Goal: Task Accomplishment & Management: Manage account settings

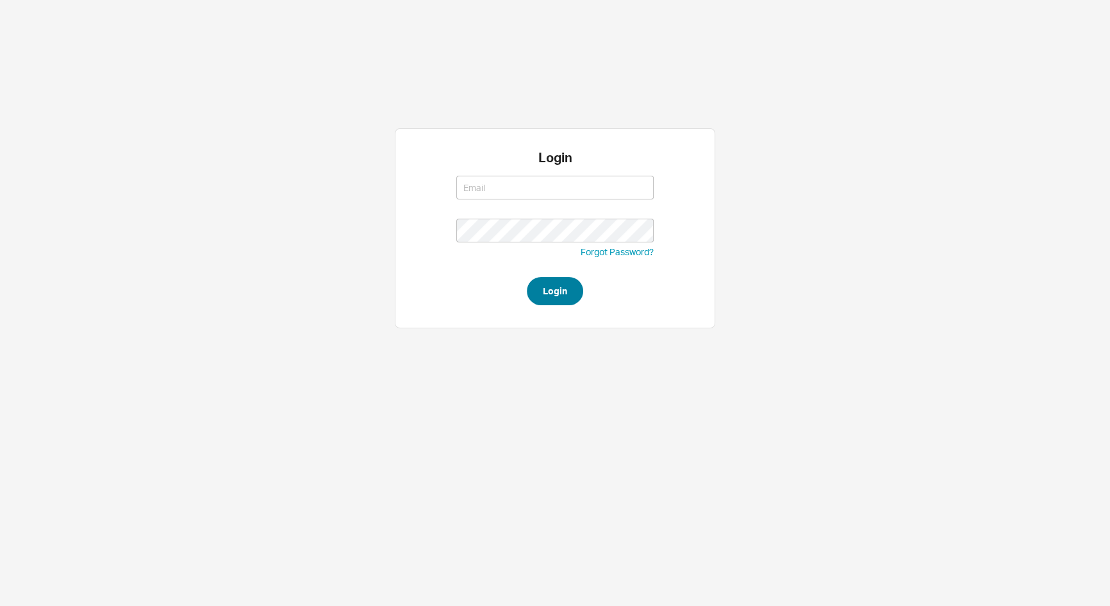
type input "[EMAIL_ADDRESS][DOMAIN_NAME]"
click at [574, 287] on button "Login" at bounding box center [555, 291] width 56 height 28
type input "[EMAIL_ADDRESS][DOMAIN_NAME]"
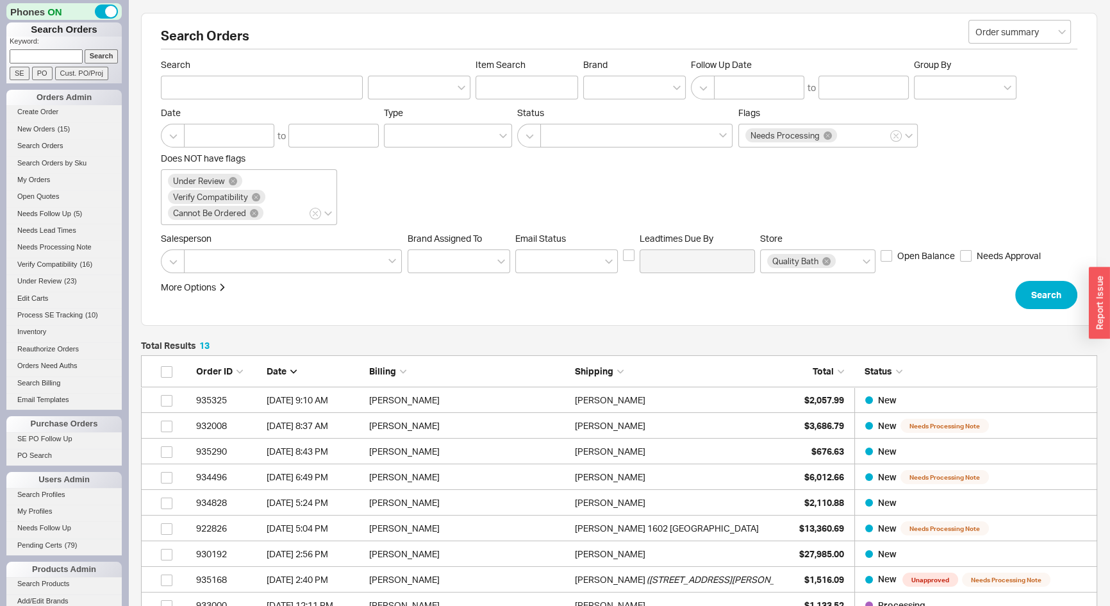
scroll to position [356, 948]
click at [47, 128] on span "New Orders" at bounding box center [36, 129] width 38 height 8
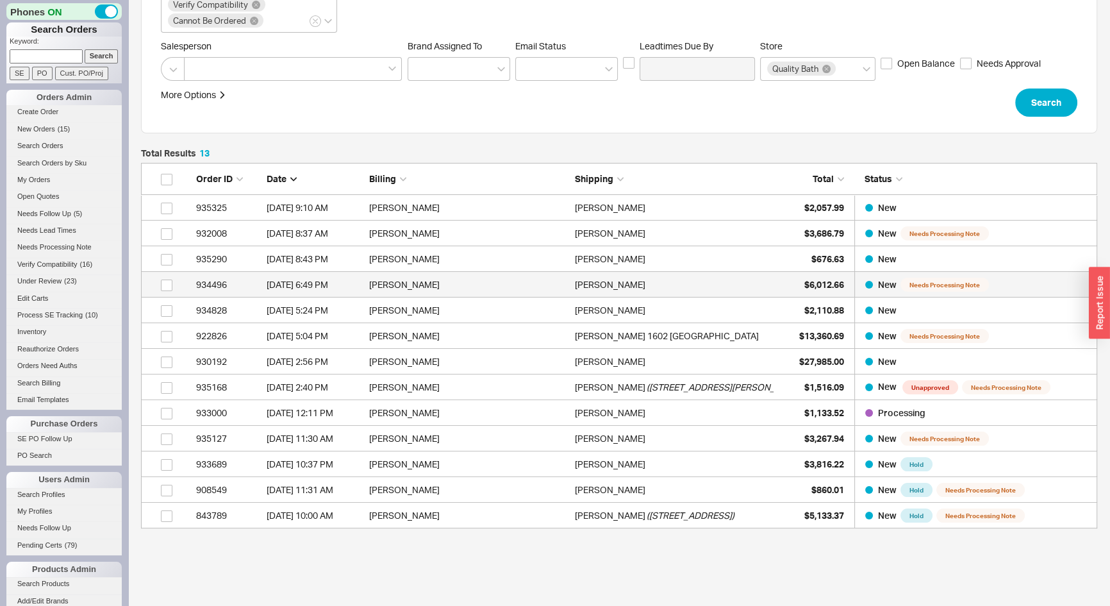
scroll to position [263, 0]
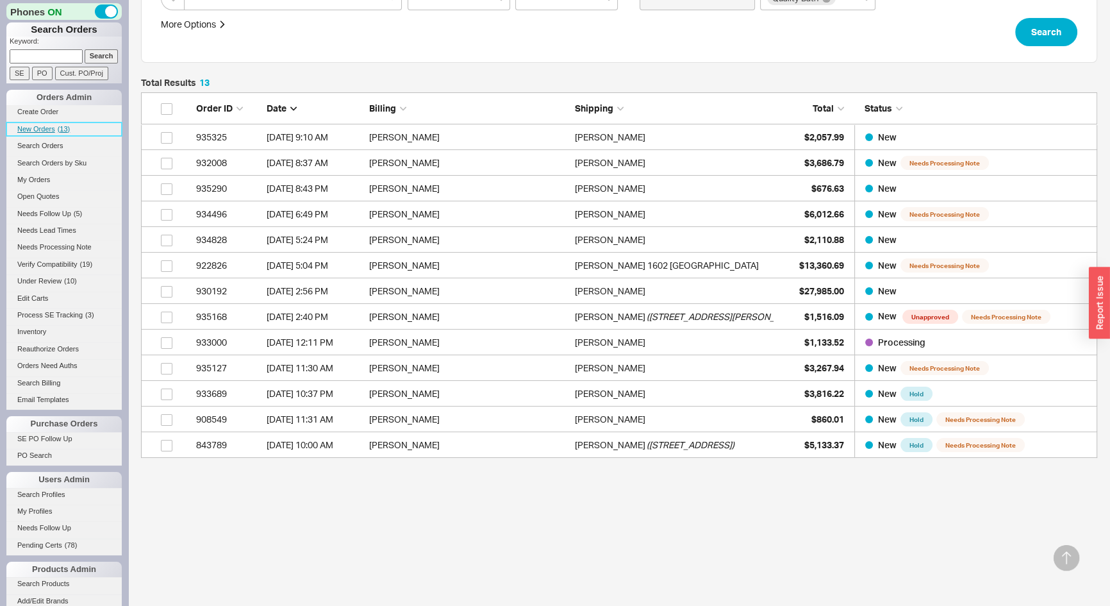
click at [47, 130] on span "New Orders" at bounding box center [36, 129] width 38 height 8
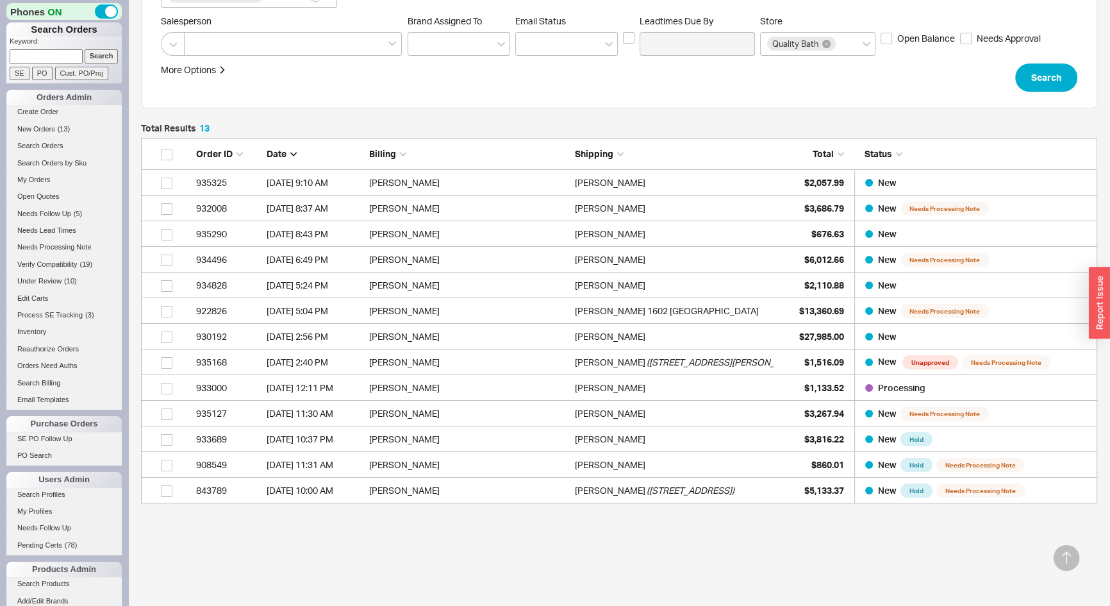
scroll to position [146, 0]
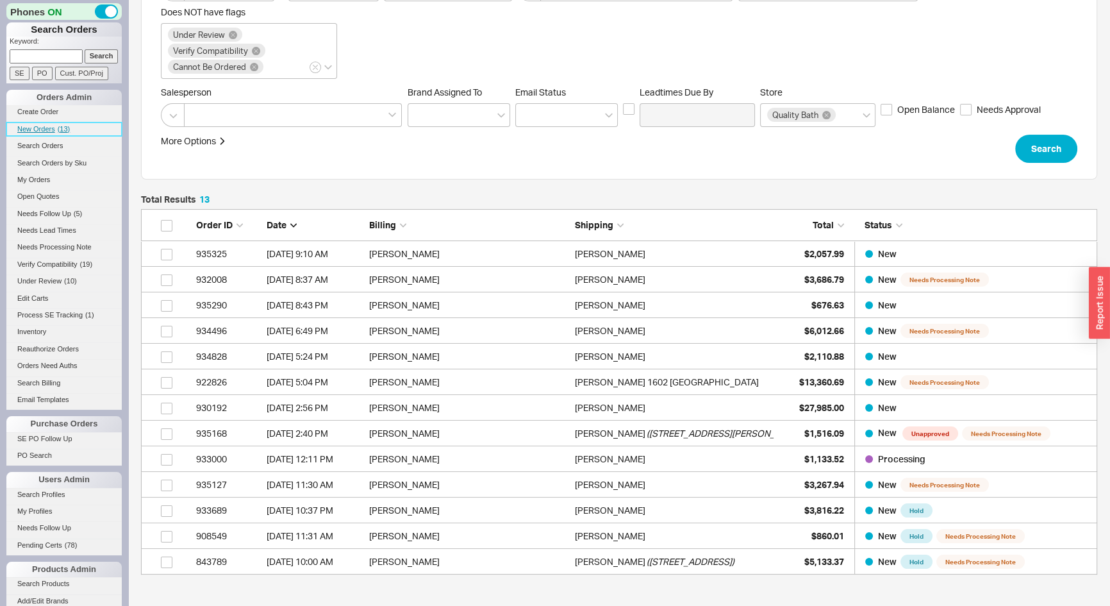
click at [35, 127] on span "New Orders" at bounding box center [36, 129] width 38 height 8
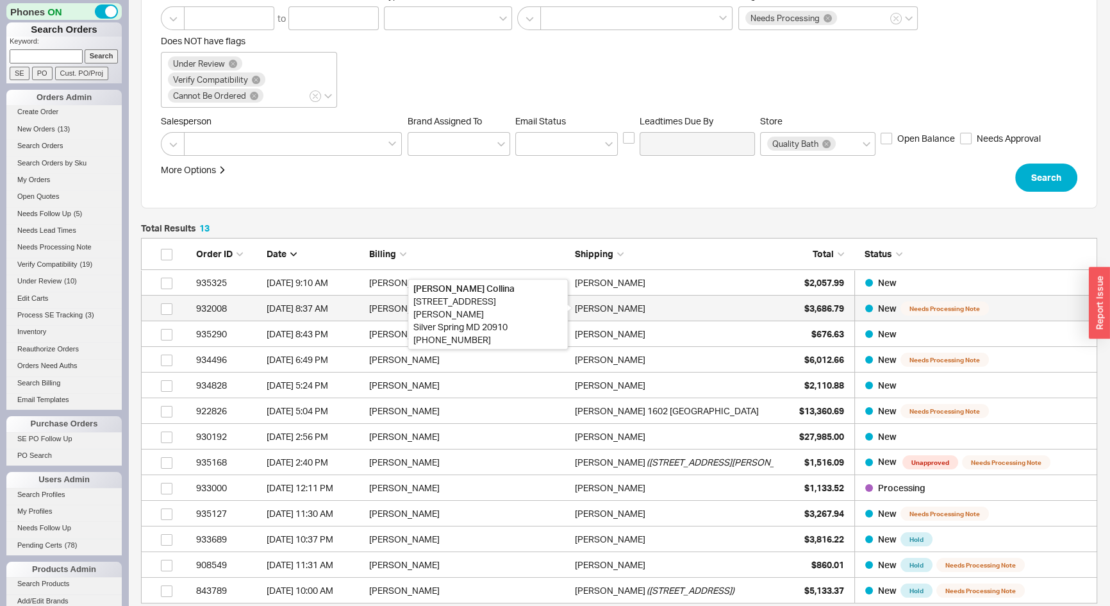
scroll to position [263, 0]
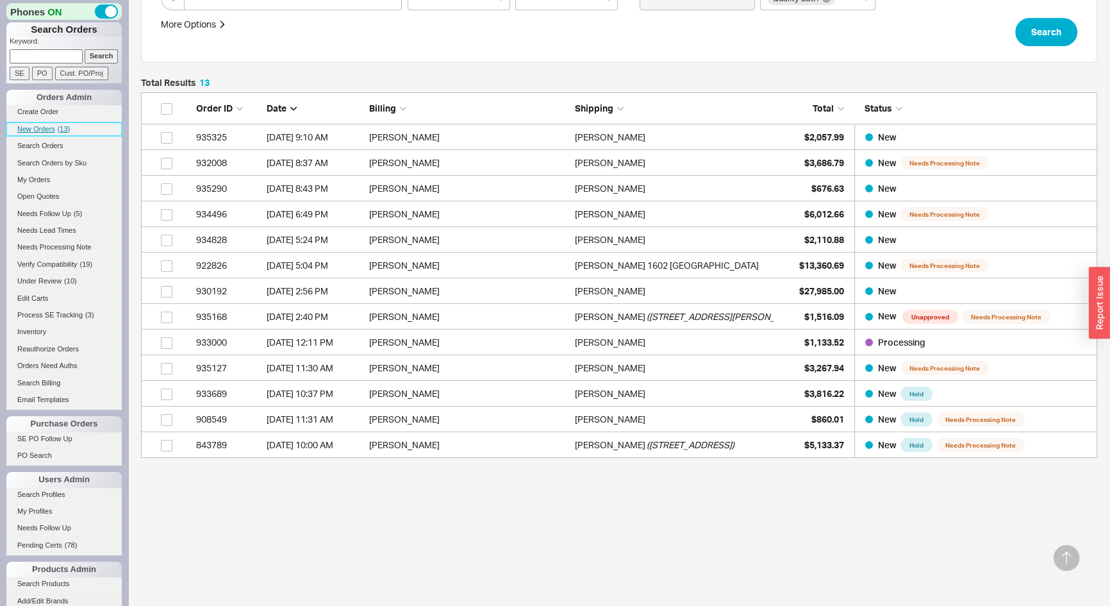
click at [33, 125] on span "New Orders" at bounding box center [36, 129] width 38 height 8
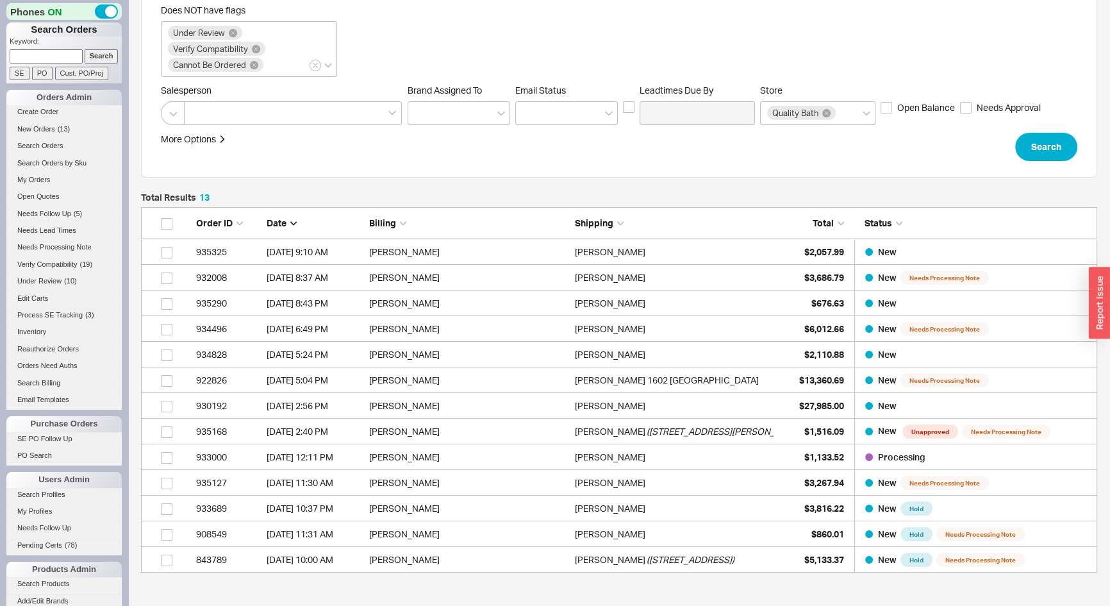
scroll to position [147, 0]
click at [32, 126] on span "New Orders" at bounding box center [36, 129] width 38 height 8
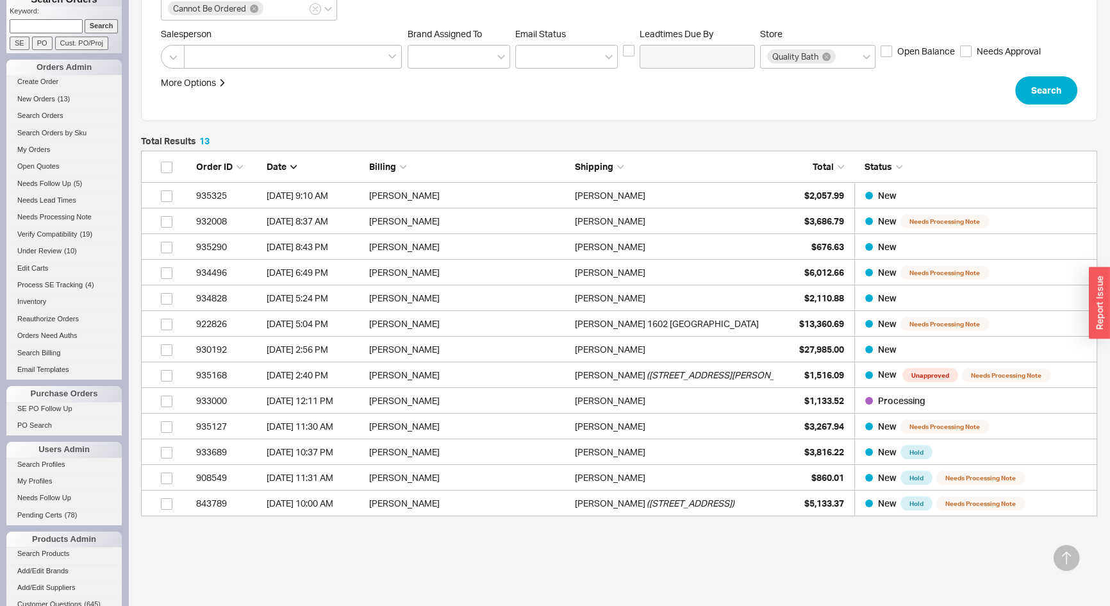
scroll to position [0, 0]
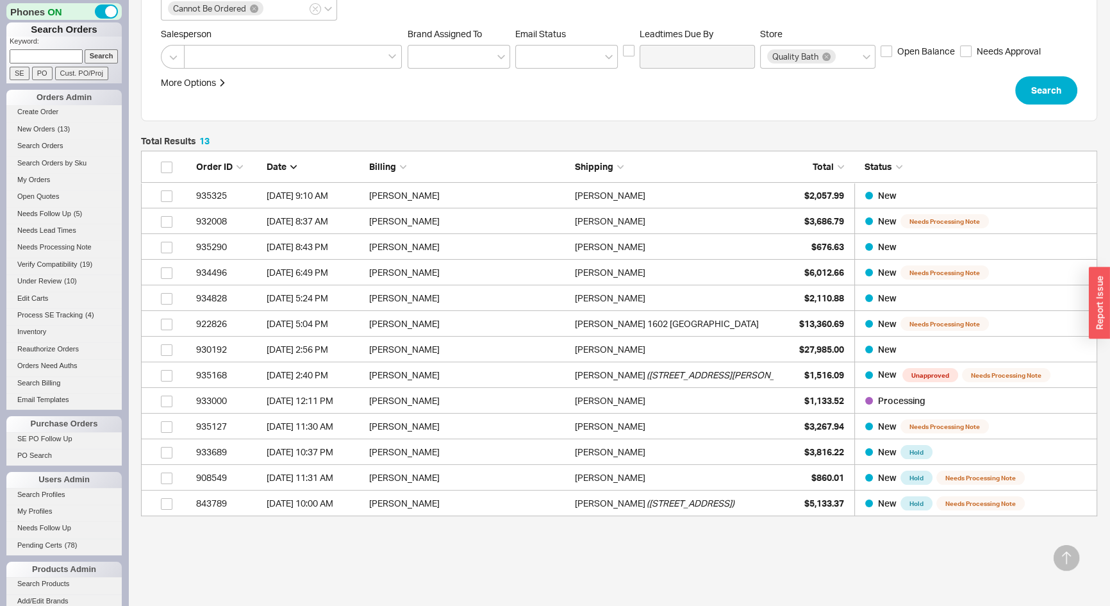
click at [39, 60] on input at bounding box center [46, 55] width 73 height 13
paste input "chrisdonovan2@yahoo.com"
type input "chrisdonovan2@yahoo.com"
click at [85, 49] on input "Search" at bounding box center [102, 55] width 34 height 13
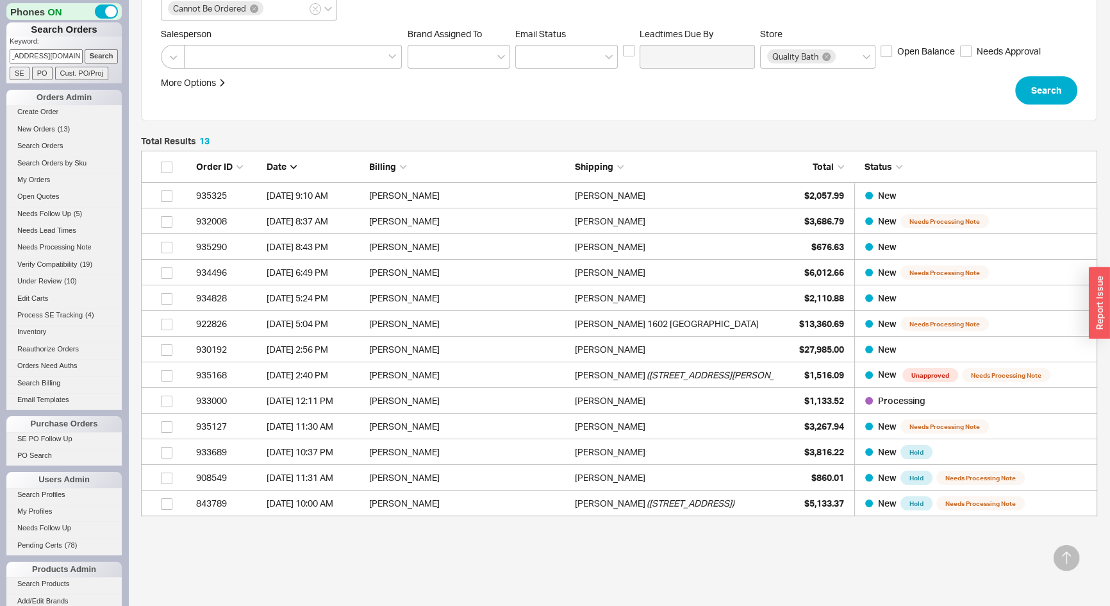
type input "chrisdonovan2@yahoo.com"
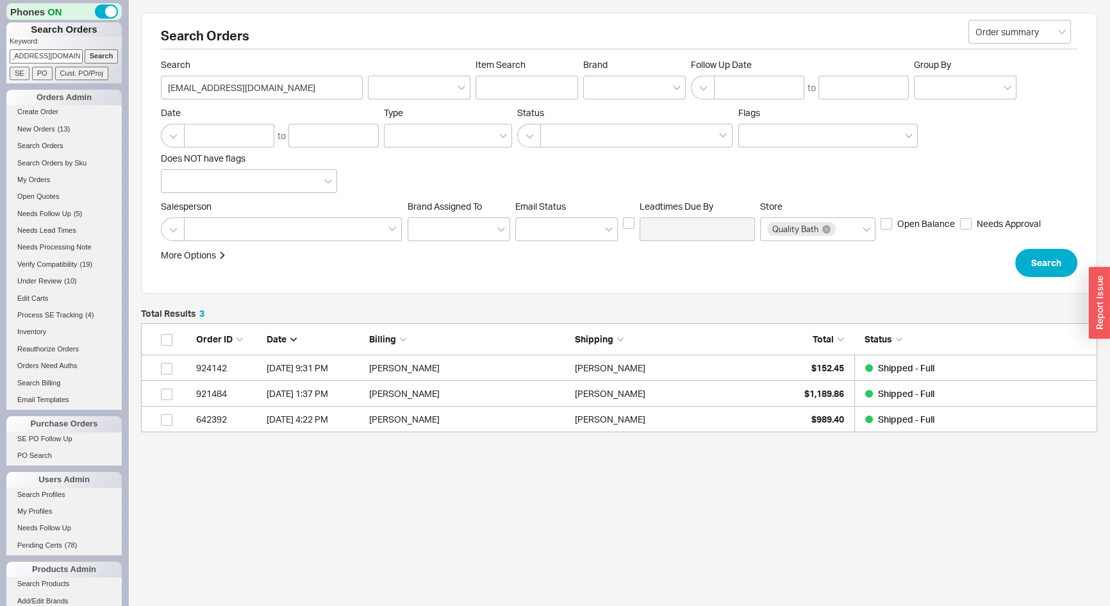
scroll to position [100, 948]
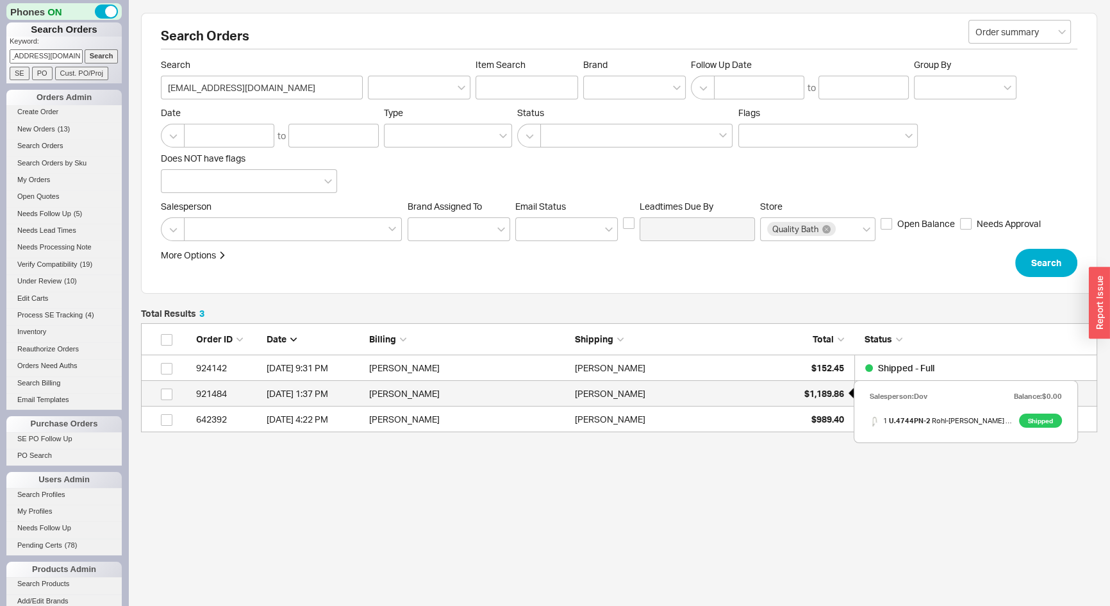
click at [821, 390] on span "$1,189.86" at bounding box center [825, 393] width 40 height 11
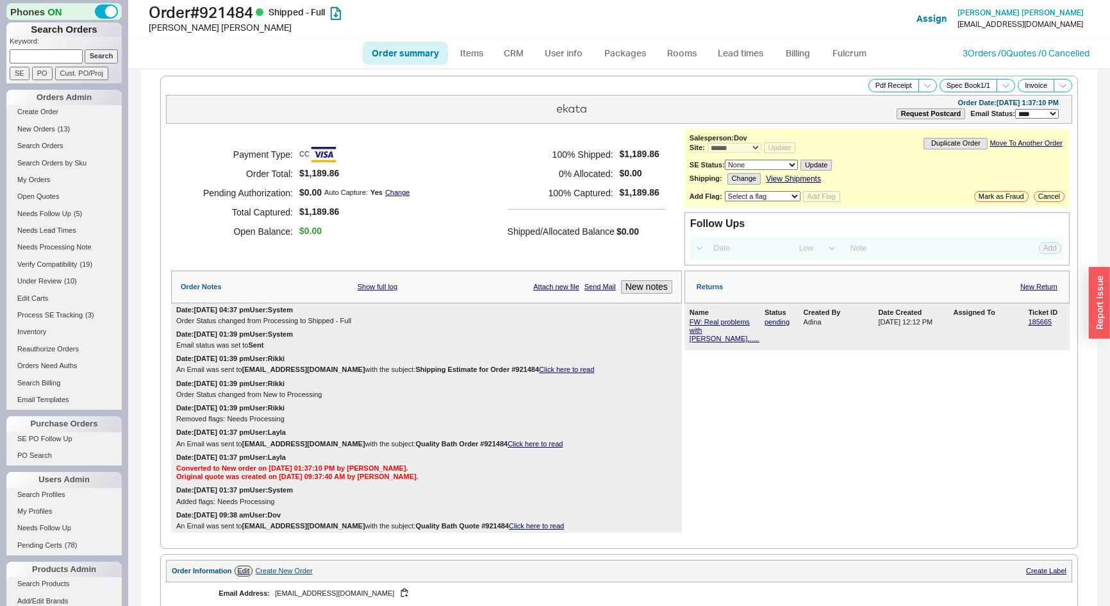
select select "*"
select select "LOW"
select select "3"
click at [883, 85] on button "Pdf Receipt" at bounding box center [894, 85] width 51 height 13
click at [1102, 37] on div "Order # 921484 Shipped - Full Chris Donovan Add Customer Ref Assign Chris Donov…" at bounding box center [619, 19] width 982 height 38
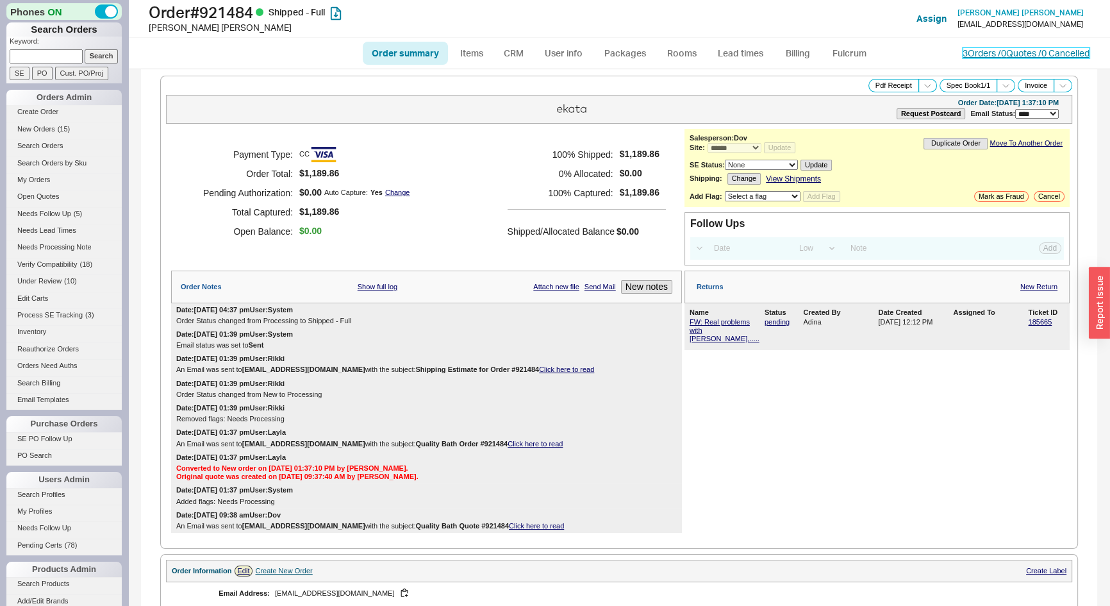
click at [974, 53] on link "3 Orders / 0 Quotes / 0 Cancelled" at bounding box center [1026, 52] width 127 height 11
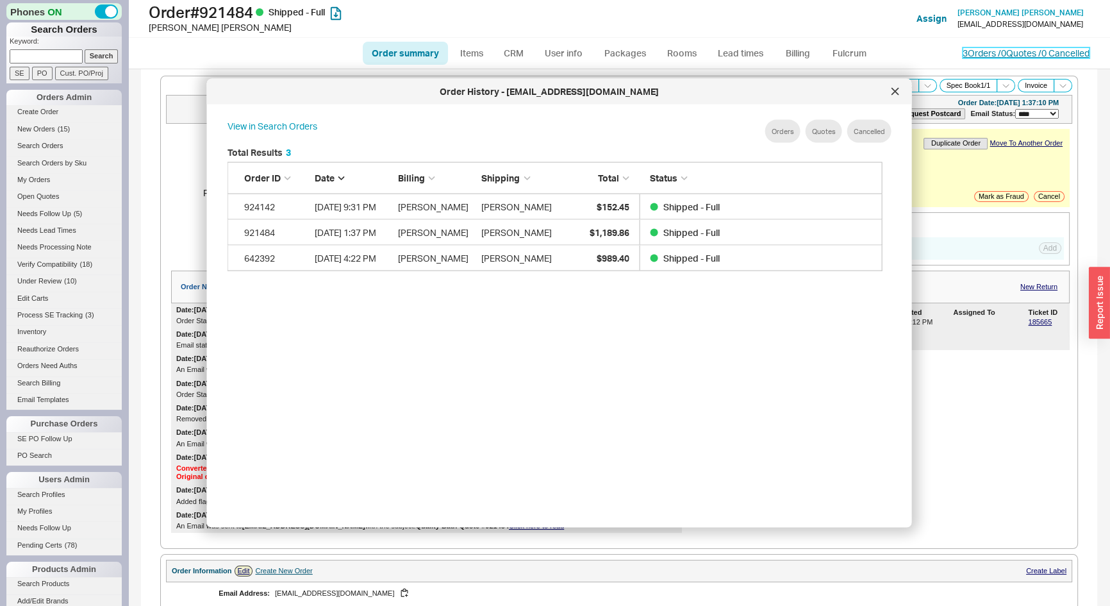
scroll to position [383, 667]
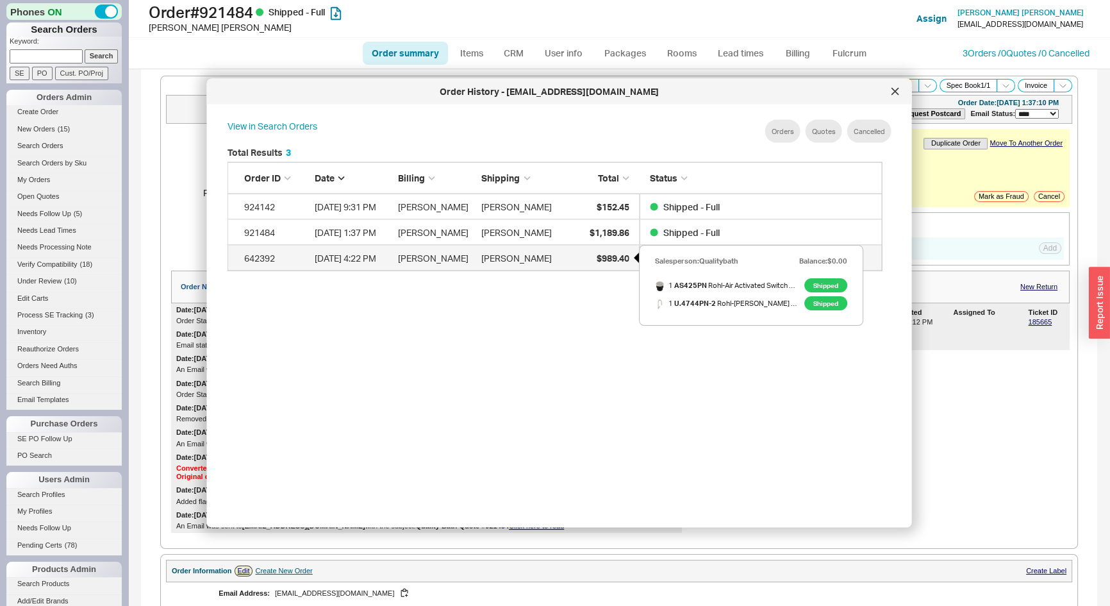
click at [605, 262] on span "$989.40" at bounding box center [612, 257] width 33 height 11
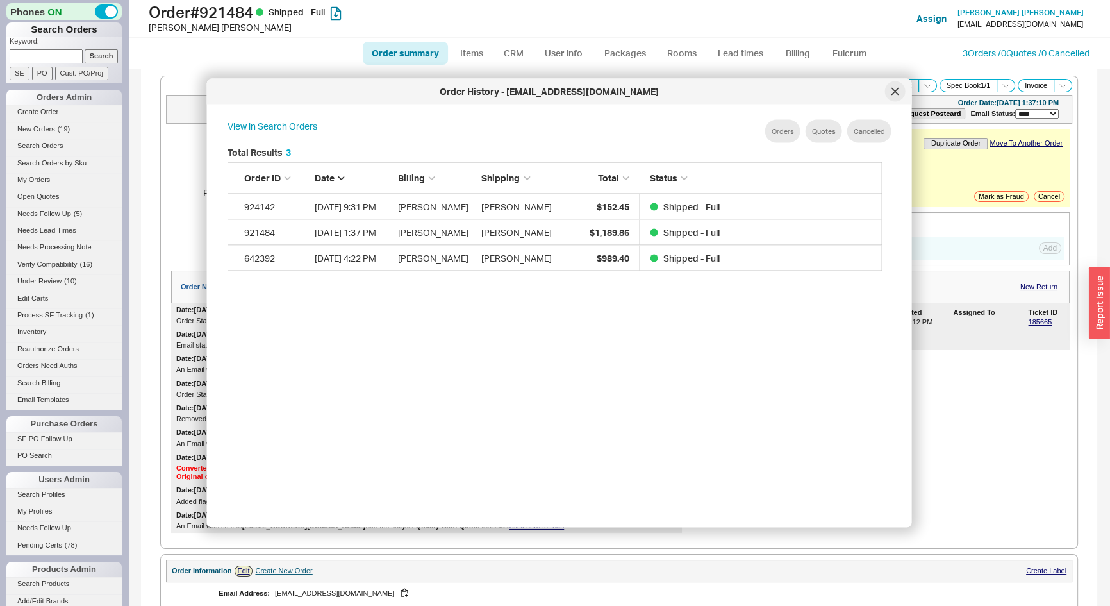
click at [892, 90] on icon at bounding box center [896, 92] width 8 height 8
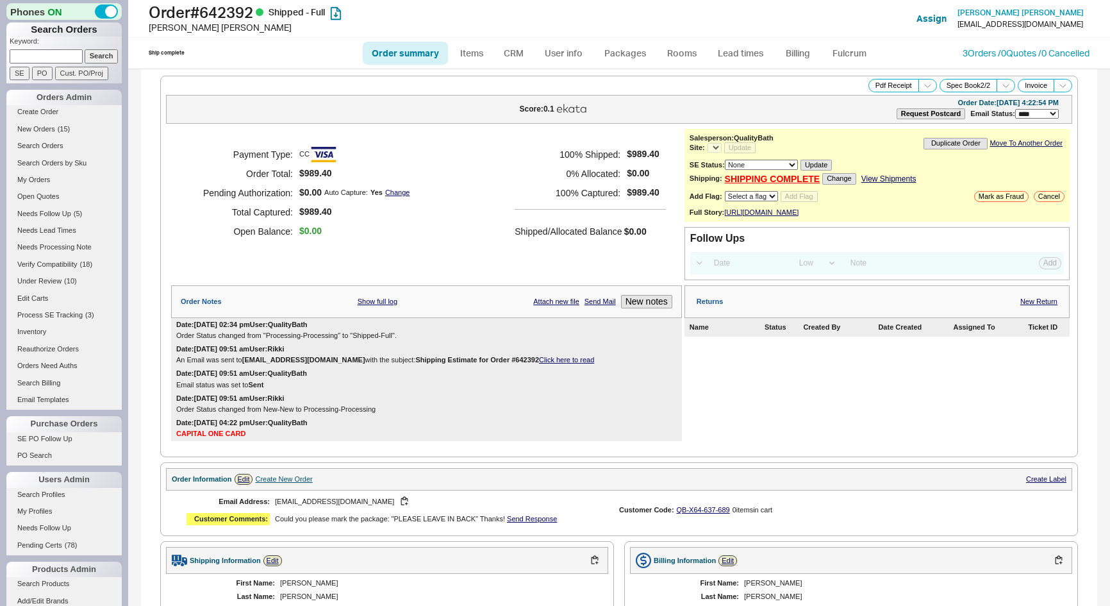
select select "LOW"
select select "3"
select select "*"
click at [879, 81] on button "Pdf Receipt" at bounding box center [894, 85] width 51 height 13
click at [539, 262] on div "Payment Type: CC Order Total: $989.40 Pending Authorization: $0.00 Auto Capture…" at bounding box center [426, 204] width 511 height 151
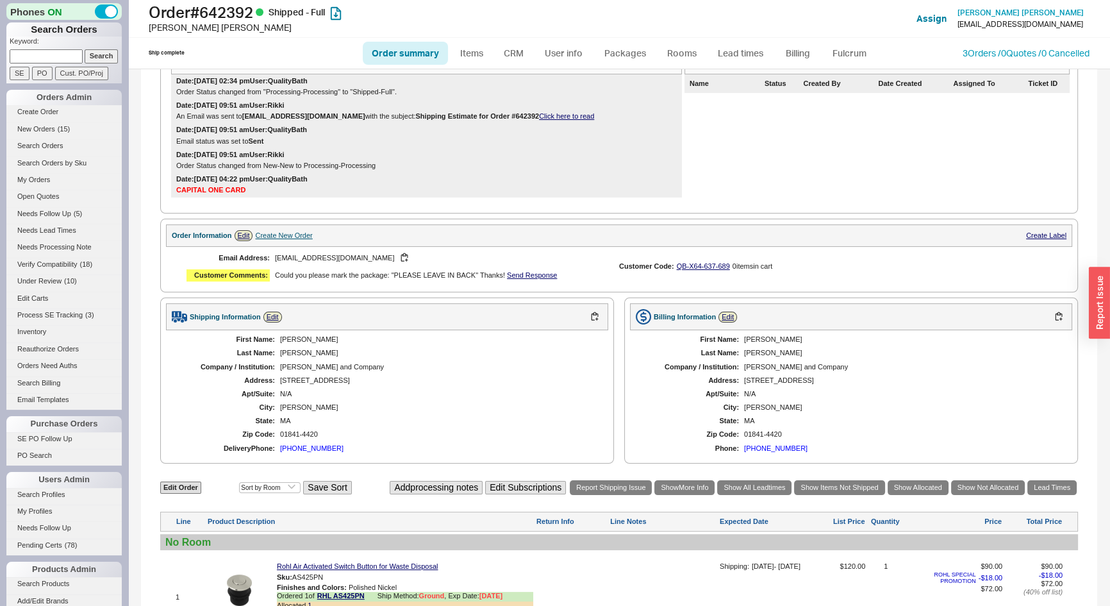
scroll to position [58, 0]
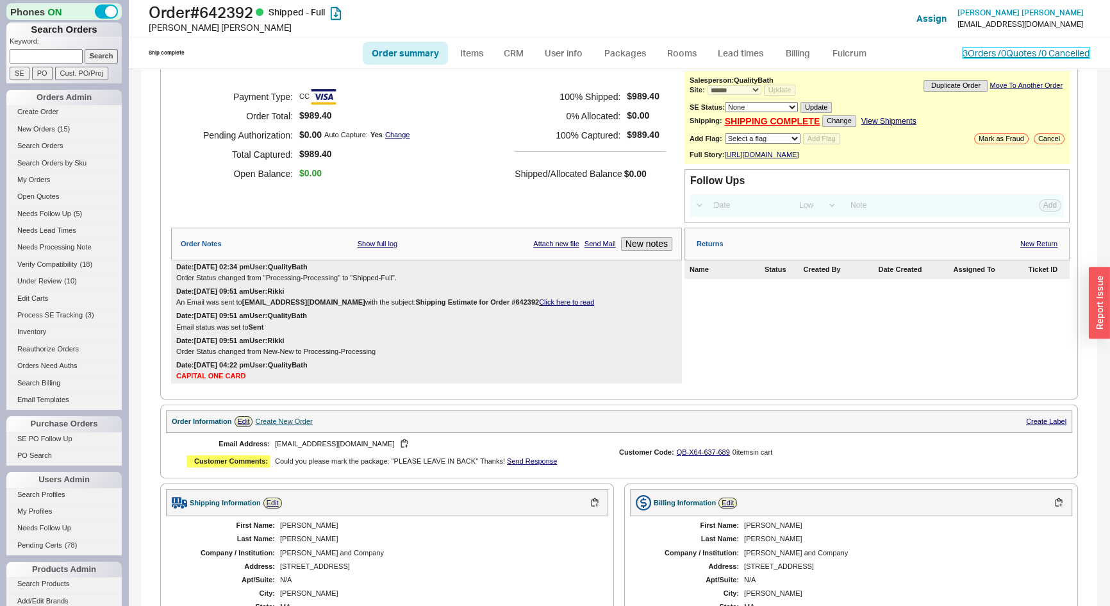
click at [968, 56] on link "3 Orders / 0 Quotes / 0 Cancelled" at bounding box center [1026, 52] width 127 height 11
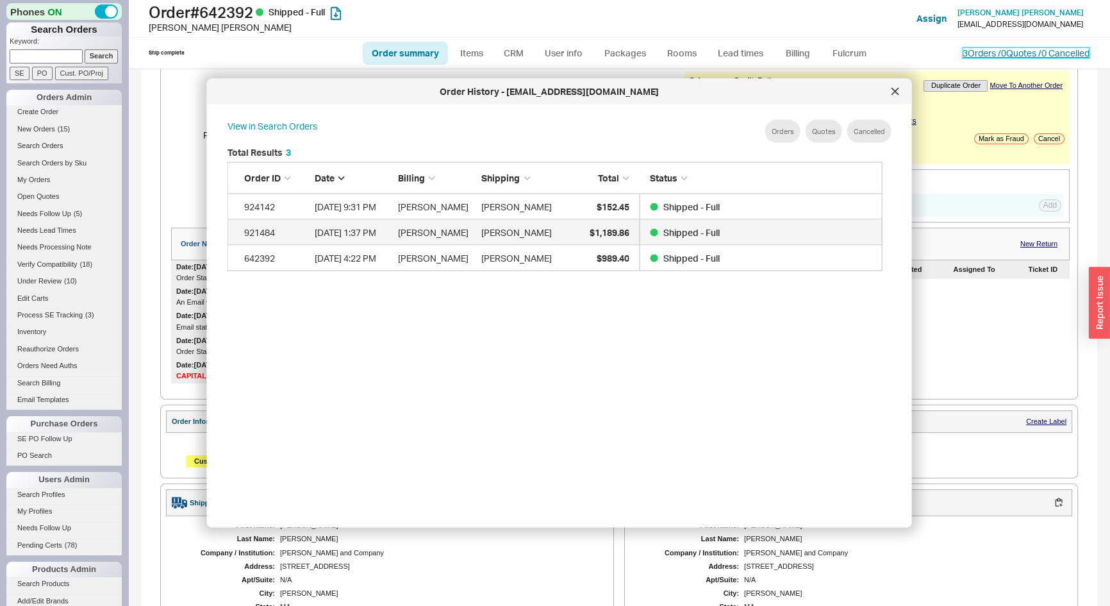
scroll to position [383, 667]
click at [577, 234] on div "$1,189.86" at bounding box center [597, 232] width 64 height 26
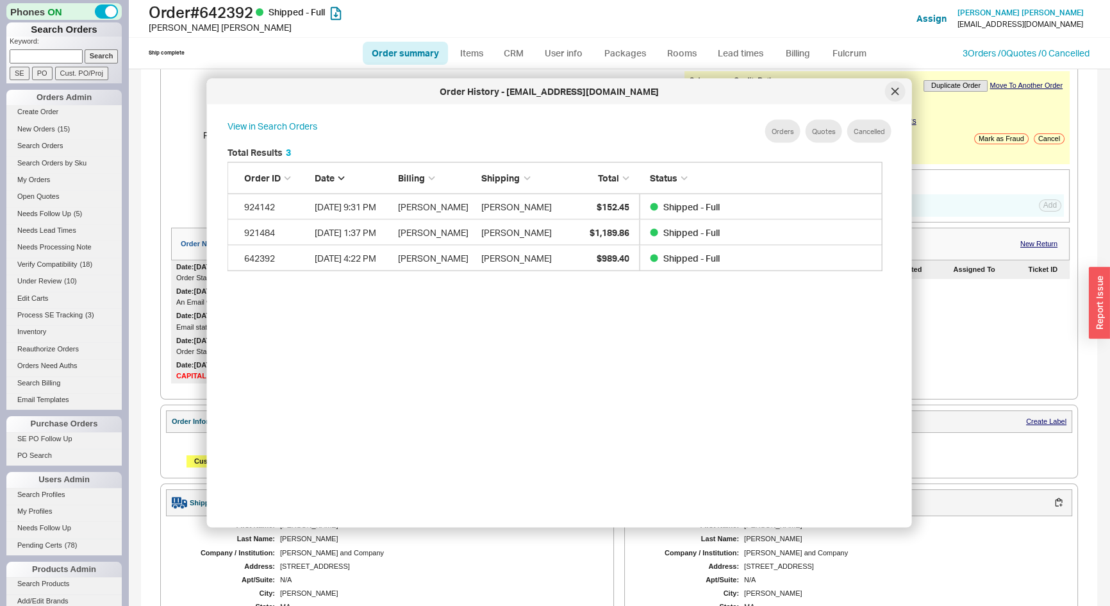
click at [898, 89] on icon at bounding box center [895, 91] width 6 height 6
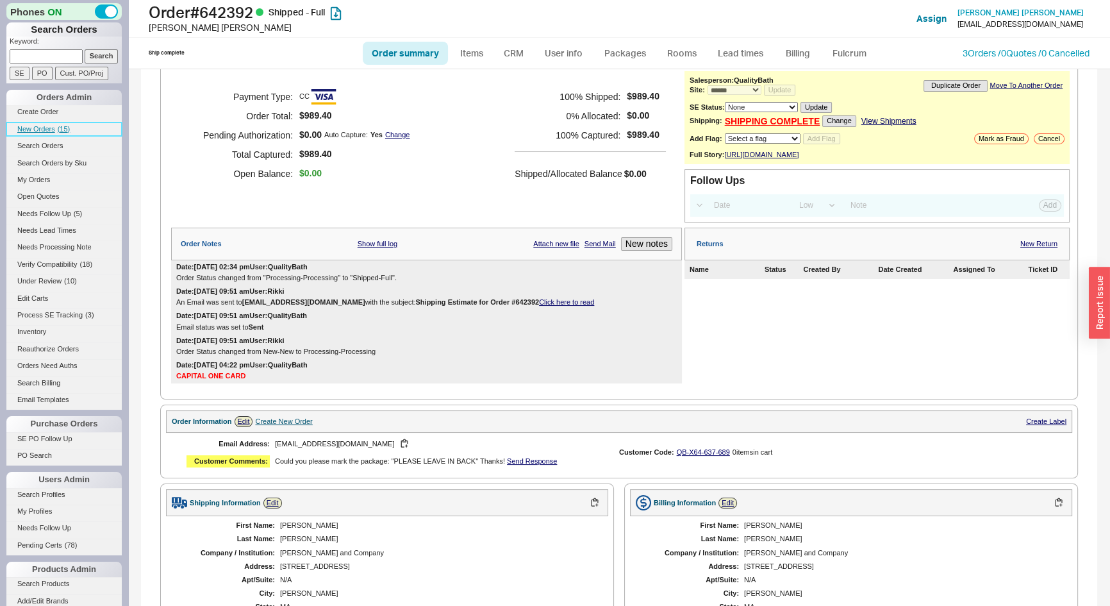
click at [52, 126] on span "New Orders" at bounding box center [36, 129] width 38 height 8
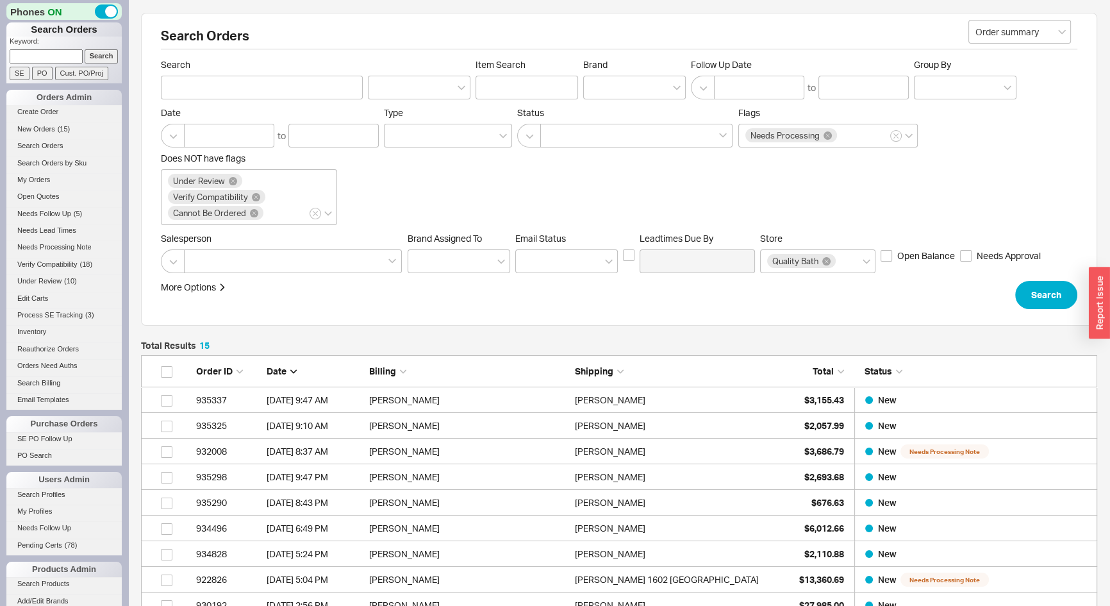
click at [51, 67] on input "PO" at bounding box center [42, 73] width 21 height 13
type input "PO Number"
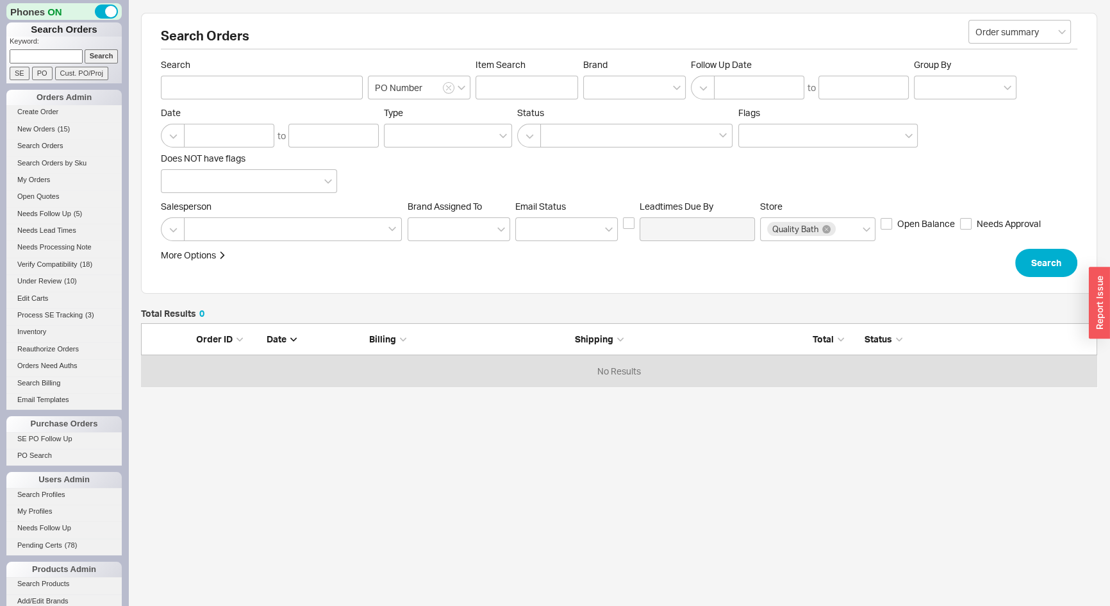
click at [49, 53] on input at bounding box center [46, 55] width 73 height 13
type input "933085"
click at [85, 49] on input "Search" at bounding box center [102, 55] width 34 height 13
type input "933085"
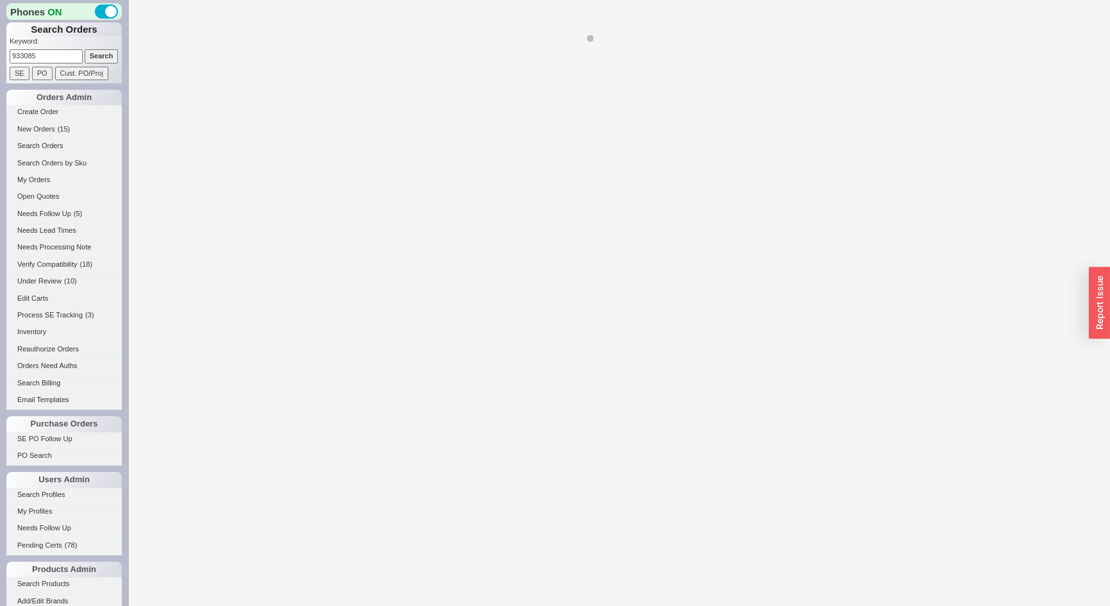
select select "*"
select select "LOW"
select select "3"
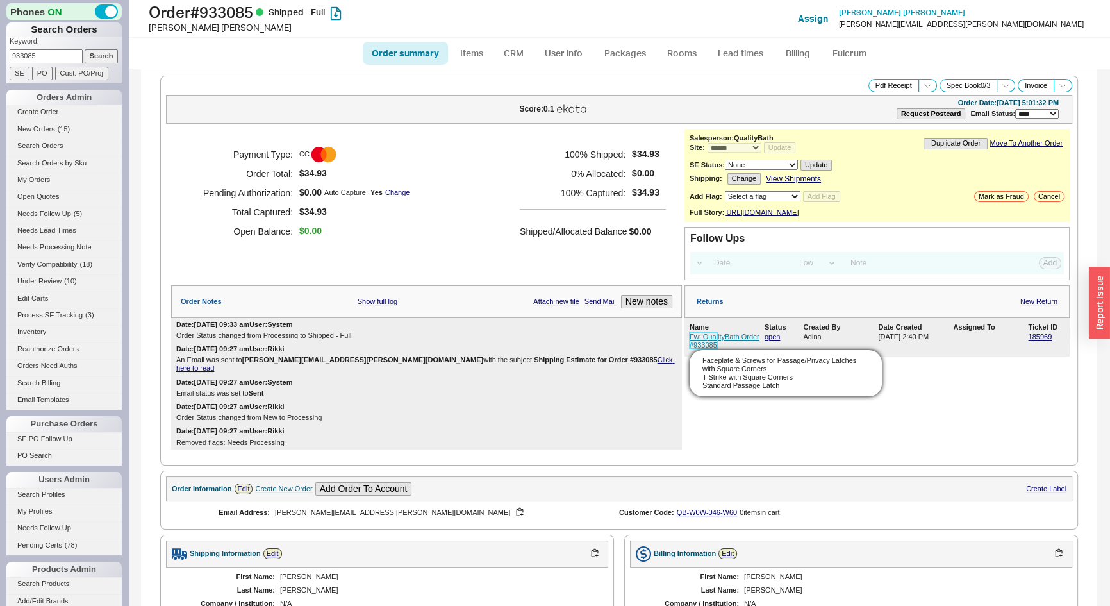
click at [706, 348] on link "Fw: QualityBath Order #933085" at bounding box center [725, 341] width 70 height 16
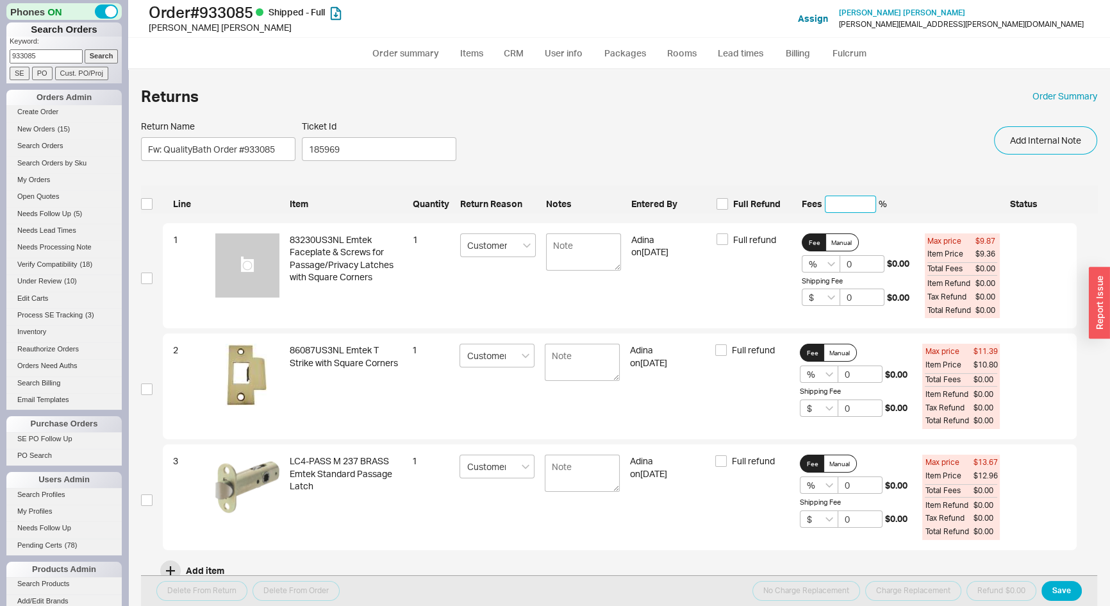
click at [852, 201] on input at bounding box center [850, 204] width 51 height 17
type input "5"
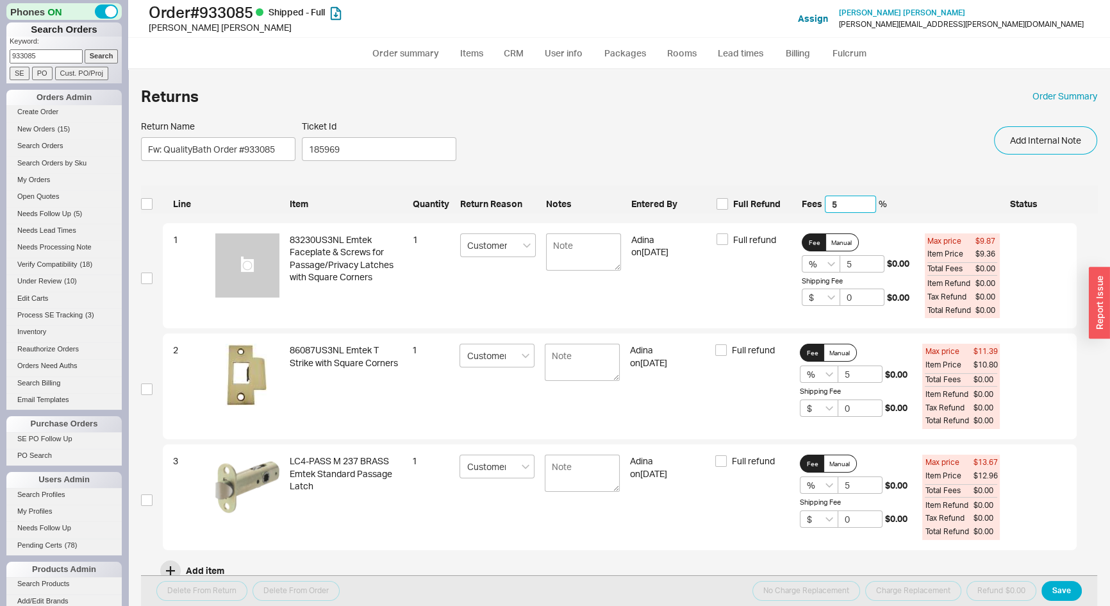
type input "50"
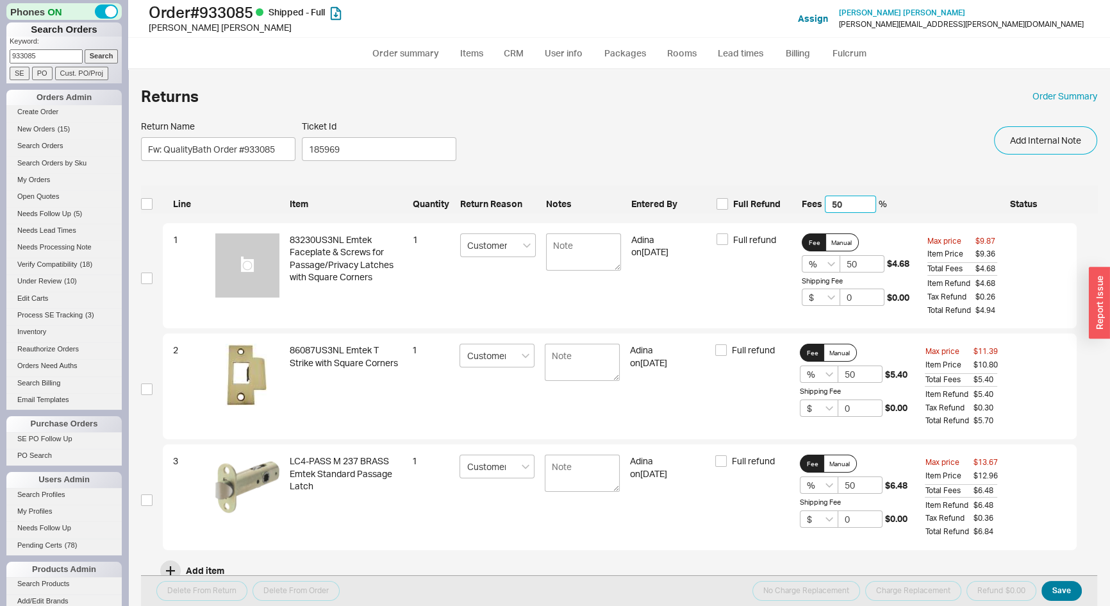
type input "50"
click at [1051, 596] on button "Save" at bounding box center [1062, 591] width 40 height 20
click at [149, 205] on input "checkbox" at bounding box center [147, 204] width 12 height 12
checkbox input "true"
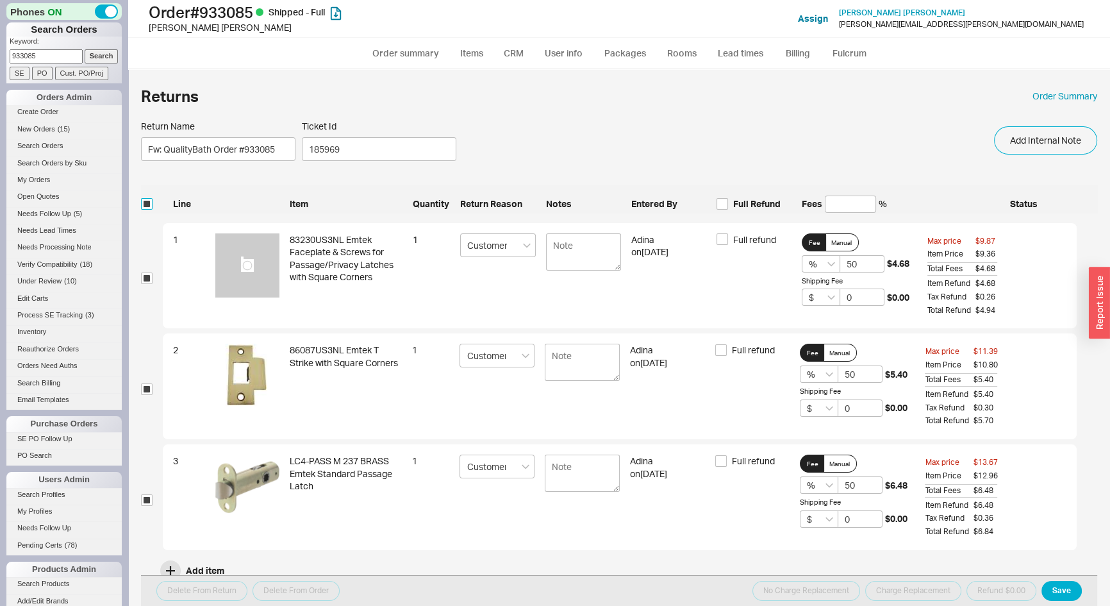
checkbox input "true"
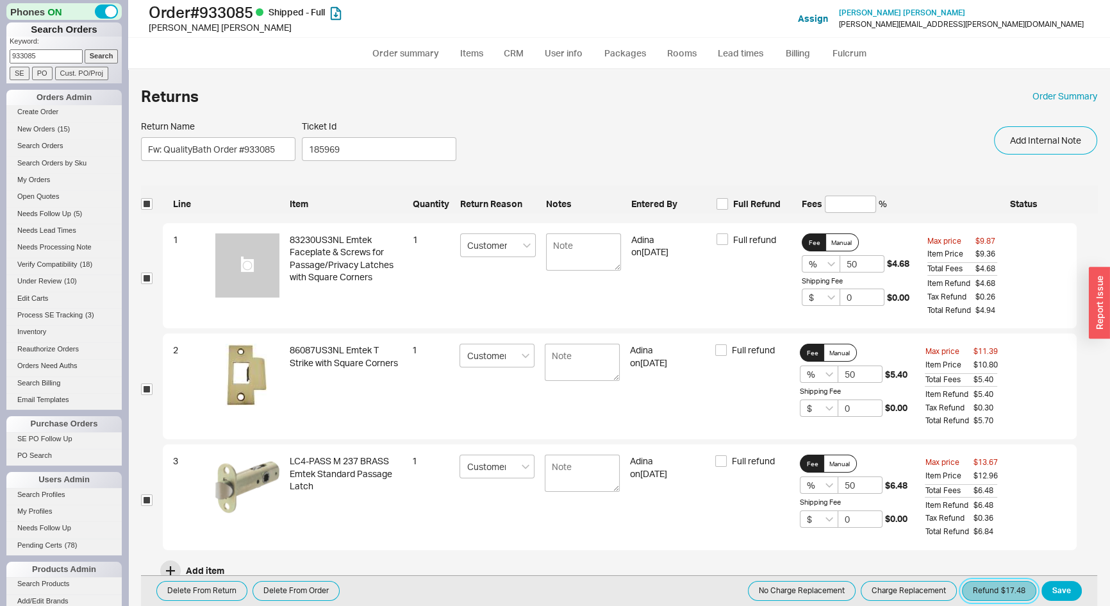
click at [991, 591] on button "Refund $17.48" at bounding box center [999, 591] width 74 height 20
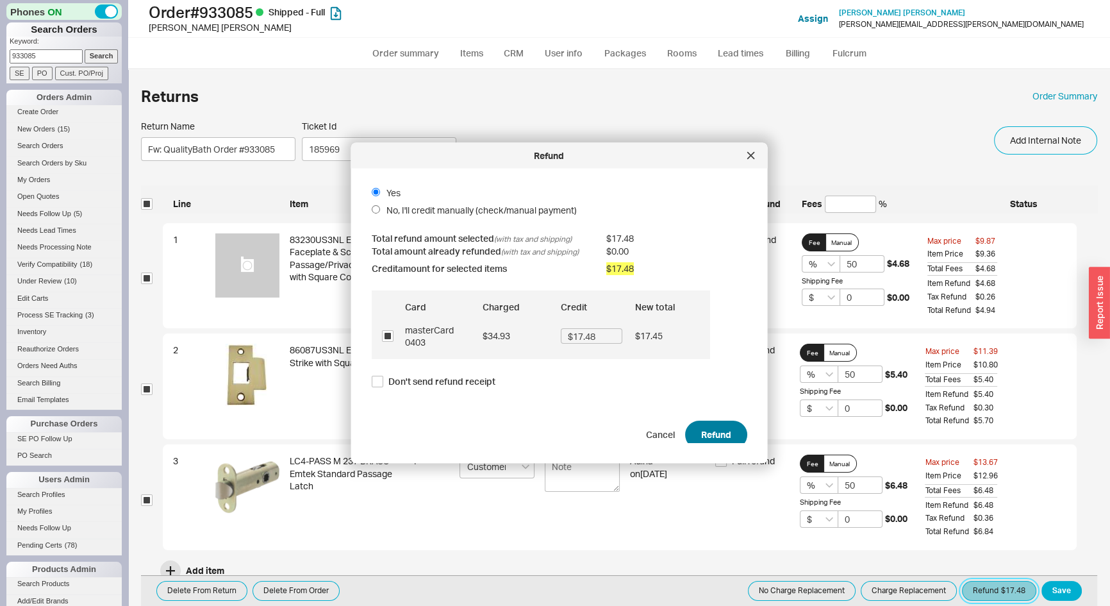
scroll to position [19, 0]
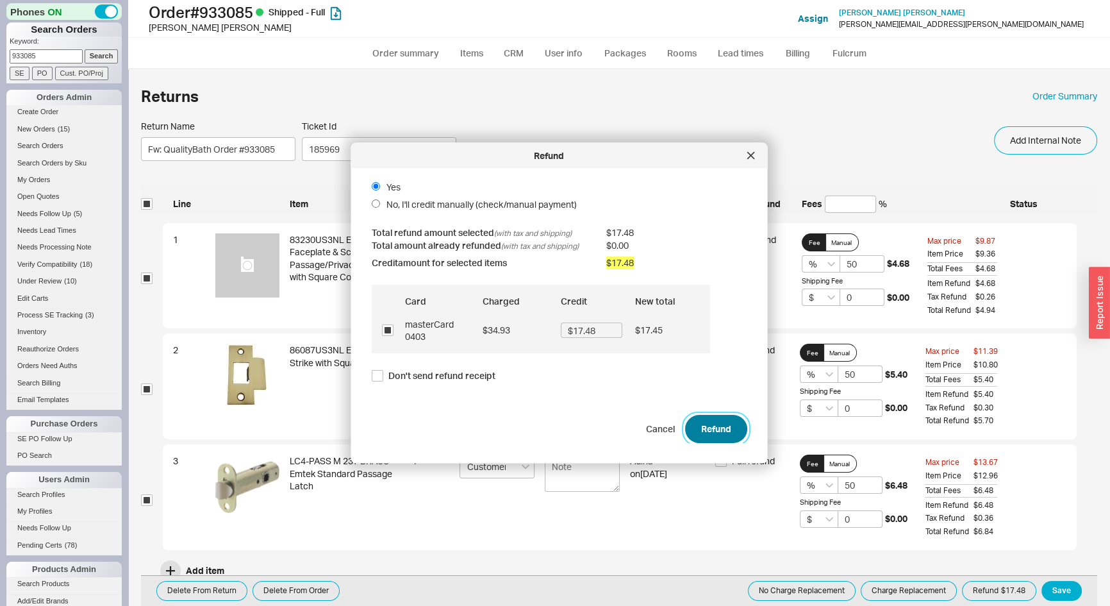
click at [715, 425] on button "Refund" at bounding box center [716, 429] width 62 height 28
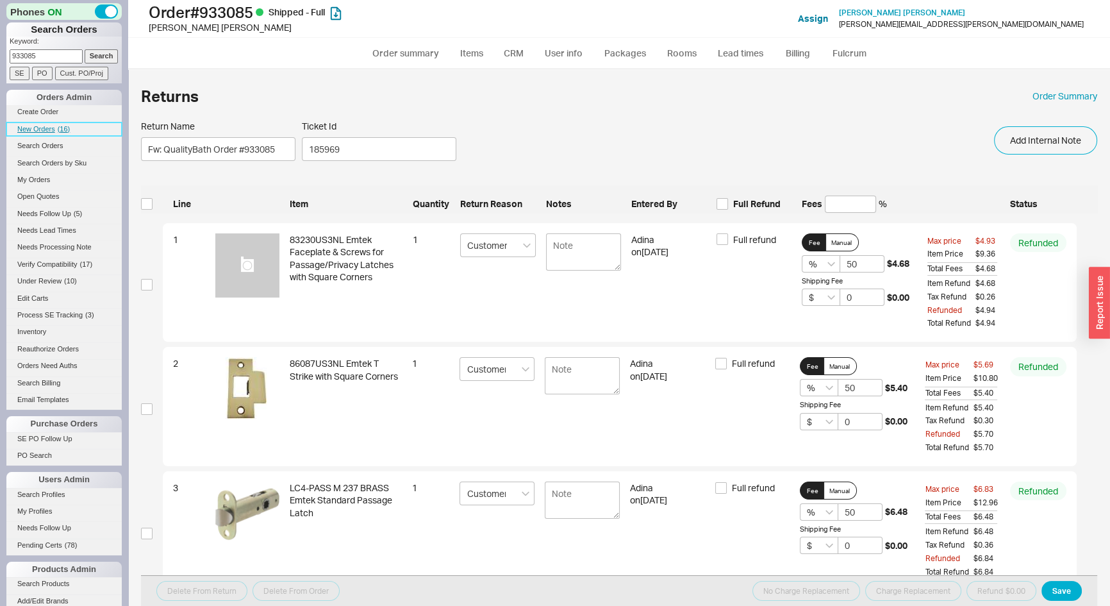
click at [44, 123] on link "New Orders ( 16 )" at bounding box center [63, 128] width 115 height 13
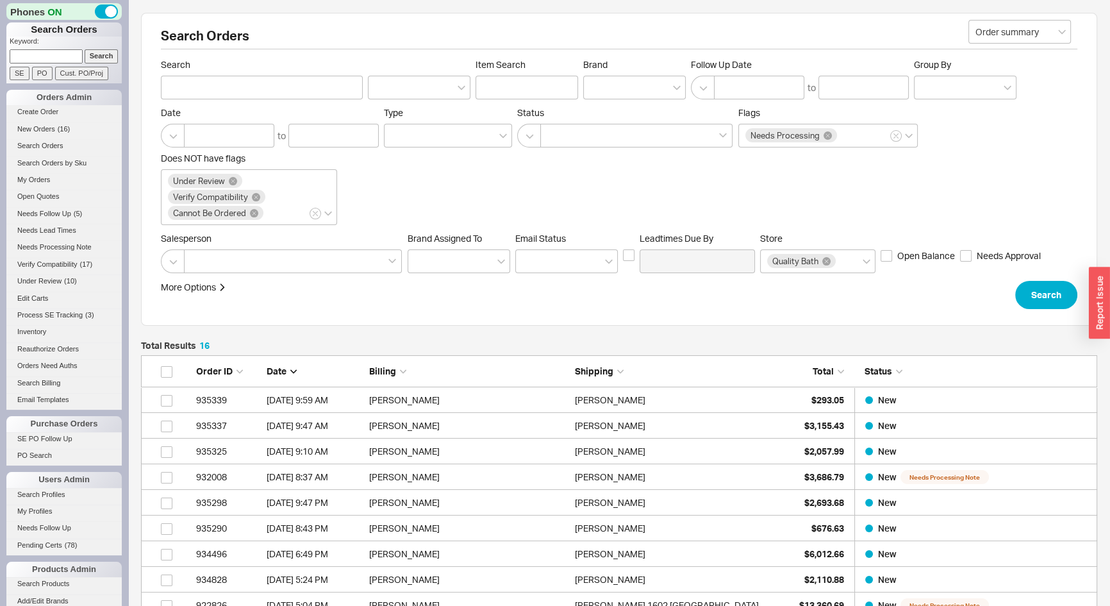
scroll to position [433, 948]
click at [32, 53] on input at bounding box center [46, 55] width 73 height 13
type input "707306"
click at [85, 49] on input "Search" at bounding box center [102, 55] width 34 height 13
type input "707306"
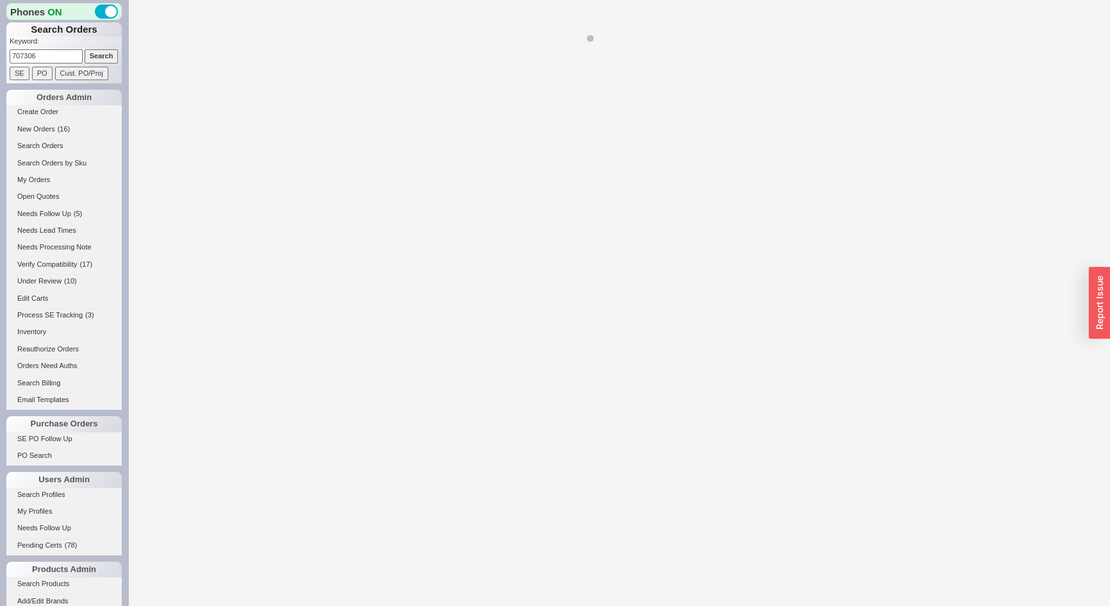
select select "**"
select select "*"
select select "LOW"
select select "3"
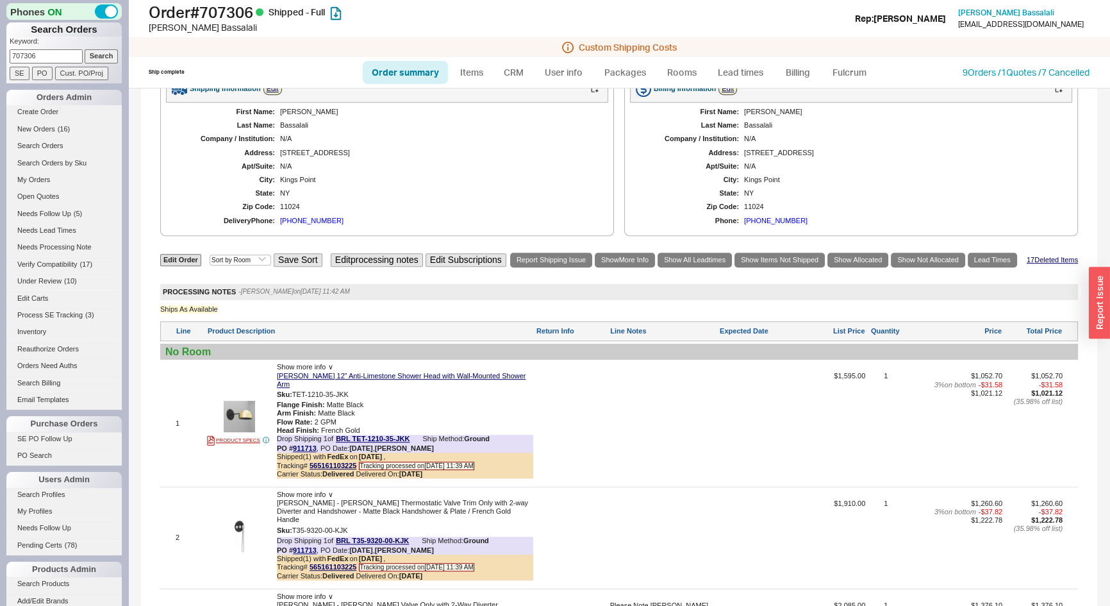
scroll to position [699, 0]
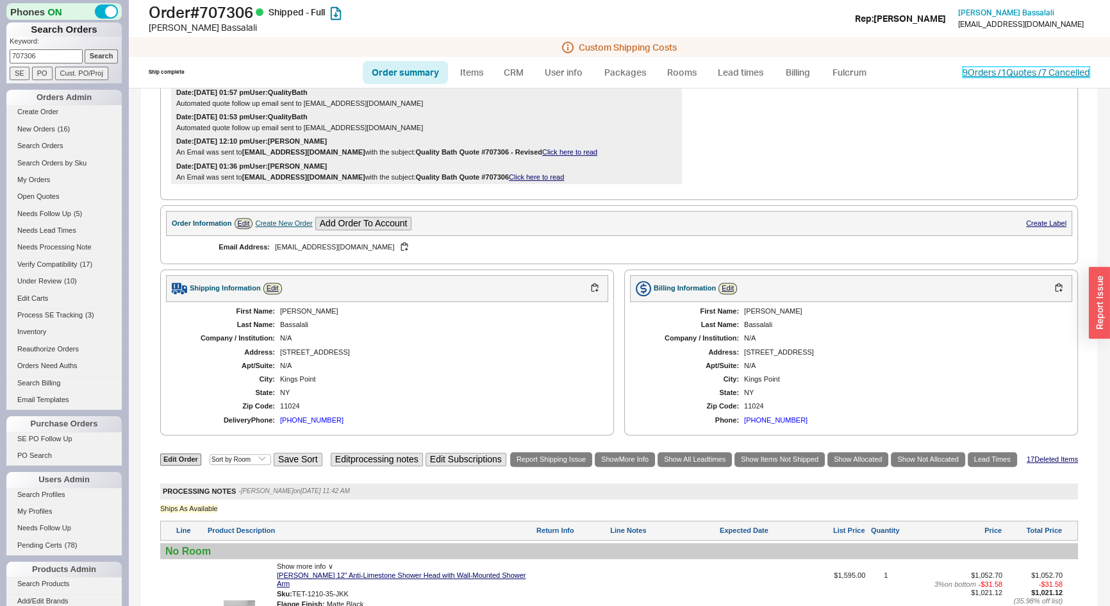
click at [964, 74] on link "9 Orders / 1 Quotes / 7 Cancelled" at bounding box center [1026, 72] width 127 height 11
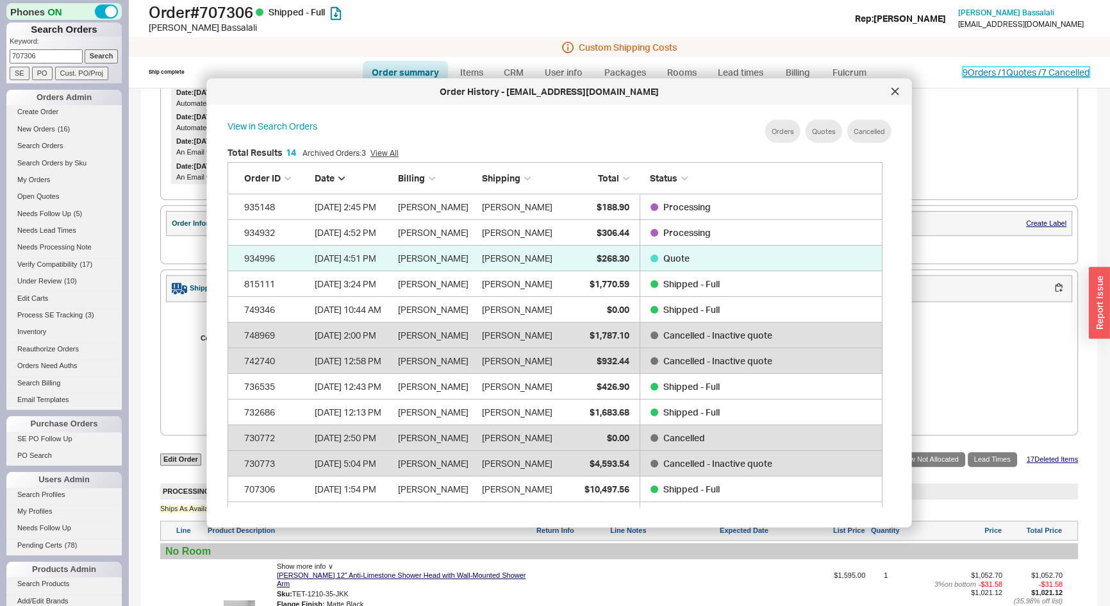
scroll to position [382, 646]
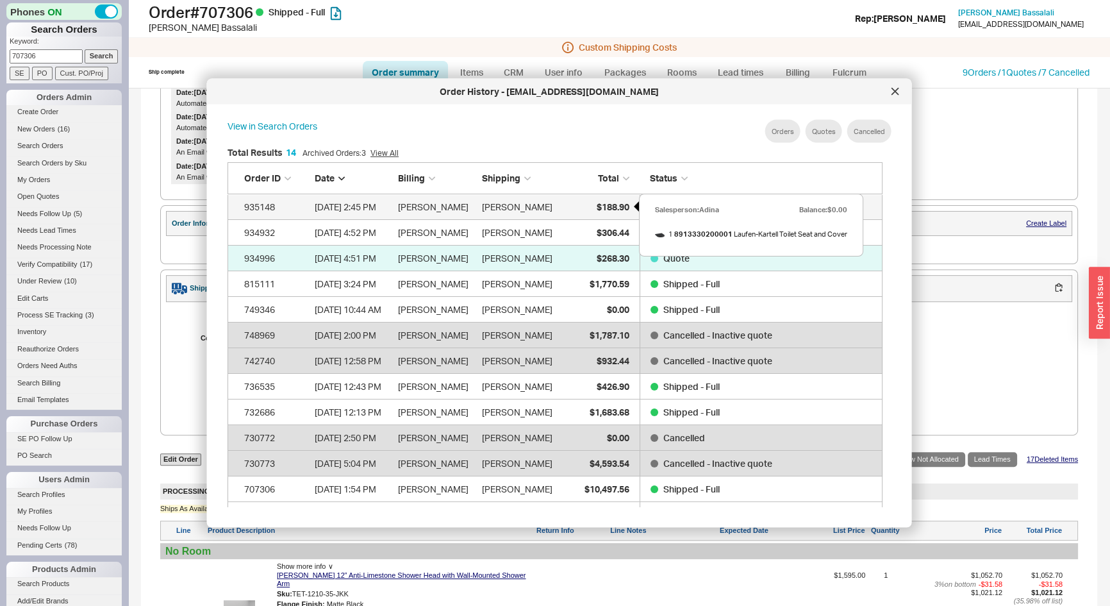
click at [603, 202] on span "$188.90" at bounding box center [612, 206] width 33 height 11
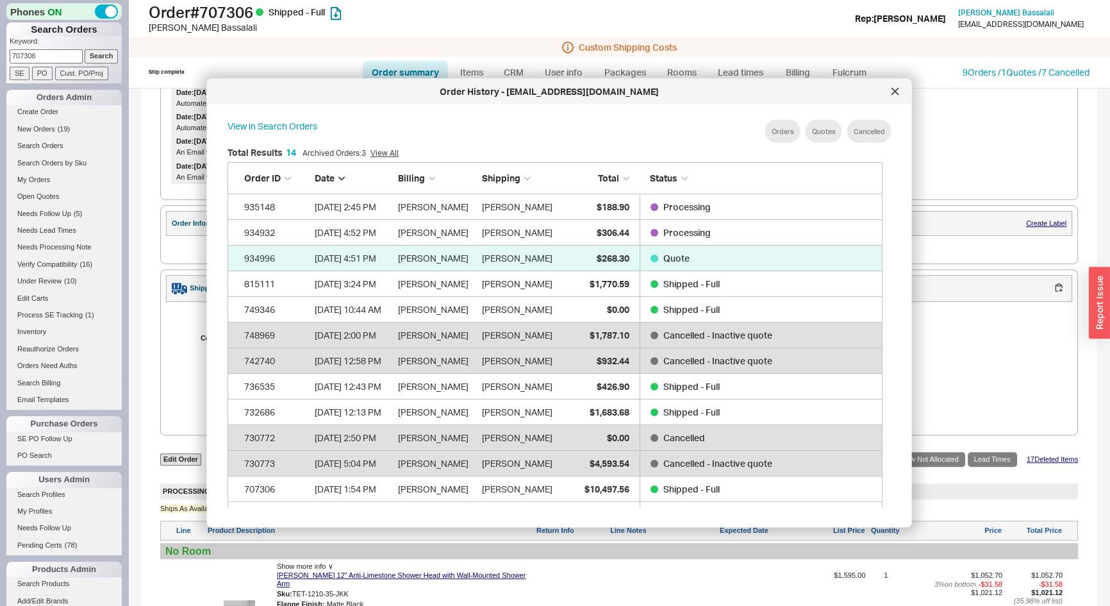
click at [890, 90] on div at bounding box center [895, 91] width 21 height 21
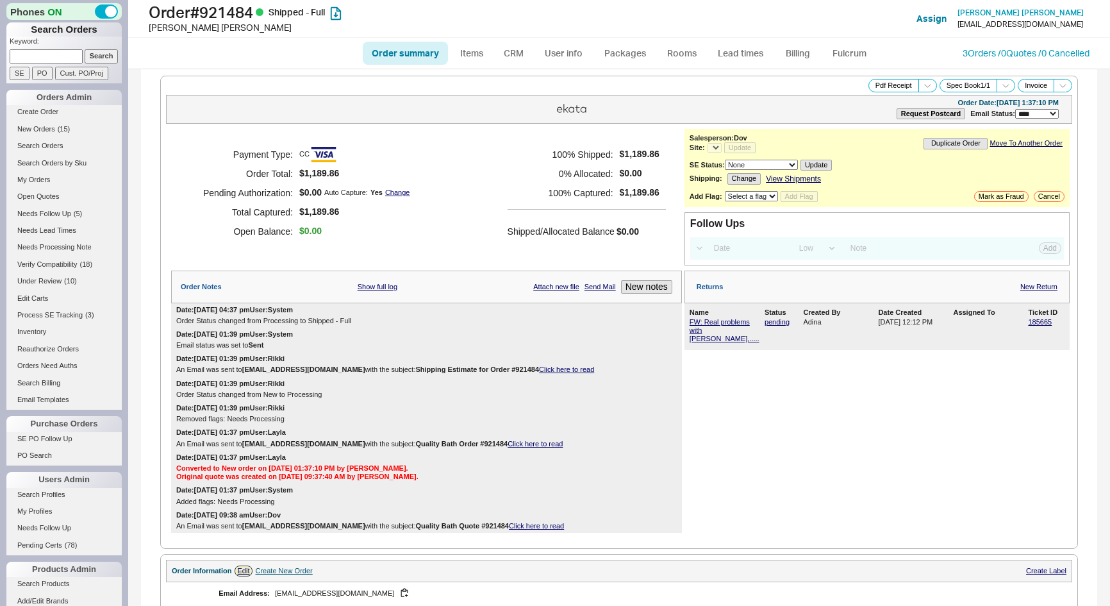
select select "LOW"
select select "3"
select select "*"
click at [1032, 318] on link "185665" at bounding box center [1040, 322] width 24 height 8
click at [40, 59] on input at bounding box center [46, 55] width 73 height 13
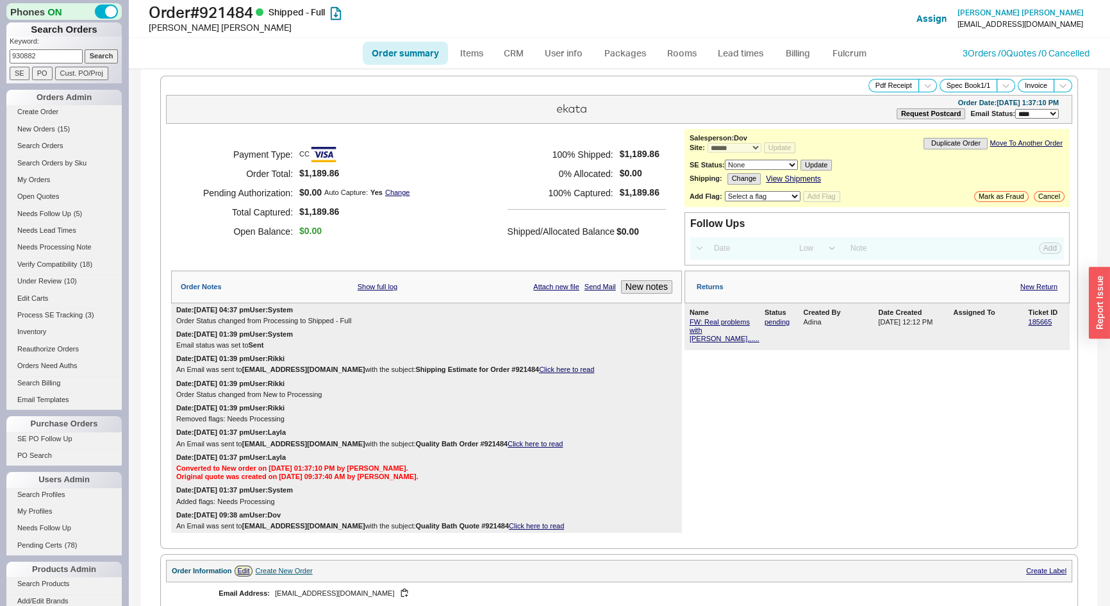
type input "930882"
click at [85, 49] on input "Search" at bounding box center [102, 55] width 34 height 13
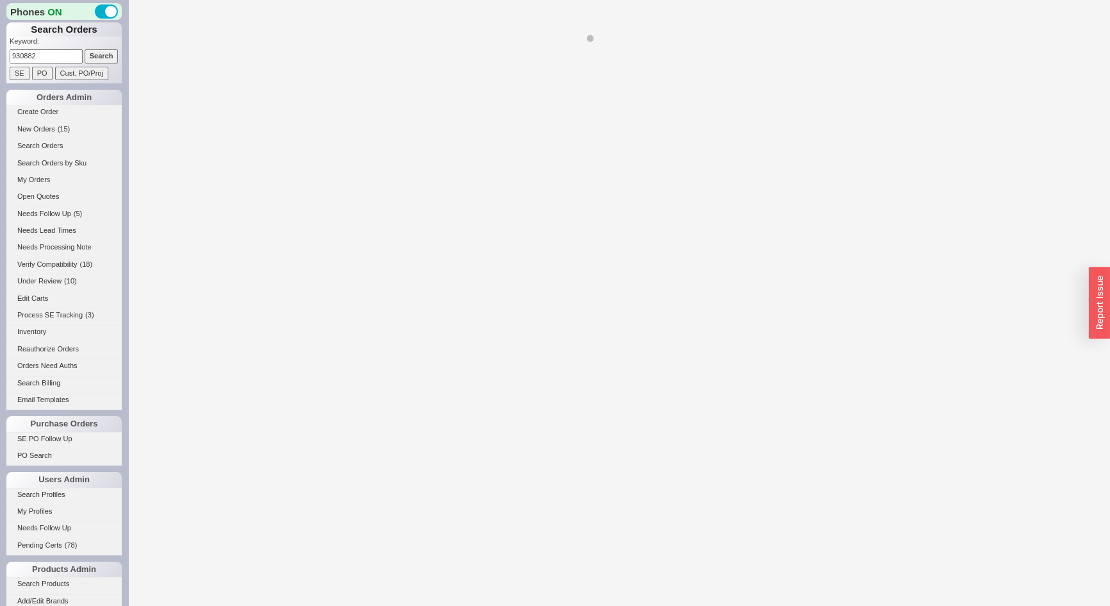
select select "*"
select select "LOW"
select select "3"
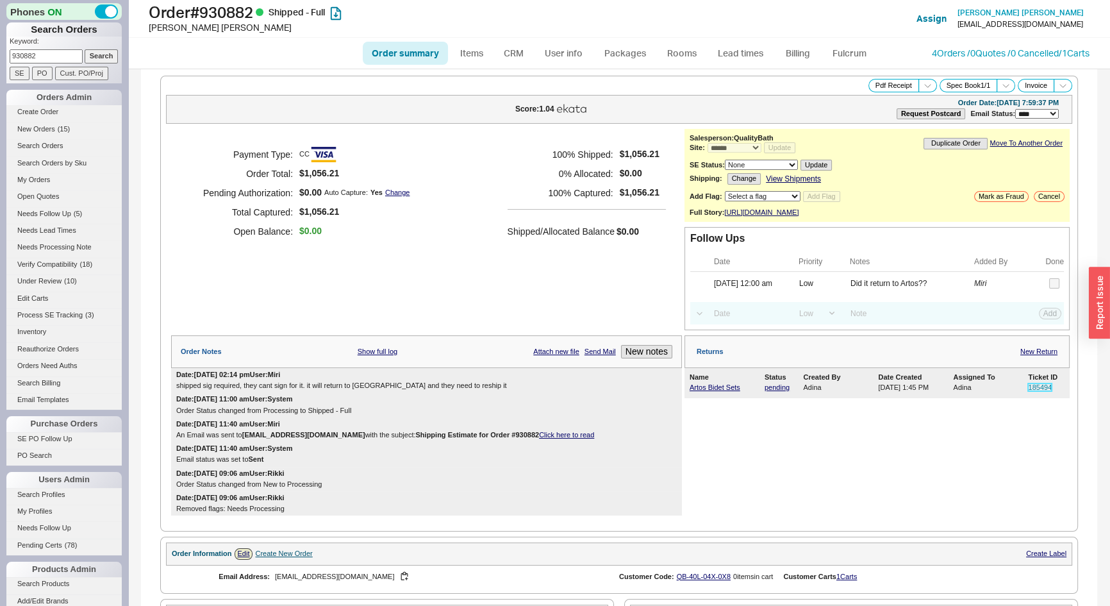
click at [1028, 391] on link "185494" at bounding box center [1040, 387] width 24 height 8
click at [946, 56] on link "4 Orders / 0 Quotes / 0 Cancelled" at bounding box center [995, 52] width 127 height 11
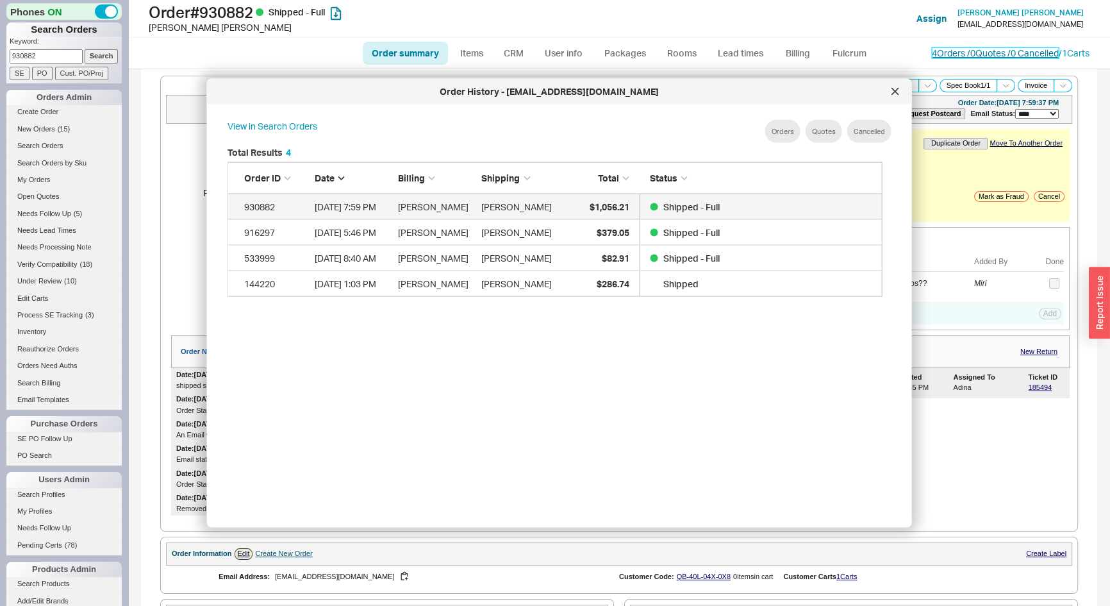
scroll to position [383, 667]
click at [896, 96] on div at bounding box center [895, 91] width 21 height 21
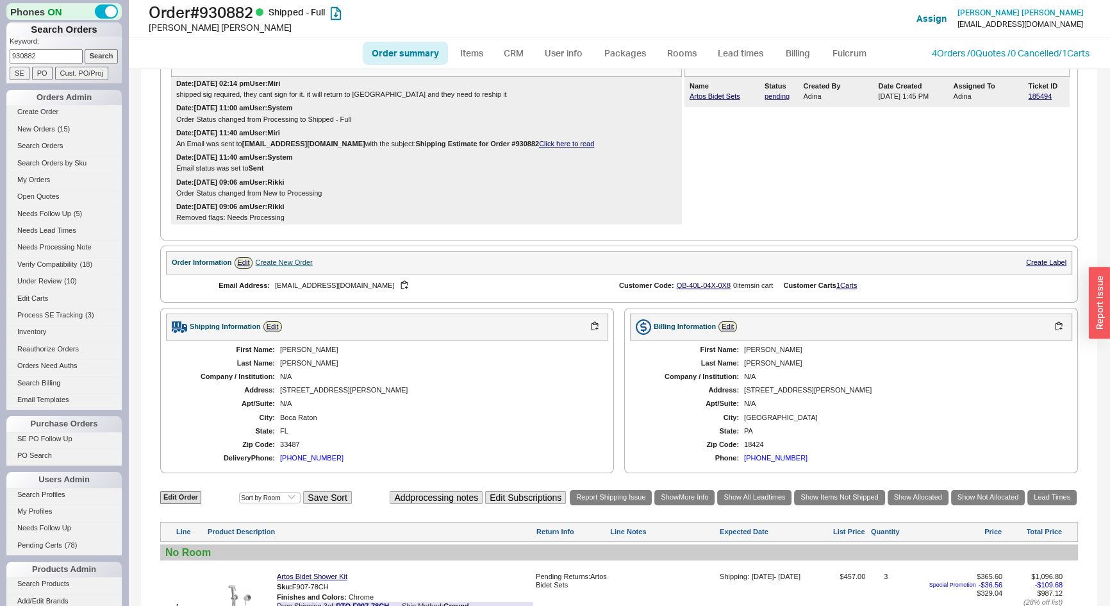
scroll to position [512, 0]
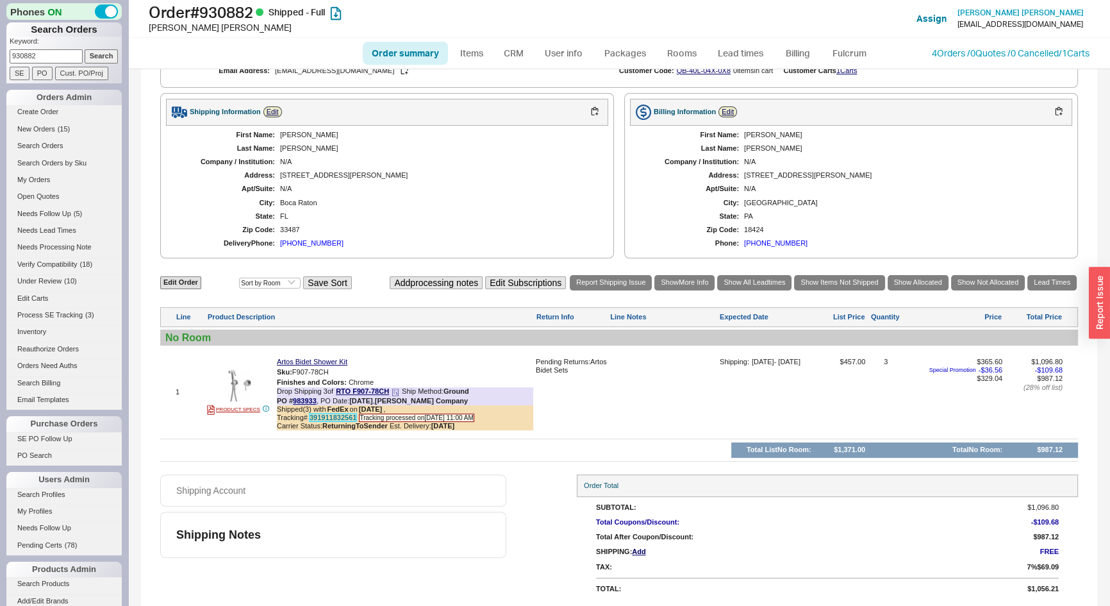
click at [337, 417] on link "391911832561" at bounding box center [333, 418] width 47 height 8
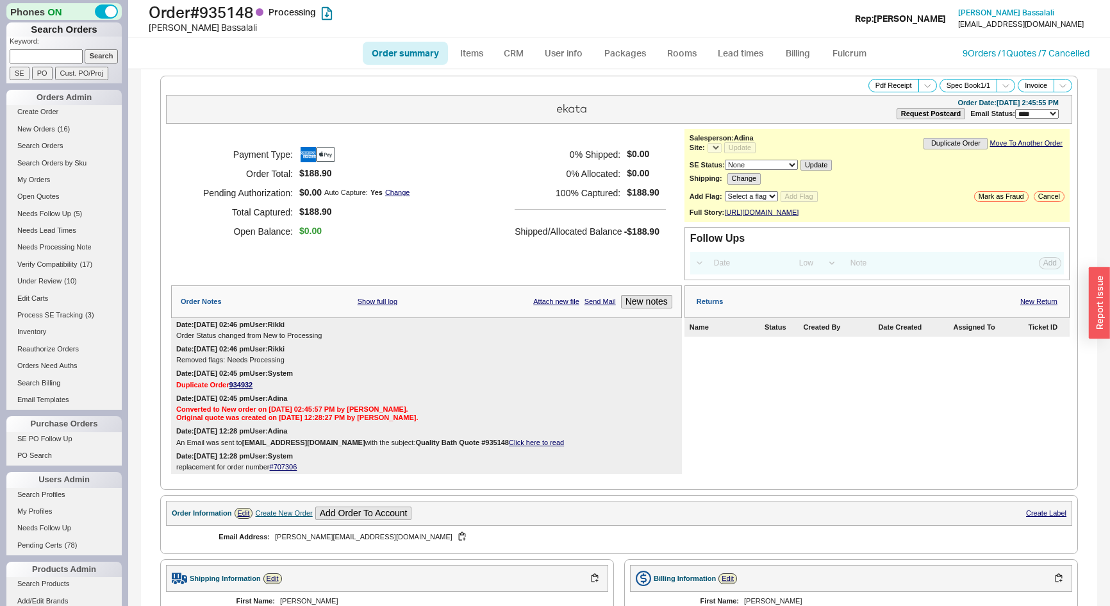
select select "*"
select select "LOW"
select select "3"
select select "*"
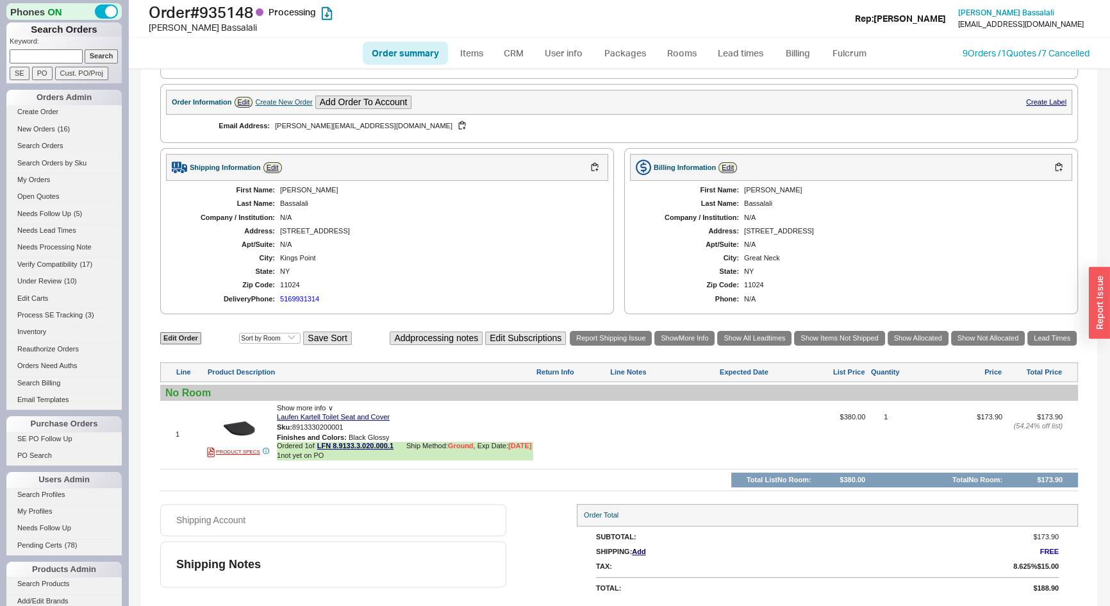
scroll to position [17, 0]
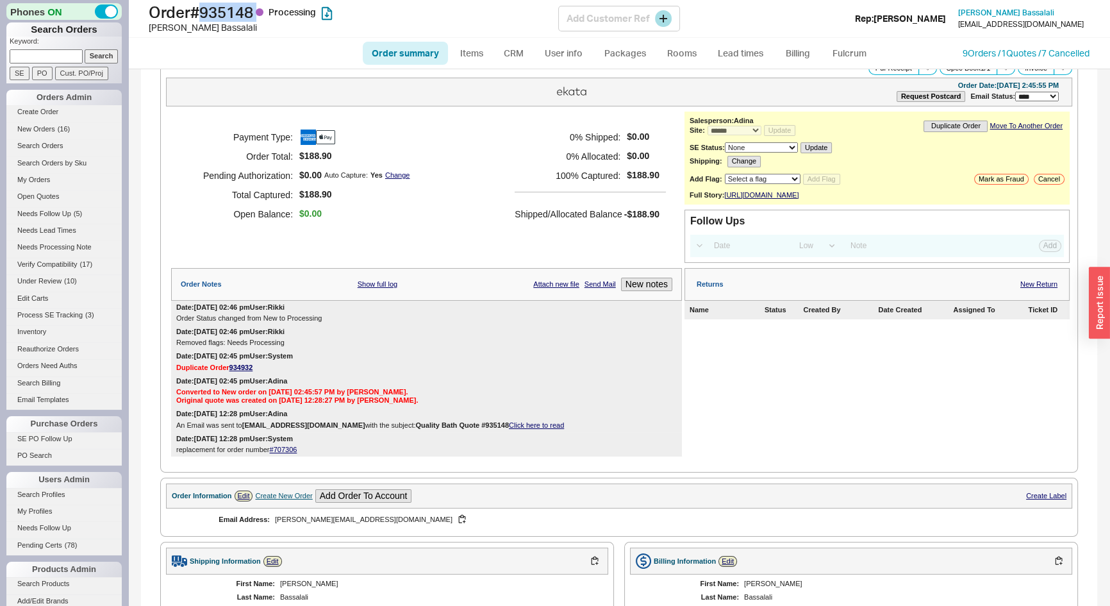
drag, startPoint x: 262, startPoint y: 15, endPoint x: 208, endPoint y: 20, distance: 54.7
click at [208, 20] on h1 "Order # 935148 Processing" at bounding box center [354, 12] width 410 height 18
copy h1 "935148"
click at [41, 47] on p "Keyword:" at bounding box center [66, 43] width 112 height 13
click at [38, 46] on form "Keyword: Search SE PO Cust. PO/Proj" at bounding box center [66, 59] width 112 height 44
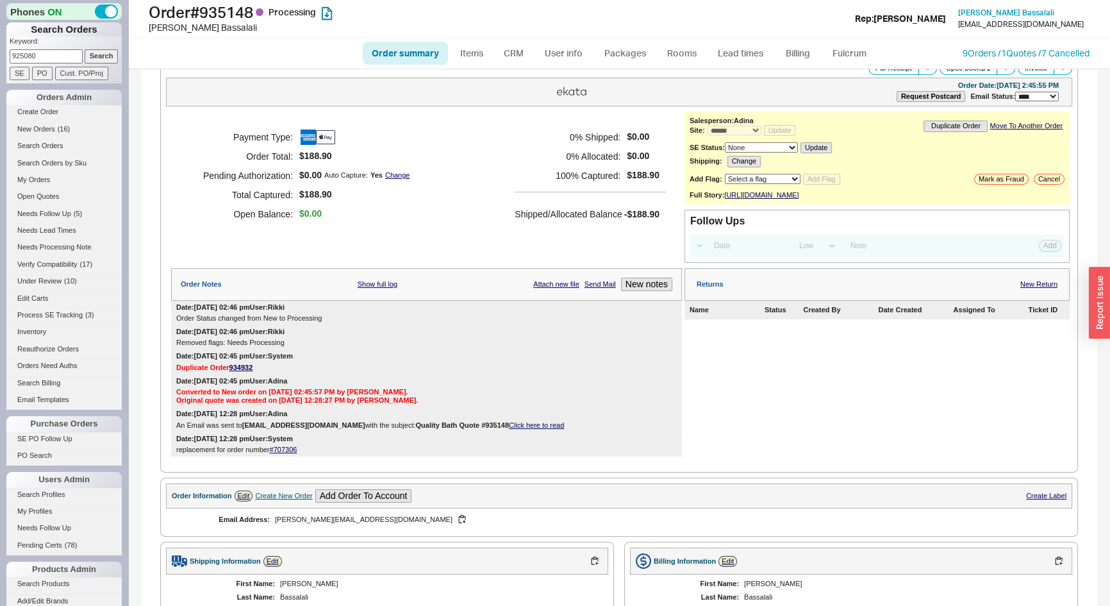
type input "925080"
click at [85, 49] on input "Search" at bounding box center [102, 55] width 34 height 13
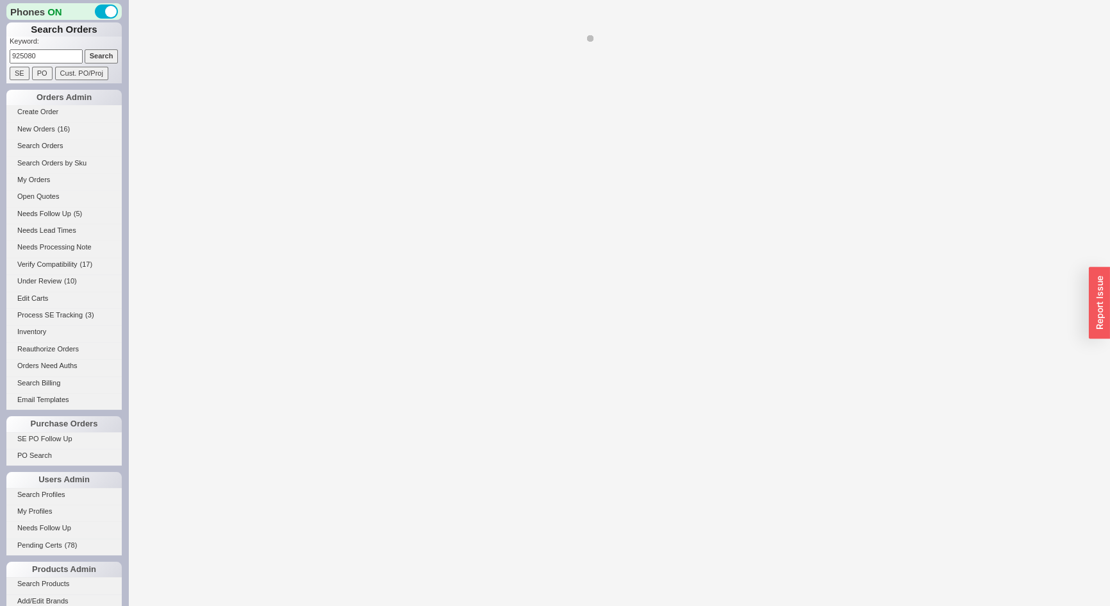
select select "*"
select select "LOW"
select select "3"
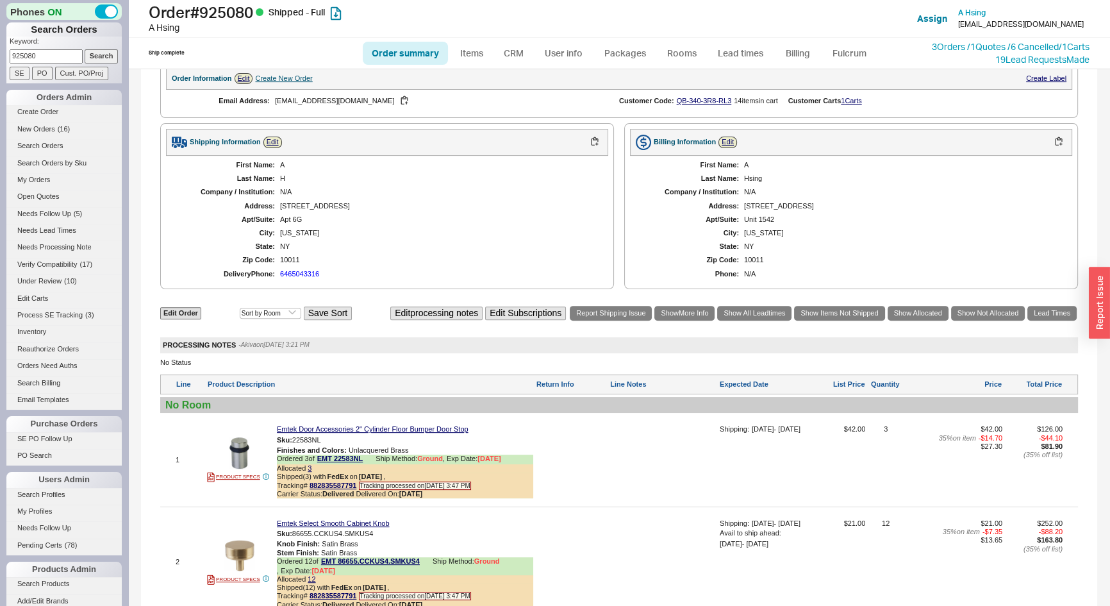
scroll to position [291, 0]
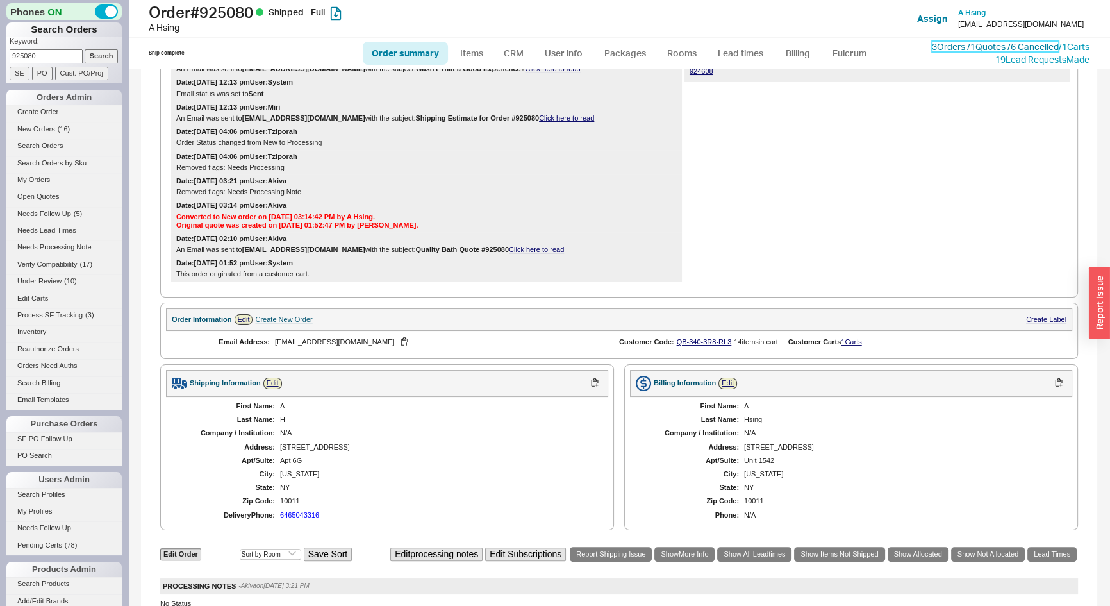
click at [971, 45] on link "3 Orders / 1 Quotes / 6 Cancelled" at bounding box center [995, 46] width 127 height 11
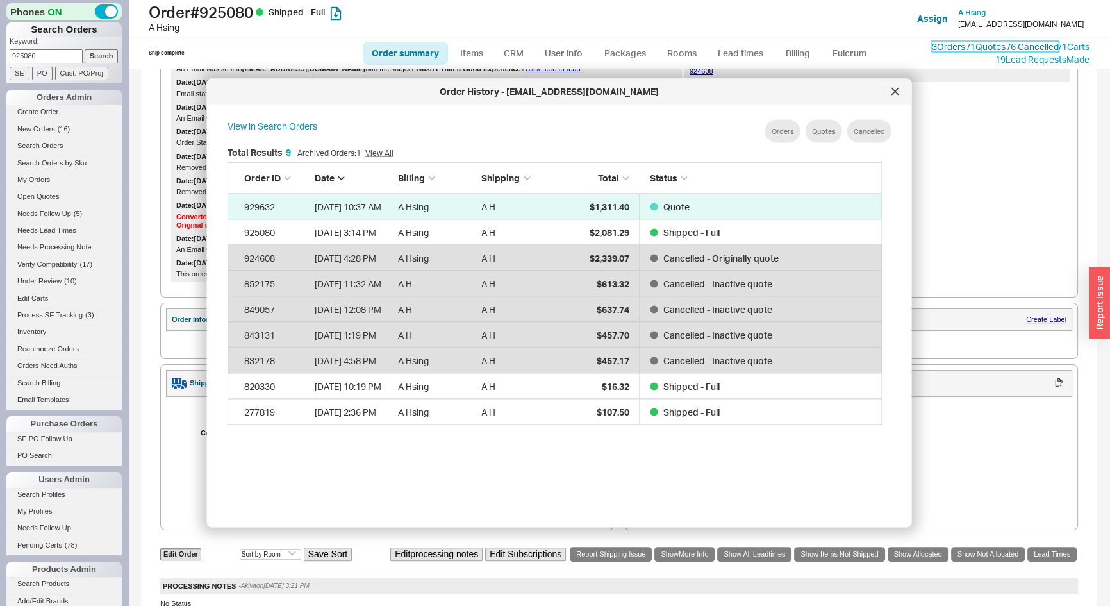
scroll to position [383, 667]
click at [894, 96] on div at bounding box center [895, 91] width 21 height 21
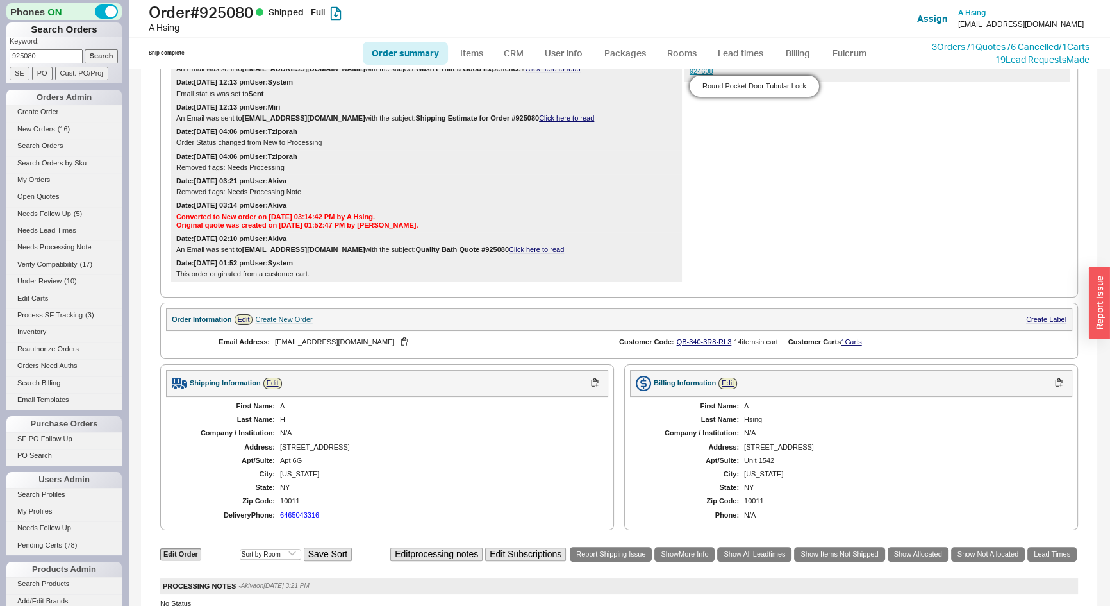
scroll to position [0, 0]
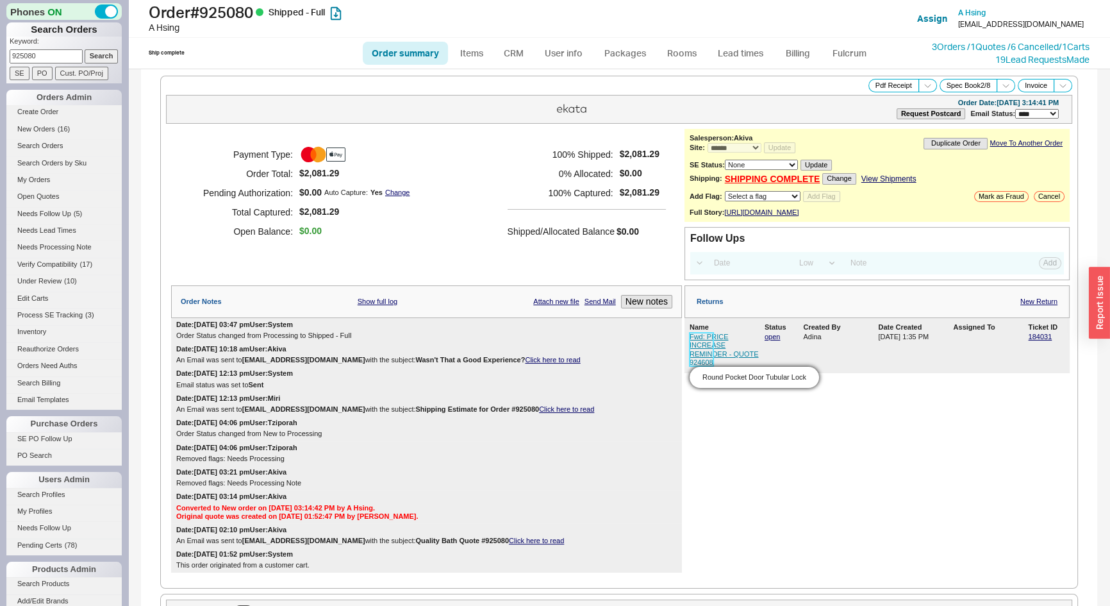
click at [700, 358] on link "Fwd: PRICE INCREASE REMINDER - QUOTE 924608" at bounding box center [724, 349] width 69 height 33
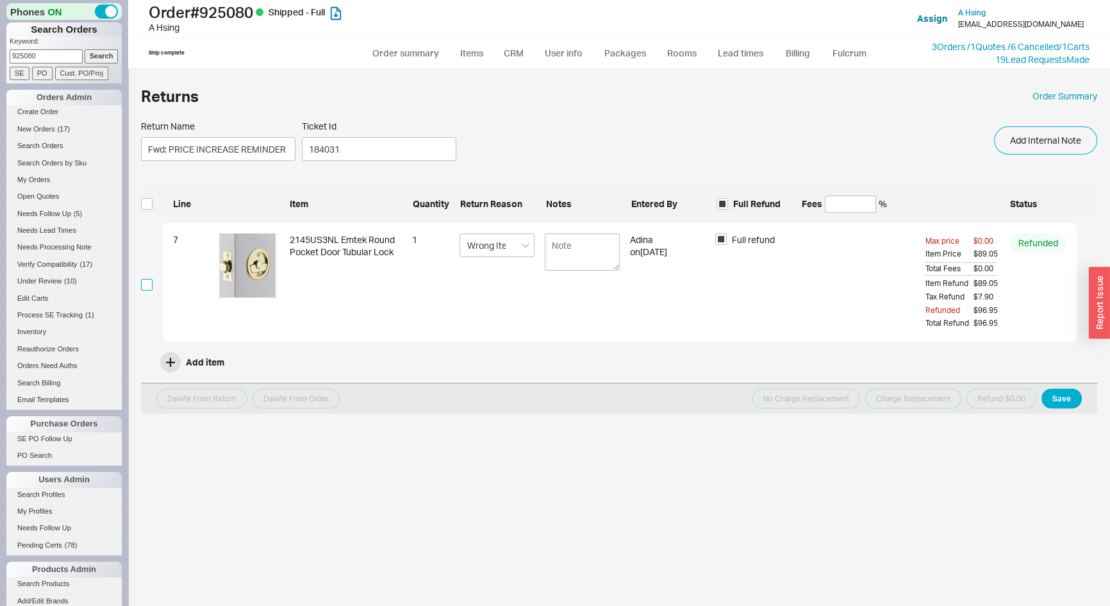
click at [150, 284] on input "checkbox" at bounding box center [147, 285] width 12 height 12
checkbox input "true"
click at [904, 401] on button "Charge Replacement" at bounding box center [914, 399] width 96 height 20
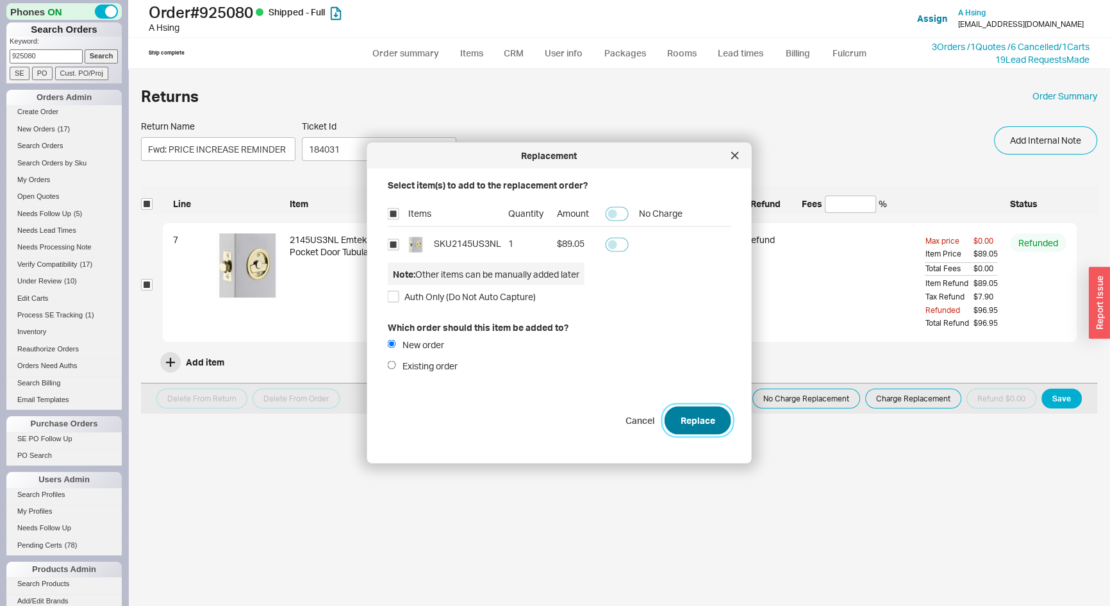
click at [708, 427] on button "Replace" at bounding box center [698, 420] width 67 height 28
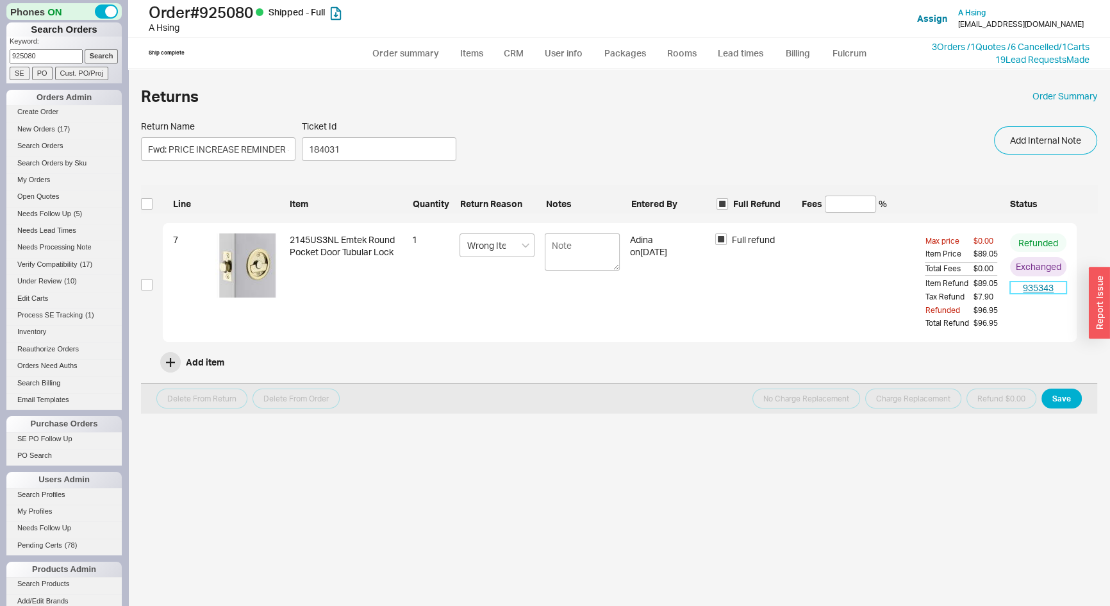
click at [1046, 291] on link "935343" at bounding box center [1038, 287] width 56 height 13
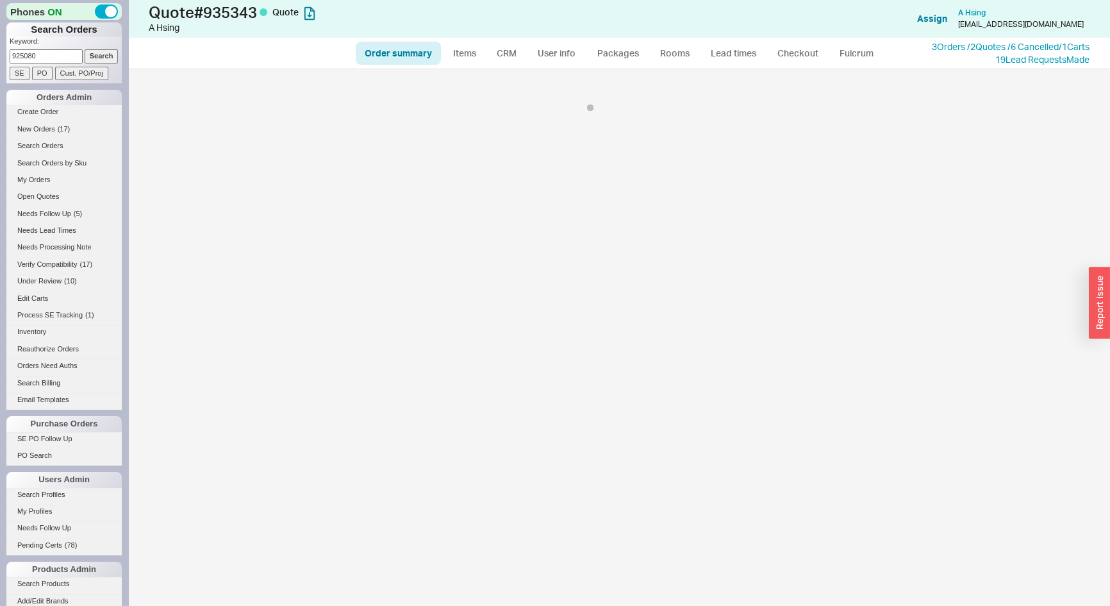
select select "*"
select select "LOW"
select select "3"
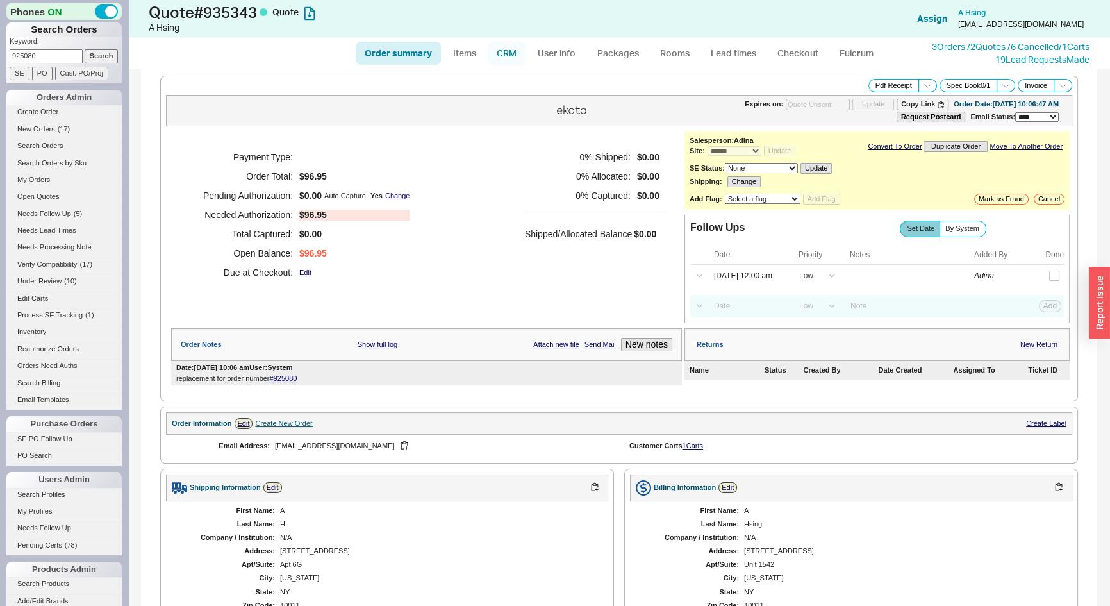
click at [508, 49] on link "CRM" at bounding box center [507, 53] width 38 height 23
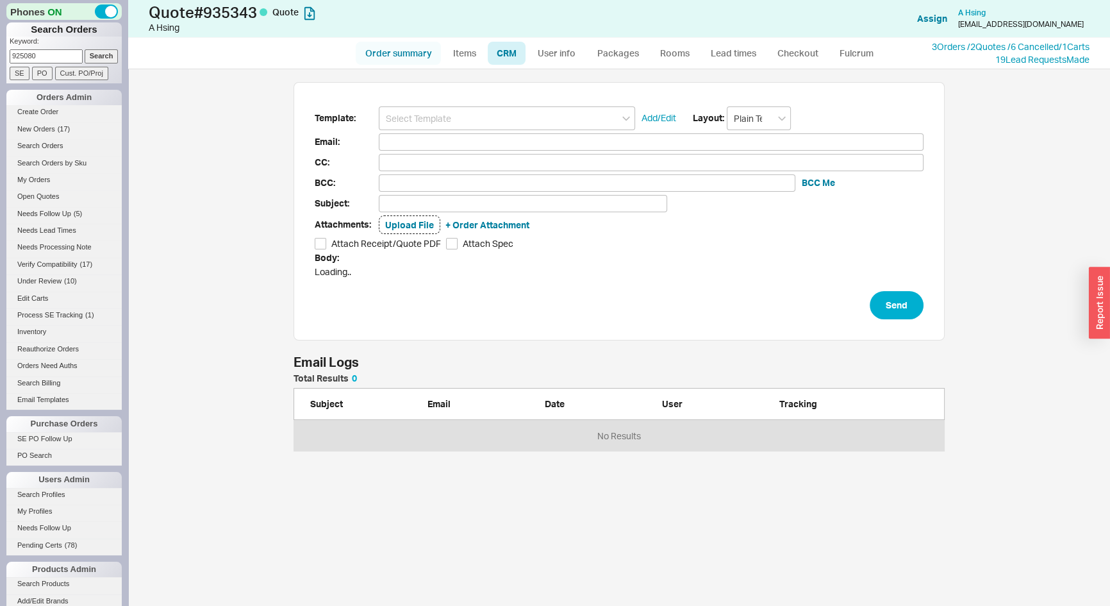
scroll to position [528, 964]
click at [403, 52] on link "Order summary" at bounding box center [398, 53] width 85 height 23
select select "*"
select select "LOW"
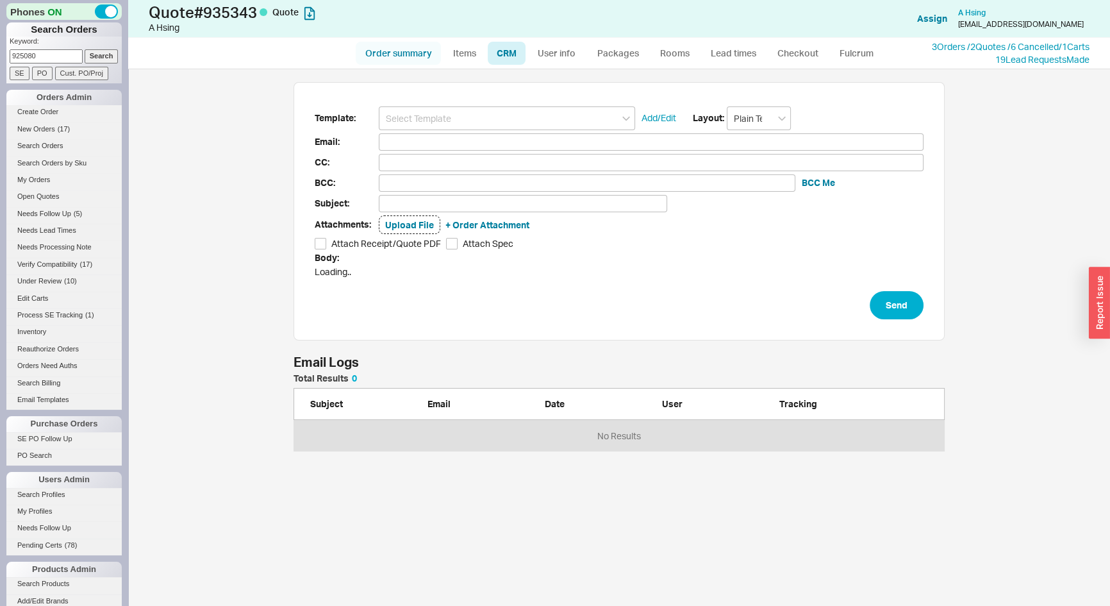
select select "LOW"
select select "3"
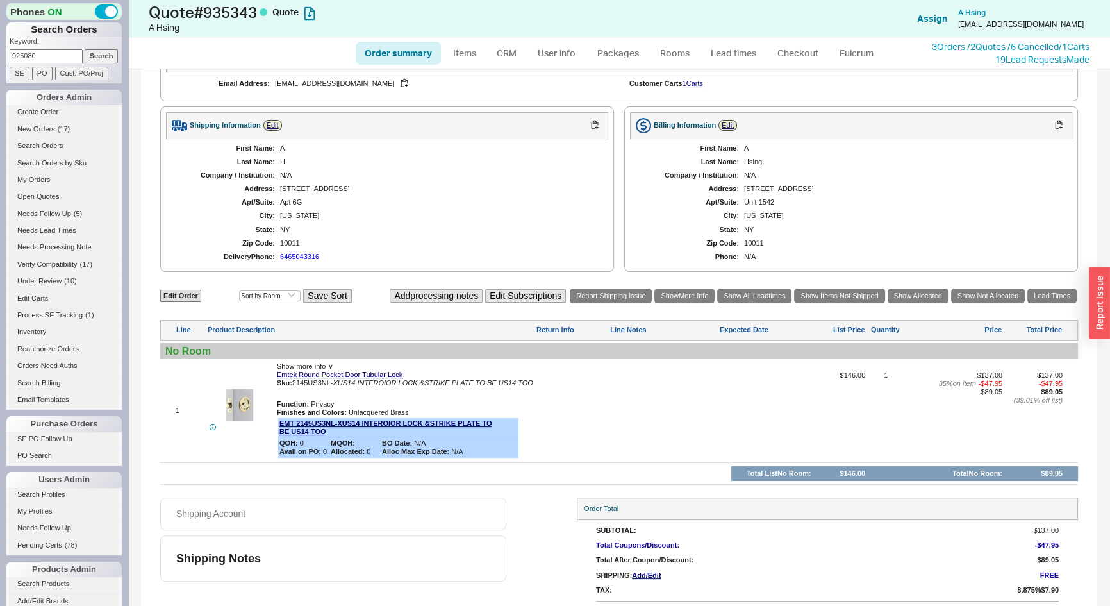
scroll to position [383, 0]
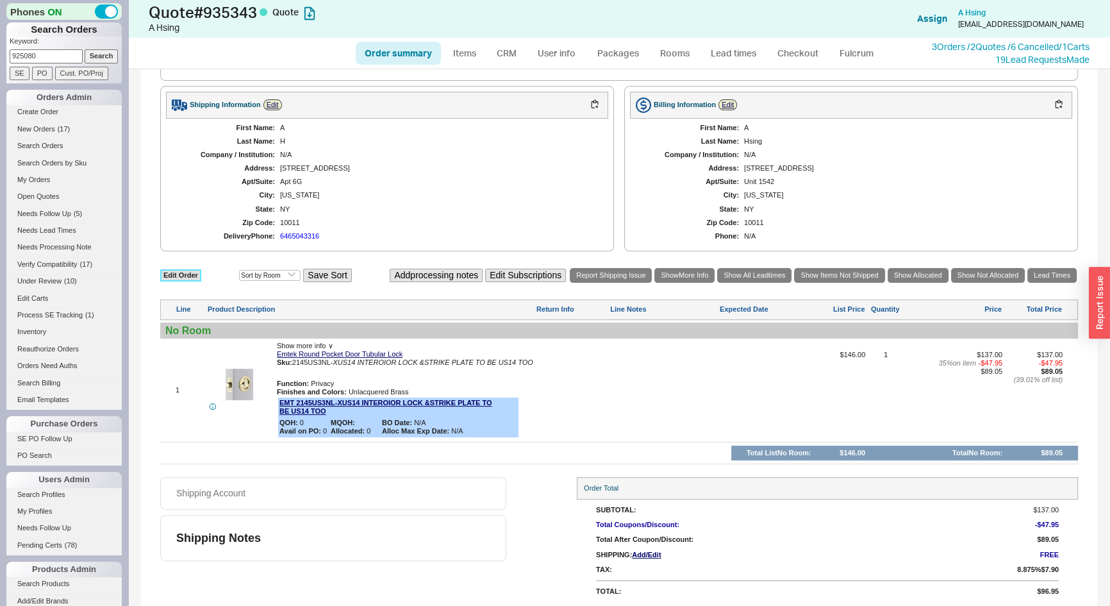
click at [181, 274] on link "Edit Order" at bounding box center [180, 275] width 41 height 12
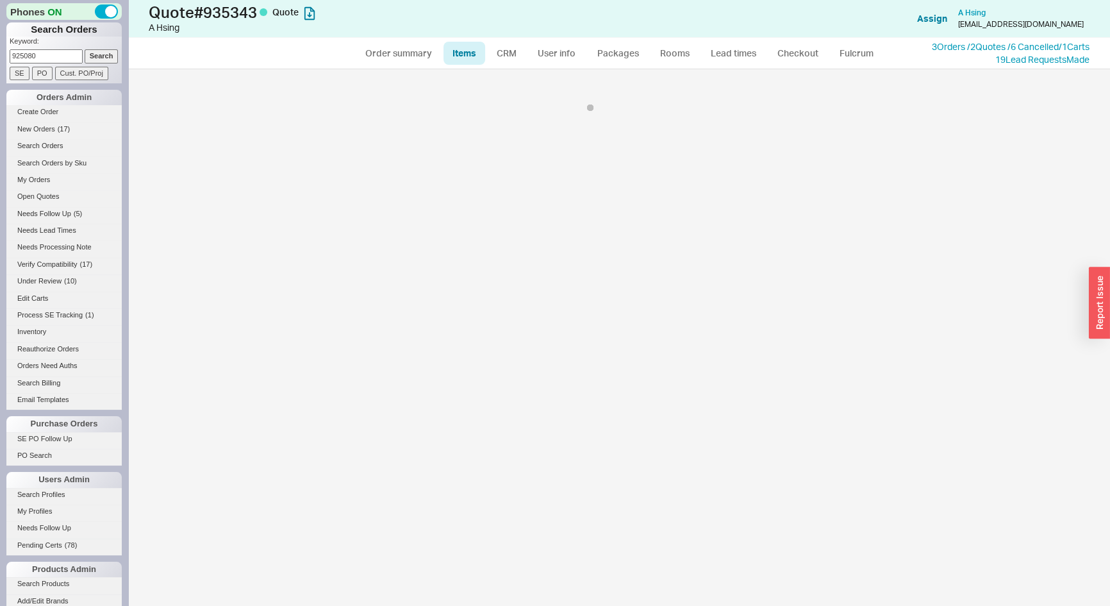
select select "3"
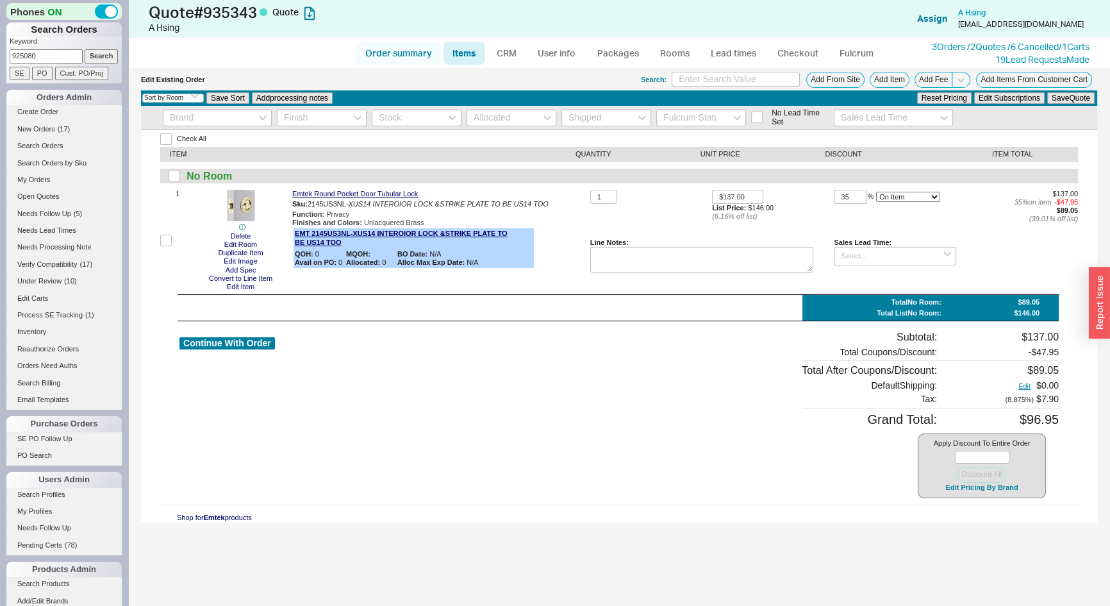
click at [398, 52] on link "Order summary" at bounding box center [398, 53] width 85 height 23
select select "*"
select select "LOW"
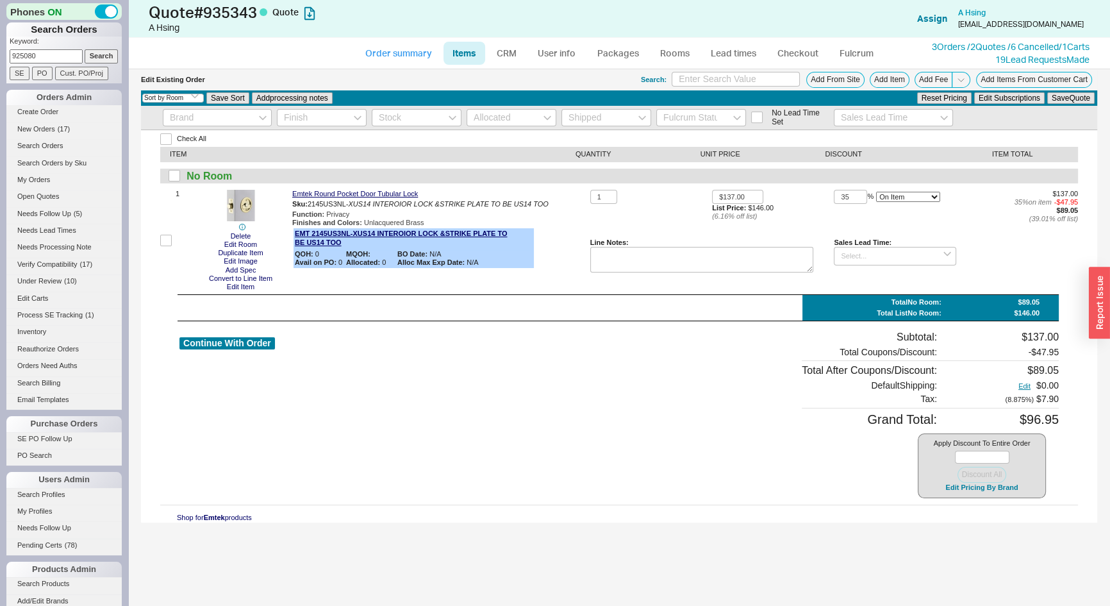
select select "3"
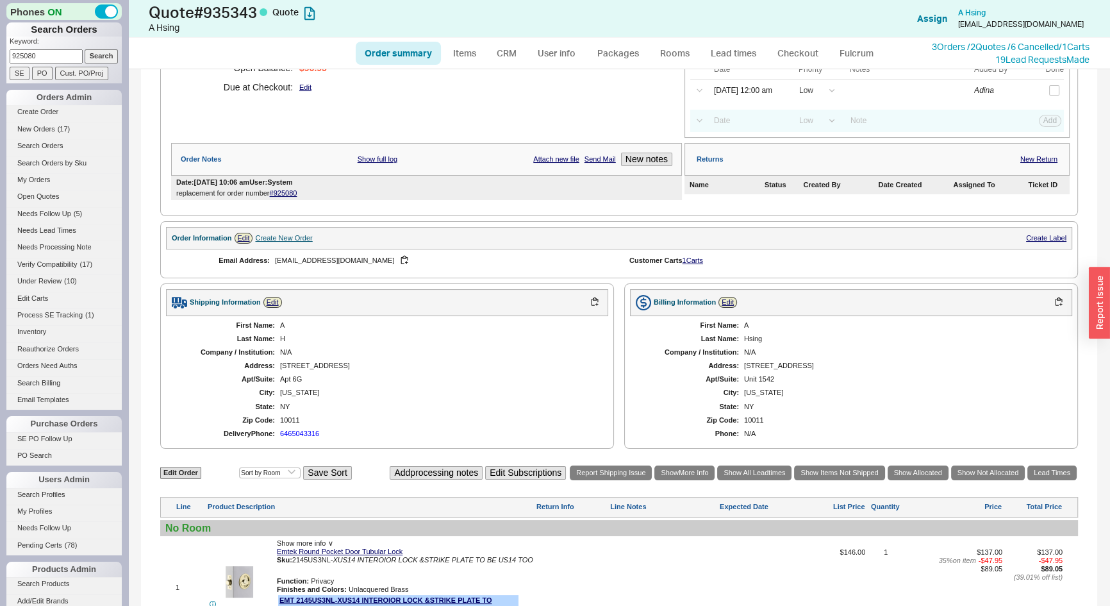
scroll to position [383, 0]
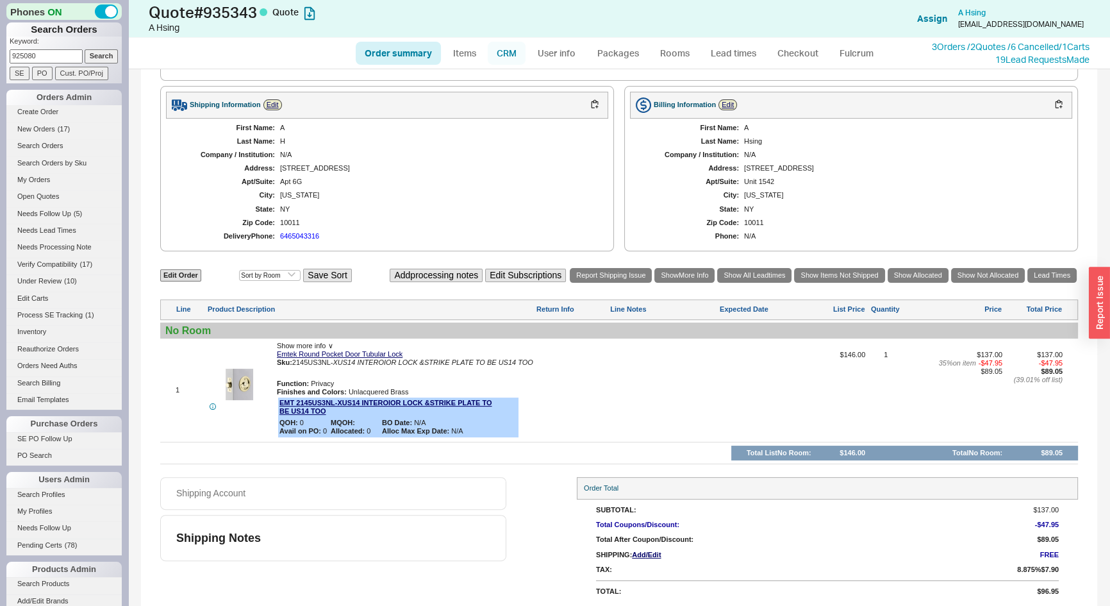
click at [503, 51] on link "CRM" at bounding box center [507, 53] width 38 height 23
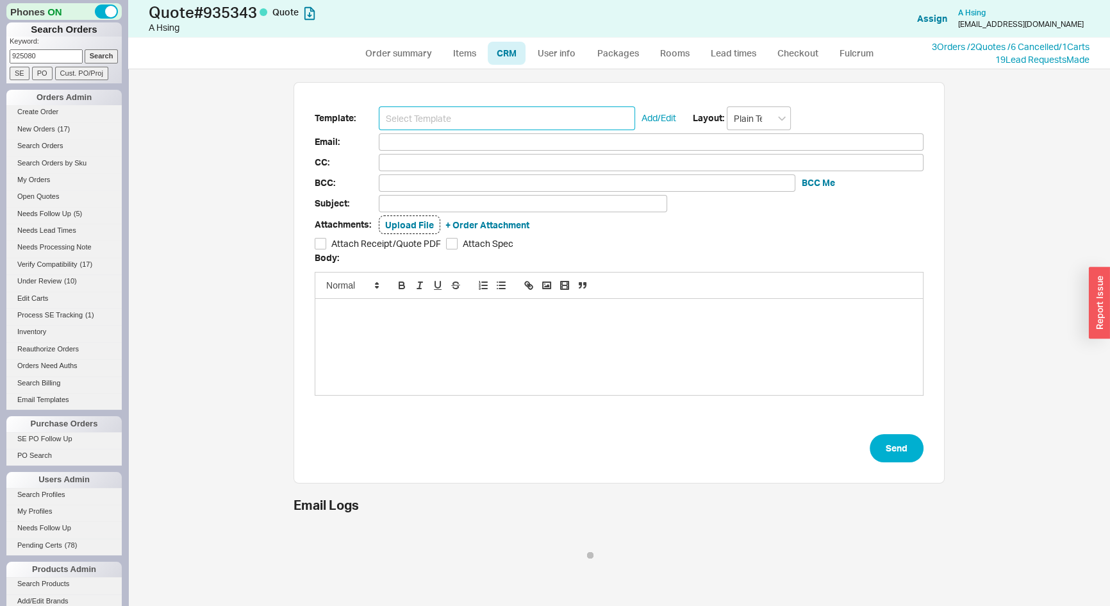
click at [483, 122] on input at bounding box center [507, 118] width 256 height 24
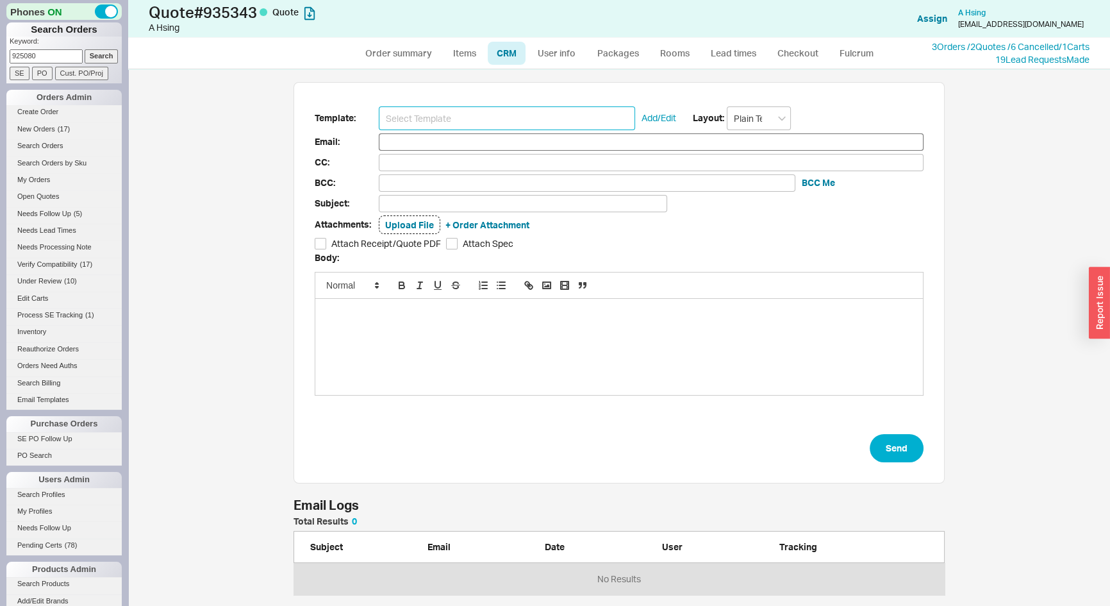
scroll to position [69, 642]
click at [455, 116] on input at bounding box center [507, 118] width 256 height 24
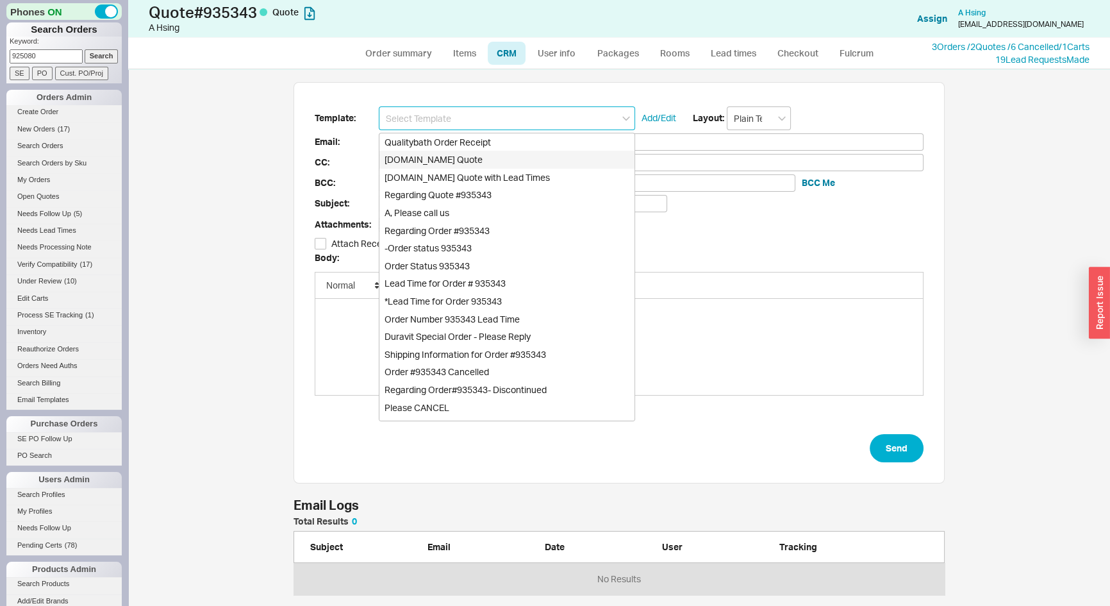
click at [457, 154] on div "Qualitybath.com Quote" at bounding box center [507, 160] width 255 height 18
type input "Receipt"
type input "weecherub@hotmail.com"
type input "Quality Bath Quote #935343"
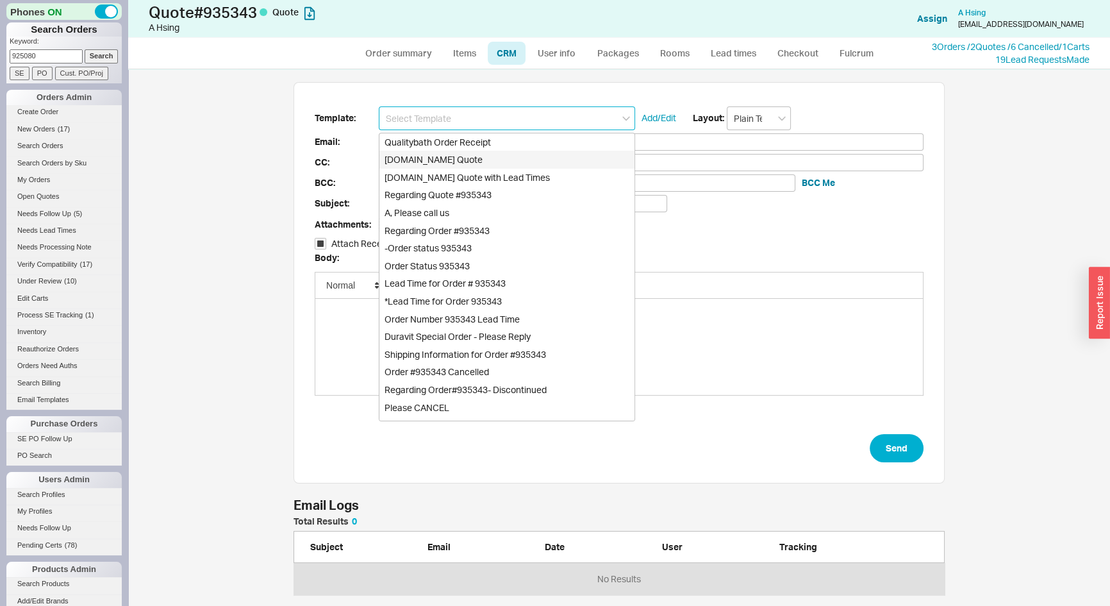
checkbox input "true"
type input "Qualitybath.com Quote"
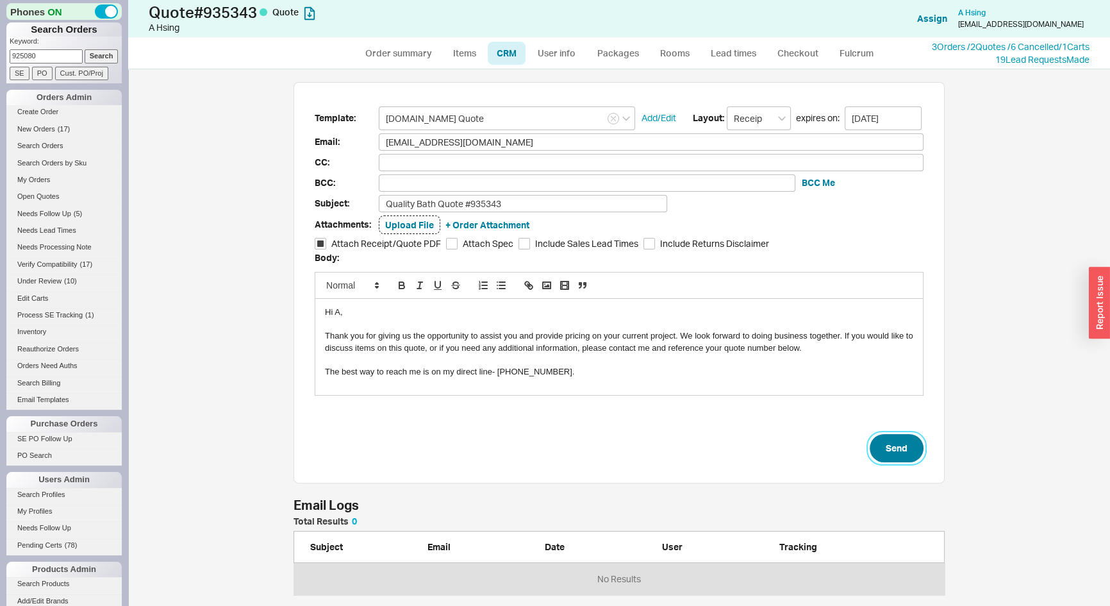
click at [899, 449] on button "Send" at bounding box center [897, 448] width 54 height 28
select select "*"
select select "LOW"
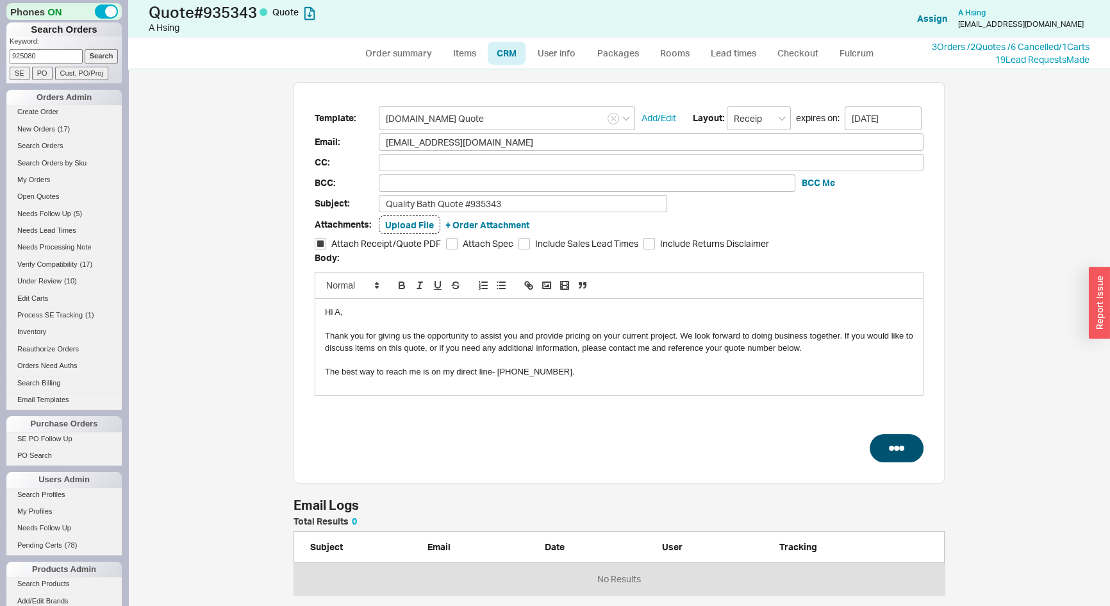
select select "3"
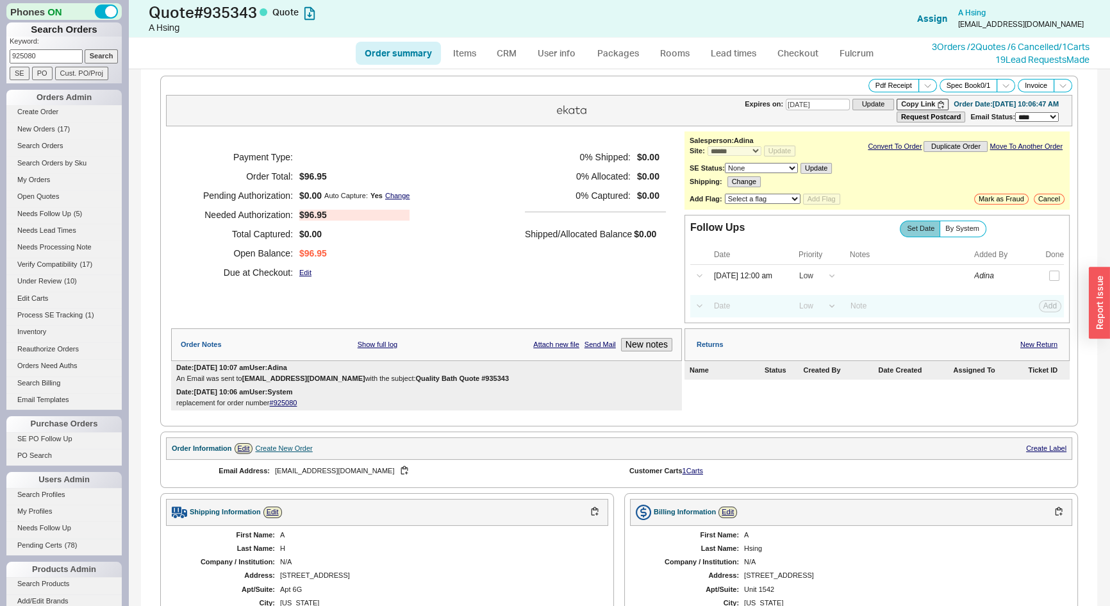
click at [56, 58] on input "925080" at bounding box center [46, 55] width 73 height 13
paste input "emilyannv421@gmail.com"
type input "emilyannv421@gmail.com"
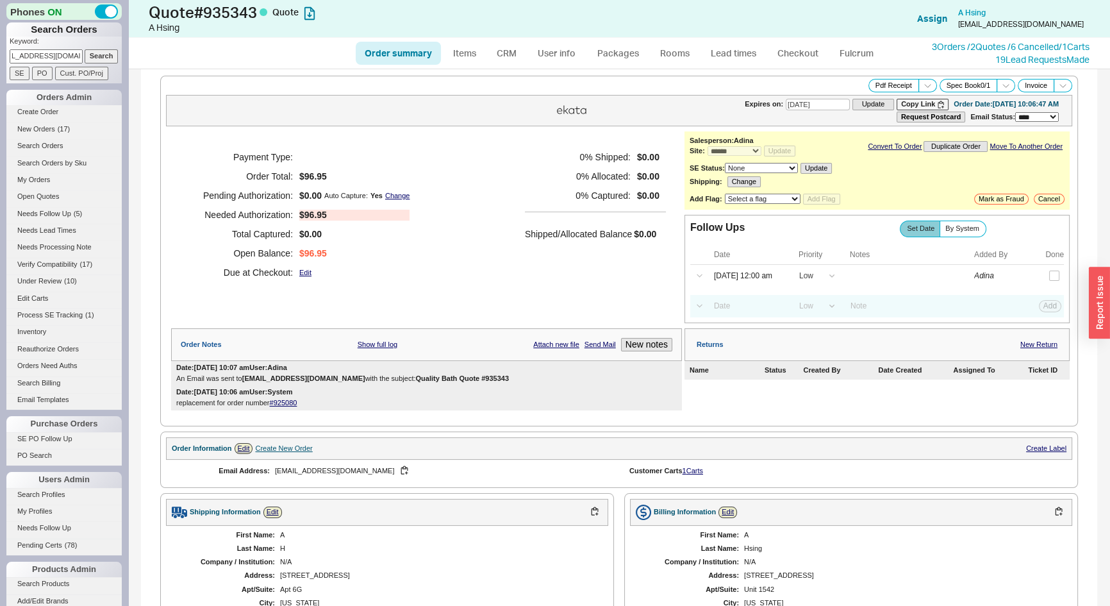
click at [85, 49] on input "Search" at bounding box center [102, 55] width 34 height 13
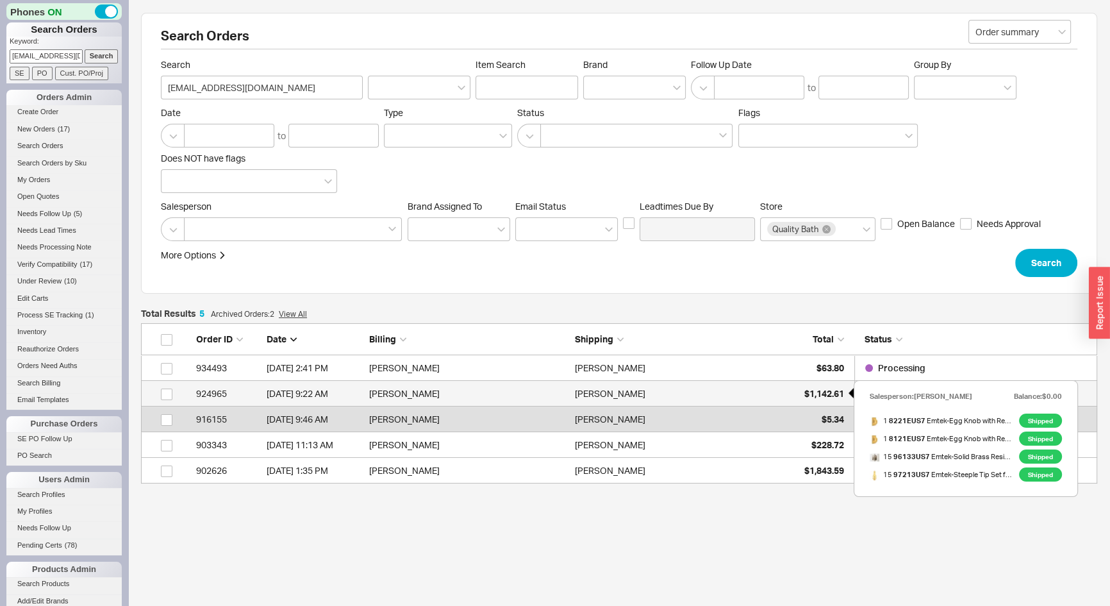
click at [821, 389] on span "$1,142.61" at bounding box center [825, 393] width 40 height 11
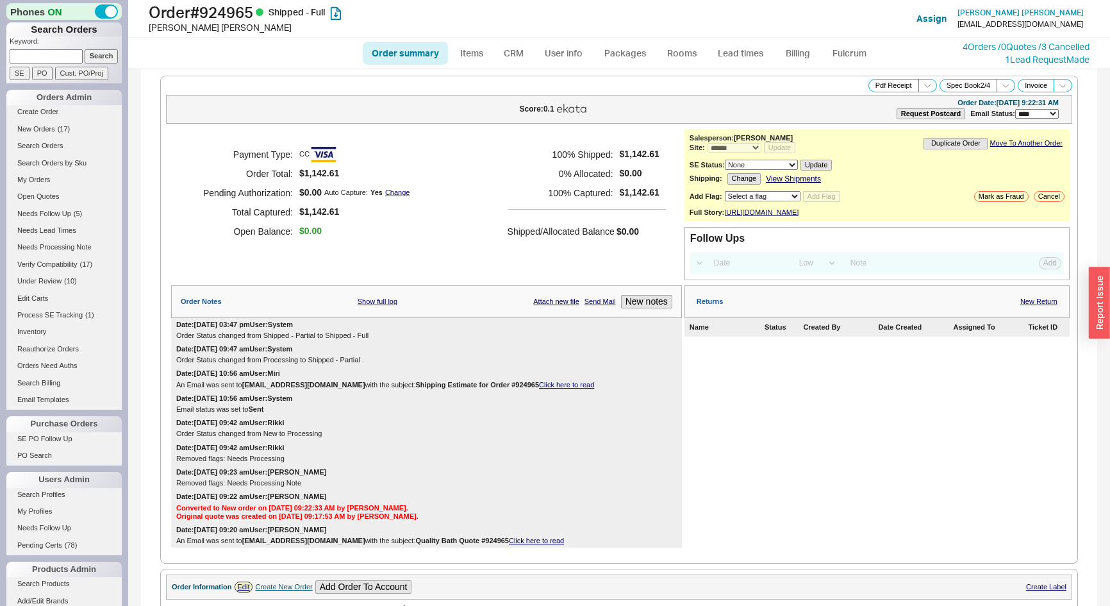
select select "*"
select select "LOW"
select select "3"
click at [968, 44] on link "4 Orders / 0 Quotes / 3 Cancelled" at bounding box center [1026, 46] width 127 height 11
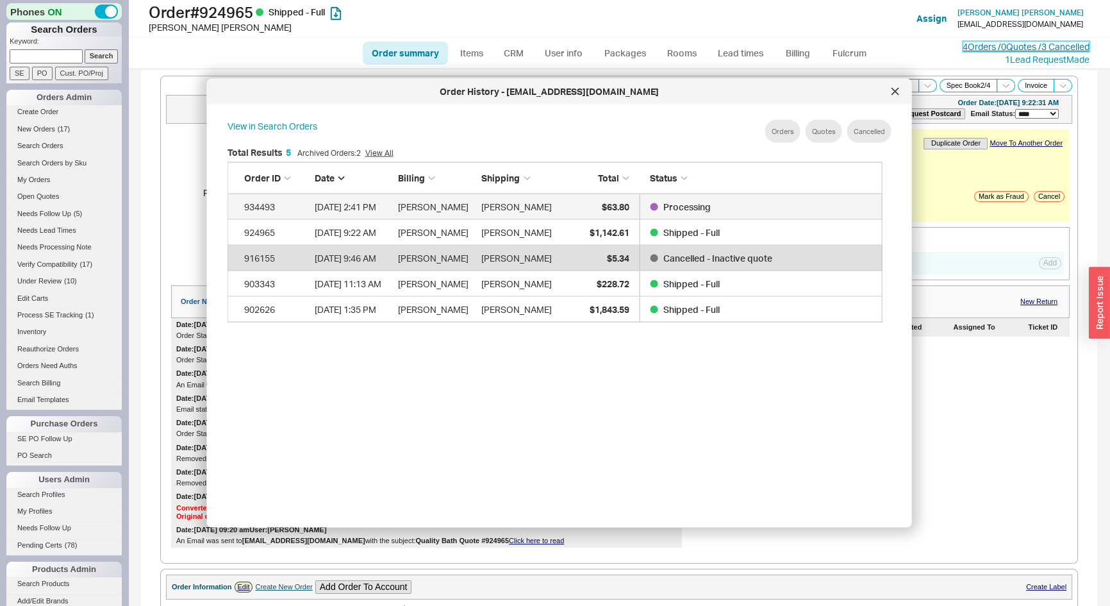
scroll to position [383, 667]
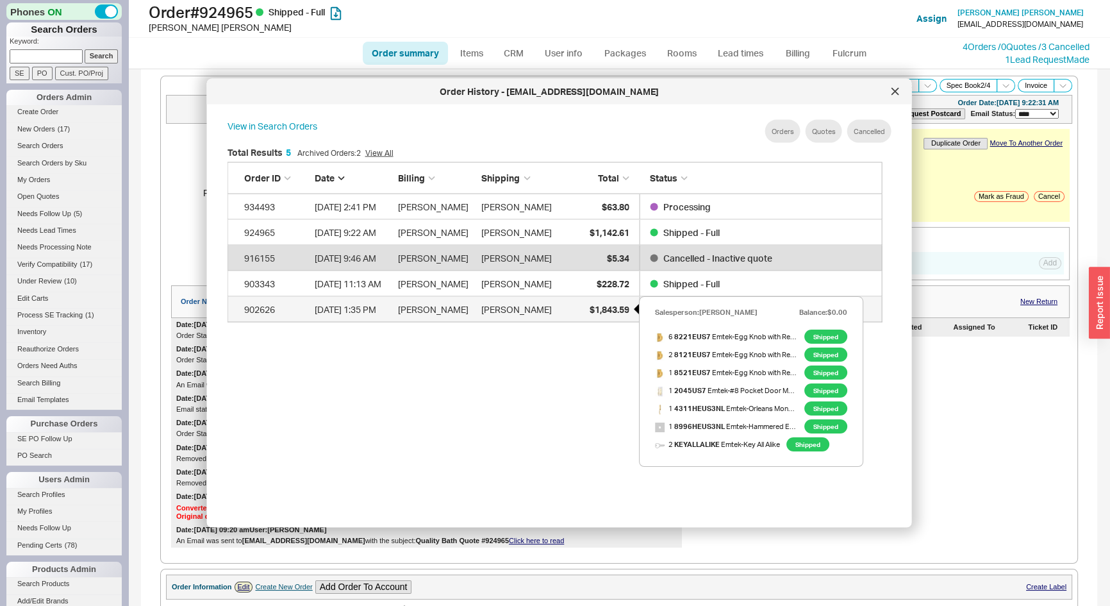
click at [614, 312] on span "$1,843.59" at bounding box center [609, 308] width 40 height 11
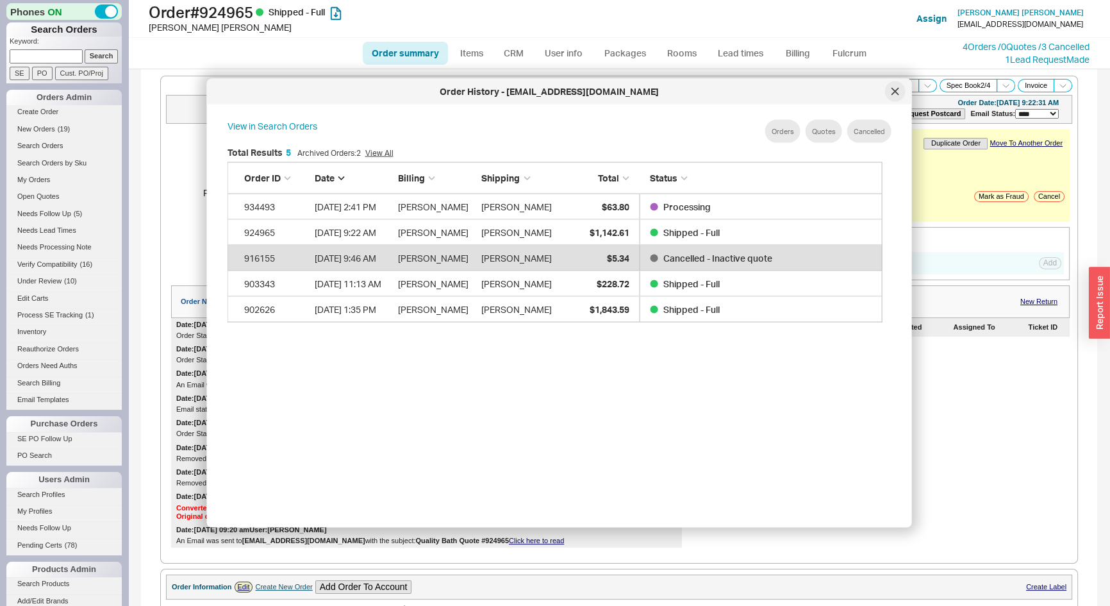
click at [893, 92] on icon at bounding box center [896, 92] width 8 height 8
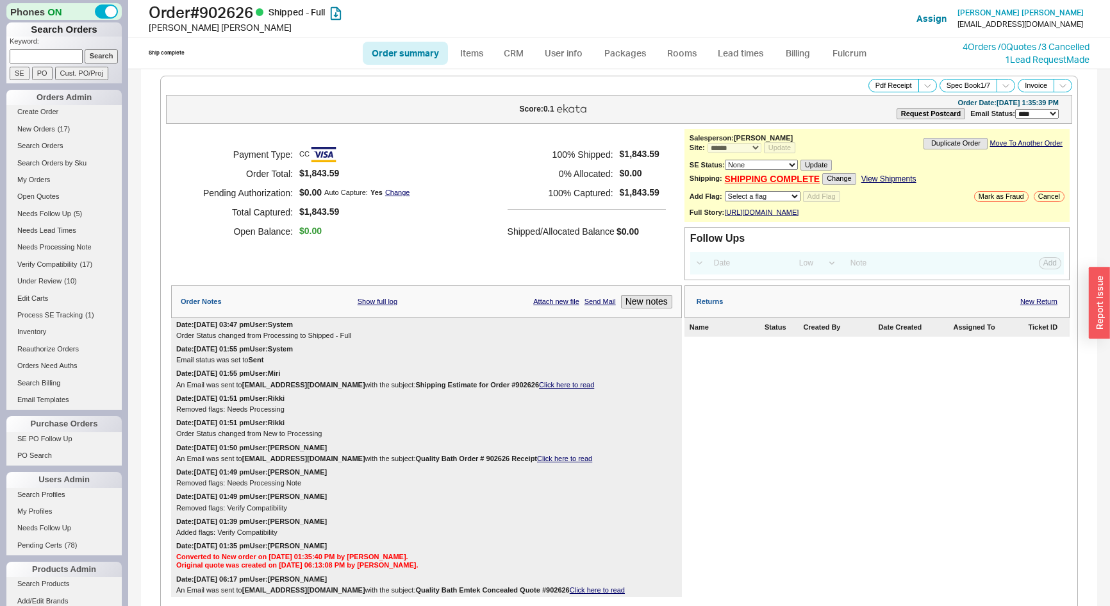
select select "*"
select select "LOW"
select select "3"
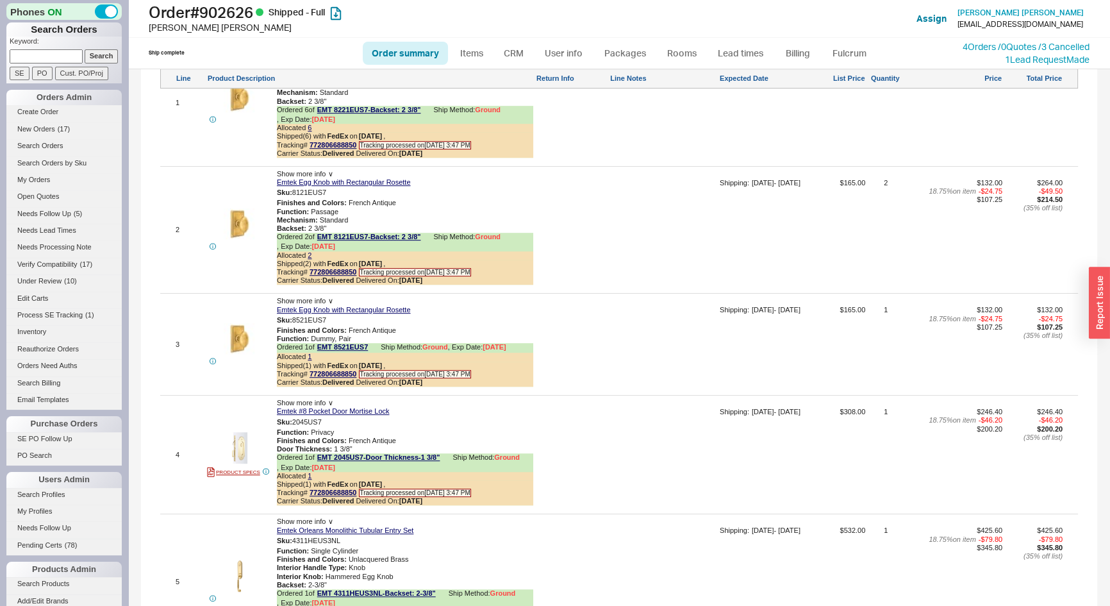
scroll to position [932, 0]
click at [960, 38] on div "Ship complete Order summary Items CRM User info Packages Rooms Lead times Billi…" at bounding box center [619, 53] width 982 height 31
click at [968, 46] on link "4 Orders / 0 Quotes / 3 Cancelled" at bounding box center [1026, 46] width 127 height 11
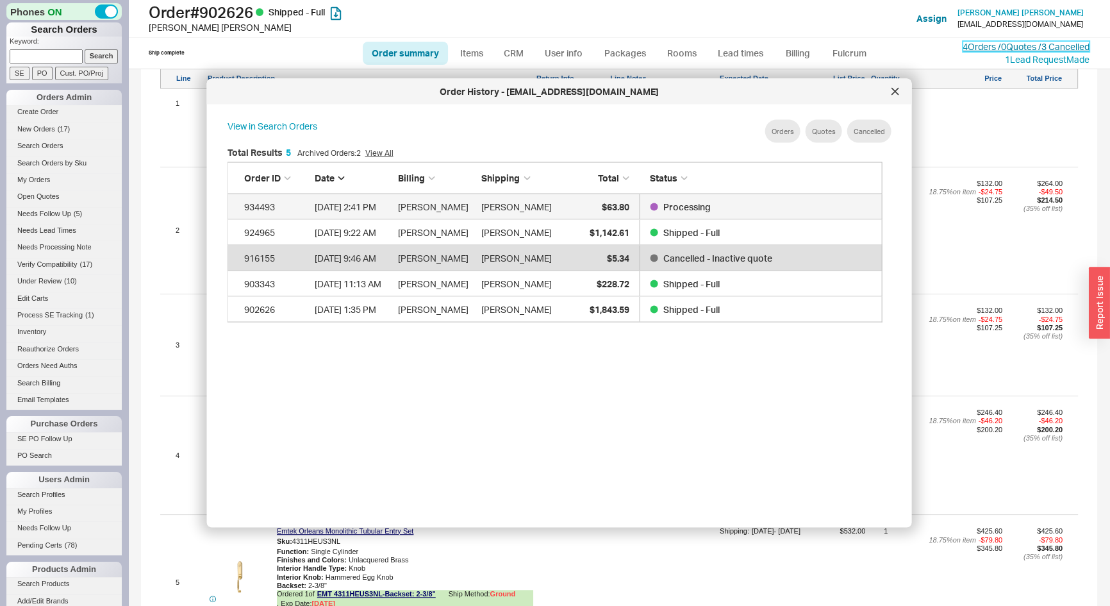
scroll to position [383, 667]
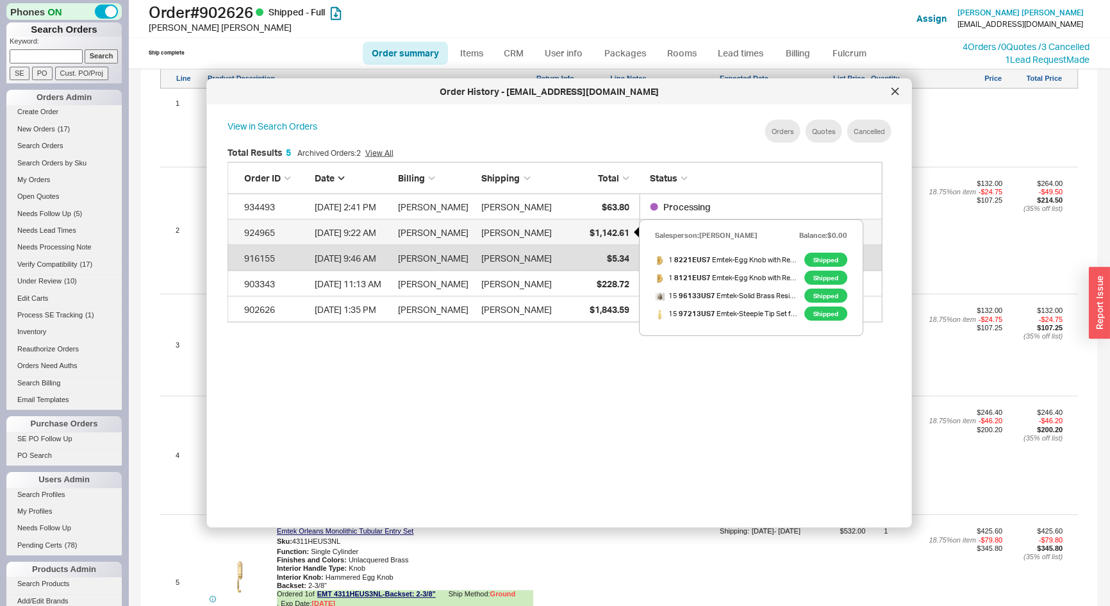
click at [611, 226] on span "$1,142.61" at bounding box center [609, 231] width 40 height 11
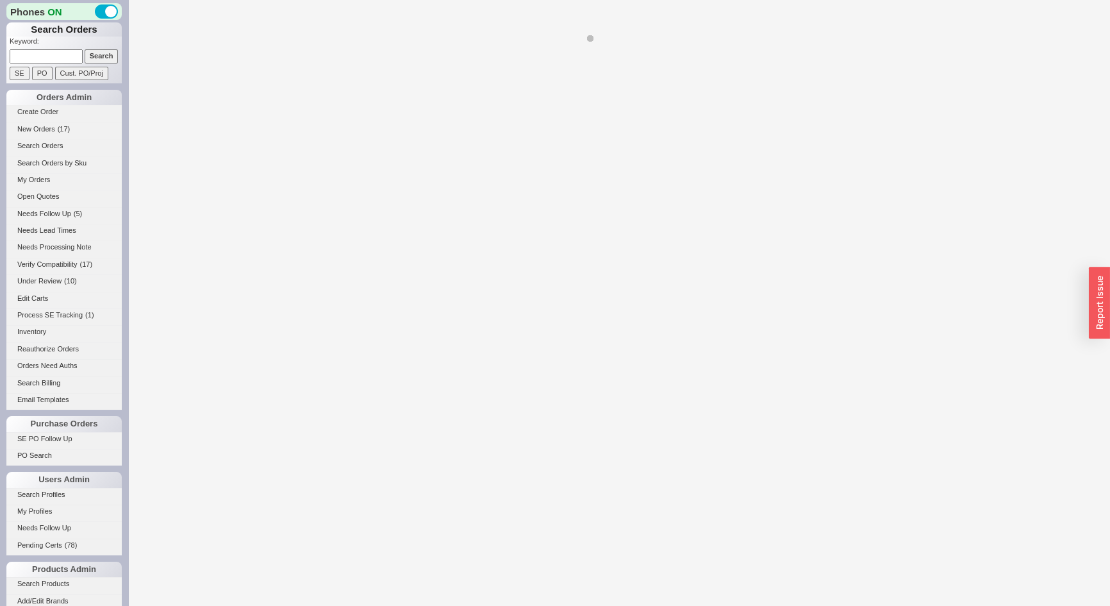
select select "*"
select select "LOW"
select select "3"
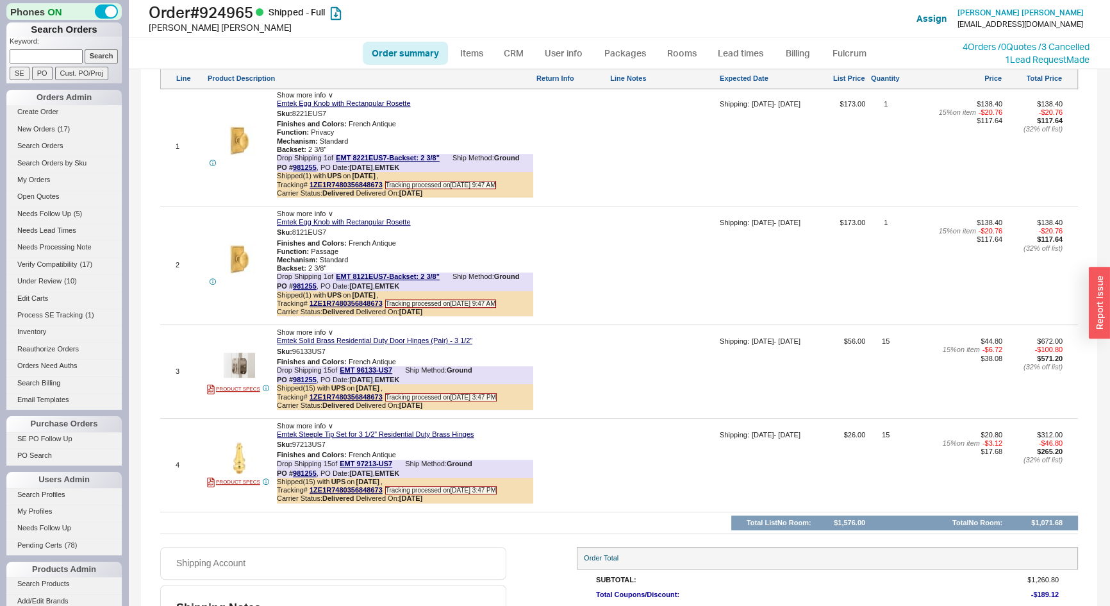
scroll to position [874, 0]
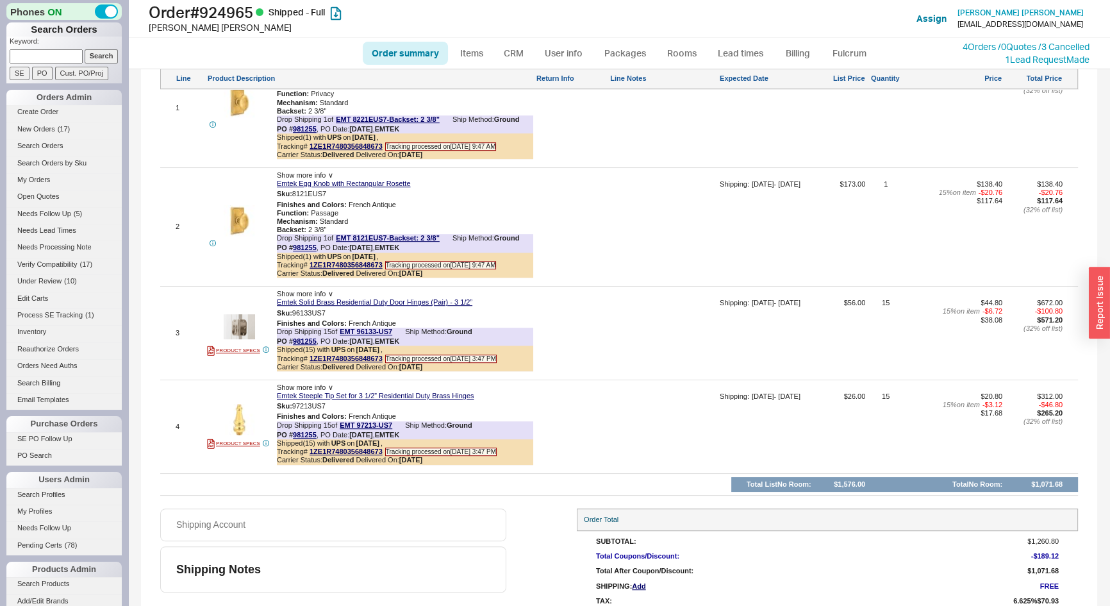
click at [26, 53] on input at bounding box center [46, 55] width 73 height 13
click at [85, 49] on input "Search" at bounding box center [102, 55] width 34 height 13
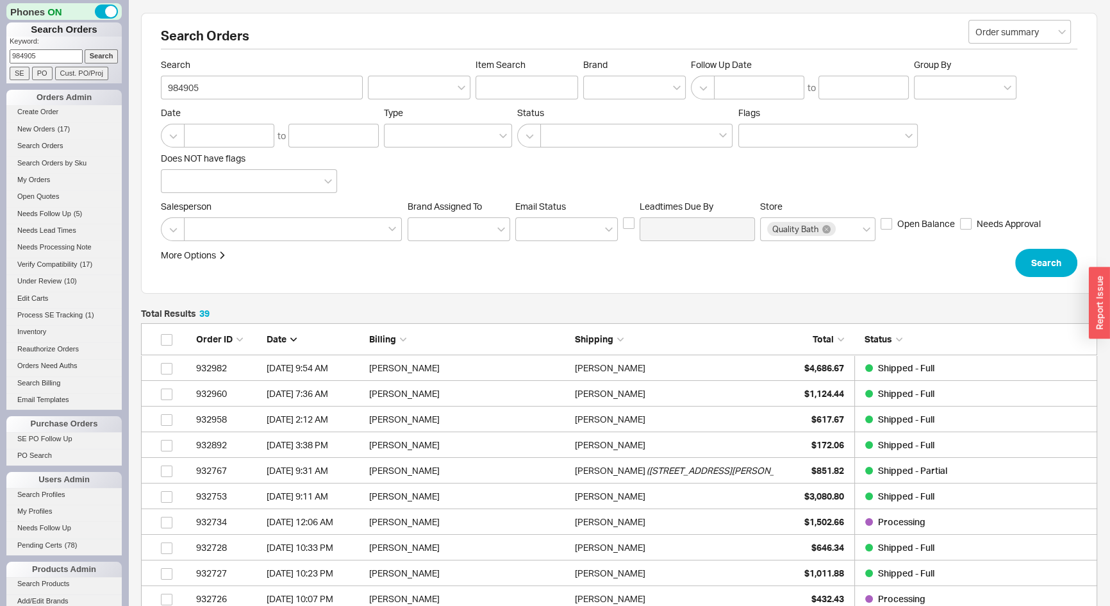
scroll to position [1023, 948]
click at [42, 55] on input "984905" at bounding box center [46, 55] width 73 height 13
paste input "[EMAIL_ADDRESS][DOMAIN_NAME]"
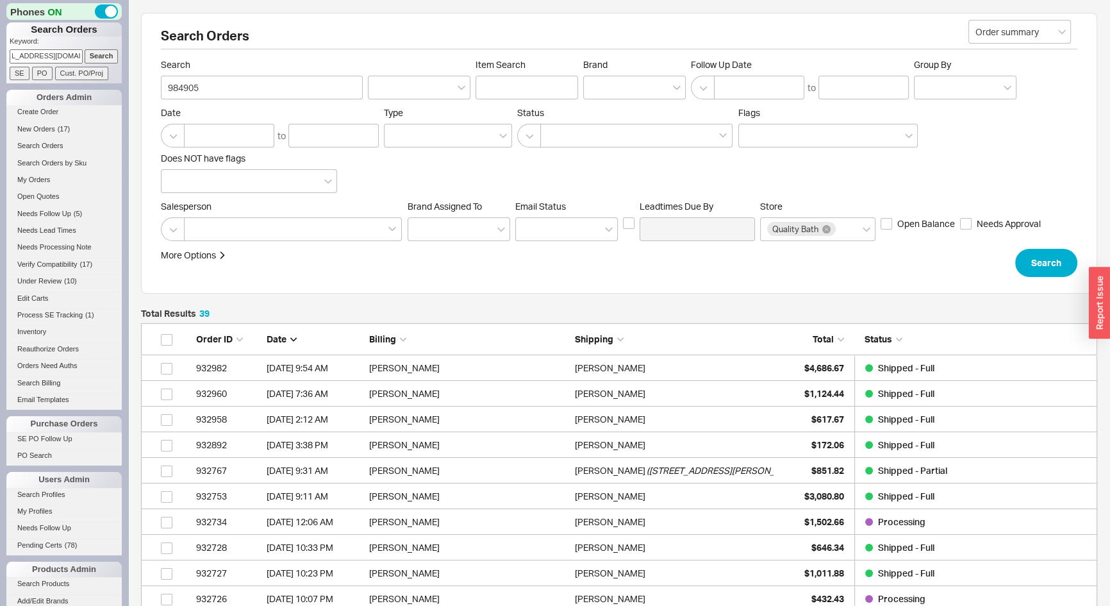
type input "[EMAIL_ADDRESS][DOMAIN_NAME]"
click at [85, 49] on input "Search" at bounding box center [102, 55] width 34 height 13
type input "[EMAIL_ADDRESS][DOMAIN_NAME]"
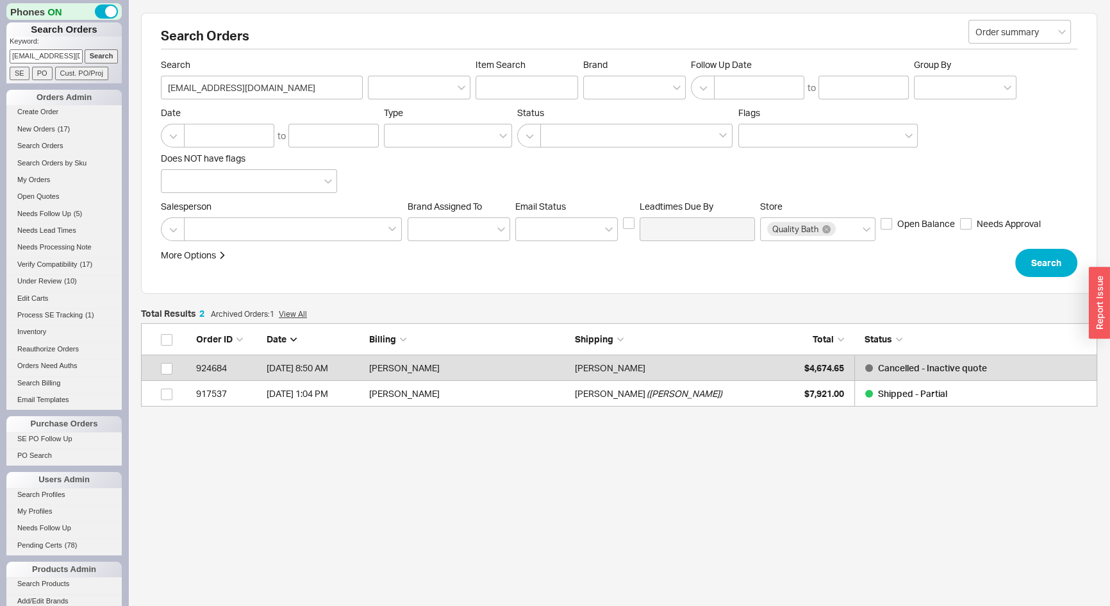
scroll to position [74, 948]
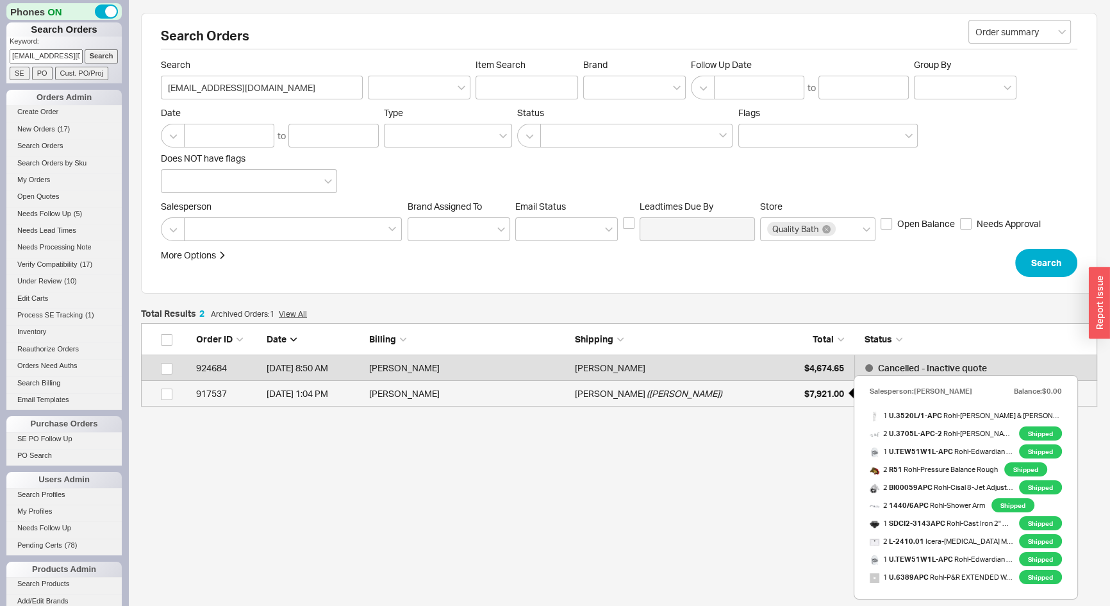
click at [810, 388] on span "$7,921.00" at bounding box center [825, 393] width 40 height 11
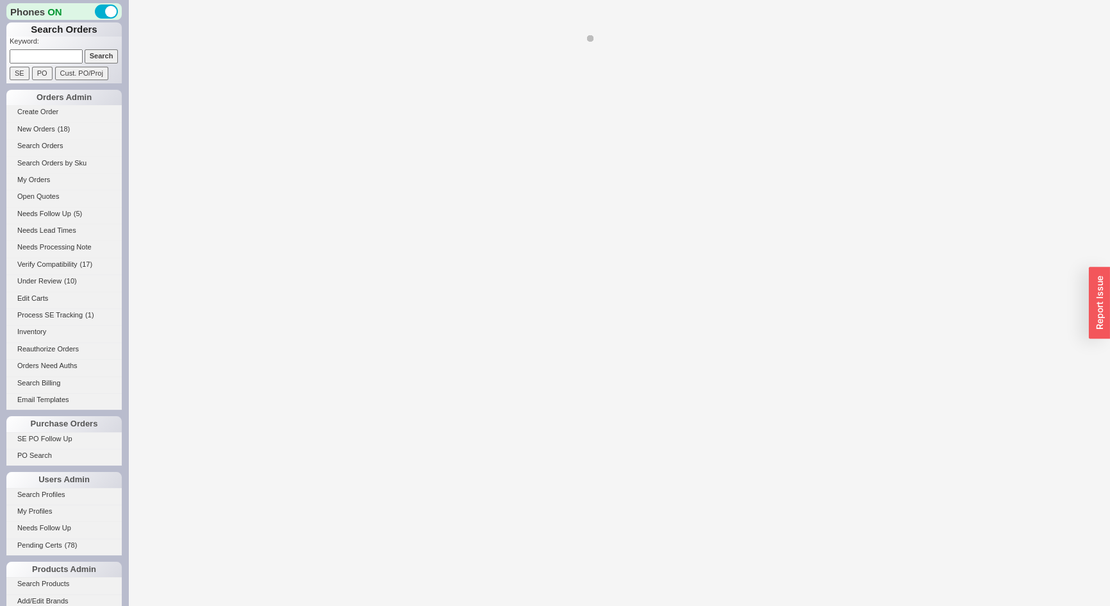
select select "LOW"
select select "3"
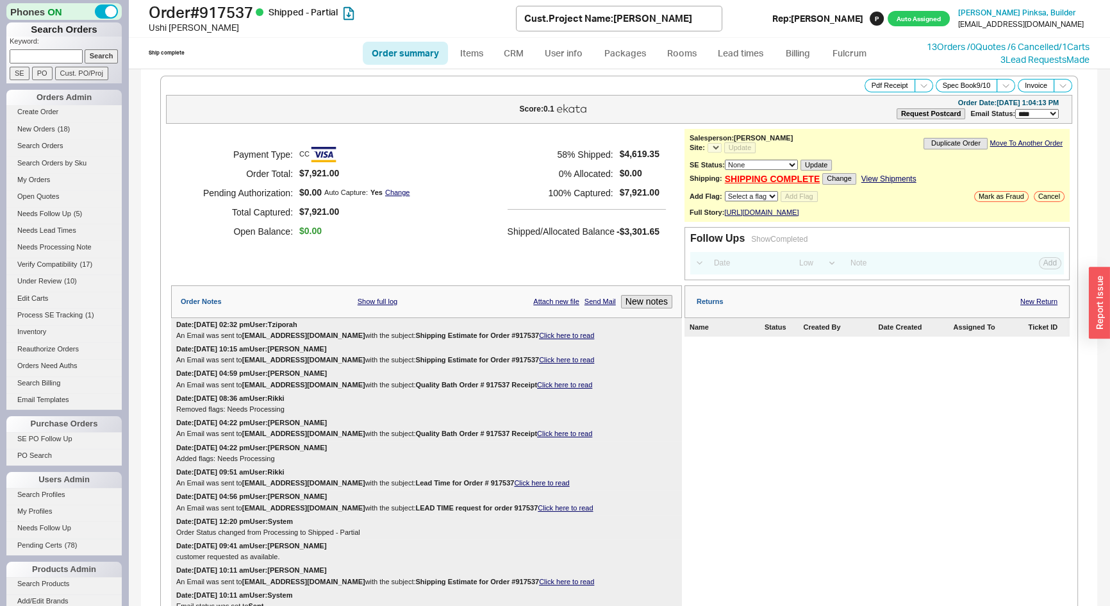
select select "*"
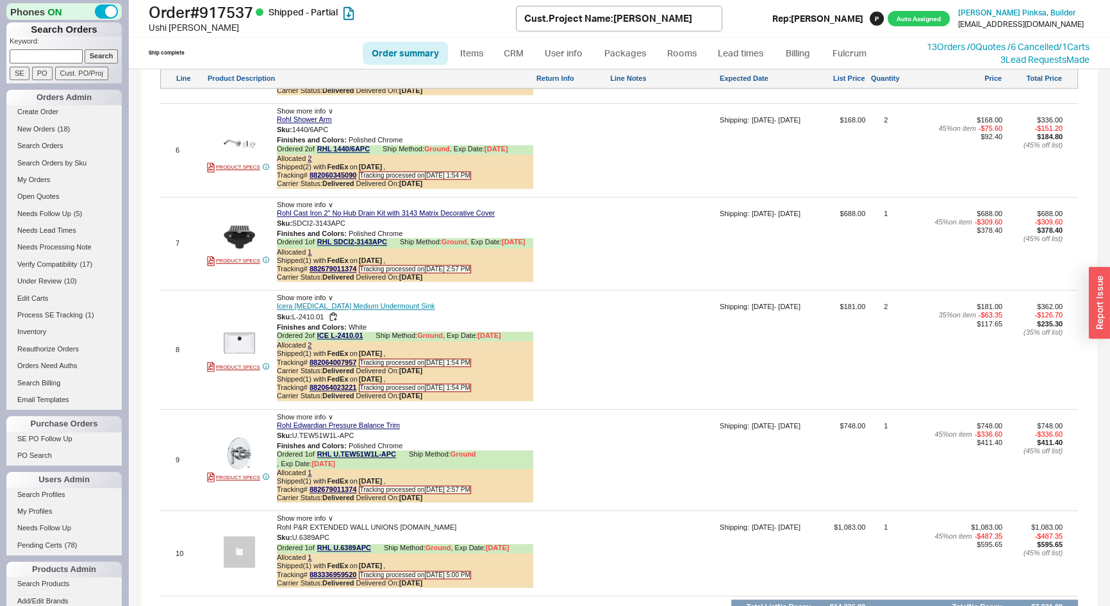
scroll to position [2029, 0]
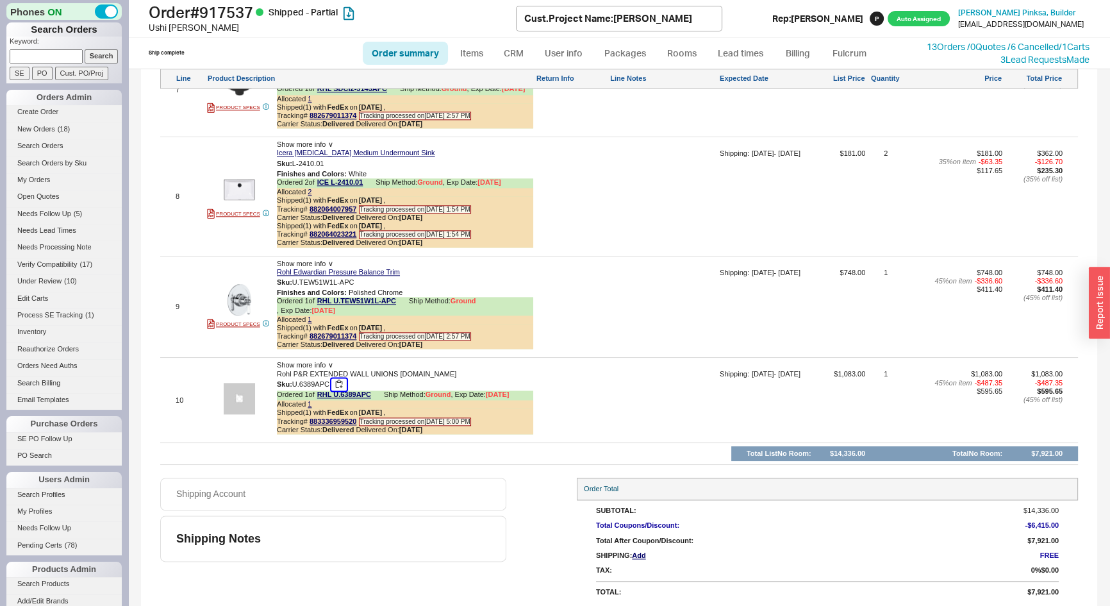
click at [331, 378] on button "button" at bounding box center [338, 384] width 15 height 12
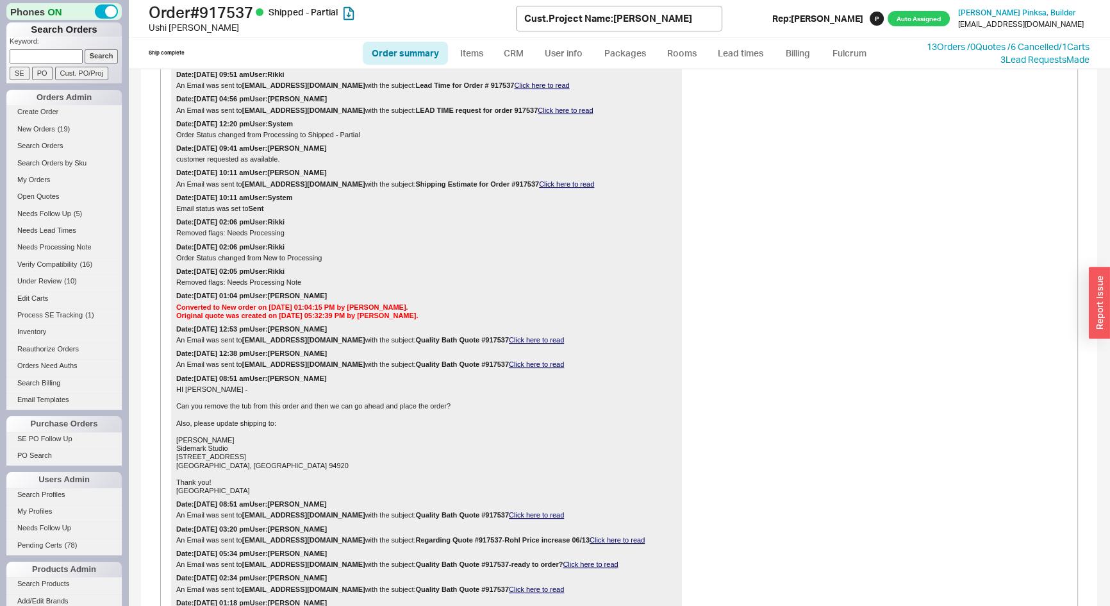
scroll to position [0, 0]
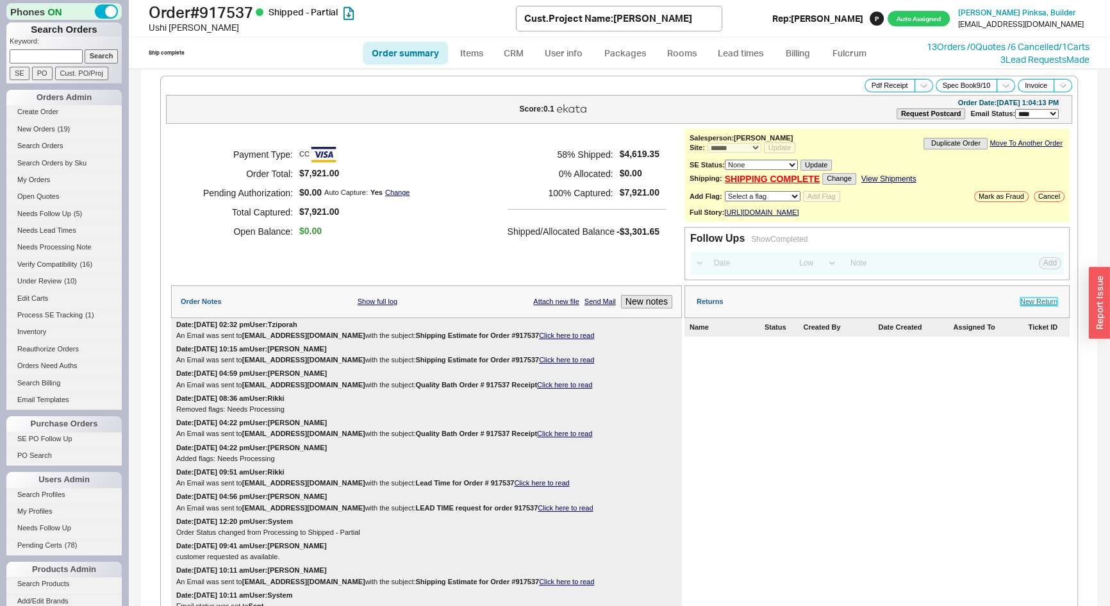
click at [1037, 306] on link "New Return" at bounding box center [1039, 302] width 37 height 8
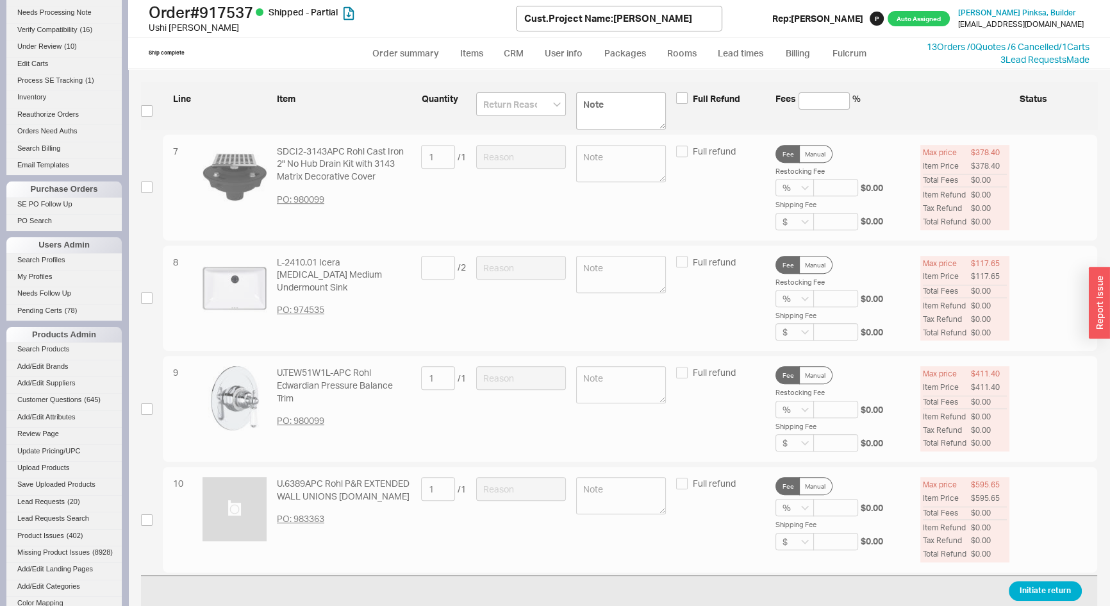
scroll to position [349, 0]
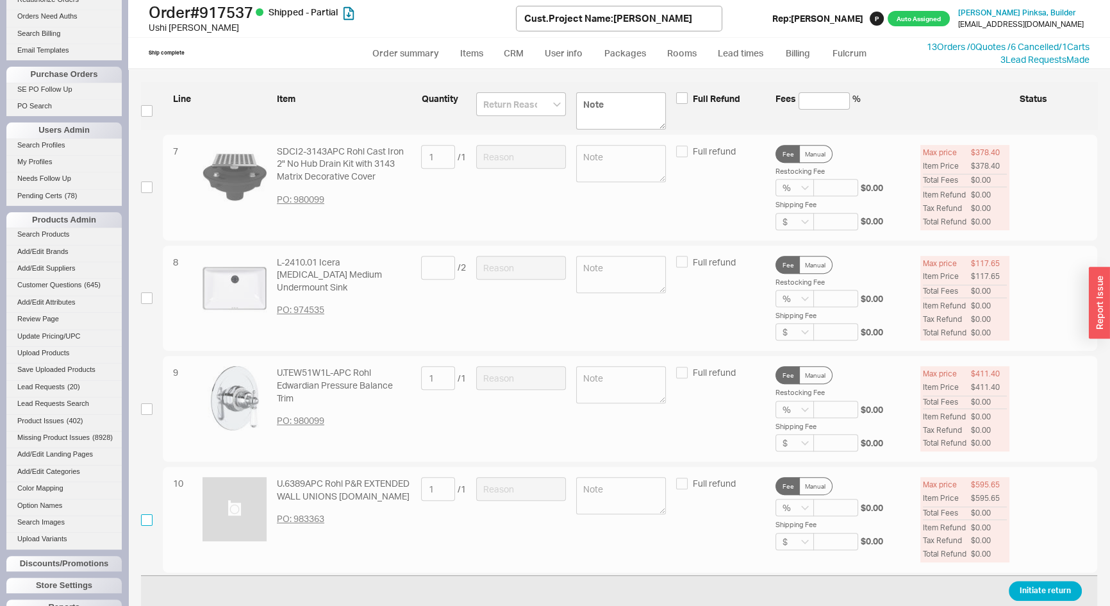
click at [147, 516] on input "checkbox" at bounding box center [147, 520] width 12 height 12
checkbox input "true"
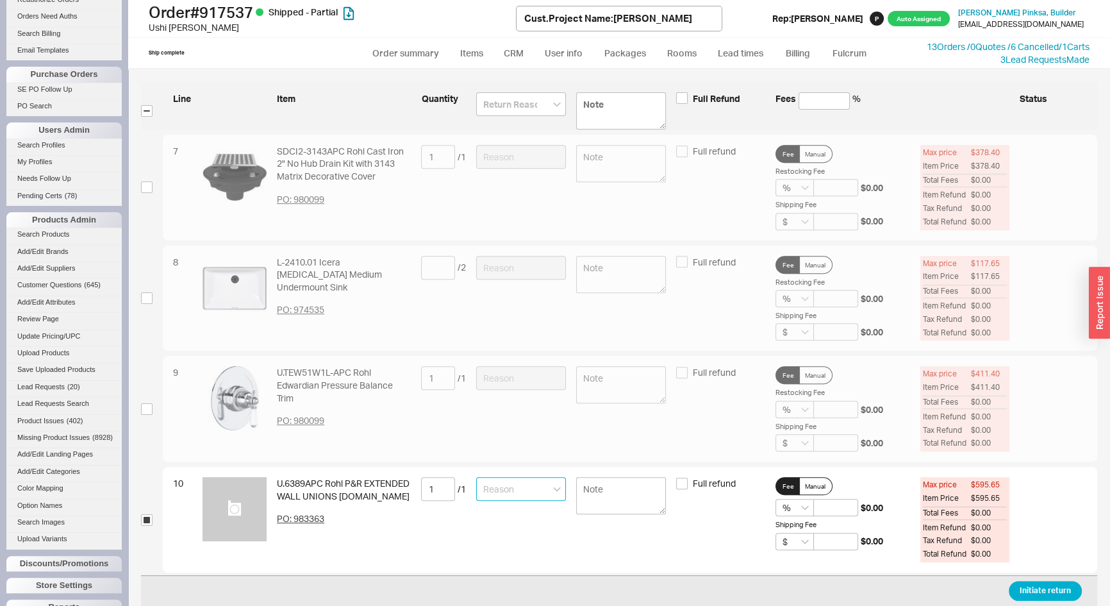
click at [495, 483] on input at bounding box center [521, 489] width 90 height 24
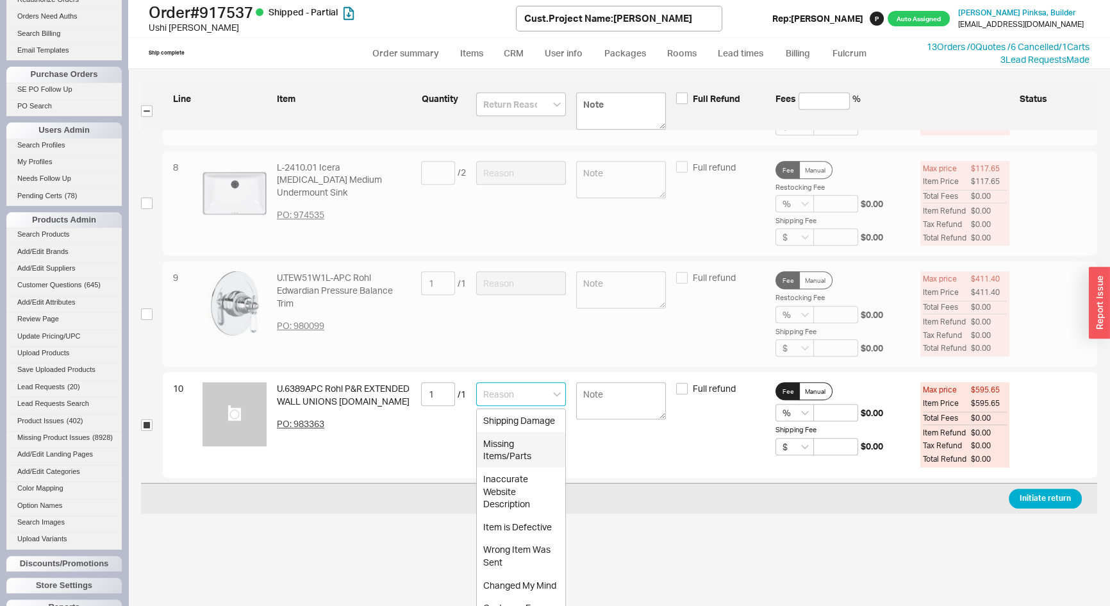
scroll to position [891, 0]
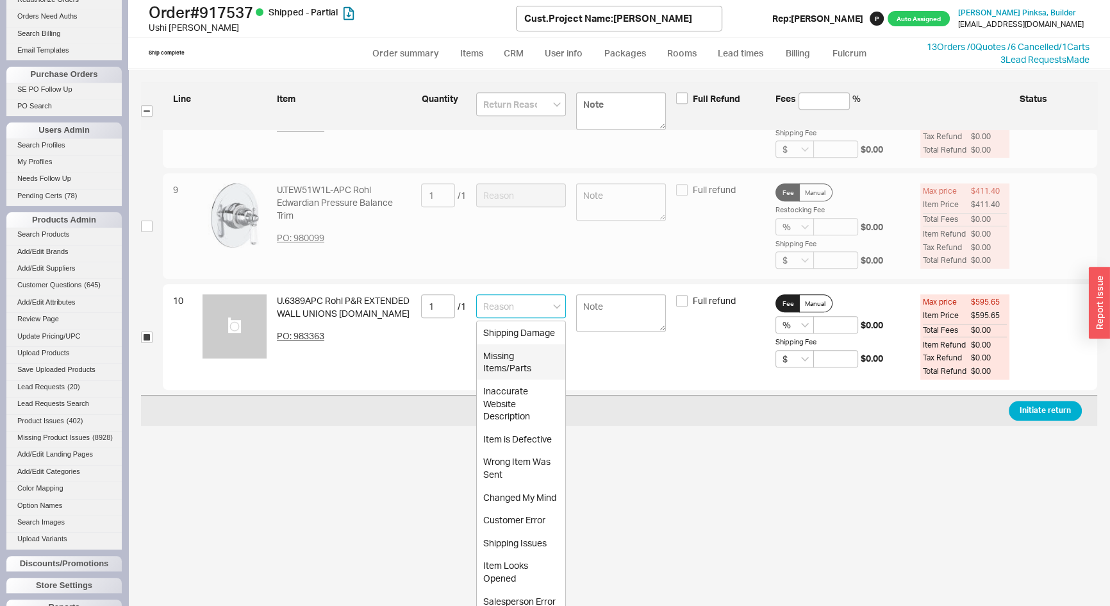
click at [500, 372] on div "Missing Items/Parts" at bounding box center [521, 361] width 88 height 35
type input "Missing Items/Parts"
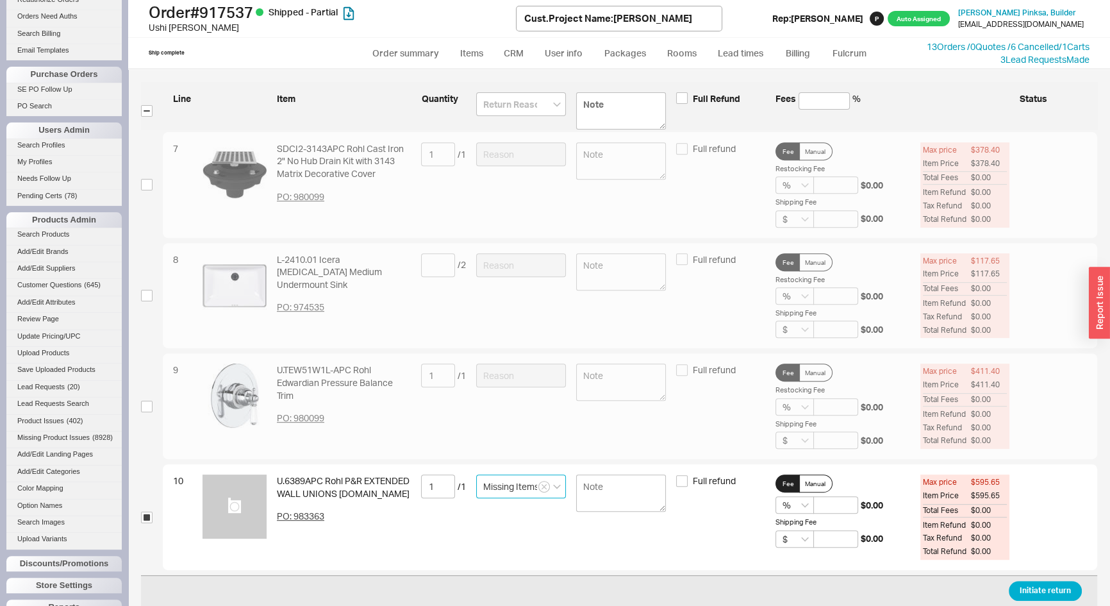
scroll to position [708, 0]
click at [1044, 588] on button "Initiate return" at bounding box center [1045, 591] width 73 height 20
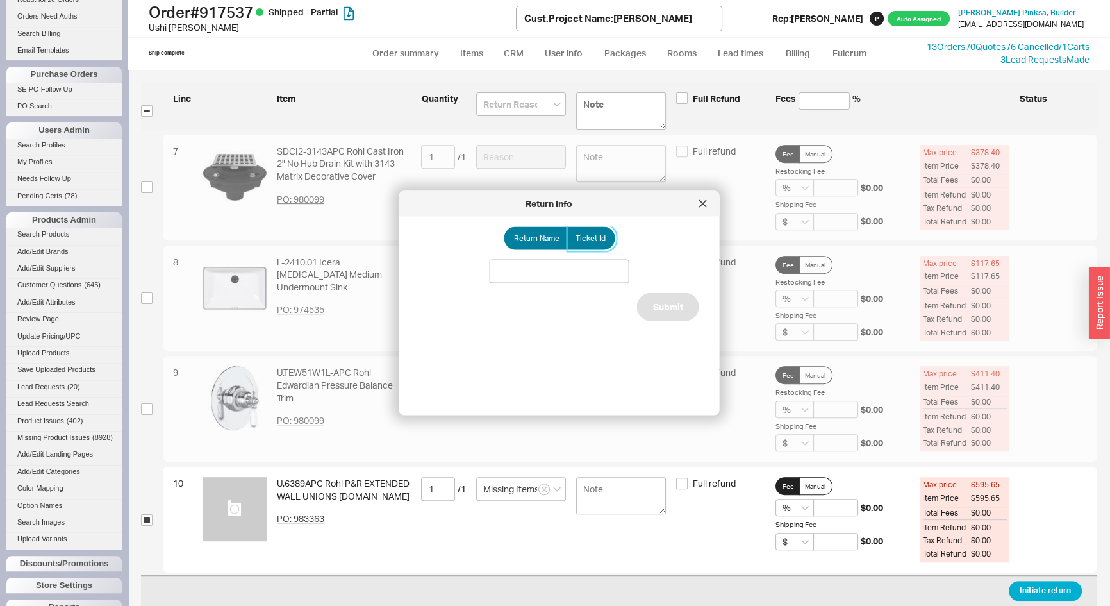
click at [592, 238] on span "Ticket Id" at bounding box center [591, 238] width 30 height 10
click at [0, 0] on input "Ticket Id" at bounding box center [0, 0] width 0 height 0
drag, startPoint x: 601, startPoint y: 258, endPoint x: 599, endPoint y: 266, distance: 8.4
click at [601, 260] on input at bounding box center [560, 272] width 140 height 24
type input "186004"
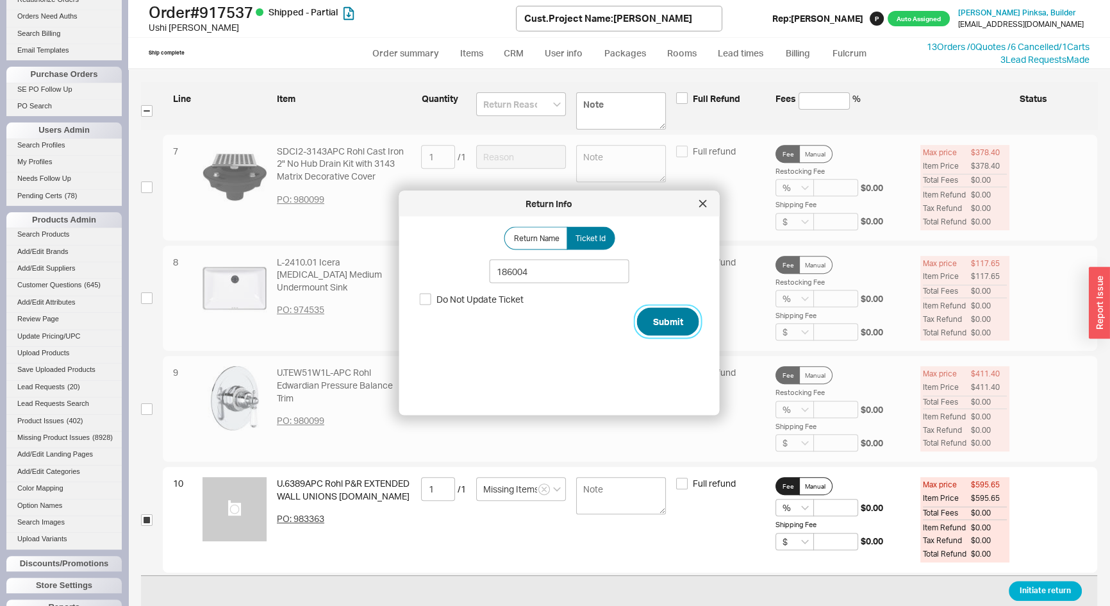
click at [648, 326] on button "Submit" at bounding box center [668, 322] width 62 height 28
select select "*"
select select "LOW"
select select "3"
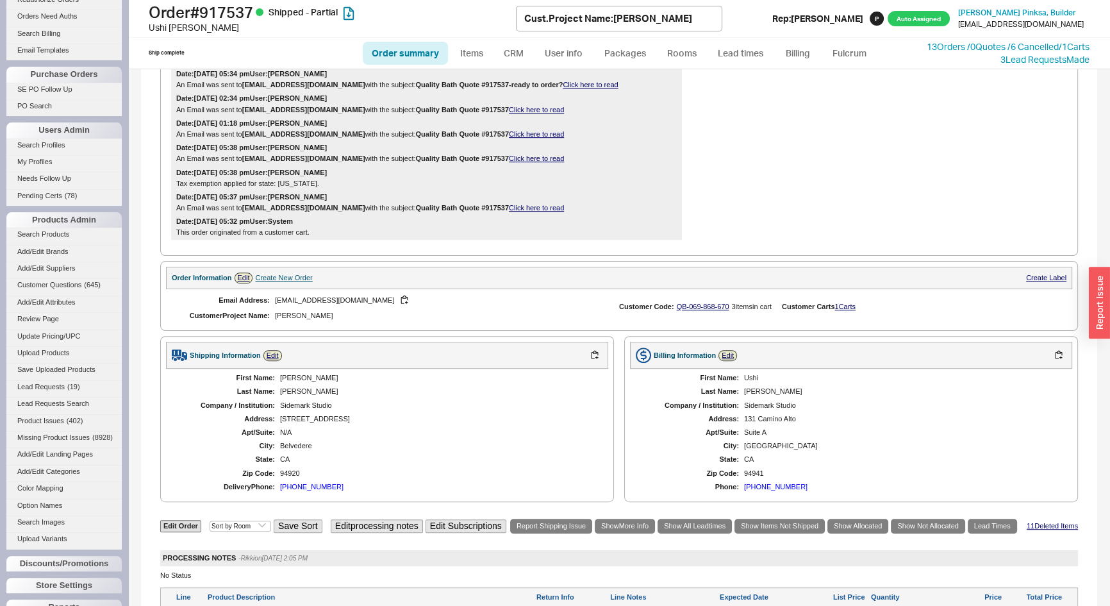
scroll to position [991, 0]
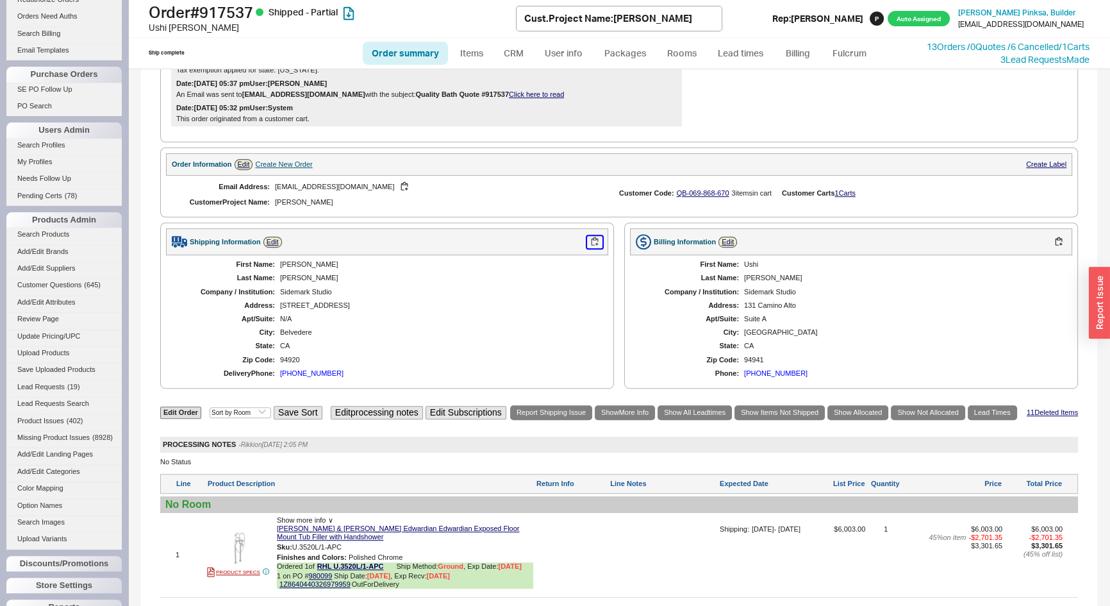
drag, startPoint x: 591, startPoint y: 244, endPoint x: 606, endPoint y: 249, distance: 15.6
click at [591, 244] on button "button" at bounding box center [594, 242] width 15 height 12
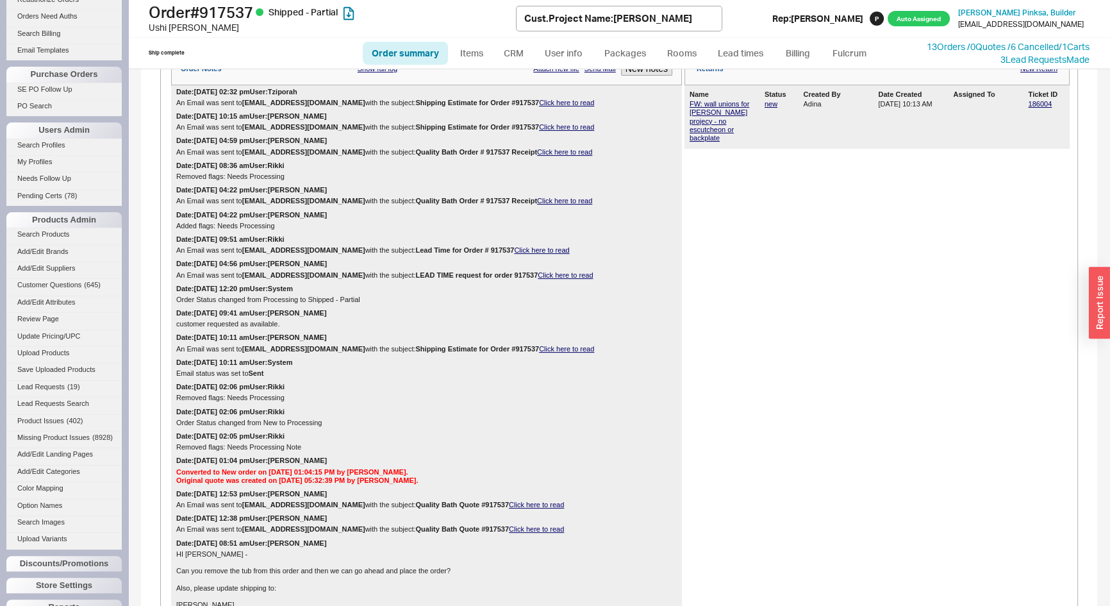
scroll to position [0, 0]
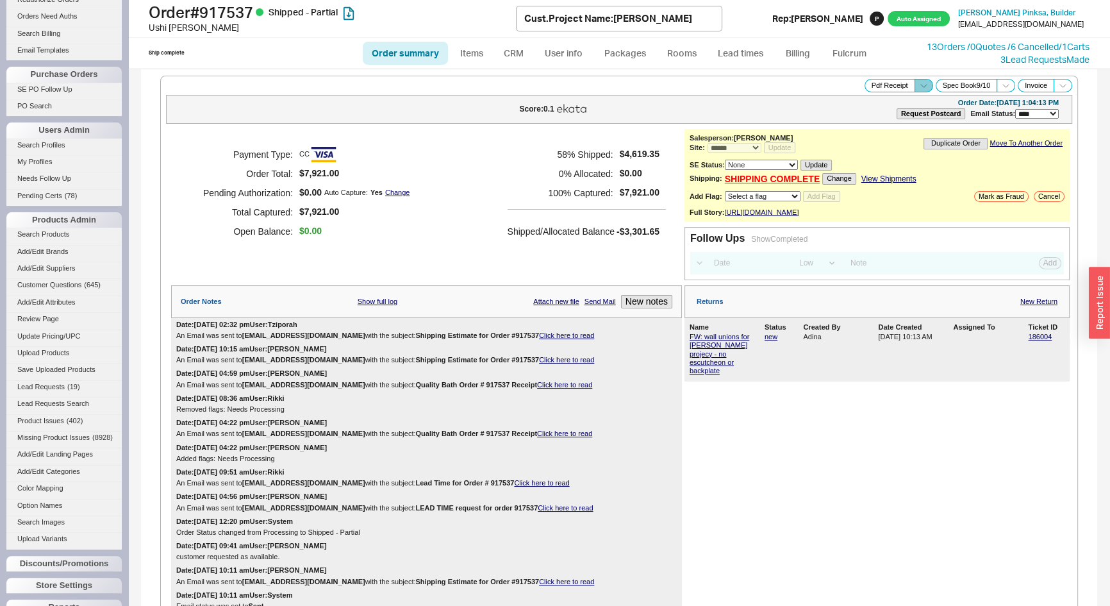
click at [919, 81] on icon at bounding box center [924, 86] width 10 height 10
click at [882, 124] on button "Warranty Receipt" at bounding box center [880, 129] width 86 height 15
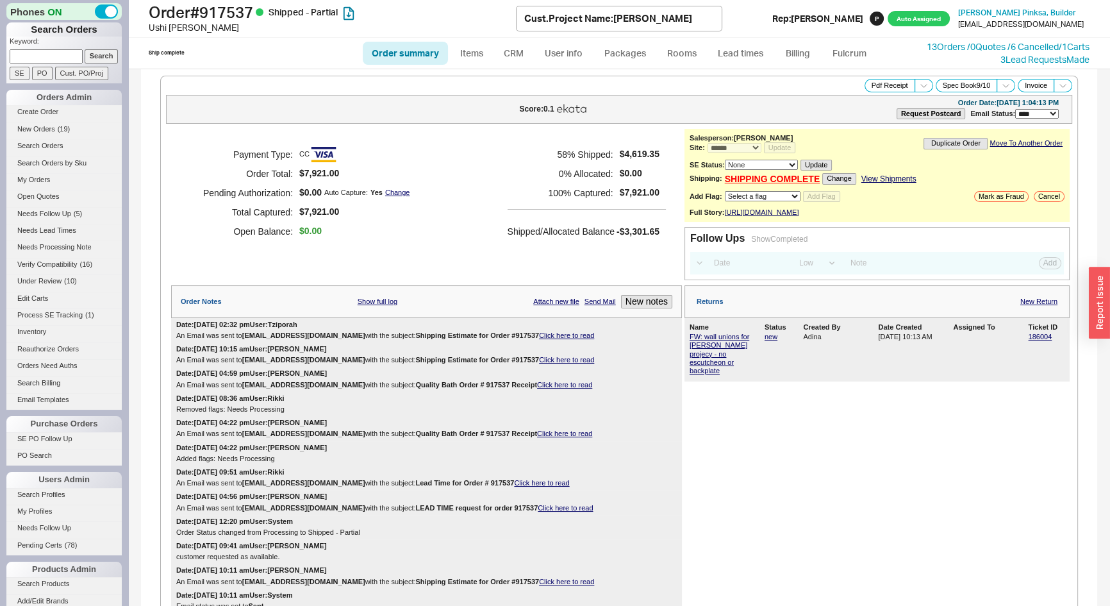
click at [36, 50] on input at bounding box center [46, 55] width 73 height 13
type input "931881"
click at [85, 49] on input "Search" at bounding box center [102, 55] width 34 height 13
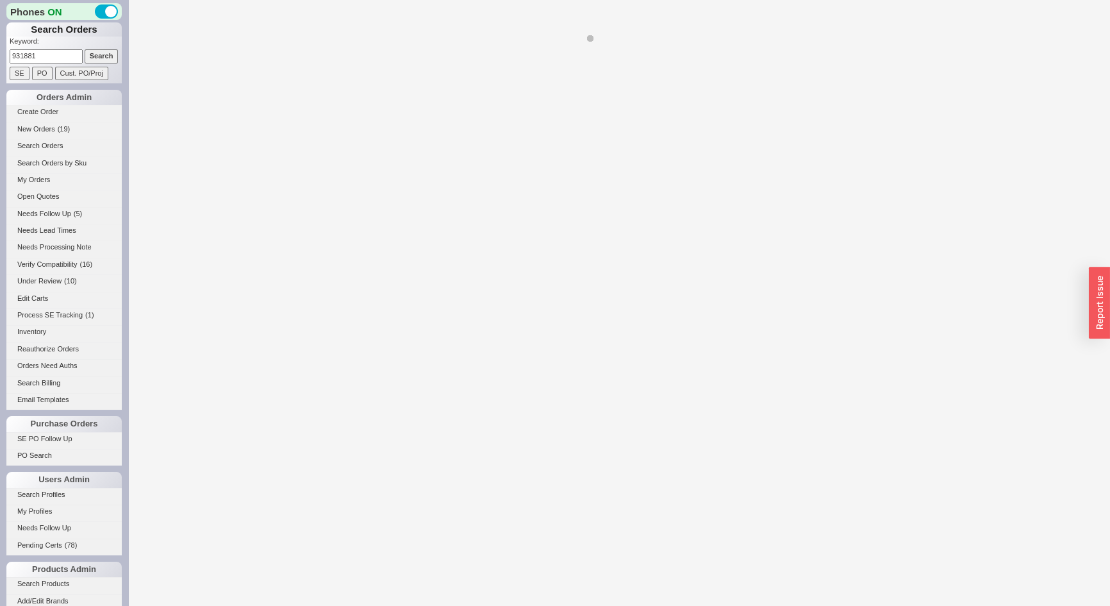
select select "*"
select select "LOW"
select select "3"
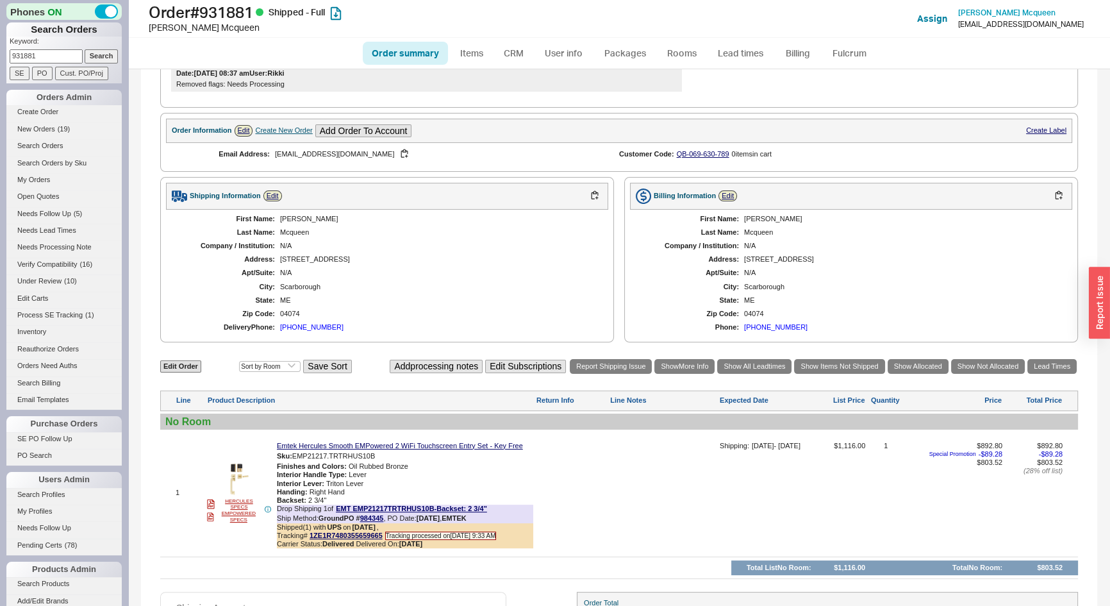
scroll to position [408, 0]
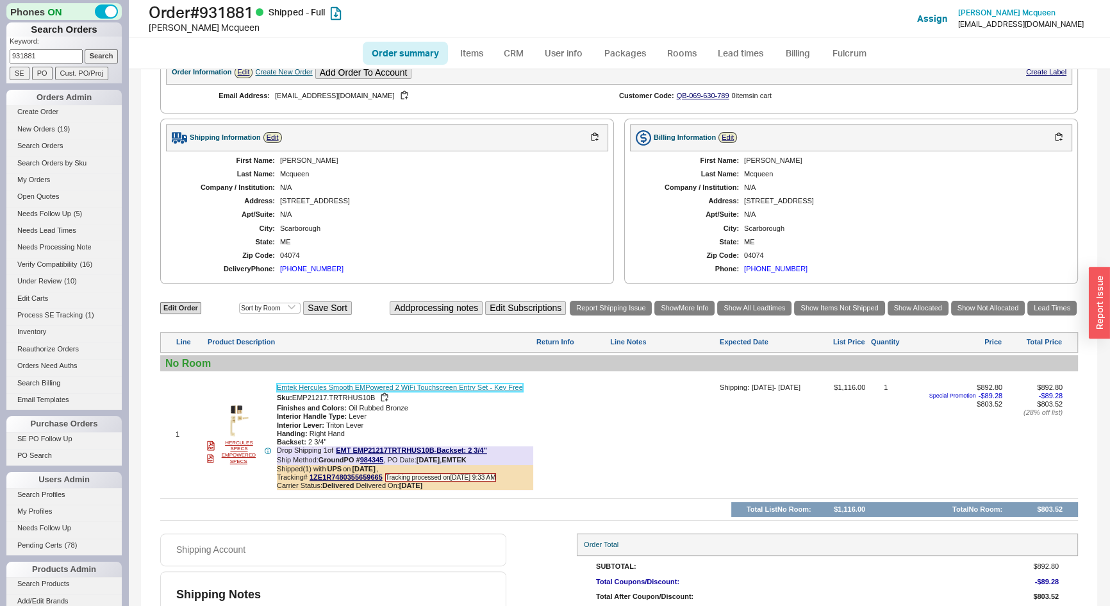
click at [436, 392] on link "Emtek Hercules Smooth EMPowered 2 WiFi Touchscreen Entry Set - Key Free" at bounding box center [400, 387] width 246 height 8
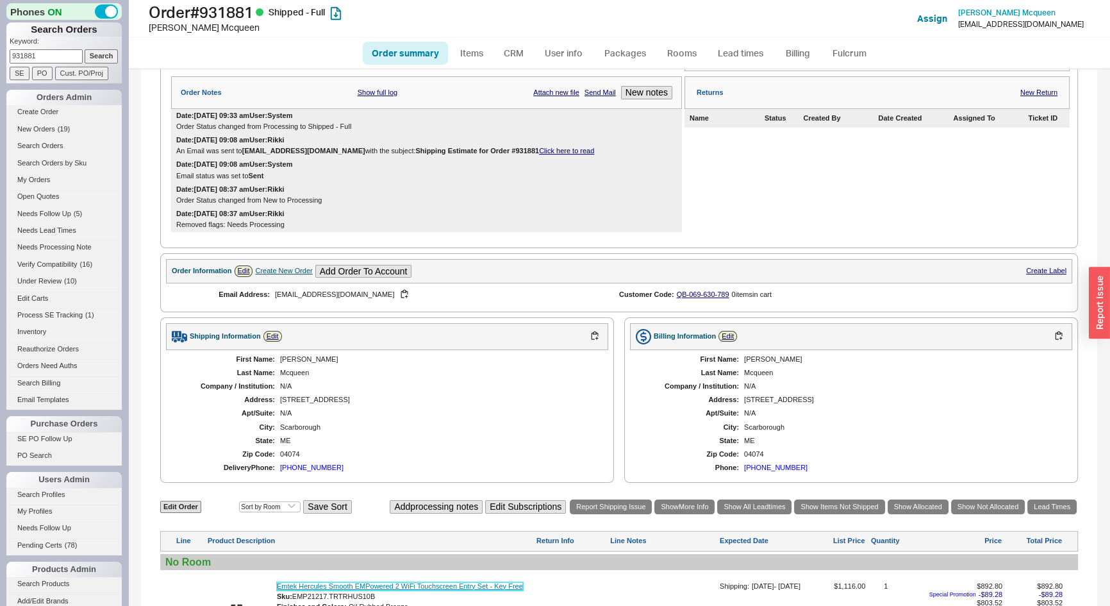
scroll to position [58, 0]
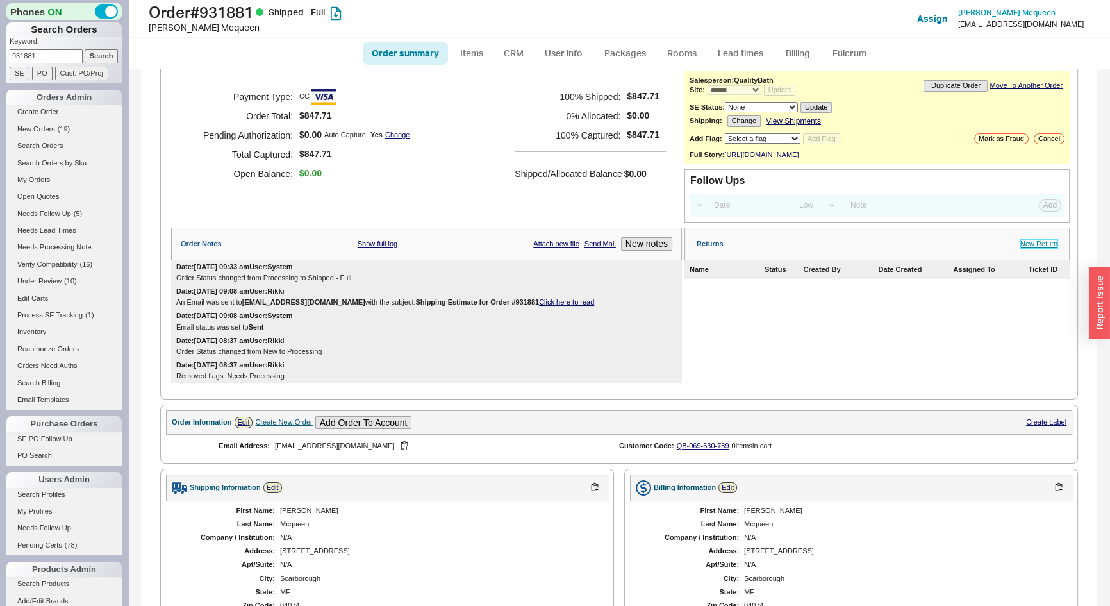
click at [1021, 247] on link "New Return" at bounding box center [1039, 244] width 37 height 8
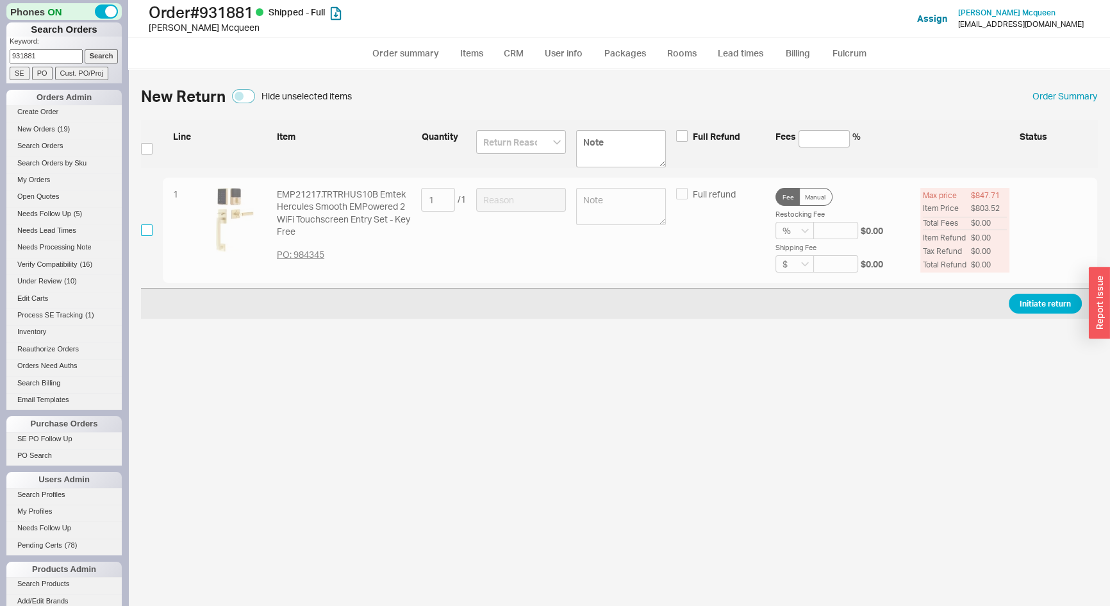
click at [146, 233] on input "checkbox" at bounding box center [147, 230] width 12 height 12
checkbox input "true"
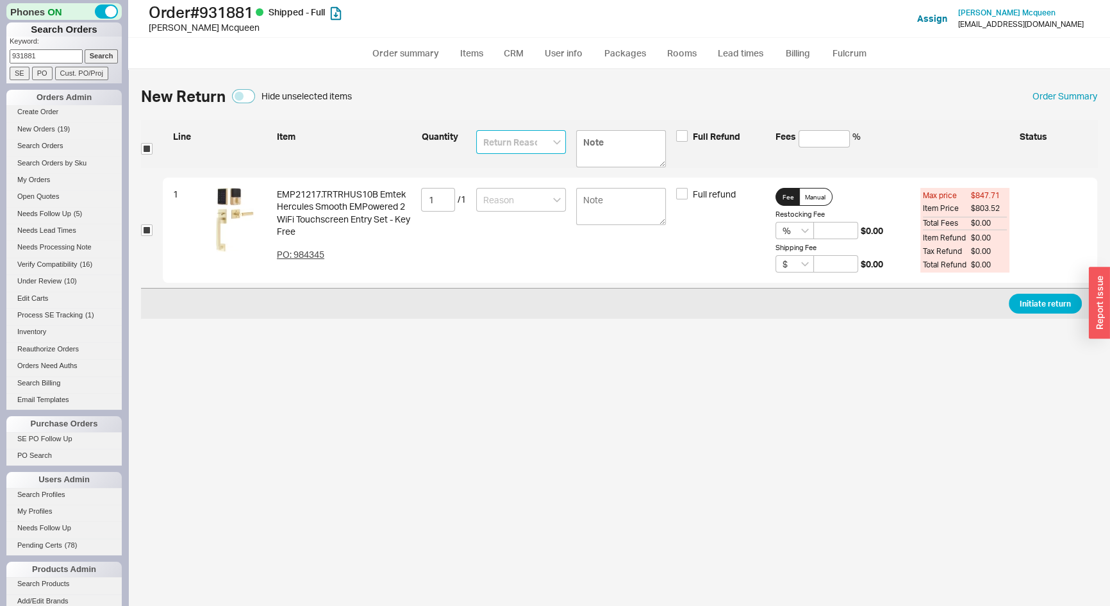
click at [537, 145] on input at bounding box center [521, 142] width 90 height 24
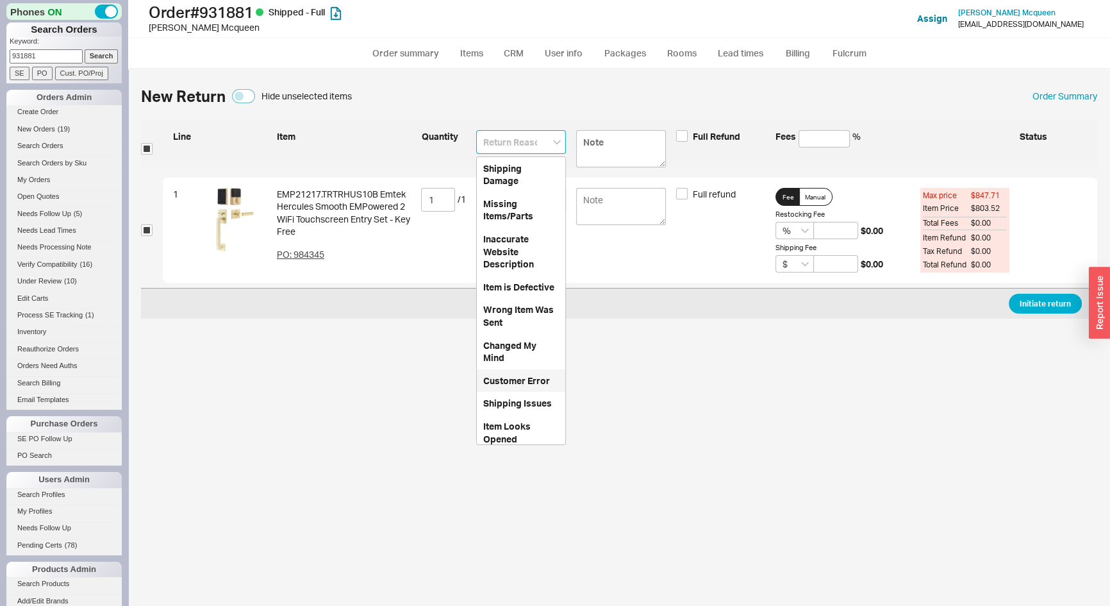
click at [516, 388] on div "Customer Error" at bounding box center [521, 380] width 88 height 23
type input "Customer Error"
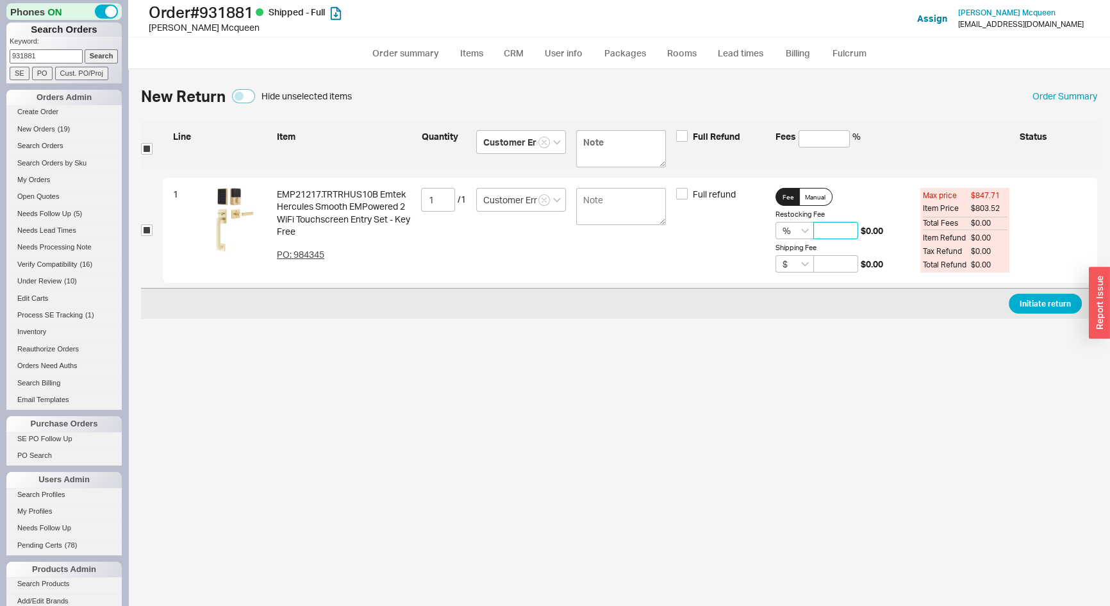
click at [814, 224] on input at bounding box center [836, 230] width 45 height 17
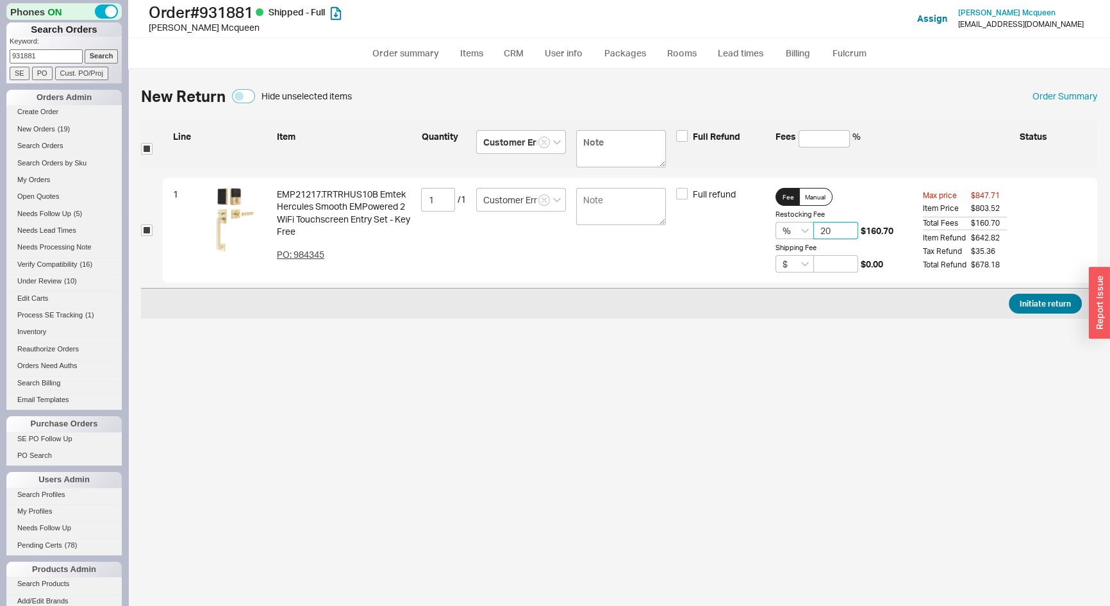
type input "20"
click at [1062, 308] on button "Initiate return" at bounding box center [1045, 304] width 73 height 20
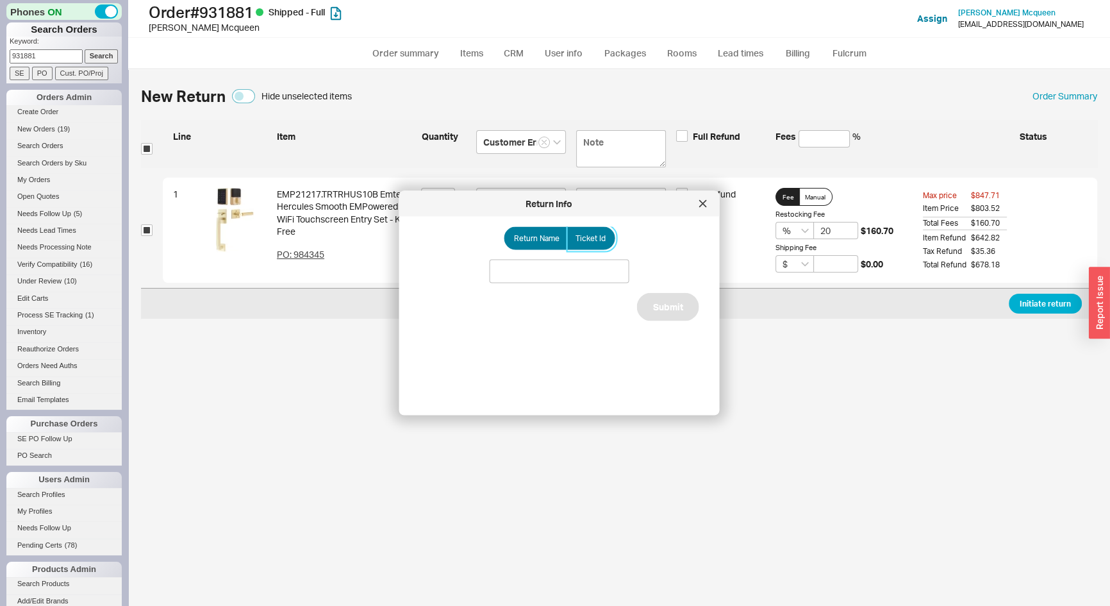
click at [578, 242] on span "Ticket Id" at bounding box center [591, 238] width 30 height 10
click at [0, 0] on input "Ticket Id" at bounding box center [0, 0] width 0 height 0
click at [569, 261] on input at bounding box center [560, 272] width 140 height 24
type input "186007"
click at [657, 317] on button "Submit" at bounding box center [668, 322] width 62 height 28
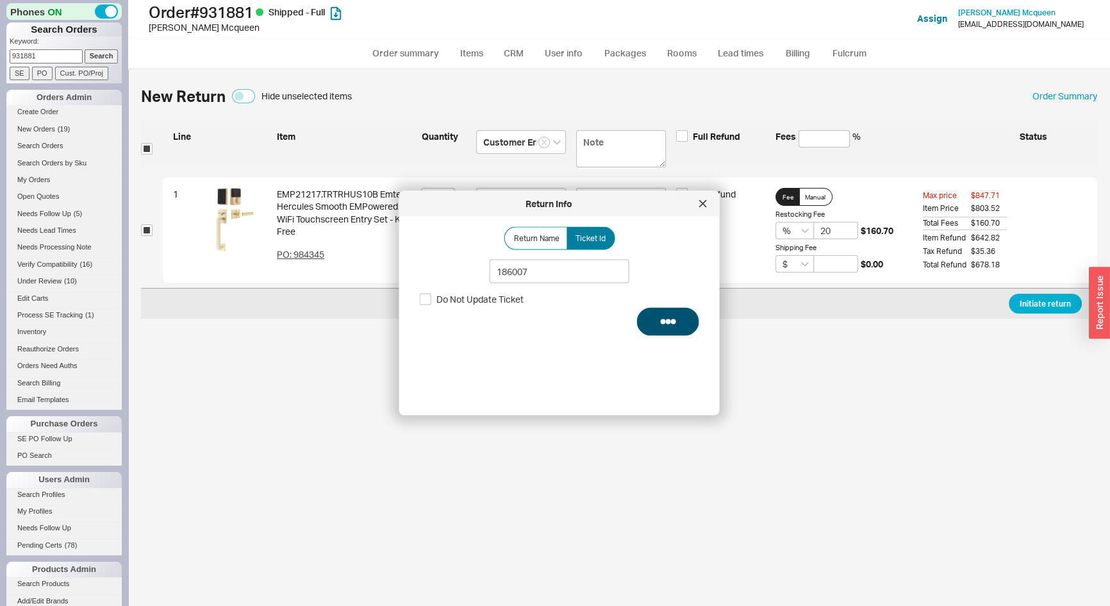
select select "*"
select select "LOW"
select select "3"
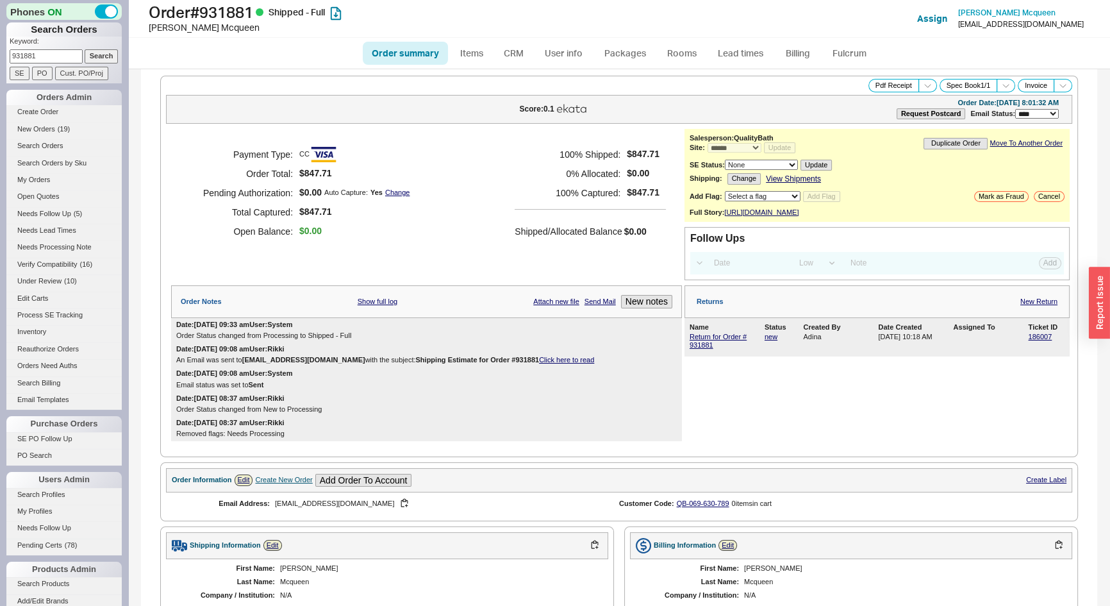
drag, startPoint x: 56, startPoint y: 54, endPoint x: 17, endPoint y: 56, distance: 39.2
click at [19, 56] on input "931881" at bounding box center [46, 55] width 73 height 13
click at [85, 49] on input "Search" at bounding box center [102, 55] width 34 height 13
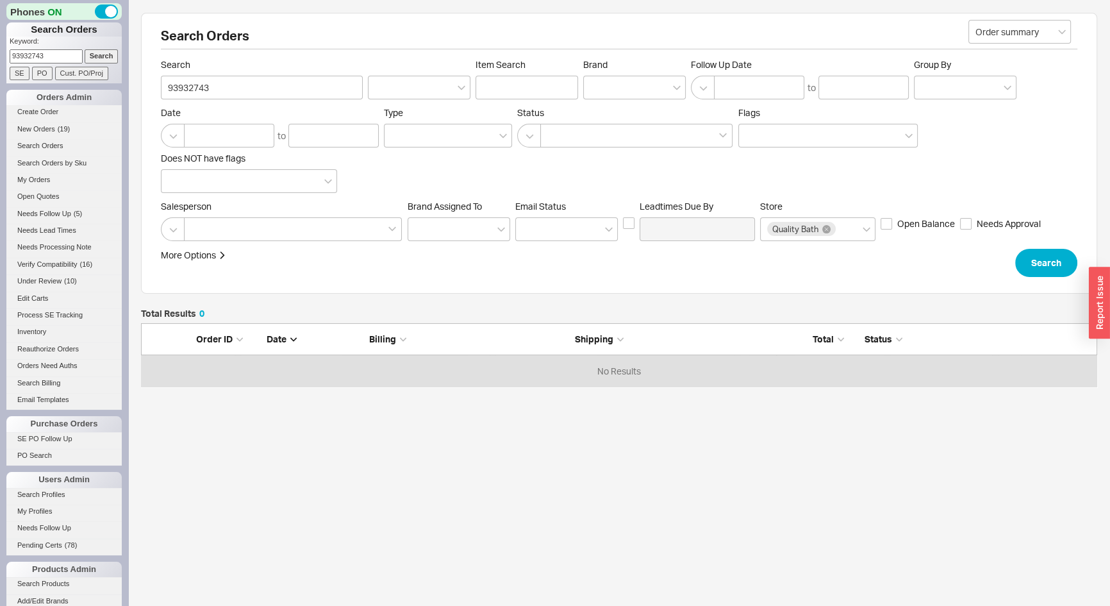
click at [17, 56] on input "93932743" at bounding box center [46, 55] width 73 height 13
type input "932743"
click at [85, 49] on input "Search" at bounding box center [102, 55] width 34 height 13
type input "932743"
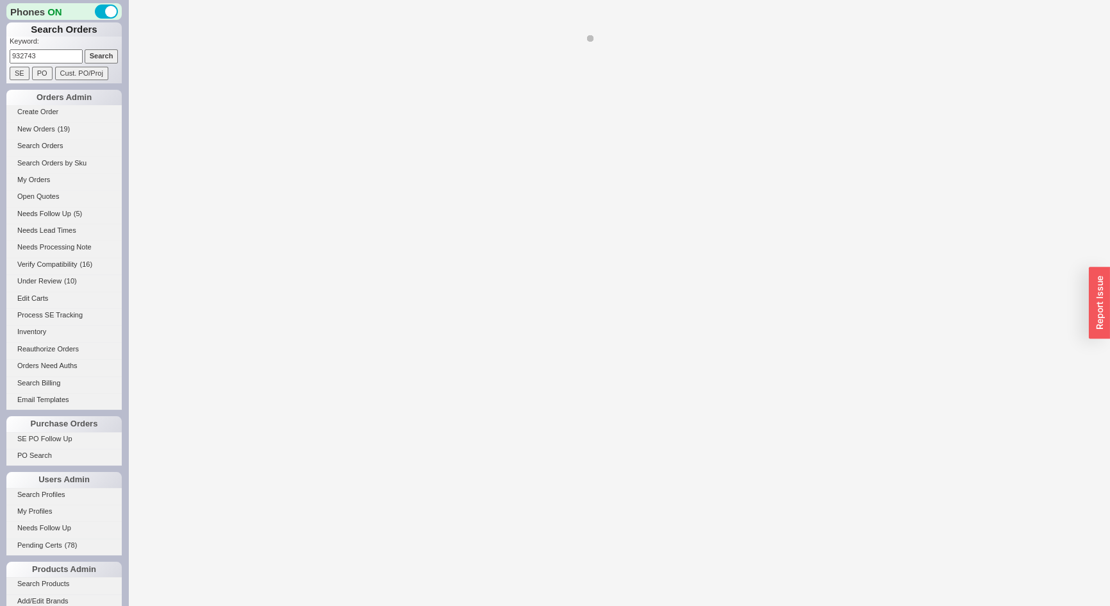
select select "*"
select select "LOW"
select select "3"
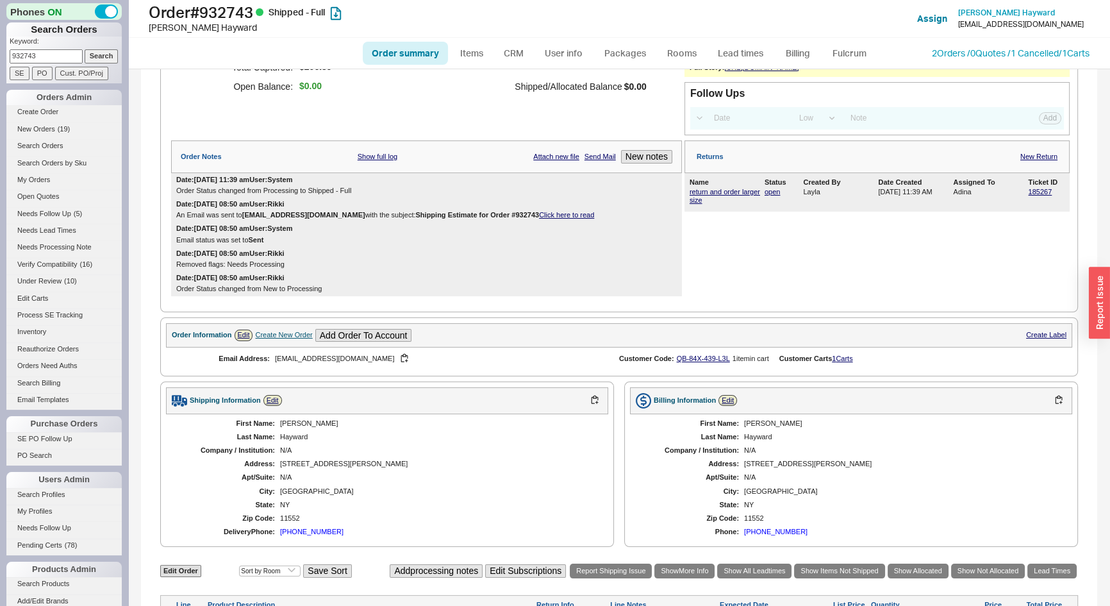
scroll to position [349, 0]
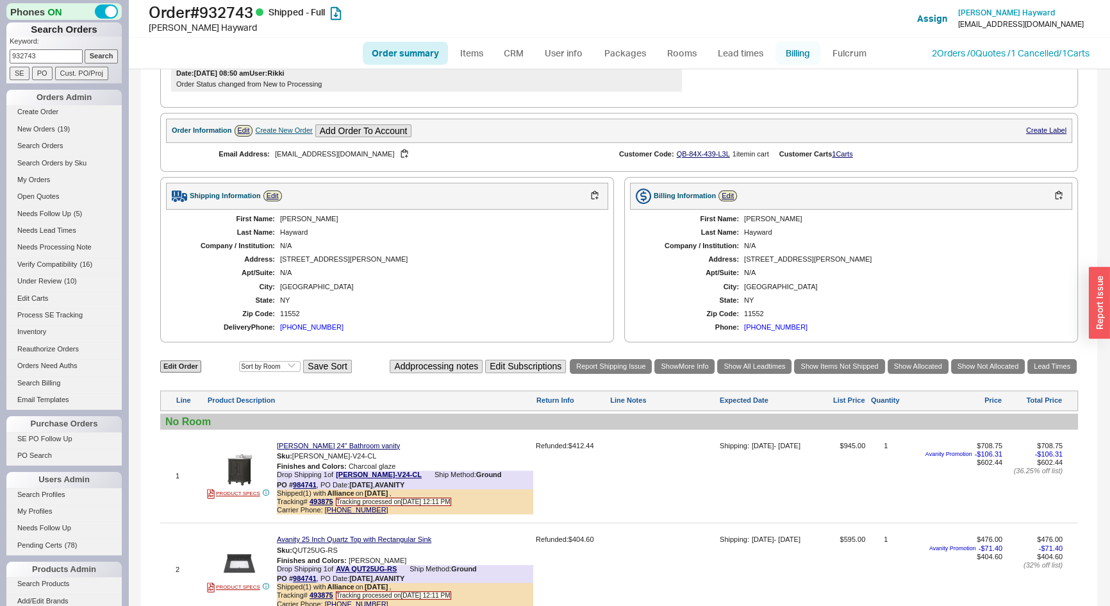
click at [800, 51] on link "Billing" at bounding box center [798, 53] width 45 height 23
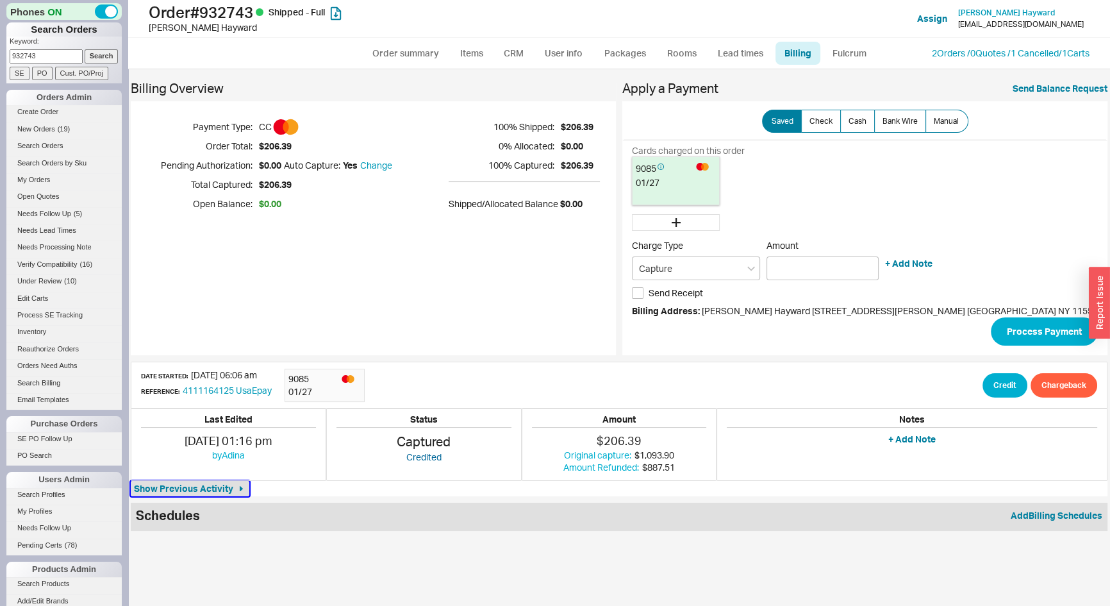
click at [243, 488] on icon "button" at bounding box center [241, 488] width 3 height 5
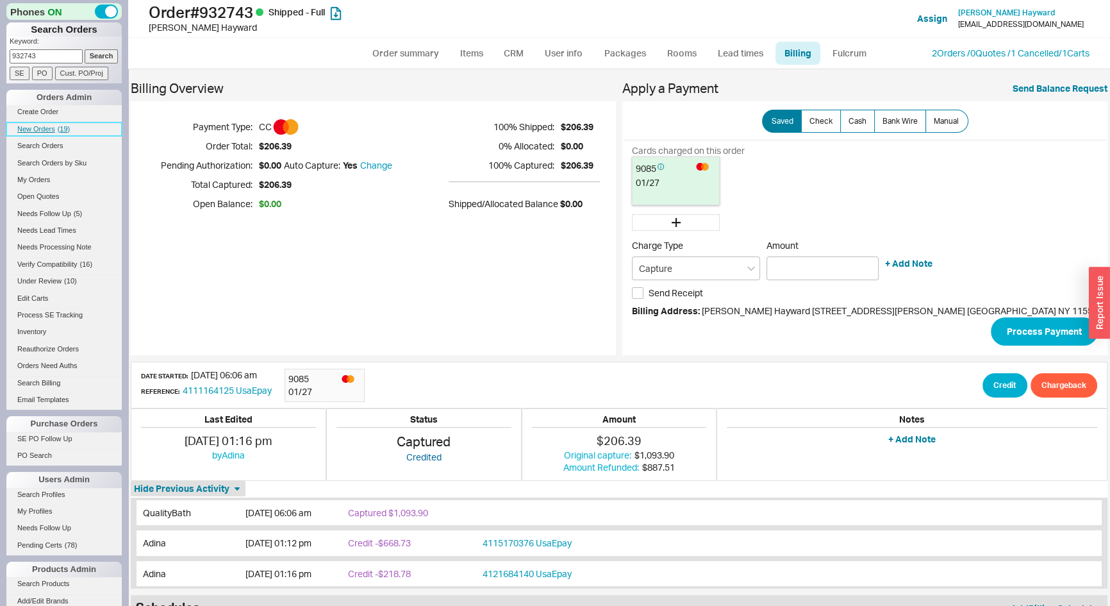
click at [37, 126] on span "New Orders" at bounding box center [36, 129] width 38 height 8
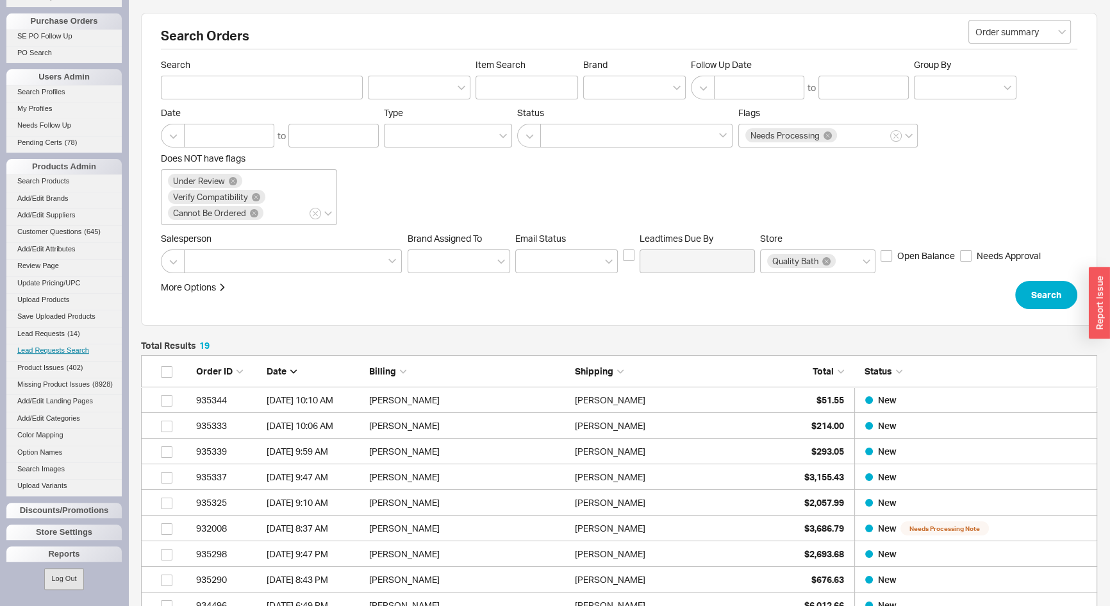
scroll to position [408, 0]
click at [46, 532] on div "Store Settings" at bounding box center [63, 531] width 115 height 15
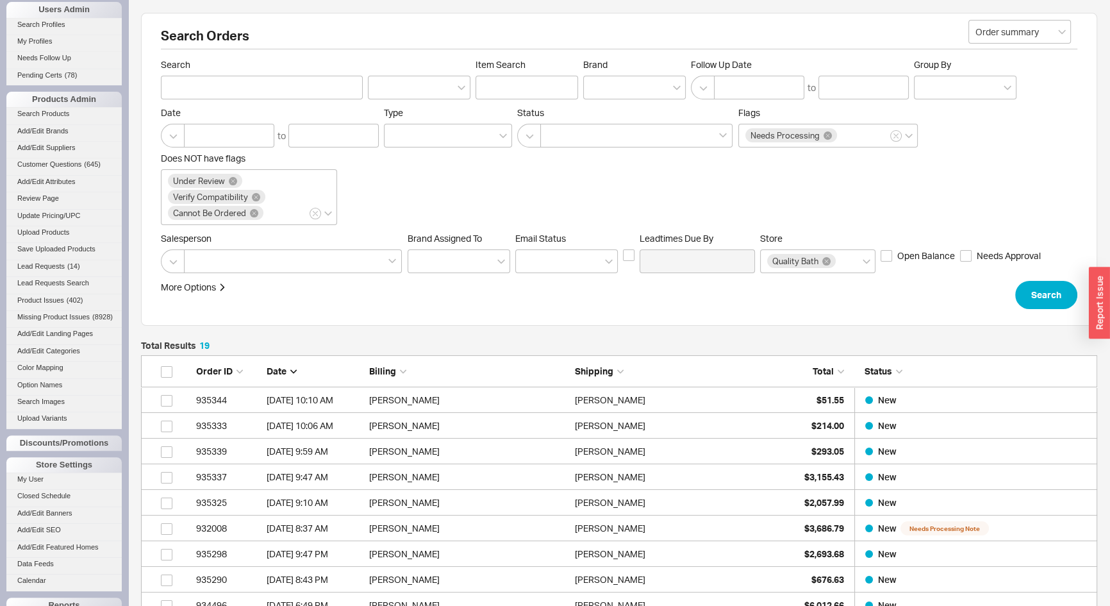
scroll to position [530, 0]
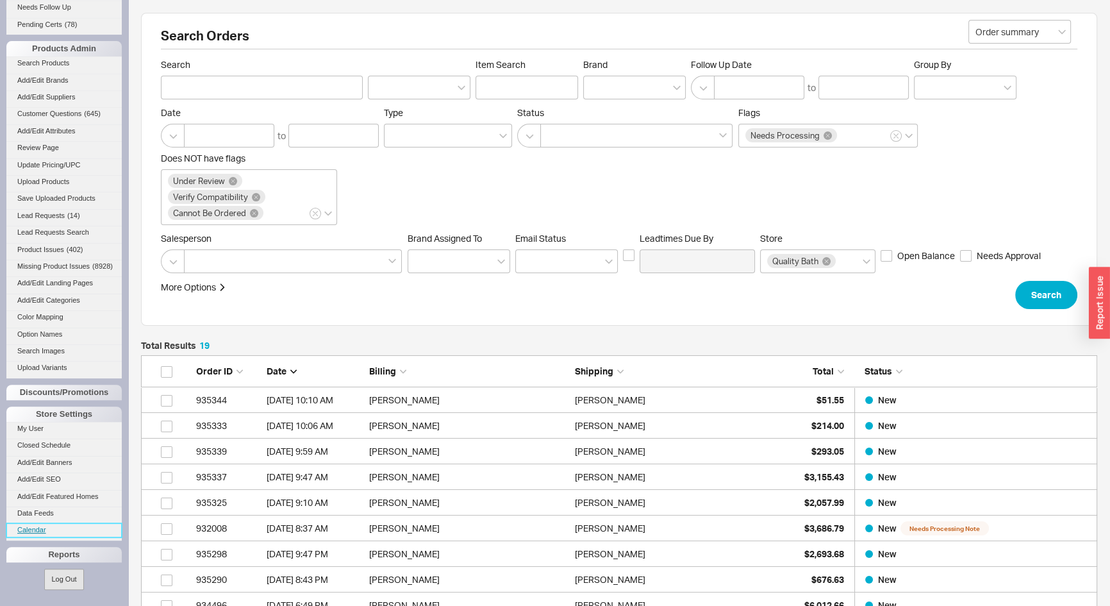
click at [31, 532] on link "Calendar" at bounding box center [63, 529] width 115 height 13
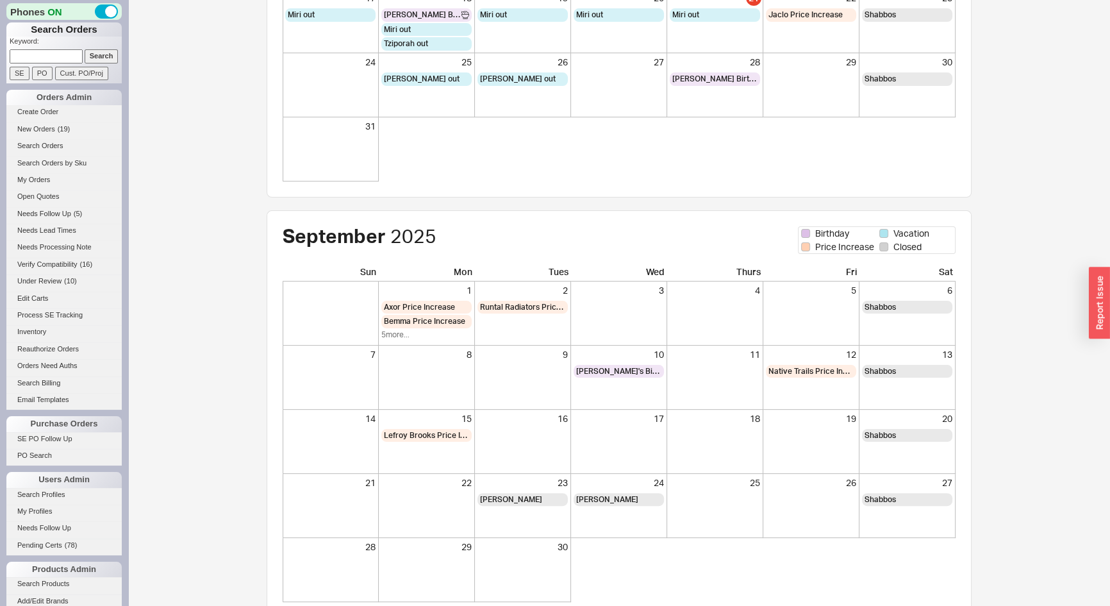
scroll to position [340, 0]
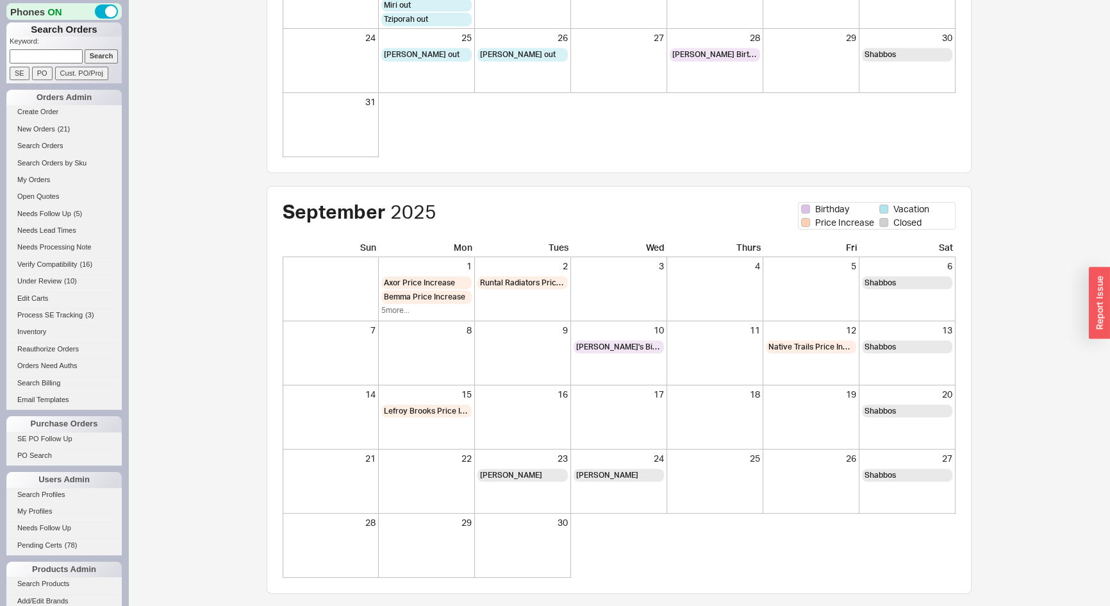
click at [73, 51] on input at bounding box center [46, 55] width 73 height 13
click at [85, 49] on input "Search" at bounding box center [102, 55] width 34 height 13
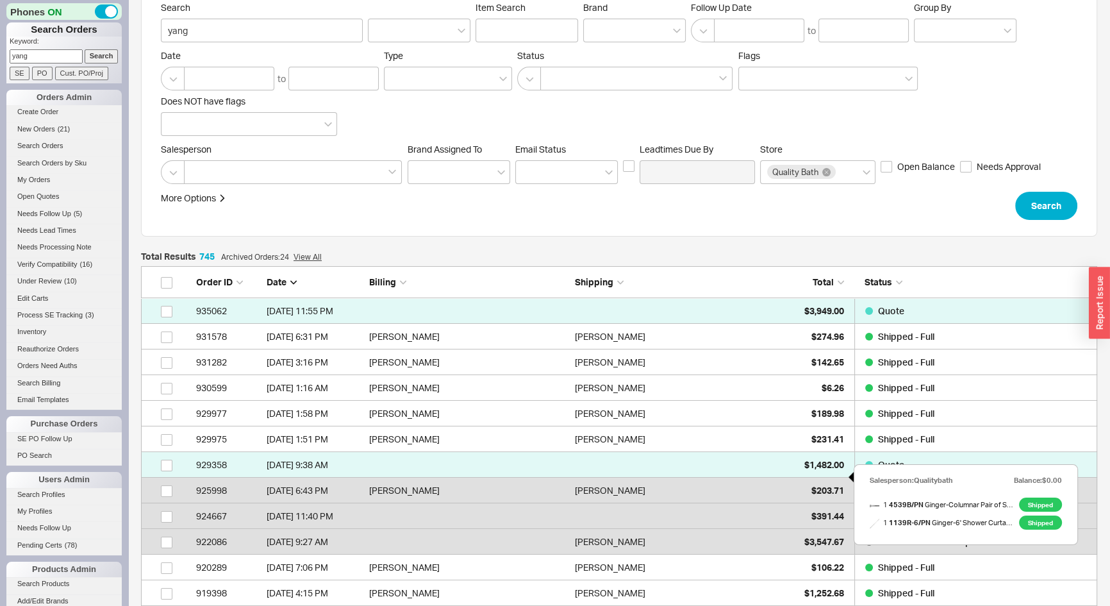
scroll to position [174, 0]
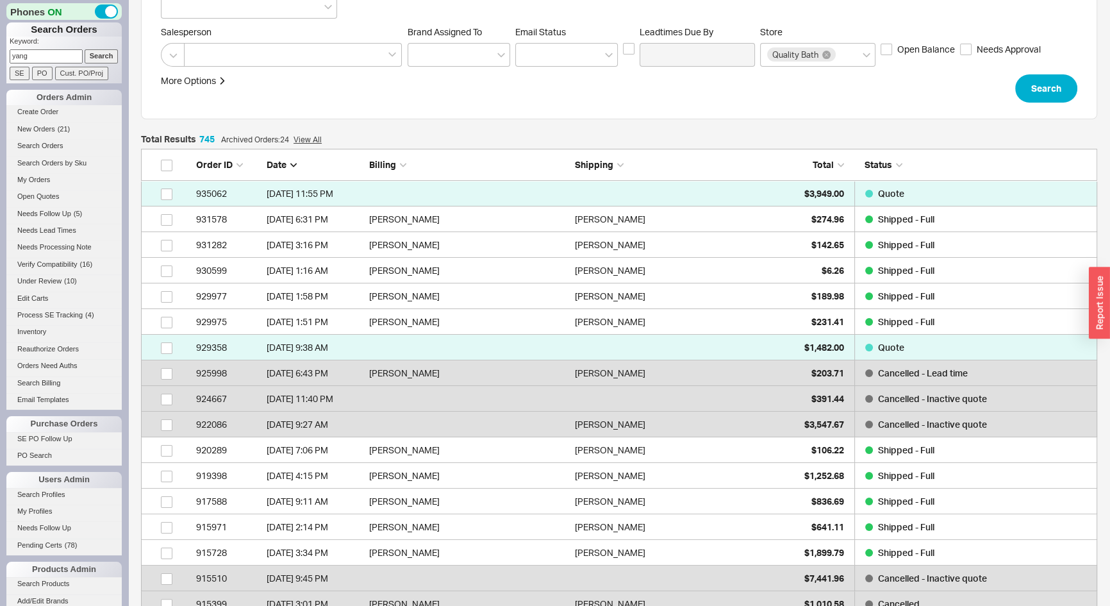
click at [30, 55] on input "yang" at bounding box center [46, 55] width 73 height 13
click at [29, 56] on input "yang" at bounding box center [46, 55] width 73 height 13
click at [36, 58] on input "yang" at bounding box center [46, 55] width 73 height 13
type input "922500"
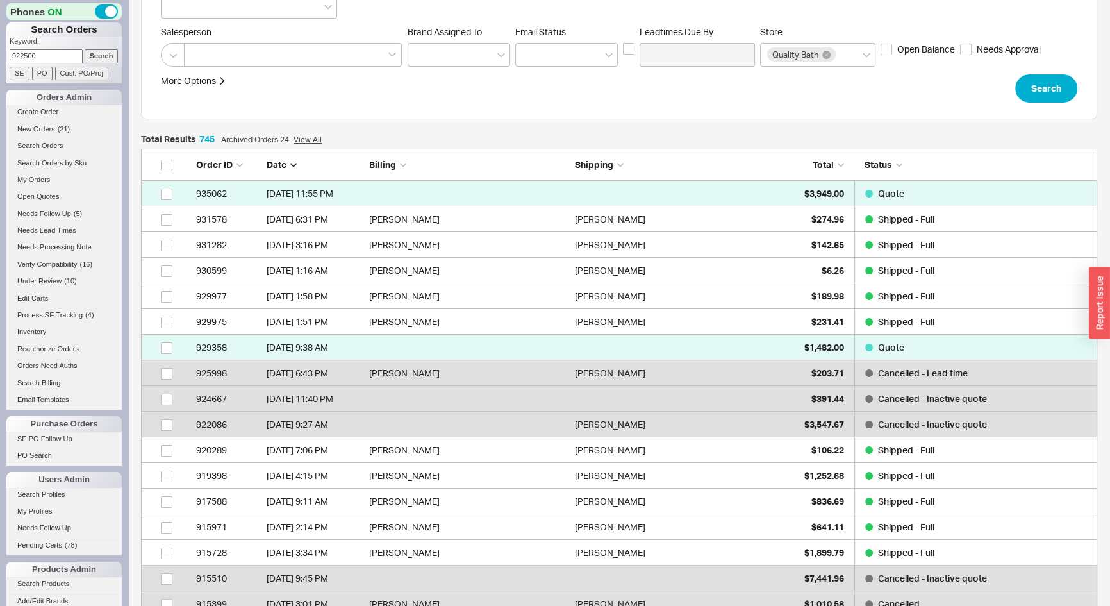
click at [85, 49] on input "Search" at bounding box center [102, 55] width 34 height 13
type input "922500"
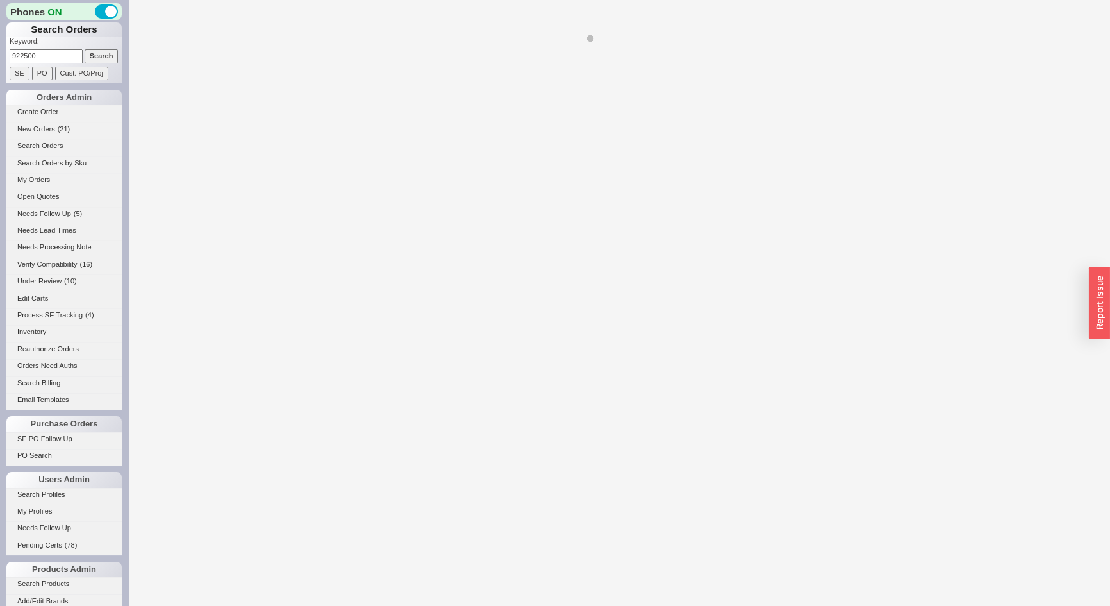
select select "*"
select select "LOW"
select select "3"
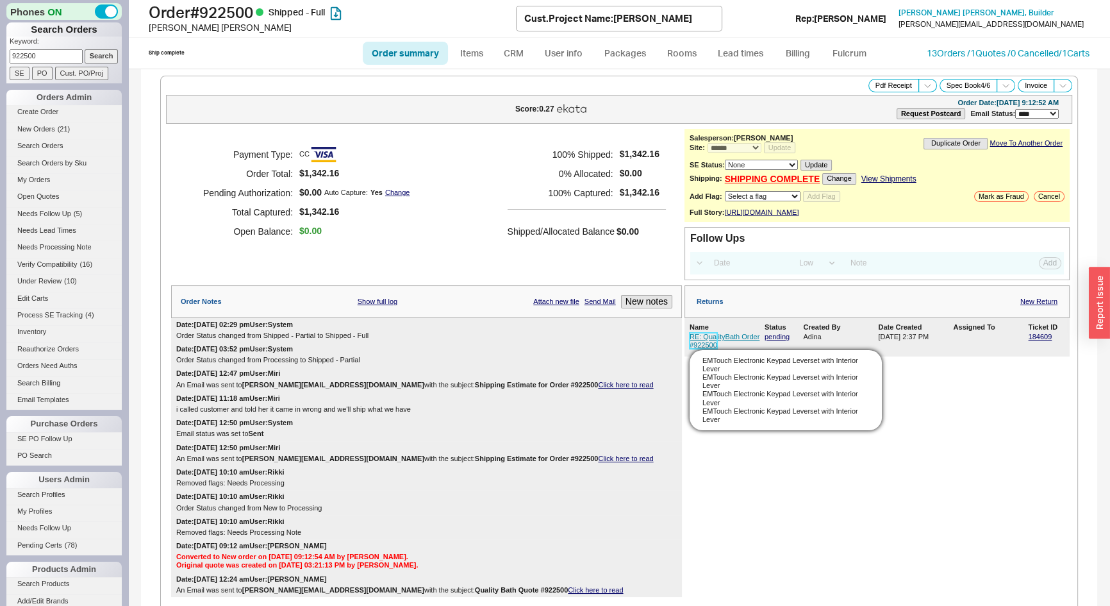
click at [699, 345] on link "RE: QualityBath Order #922500" at bounding box center [725, 341] width 70 height 16
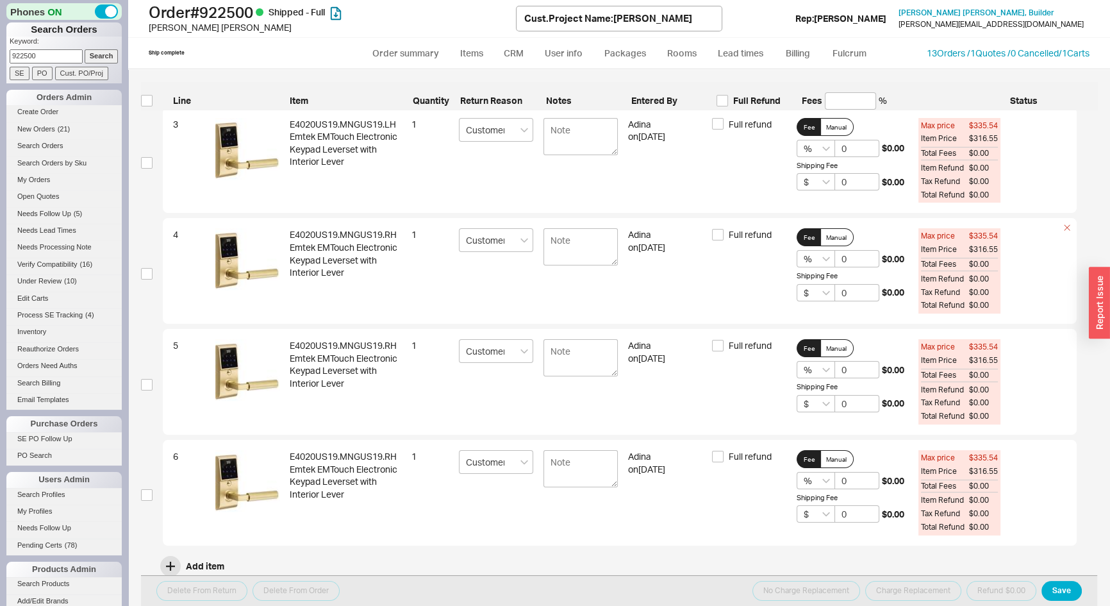
scroll to position [126, 0]
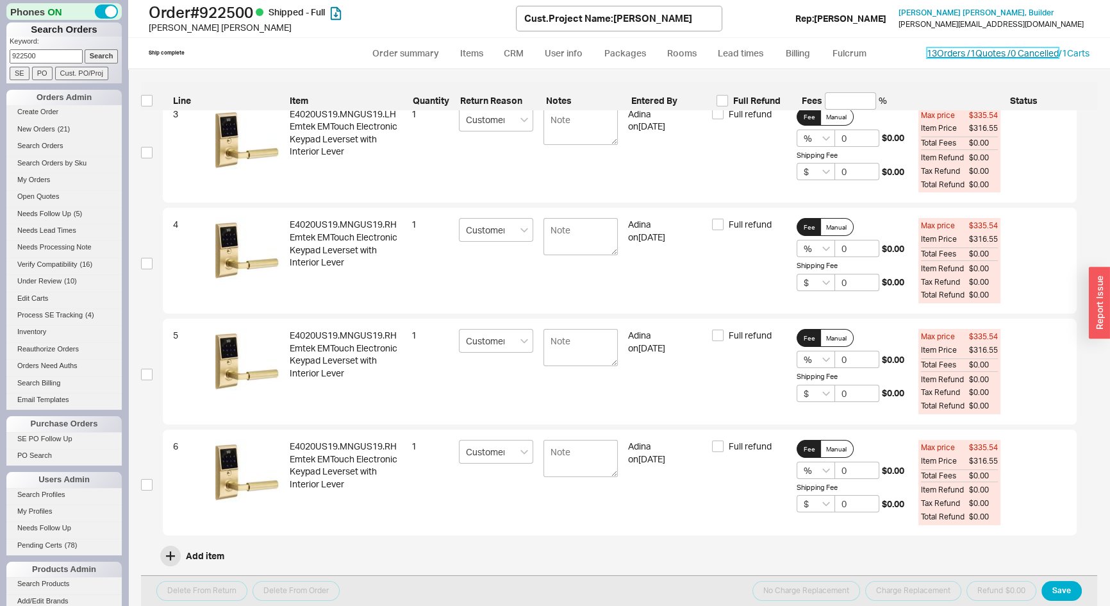
click at [927, 55] on link "13 Orders / 1 Quotes / 0 Cancelled" at bounding box center [993, 52] width 132 height 11
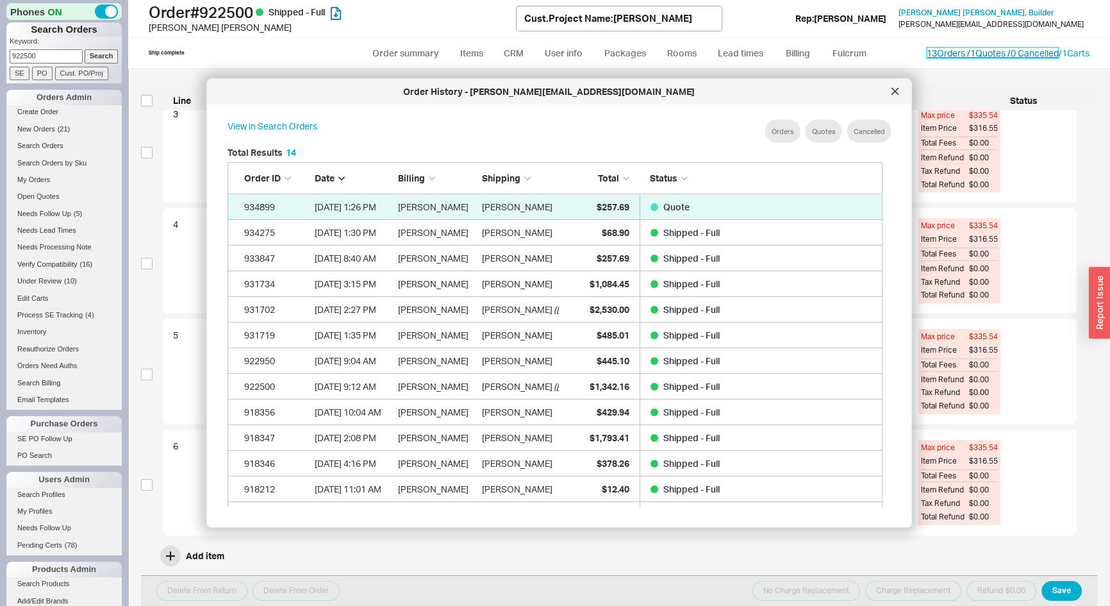
scroll to position [383, 667]
click at [891, 90] on div at bounding box center [895, 91] width 21 height 21
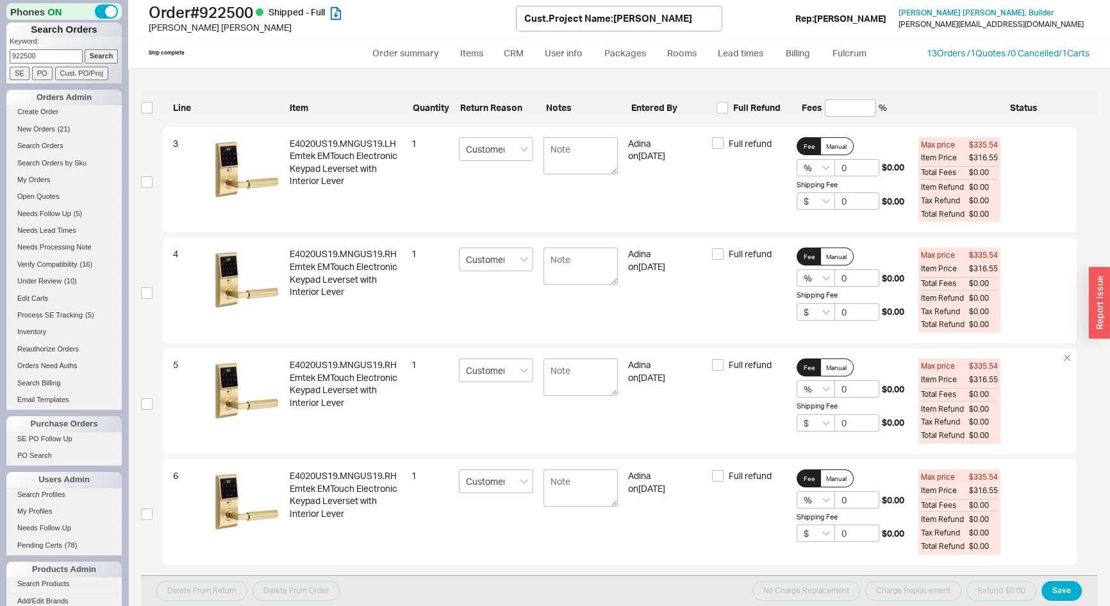
scroll to position [67, 0]
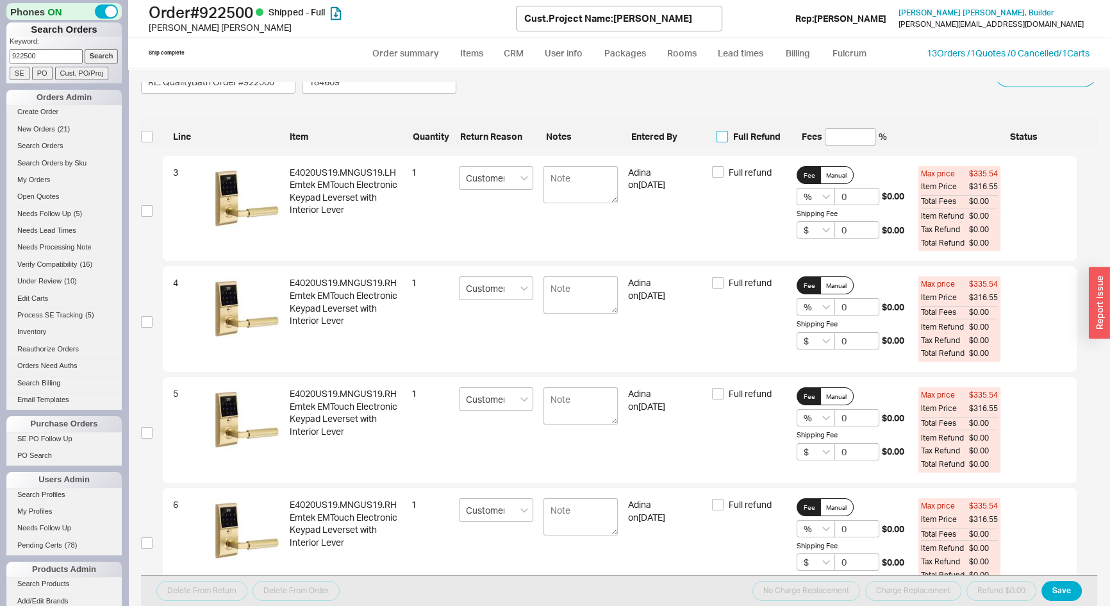
click at [721, 137] on input "Full Refund" at bounding box center [723, 137] width 12 height 12
checkbox input "true"
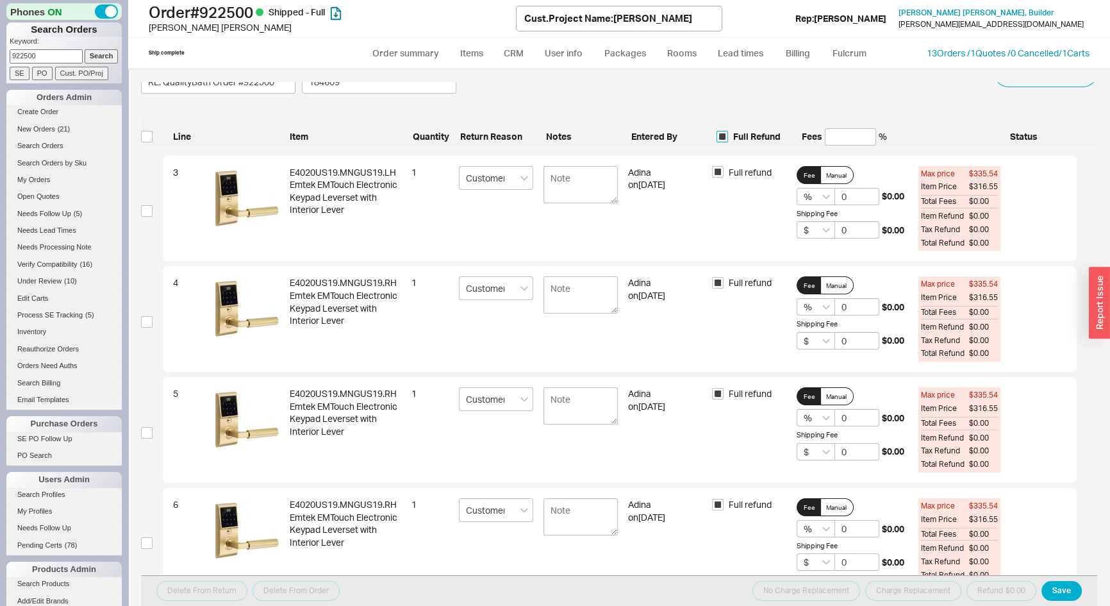
checkbox input "true"
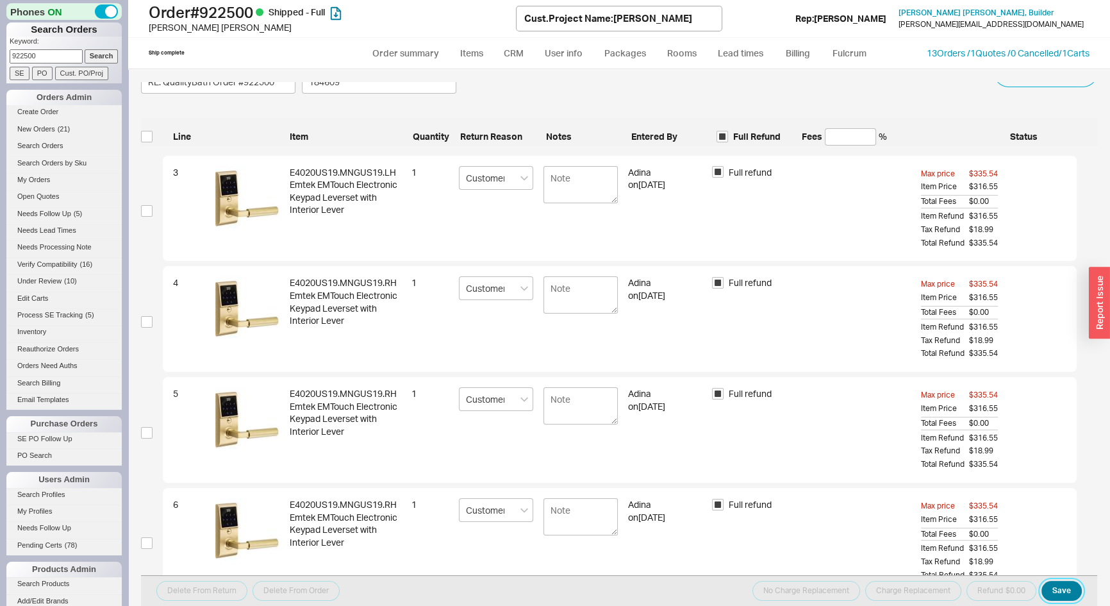
click at [1052, 583] on button "Save" at bounding box center [1062, 591] width 40 height 20
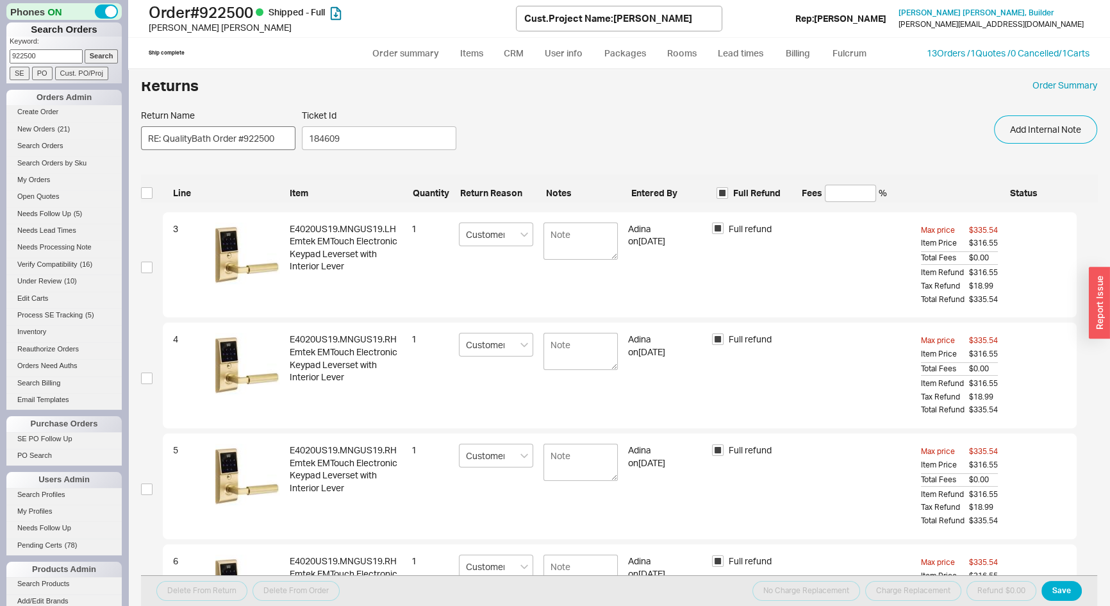
scroll to position [0, 0]
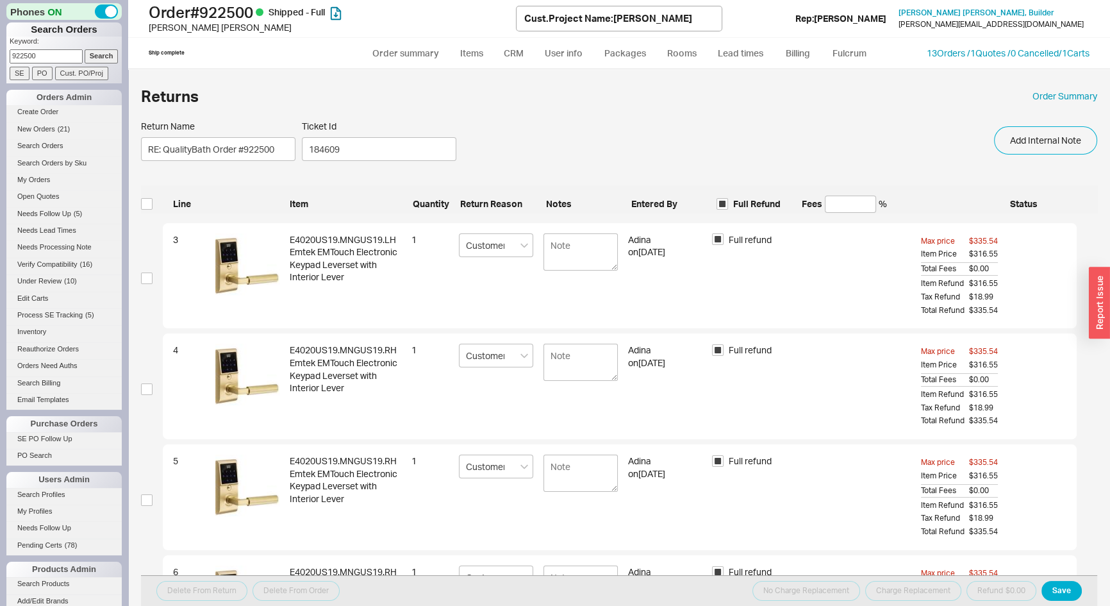
click at [143, 197] on label at bounding box center [147, 204] width 12 height 17
click at [143, 198] on input "checkbox" at bounding box center [147, 204] width 12 height 12
checkbox input "true"
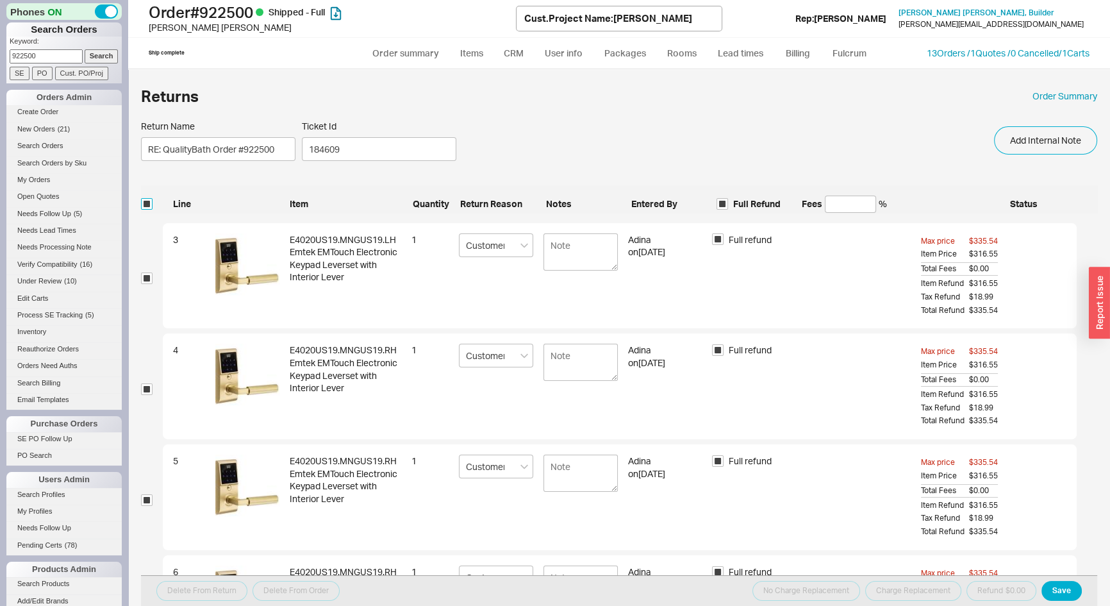
checkbox input "true"
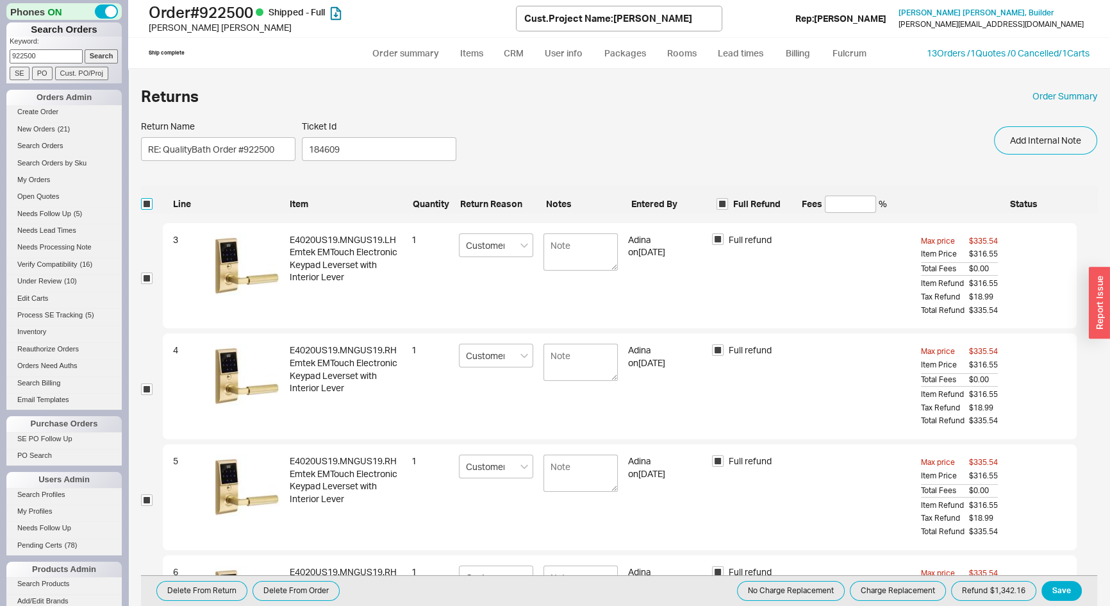
scroll to position [58, 0]
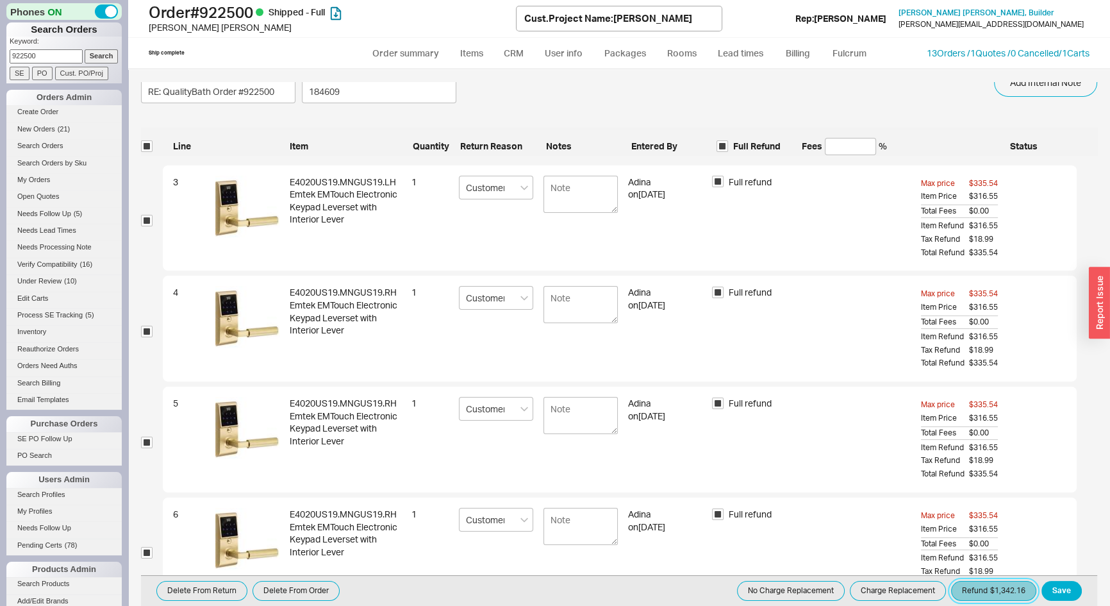
click at [987, 592] on button "Refund $1,342.16" at bounding box center [993, 591] width 85 height 20
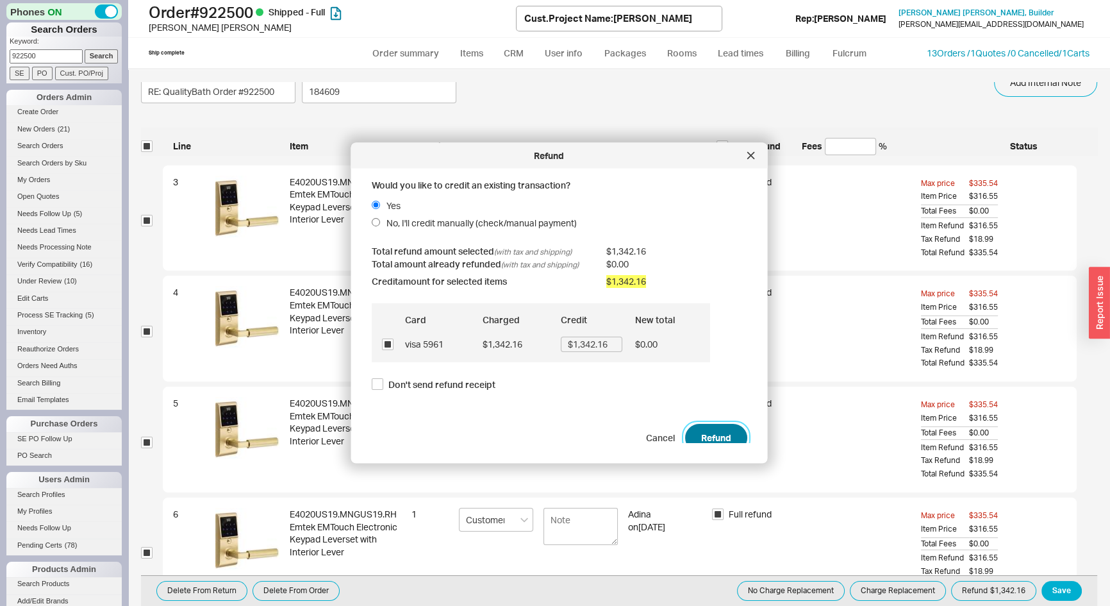
click at [717, 437] on button "Refund" at bounding box center [716, 437] width 62 height 28
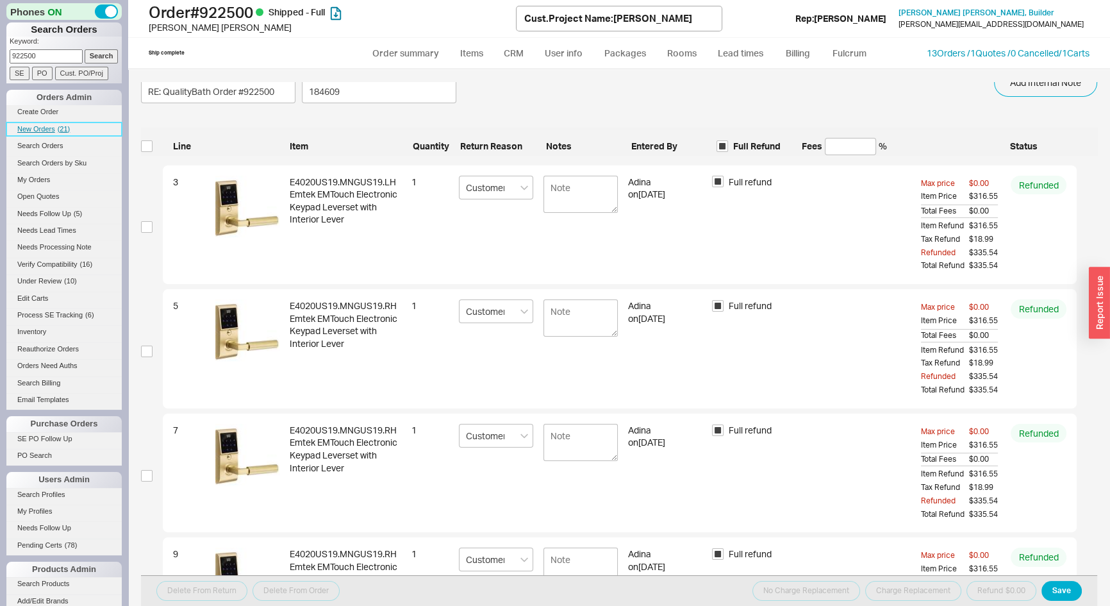
click at [40, 126] on span "New Orders" at bounding box center [36, 129] width 38 height 8
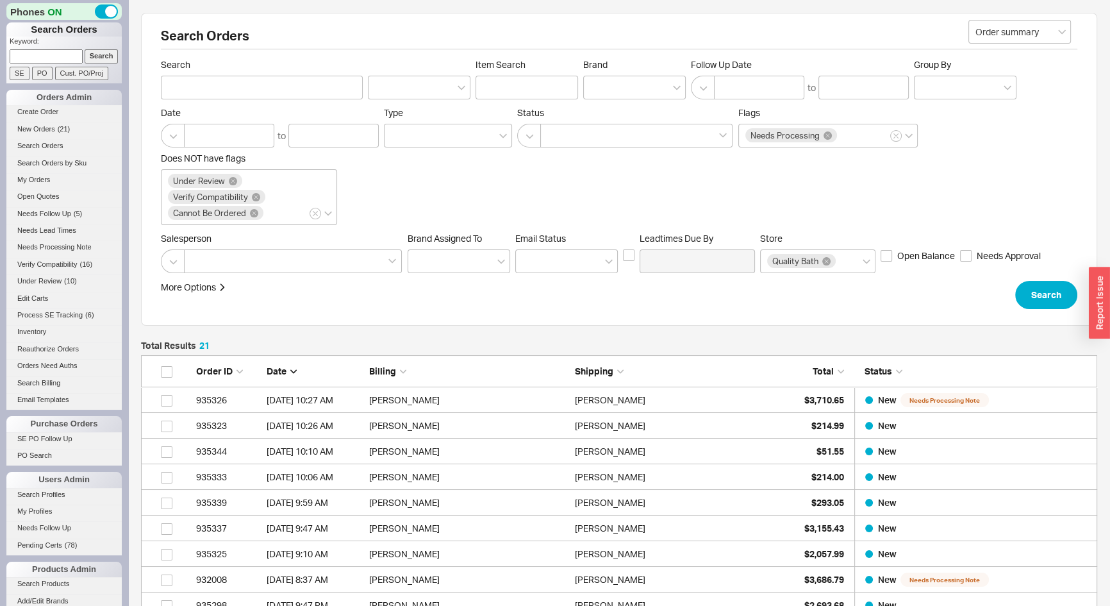
scroll to position [562, 948]
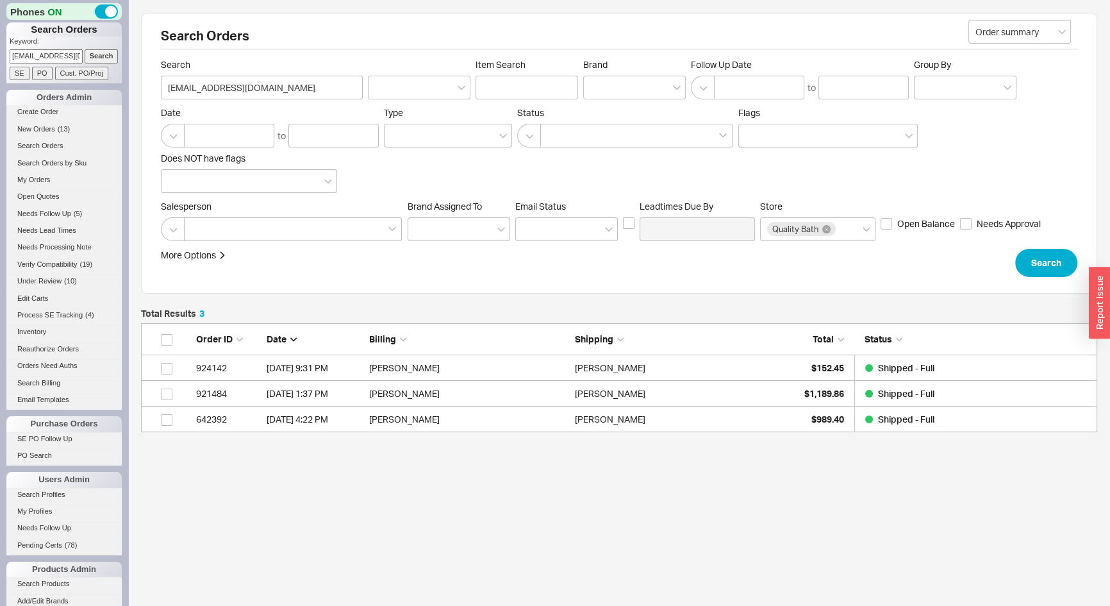
scroll to position [100, 948]
click at [42, 49] on p "Keyword:" at bounding box center [66, 43] width 112 height 13
click at [43, 56] on input "[EMAIL_ADDRESS][DOMAIN_NAME]" at bounding box center [46, 55] width 73 height 13
click at [43, 56] on input "chrisdonovan2@yahoo.com" at bounding box center [46, 55] width 73 height 13
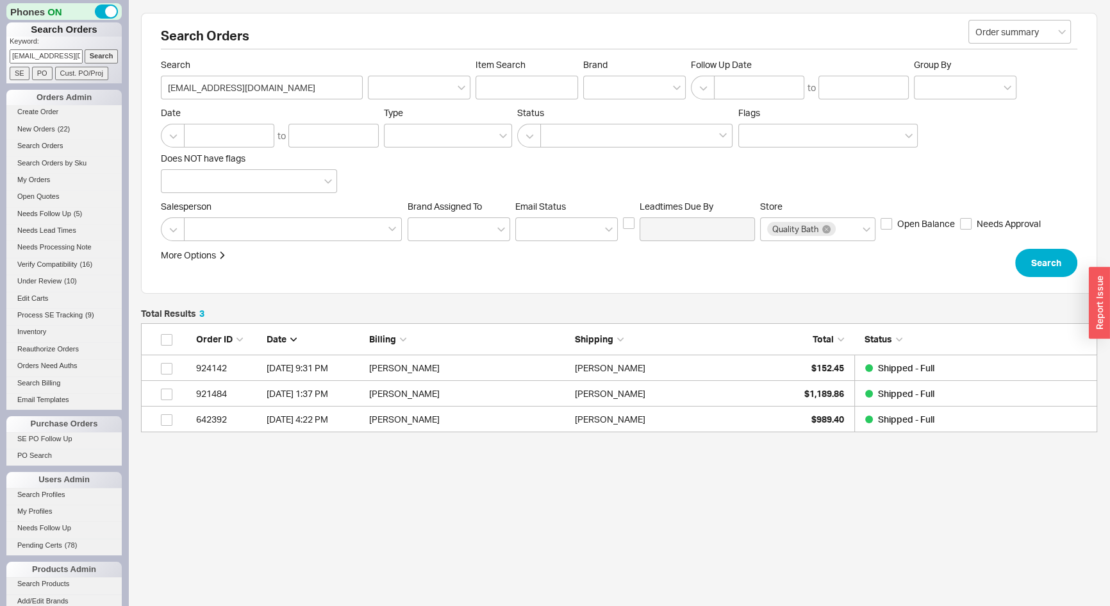
click at [42, 55] on input "chrisdonovan2@yahoo.com" at bounding box center [46, 55] width 73 height 13
type input "beckman"
click at [85, 49] on input "Search" at bounding box center [102, 55] width 34 height 13
type input "beckman"
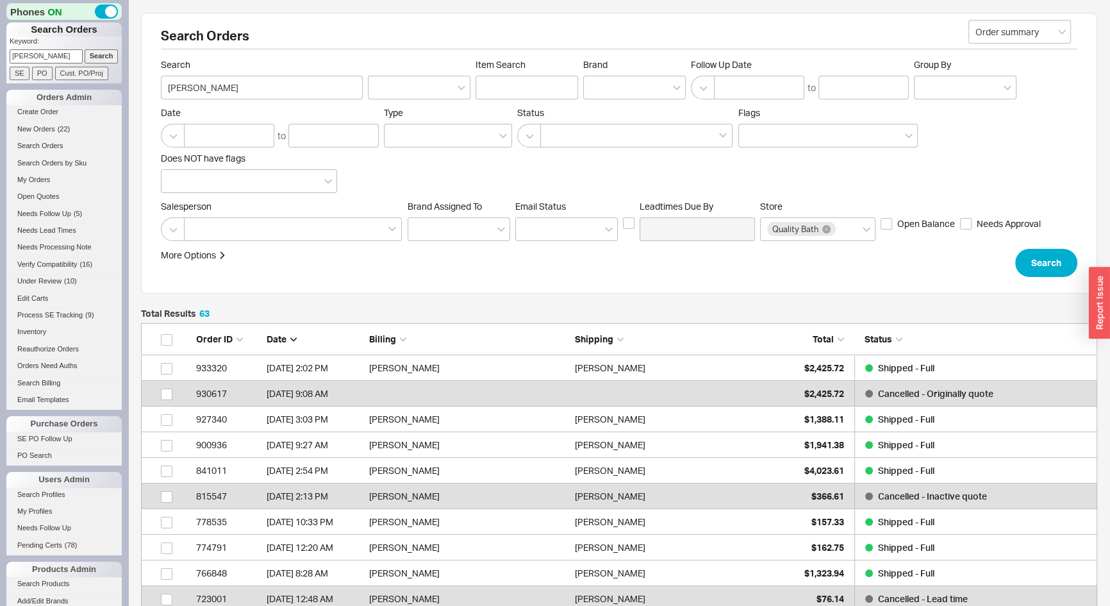
scroll to position [1639, 948]
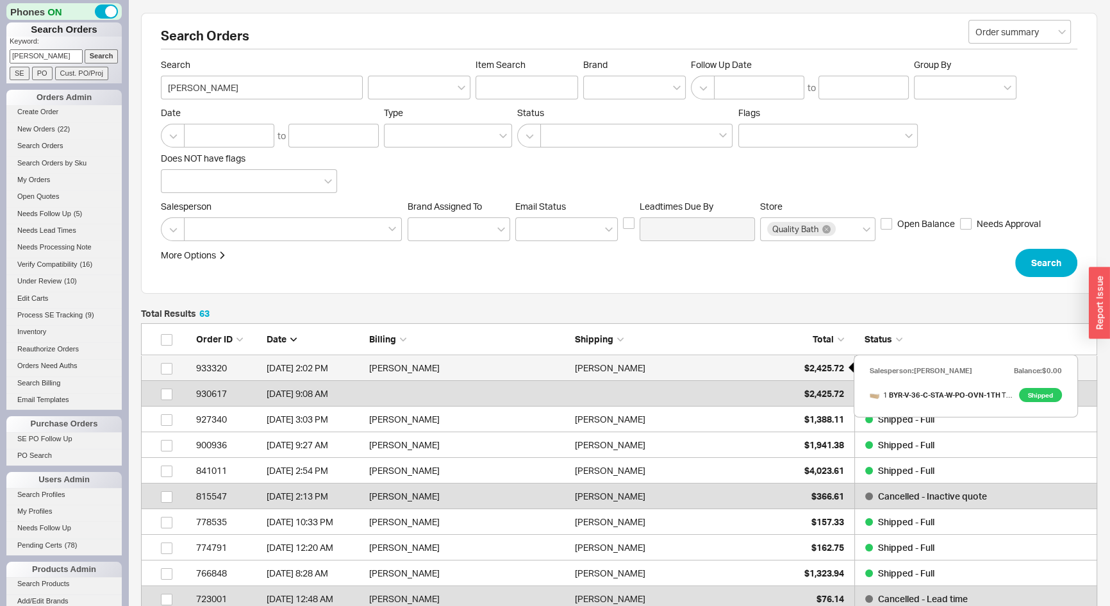
click at [824, 364] on span "$2,425.72" at bounding box center [825, 367] width 40 height 11
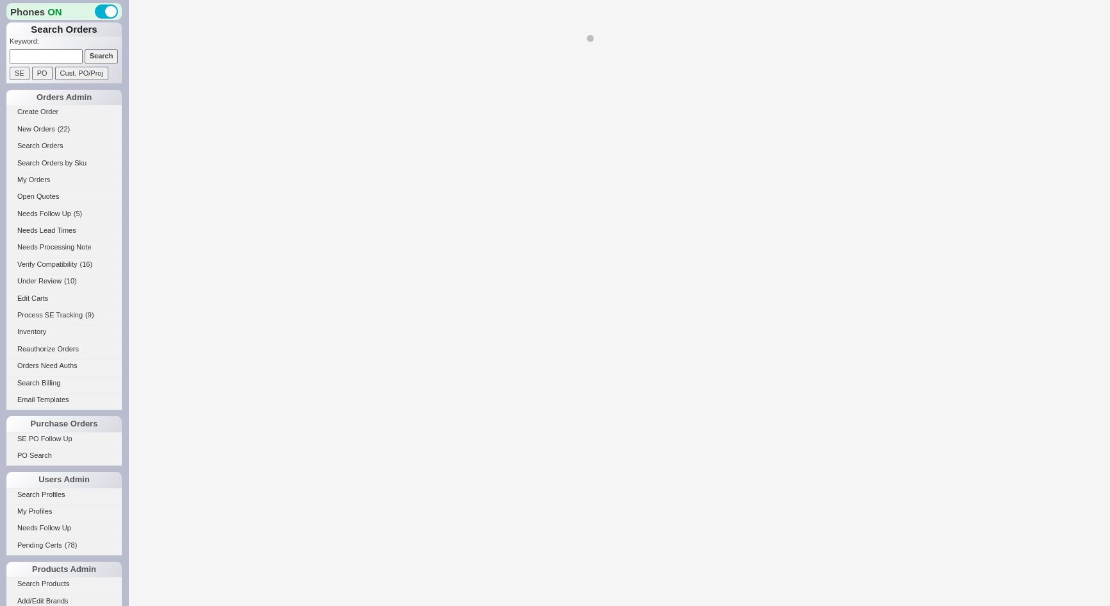
select select "*"
select select "LOW"
select select "3"
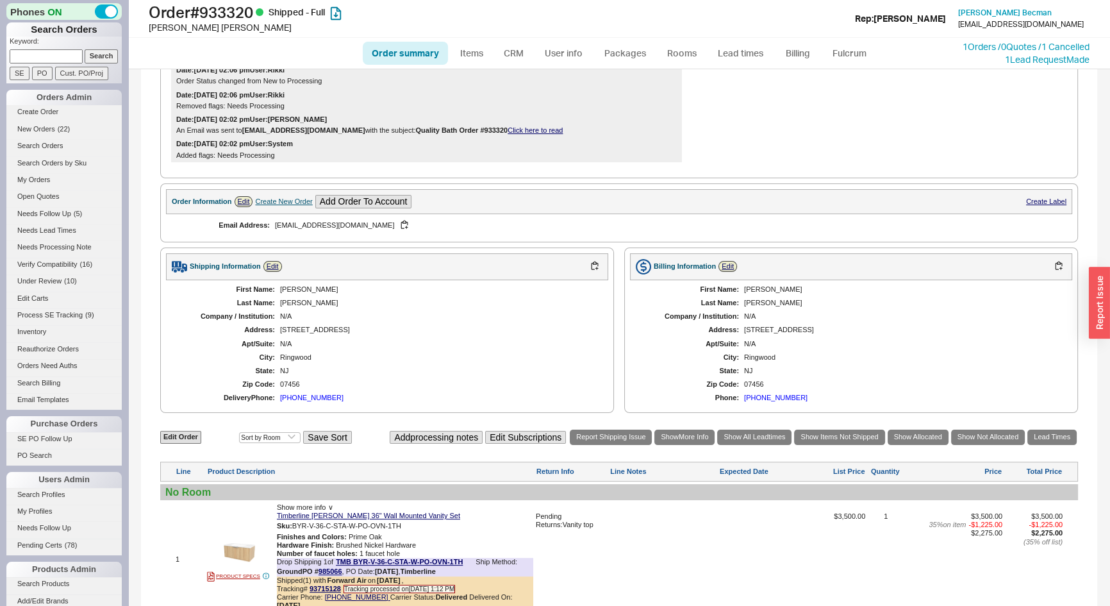
scroll to position [291, 0]
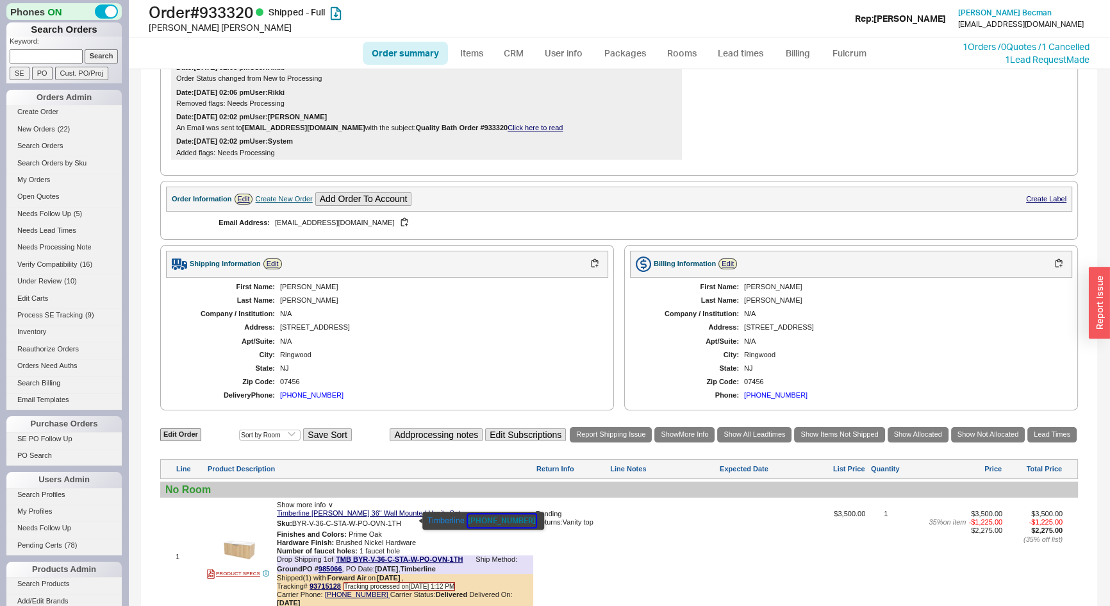
click at [492, 522] on button "[PHONE_NUMBER]" at bounding box center [502, 520] width 68 height 13
click at [298, 391] on div "[PHONE_NUMBER]" at bounding box center [311, 395] width 63 height 8
click at [615, 544] on div at bounding box center [663, 561] width 107 height 103
click at [582, 19] on div "Add Customer Ref" at bounding box center [619, 19] width 122 height 26
click at [508, 27] on div "[PERSON_NAME]" at bounding box center [354, 27] width 410 height 13
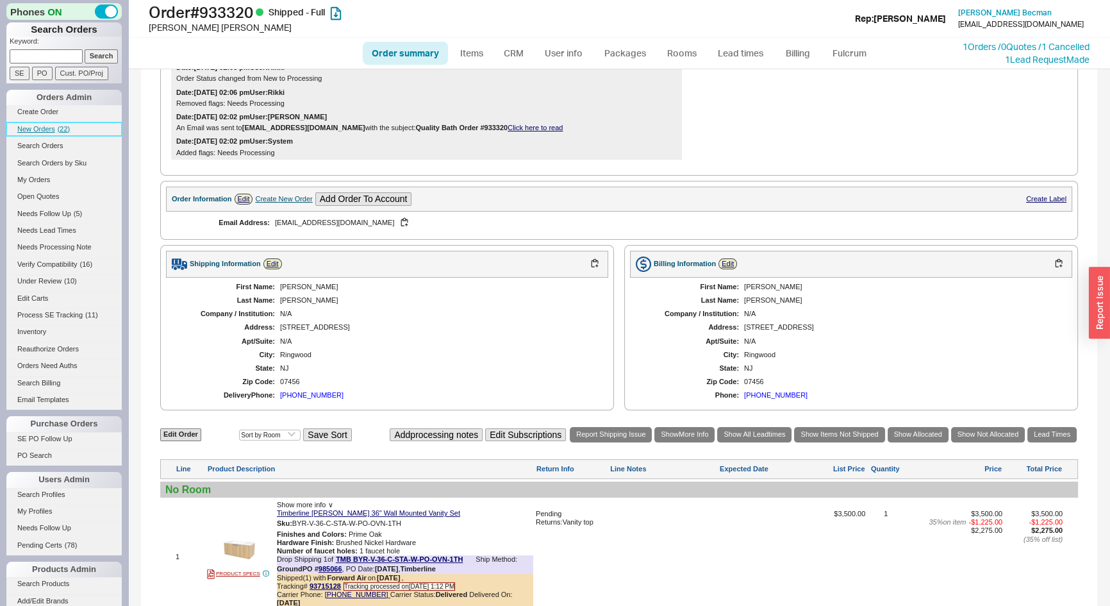
click at [43, 125] on span "New Orders" at bounding box center [36, 129] width 38 height 8
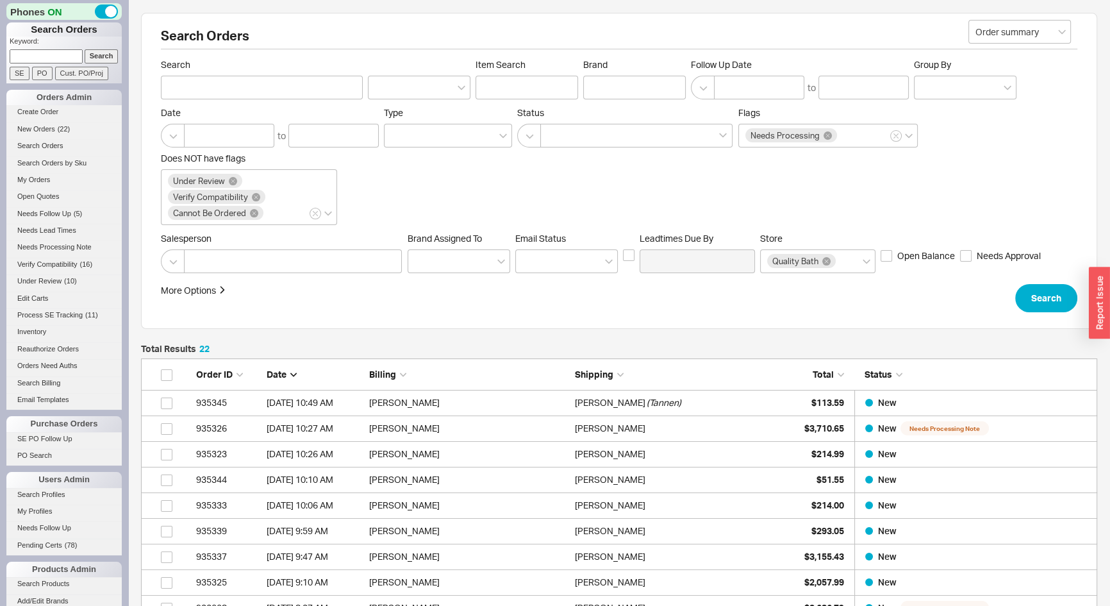
scroll to position [587, 948]
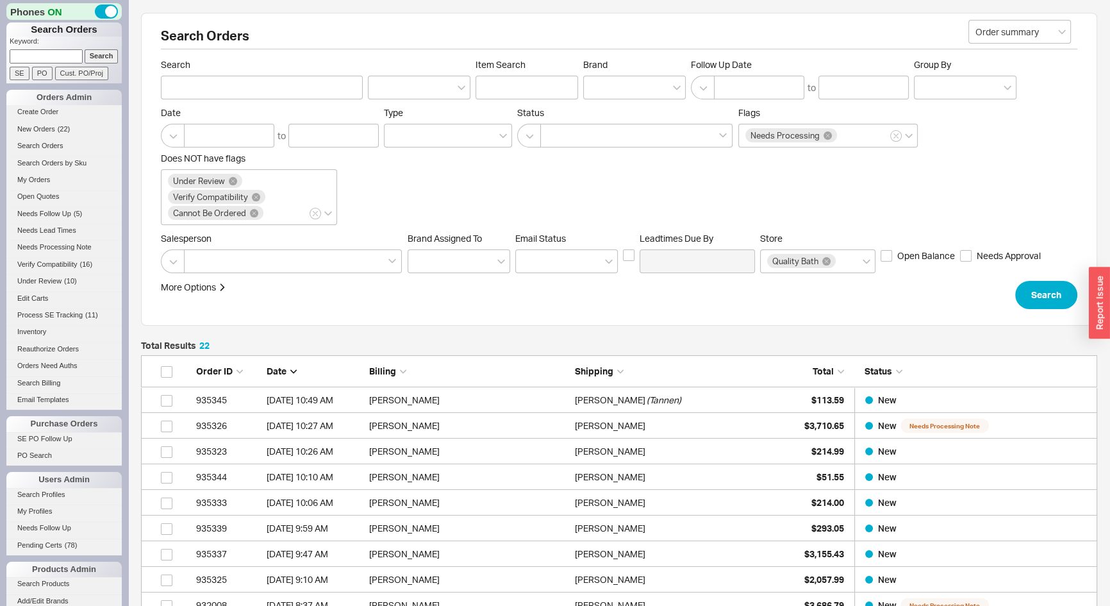
click at [12, 49] on p "Keyword:" at bounding box center [66, 43] width 112 height 13
click at [15, 53] on input at bounding box center [46, 55] width 73 height 13
type input "984741"
click at [85, 49] on input "Search" at bounding box center [102, 55] width 34 height 13
type input "984741"
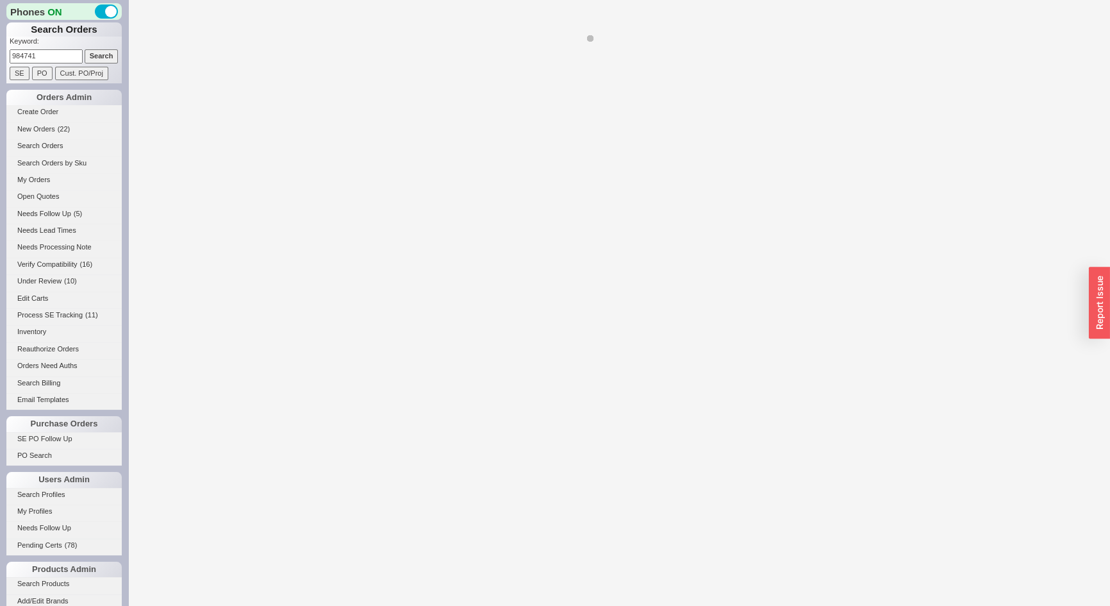
select select "*"
select select "LOW"
select select "3"
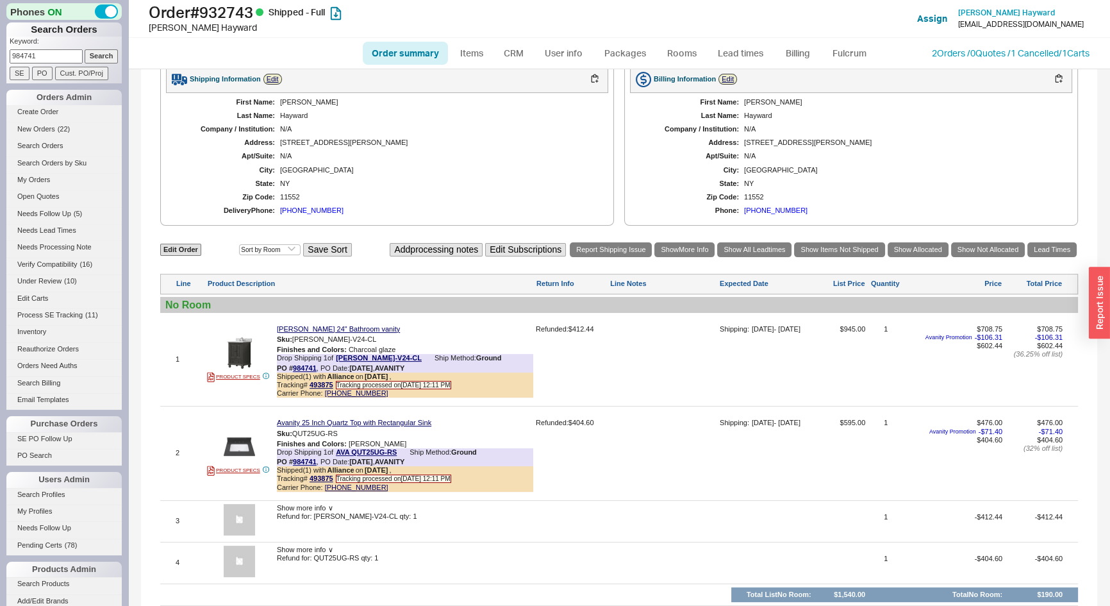
scroll to position [616, 0]
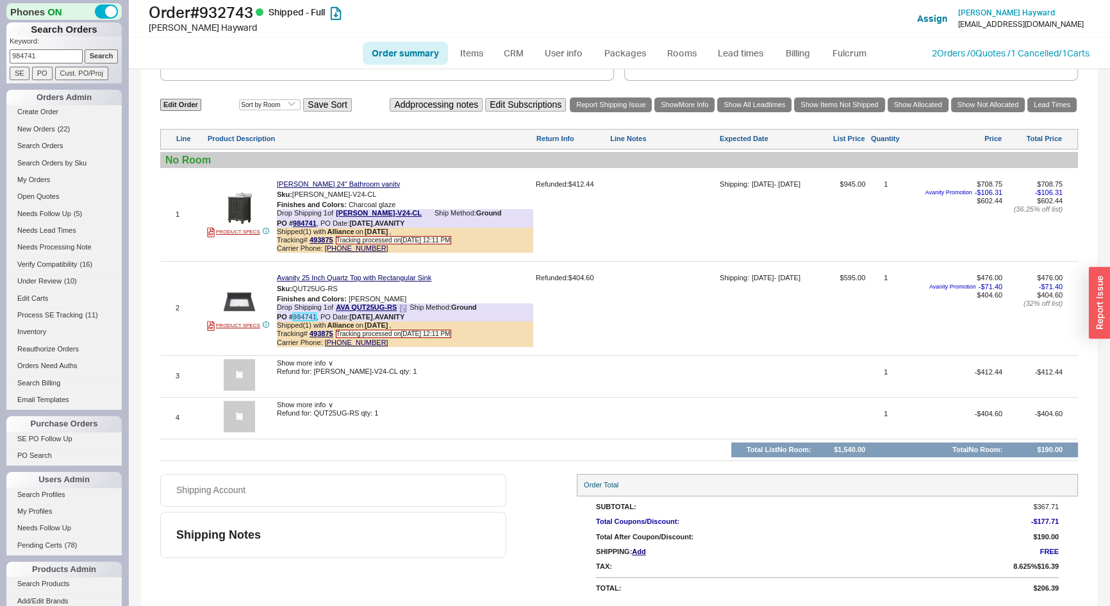
click at [305, 319] on link "984741" at bounding box center [305, 317] width 24 height 8
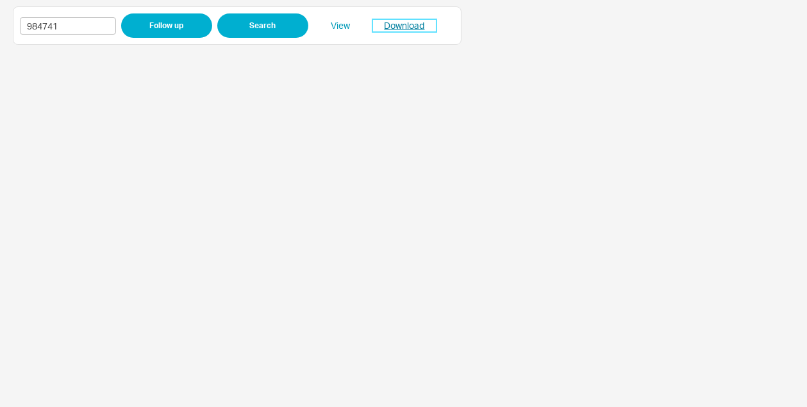
click at [390, 24] on link "Download" at bounding box center [405, 25] width 64 height 13
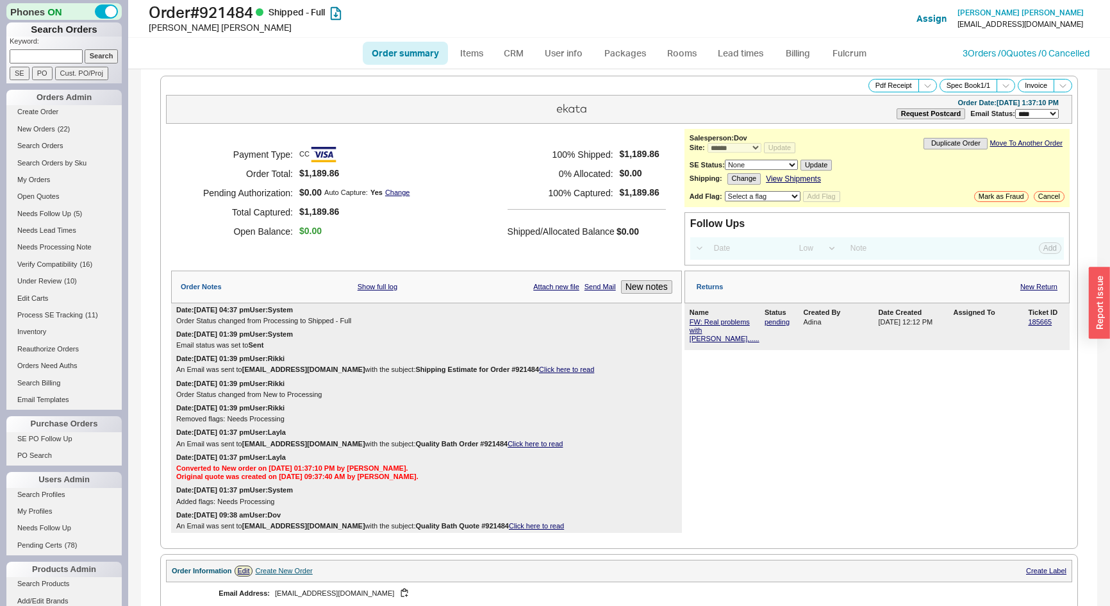
select select "*"
select select "LOW"
select select "3"
click at [1039, 318] on link "185665" at bounding box center [1040, 322] width 24 height 8
click at [30, 55] on input at bounding box center [46, 55] width 73 height 13
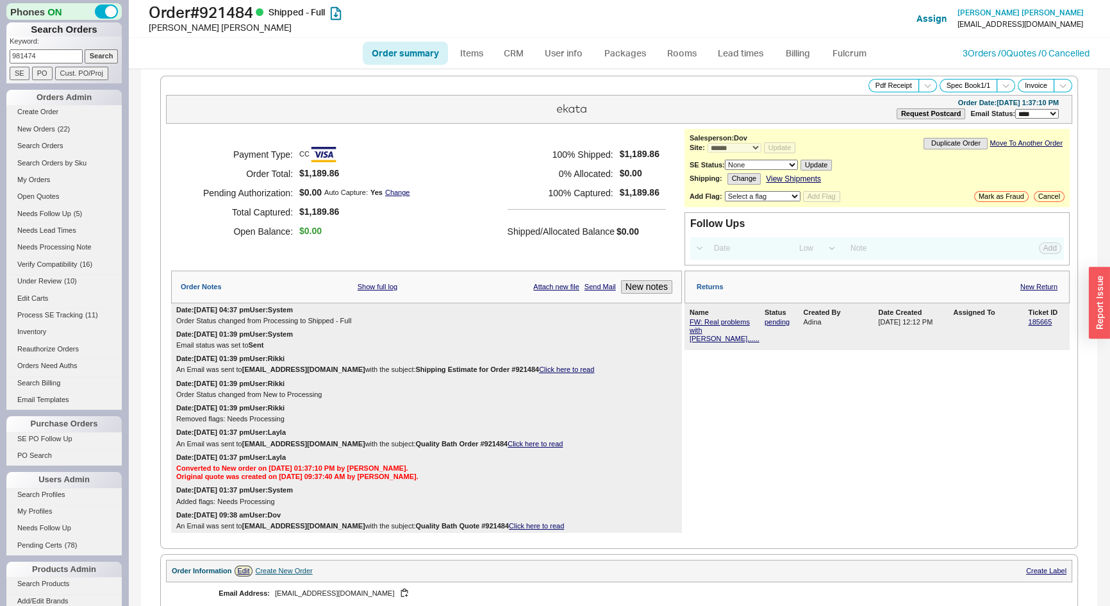
type input "981474"
click at [85, 49] on input "Search" at bounding box center [102, 55] width 34 height 13
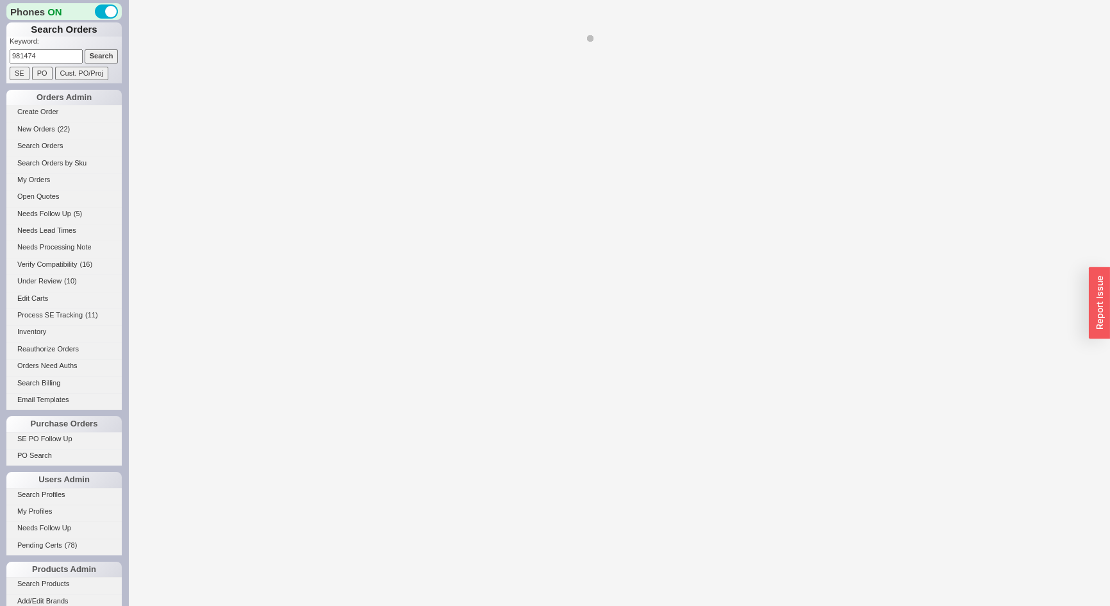
select select "*"
select select "LOW"
select select "3"
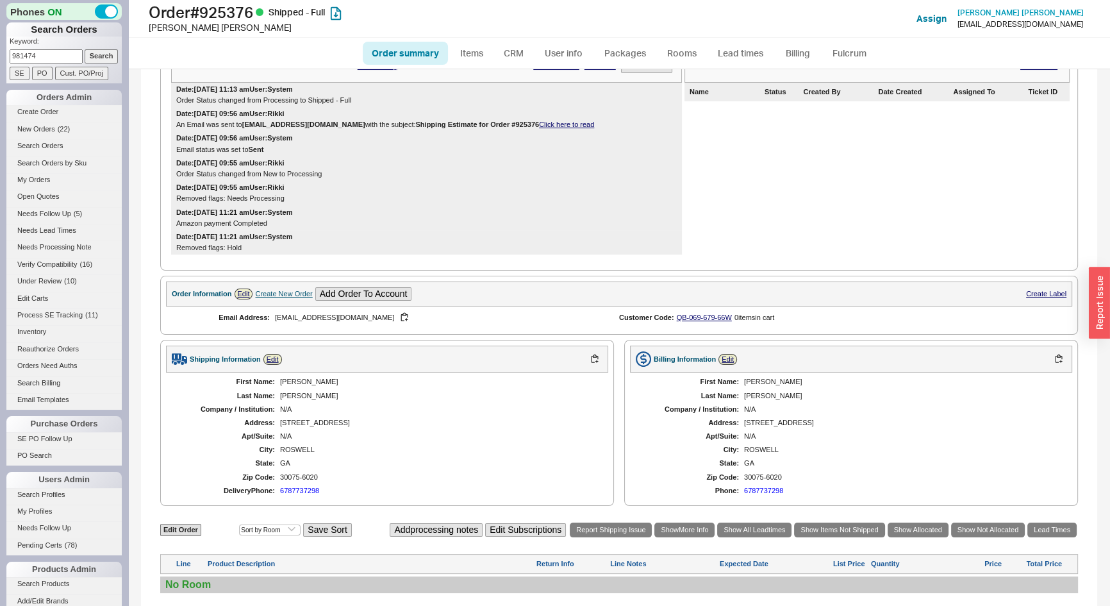
scroll to position [466, 0]
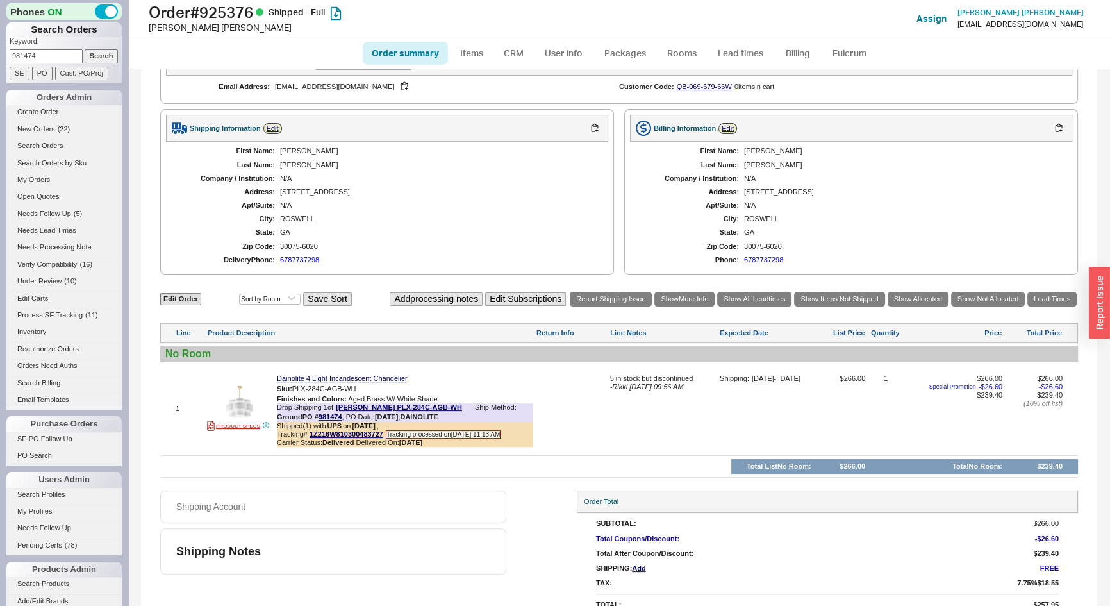
drag, startPoint x: 40, startPoint y: 58, endPoint x: 19, endPoint y: 58, distance: 21.2
click at [19, 58] on input "981474" at bounding box center [46, 55] width 73 height 13
type input "984741"
click at [85, 49] on input "Search" at bounding box center [102, 55] width 34 height 13
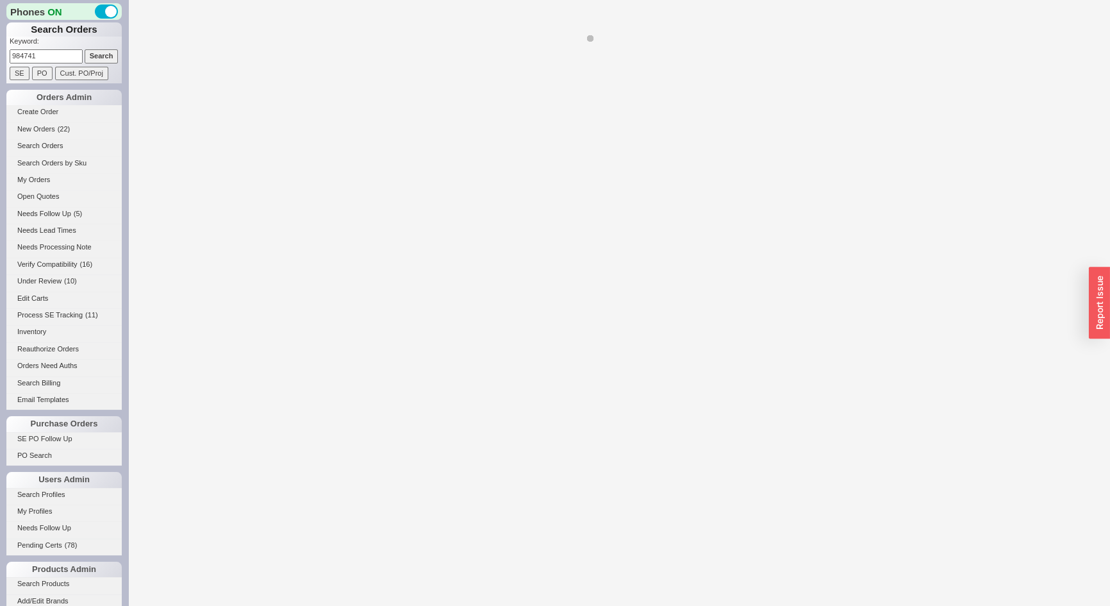
select select "*"
select select "LOW"
select select "3"
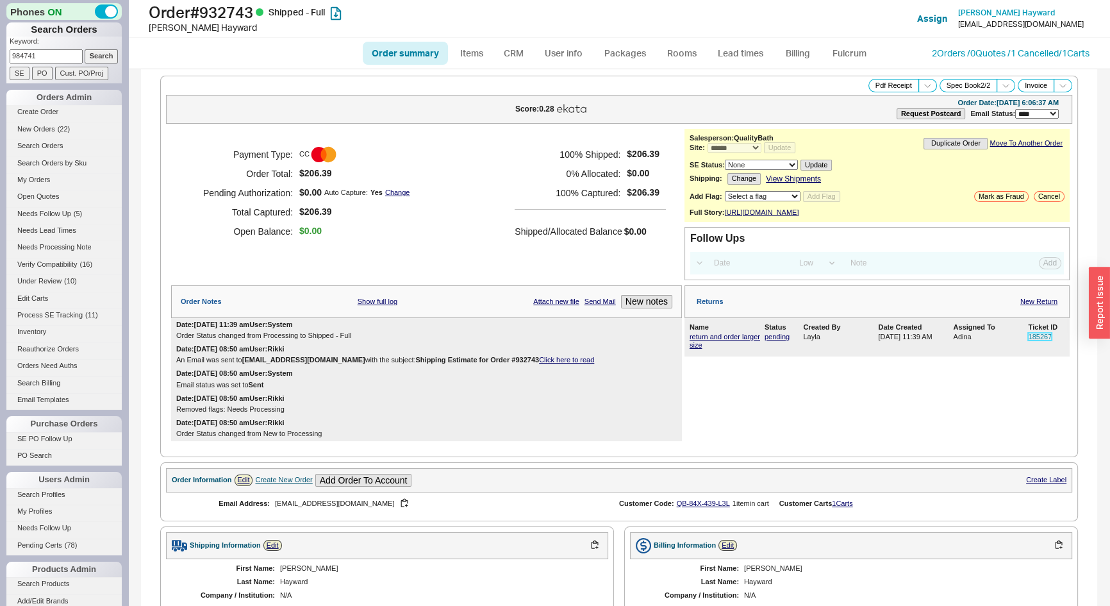
click at [1030, 340] on link "185267" at bounding box center [1040, 337] width 24 height 8
drag, startPoint x: 39, startPoint y: 54, endPoint x: 0, endPoint y: 46, distance: 39.9
click at [0, 53] on div "Phones ON Search Orders Keyword: 984741 Search SE PO Cust. PO/Proj Orders Admin…" at bounding box center [64, 303] width 128 height 606
type input "933374"
click at [85, 49] on input "Search" at bounding box center [102, 55] width 34 height 13
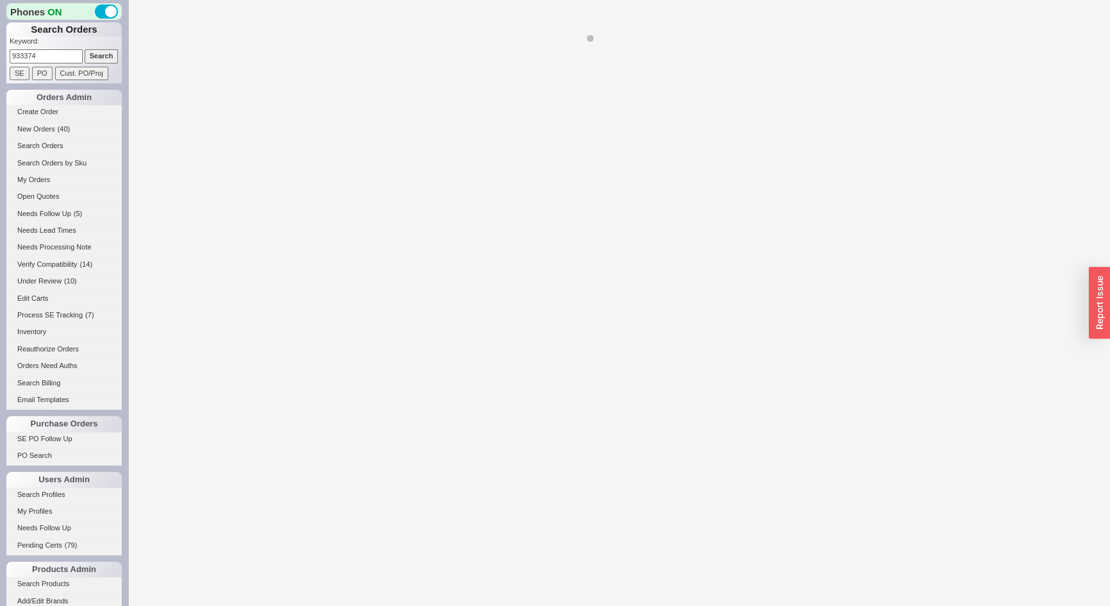
select select "*"
select select "LOW"
select select "3"
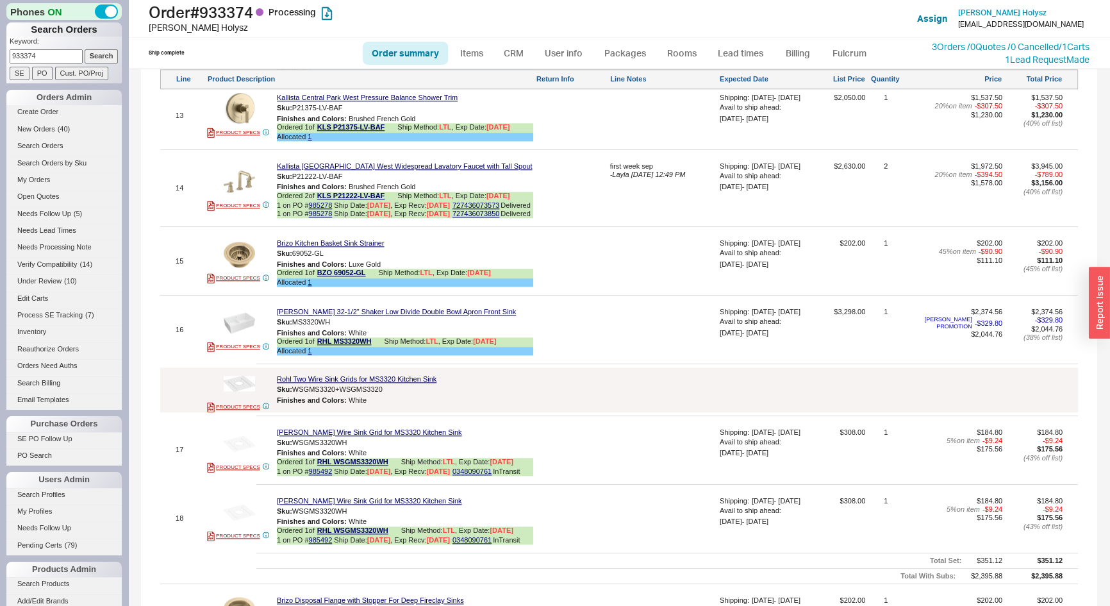
scroll to position [1865, 0]
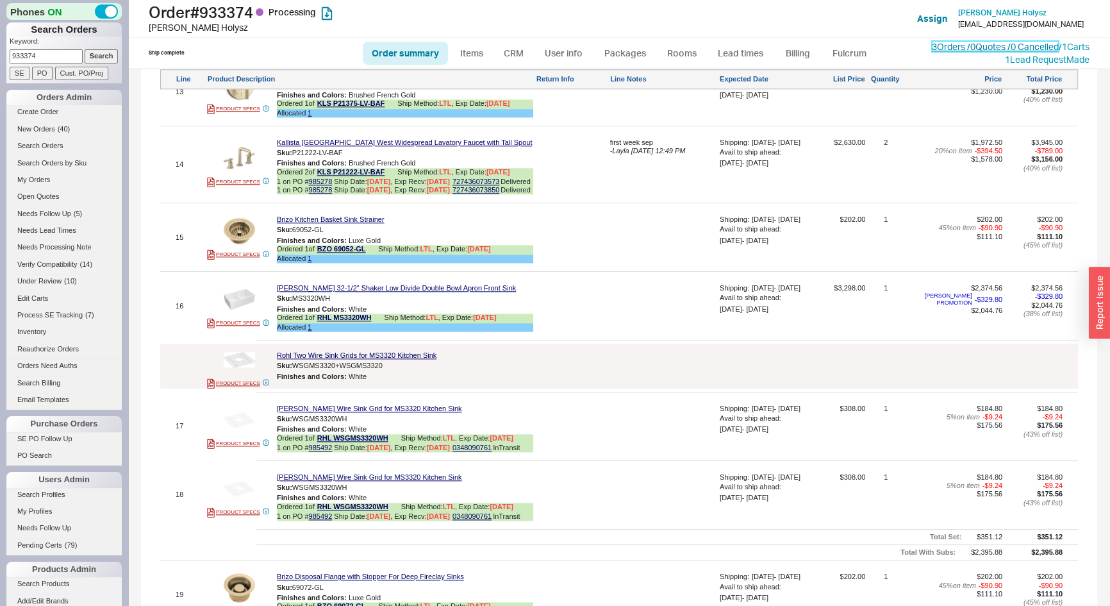
click at [932, 41] on link "3 Orders / 0 Quotes / 0 Cancelled" at bounding box center [995, 46] width 127 height 11
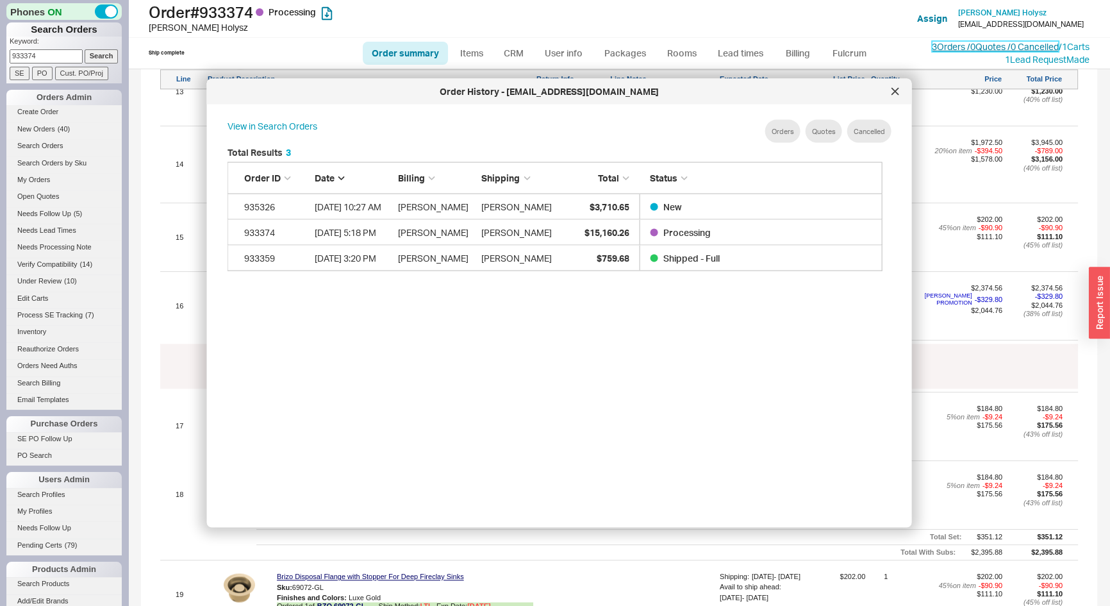
scroll to position [383, 667]
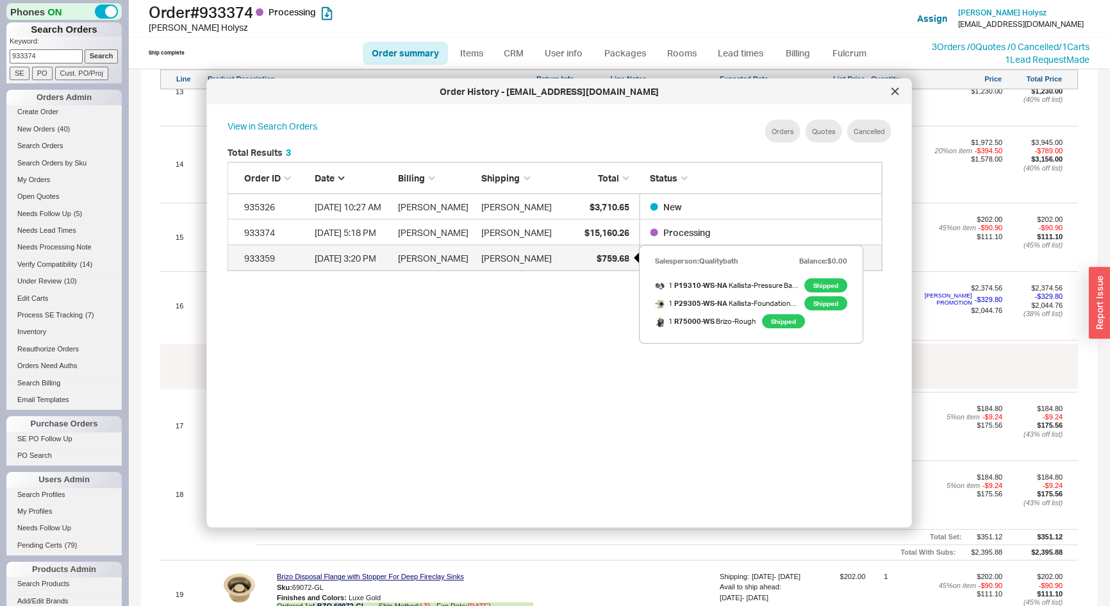
click at [600, 257] on span "$759.68" at bounding box center [612, 257] width 33 height 11
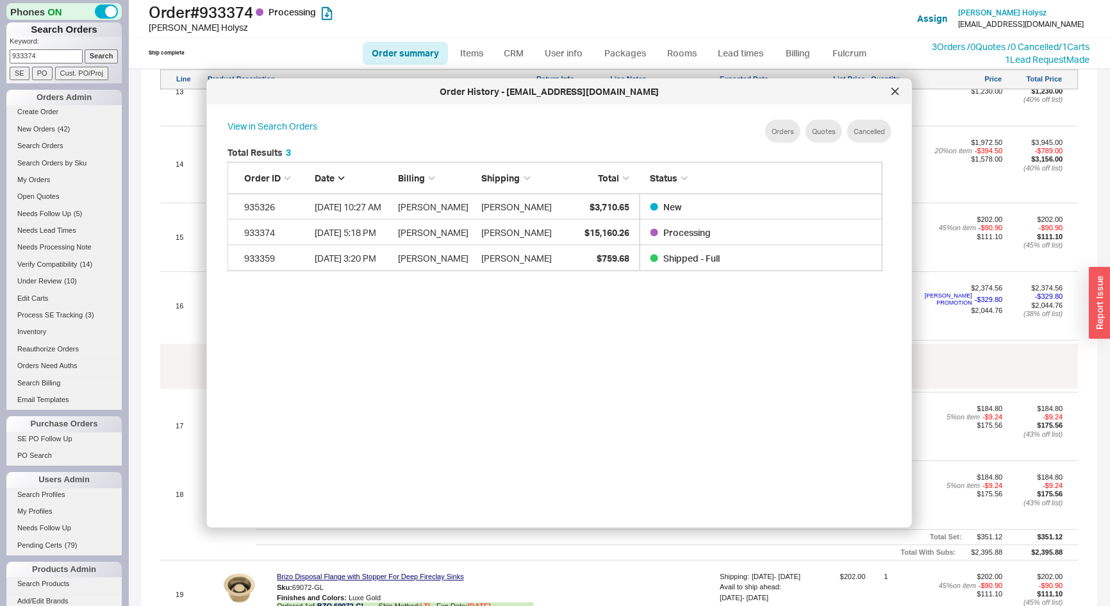
drag, startPoint x: 42, startPoint y: 51, endPoint x: 0, endPoint y: 58, distance: 42.2
click at [0, 58] on div "Phones ON Search Orders Keyword: 933374 Search SE PO Cust. PO/Proj Orders Admin…" at bounding box center [64, 303] width 128 height 606
type input "918640"
click at [85, 49] on input "Search" at bounding box center [102, 55] width 34 height 13
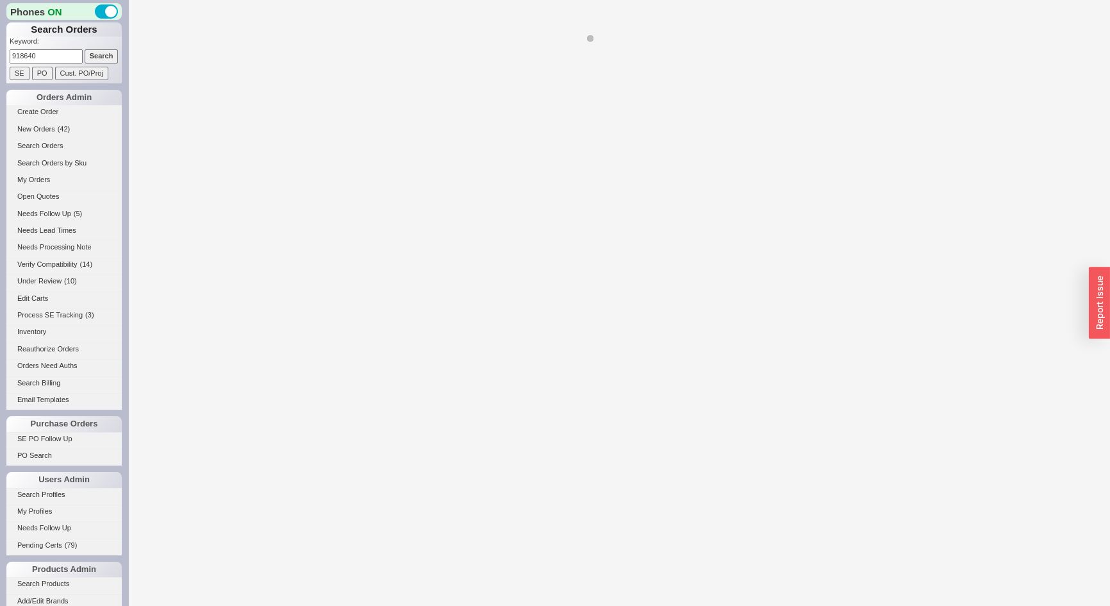
select select "*"
select select "LOW"
select select "3"
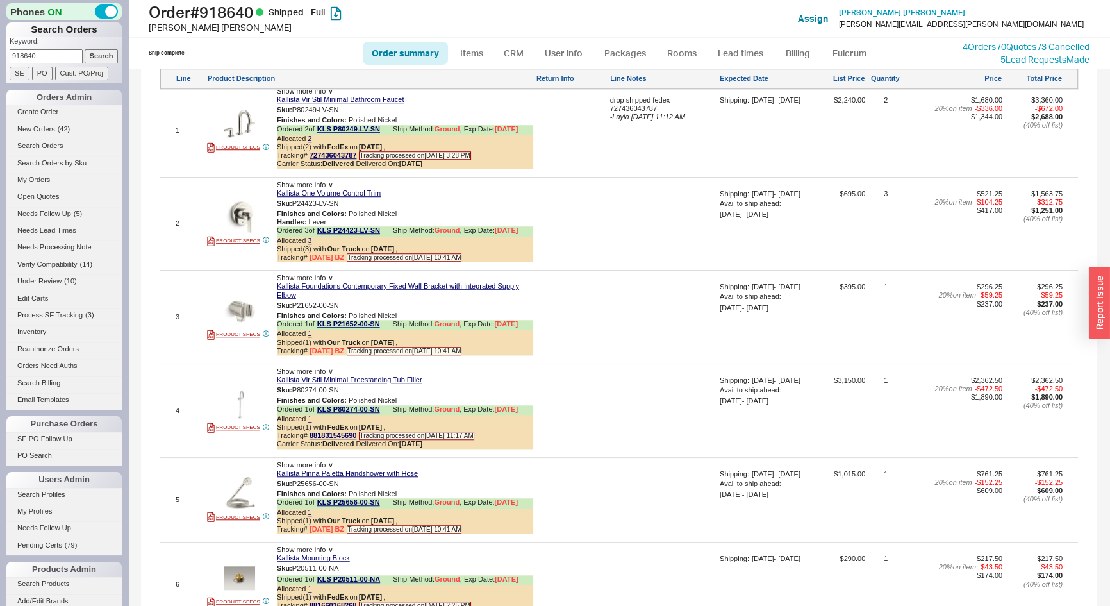
scroll to position [1282, 0]
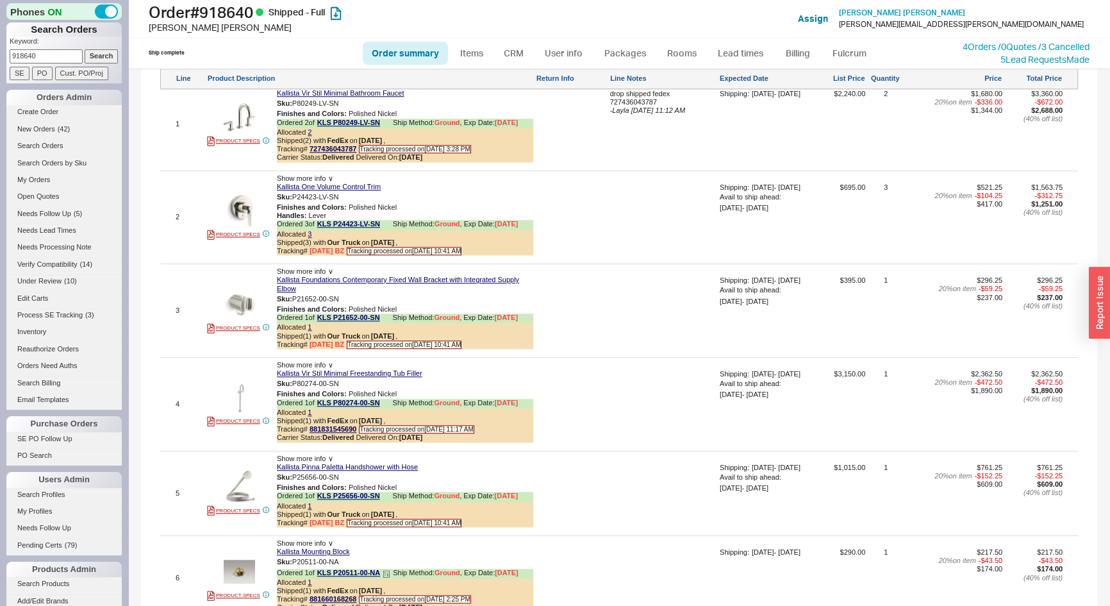
click at [387, 570] on icon at bounding box center [387, 574] width 8 height 8
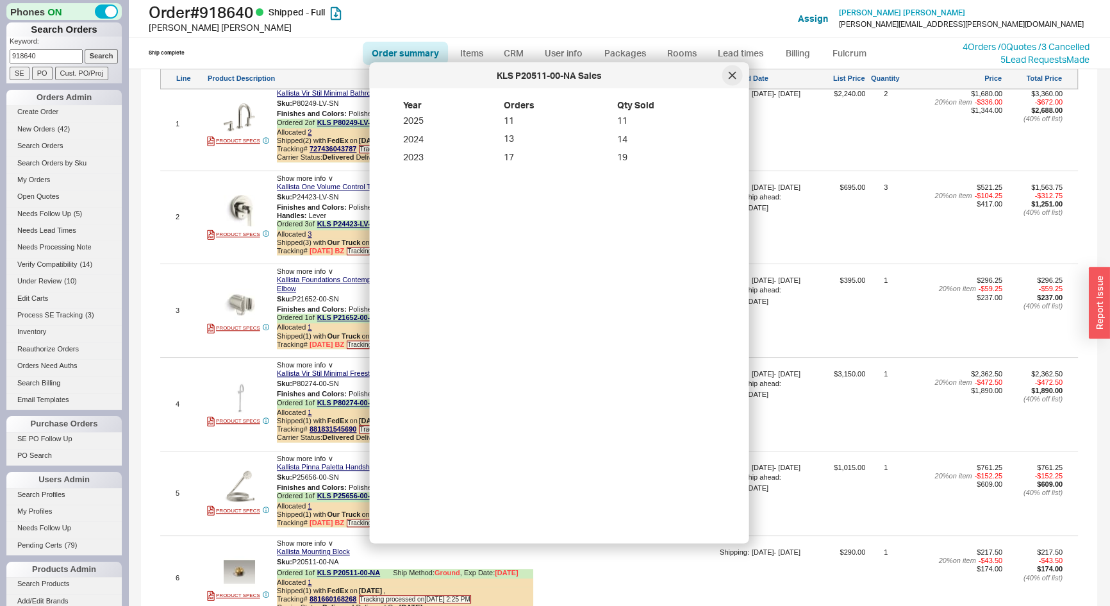
click at [732, 78] on icon at bounding box center [733, 76] width 8 height 8
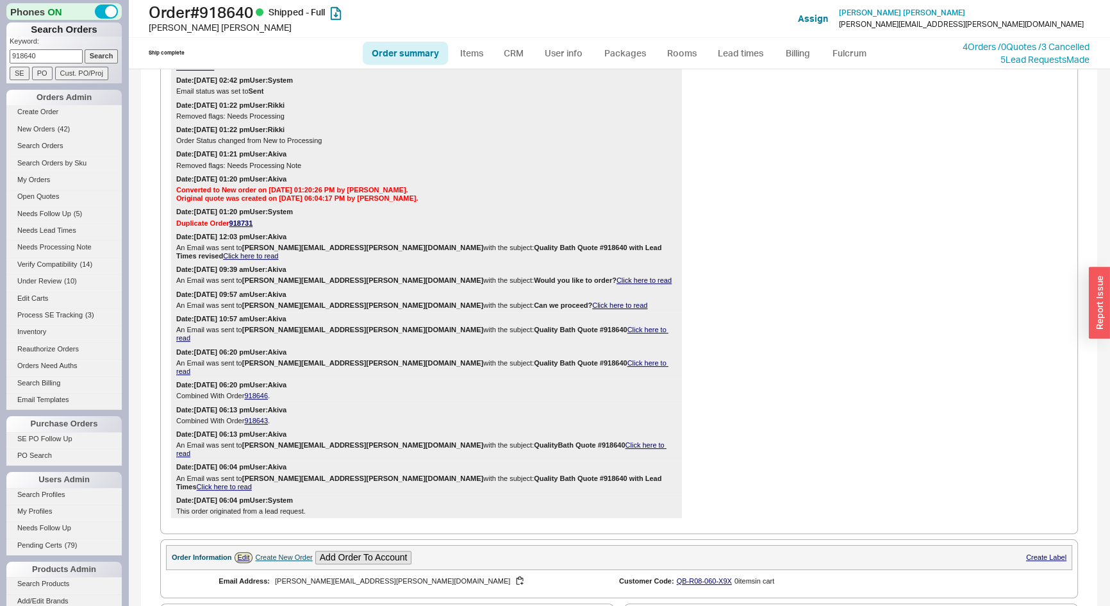
scroll to position [116, 0]
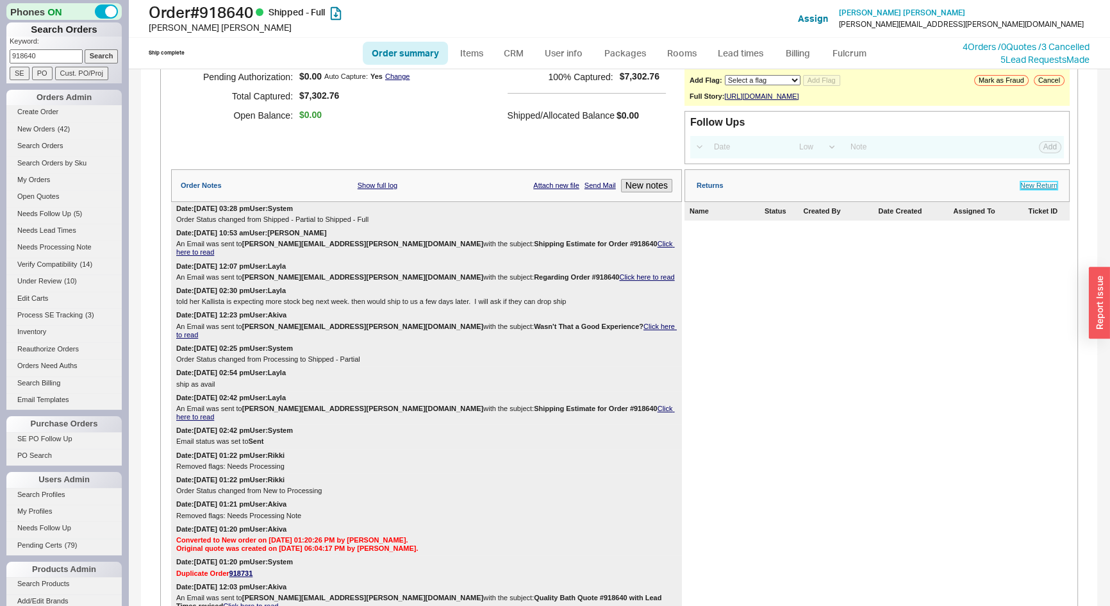
click at [1044, 190] on link "New Return" at bounding box center [1039, 185] width 37 height 8
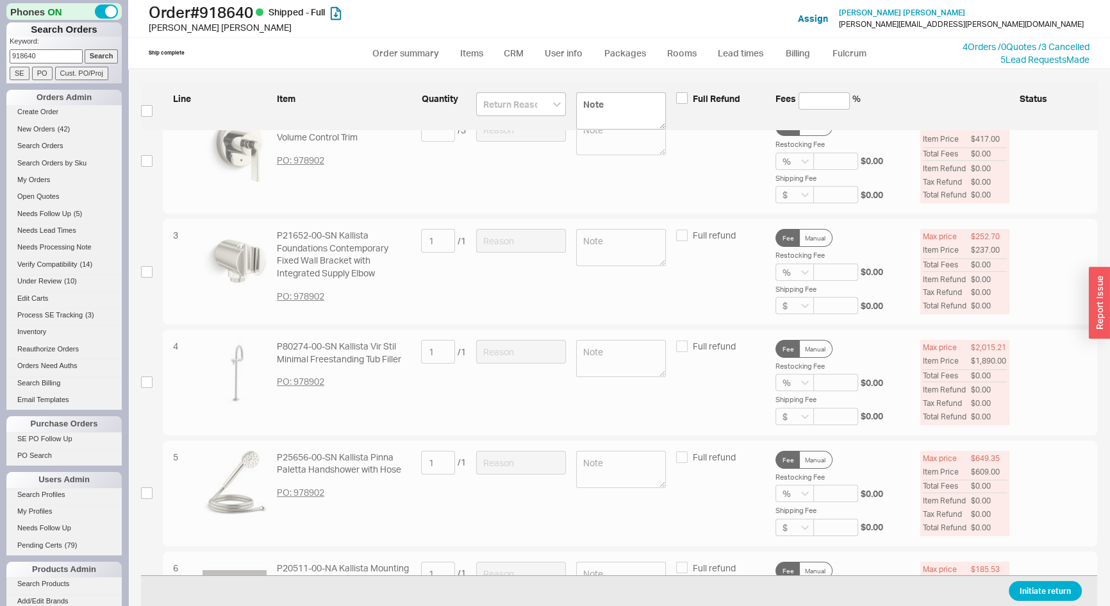
scroll to position [265, 0]
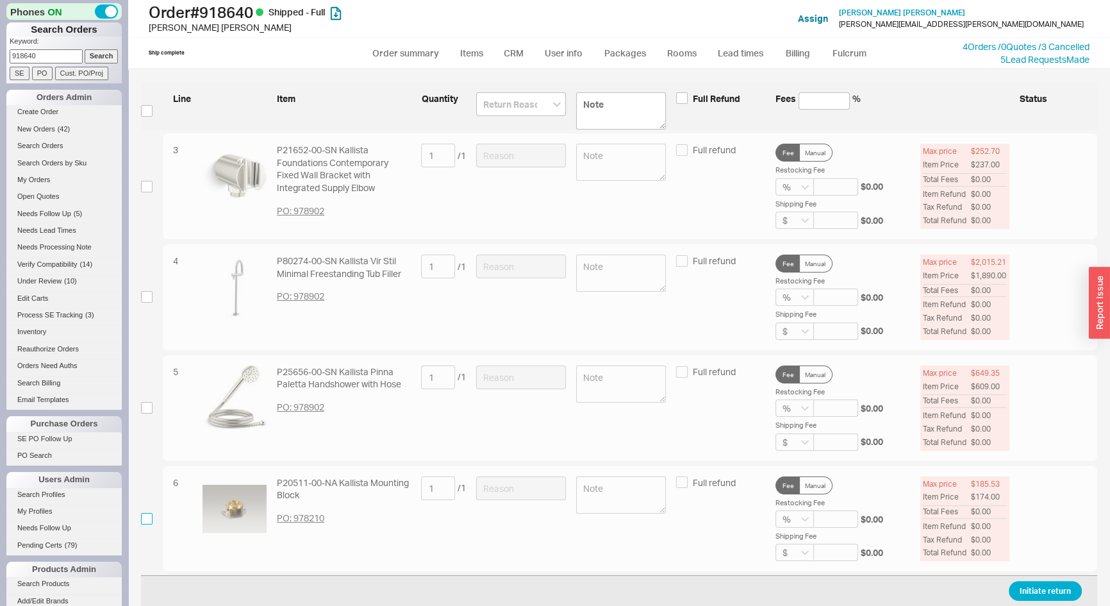
click at [143, 516] on input "checkbox" at bounding box center [147, 519] width 12 height 12
checkbox input "true"
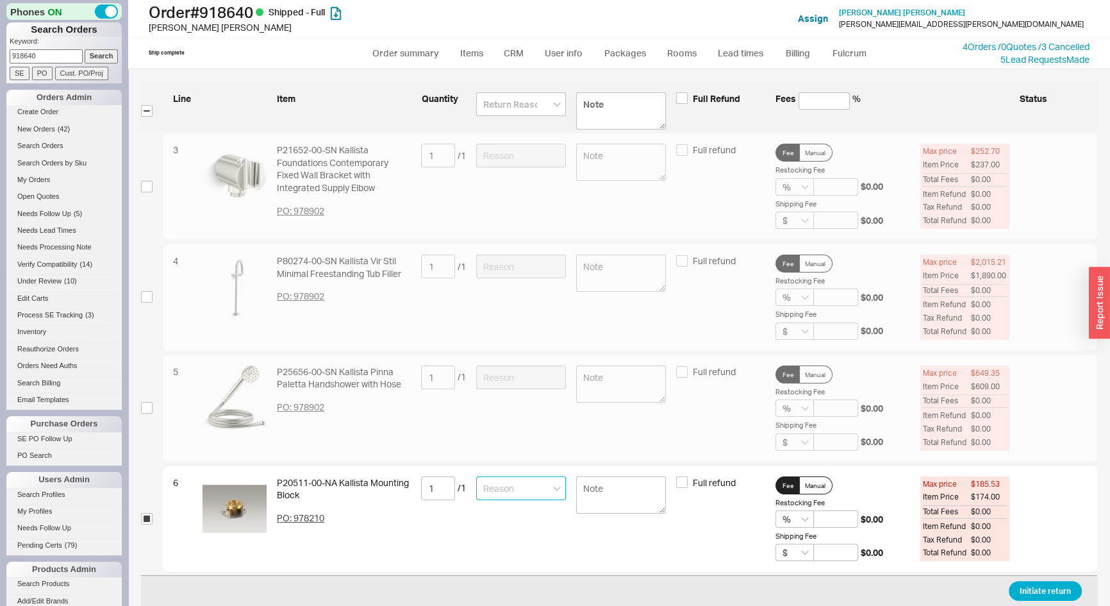
click at [497, 485] on input at bounding box center [521, 488] width 90 height 24
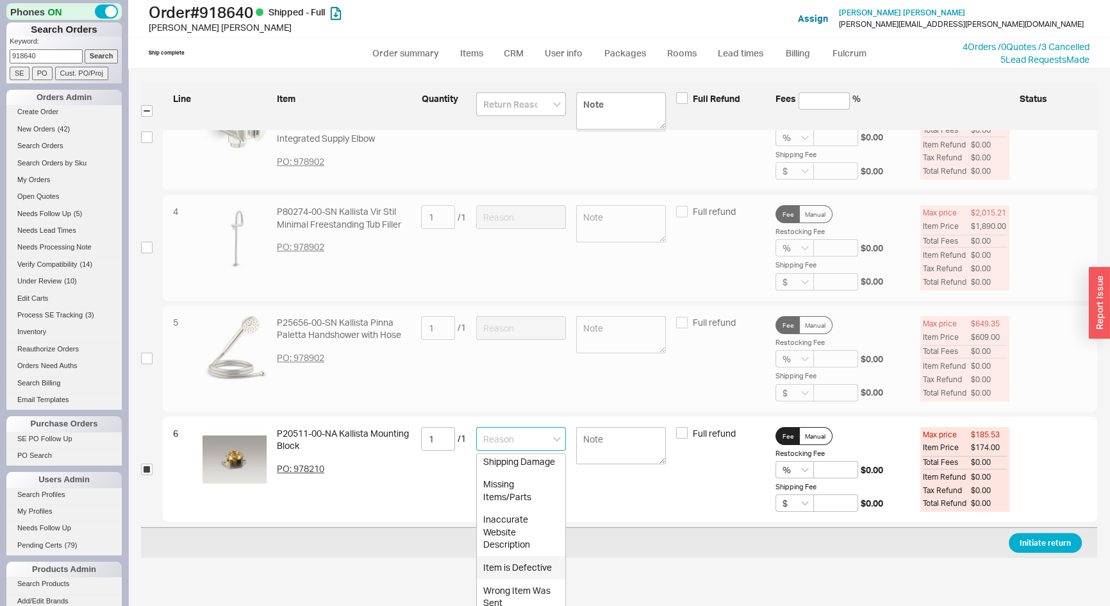
scroll to position [382, 0]
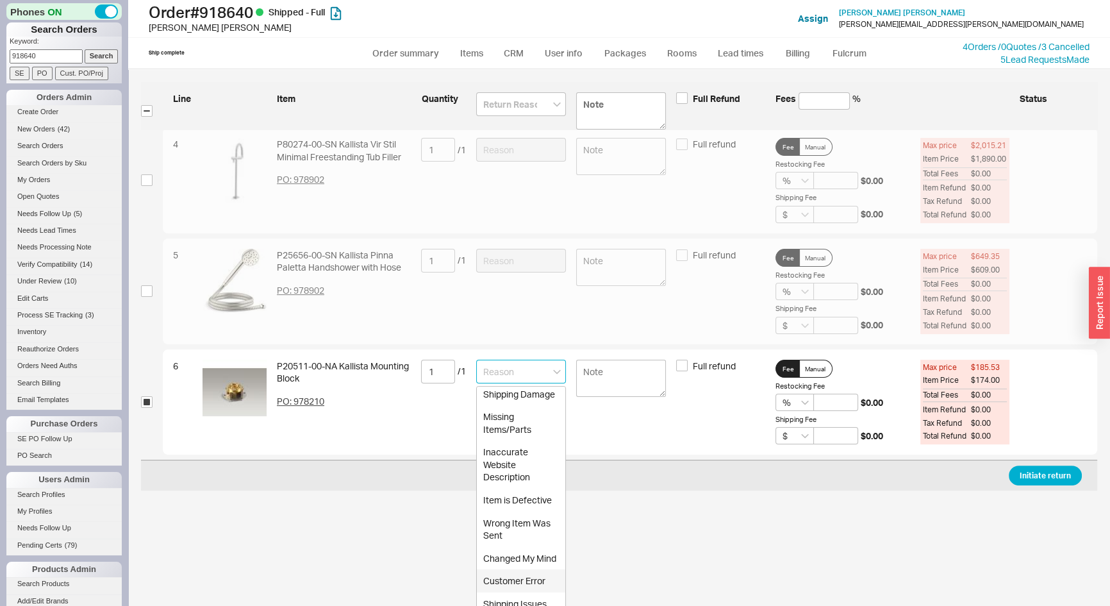
click at [512, 569] on div "Customer Error" at bounding box center [521, 580] width 88 height 23
type input "Customer Error"
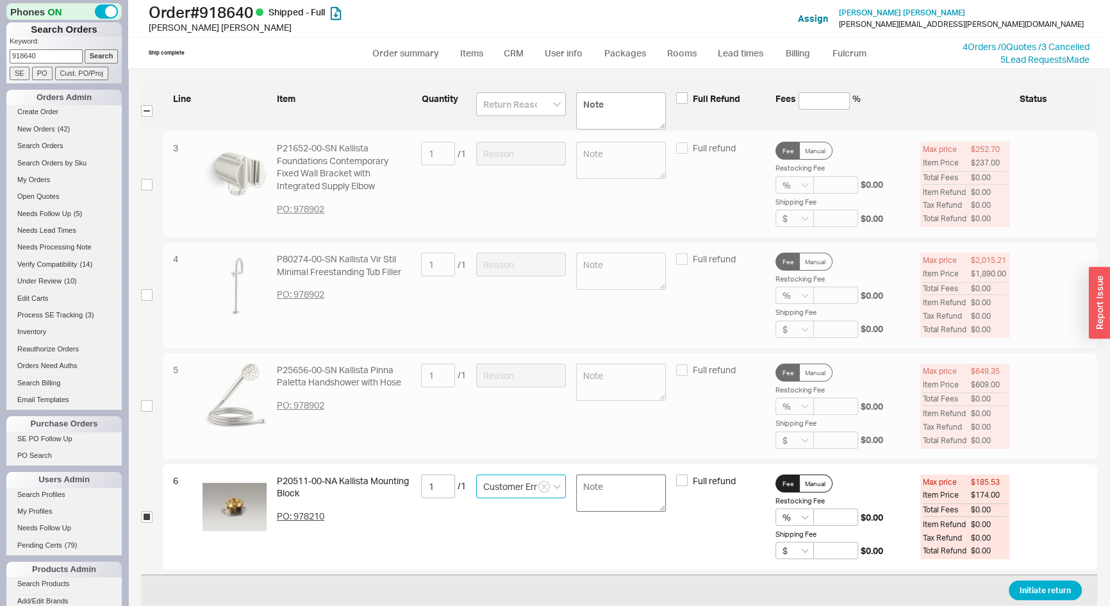
scroll to position [265, 0]
click at [1028, 589] on button "Initiate return" at bounding box center [1045, 591] width 73 height 20
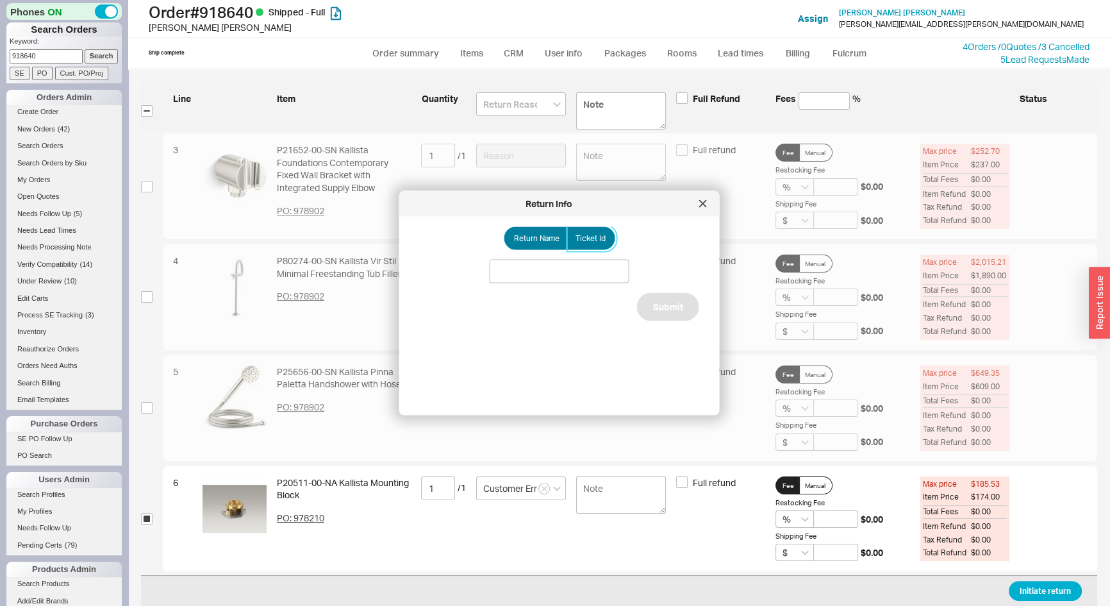
click at [587, 237] on span "Ticket Id" at bounding box center [591, 238] width 30 height 10
click at [0, 0] on input "Ticket Id" at bounding box center [0, 0] width 0 height 0
click at [583, 274] on input at bounding box center [560, 272] width 140 height 24
type input "186037"
click at [673, 315] on button "Submit" at bounding box center [668, 322] width 62 height 28
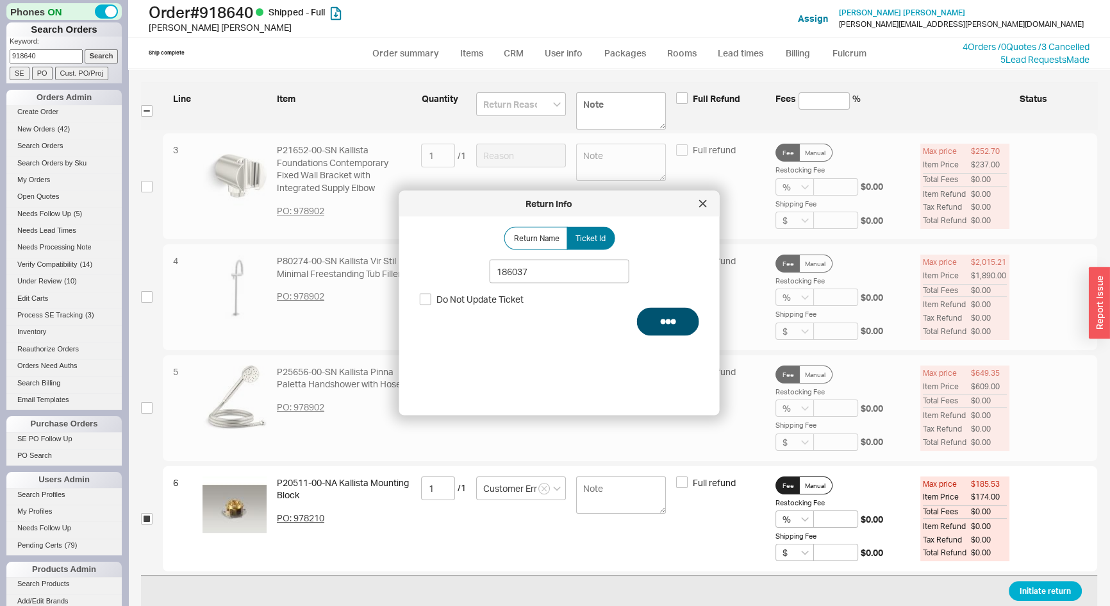
select select "*"
select select "LOW"
select select "3"
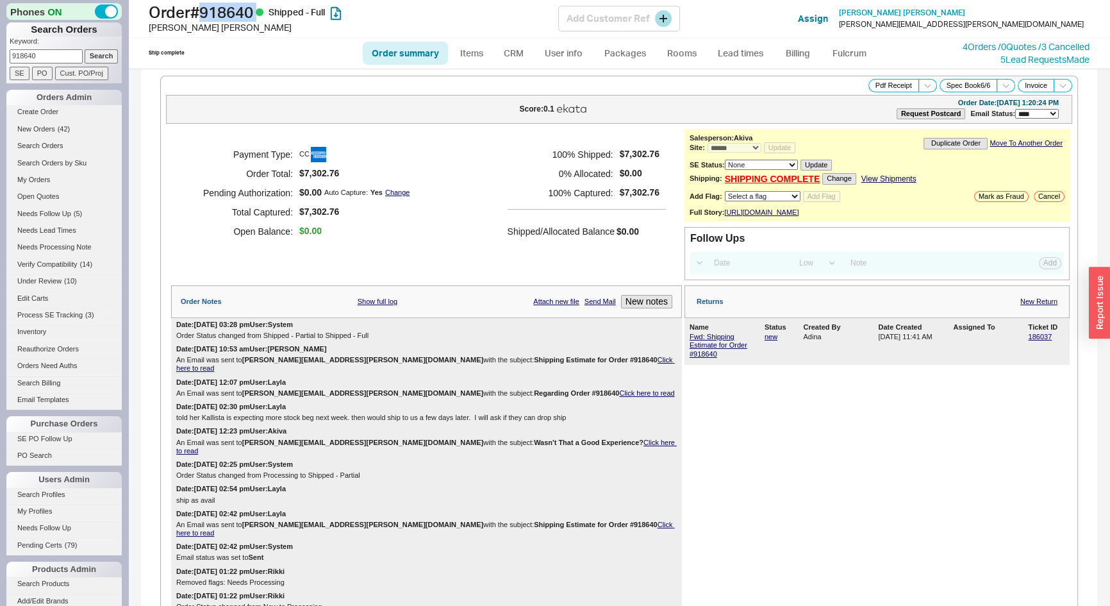
drag, startPoint x: 246, startPoint y: 15, endPoint x: 210, endPoint y: 15, distance: 36.5
click at [210, 15] on h1 "Order # 918640 Shipped - Full" at bounding box center [354, 12] width 410 height 18
copy h1 "918640"
click at [35, 54] on input "918640" at bounding box center [46, 55] width 73 height 13
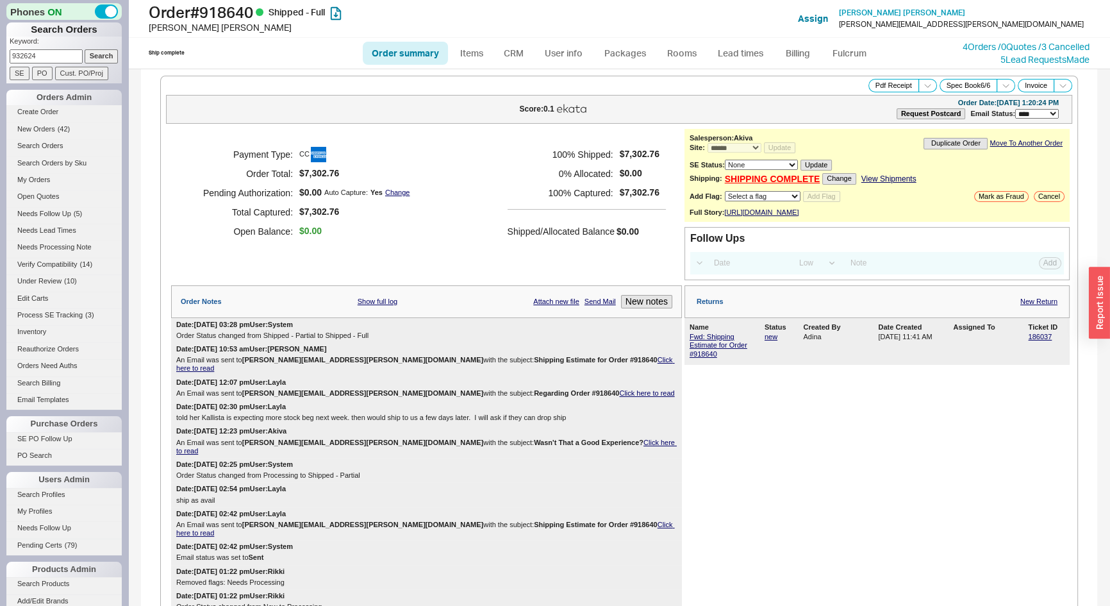
type input "932624"
click at [85, 49] on input "Search" at bounding box center [102, 55] width 34 height 13
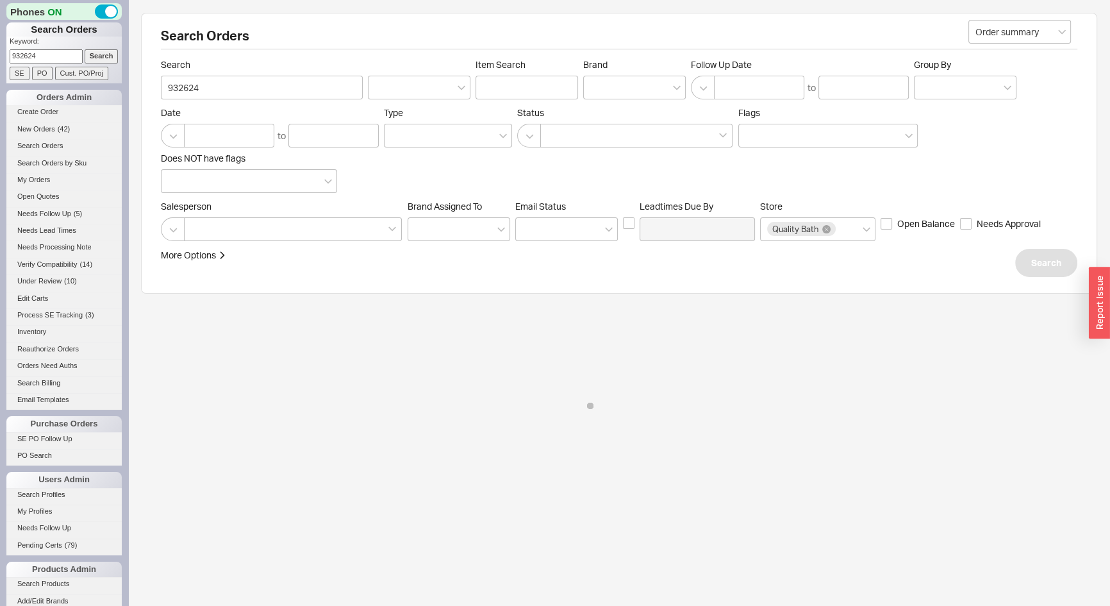
select select "*"
select select "LOW"
select select "3"
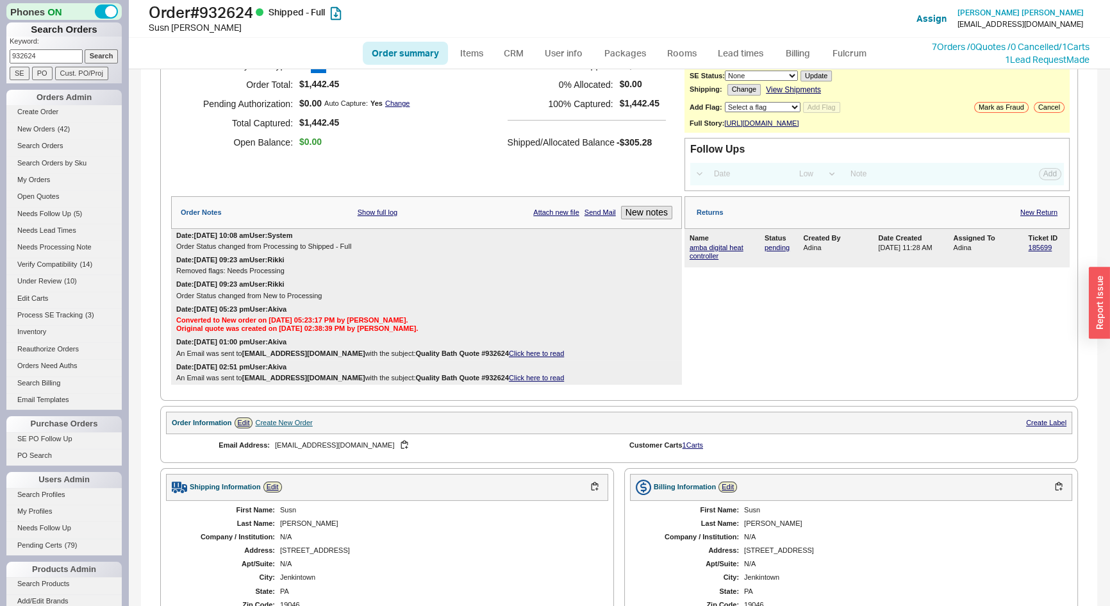
scroll to position [88, 0]
click at [1028, 326] on div "Returns New Return Name Status Created By Date Created Assigned To Ticket ID am…" at bounding box center [877, 291] width 385 height 189
drag, startPoint x: 42, startPoint y: 53, endPoint x: 0, endPoint y: 46, distance: 42.3
click at [0, 53] on div "Phones ON Search Orders Keyword: 932624 Search SE PO Cust. PO/Proj Orders Admin…" at bounding box center [64, 303] width 128 height 606
type input "925072"
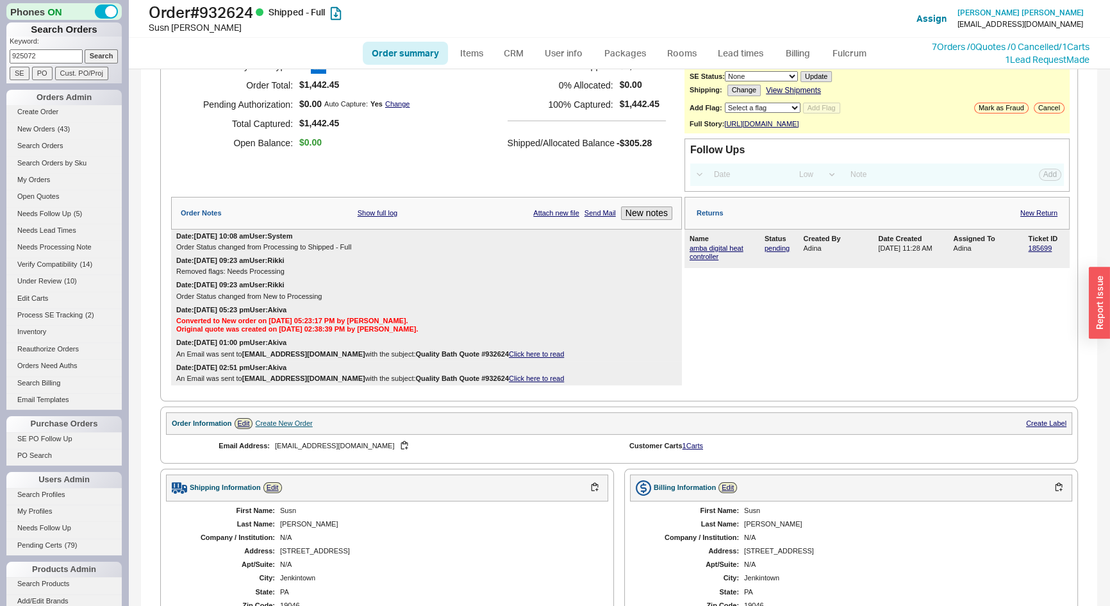
click at [85, 49] on input "Search" at bounding box center [102, 55] width 34 height 13
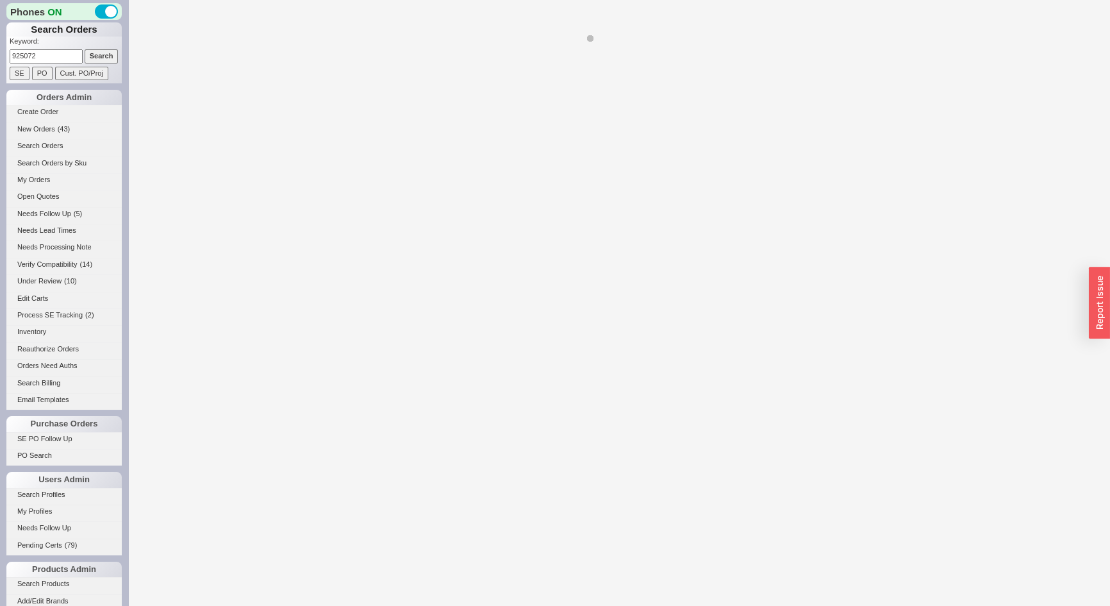
select select "*"
select select "LOW"
select select "3"
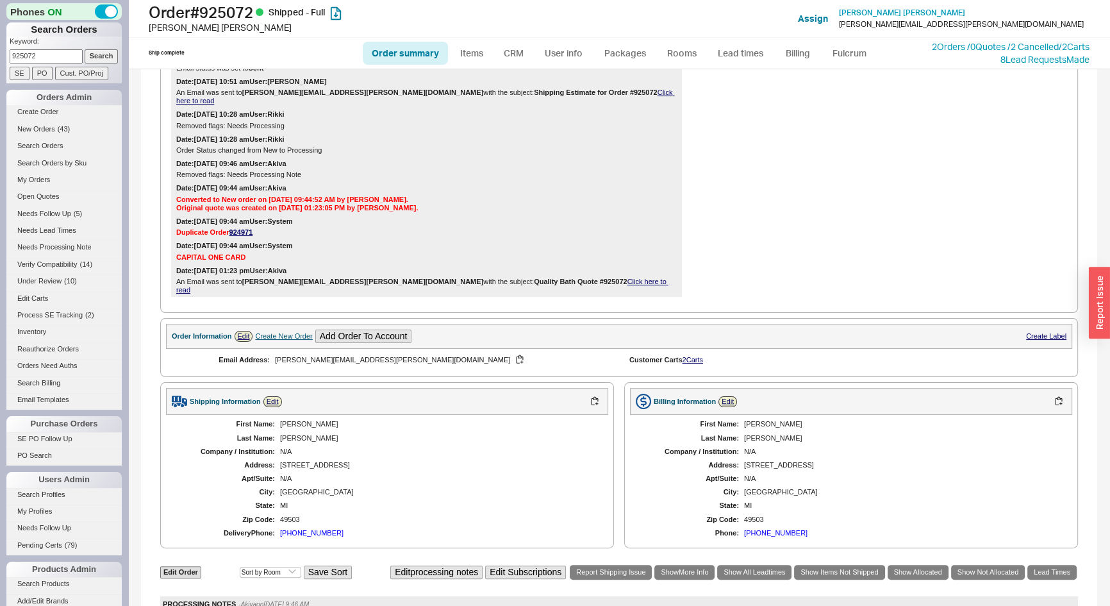
scroll to position [119, 0]
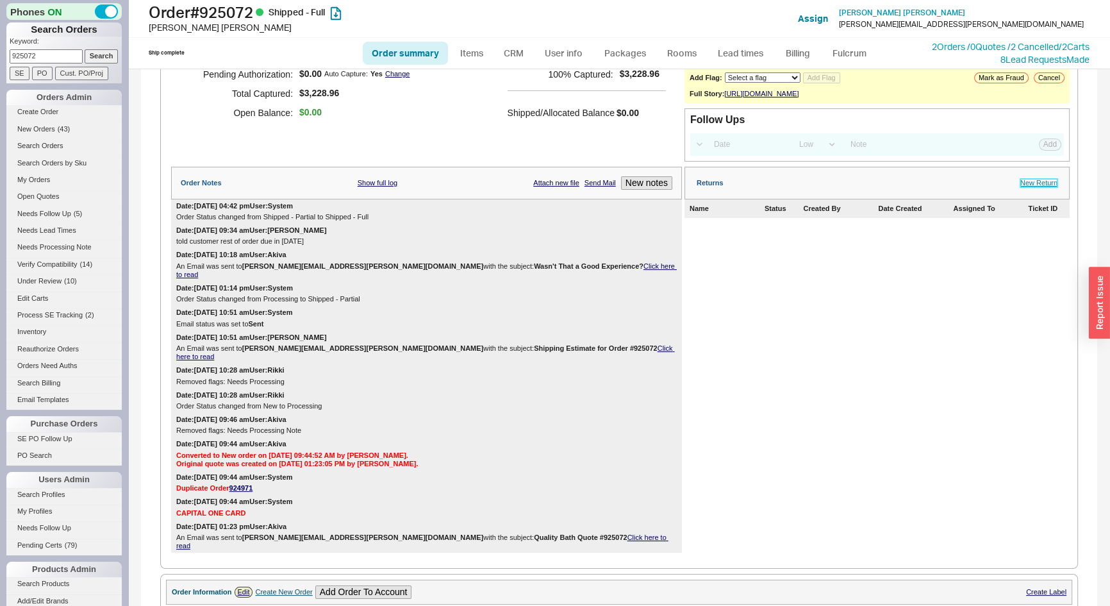
click at [1027, 187] on link "New Return" at bounding box center [1039, 183] width 37 height 8
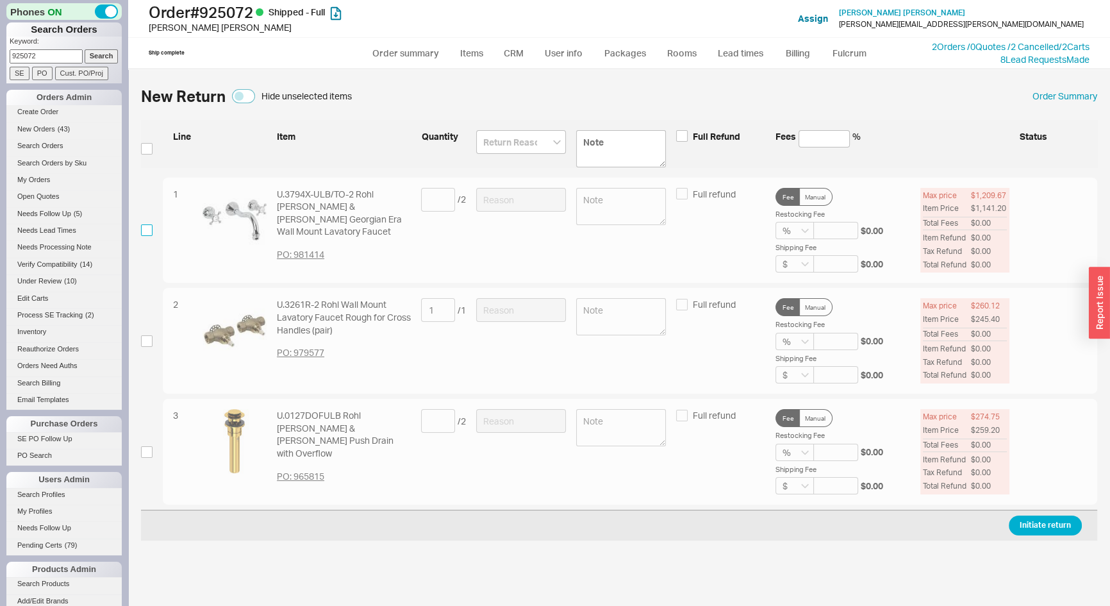
click at [151, 230] on input "checkbox" at bounding box center [147, 230] width 12 height 12
checkbox input "true"
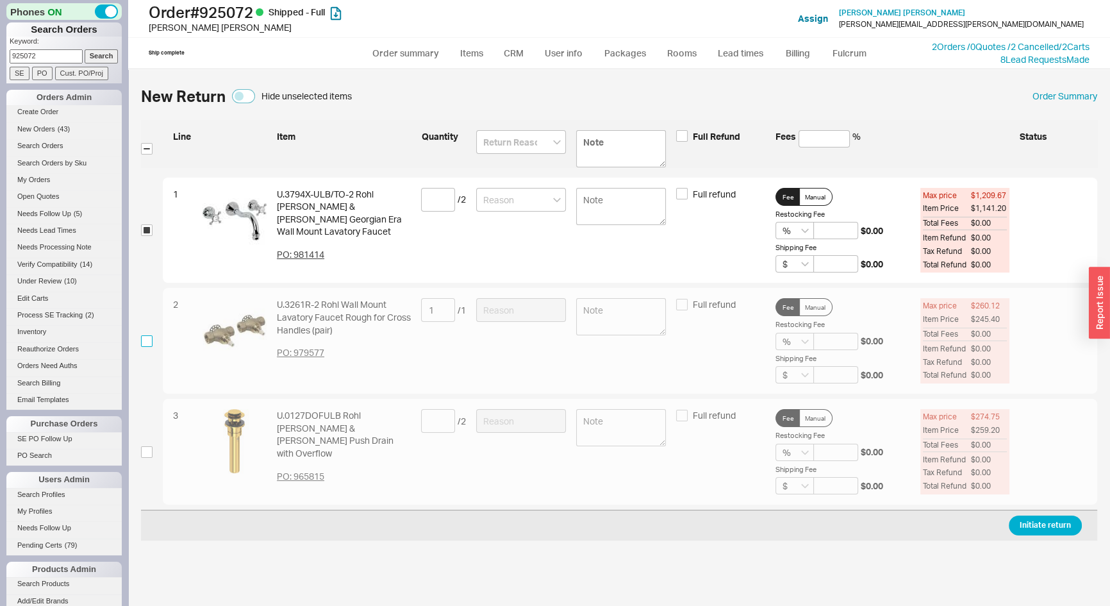
click at [149, 340] on input "checkbox" at bounding box center [147, 341] width 12 height 12
checkbox input "true"
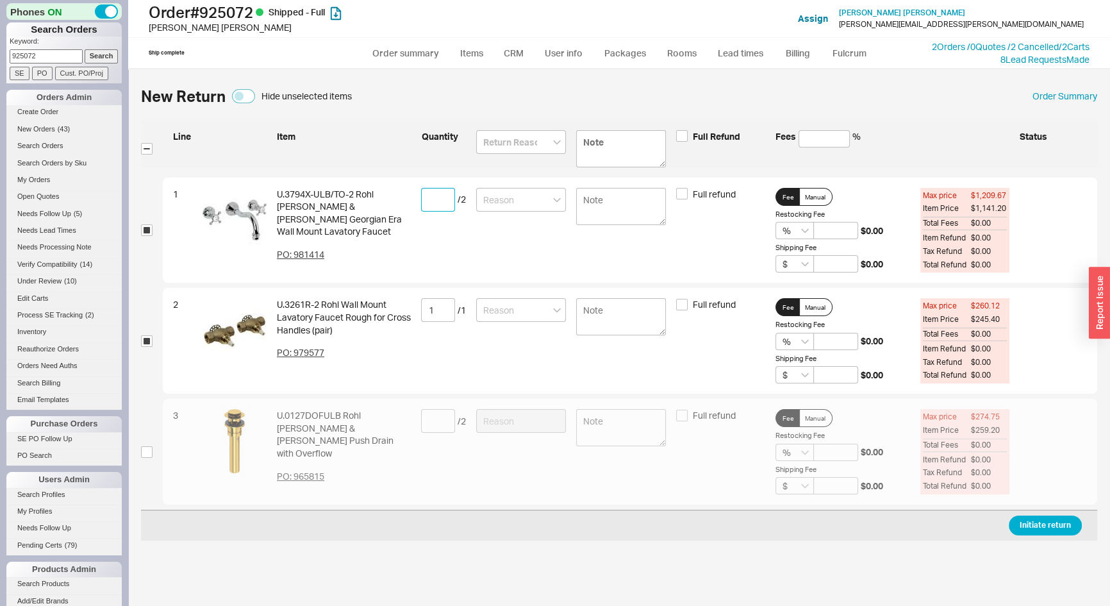
click at [423, 192] on input at bounding box center [438, 200] width 34 height 24
type input "2"
click at [532, 140] on input at bounding box center [521, 142] width 90 height 24
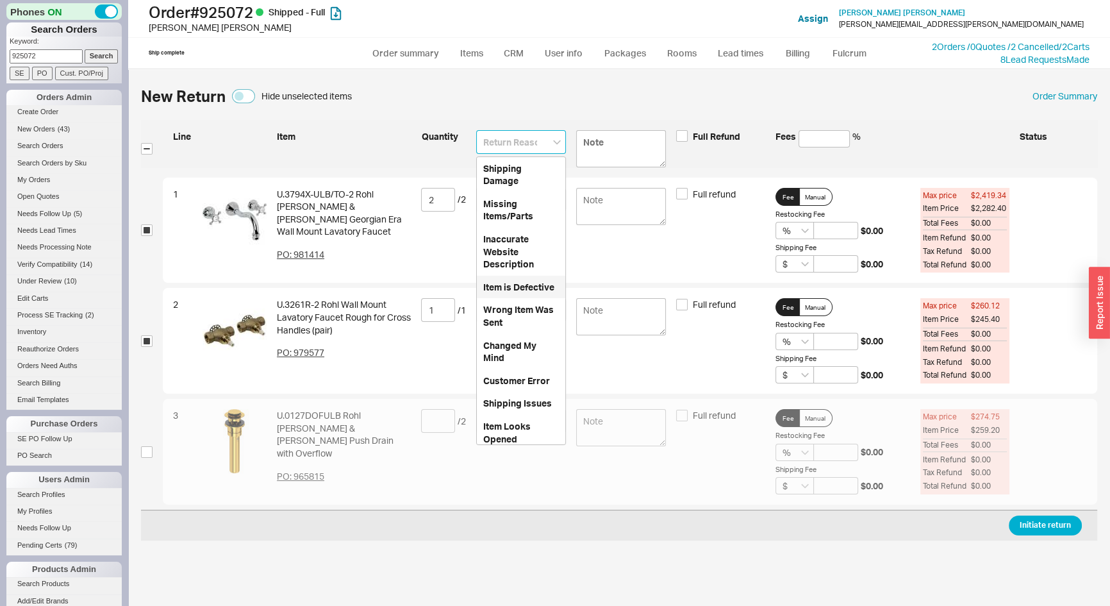
click at [507, 296] on div "Item is Defective" at bounding box center [521, 287] width 88 height 23
type input "Item is Defective"
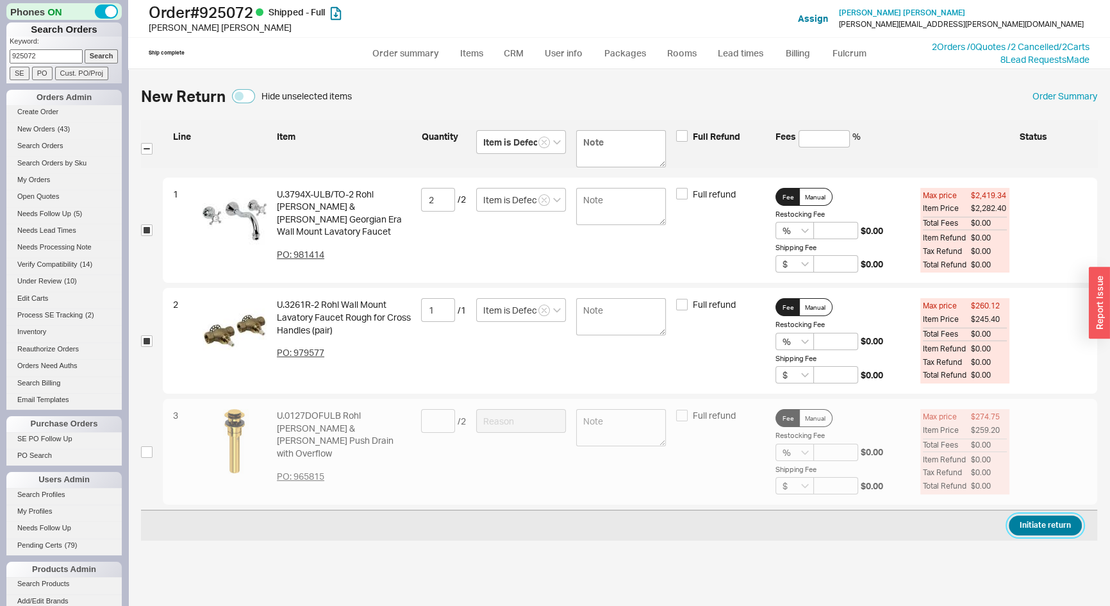
click at [1022, 520] on button "Initiate return" at bounding box center [1045, 525] width 73 height 20
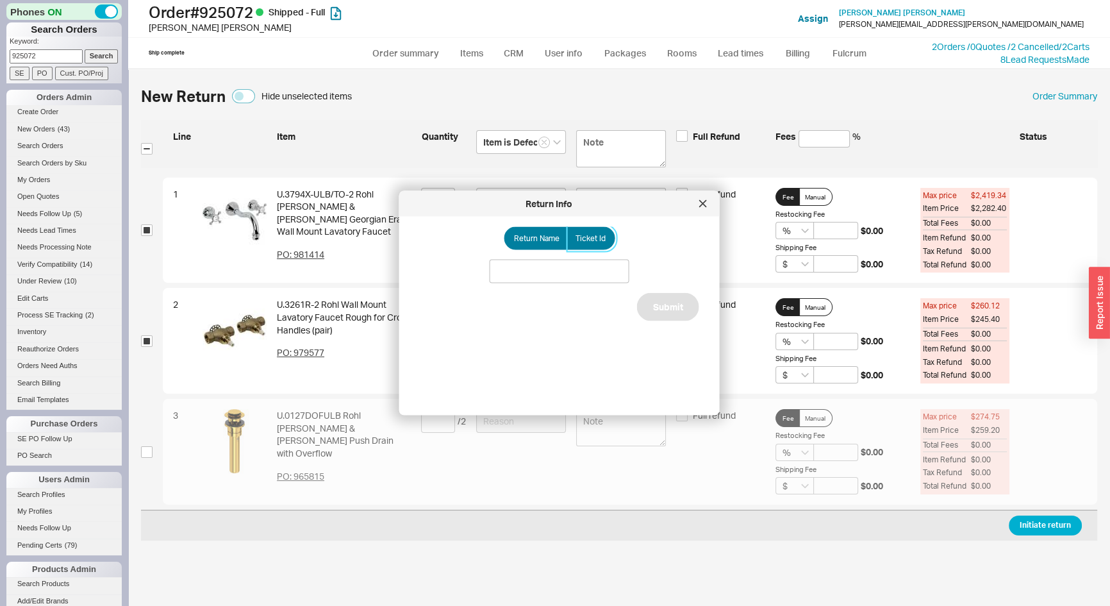
click at [585, 237] on span "Ticket Id" at bounding box center [591, 238] width 30 height 10
click at [0, 0] on input "Ticket Id" at bounding box center [0, 0] width 0 height 0
click at [562, 272] on input at bounding box center [560, 272] width 140 height 24
type input "186059"
click at [666, 313] on button "Submit" at bounding box center [668, 322] width 62 height 28
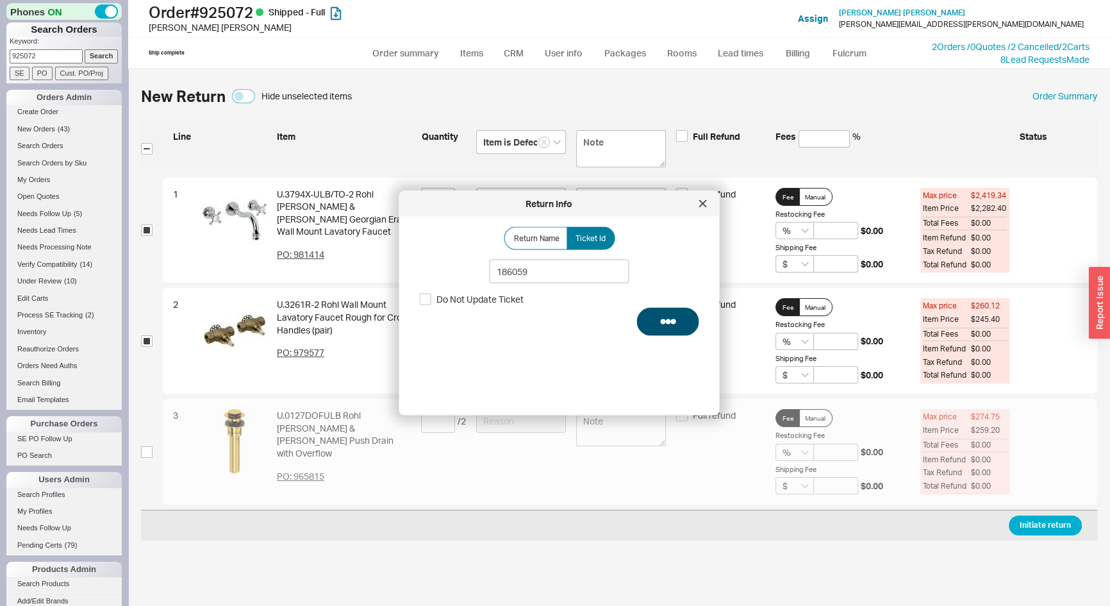
select select "*"
select select "LOW"
select select "3"
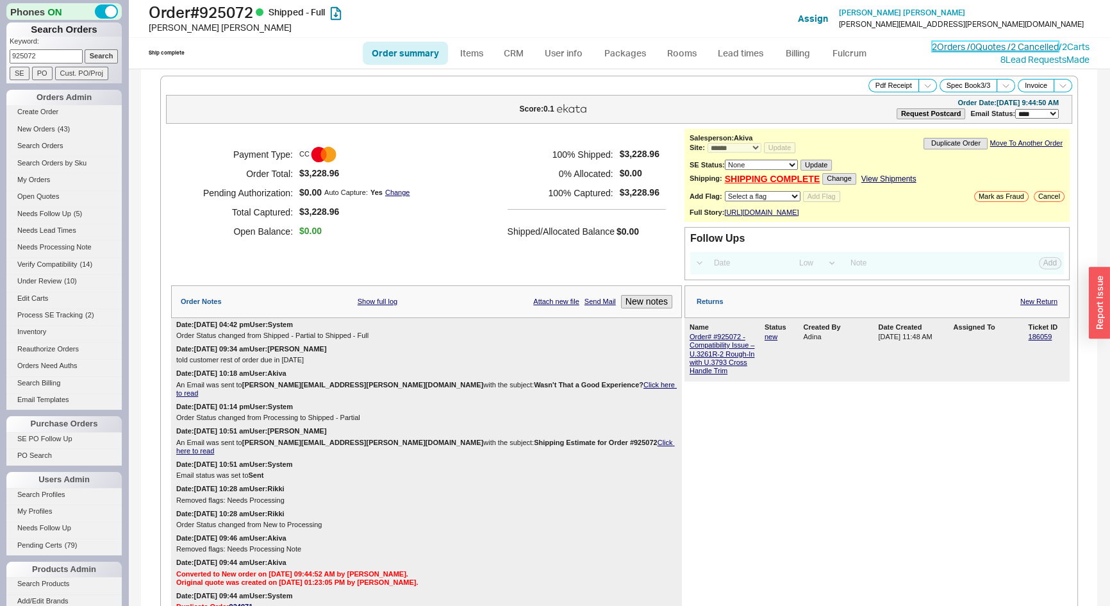
click at [932, 42] on link "2 Orders / 0 Quotes / 2 Cancelled" at bounding box center [995, 46] width 127 height 11
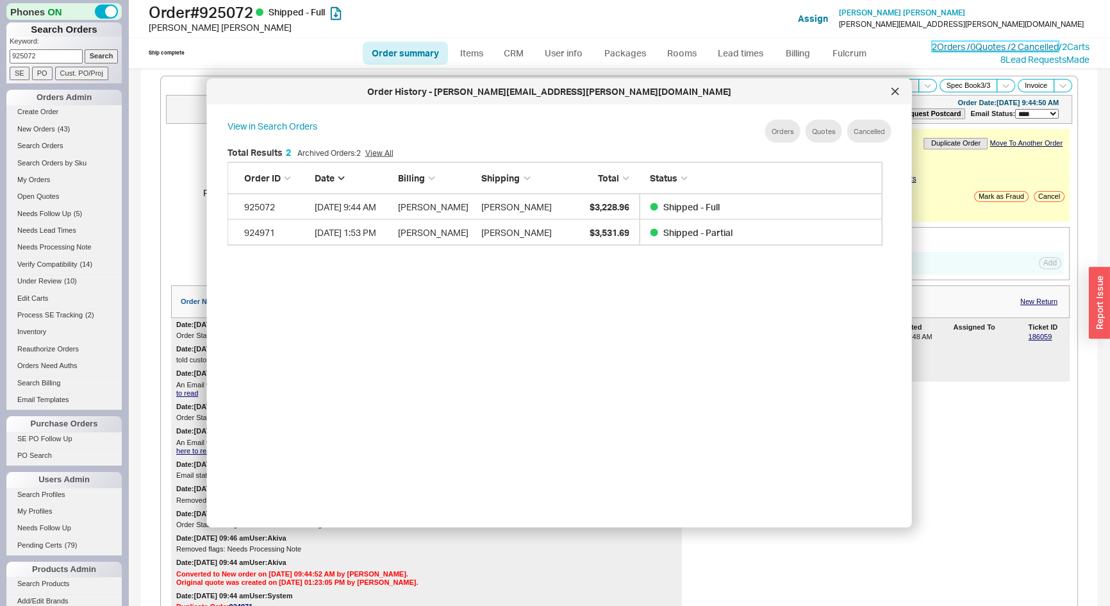
scroll to position [383, 667]
click at [896, 93] on icon at bounding box center [896, 92] width 8 height 8
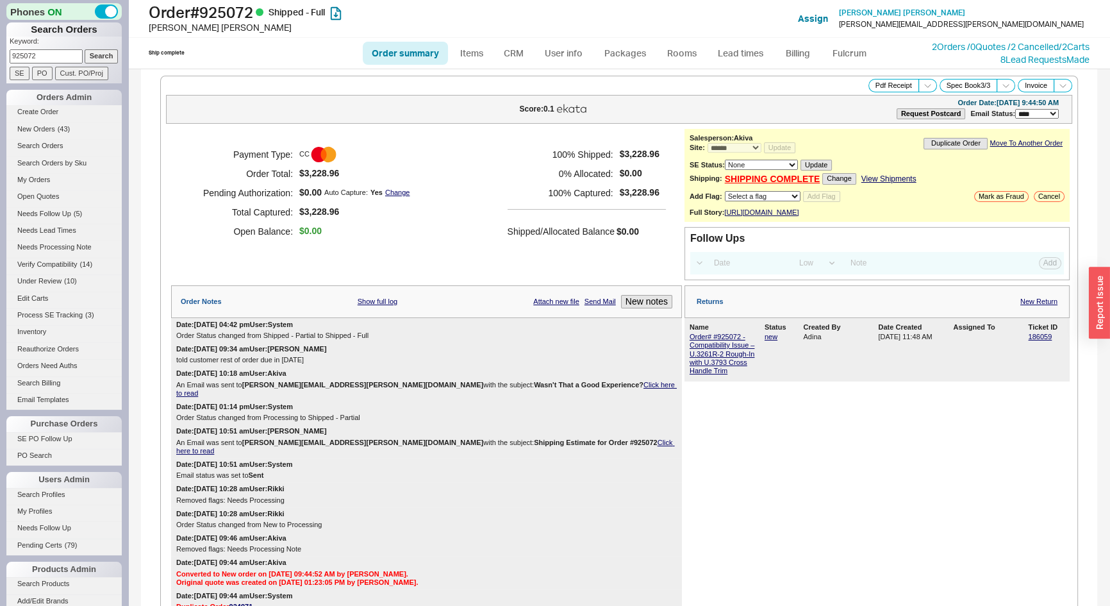
drag, startPoint x: 58, startPoint y: 53, endPoint x: 0, endPoint y: 54, distance: 58.4
click at [0, 54] on div "Phones ON Search Orders Keyword: 925072 Search SE PO Cust. PO/Proj Orders Admin…" at bounding box center [64, 303] width 128 height 606
type input "932224"
click at [85, 49] on input "Search" at bounding box center [102, 55] width 34 height 13
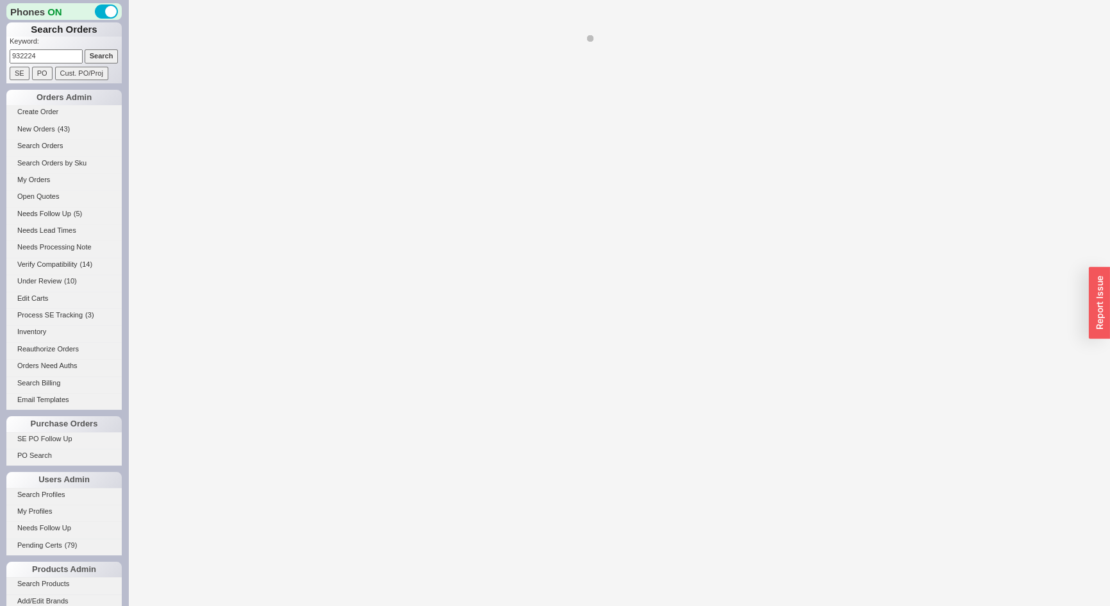
select select "*"
select select "LOW"
select select "3"
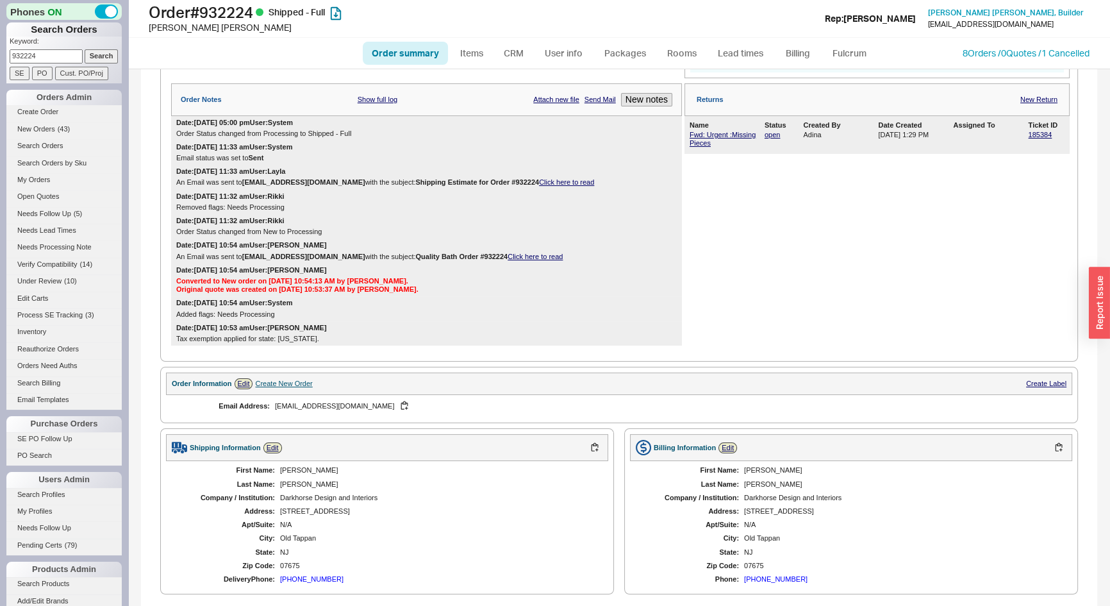
scroll to position [408, 0]
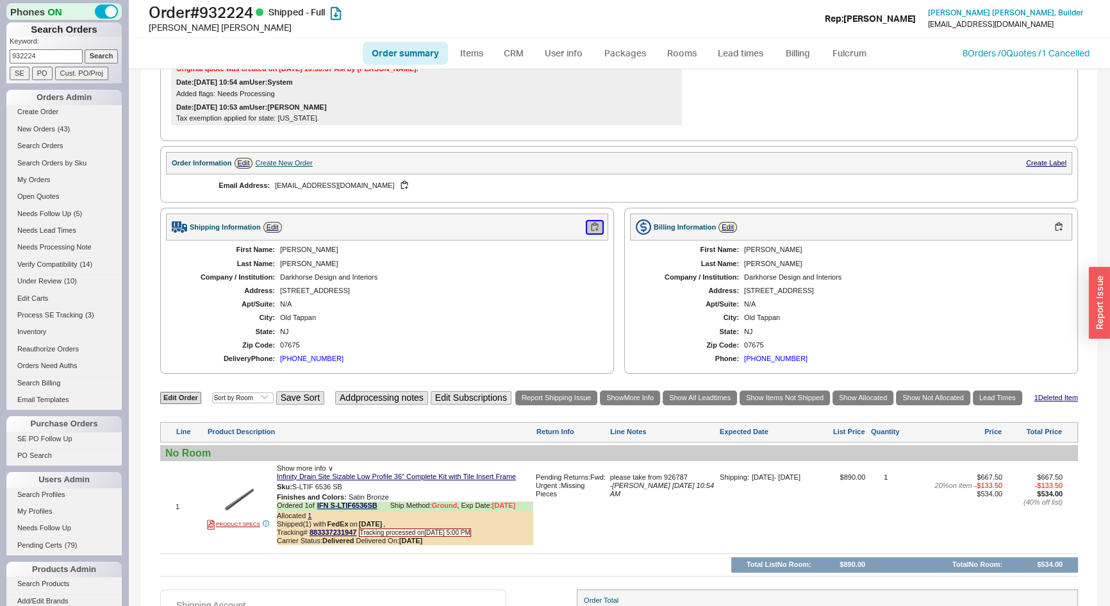
click at [589, 228] on button "button" at bounding box center [594, 227] width 15 height 12
drag, startPoint x: 49, startPoint y: 55, endPoint x: 0, endPoint y: 126, distance: 86.6
click at [0, 58] on div "Phones ON Search Orders Keyword: 932224 Search SE PO Cust. PO/Proj Orders Admin…" at bounding box center [64, 303] width 128 height 606
type input "926503"
click at [85, 49] on input "Search" at bounding box center [102, 55] width 34 height 13
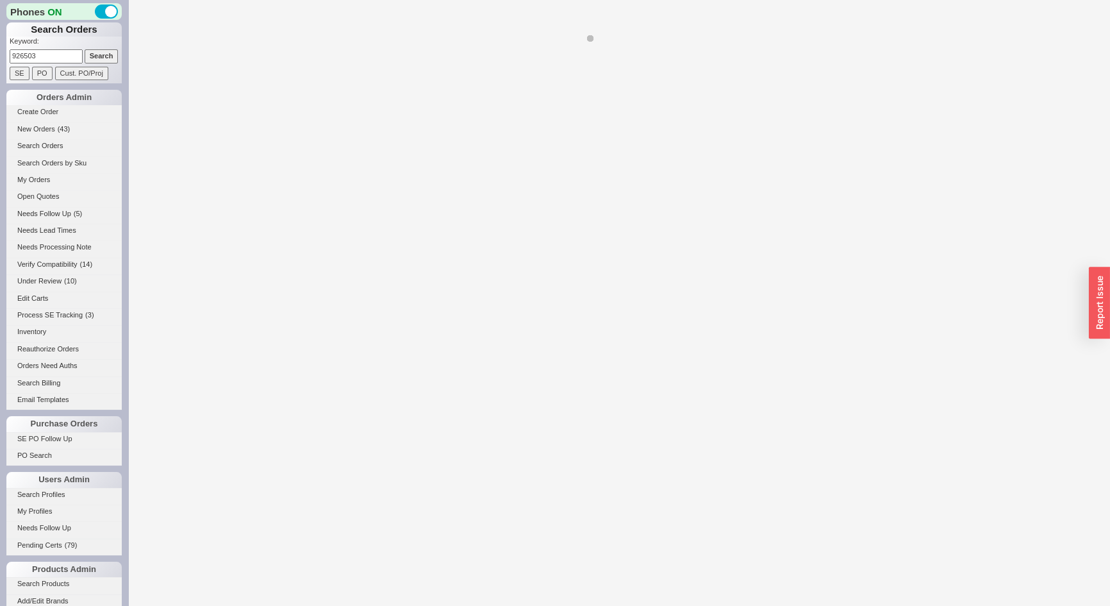
select select "*"
select select "LOW"
select select "3"
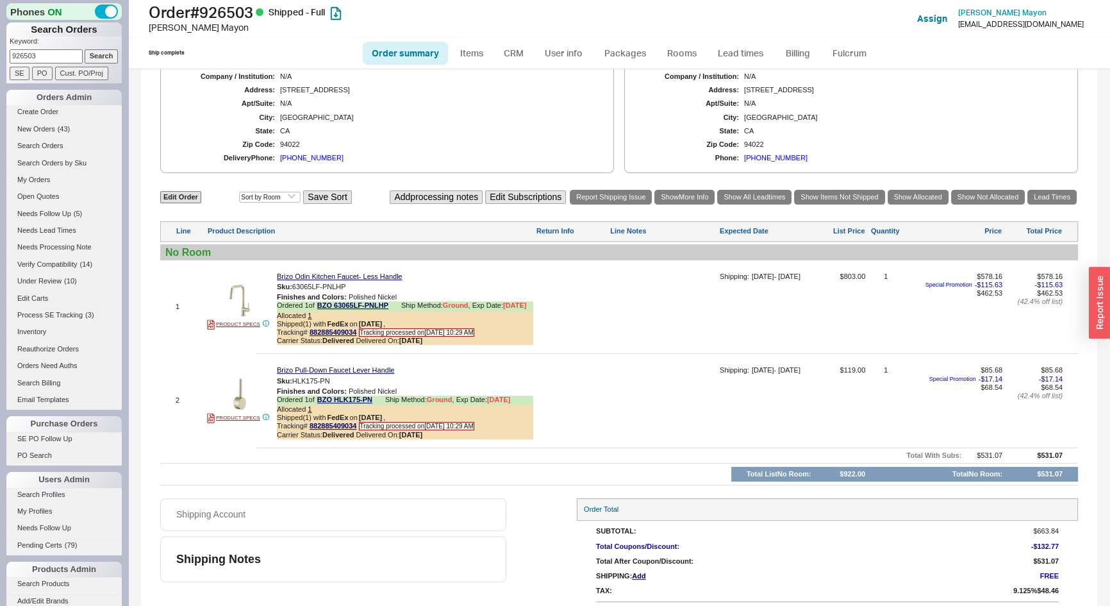
scroll to position [524, 0]
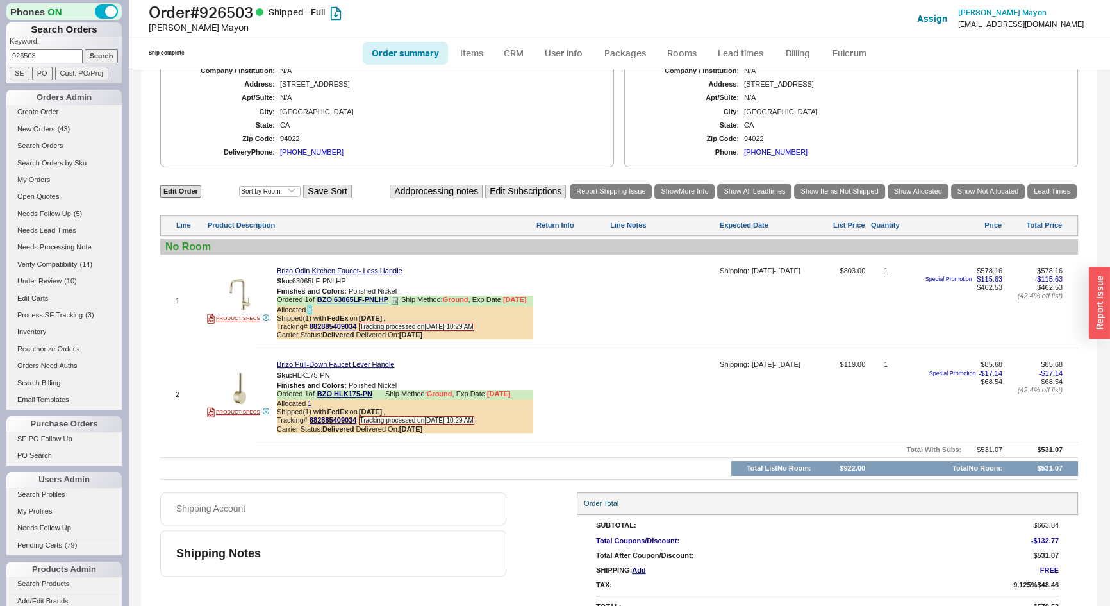
click at [310, 314] on link "1" at bounding box center [310, 310] width 4 height 8
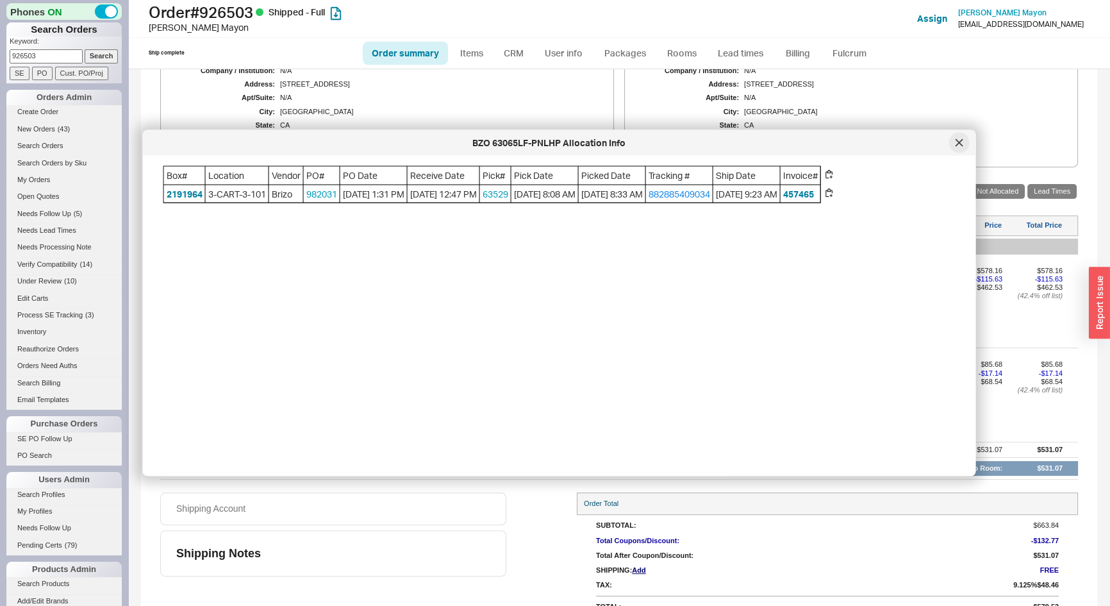
click at [956, 144] on icon at bounding box center [960, 143] width 8 height 8
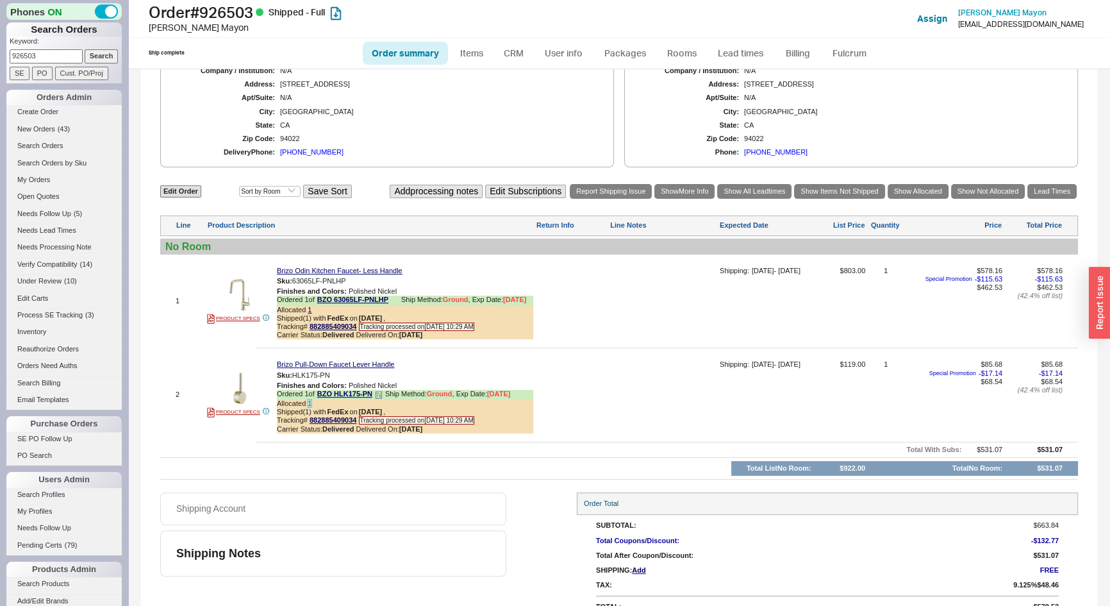
click at [310, 407] on link "1" at bounding box center [310, 403] width 4 height 8
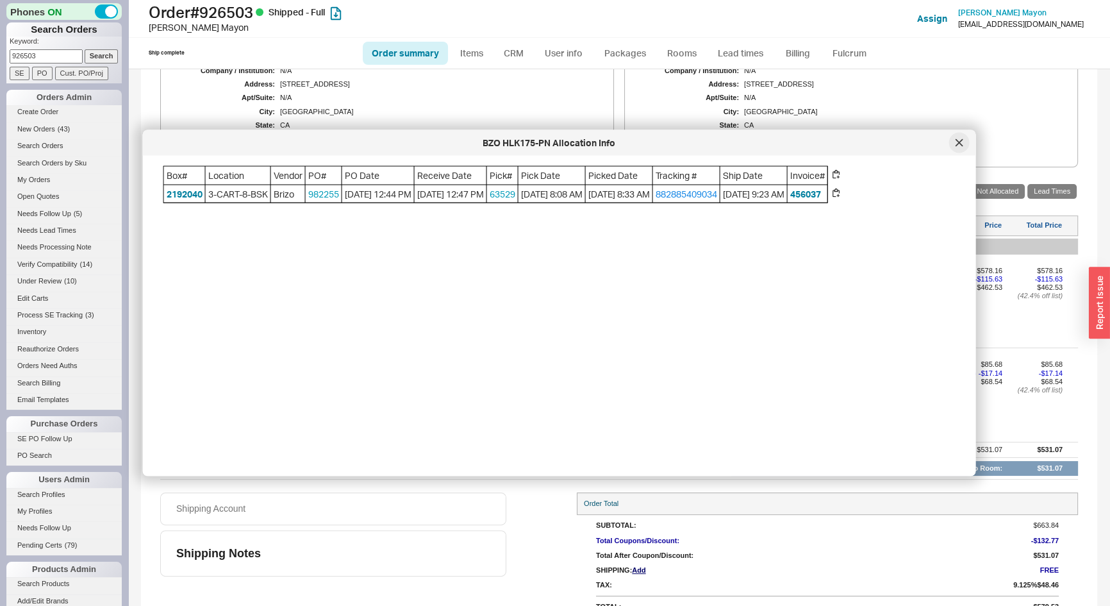
click at [964, 143] on div at bounding box center [960, 143] width 21 height 21
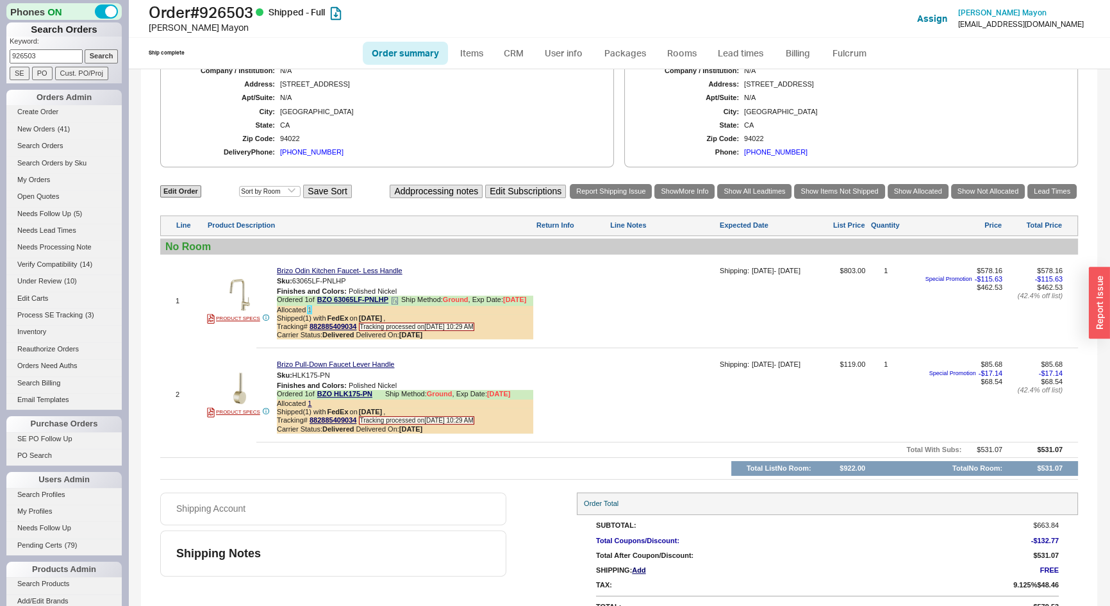
click at [308, 314] on link "1" at bounding box center [310, 310] width 4 height 8
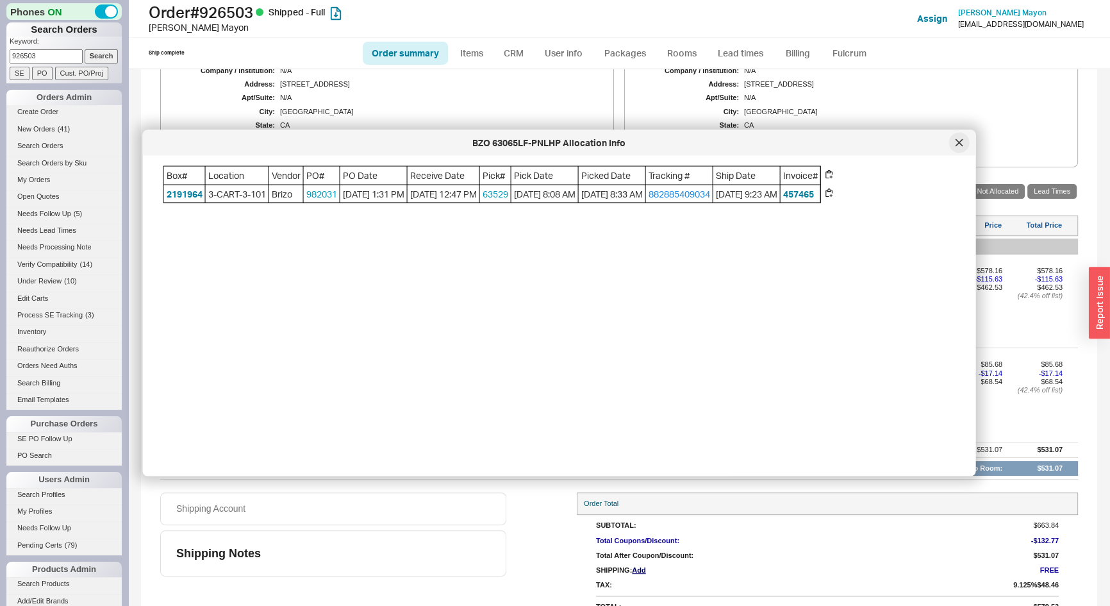
click at [966, 141] on div at bounding box center [960, 143] width 21 height 21
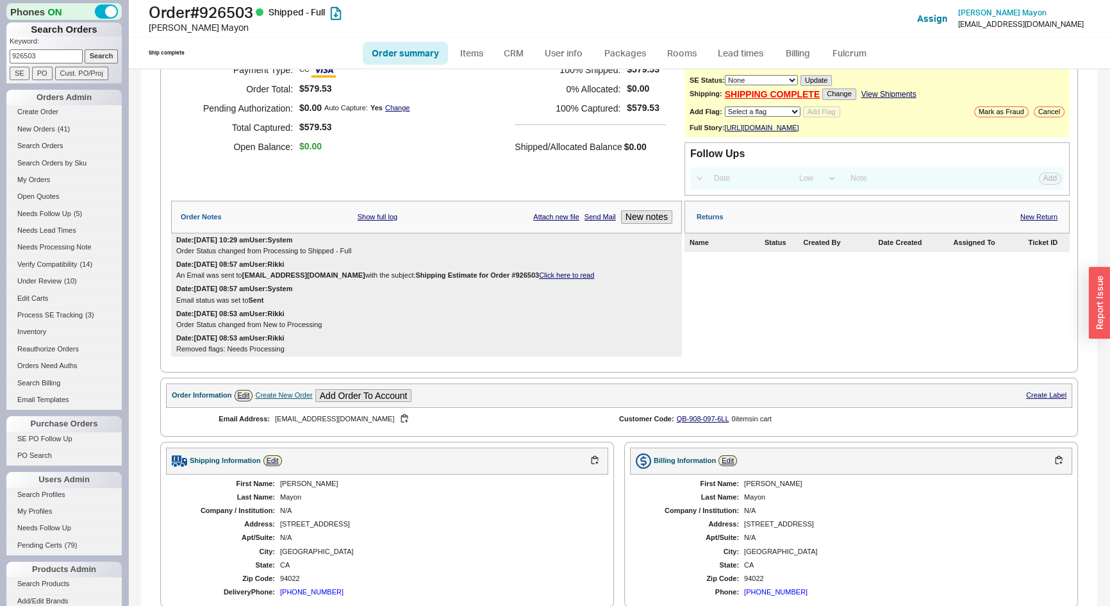
scroll to position [0, 0]
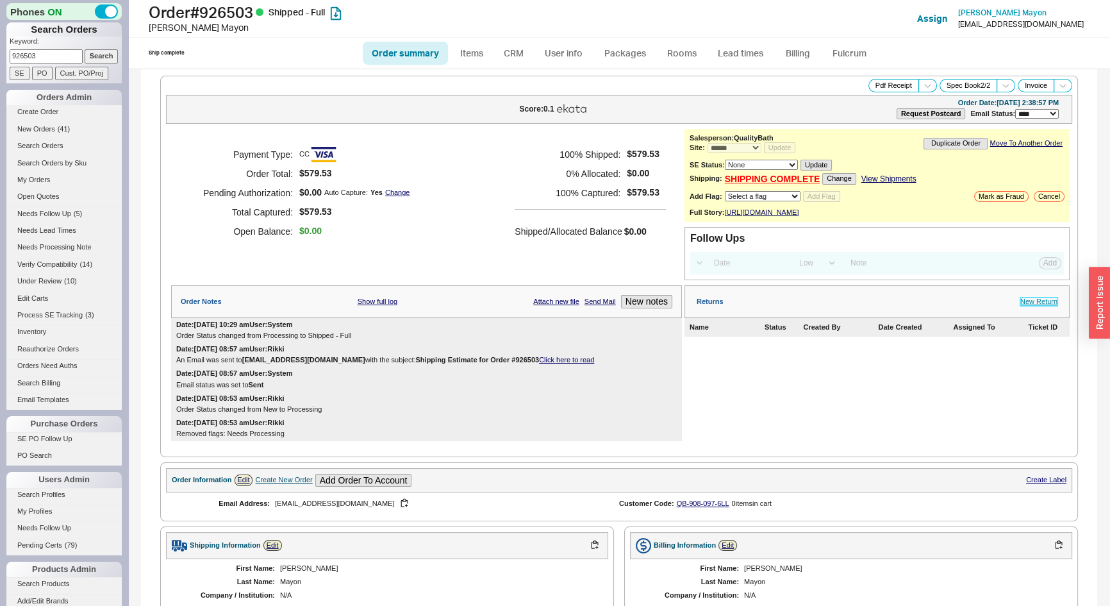
click at [1021, 306] on link "New Return" at bounding box center [1039, 302] width 37 height 8
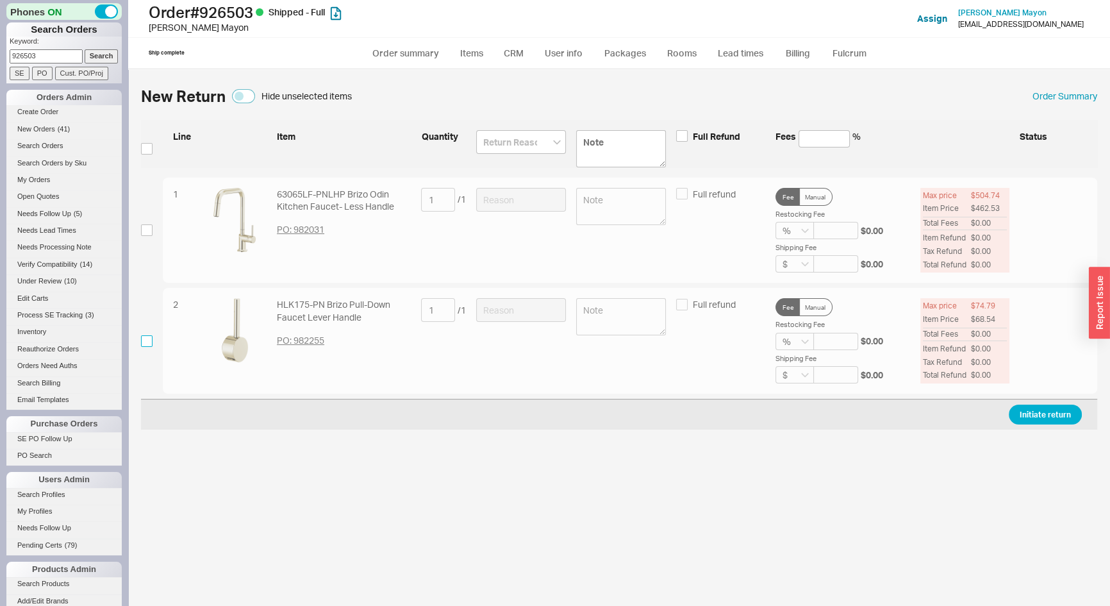
click at [147, 344] on input "checkbox" at bounding box center [147, 341] width 12 height 12
checkbox input "true"
click at [490, 310] on input at bounding box center [521, 310] width 90 height 24
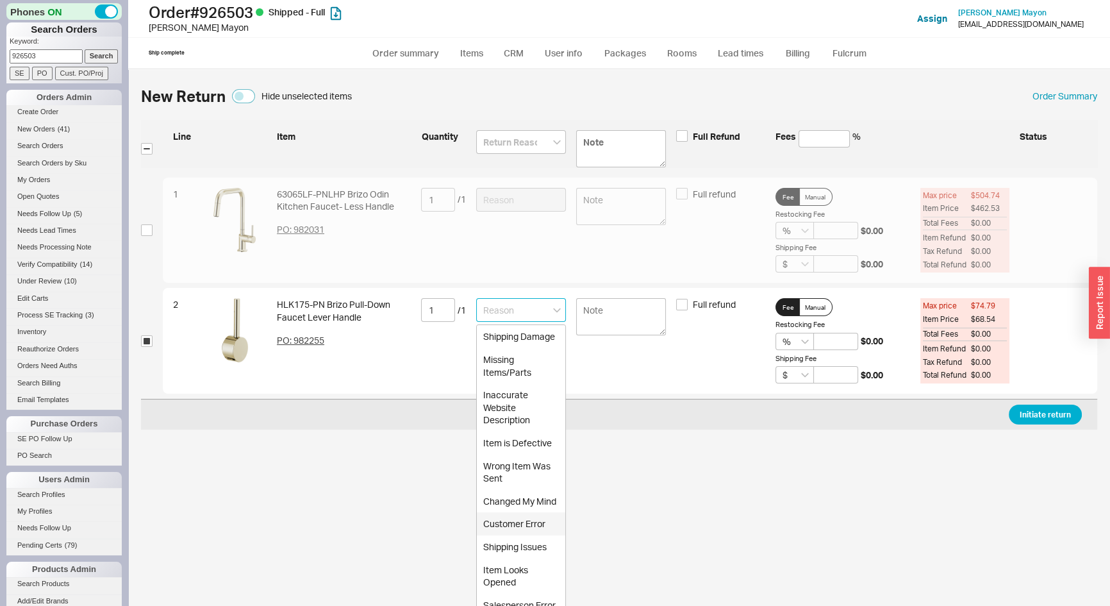
click at [503, 535] on div "Customer Error" at bounding box center [521, 523] width 88 height 23
type input "Customer Error"
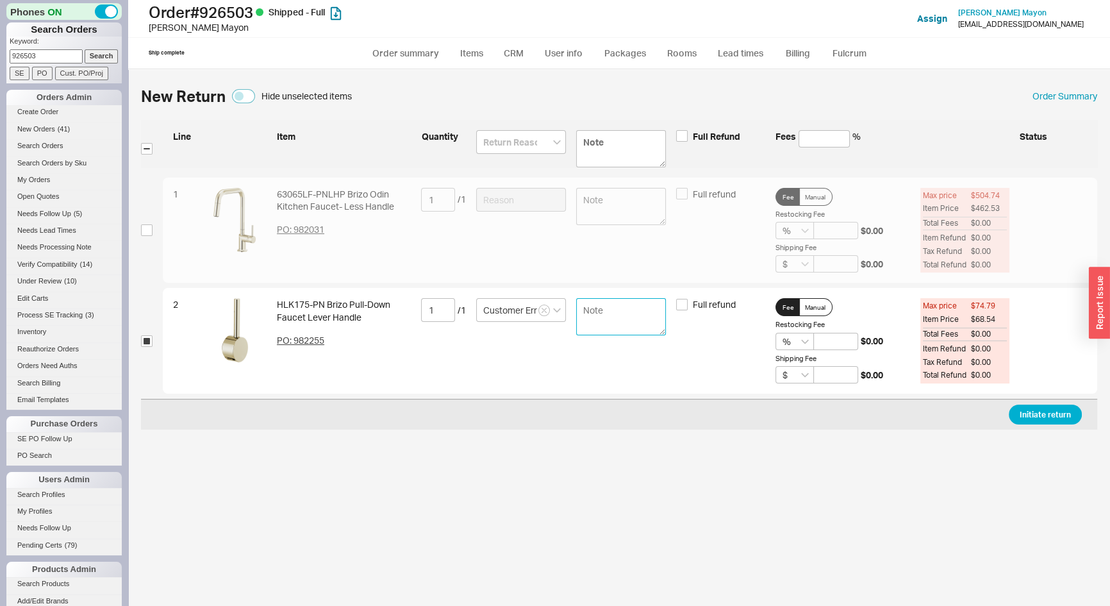
click at [594, 326] on textarea at bounding box center [621, 316] width 90 height 37
type textarea "cant find in box"
click at [1025, 413] on button "Initiate return" at bounding box center [1045, 415] width 73 height 20
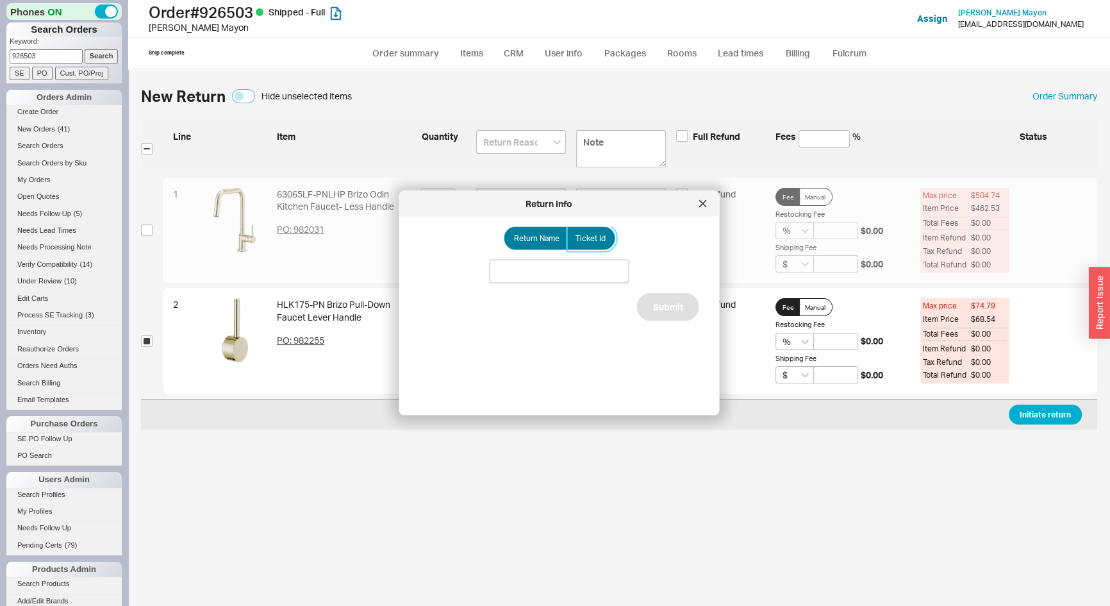
click at [599, 239] on span "Ticket Id" at bounding box center [591, 238] width 30 height 10
click at [0, 0] on input "Ticket Id" at bounding box center [0, 0] width 0 height 0
drag, startPoint x: 598, startPoint y: 267, endPoint x: 588, endPoint y: 279, distance: 15.5
click at [597, 267] on input at bounding box center [560, 272] width 140 height 24
type input "186025"
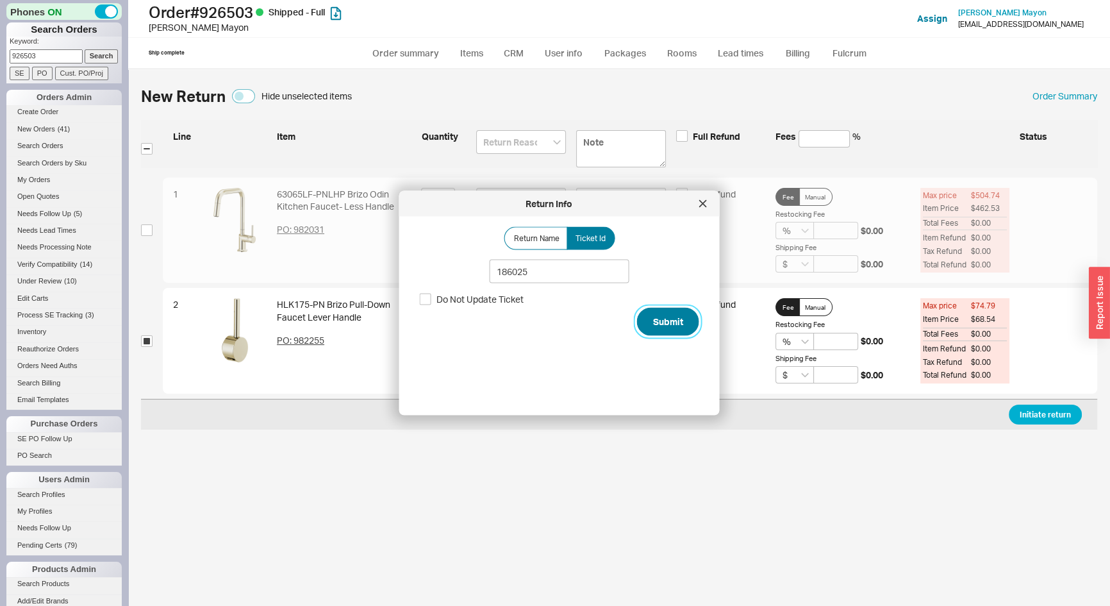
click at [660, 328] on button "Submit" at bounding box center [668, 322] width 62 height 28
select select "*"
select select "LOW"
select select "3"
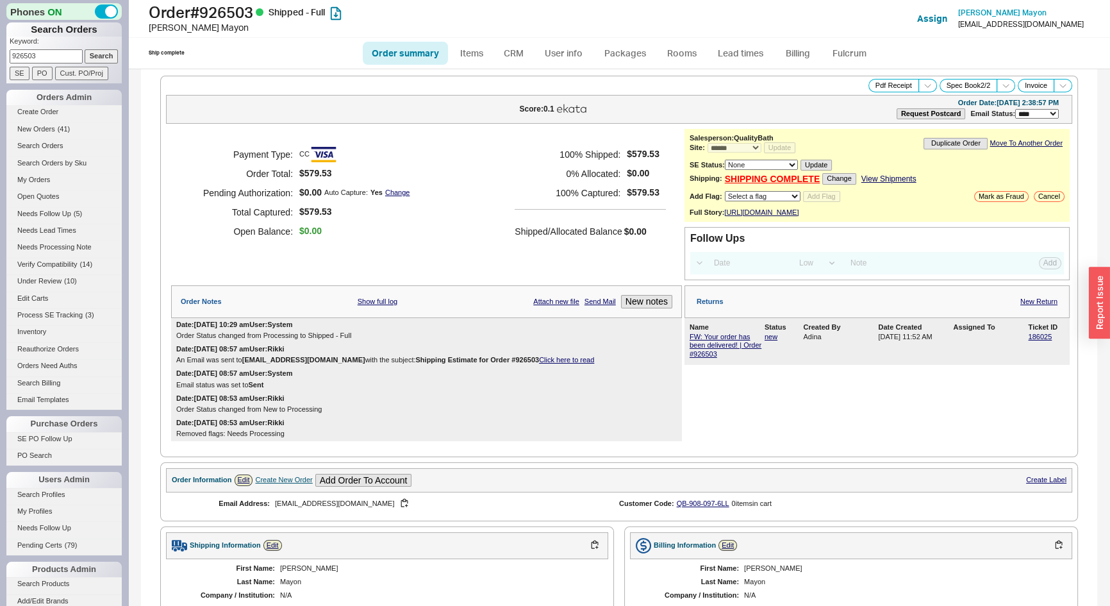
click at [47, 51] on input "926503" at bounding box center [46, 55] width 73 height 13
click at [53, 56] on input "926503" at bounding box center [46, 55] width 73 height 13
type input "832856"
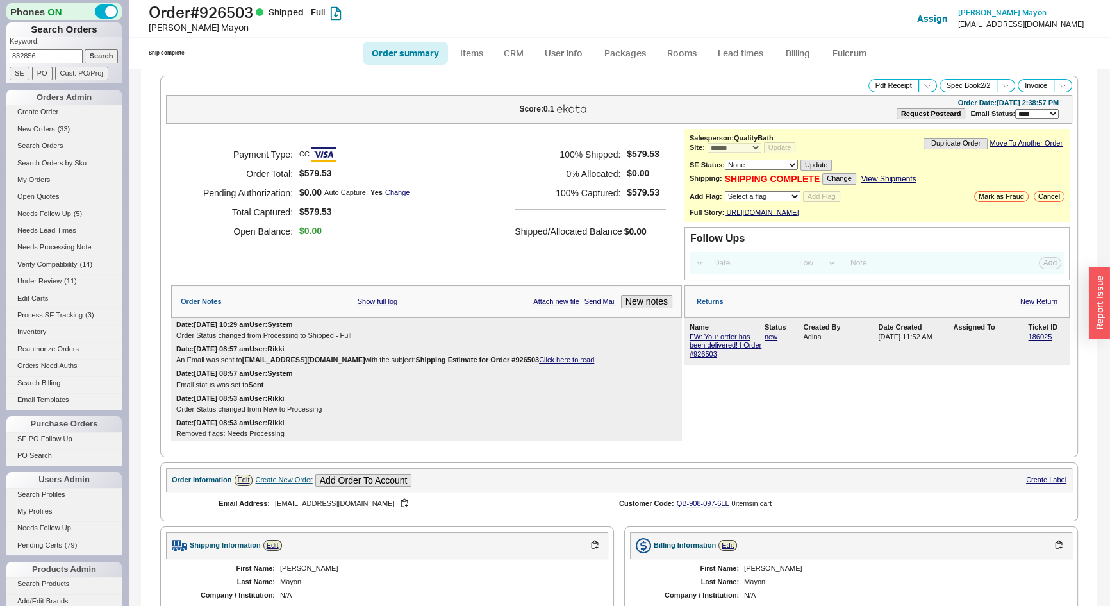
click at [85, 49] on input "Search" at bounding box center [102, 55] width 34 height 13
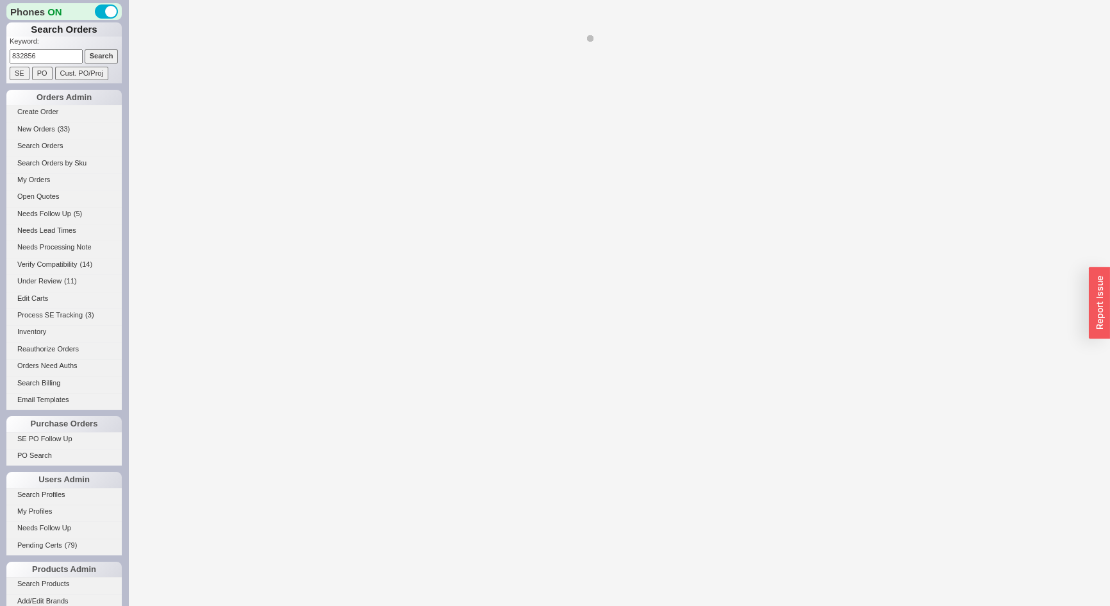
select select "**"
select select "*"
select select "LOW"
select select "3"
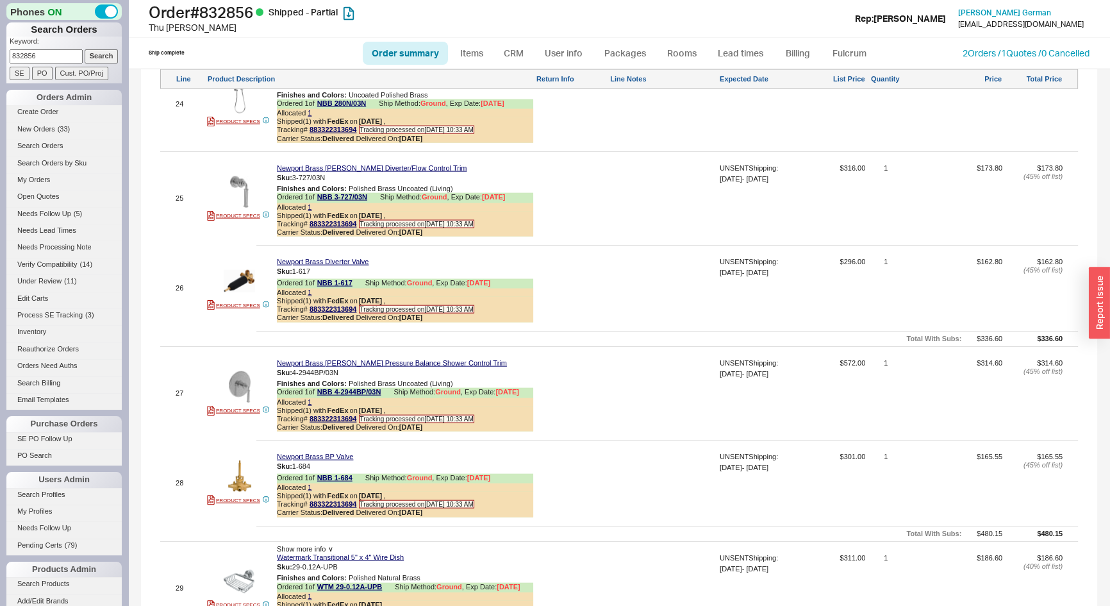
scroll to position [4028, 0]
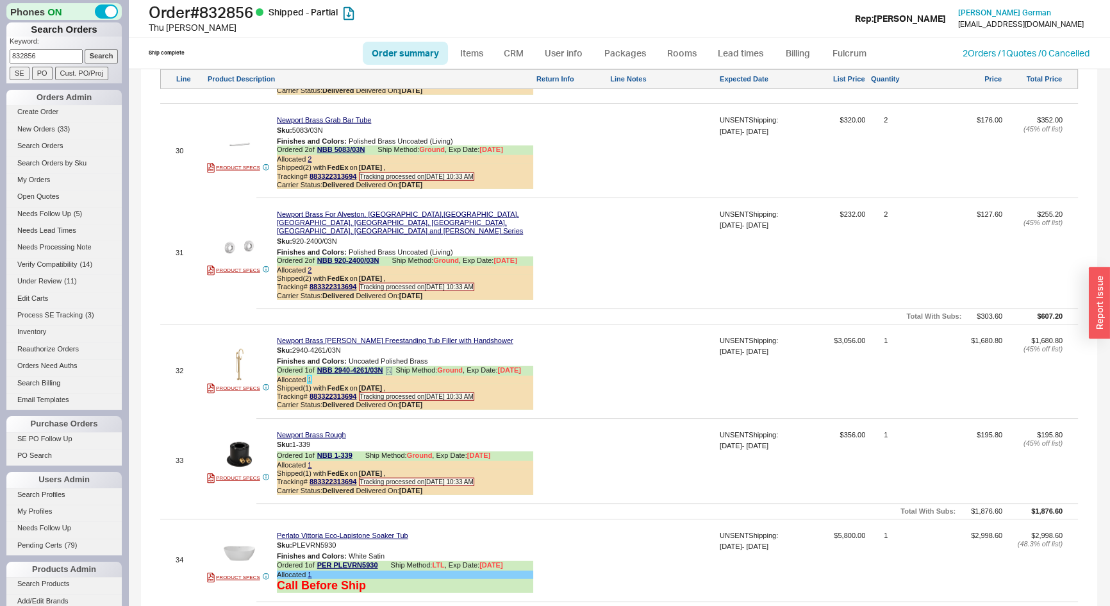
click at [308, 376] on link "1" at bounding box center [310, 380] width 4 height 8
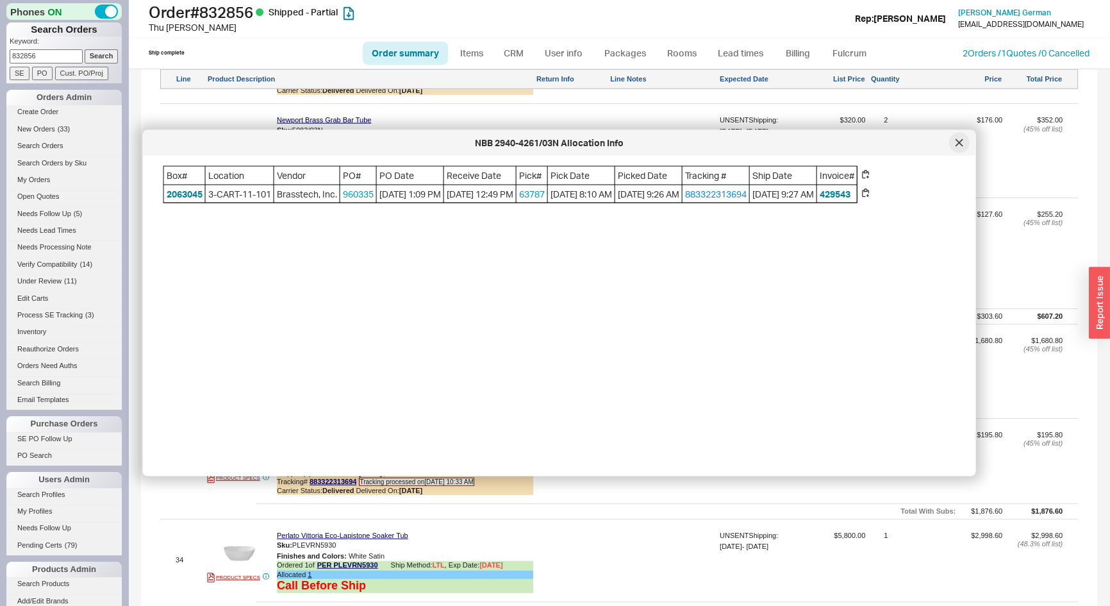
click at [963, 140] on div at bounding box center [960, 143] width 21 height 21
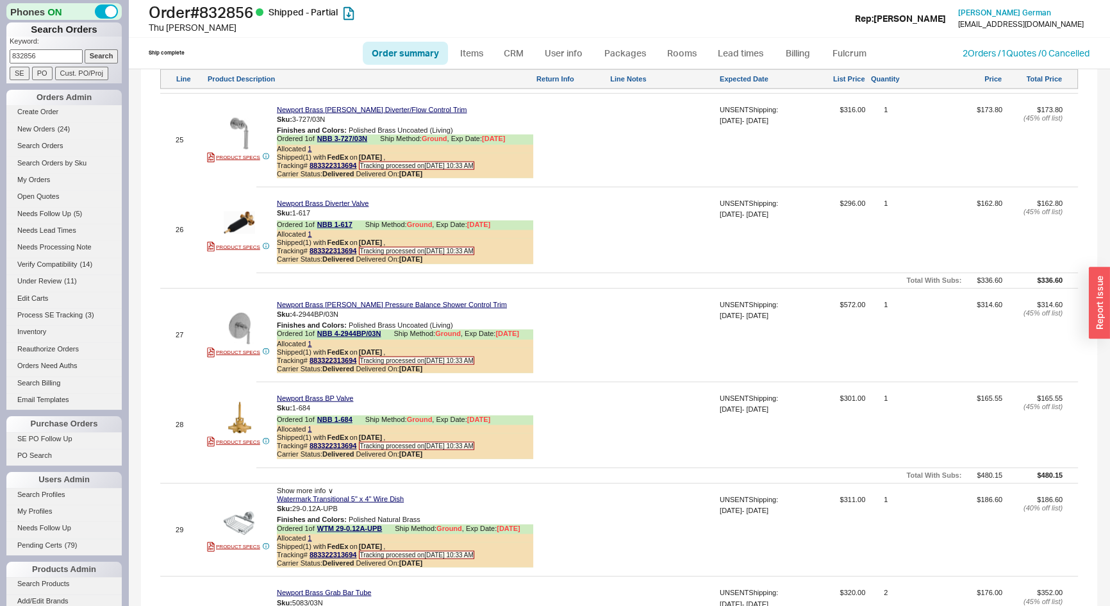
scroll to position [3672, 0]
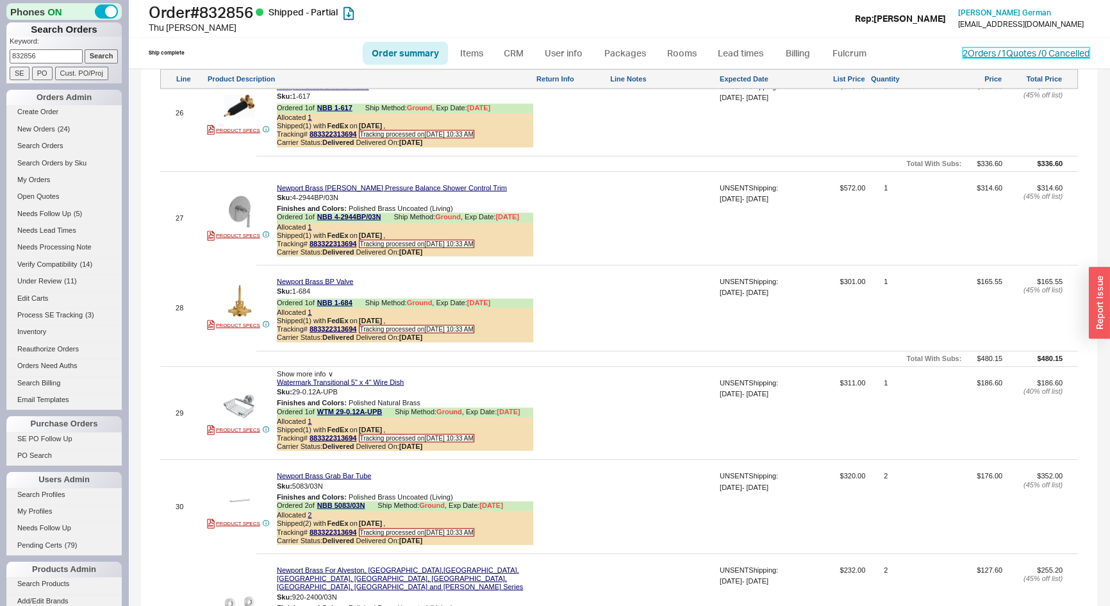
click at [963, 51] on link "2 Orders / 1 Quotes / 0 Cancelled" at bounding box center [1026, 52] width 127 height 11
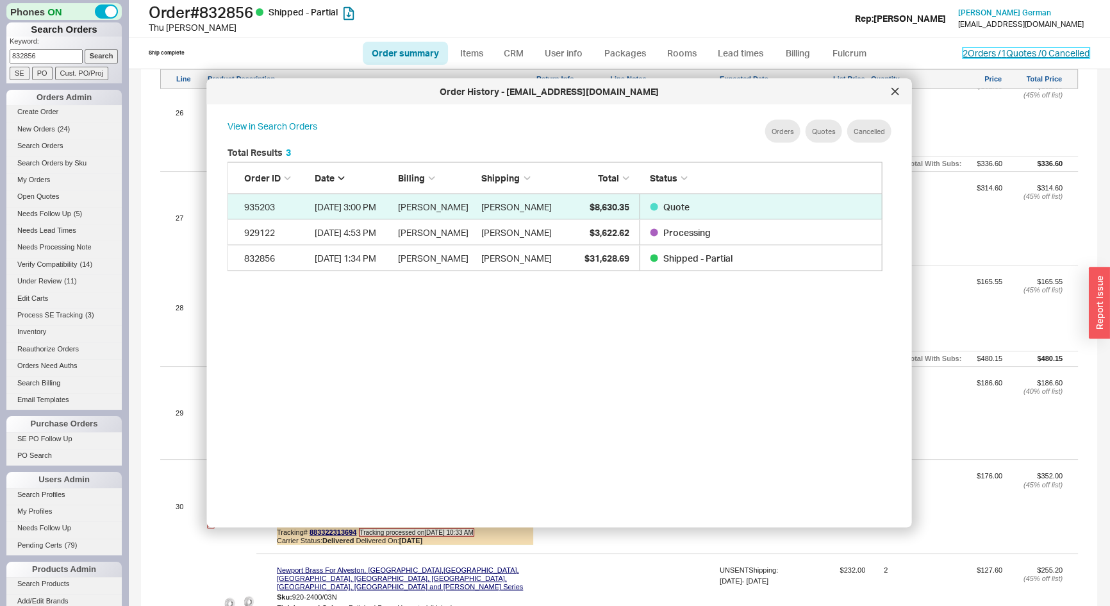
scroll to position [383, 667]
click at [901, 93] on div at bounding box center [895, 91] width 21 height 21
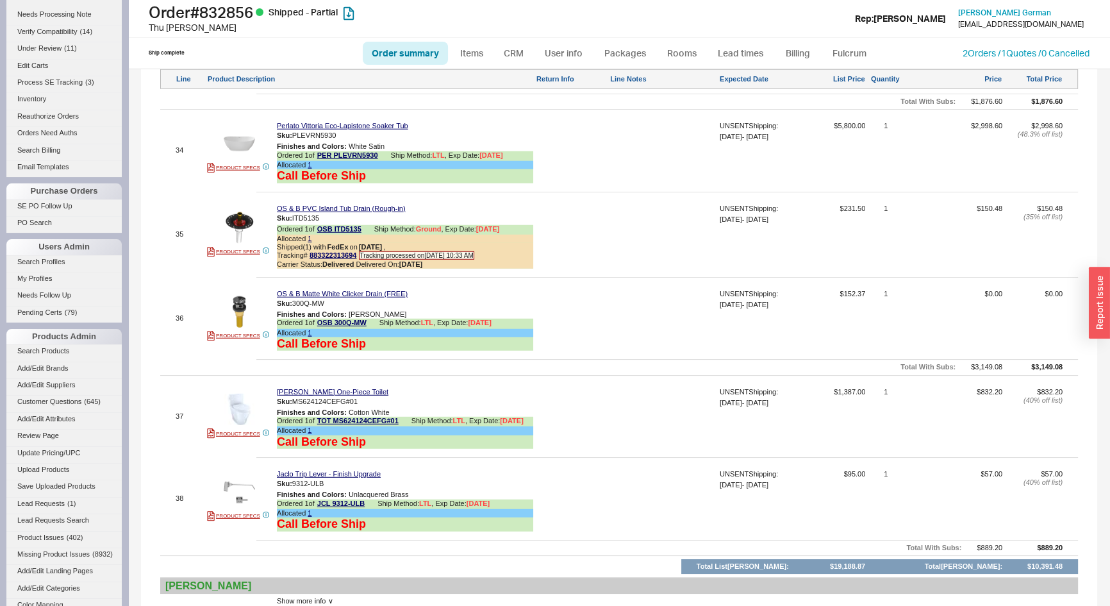
scroll to position [4030, 0]
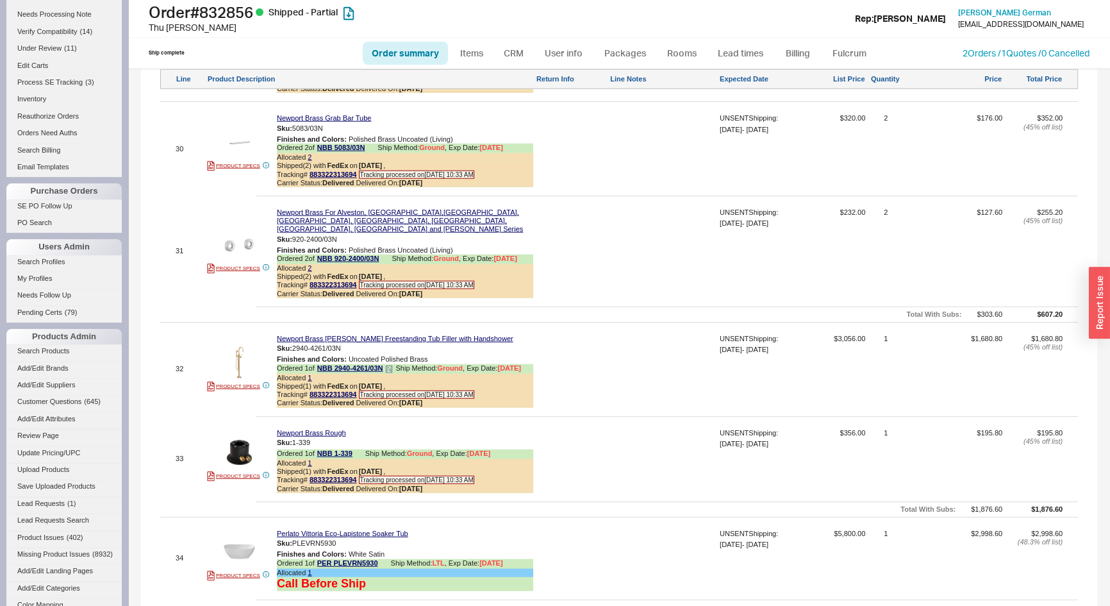
click at [310, 364] on div "Ordered 1 of NBB 2940-4261/03N Ship Method: Ground , Exp Date: 7/23/25" at bounding box center [405, 369] width 256 height 10
click at [310, 374] on link "1" at bounding box center [310, 378] width 4 height 8
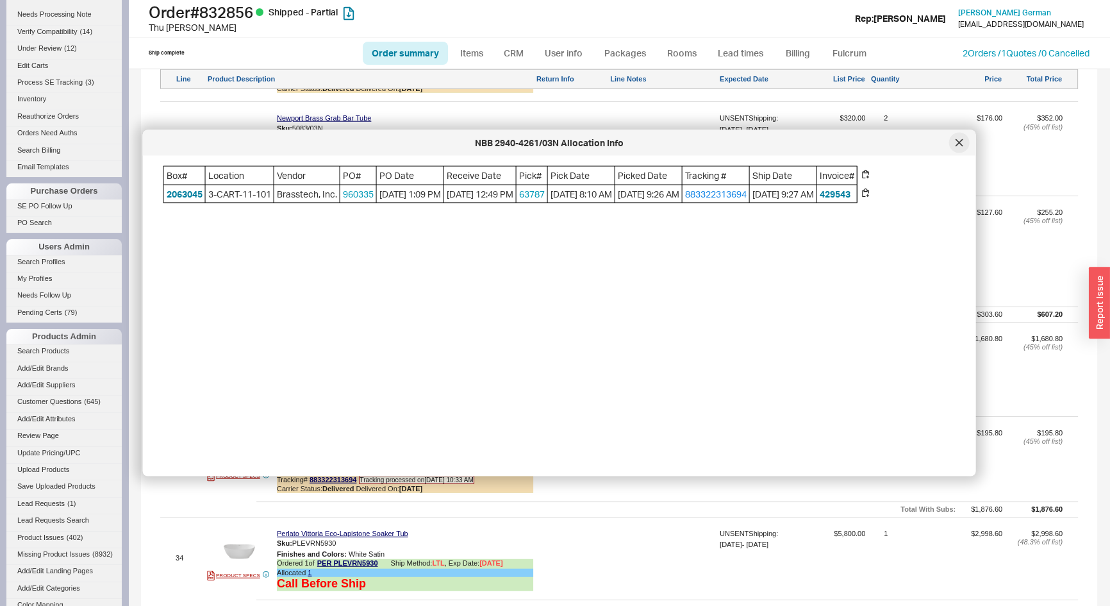
click at [951, 147] on div at bounding box center [960, 143] width 21 height 21
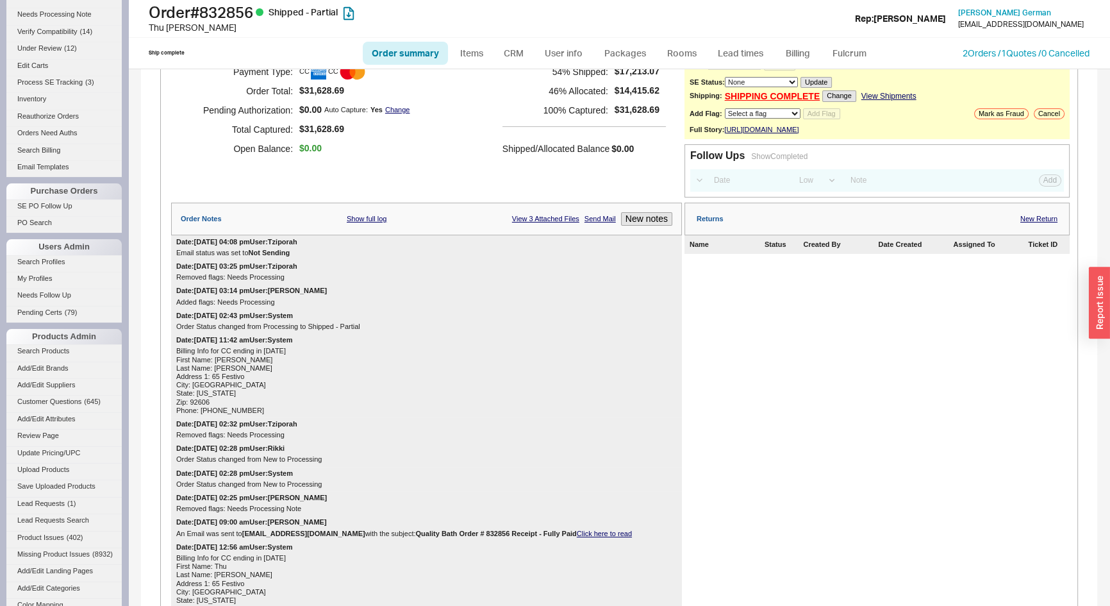
scroll to position [0, 0]
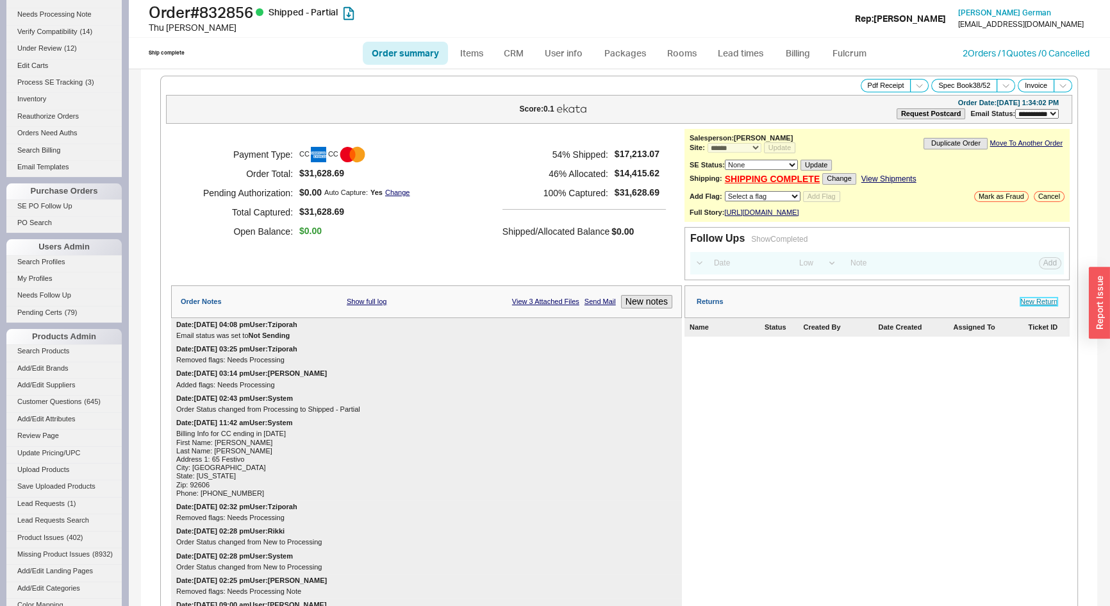
click at [1041, 306] on link "New Return" at bounding box center [1039, 302] width 37 height 8
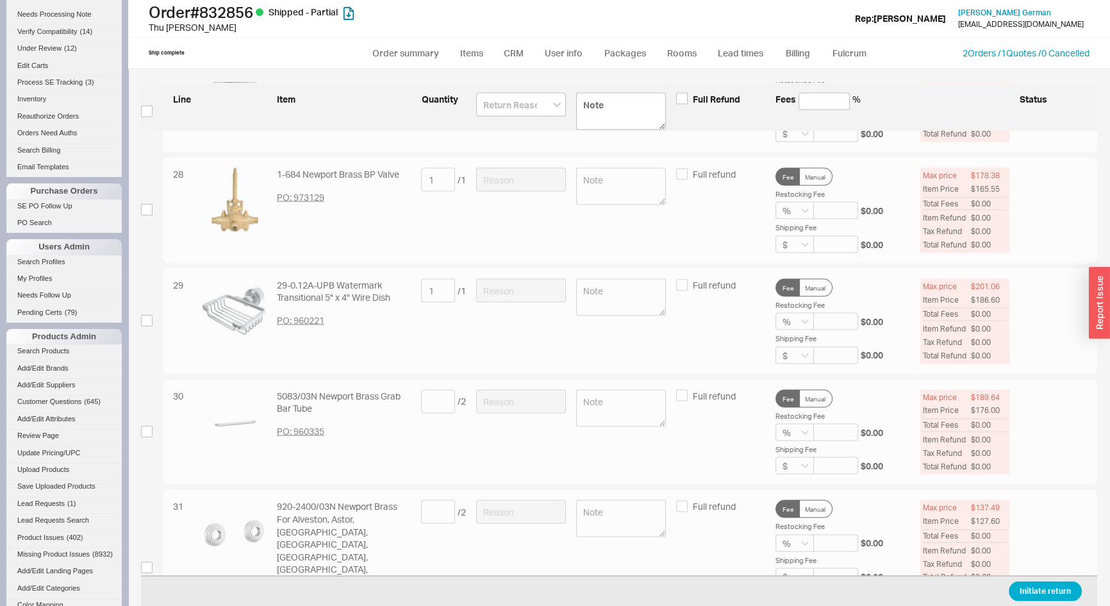
scroll to position [3264, 0]
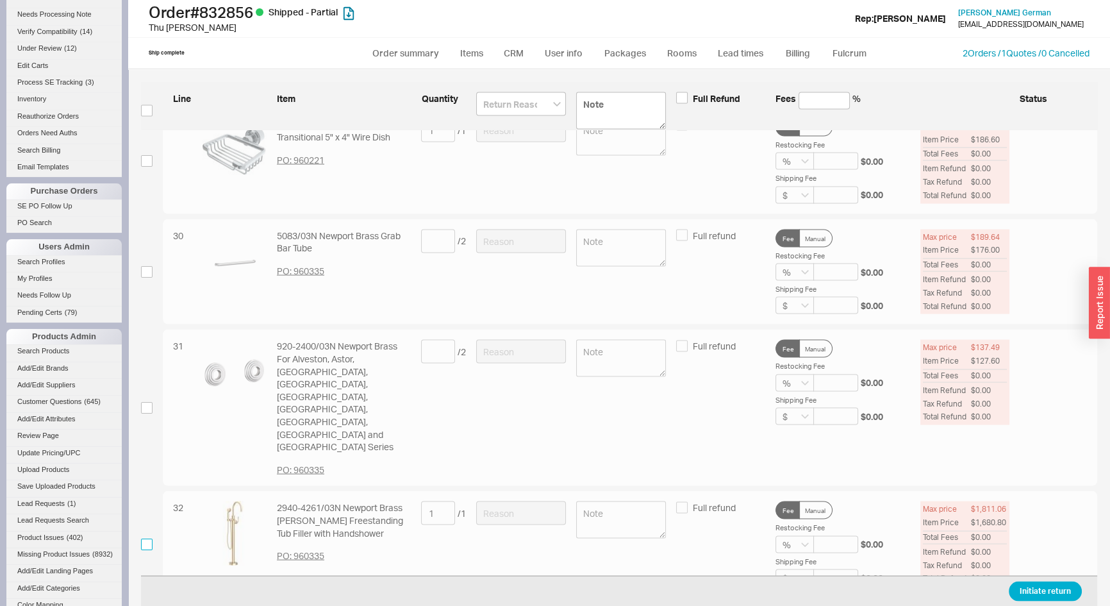
drag, startPoint x: 147, startPoint y: 436, endPoint x: 171, endPoint y: 432, distance: 24.1
click at [147, 539] on input "checkbox" at bounding box center [147, 545] width 12 height 12
checkbox input "true"
click at [508, 501] on input at bounding box center [521, 513] width 90 height 24
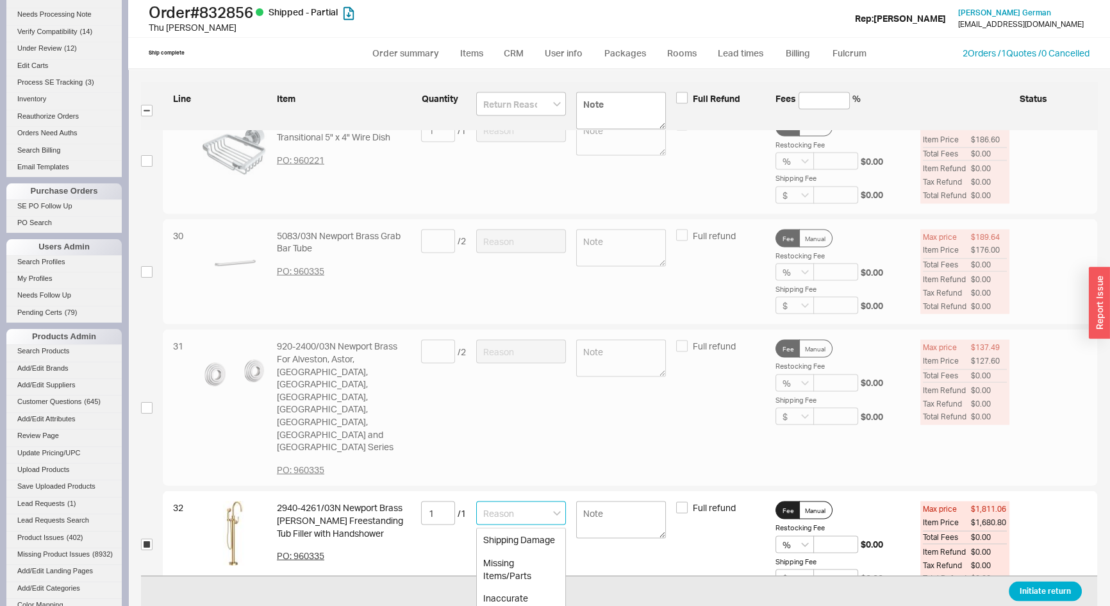
type input "Item is Defective"
click at [608, 501] on textarea at bounding box center [621, 519] width 90 height 37
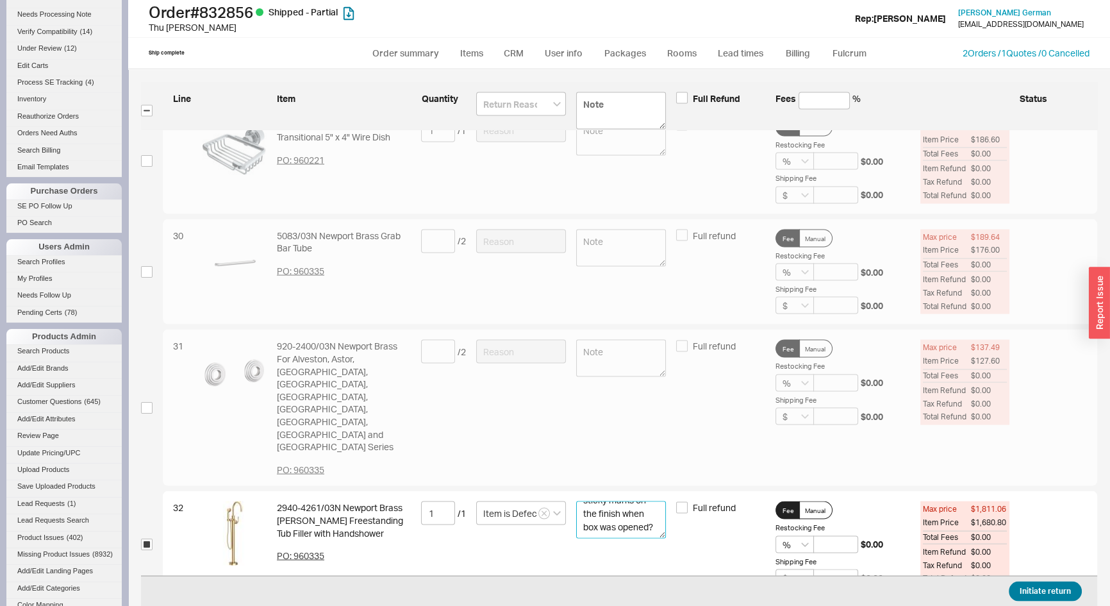
type textarea "sticky marks on the finish when box was opened?"
drag, startPoint x: 1050, startPoint y: 590, endPoint x: 969, endPoint y: 503, distance: 118.9
click at [1050, 590] on button "Initiate return" at bounding box center [1045, 591] width 73 height 20
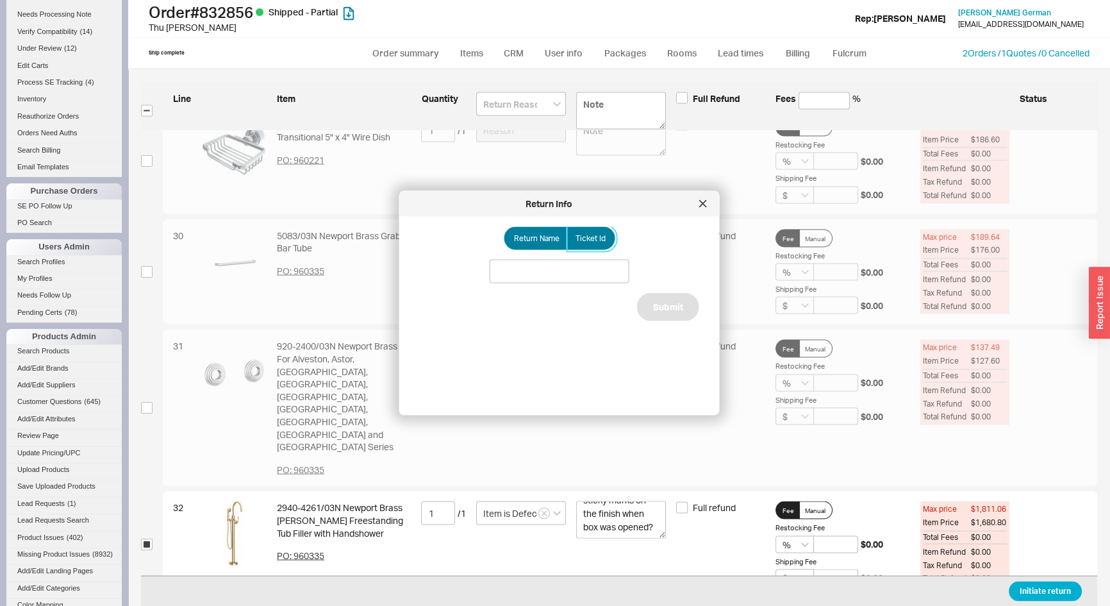
click at [586, 239] on span "Ticket Id" at bounding box center [591, 238] width 30 height 10
click at [0, 0] on input "Ticket Id" at bounding box center [0, 0] width 0 height 0
click at [576, 262] on input at bounding box center [560, 272] width 140 height 24
type input "186030"
click at [655, 319] on button "Submit" at bounding box center [668, 322] width 62 height 28
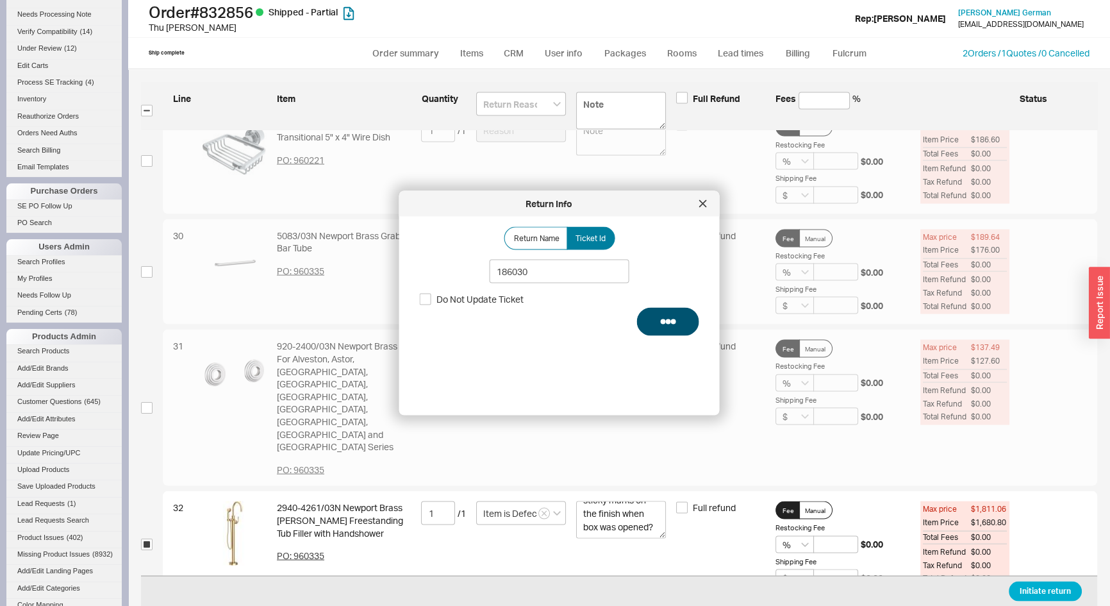
select select "**"
select select "*"
select select "LOW"
select select "3"
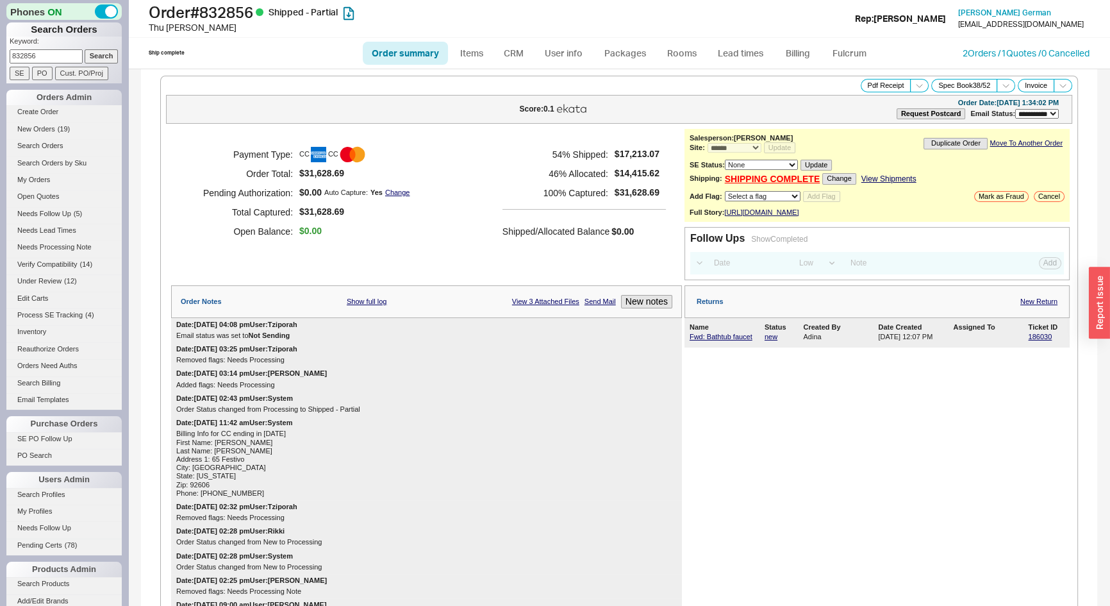
drag, startPoint x: 44, startPoint y: 51, endPoint x: 0, endPoint y: 58, distance: 44.2
click at [0, 58] on div "Phones ON Search Orders Keyword: 832856 Search SE PO Cust. PO/Proj Orders Admin…" at bounding box center [64, 303] width 128 height 606
type input "834720"
click at [85, 49] on input "Search" at bounding box center [102, 55] width 34 height 13
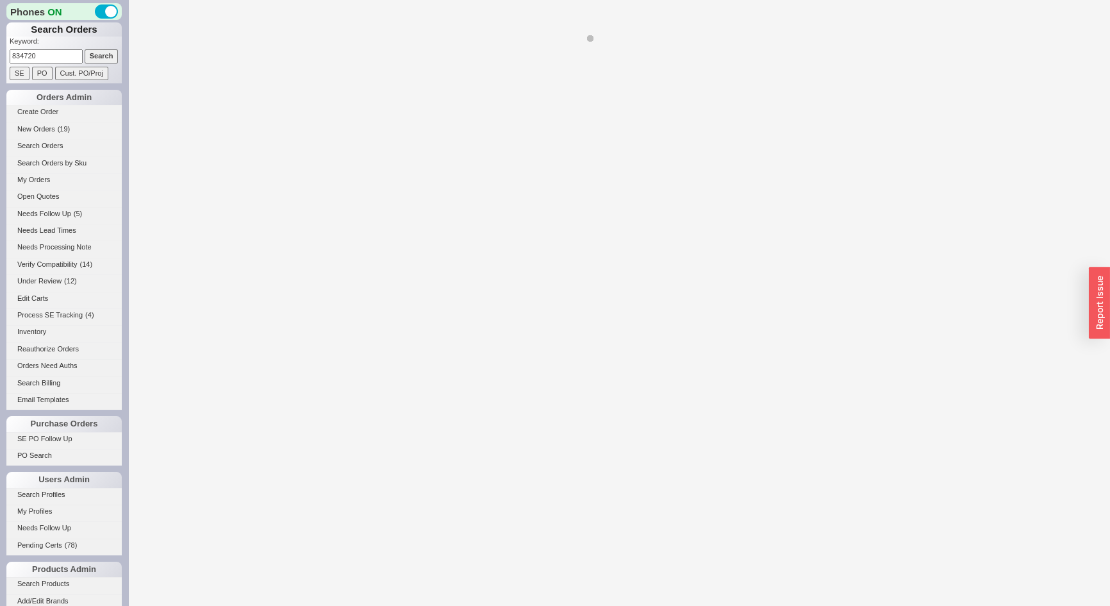
select select "*"
select select "LOW"
select select "3"
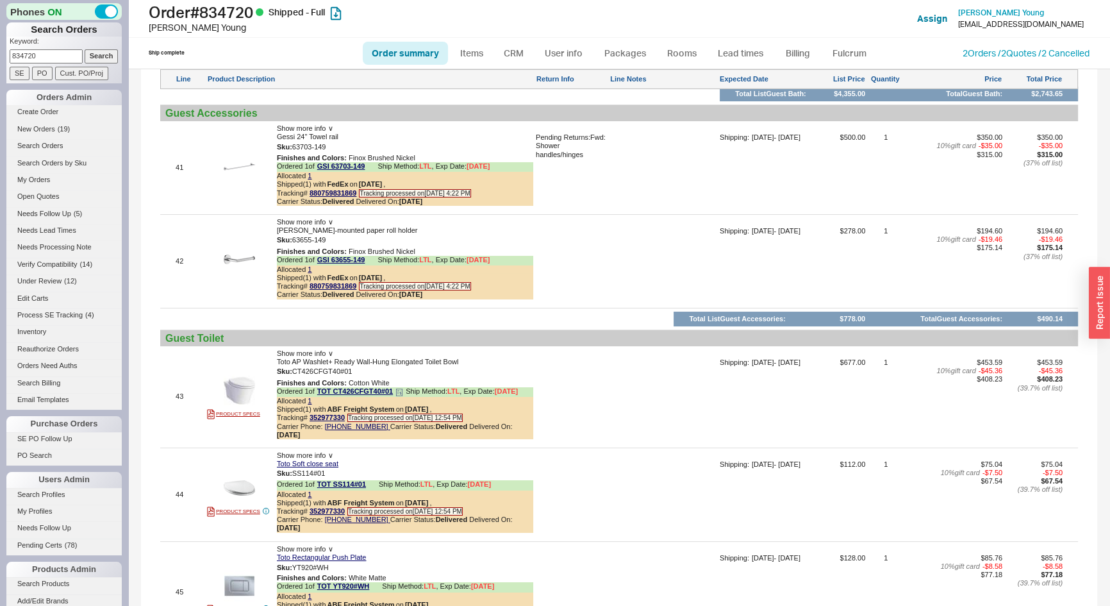
scroll to position [5887, 0]
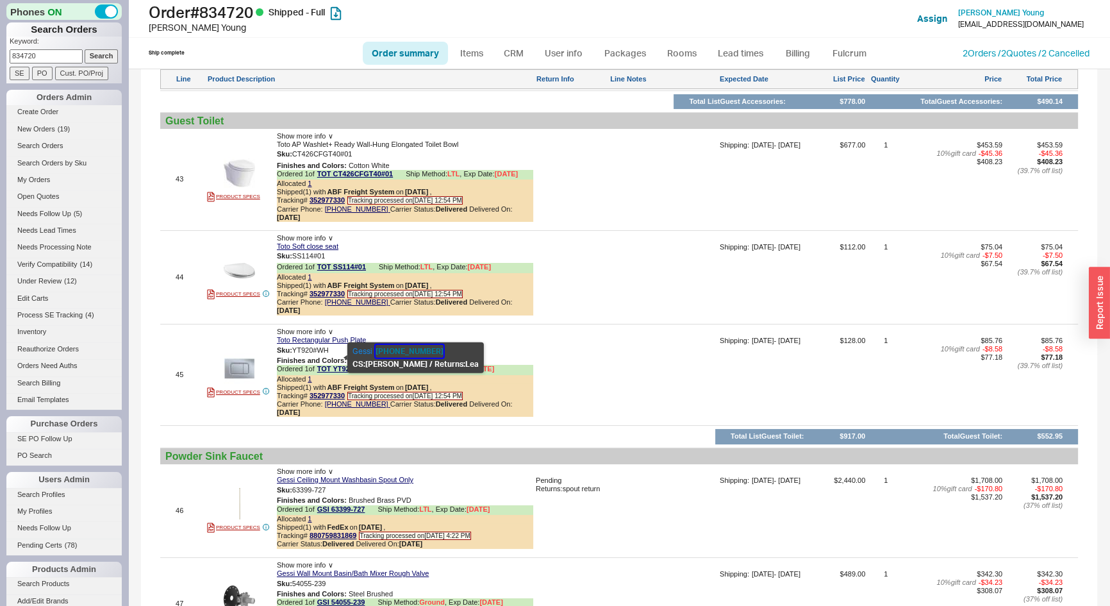
click at [388, 349] on button "714-808-0099" at bounding box center [410, 351] width 68 height 13
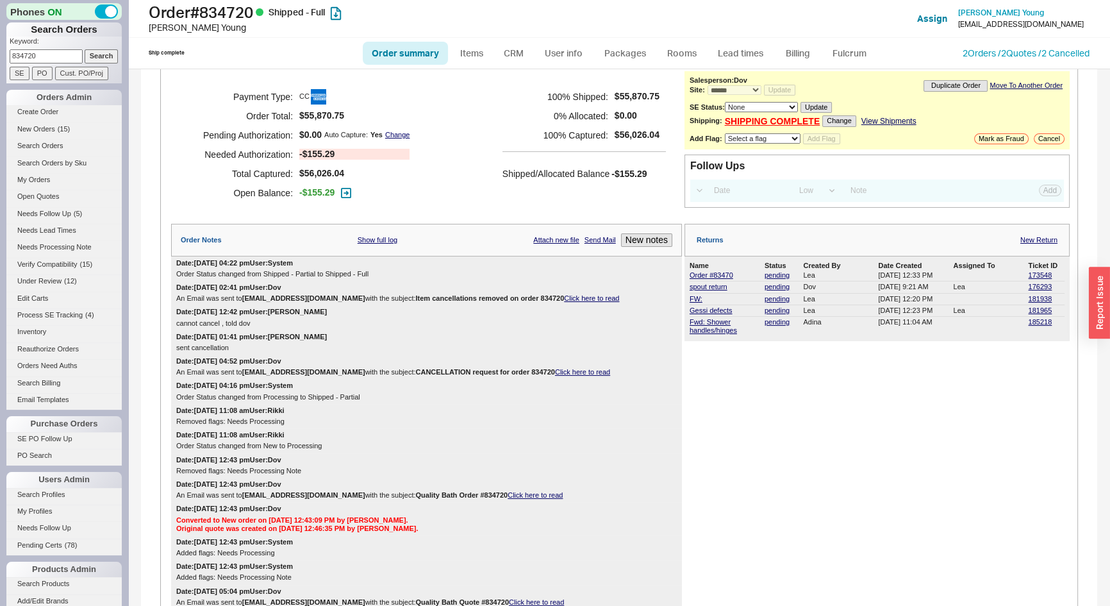
scroll to position [0, 0]
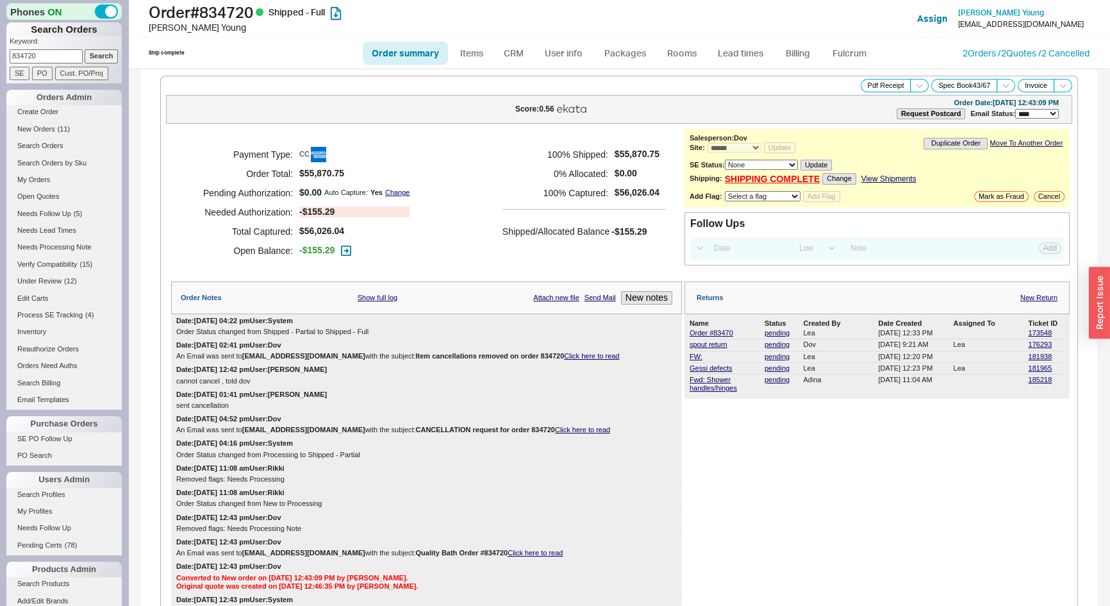
drag, startPoint x: 69, startPoint y: 56, endPoint x: 13, endPoint y: 58, distance: 55.8
click at [13, 58] on input "834720" at bounding box center [46, 55] width 73 height 13
type input "919106"
click at [85, 49] on input "Search" at bounding box center [102, 55] width 34 height 13
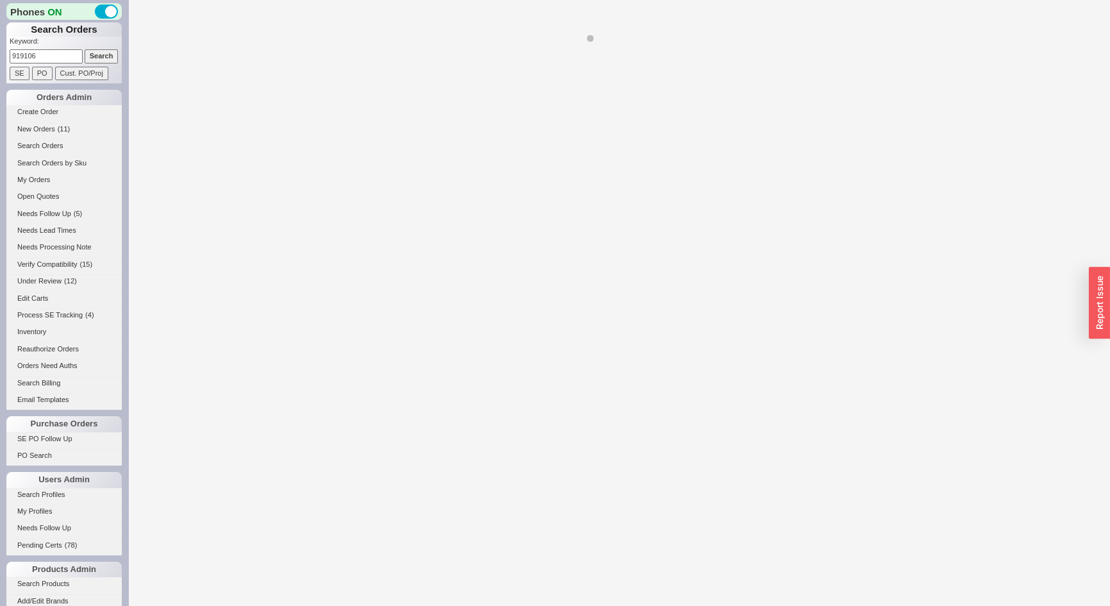
select select "*"
select select "LOW"
select select "3"
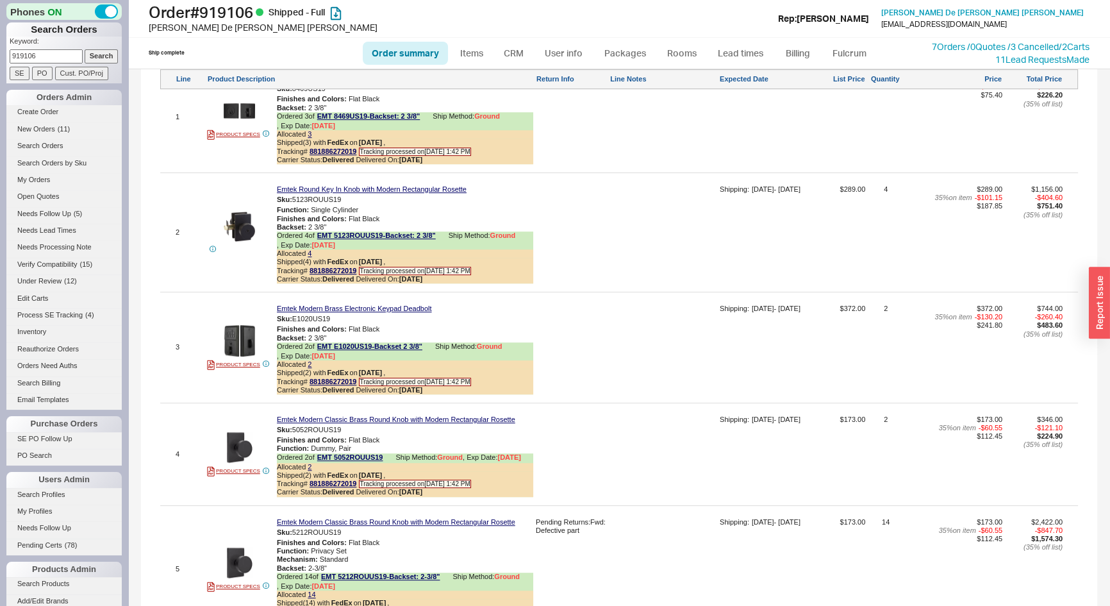
scroll to position [1049, 0]
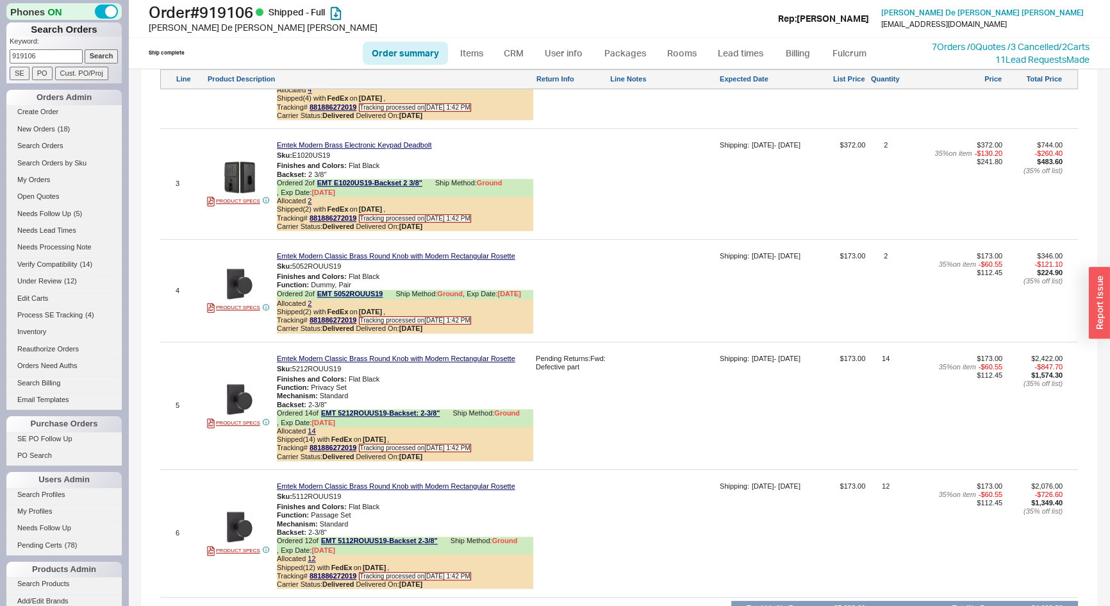
drag, startPoint x: 47, startPoint y: 56, endPoint x: 0, endPoint y: 55, distance: 46.8
click at [0, 55] on div "Phones ON Search Orders Keyword: 919106 Search SE PO Cust. PO/Proj Orders Admin…" at bounding box center [64, 303] width 128 height 606
type input "930575"
click at [85, 49] on input "Search" at bounding box center [102, 55] width 34 height 13
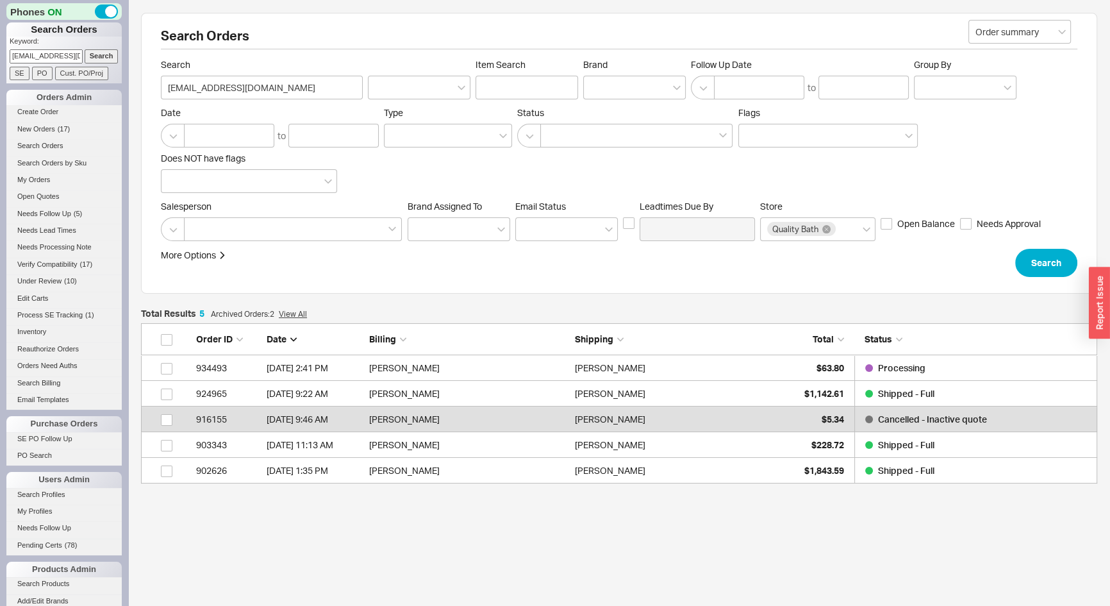
scroll to position [151, 948]
click at [42, 131] on span "New Orders" at bounding box center [36, 129] width 38 height 8
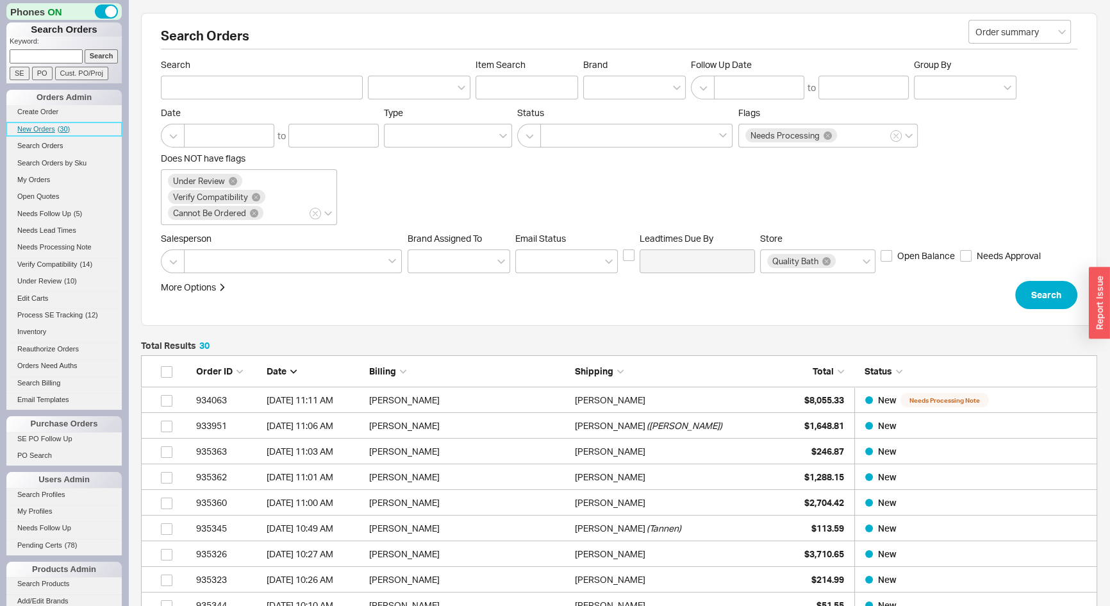
click at [38, 130] on span "New Orders" at bounding box center [36, 129] width 38 height 8
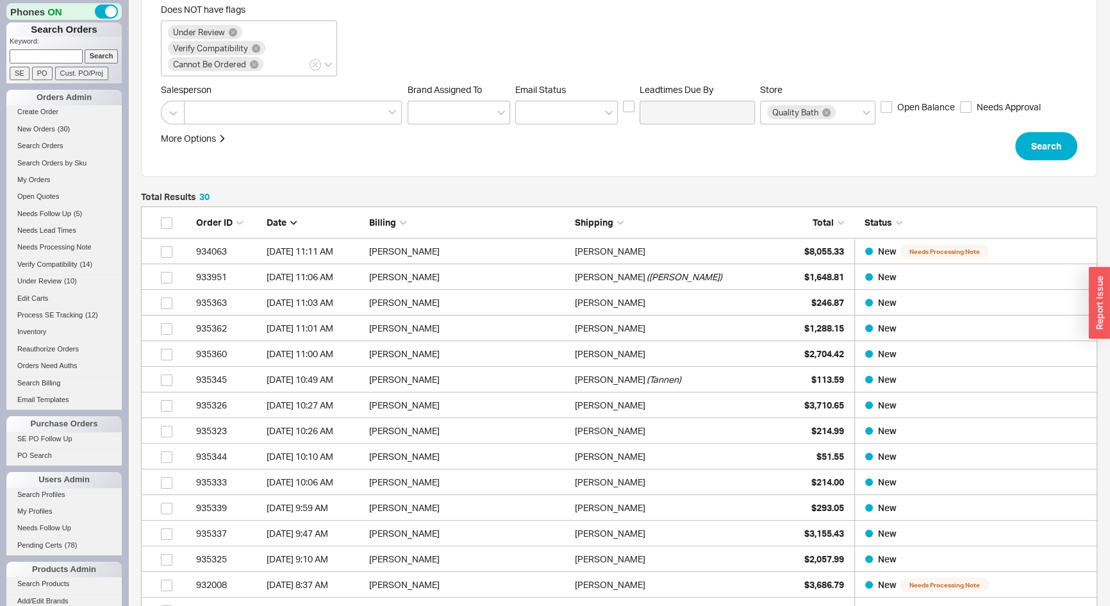
scroll to position [233, 0]
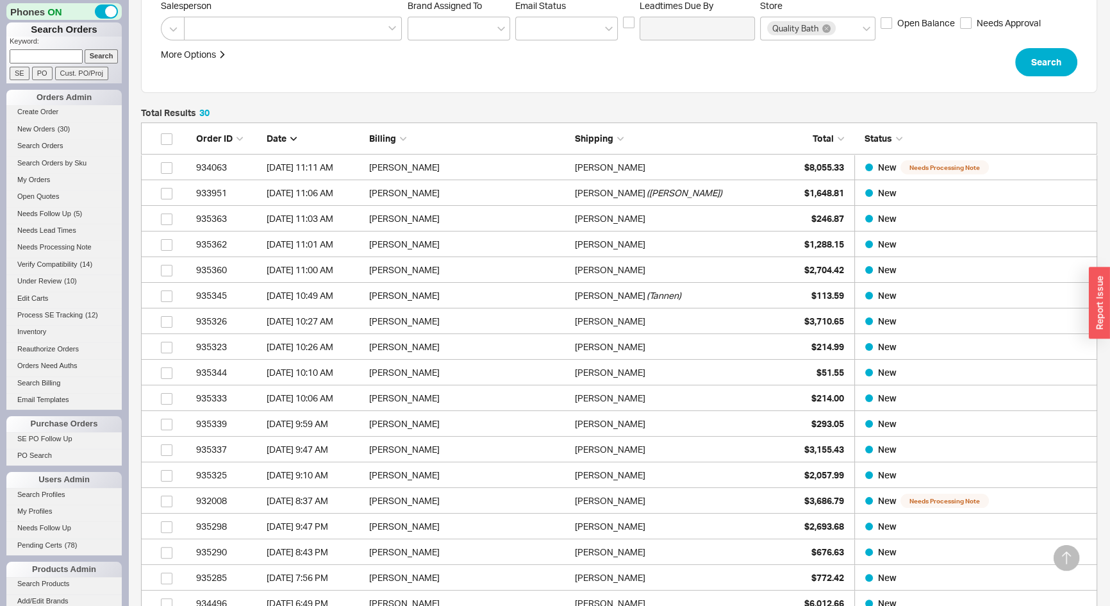
click at [46, 49] on input at bounding box center [46, 55] width 73 height 13
type input "842048"
click at [85, 49] on input "Search" at bounding box center [102, 55] width 34 height 13
type input "842048"
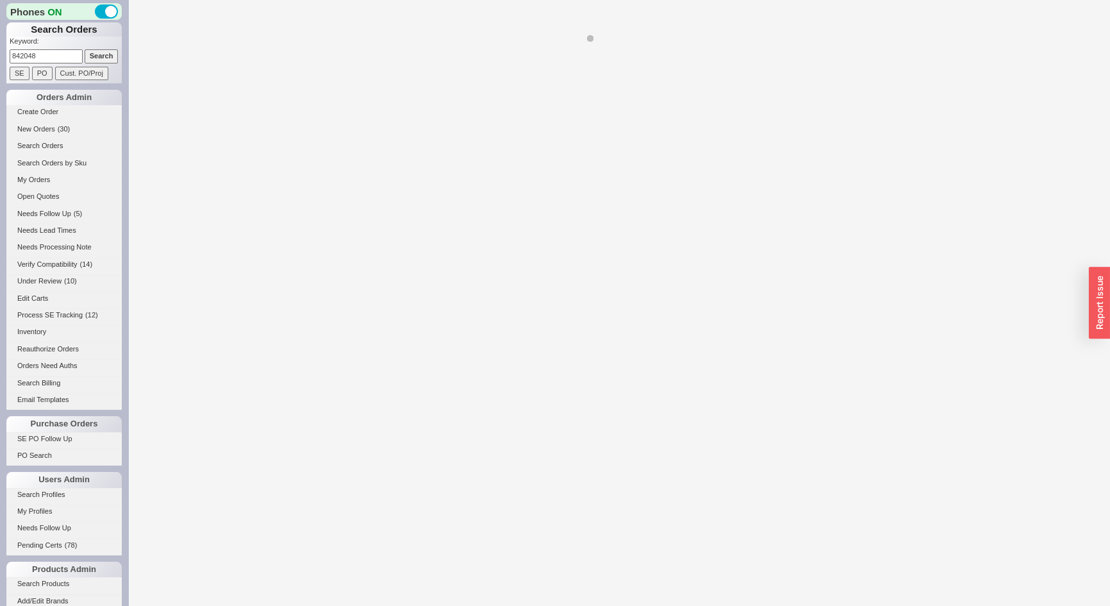
select select "*"
select select "LOW"
select select "3"
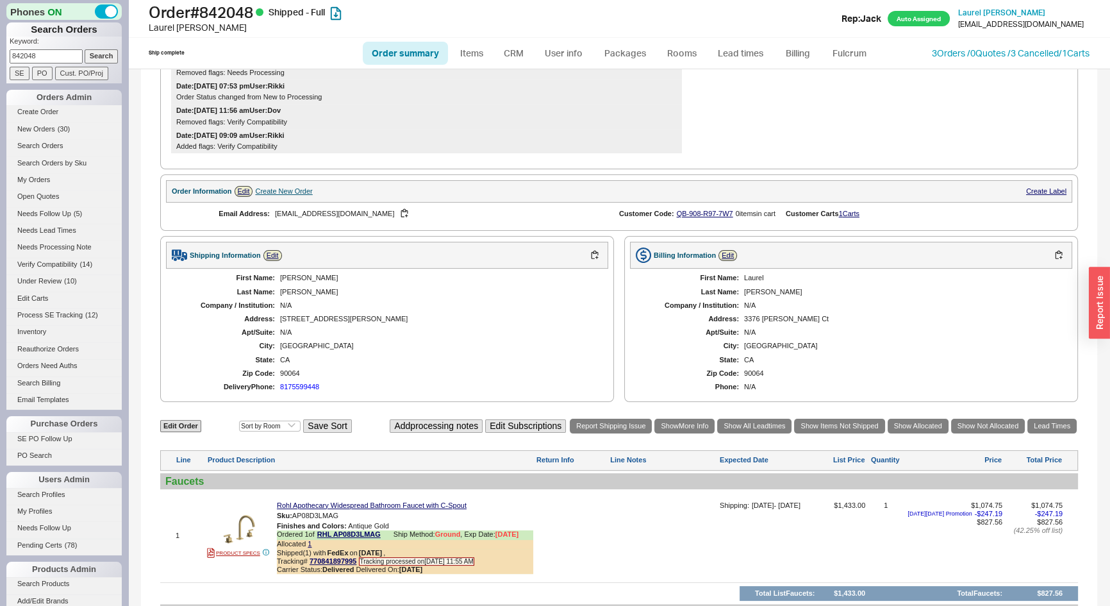
scroll to position [122, 0]
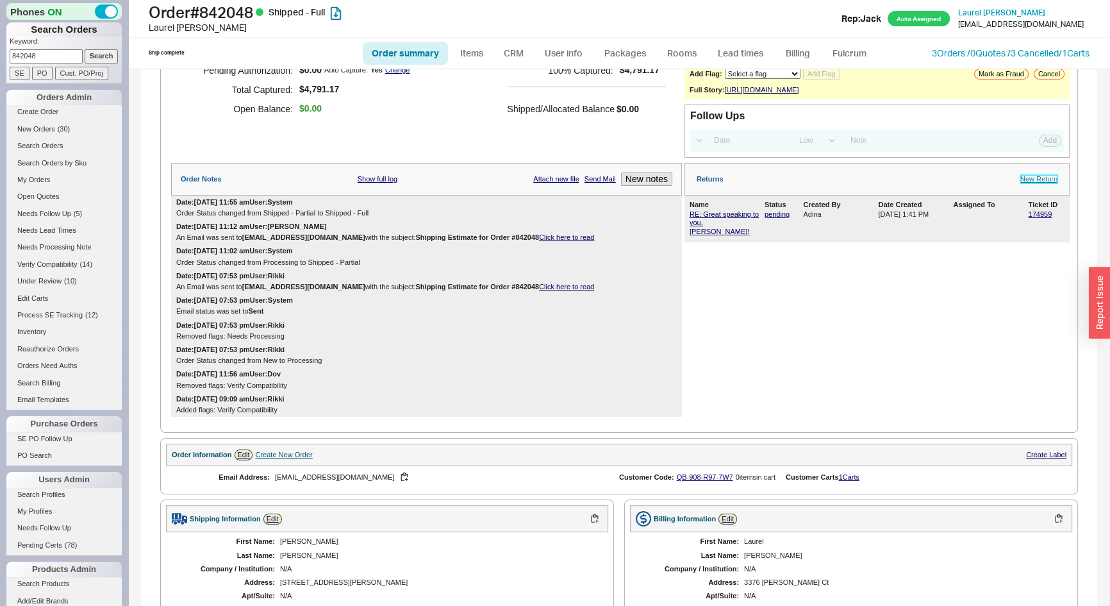
click at [1040, 183] on link "New Return" at bounding box center [1039, 179] width 37 height 8
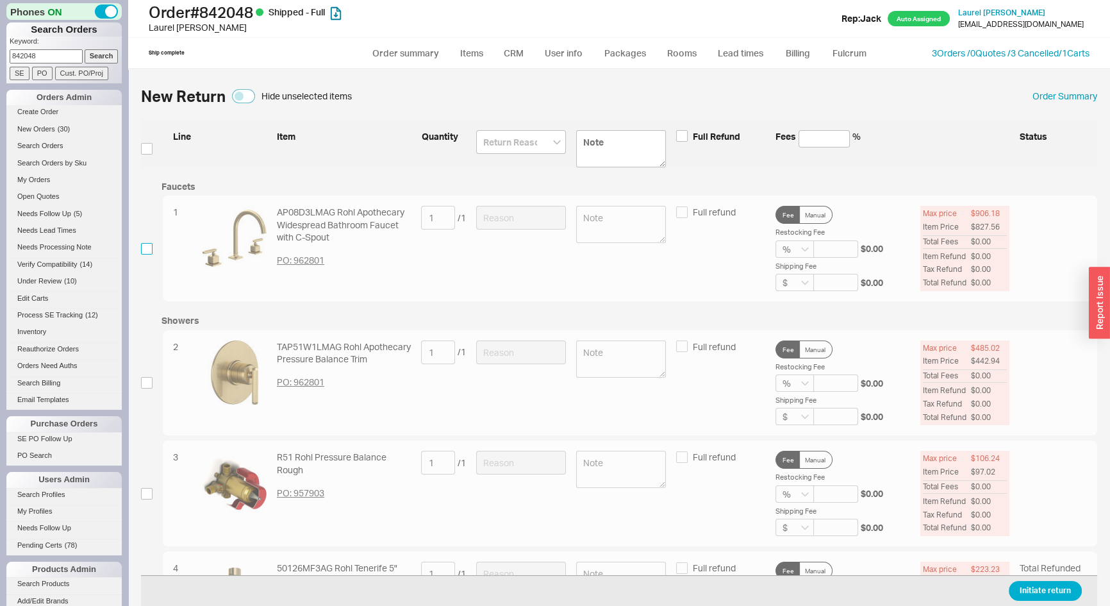
click at [141, 246] on input "checkbox" at bounding box center [147, 249] width 12 height 12
checkbox input "true"
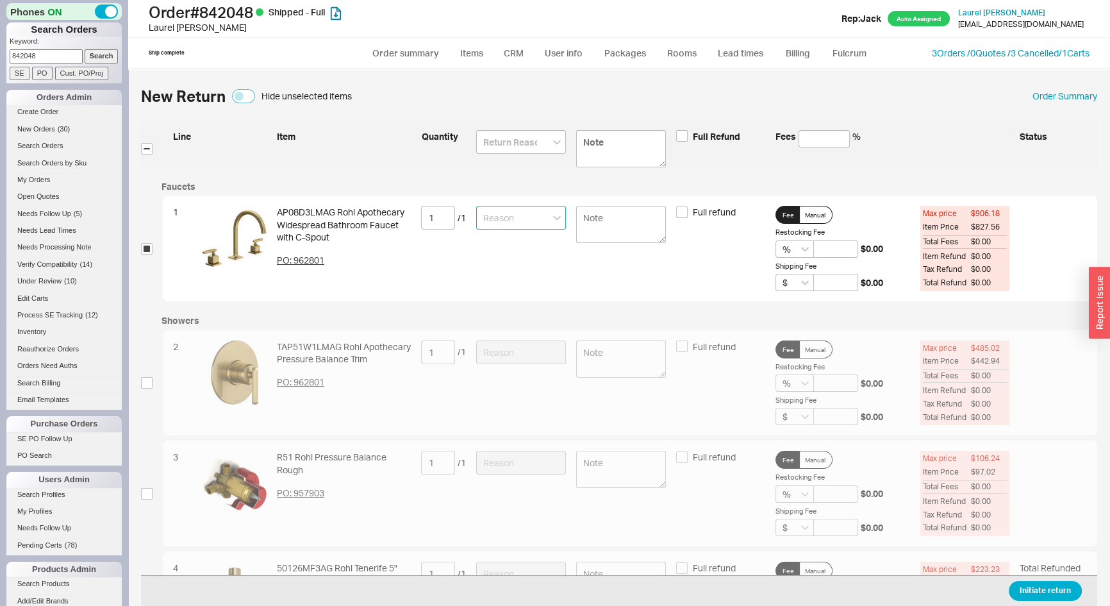
click at [489, 215] on input at bounding box center [521, 218] width 90 height 24
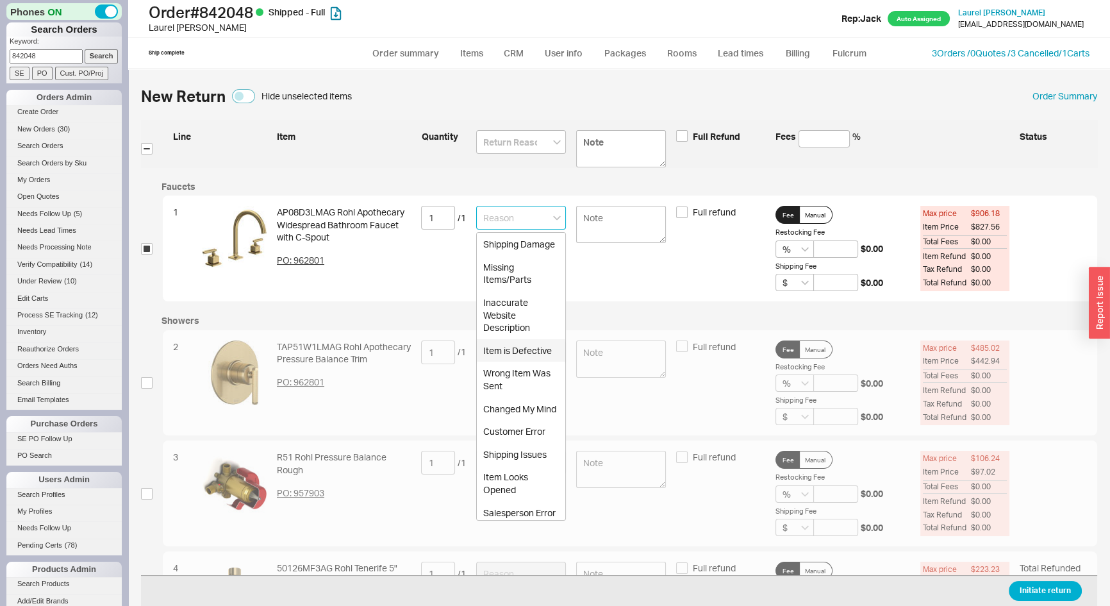
click at [505, 362] on div "Item is Defective" at bounding box center [521, 350] width 88 height 23
type input "Item is Defective"
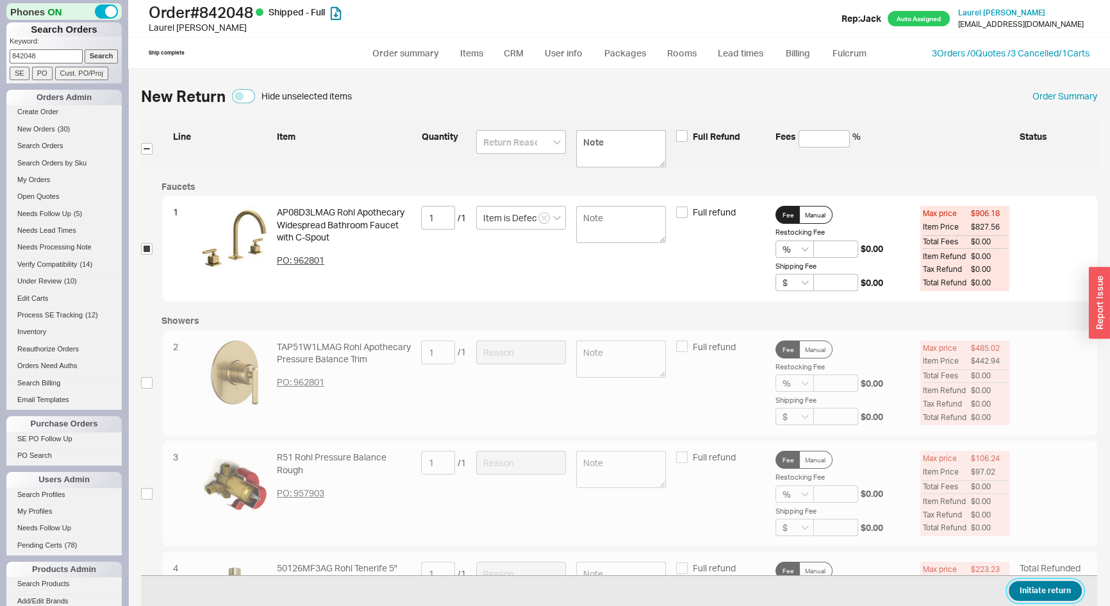
click at [1043, 596] on button "Initiate return" at bounding box center [1045, 591] width 73 height 20
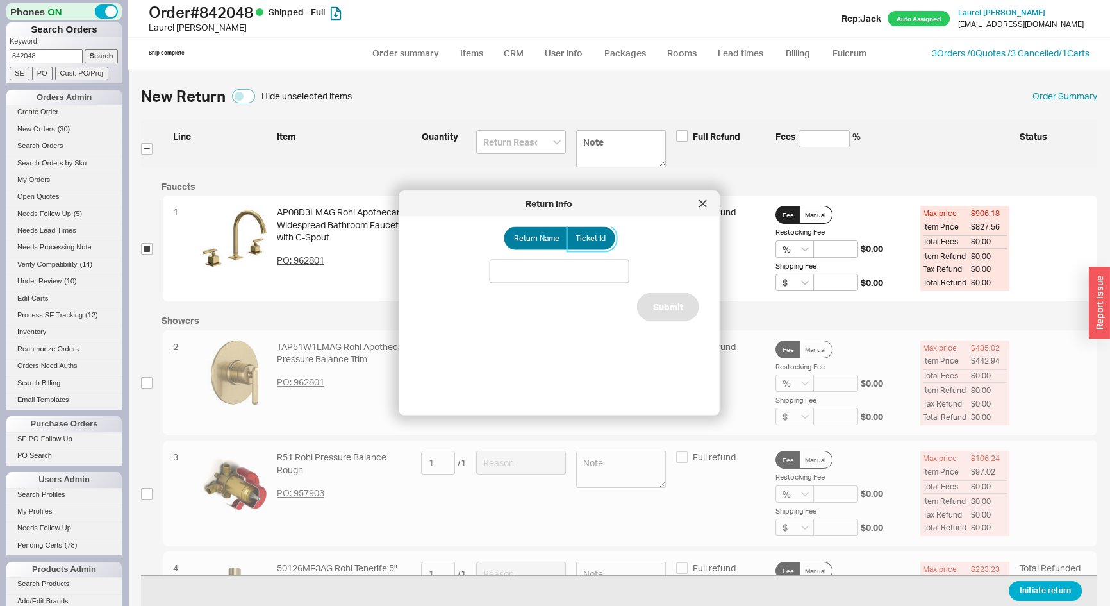
click at [597, 237] on span "Ticket Id" at bounding box center [591, 238] width 30 height 10
click at [0, 0] on input "Ticket Id" at bounding box center [0, 0] width 0 height 0
click at [605, 269] on input at bounding box center [560, 272] width 140 height 24
type input "186023"
click at [646, 327] on button "Submit" at bounding box center [668, 322] width 62 height 28
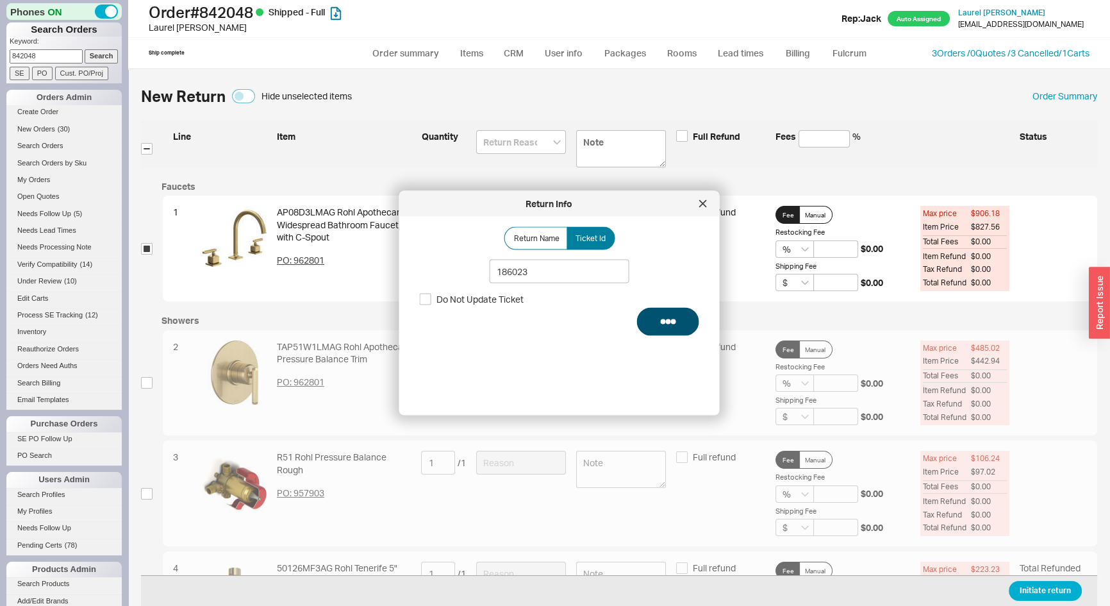
select select "*"
select select "LOW"
select select "3"
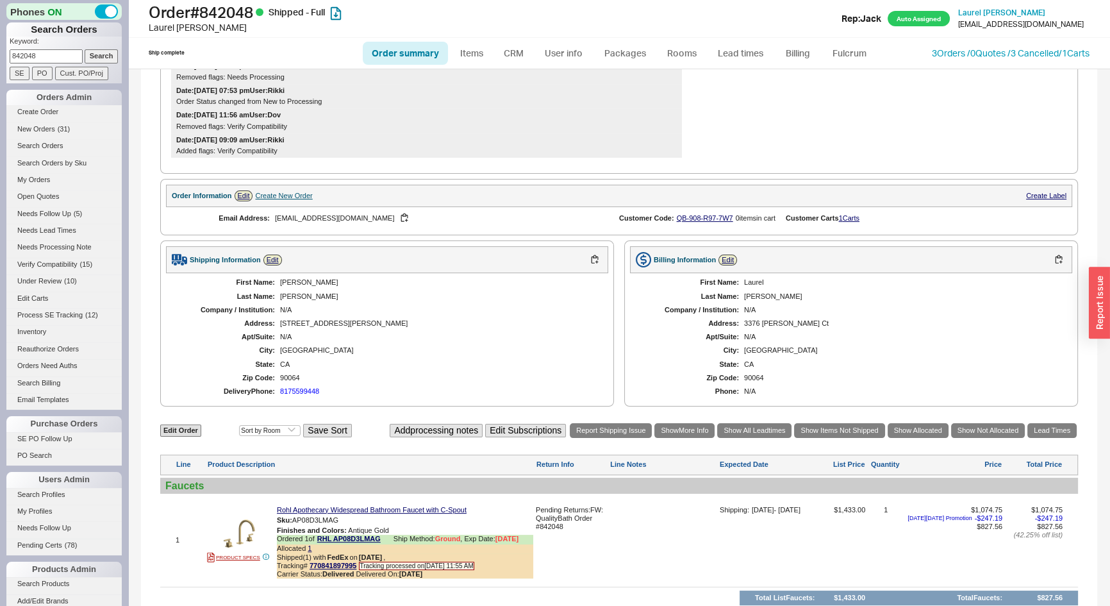
scroll to position [408, 0]
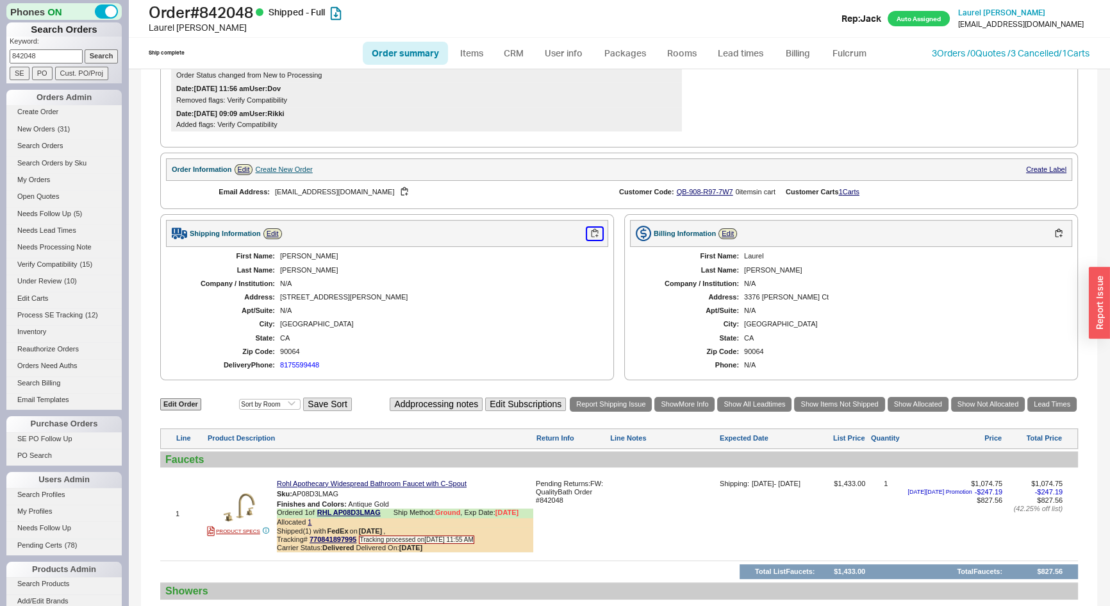
drag, startPoint x: 589, startPoint y: 242, endPoint x: 673, endPoint y: 263, distance: 86.5
click at [589, 240] on button "button" at bounding box center [594, 234] width 15 height 12
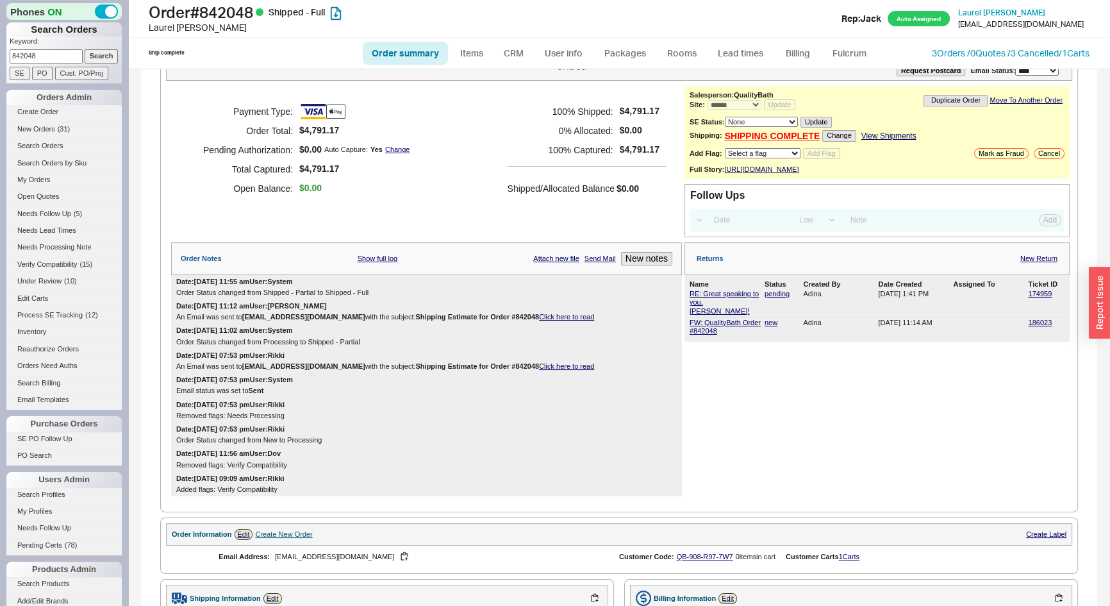
scroll to position [0, 0]
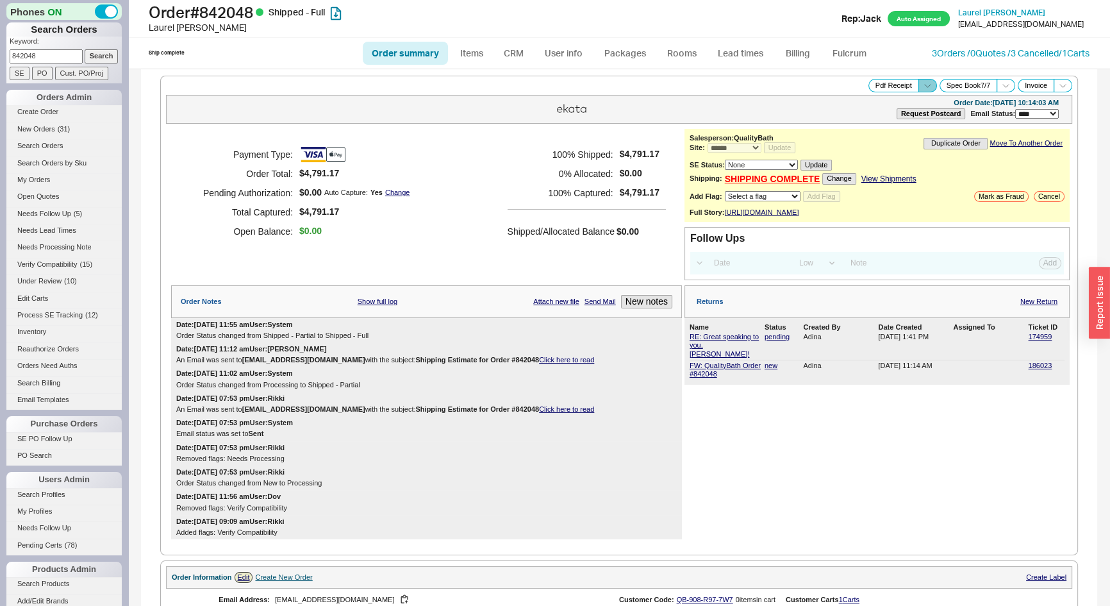
click at [923, 83] on icon at bounding box center [928, 86] width 10 height 10
click at [891, 122] on button "Warranty Receipt" at bounding box center [884, 129] width 86 height 15
drag, startPoint x: 26, startPoint y: 55, endPoint x: 4, endPoint y: 65, distance: 23.8
click at [4, 65] on div "Phones ON Search Orders Keyword: 842048 Search SE PO Cust. PO/Proj Orders Admin…" at bounding box center [64, 303] width 128 height 606
type input "933374"
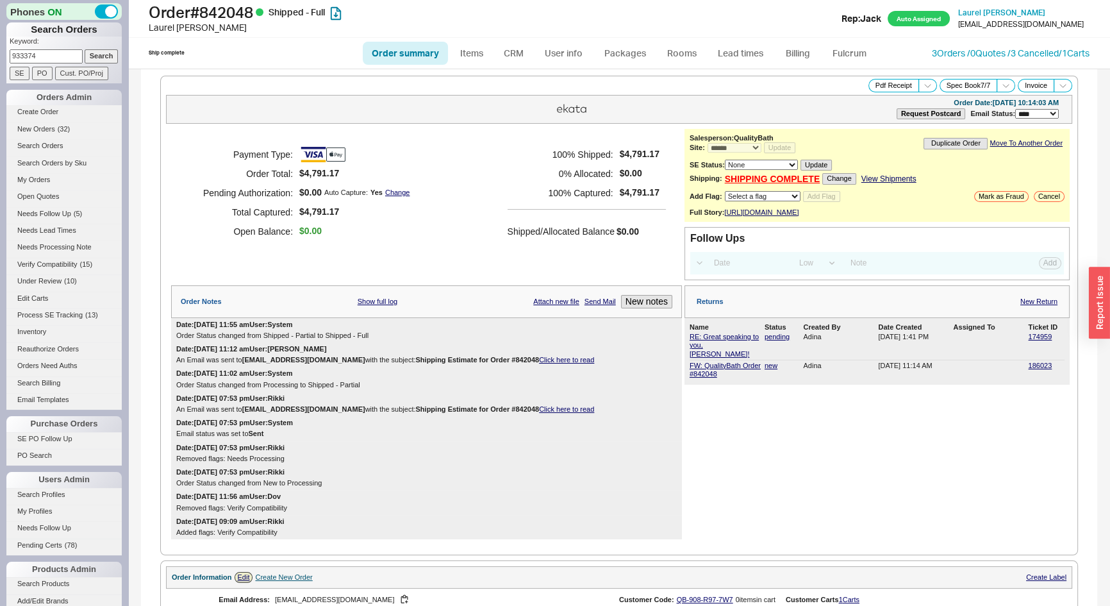
click at [85, 49] on input "Search" at bounding box center [102, 55] width 34 height 13
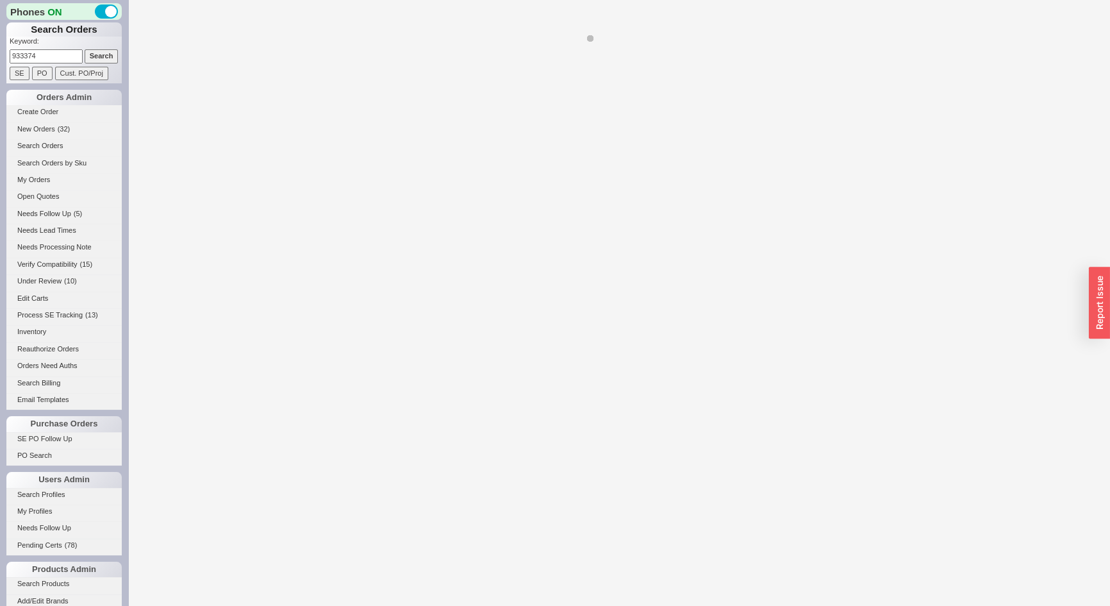
select select "*"
select select "LOW"
select select "3"
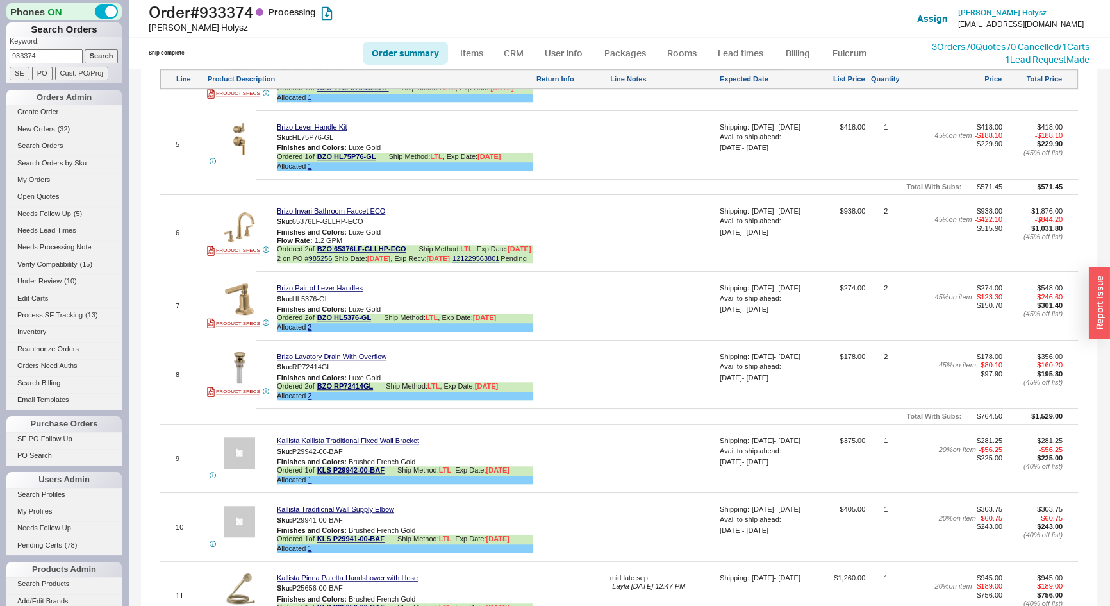
scroll to position [1557, 0]
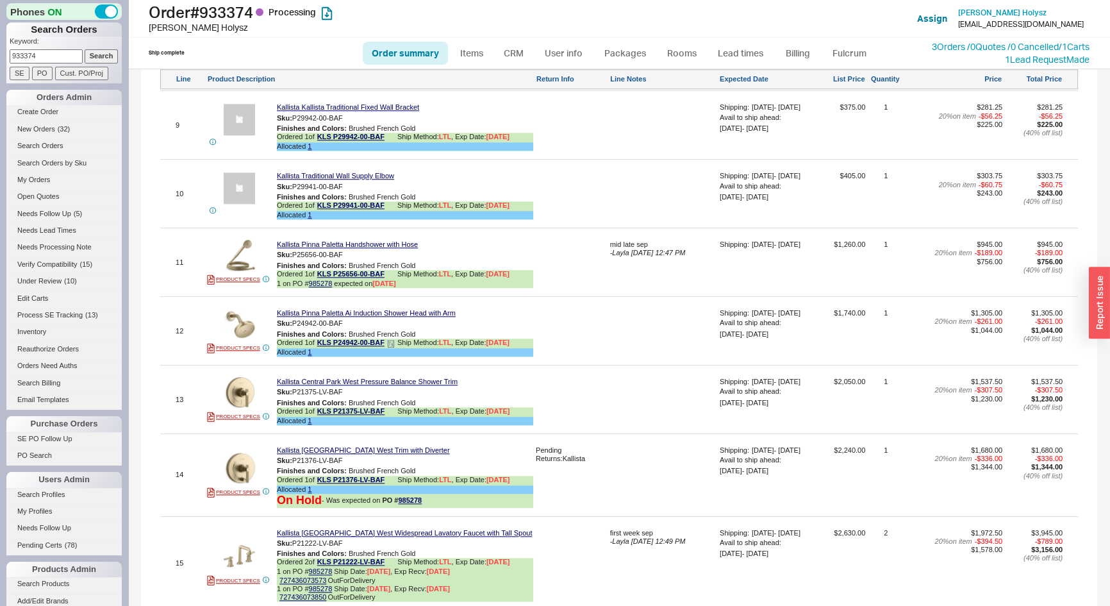
click at [392, 348] on icon at bounding box center [391, 344] width 8 height 8
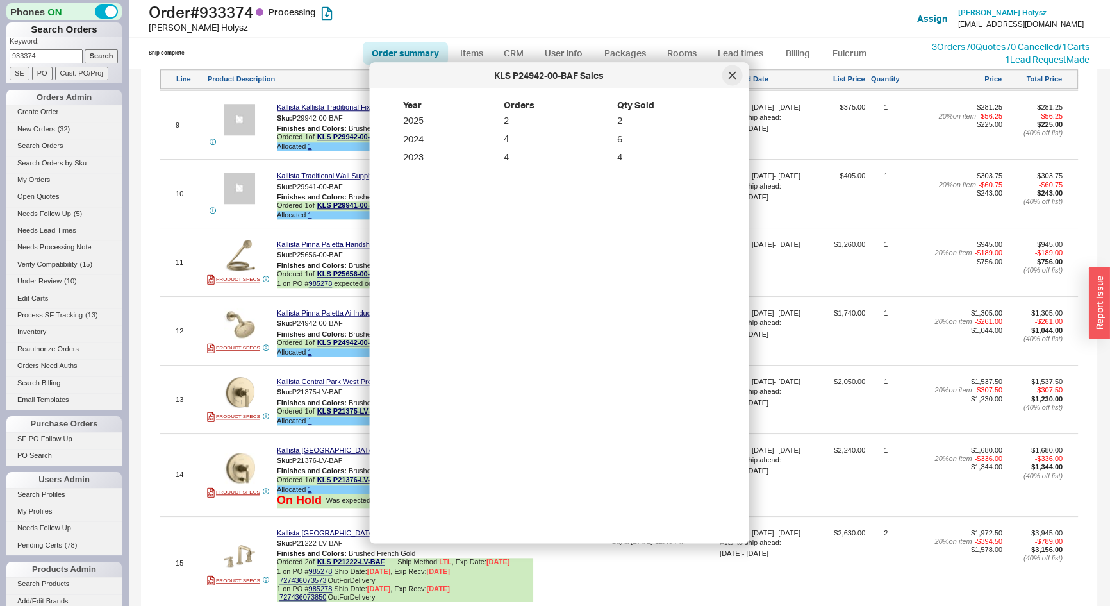
click at [739, 79] on div at bounding box center [733, 75] width 21 height 21
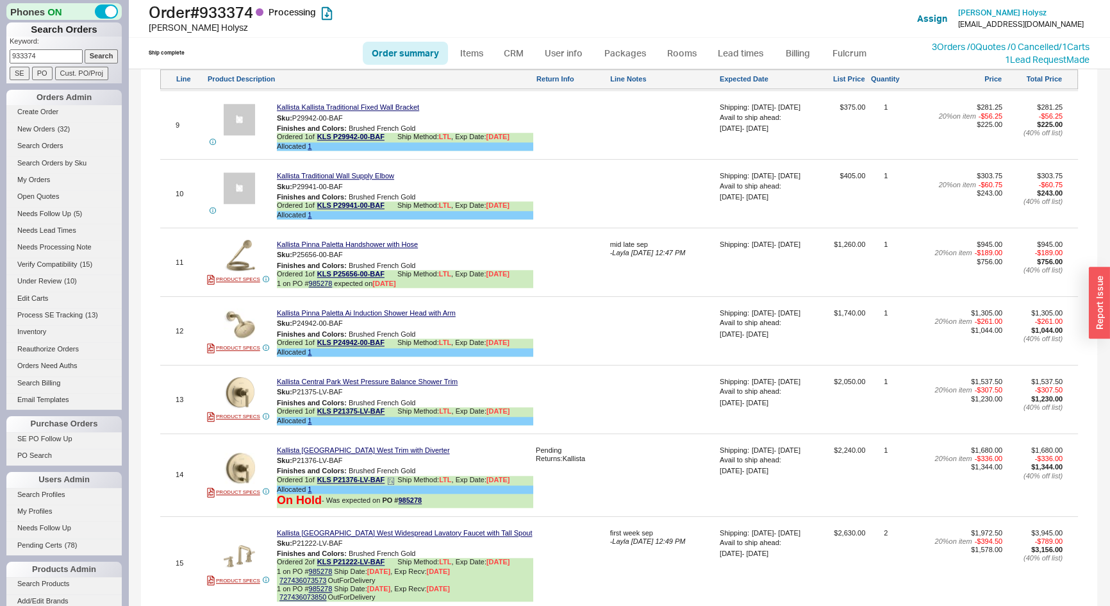
click at [397, 485] on div "Ordered 1 of KLS P21376-LV-BAF Ship Method: LTL , Exp Date: 8/13/25" at bounding box center [405, 481] width 256 height 10
click at [395, 485] on icon at bounding box center [391, 481] width 8 height 8
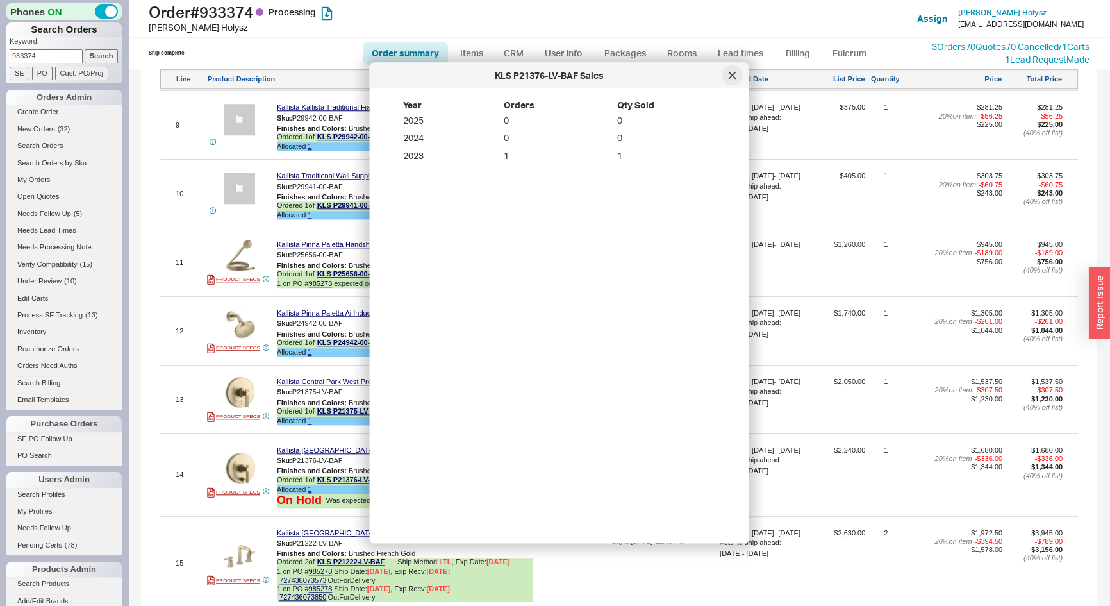
click at [737, 76] on div at bounding box center [733, 75] width 21 height 21
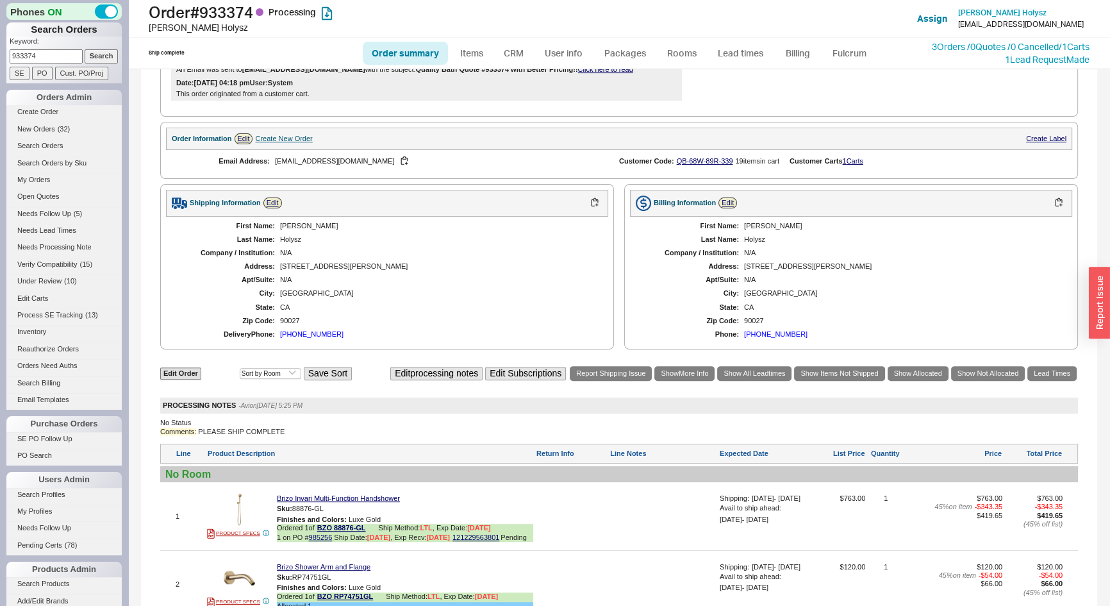
scroll to position [566, 0]
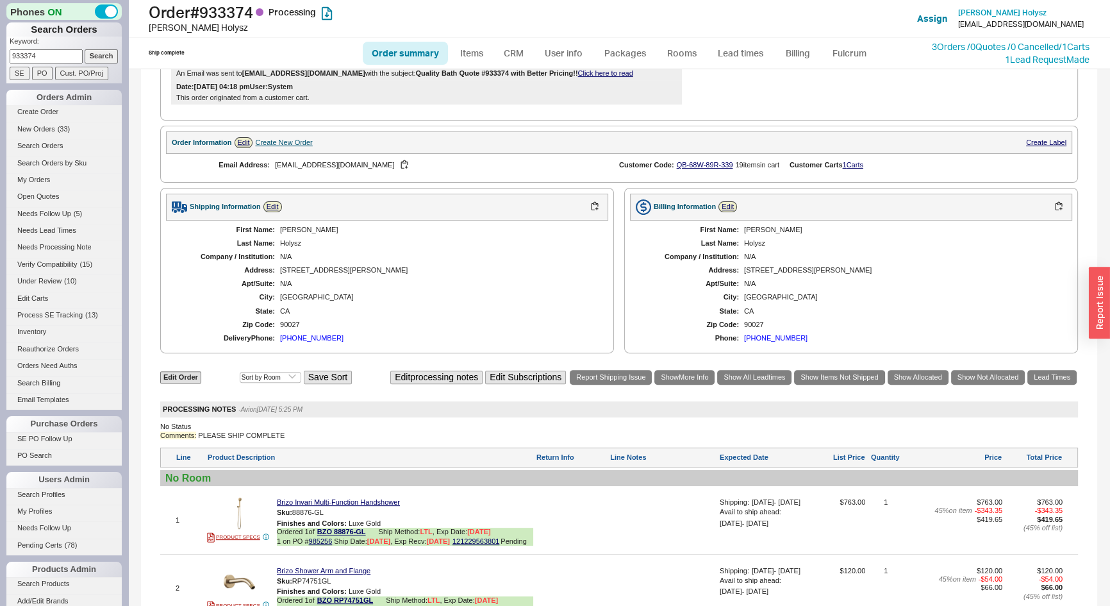
drag, startPoint x: 50, startPoint y: 57, endPoint x: 3, endPoint y: 63, distance: 47.8
click at [3, 63] on div "Phones ON Search Orders Keyword: 933374 Search SE PO Cust. PO/Proj Orders Admin…" at bounding box center [64, 303] width 128 height 606
type input "906051"
click at [85, 49] on input "Search" at bounding box center [102, 55] width 34 height 13
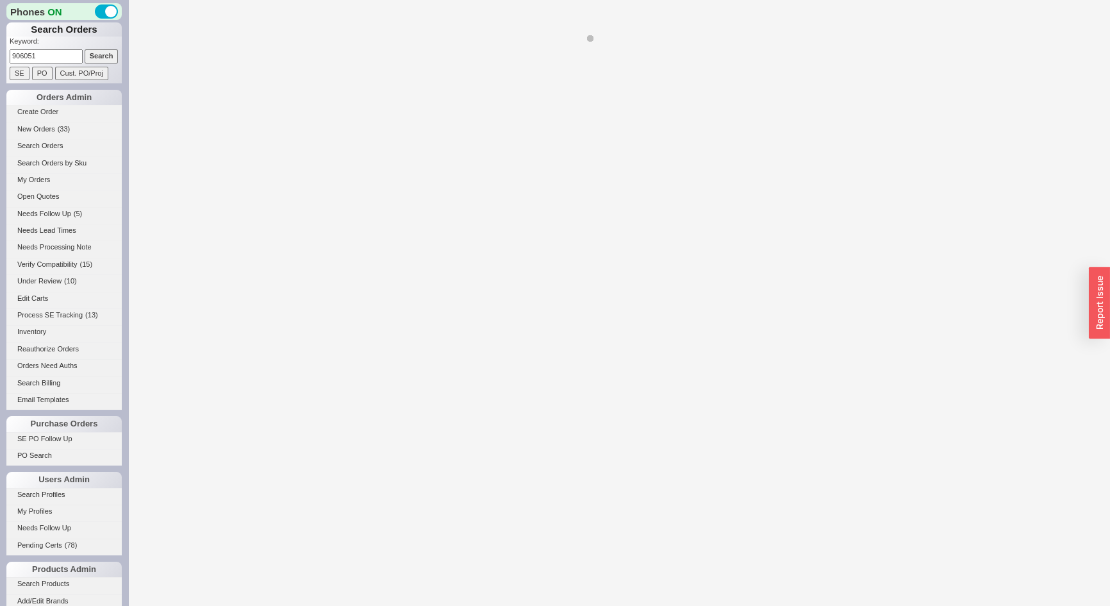
select select "*"
select select "LOW"
select select "3"
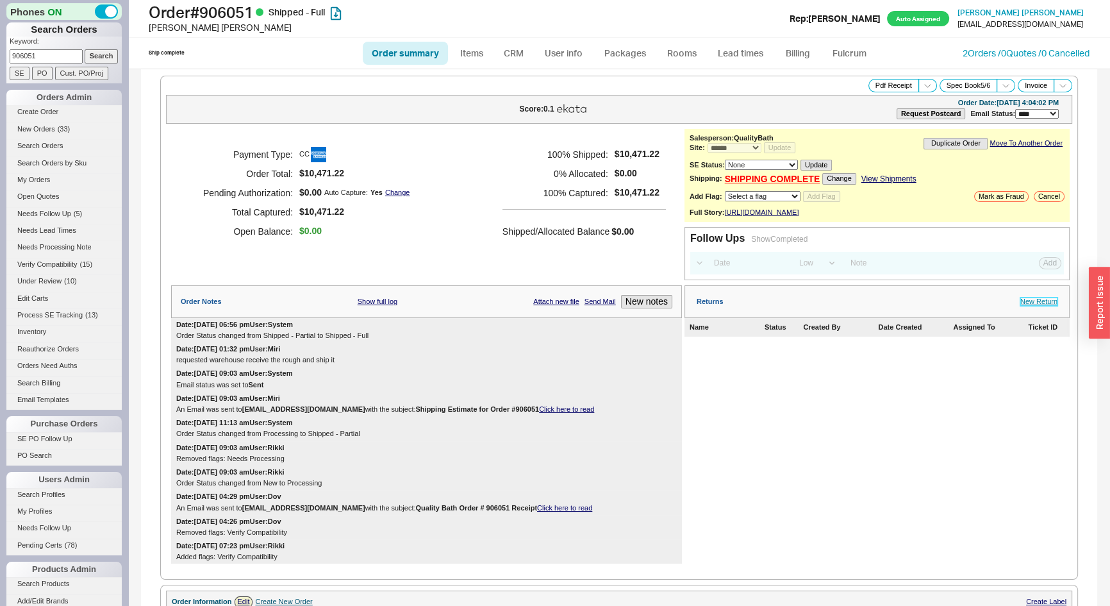
click at [1032, 306] on link "New Return" at bounding box center [1039, 302] width 37 height 8
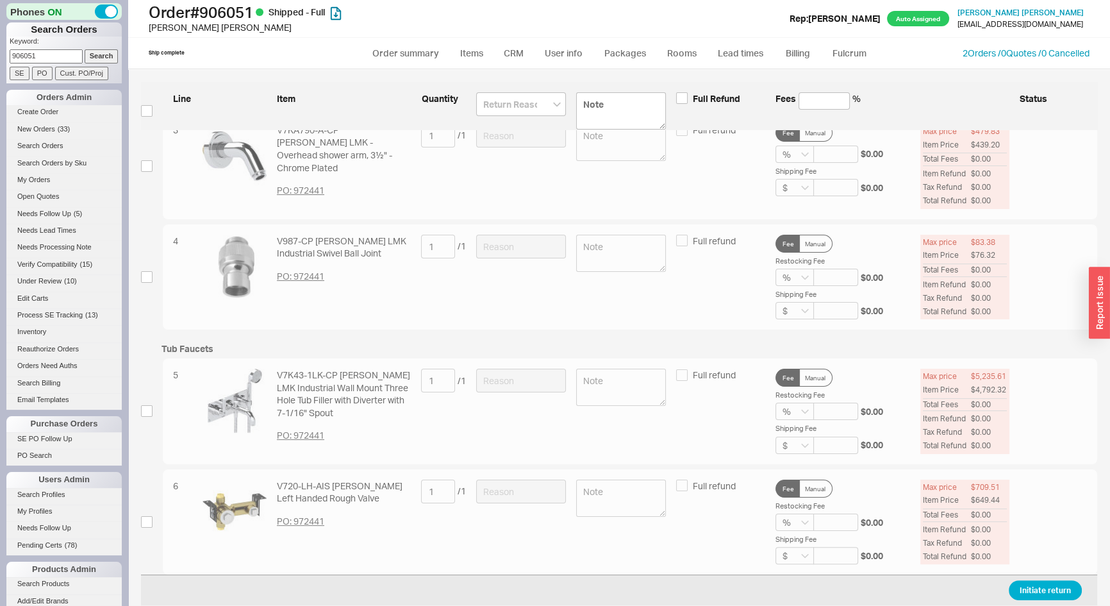
scroll to position [308, 0]
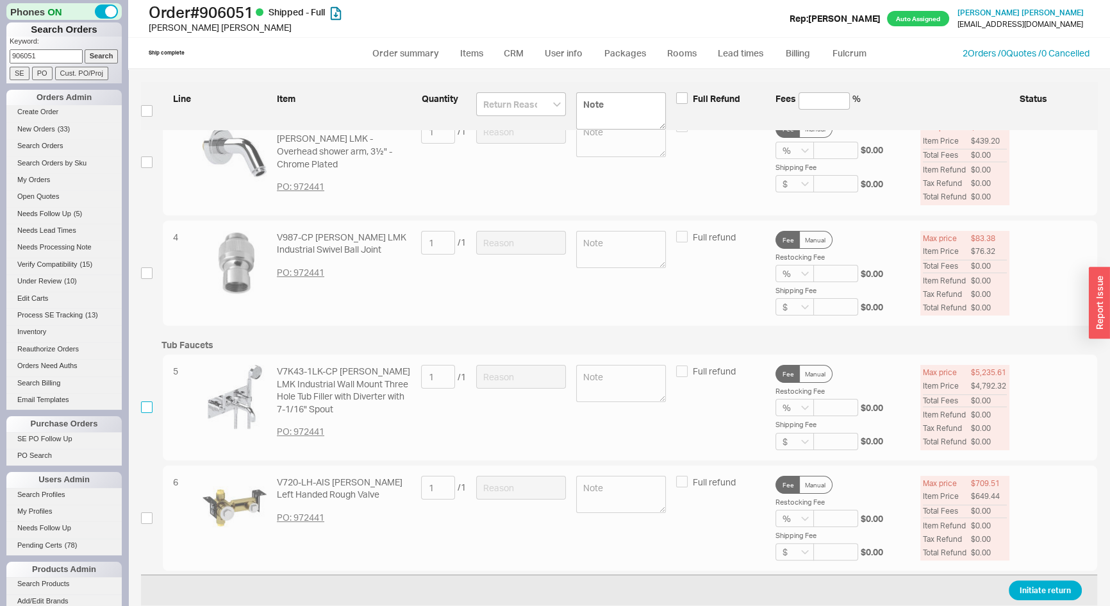
click at [147, 405] on input "checkbox" at bounding box center [147, 407] width 12 height 12
checkbox input "true"
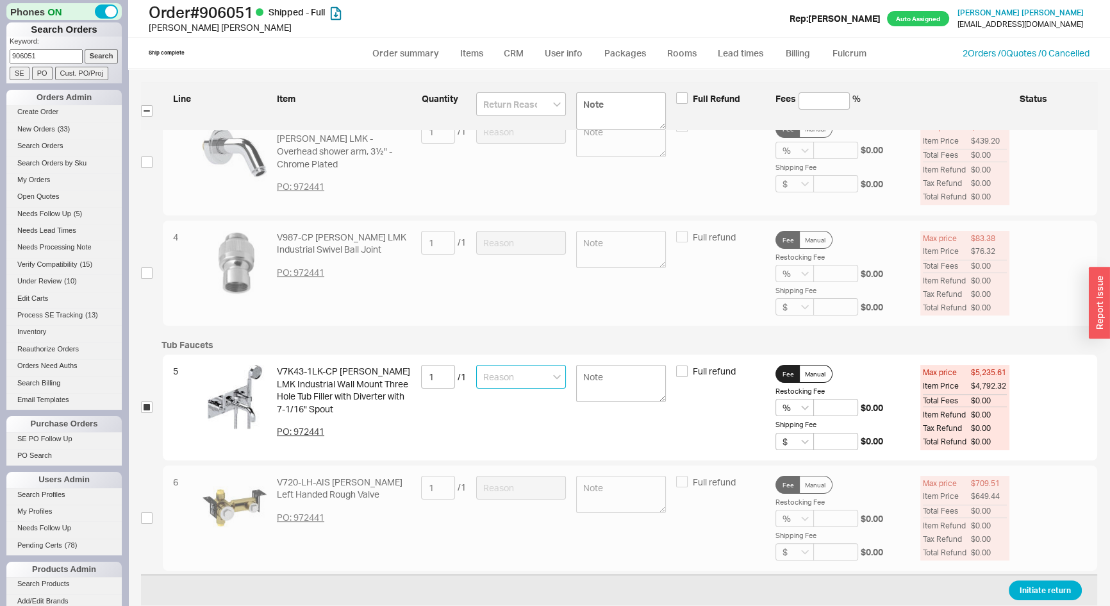
click at [503, 381] on input at bounding box center [521, 377] width 90 height 24
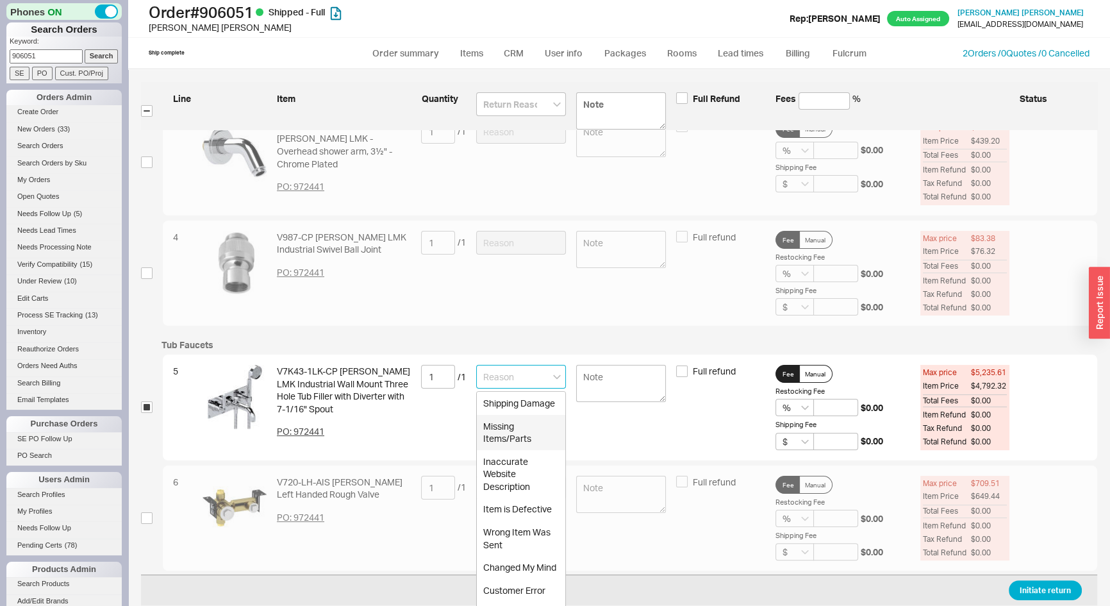
drag, startPoint x: 516, startPoint y: 454, endPoint x: 585, endPoint y: 408, distance: 82.7
click at [519, 450] on div "Missing Items/Parts" at bounding box center [521, 432] width 88 height 35
type input "Missing Items/Parts"
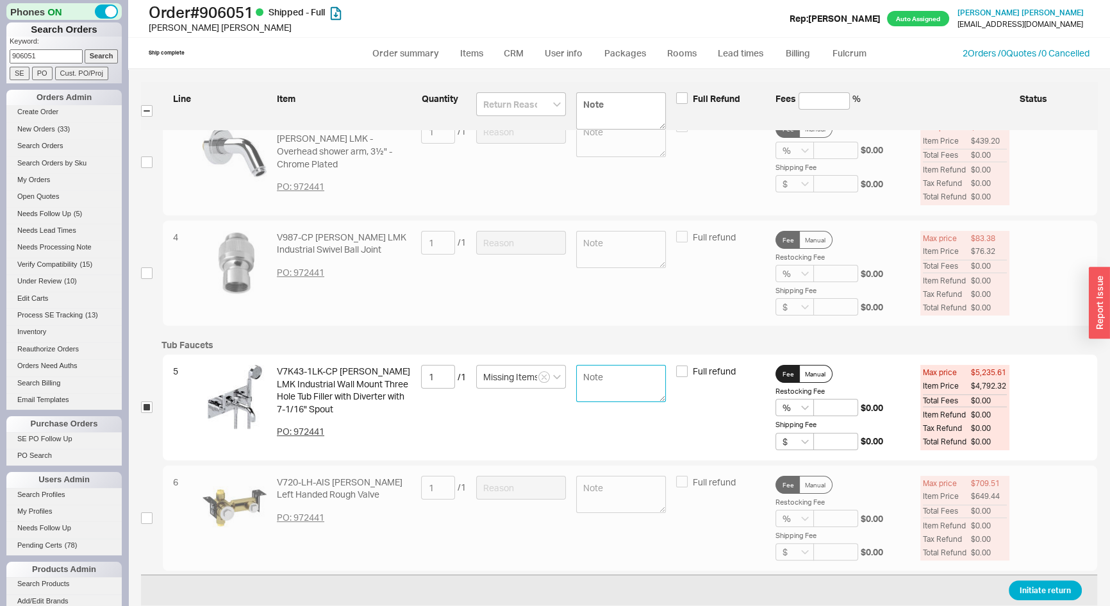
drag, startPoint x: 616, startPoint y: 392, endPoint x: 571, endPoint y: 380, distance: 46.3
click at [615, 392] on textarea at bounding box center [621, 383] width 90 height 37
type textarea "missing the handshower and the handle"
click at [1054, 594] on button "Initiate return" at bounding box center [1045, 591] width 73 height 20
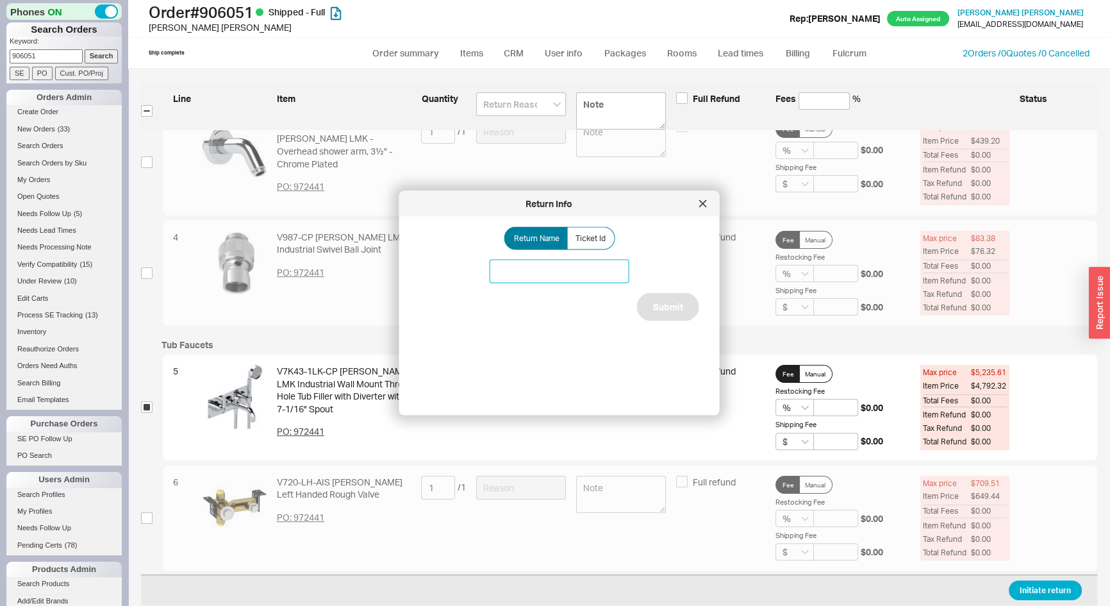
click at [528, 269] on input at bounding box center [560, 272] width 140 height 24
type input "Tub filler"
click at [678, 308] on button "Submit" at bounding box center [668, 307] width 62 height 28
select select "*"
select select "LOW"
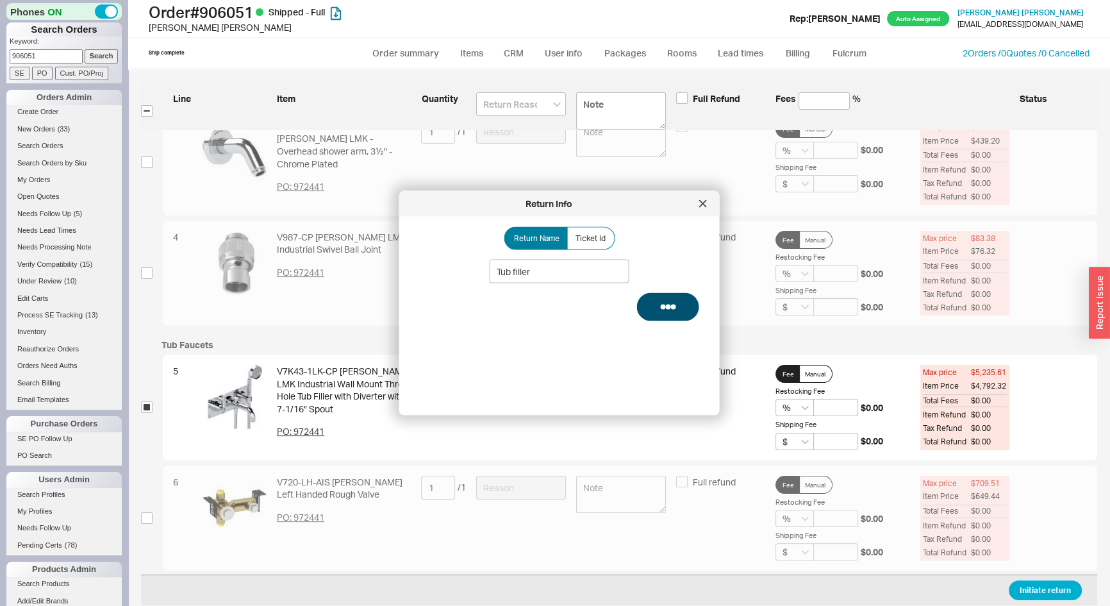
select select "3"
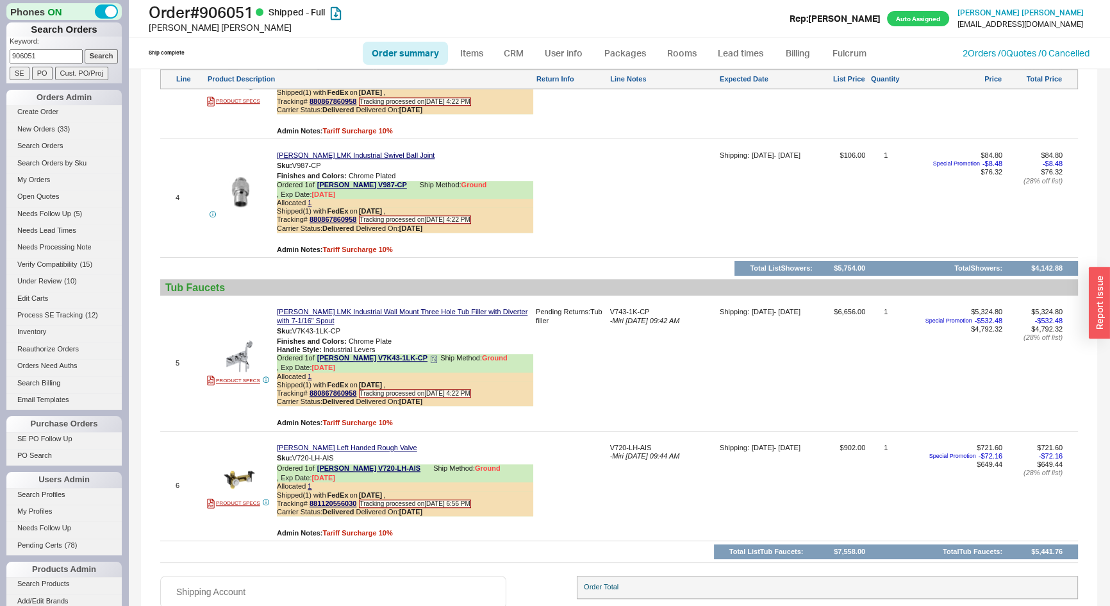
scroll to position [1187, 0]
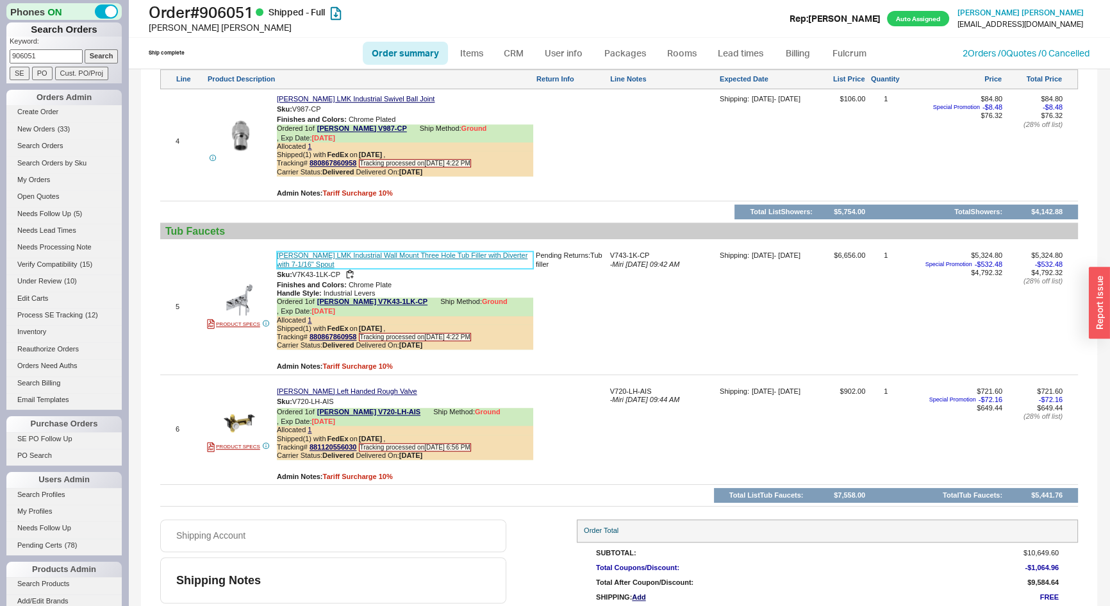
click at [308, 251] on link "Samuel Heath LMK Industrial Wall Mount Three Hole Tub Filler with Diverter with…" at bounding box center [405, 259] width 256 height 17
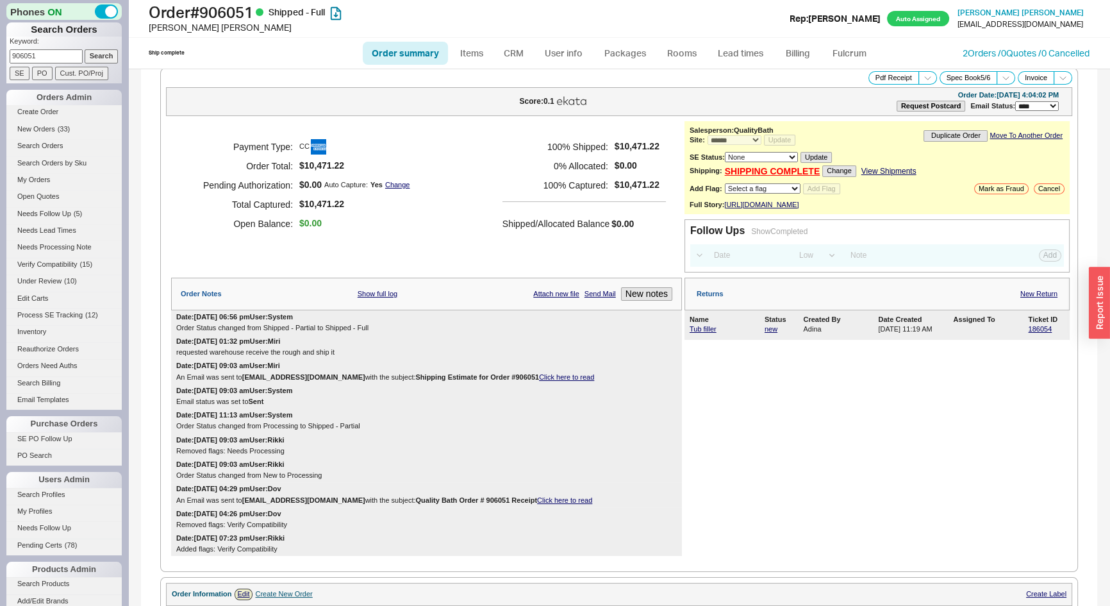
scroll to position [0, 0]
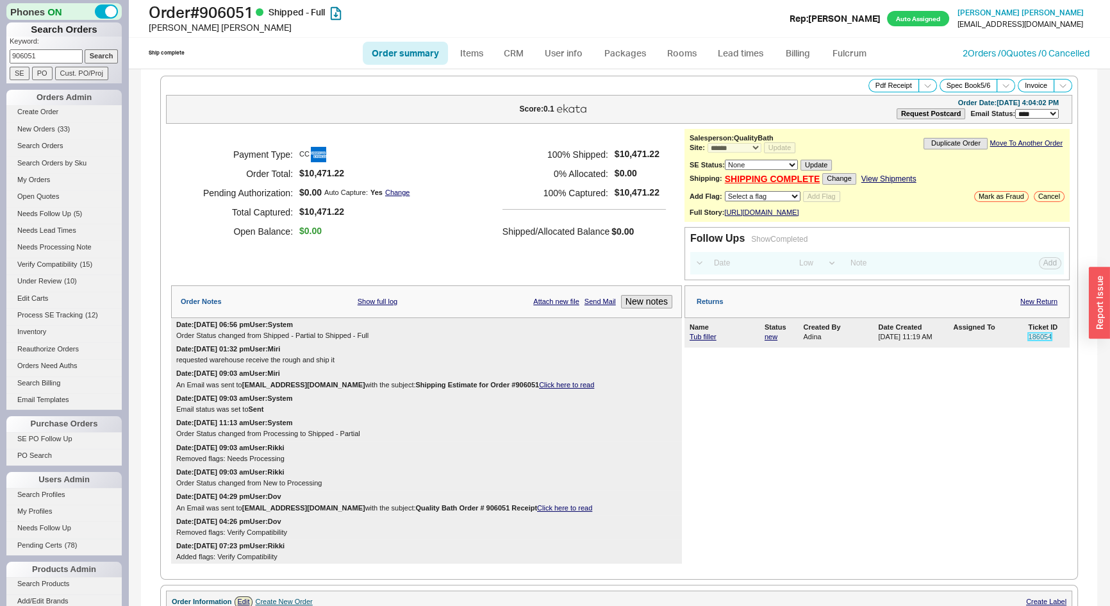
click at [1028, 340] on link "186054" at bounding box center [1040, 337] width 24 height 8
click at [32, 125] on span "New Orders" at bounding box center [36, 129] width 38 height 8
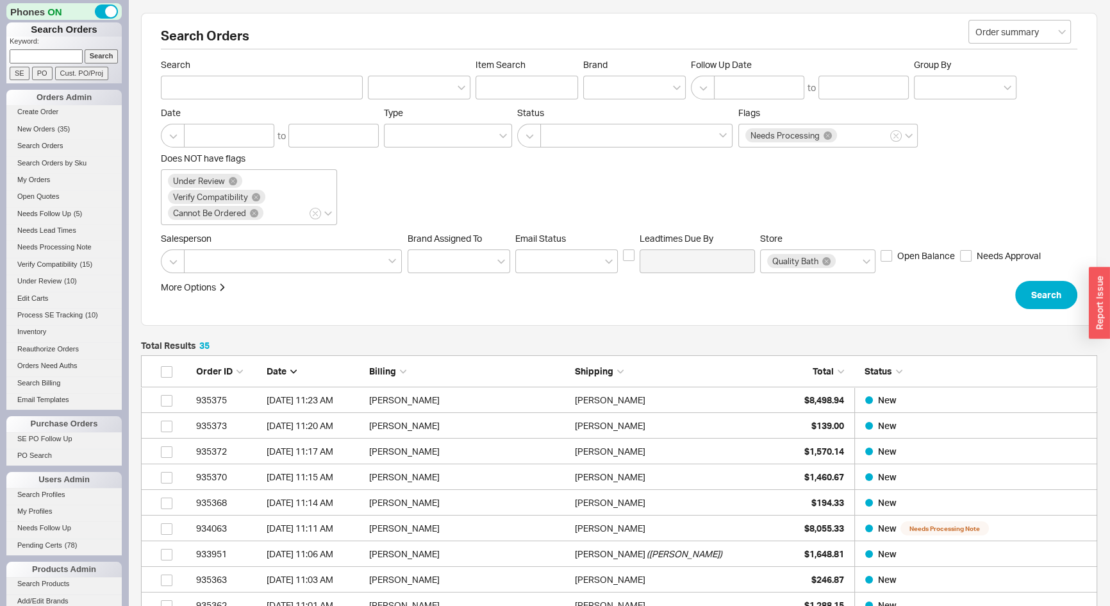
drag, startPoint x: 28, startPoint y: 53, endPoint x: 24, endPoint y: 40, distance: 14.0
click at [24, 49] on form "Keyword: Search SE PO Cust. PO/Proj" at bounding box center [66, 59] width 112 height 44
type input "9333374"
click at [85, 49] on input "Search" at bounding box center [102, 55] width 34 height 13
type input "9333374"
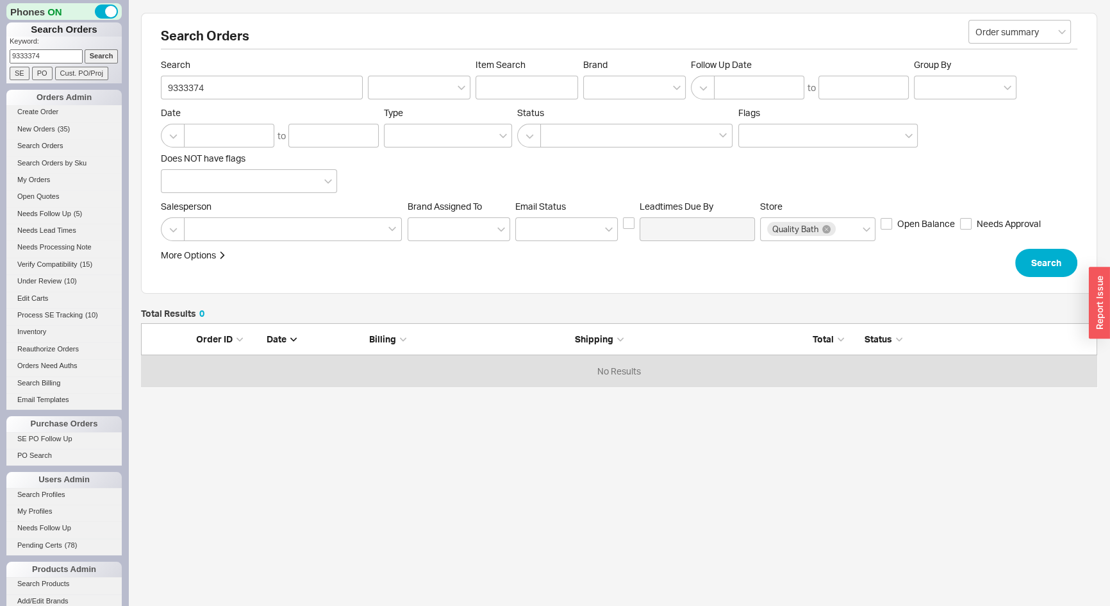
scroll to position [54, 948]
click at [34, 53] on input "9333374" at bounding box center [46, 55] width 73 height 13
click at [33, 56] on input "9333374" at bounding box center [46, 55] width 73 height 13
click at [46, 56] on input "933374" at bounding box center [46, 55] width 73 height 13
type input "933374"
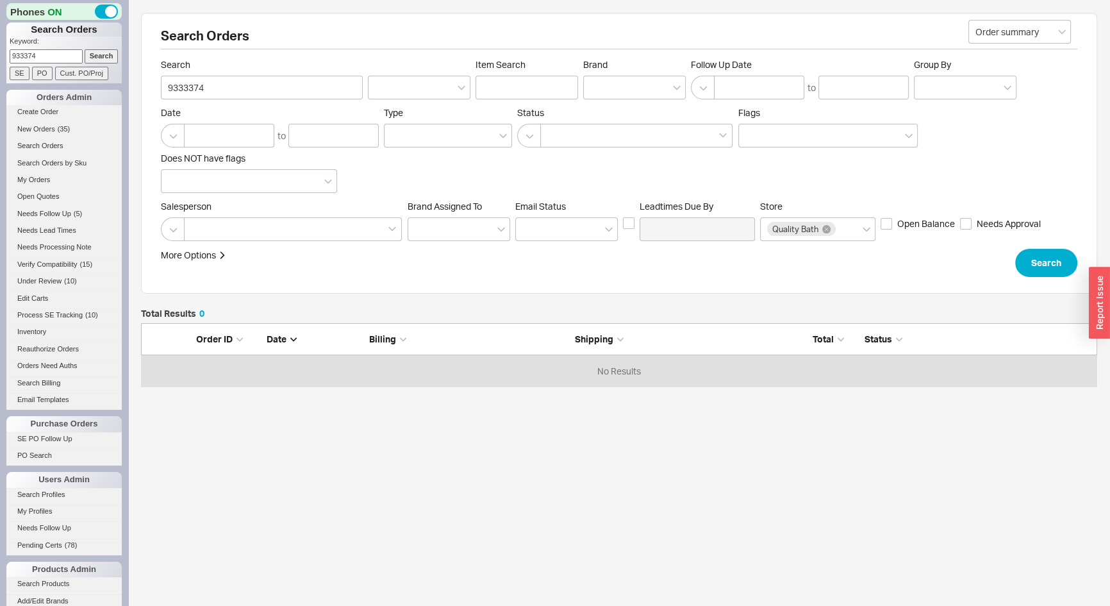
click at [85, 49] on input "Search" at bounding box center [102, 55] width 34 height 13
select select "*"
select select "LOW"
select select "3"
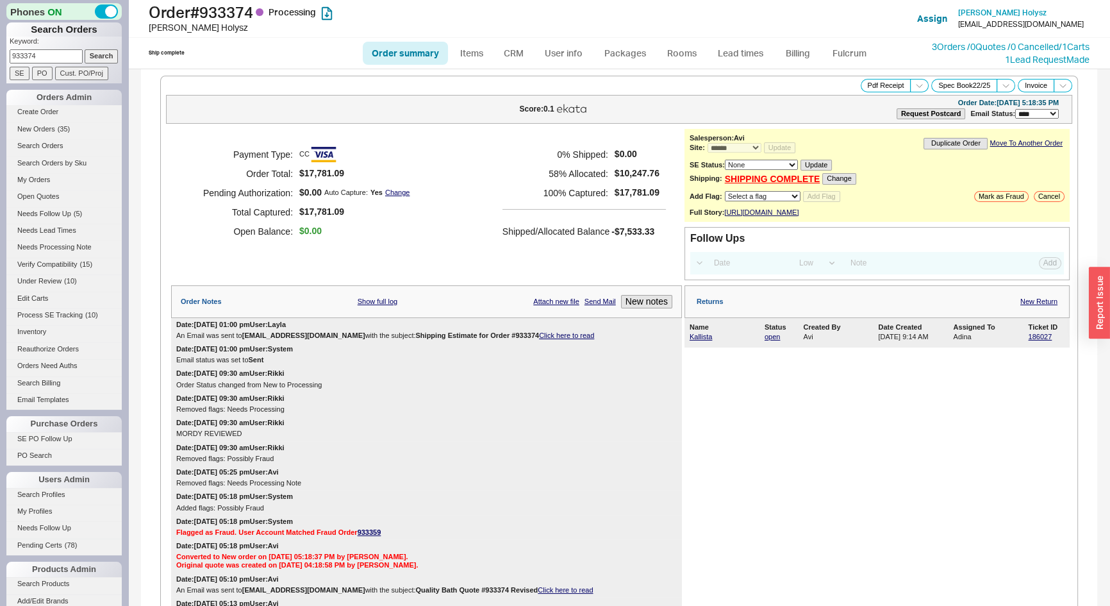
click at [46, 56] on input "933374" at bounding box center [46, 55] width 73 height 13
click at [85, 54] on input "Search" at bounding box center [102, 55] width 34 height 13
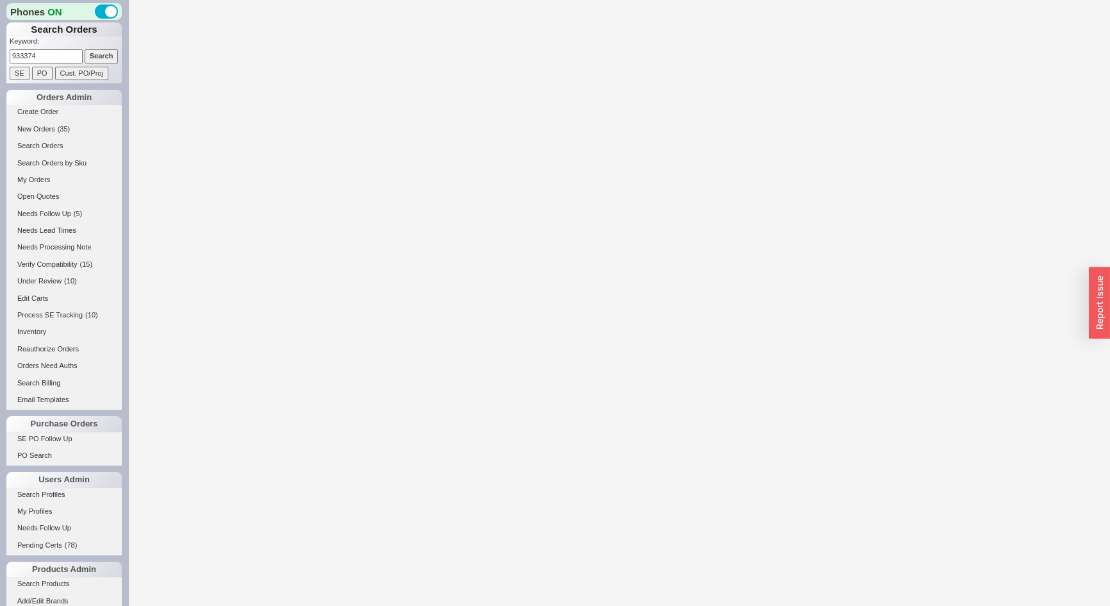
select select "*"
select select "LOW"
select select "3"
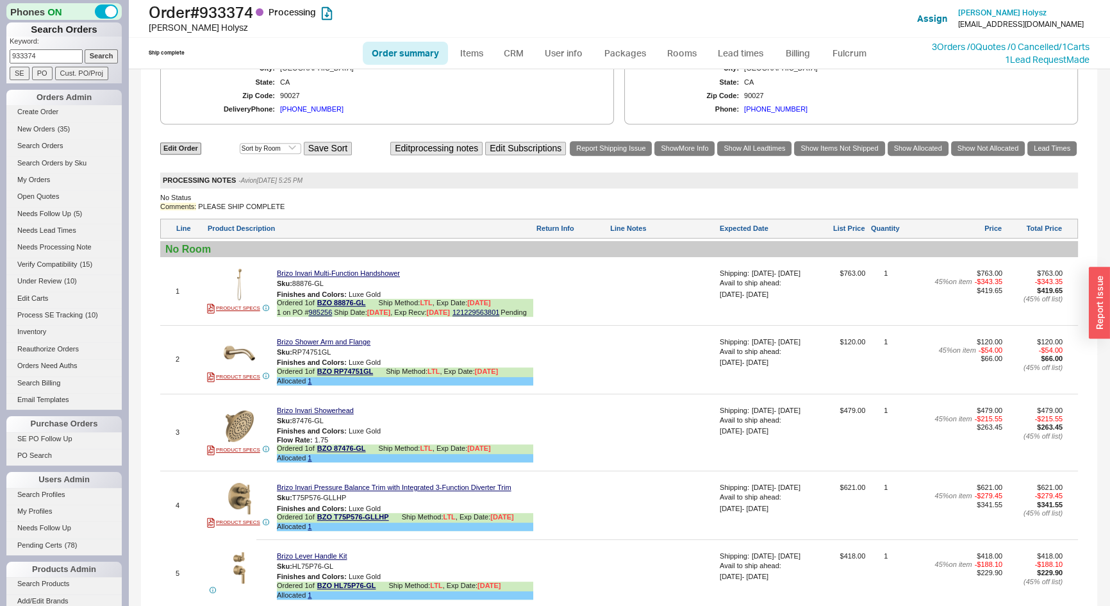
scroll to position [1049, 0]
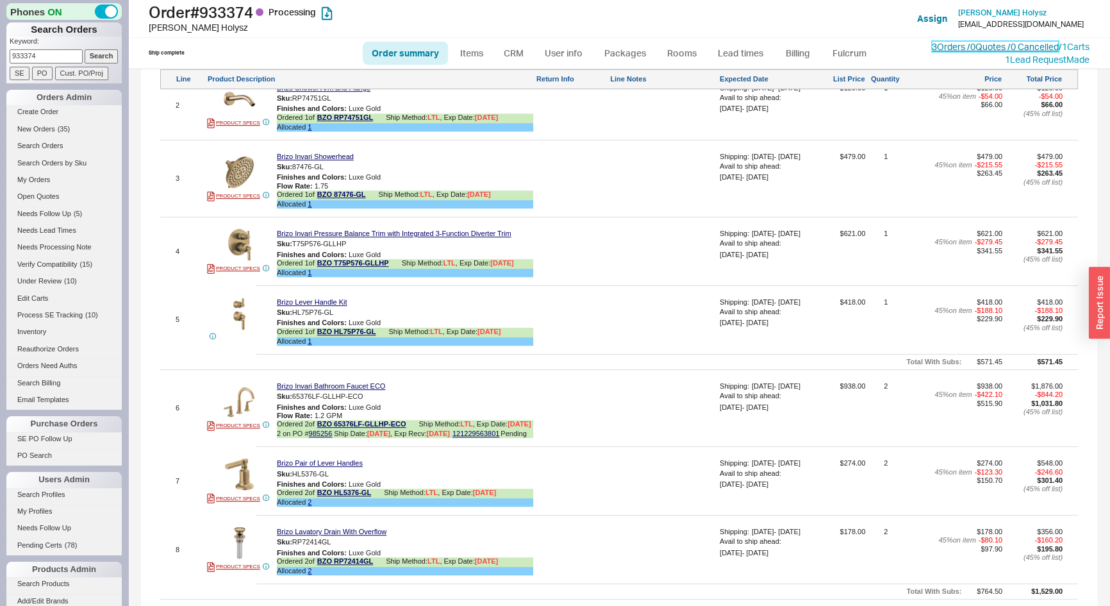
click at [932, 46] on link "3 Orders / 0 Quotes / 0 Cancelled" at bounding box center [995, 46] width 127 height 11
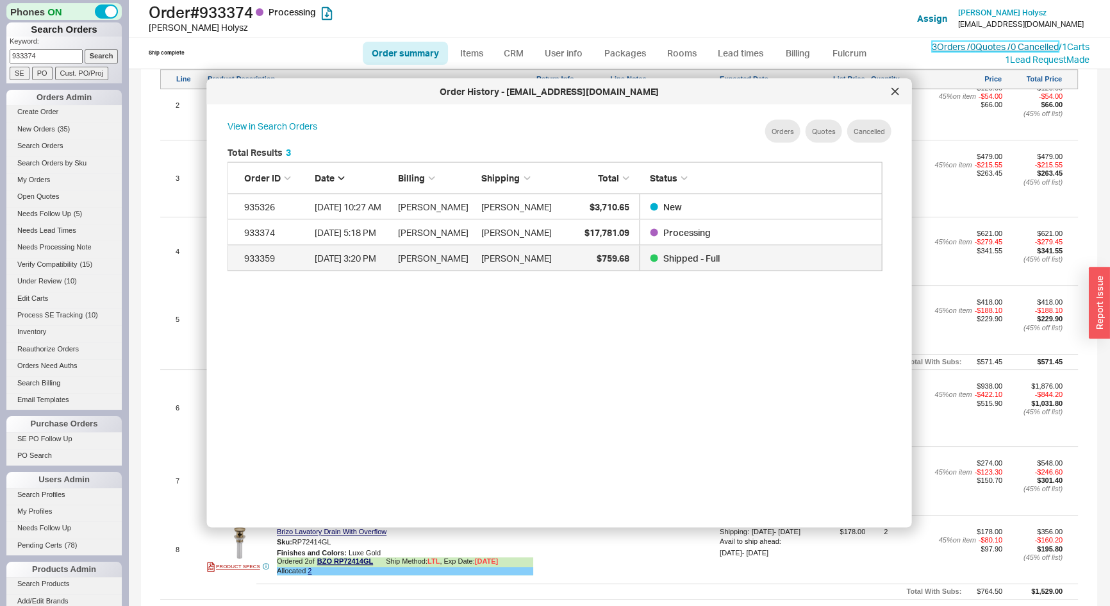
scroll to position [383, 667]
click at [898, 89] on icon at bounding box center [895, 91] width 6 height 6
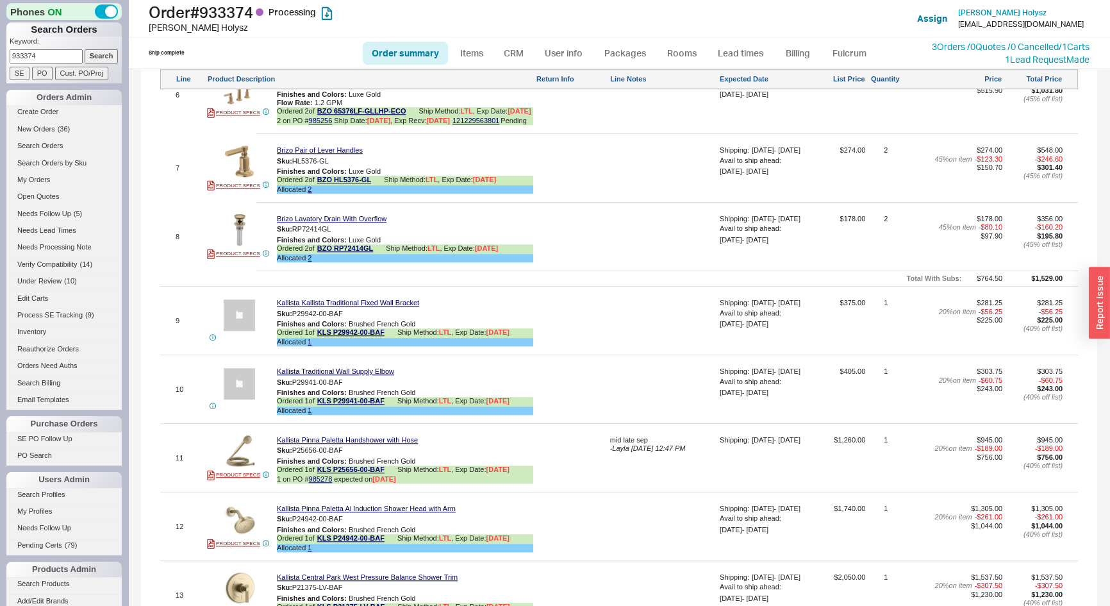
scroll to position [1515, 0]
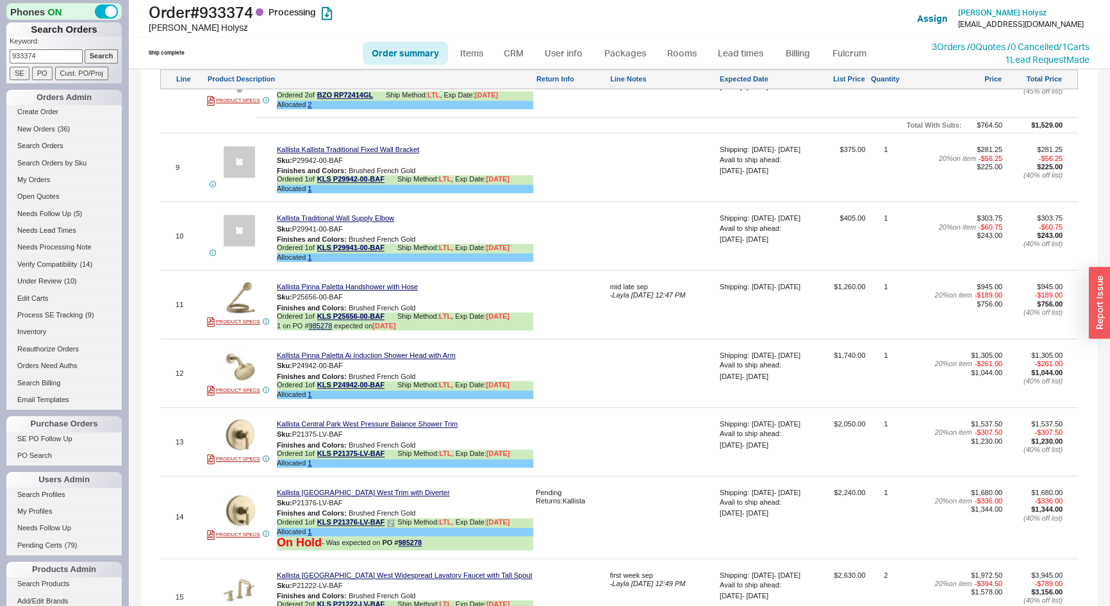
click at [312, 536] on div "Allocated 1" at bounding box center [405, 532] width 256 height 8
click at [308, 535] on link "1" at bounding box center [310, 532] width 4 height 8
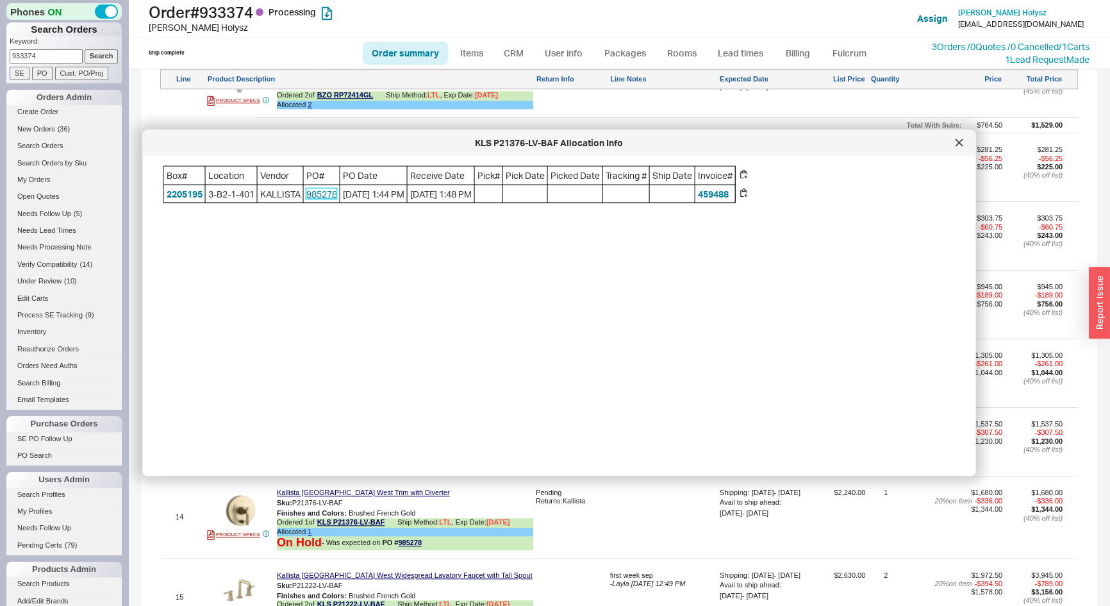
click at [324, 196] on link "985278" at bounding box center [321, 193] width 31 height 11
click at [960, 147] on div at bounding box center [960, 143] width 21 height 21
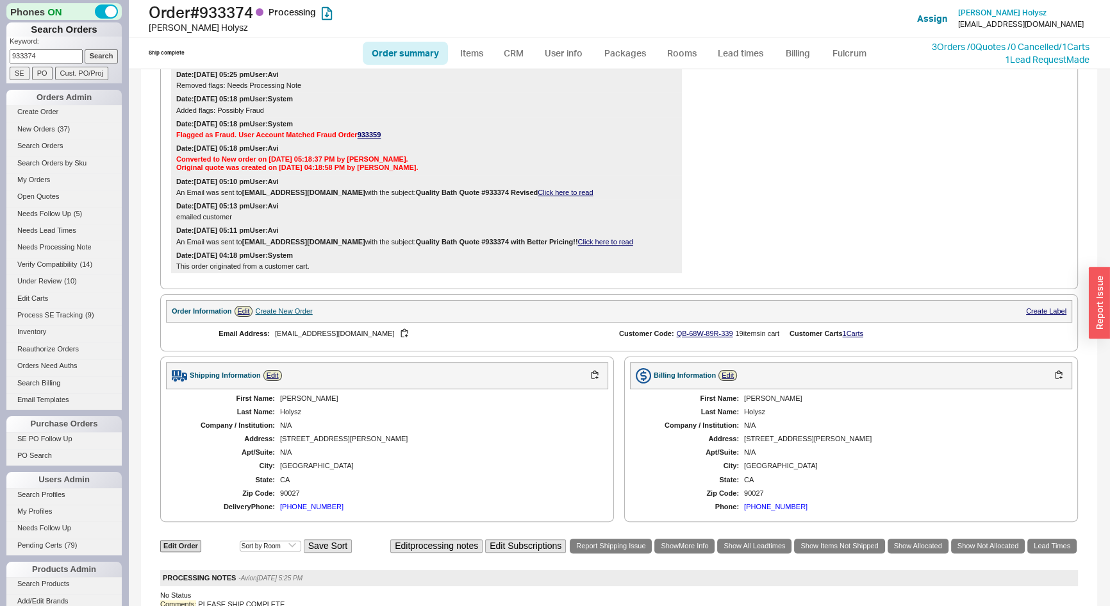
scroll to position [58, 0]
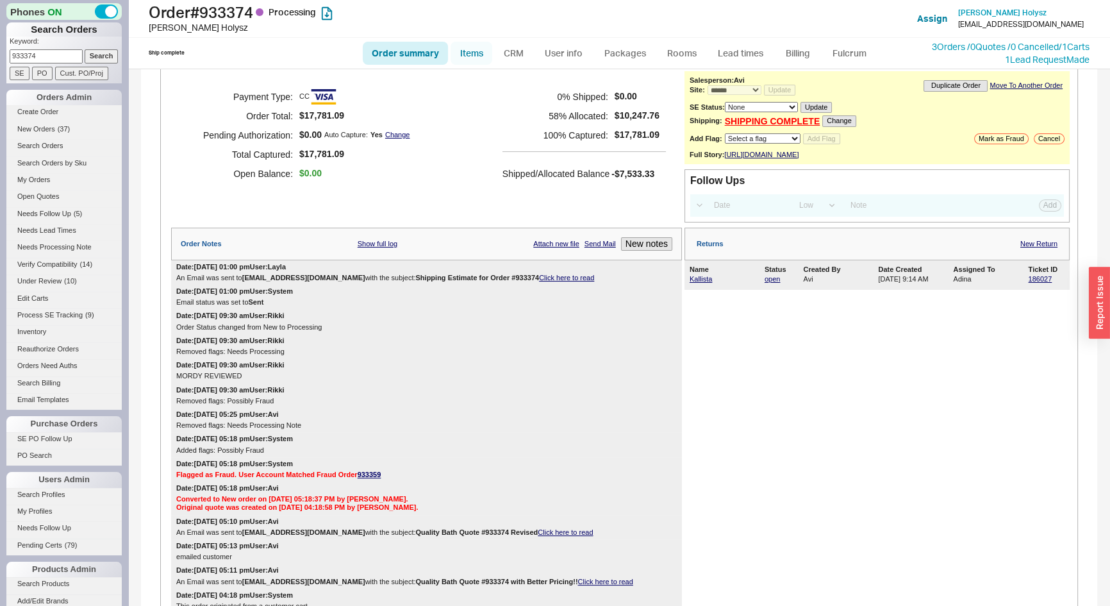
click at [479, 58] on link "Items" at bounding box center [472, 53] width 42 height 23
select select "3"
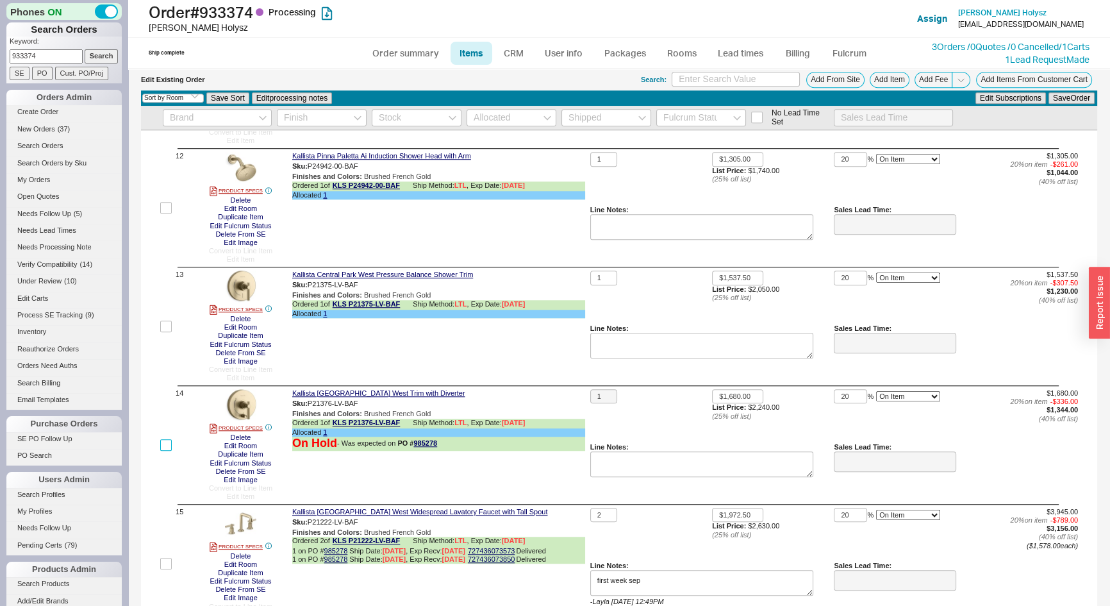
click at [165, 448] on input "checkbox" at bounding box center [166, 445] width 12 height 12
checkbox input "true"
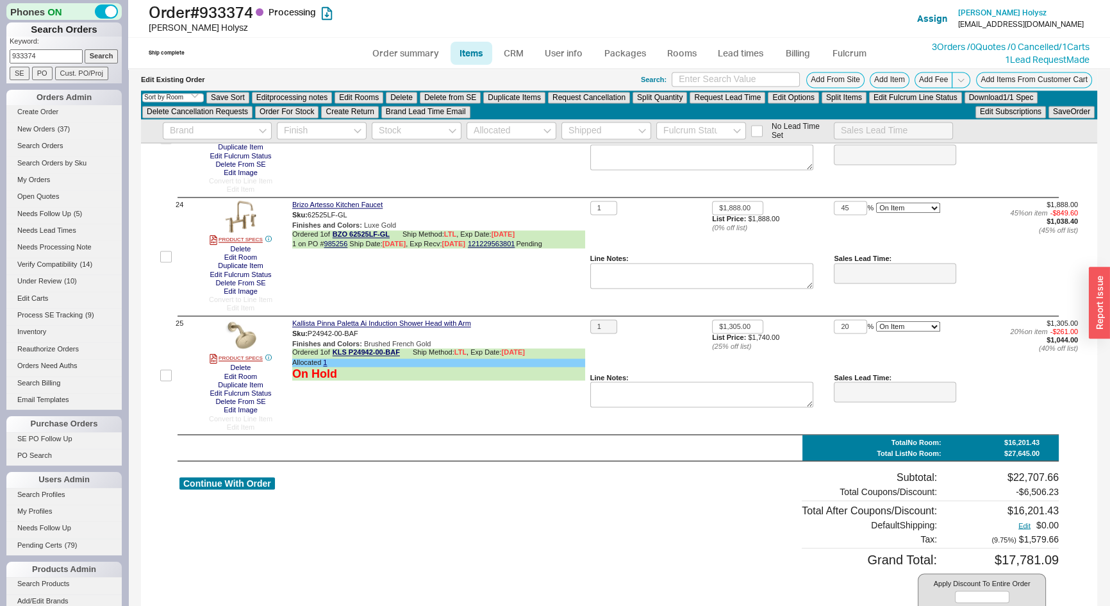
scroll to position [2869, 0]
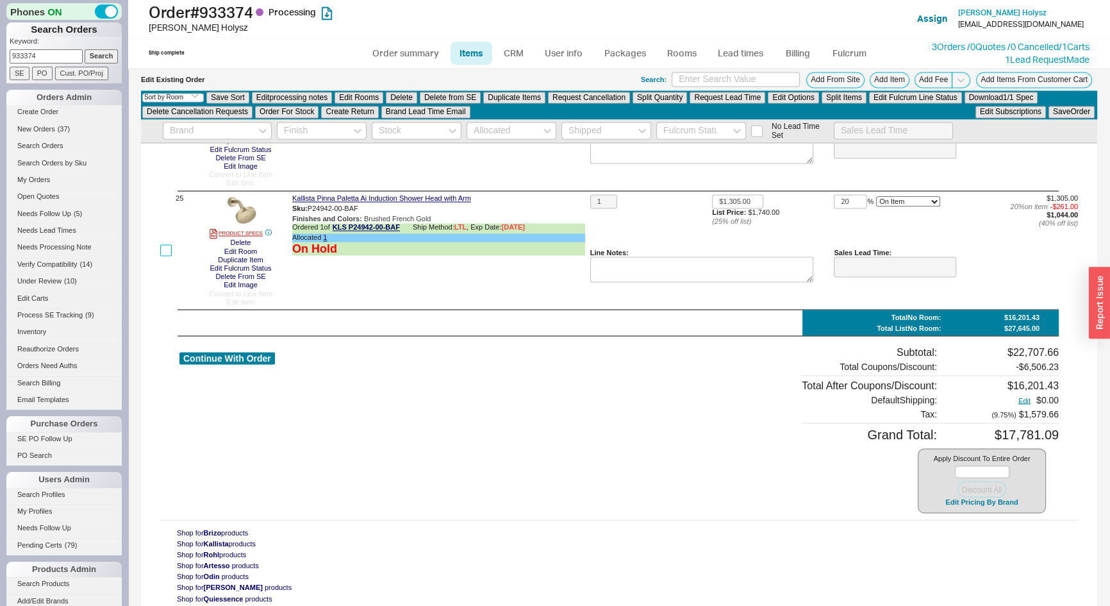
click at [167, 256] on input "checkbox" at bounding box center [166, 250] width 12 height 12
checkbox input "true"
click at [410, 94] on button "Delete" at bounding box center [401, 98] width 31 height 12
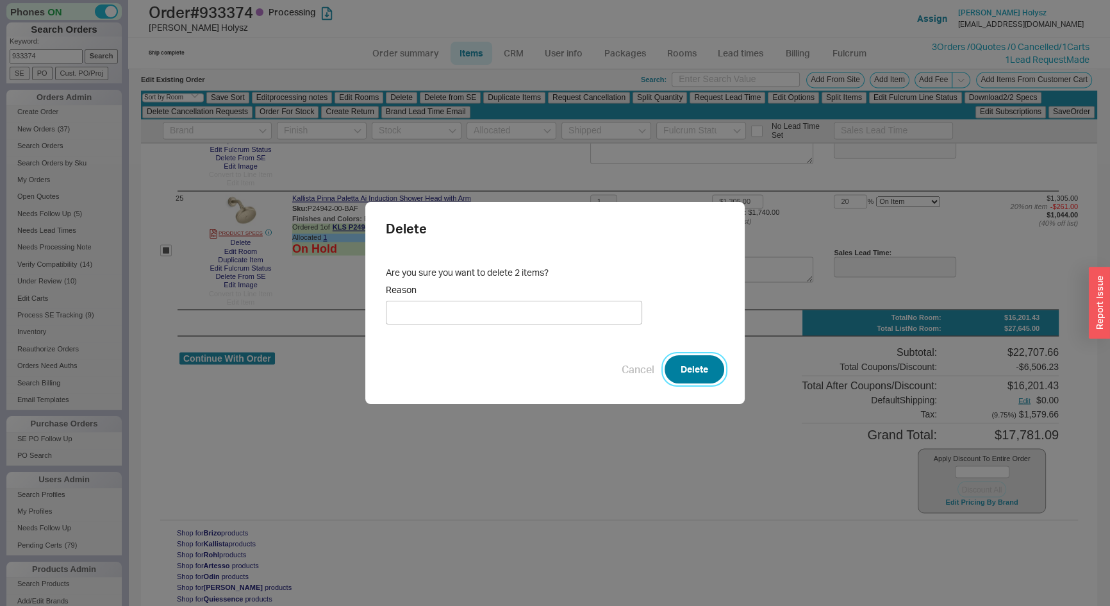
click at [700, 365] on button "Delete" at bounding box center [695, 369] width 60 height 28
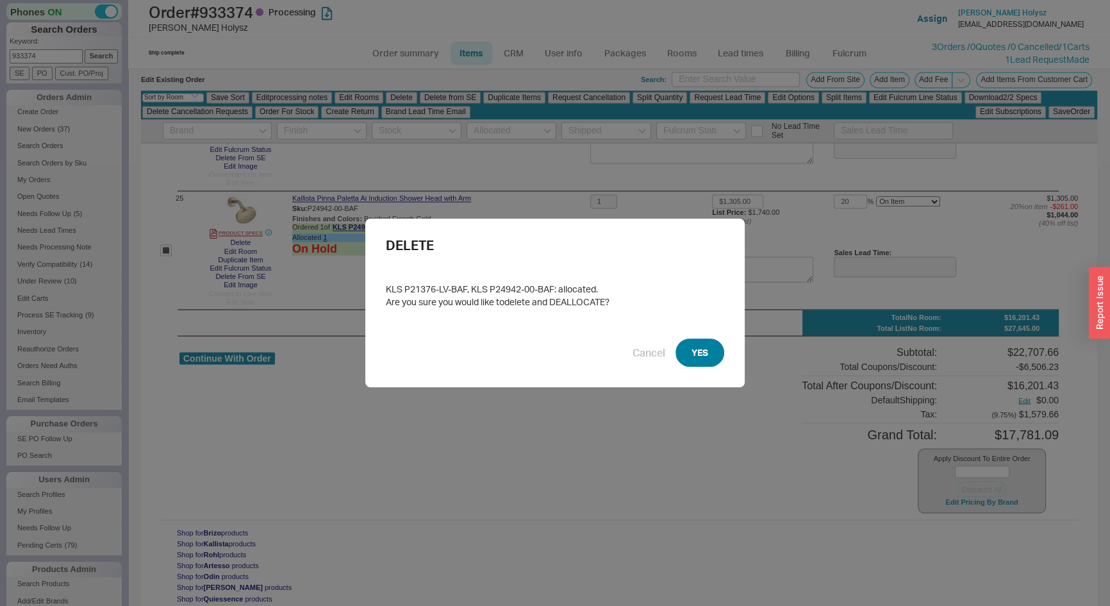
click at [689, 342] on button "YES" at bounding box center [700, 353] width 49 height 28
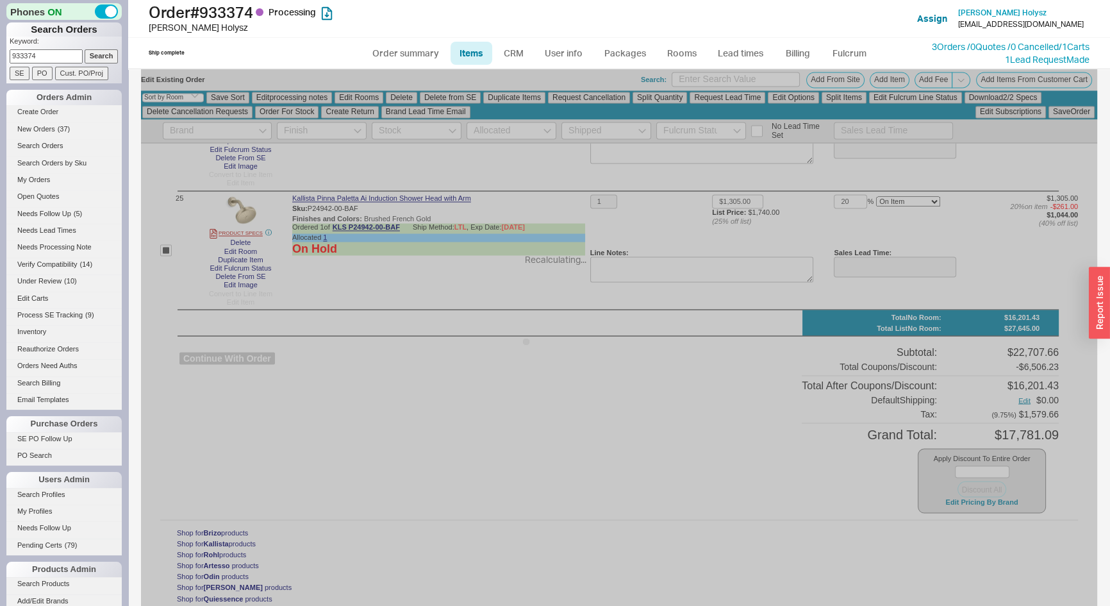
checkbox input "false"
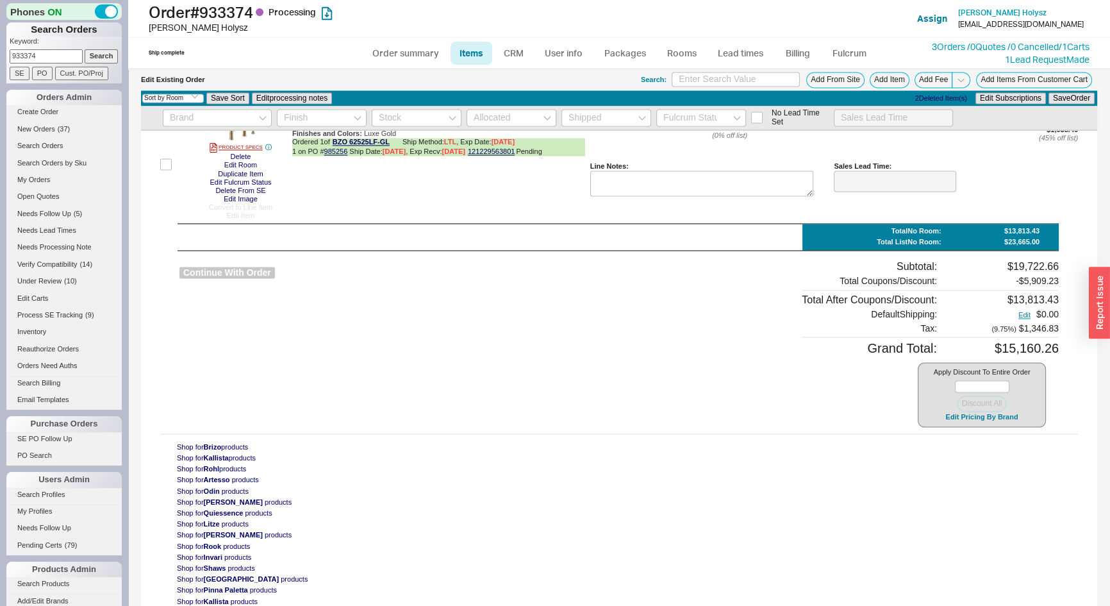
scroll to position [2704, 0]
click at [215, 276] on button "Continue With Order" at bounding box center [228, 273] width 96 height 12
select select "*"
select select "LOW"
select select "3"
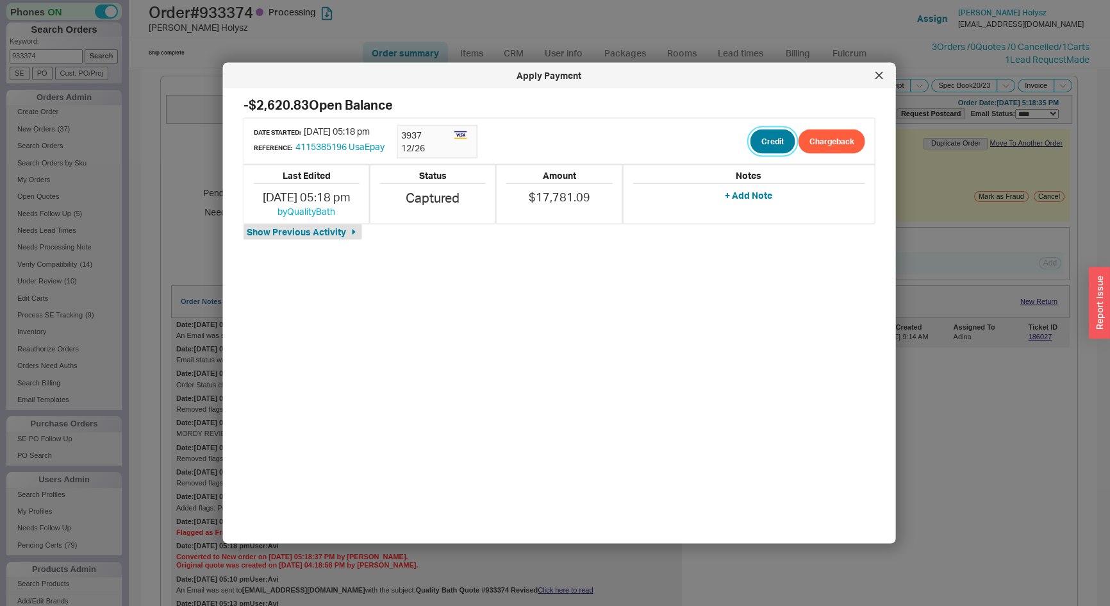
click at [768, 140] on button "Credit" at bounding box center [773, 141] width 45 height 24
click at [759, 206] on button "Credit" at bounding box center [763, 202] width 44 height 24
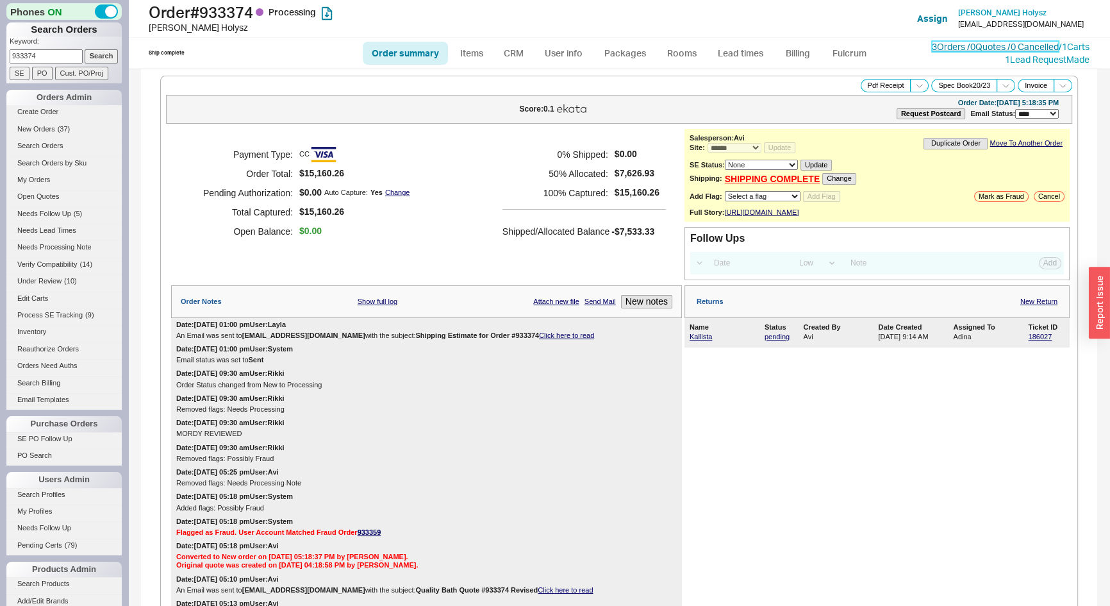
click at [932, 46] on link "3 Orders / 0 Quotes / 0 Cancelled" at bounding box center [995, 46] width 127 height 11
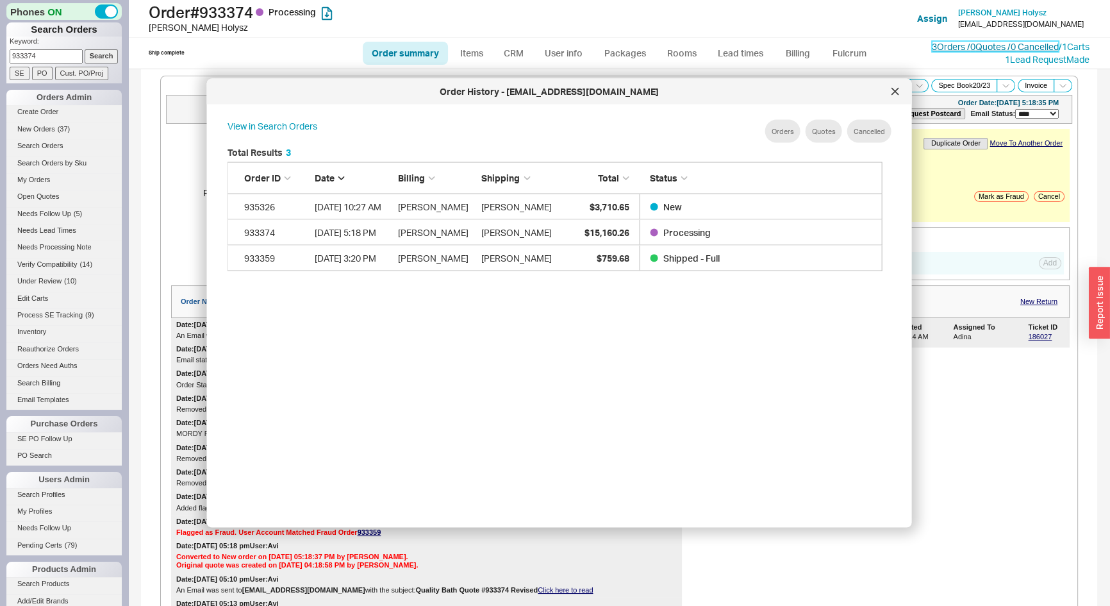
scroll to position [383, 667]
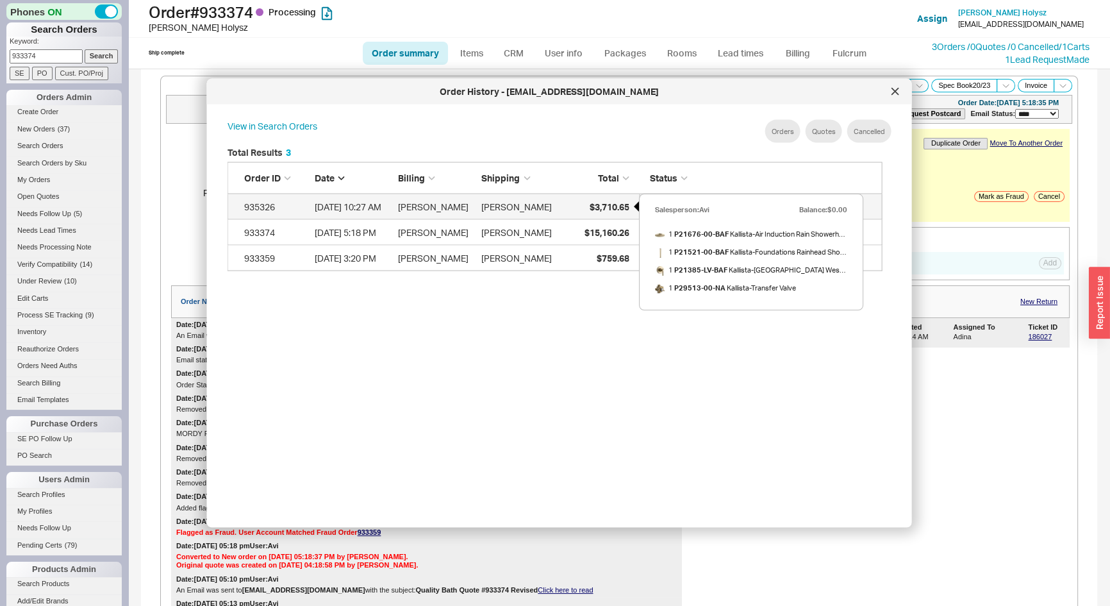
click at [614, 208] on span "$3,710.65" at bounding box center [609, 206] width 40 height 11
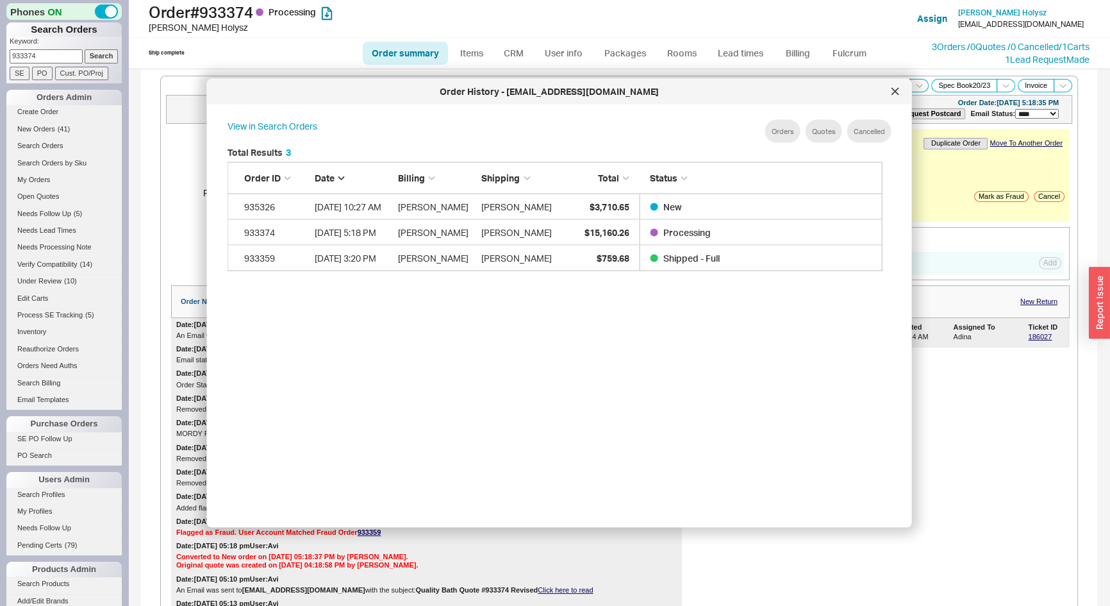
drag, startPoint x: 26, startPoint y: 52, endPoint x: 0, endPoint y: 54, distance: 25.8
click at [0, 54] on div "Phones ON Search Orders Keyword: 933374 Search SE PO Cust. PO/Proj Orders Admin…" at bounding box center [64, 303] width 128 height 606
type input "929574"
click at [85, 49] on input "Search" at bounding box center [102, 55] width 34 height 13
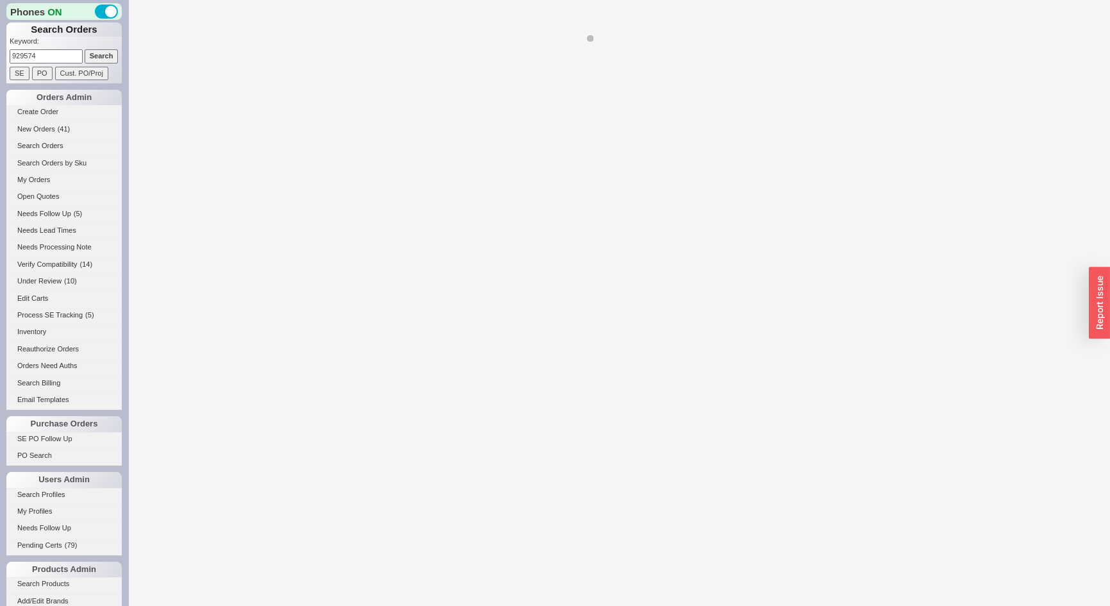
select select "*"
select select "LOW"
select select "3"
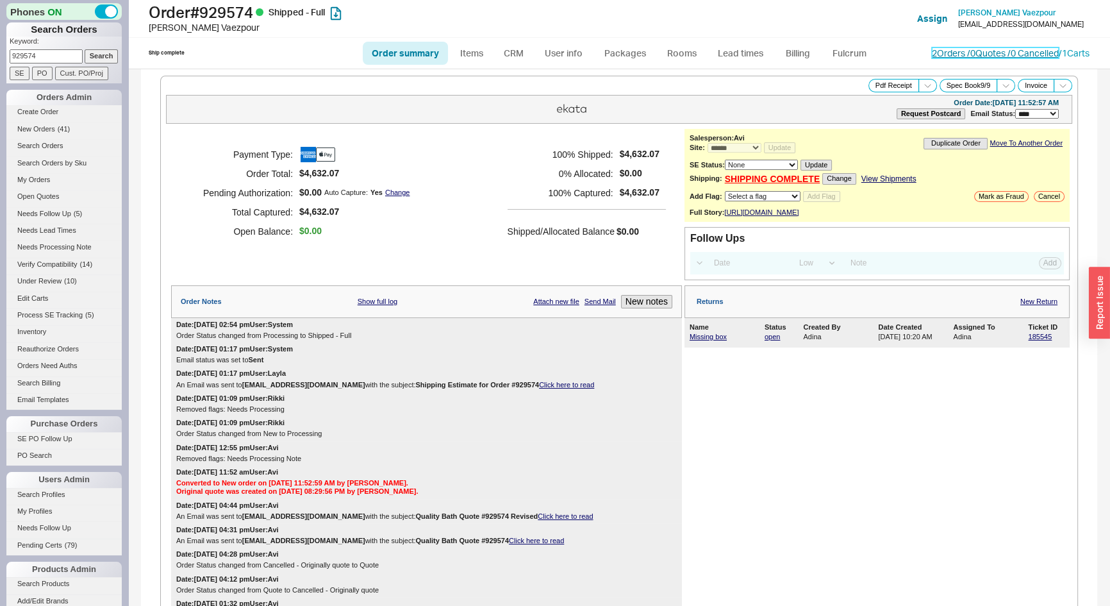
click at [941, 54] on link "2 Orders / 0 Quotes / 0 Cancelled" at bounding box center [995, 52] width 127 height 11
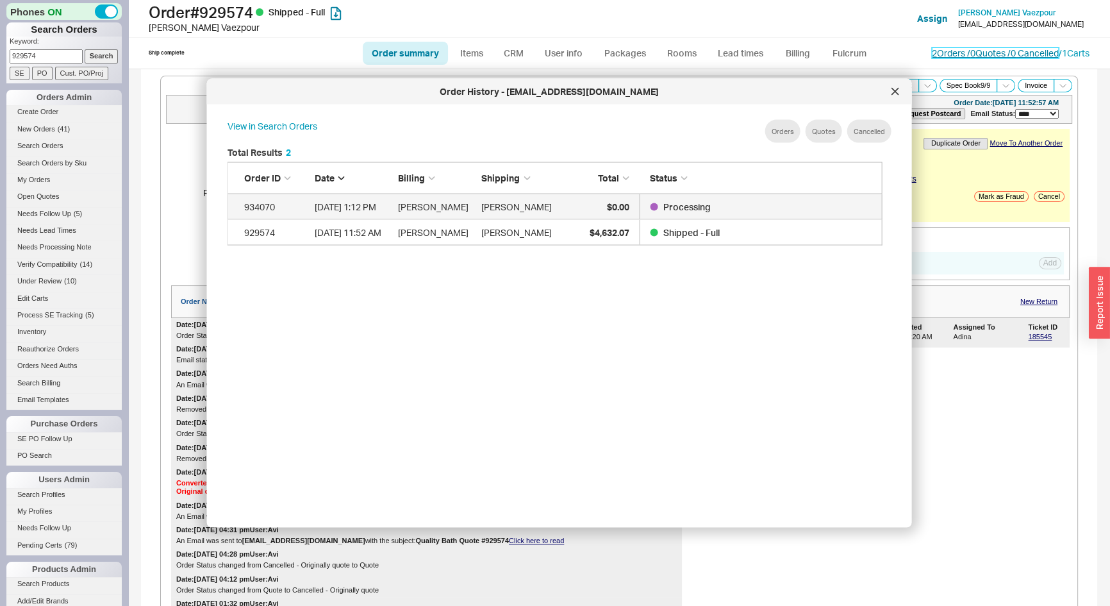
scroll to position [383, 667]
click at [607, 208] on span "$0.00" at bounding box center [618, 206] width 22 height 11
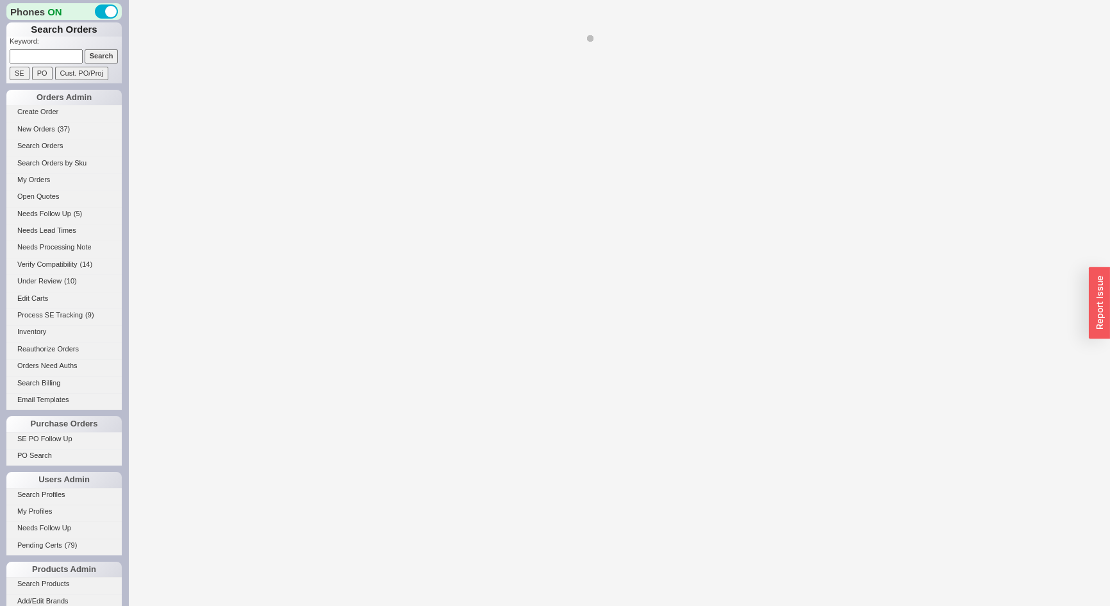
select select "*"
select select "LOW"
select select "3"
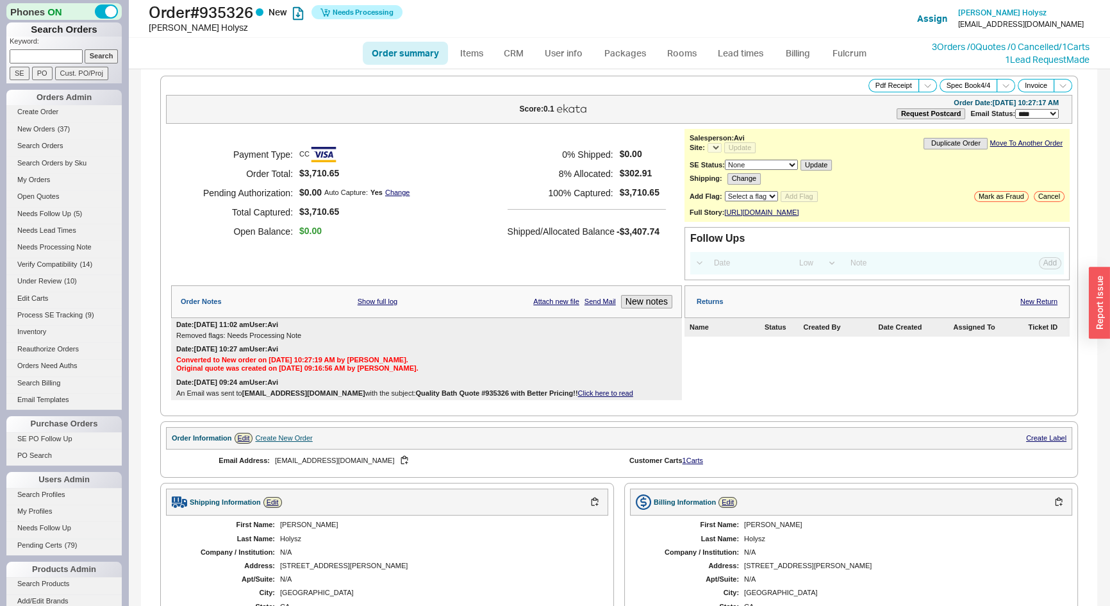
select select "*"
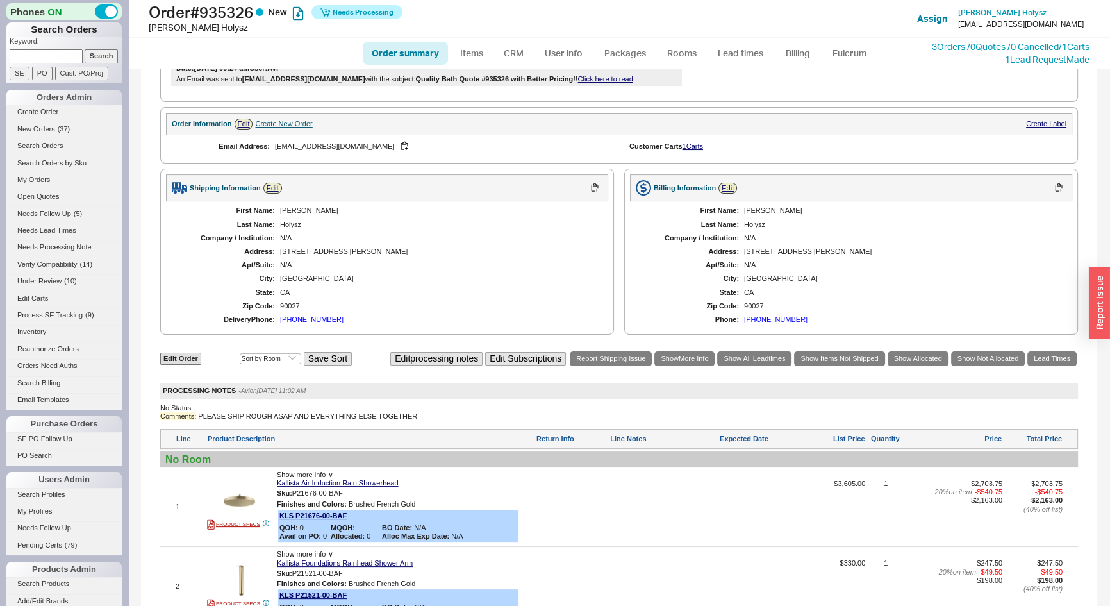
scroll to position [524, 0]
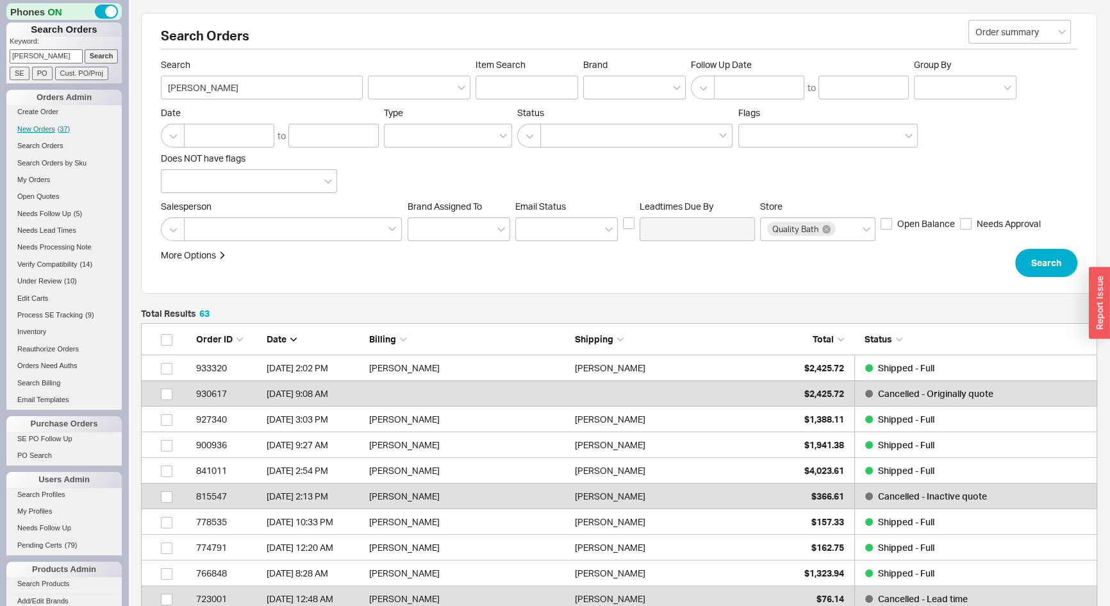
scroll to position [1639, 948]
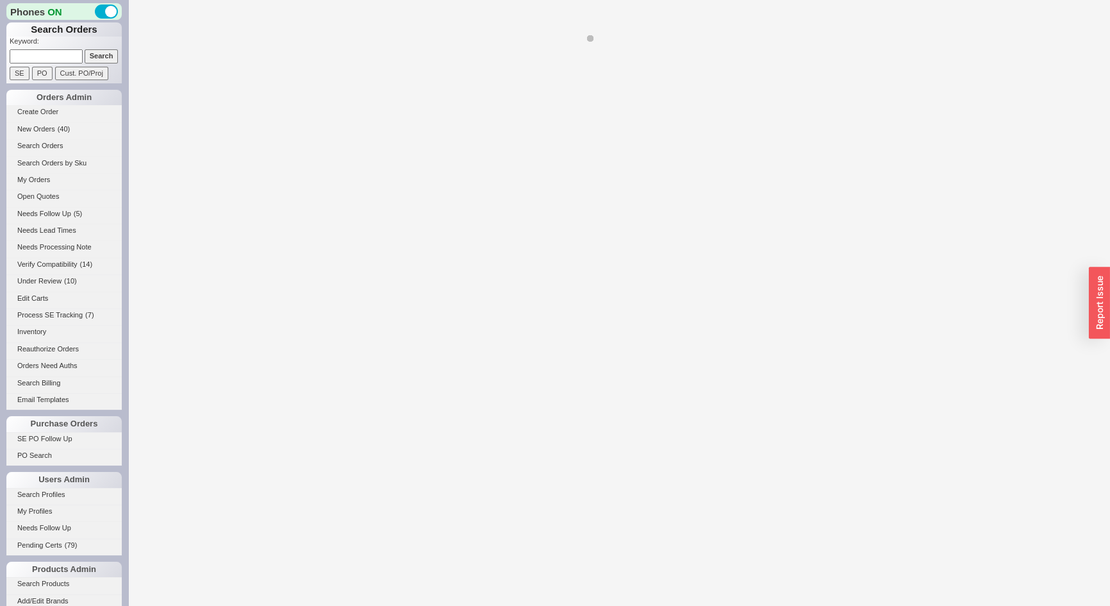
select select "LOW"
select select "3"
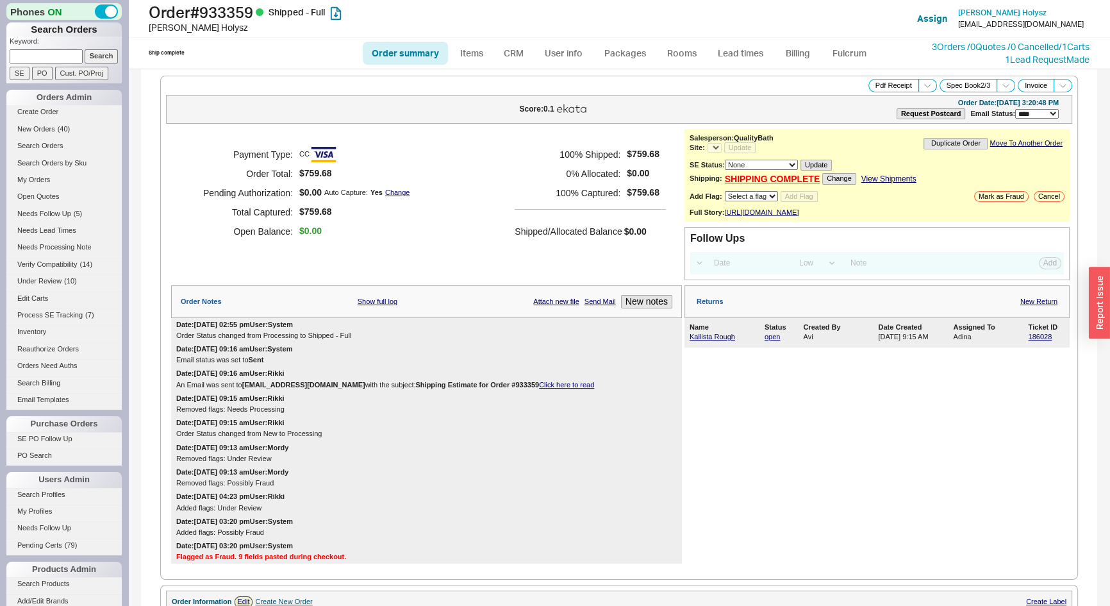
select select "*"
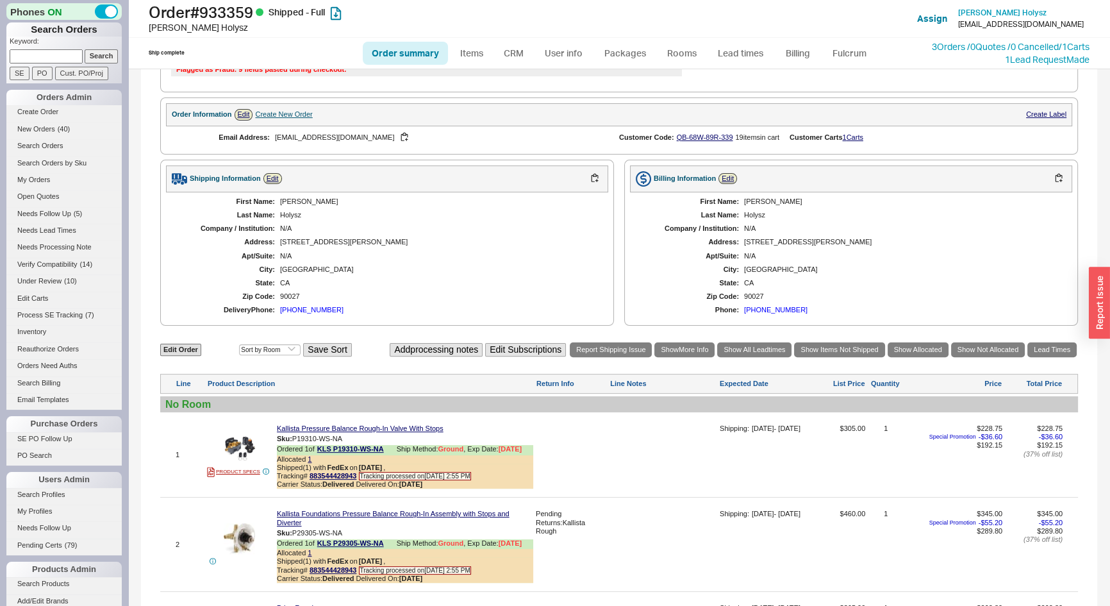
scroll to position [641, 0]
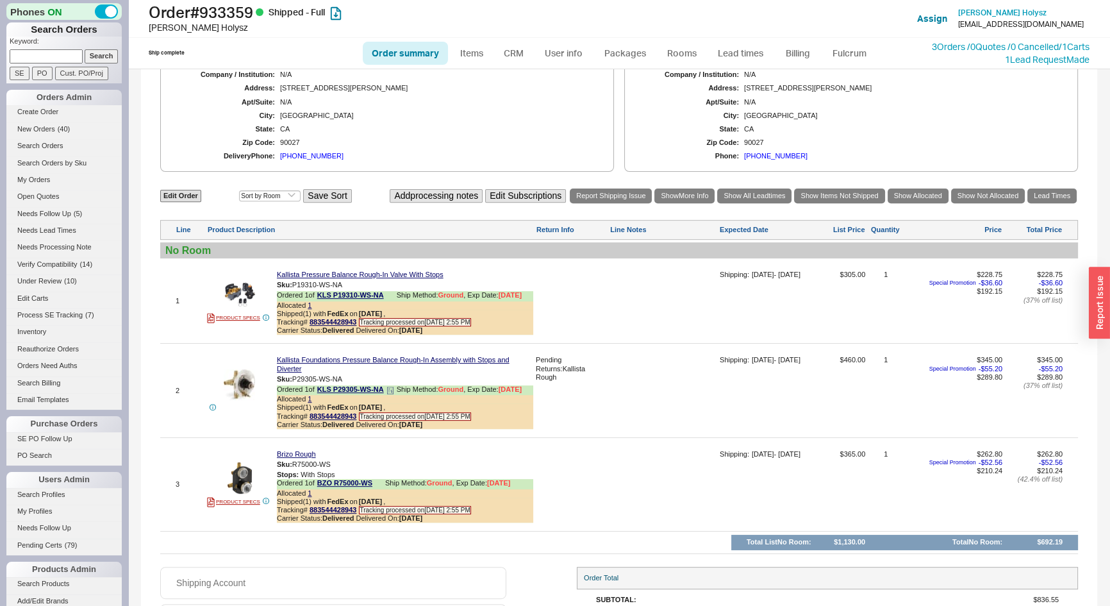
click at [392, 394] on icon at bounding box center [391, 391] width 8 height 8
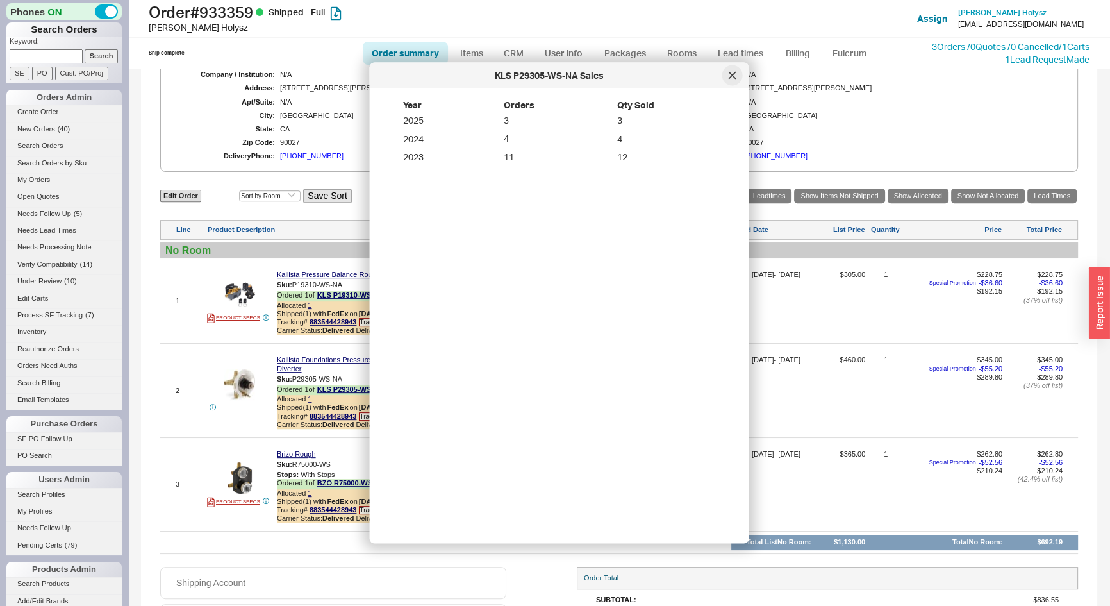
click at [735, 70] on div at bounding box center [733, 75] width 21 height 21
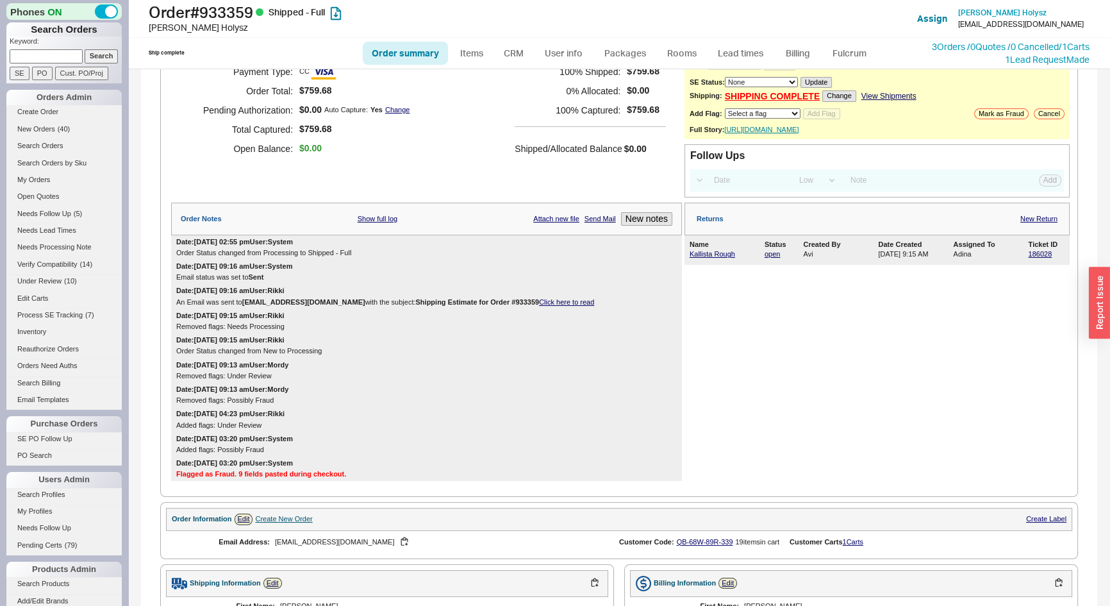
scroll to position [0, 0]
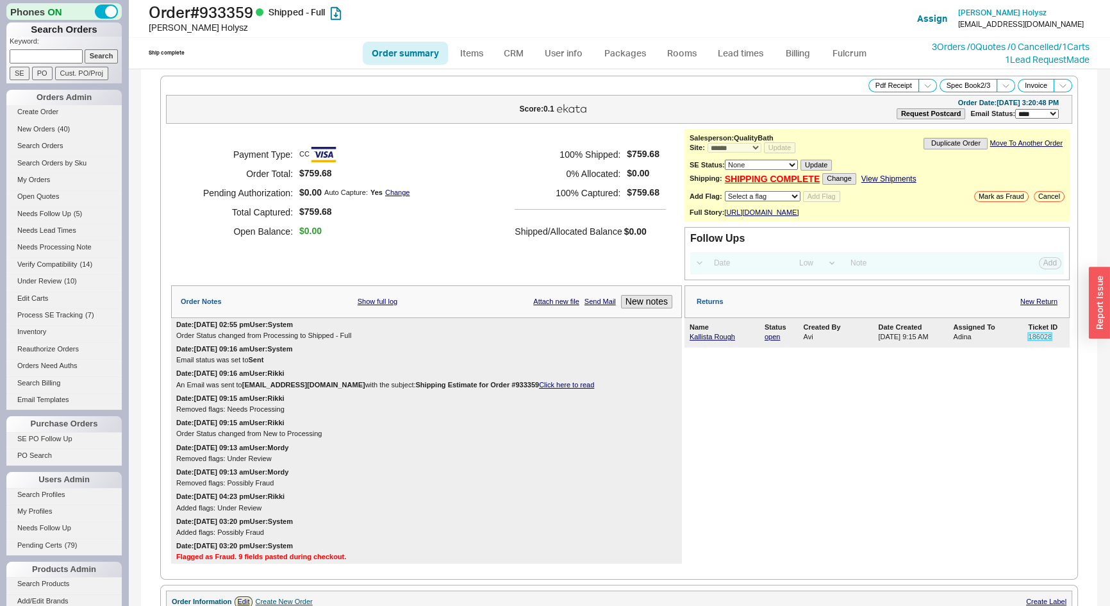
click at [1040, 340] on link "186028" at bounding box center [1040, 337] width 24 height 8
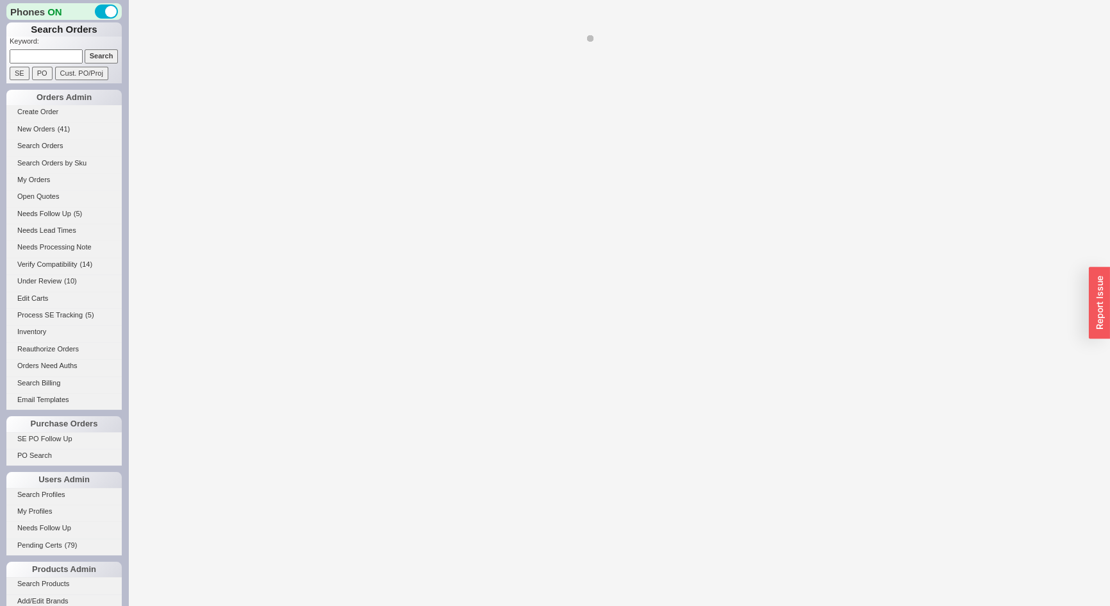
select select "LOW"
select select "3"
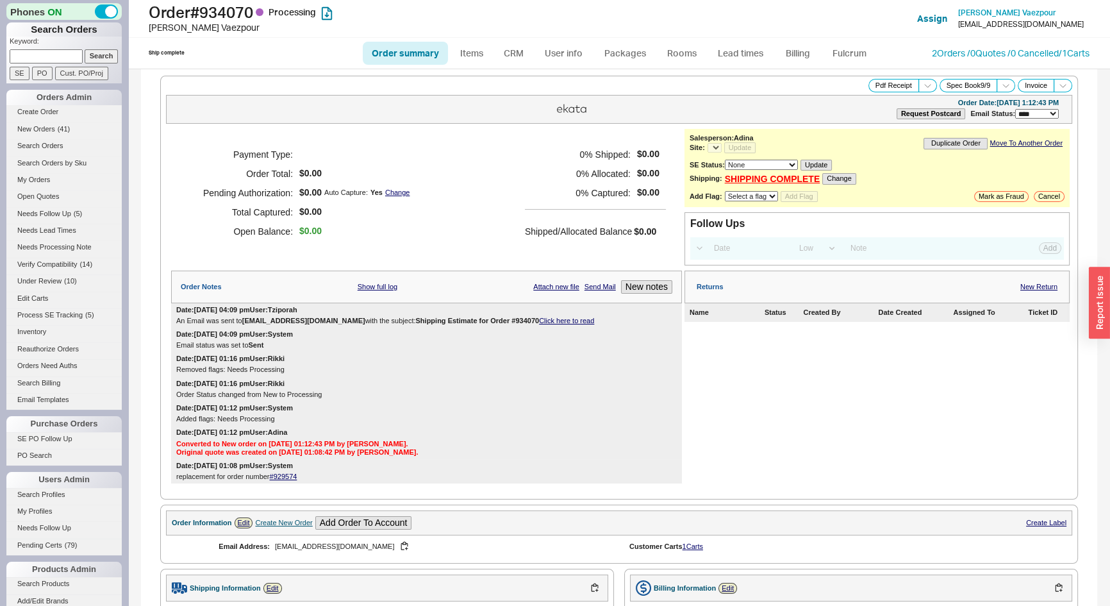
select select "*"
click at [478, 47] on link "Items" at bounding box center [472, 53] width 42 height 23
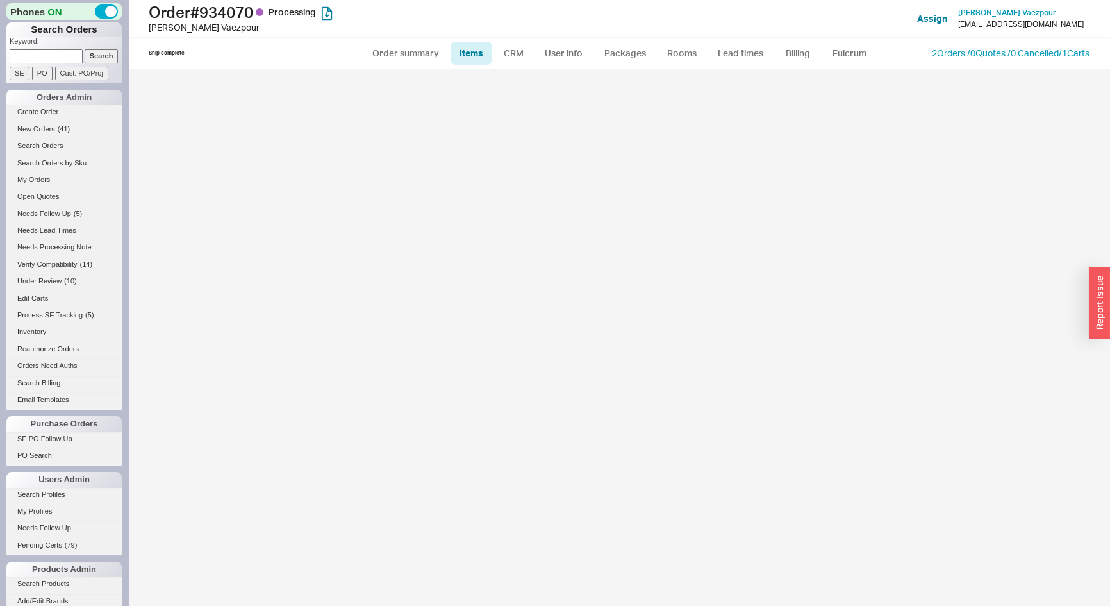
select select "3"
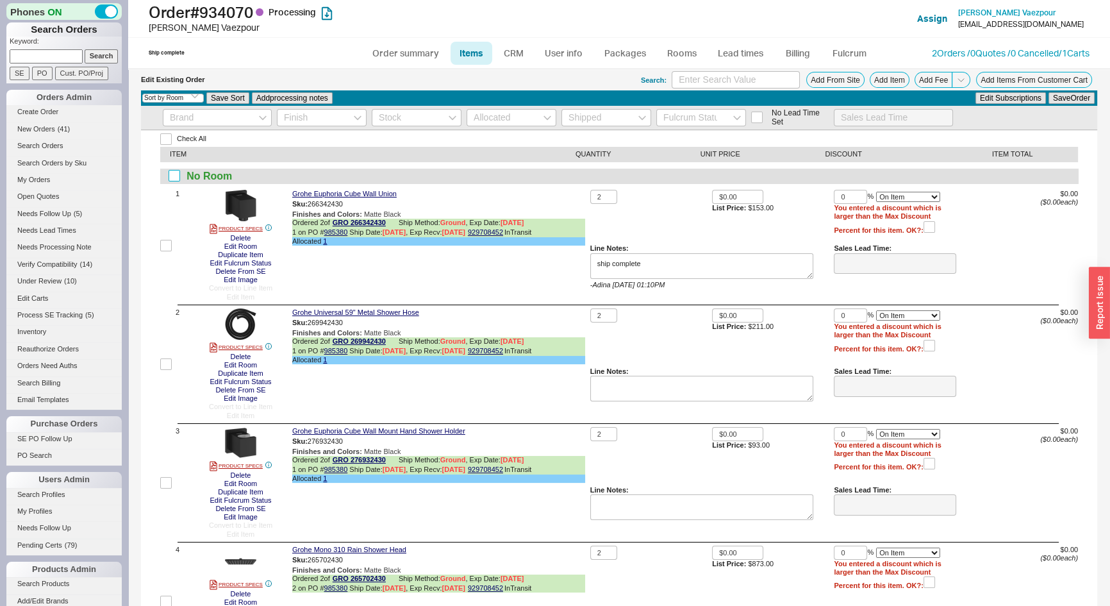
click at [169, 178] on input "checkbox" at bounding box center [175, 176] width 12 height 12
checkbox input "true"
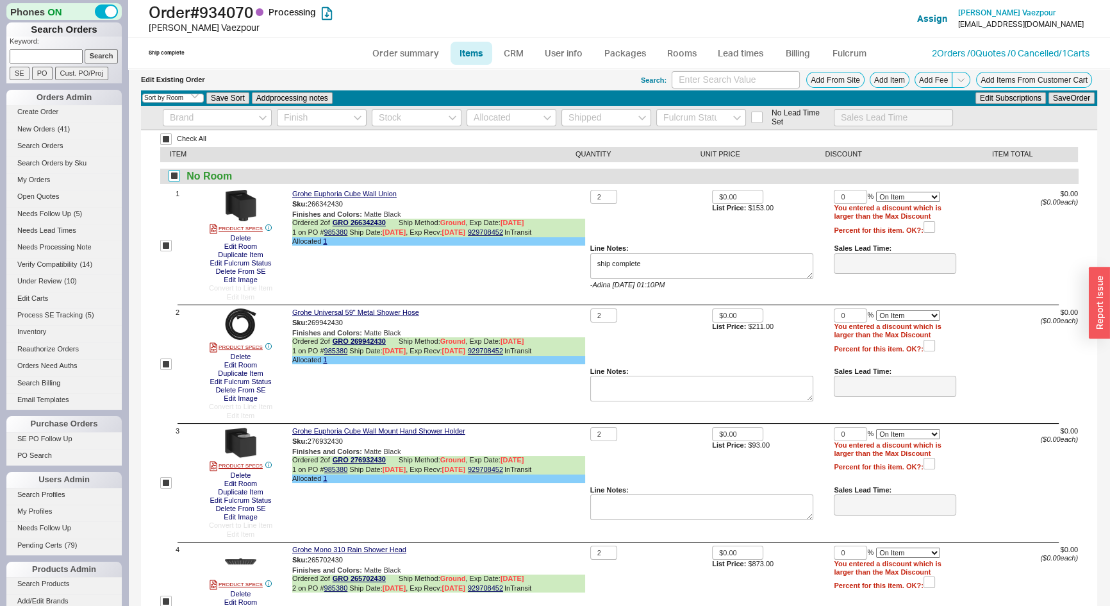
checkbox input "true"
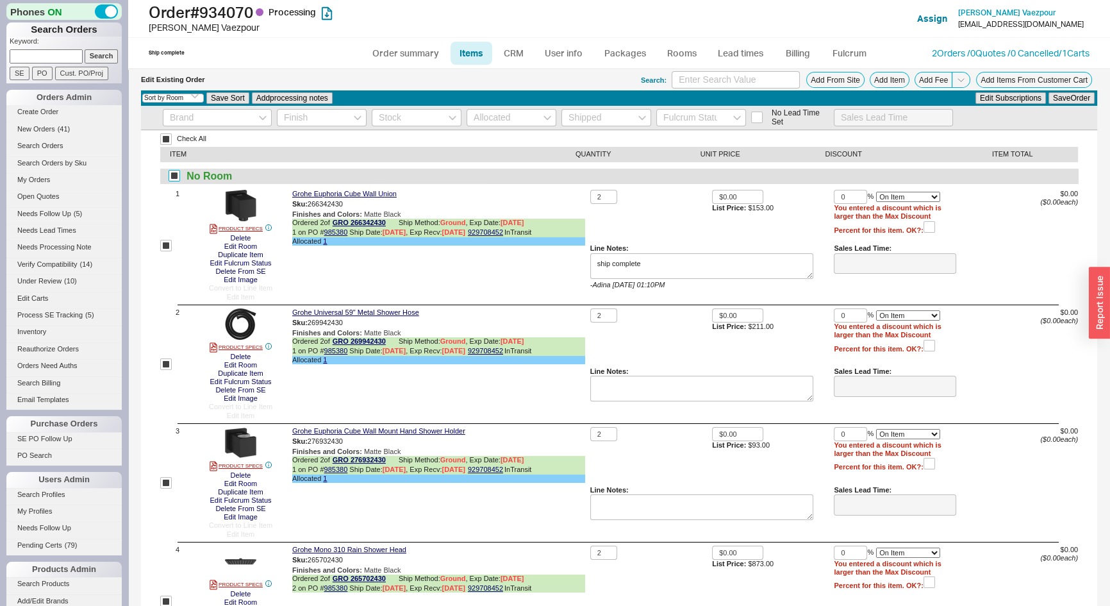
checkbox input "true"
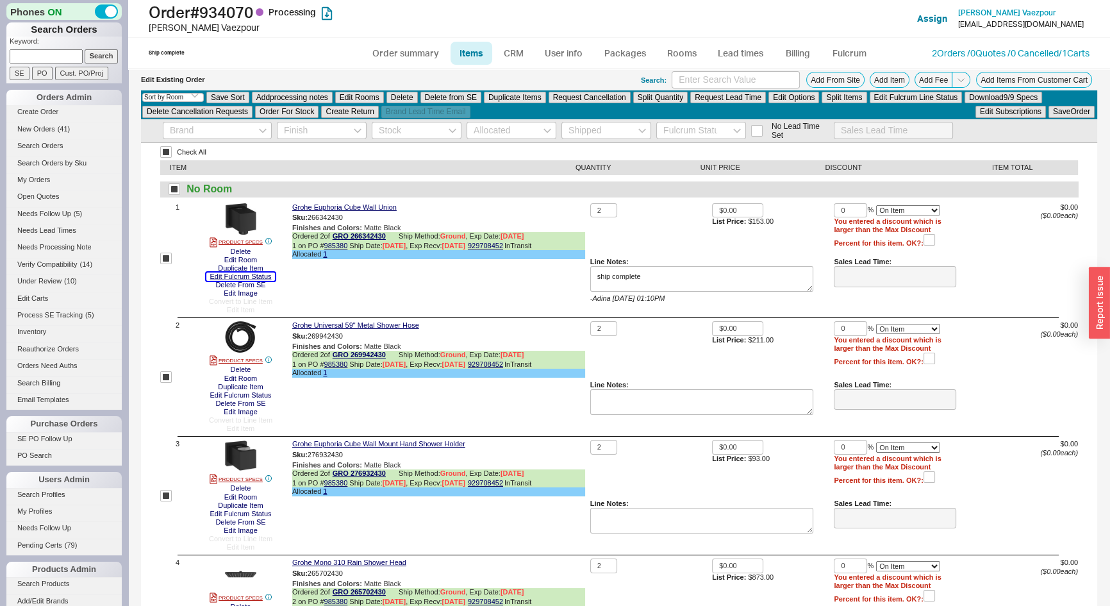
click at [246, 278] on button "Edit Fulcrum Status" at bounding box center [240, 276] width 69 height 8
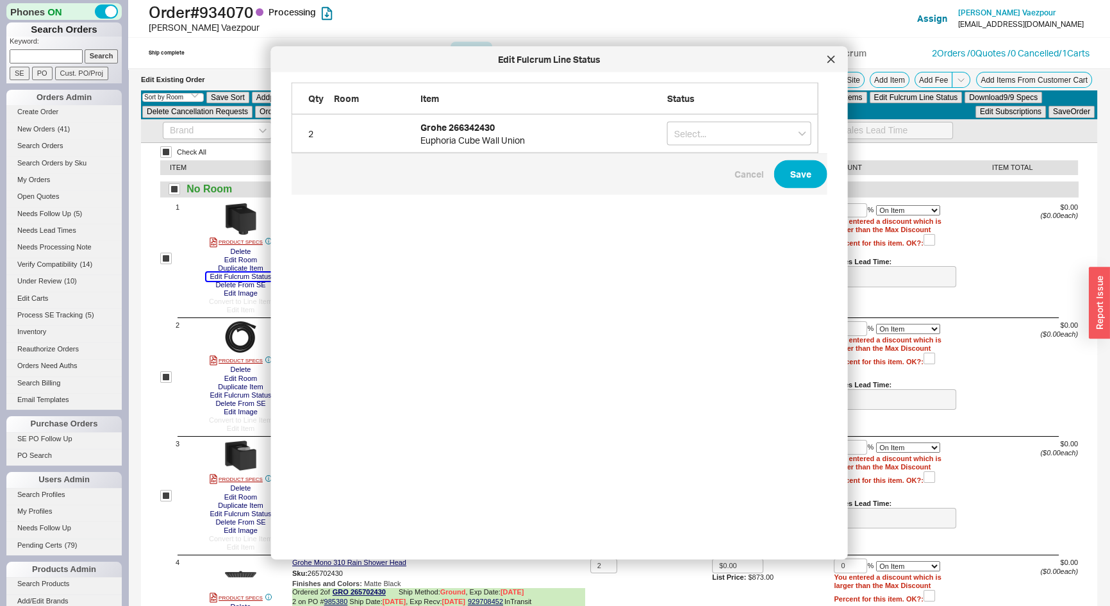
scroll to position [448, 539]
click at [803, 129] on input "grid" at bounding box center [739, 134] width 144 height 24
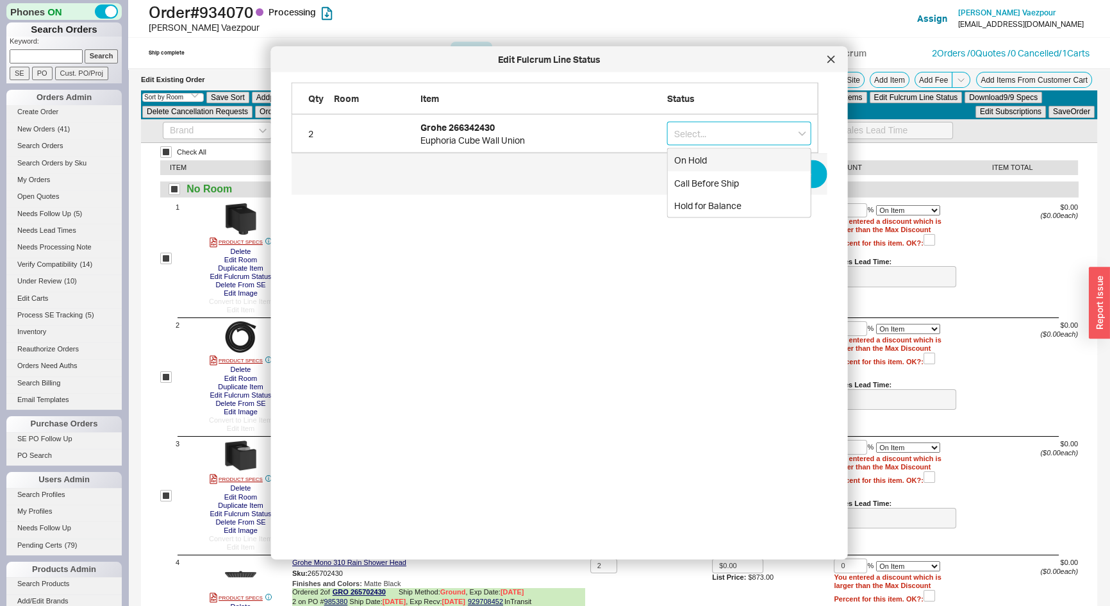
click at [746, 162] on div "On Hold" at bounding box center [739, 160] width 143 height 23
type input "On Hold"
click at [786, 176] on button "Save" at bounding box center [801, 174] width 53 height 28
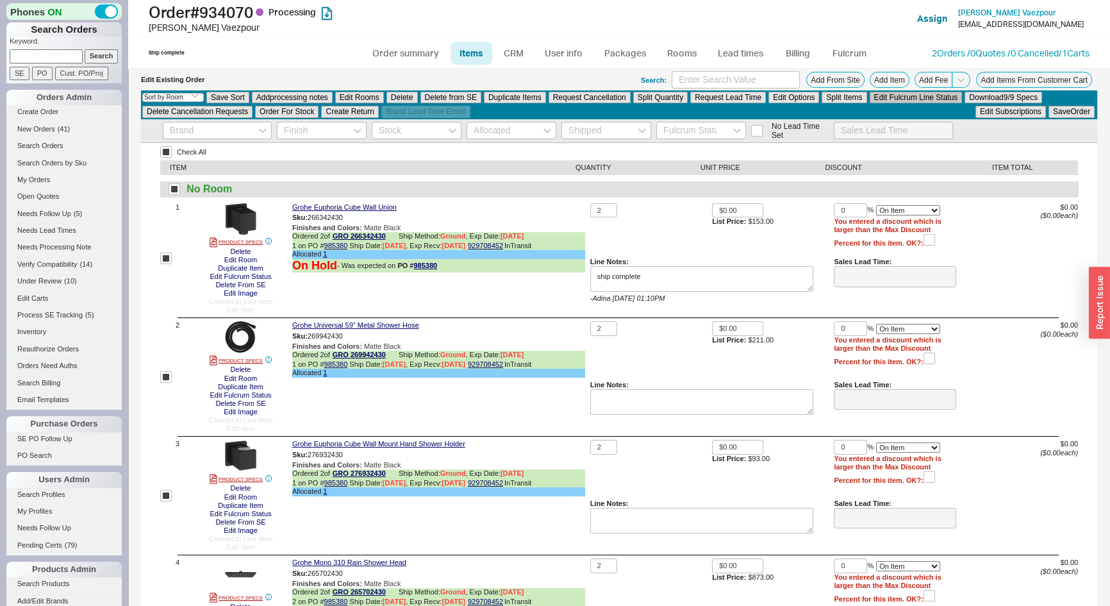
click at [874, 96] on button "Edit Fulcrum Line Status" at bounding box center [916, 98] width 93 height 12
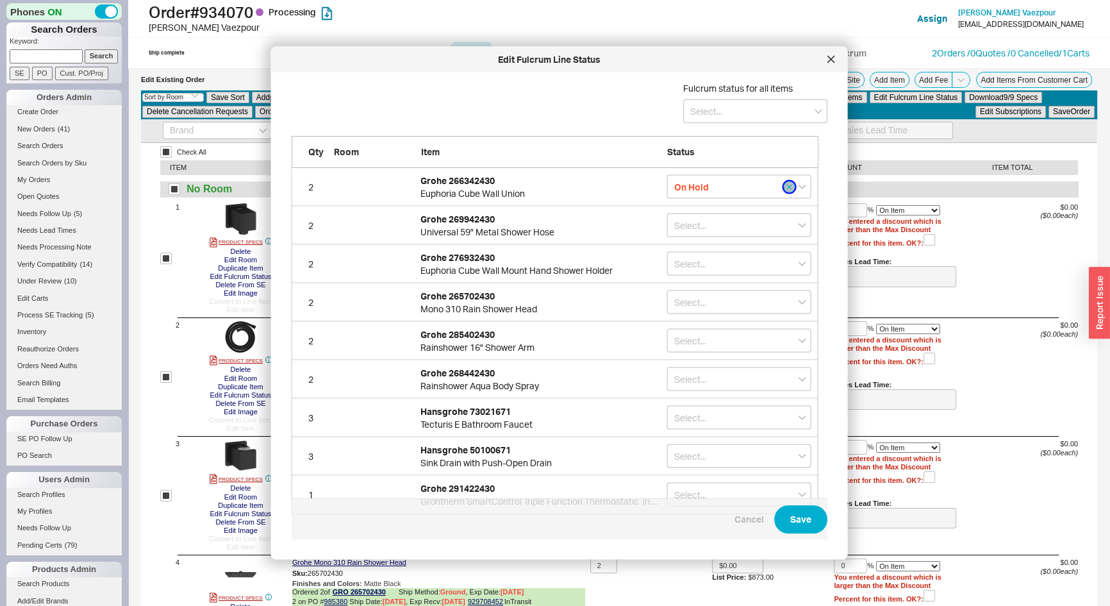
click at [784, 189] on button "grid" at bounding box center [790, 187] width 12 height 12
click at [815, 112] on icon "open menu" at bounding box center [819, 111] width 8 height 4
click at [750, 155] on div "On Hold" at bounding box center [755, 160] width 143 height 23
type input "On Hold"
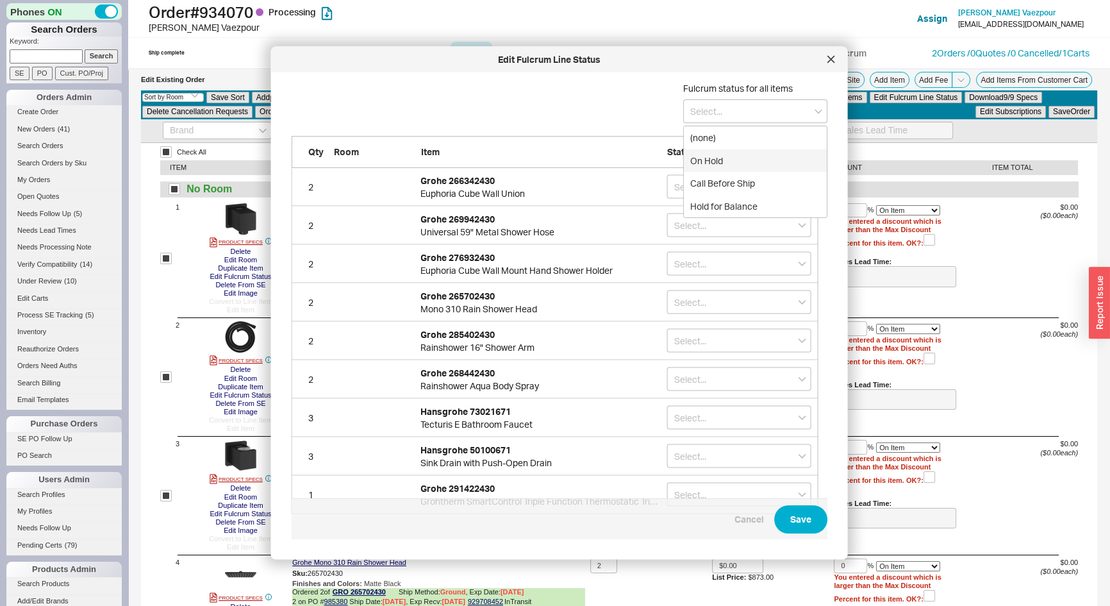
type input "On Hold"
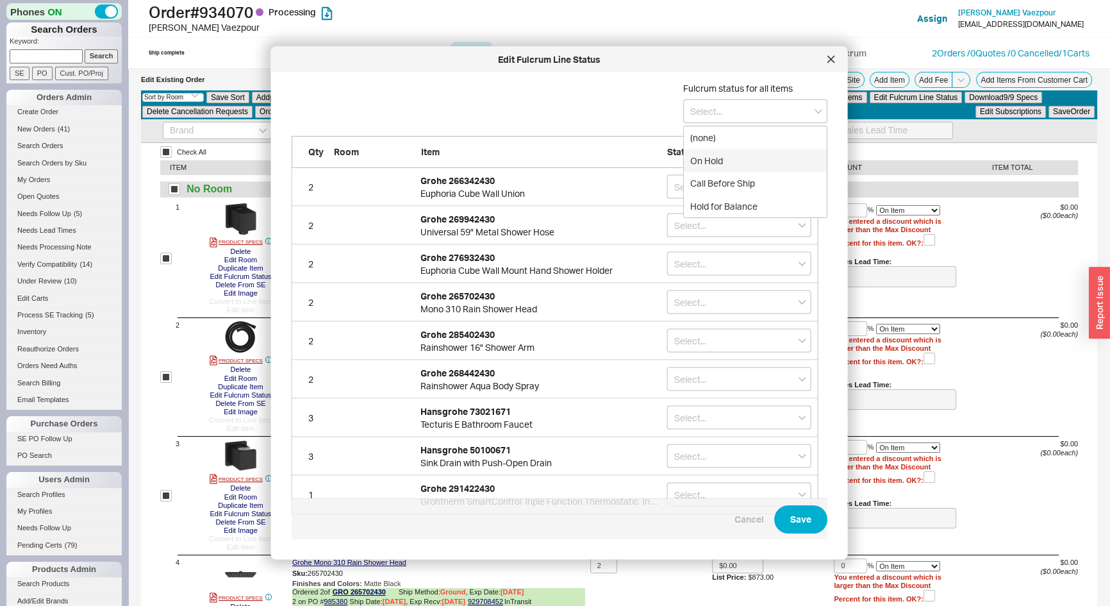
type input "On Hold"
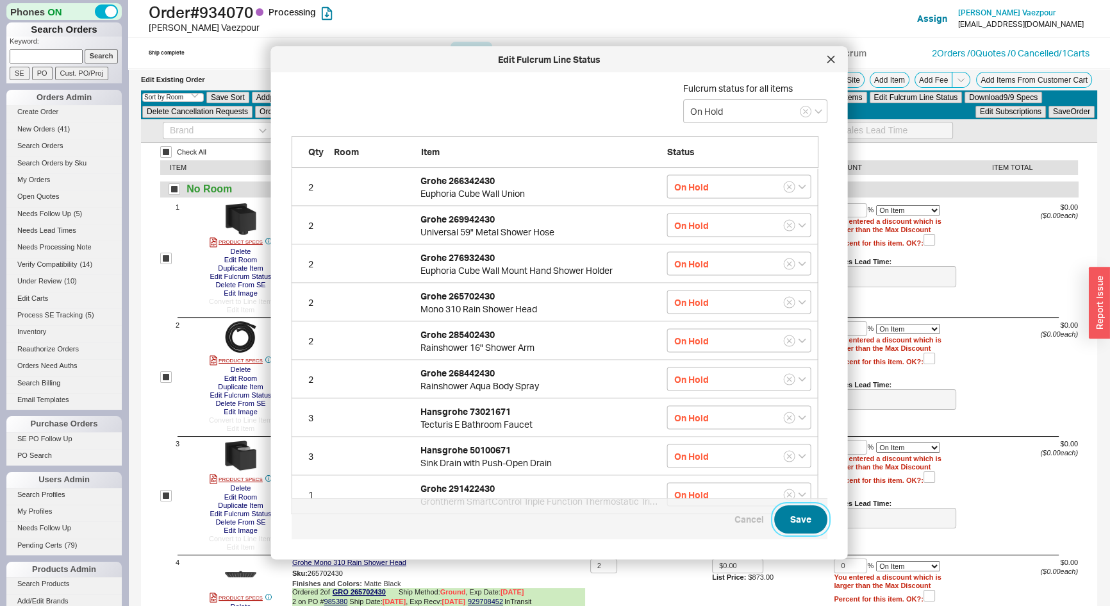
click at [775, 526] on button "Save" at bounding box center [801, 519] width 53 height 28
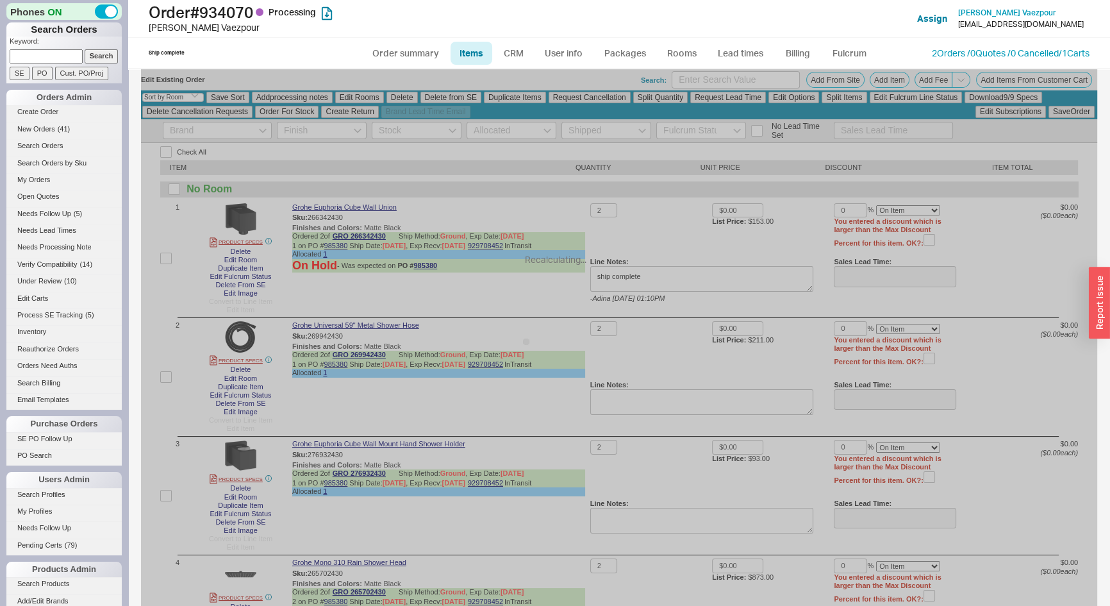
checkbox input "false"
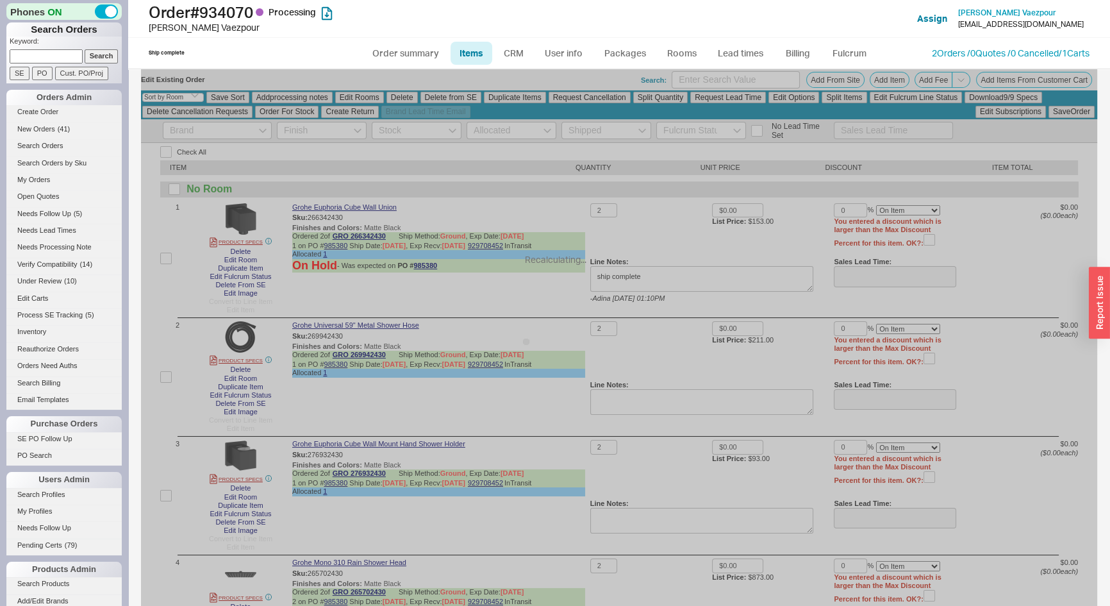
checkbox input "false"
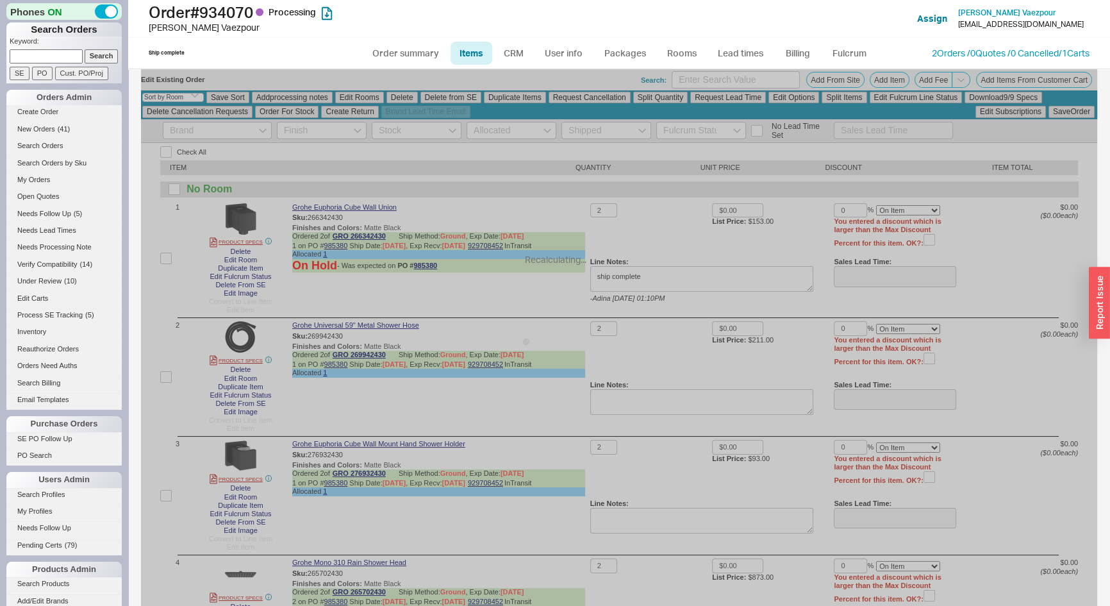
checkbox input "false"
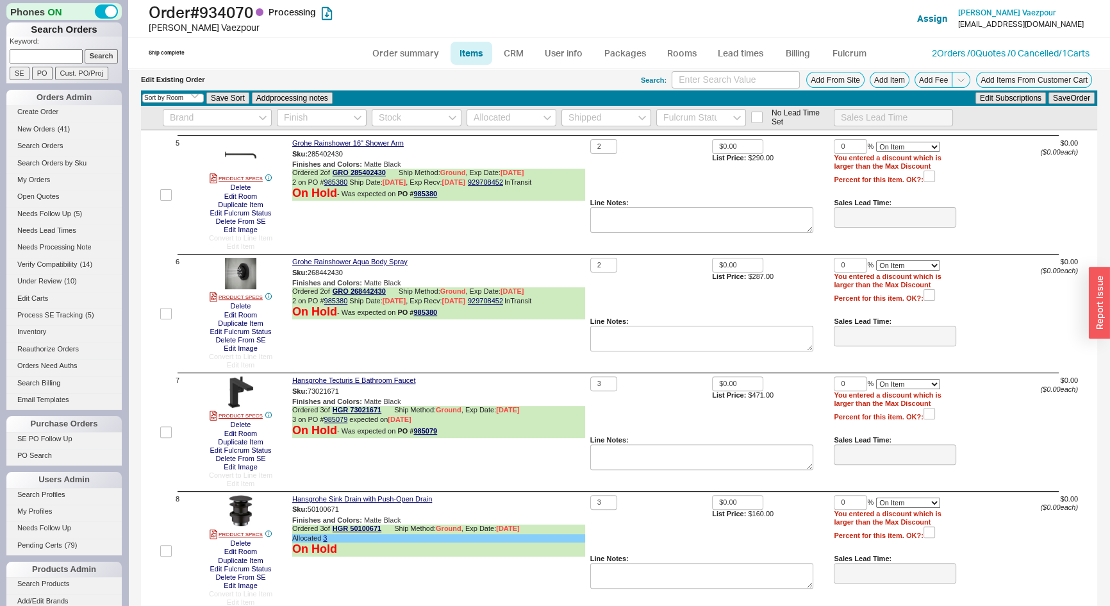
scroll to position [874, 0]
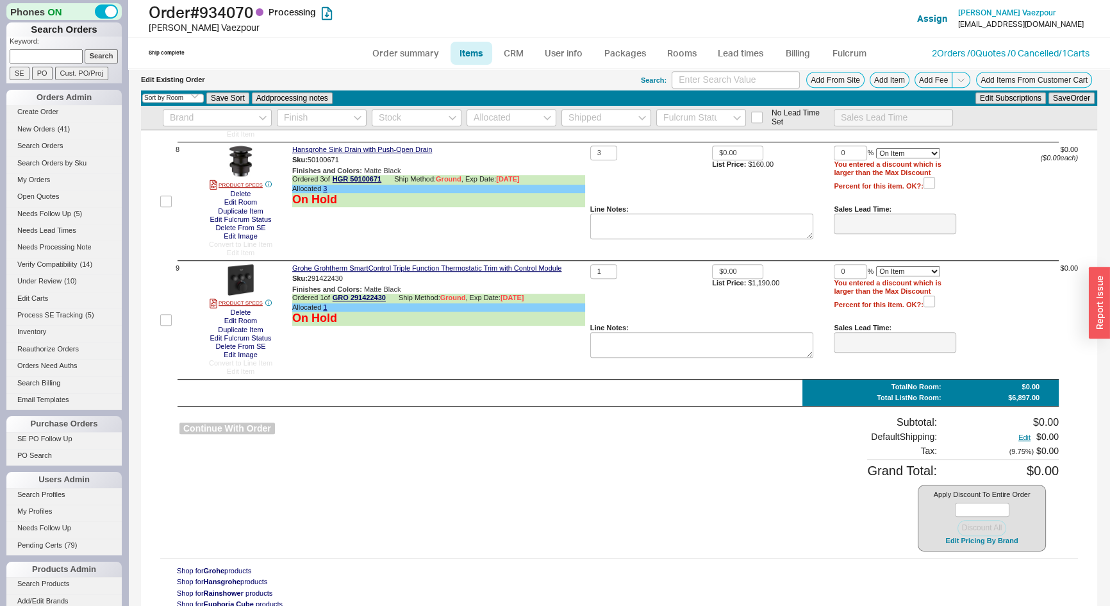
click at [237, 435] on button "Continue With Order" at bounding box center [228, 429] width 96 height 12
select select "*"
select select "LOW"
select select "3"
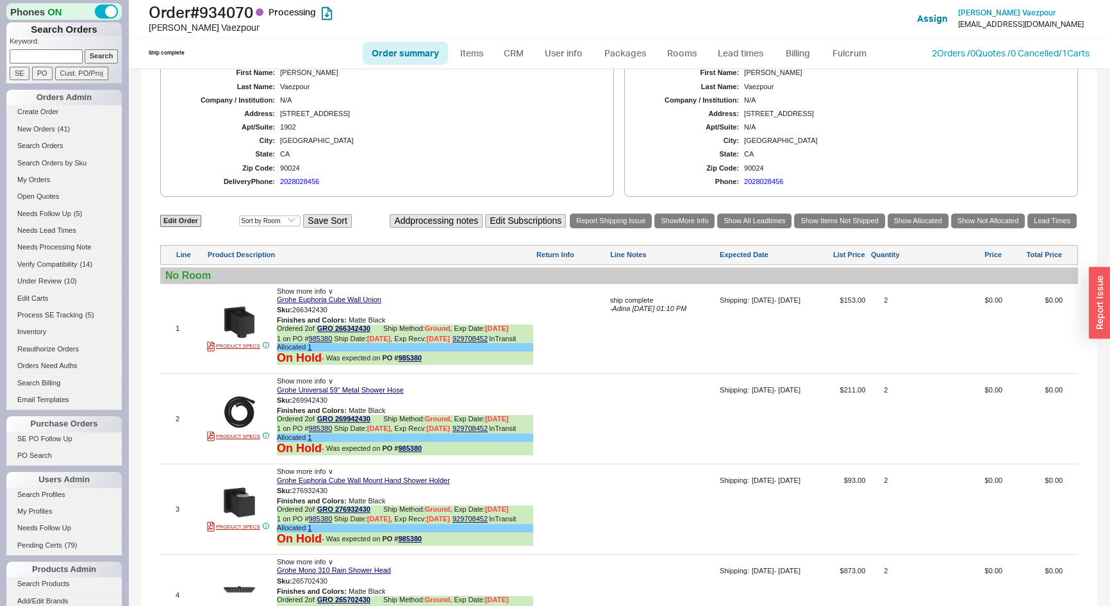
scroll to position [349, 0]
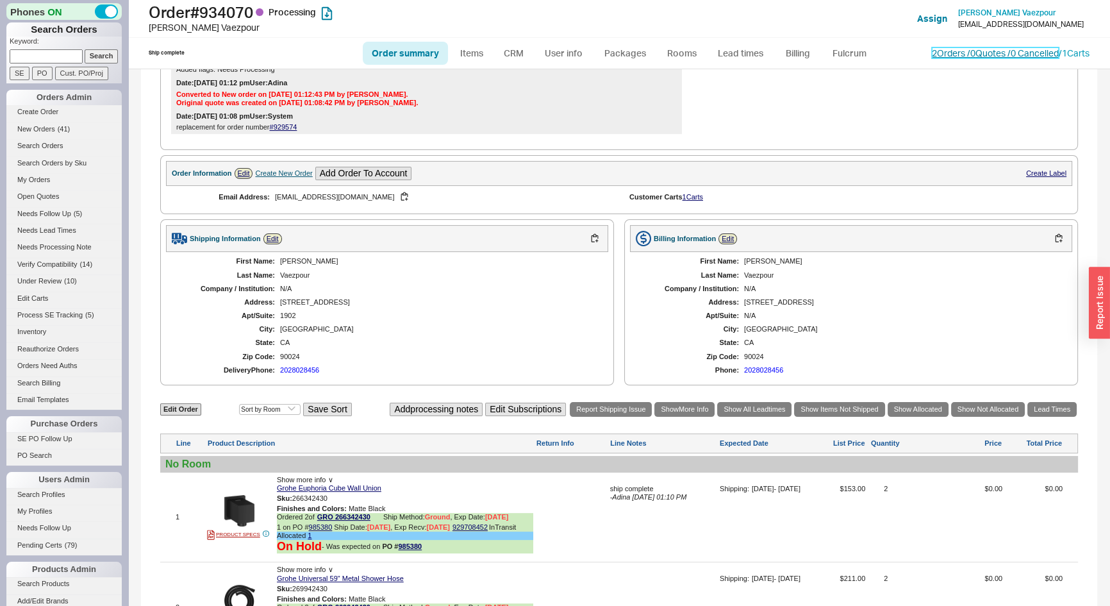
click at [940, 56] on link "2 Orders / 0 Quotes / 0 Cancelled" at bounding box center [995, 52] width 127 height 11
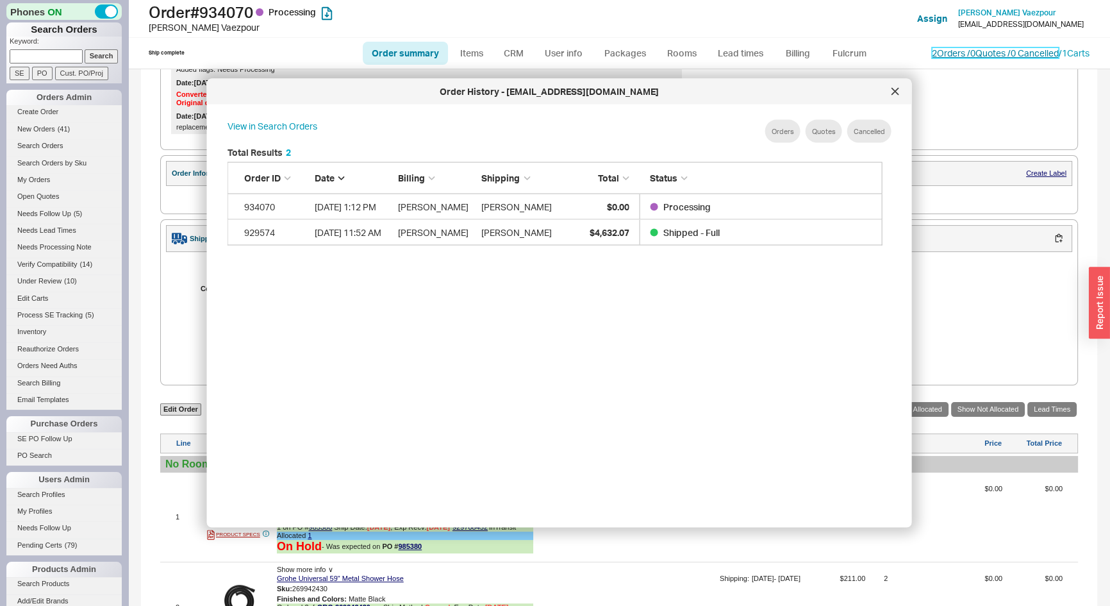
scroll to position [383, 667]
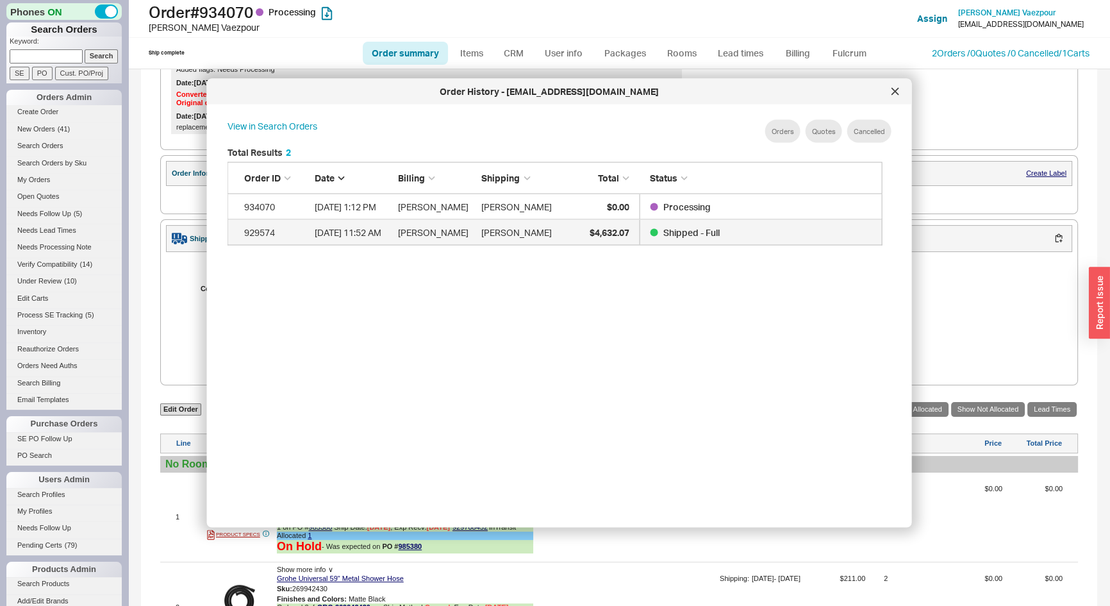
click at [478, 224] on link "929574 7/24/25 11:52 AM Siamak Vaezpour Siamak Vaezpour $4,632.07 Shipped - Full" at bounding box center [555, 233] width 655 height 26
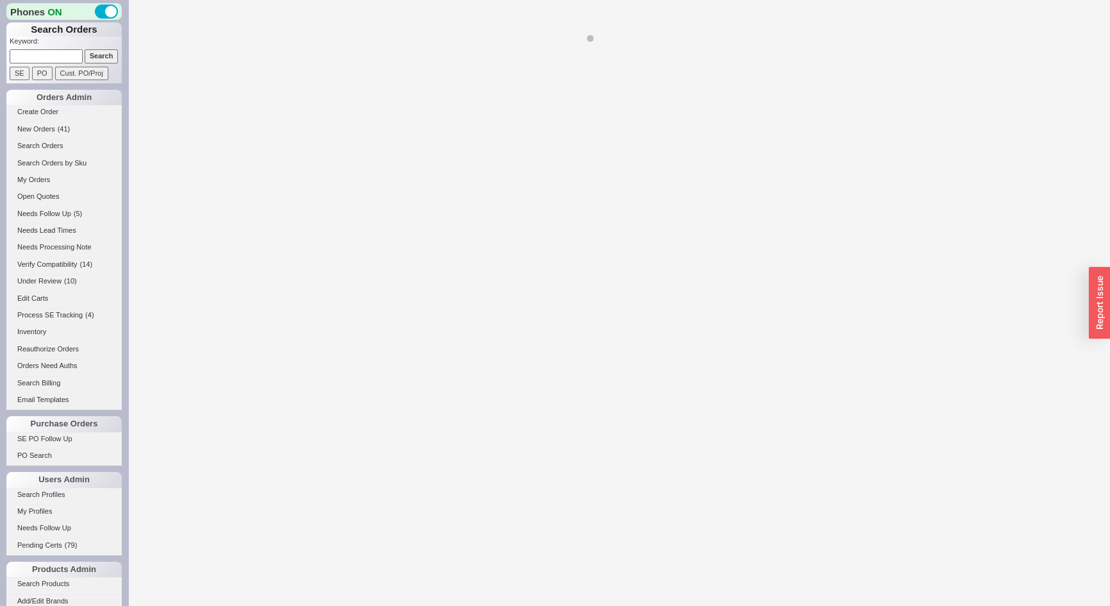
select select "LOW"
select select "3"
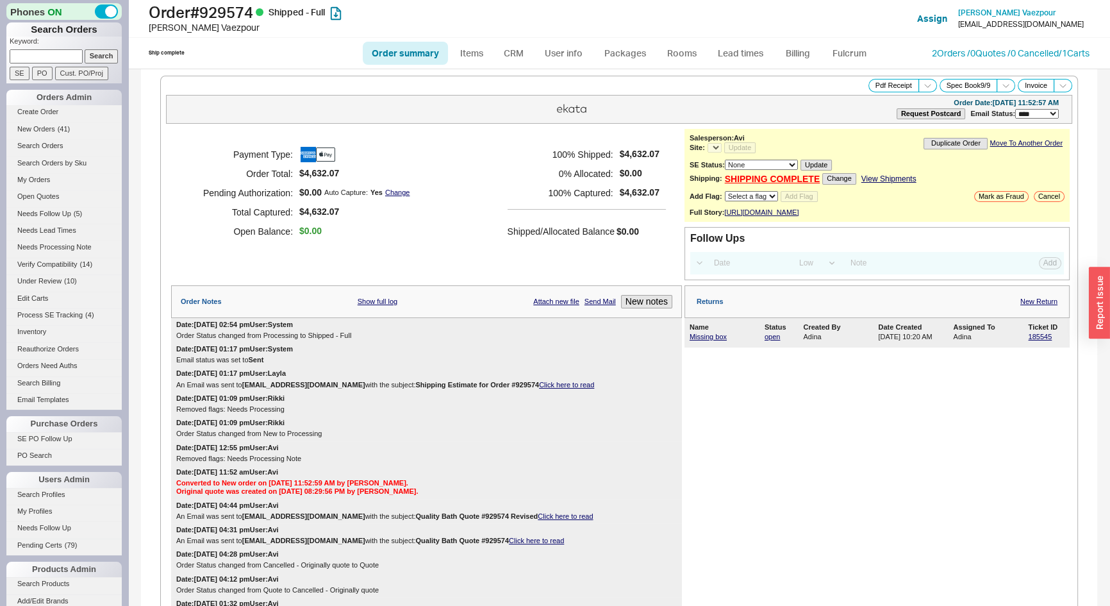
select select "*"
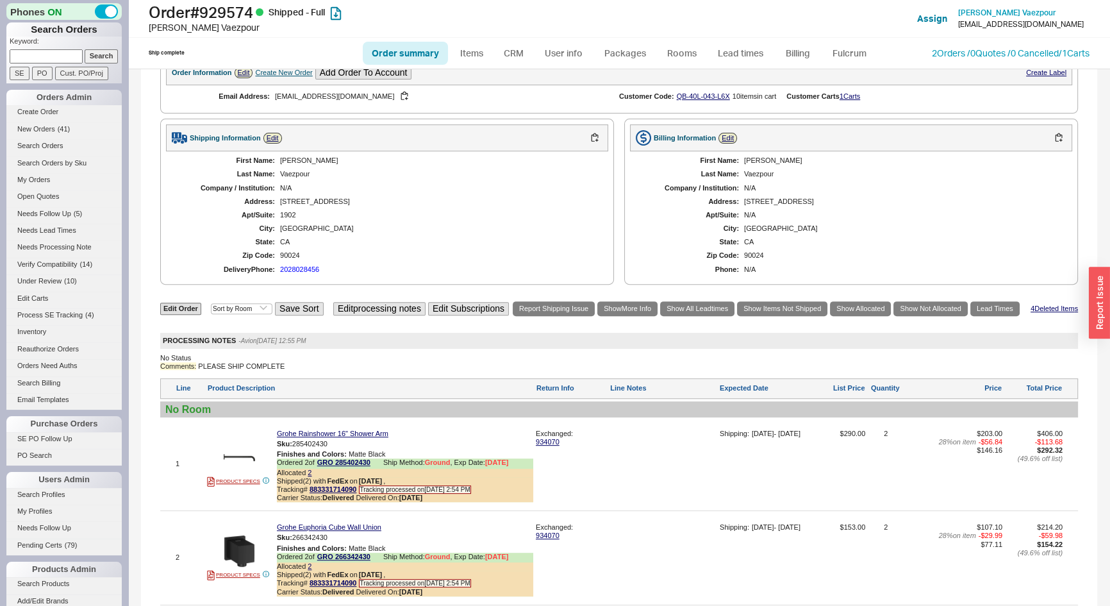
scroll to position [816, 0]
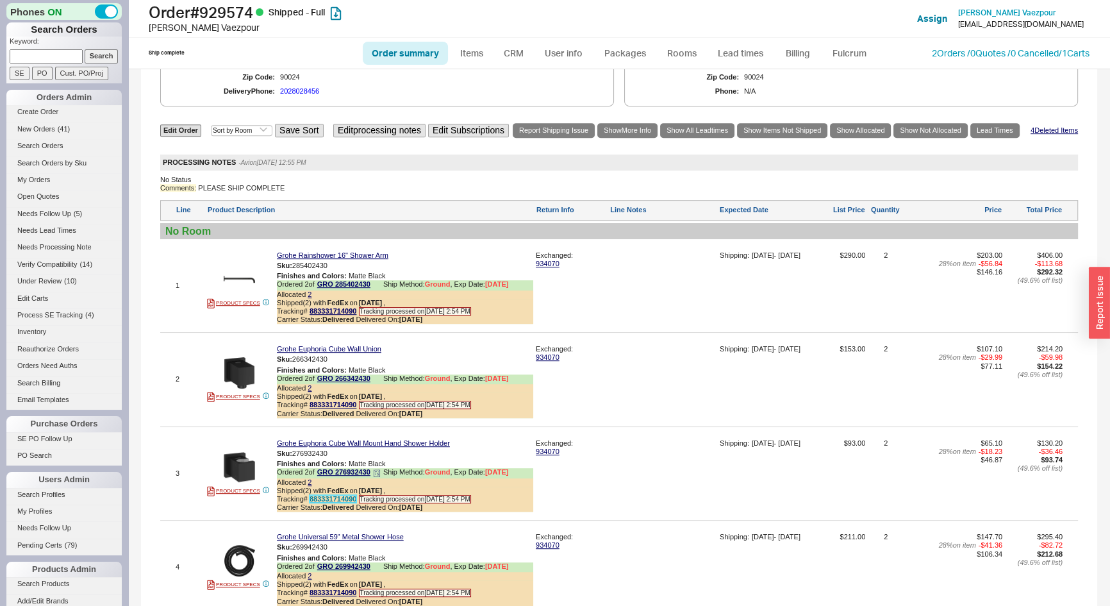
click at [318, 501] on link "883331714090" at bounding box center [333, 499] width 47 height 8
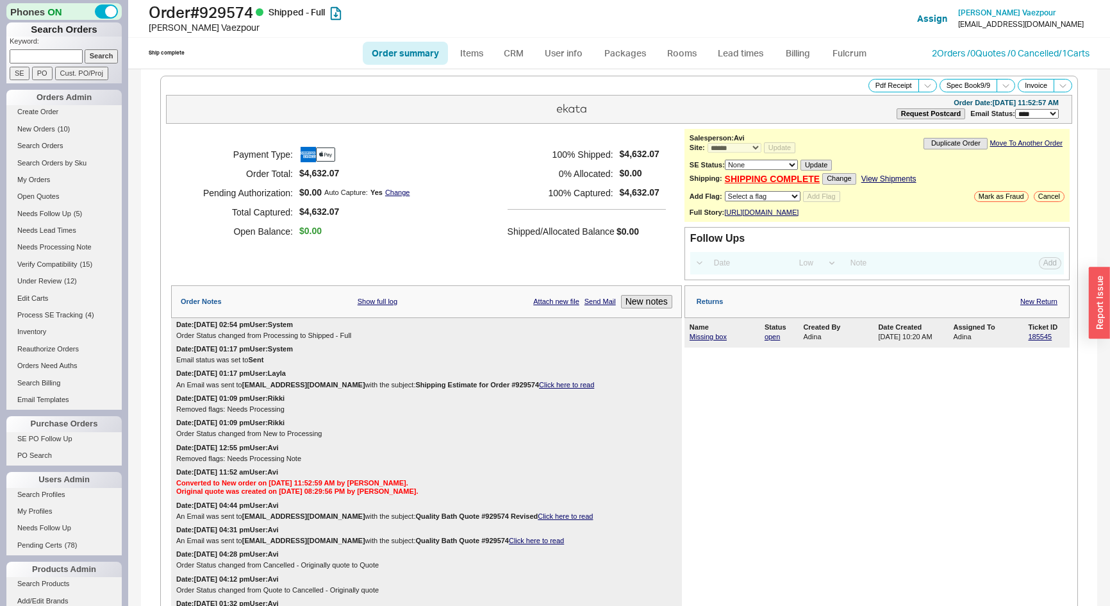
select select "*"
select select "LOW"
select select "3"
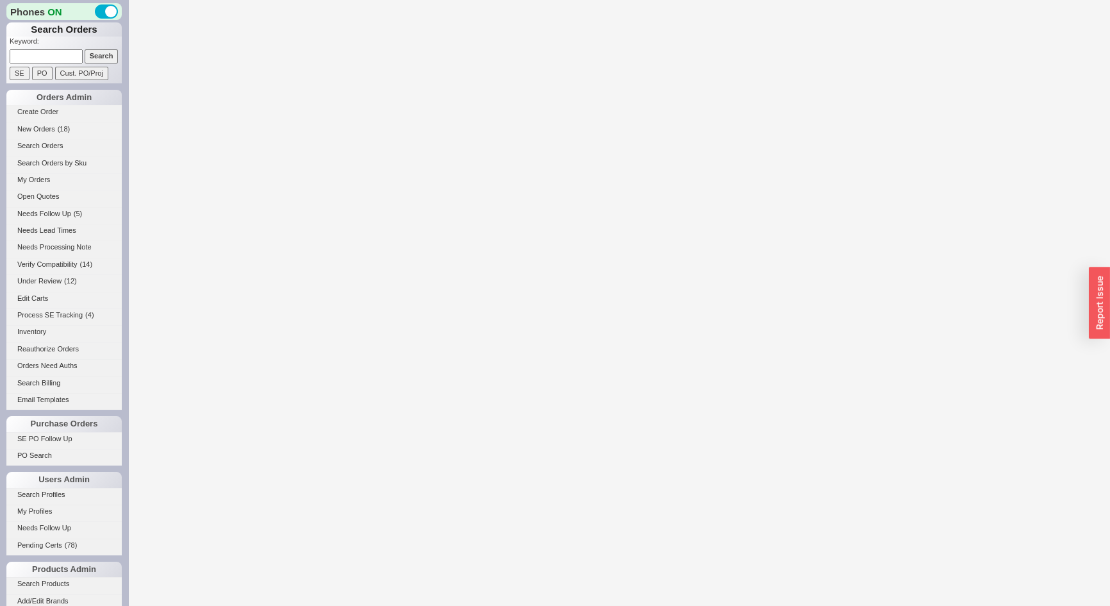
select select "LOW"
select select "3"
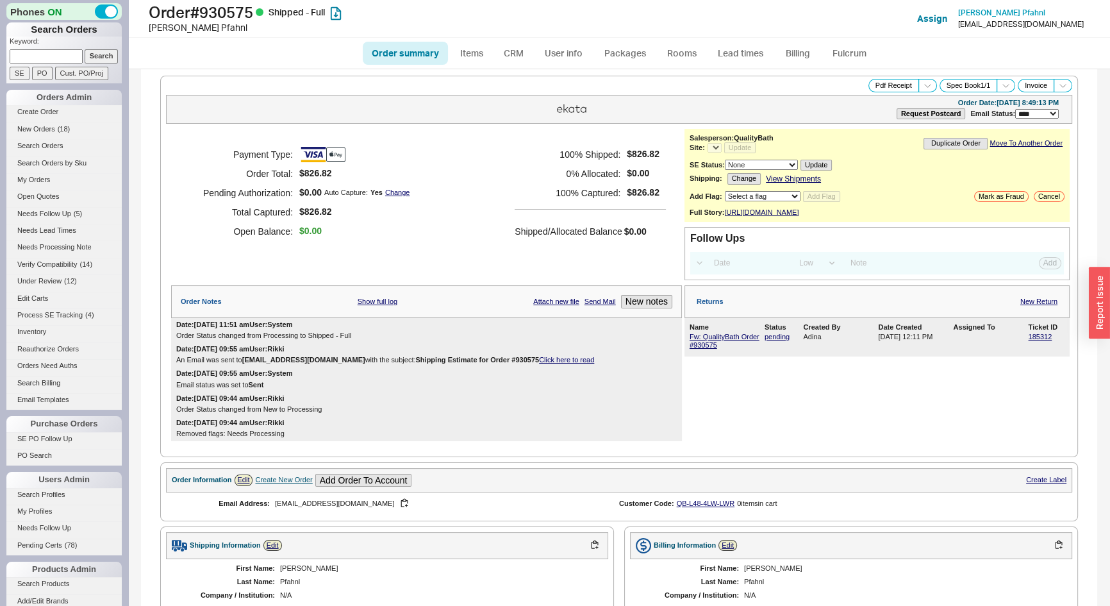
select select "*"
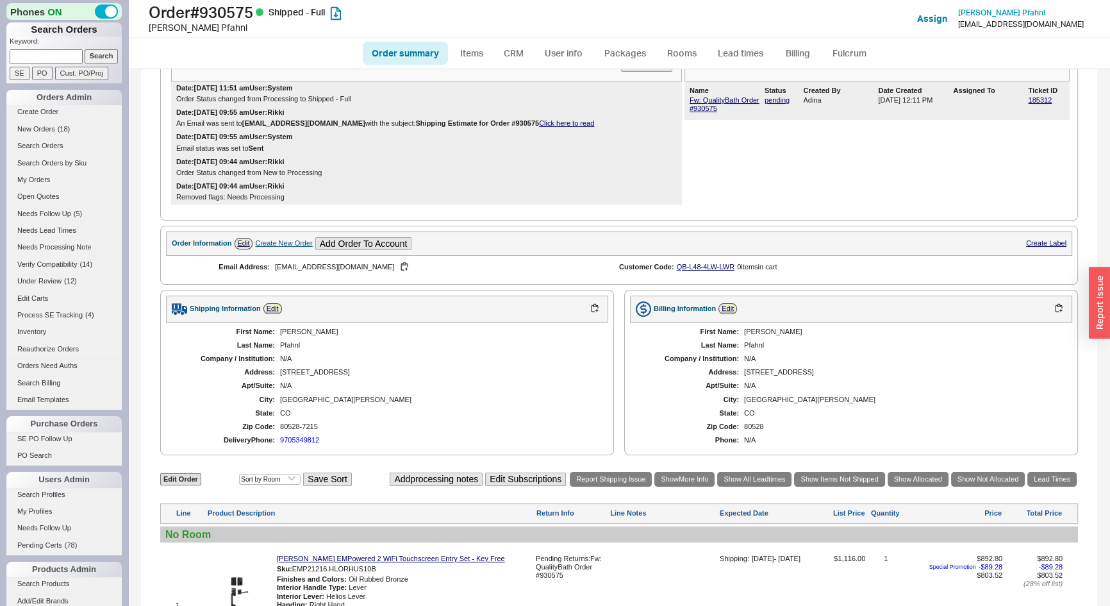
scroll to position [116, 0]
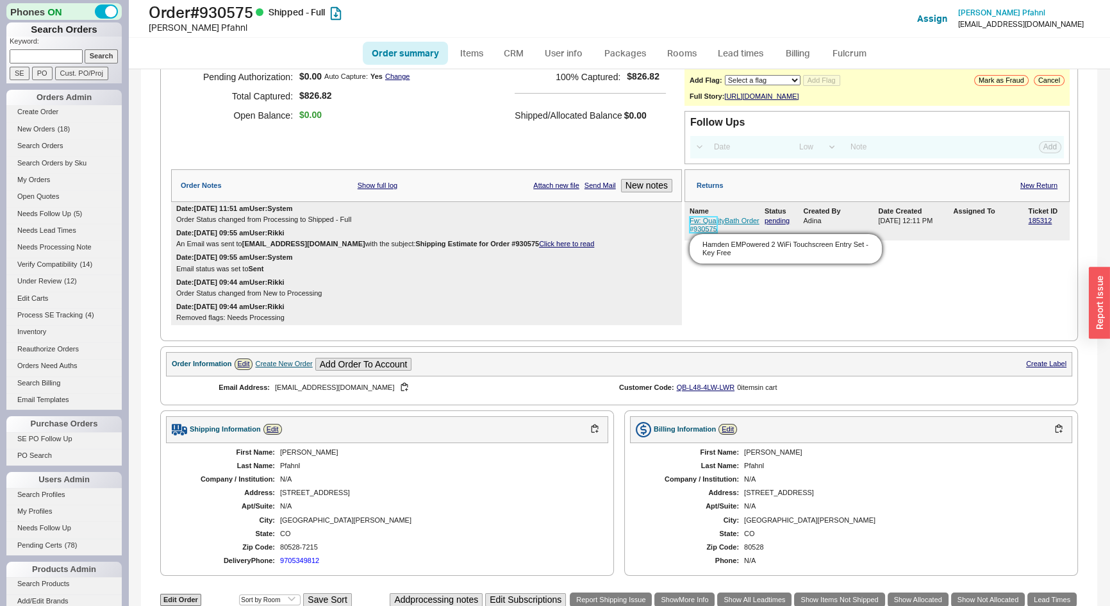
click at [698, 229] on link "Fw: QualityBath Order #930575" at bounding box center [725, 225] width 70 height 16
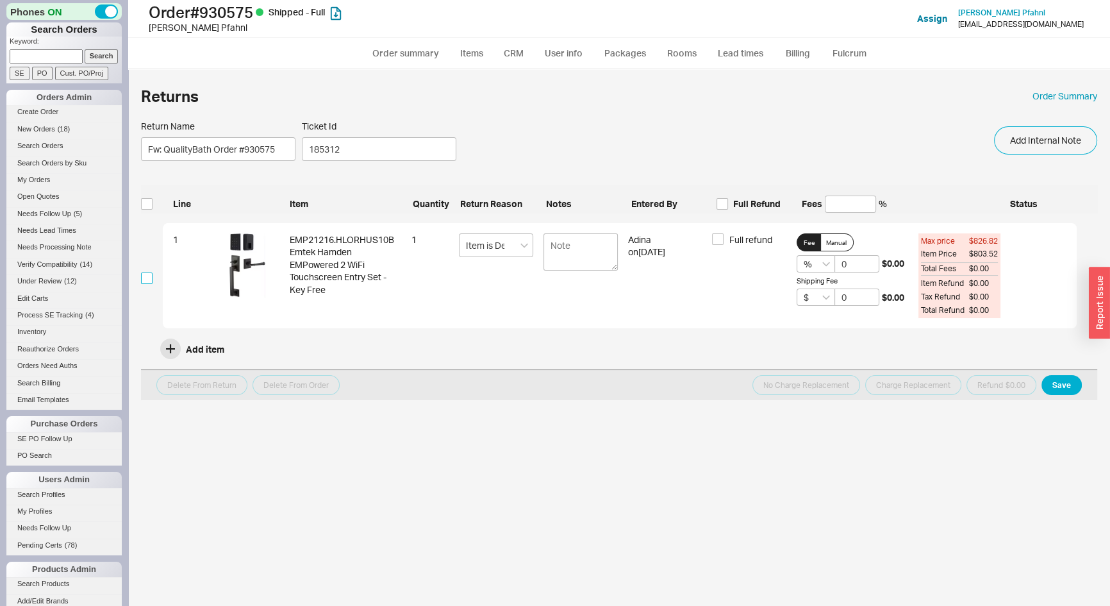
click at [149, 280] on input "checkbox" at bounding box center [147, 278] width 12 height 12
checkbox input "true"
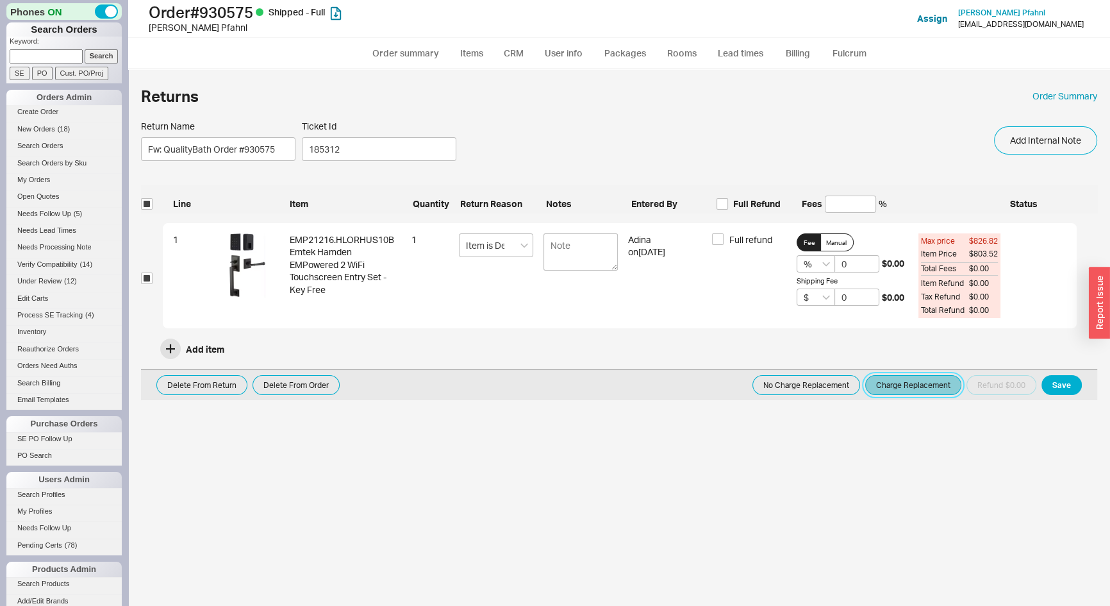
click at [877, 385] on button "Charge Replacement" at bounding box center [914, 385] width 96 height 20
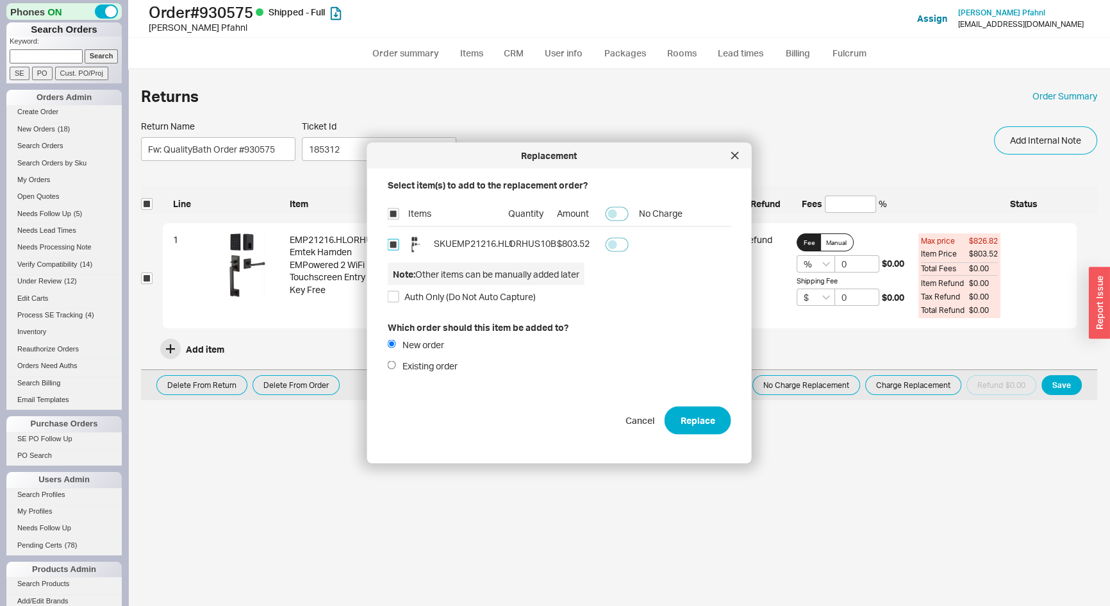
click at [393, 249] on input "checkbox" at bounding box center [394, 245] width 12 height 12
checkbox input "false"
click at [707, 428] on button "Replace" at bounding box center [698, 420] width 67 height 28
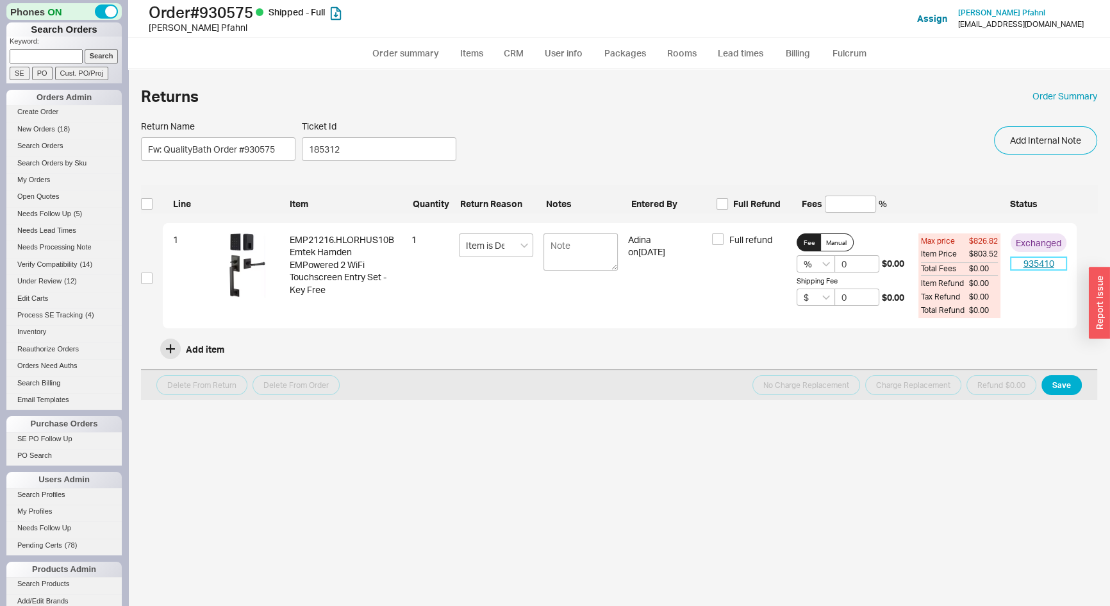
click at [1036, 265] on link "935410" at bounding box center [1039, 263] width 56 height 13
select select "*"
select select "LOW"
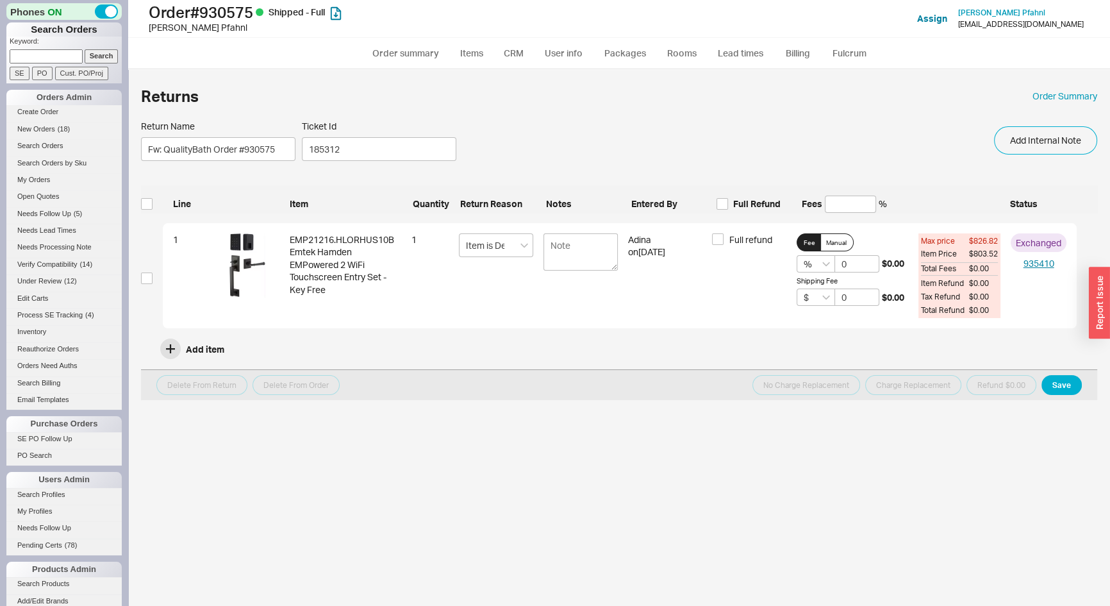
select select "3"
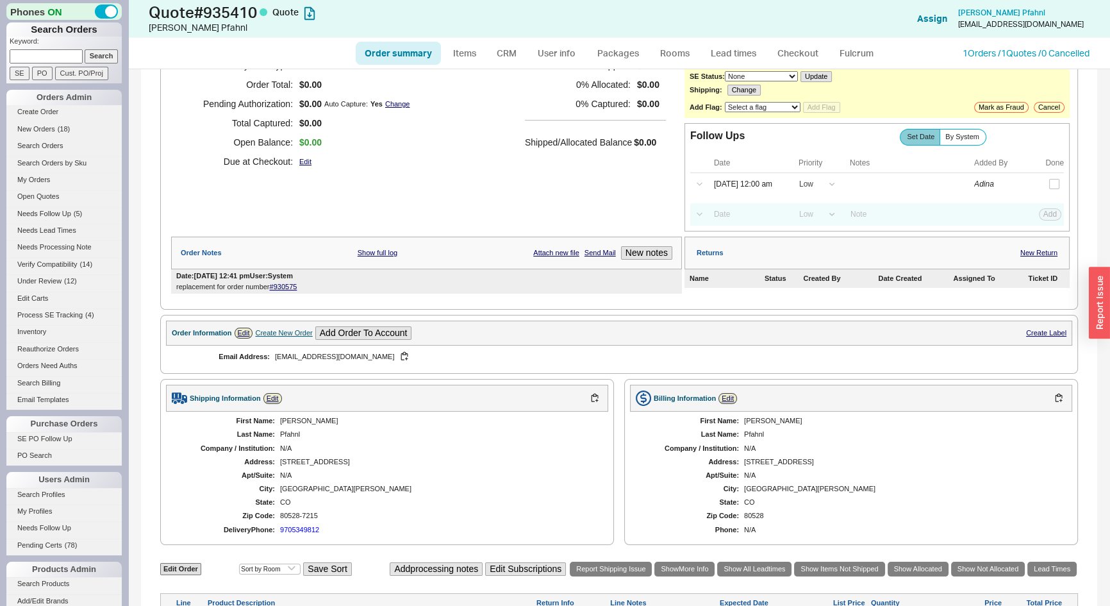
scroll to position [211, 0]
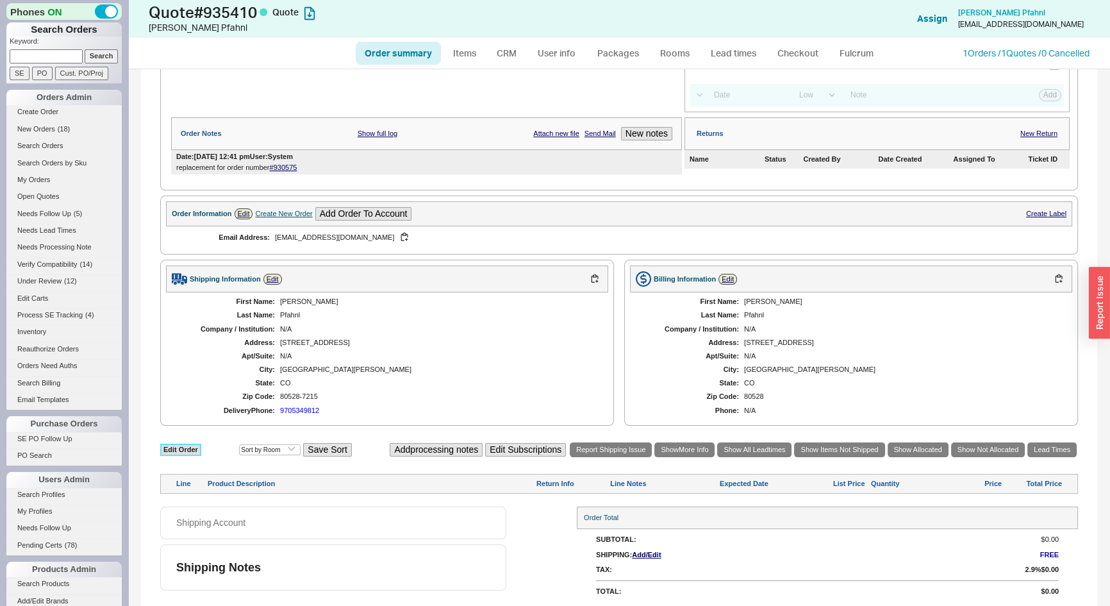
click at [193, 448] on link "Edit Order" at bounding box center [180, 450] width 41 height 12
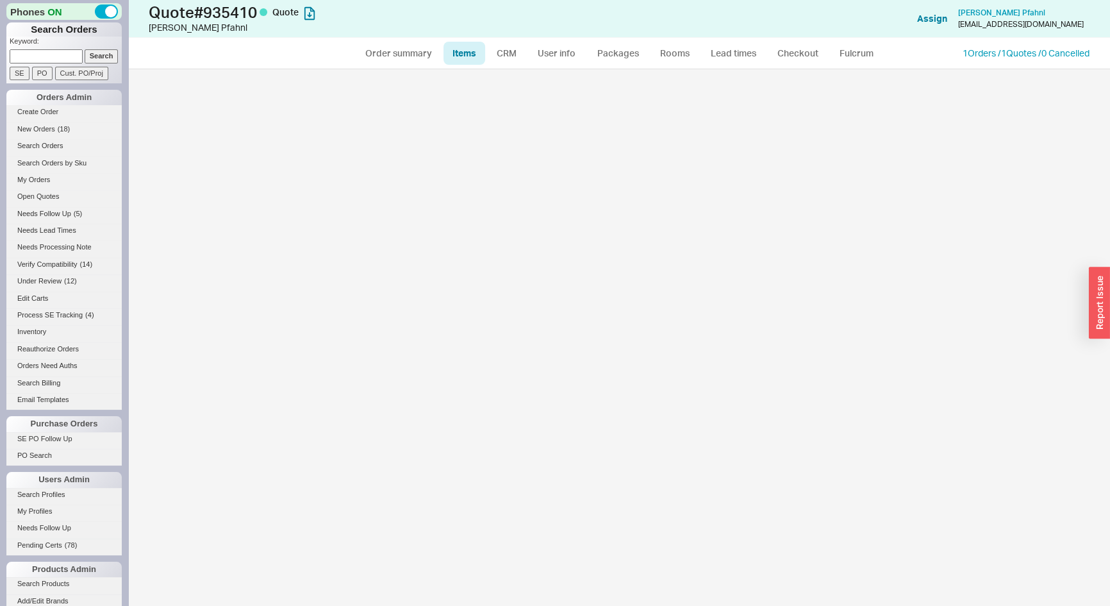
select select "3"
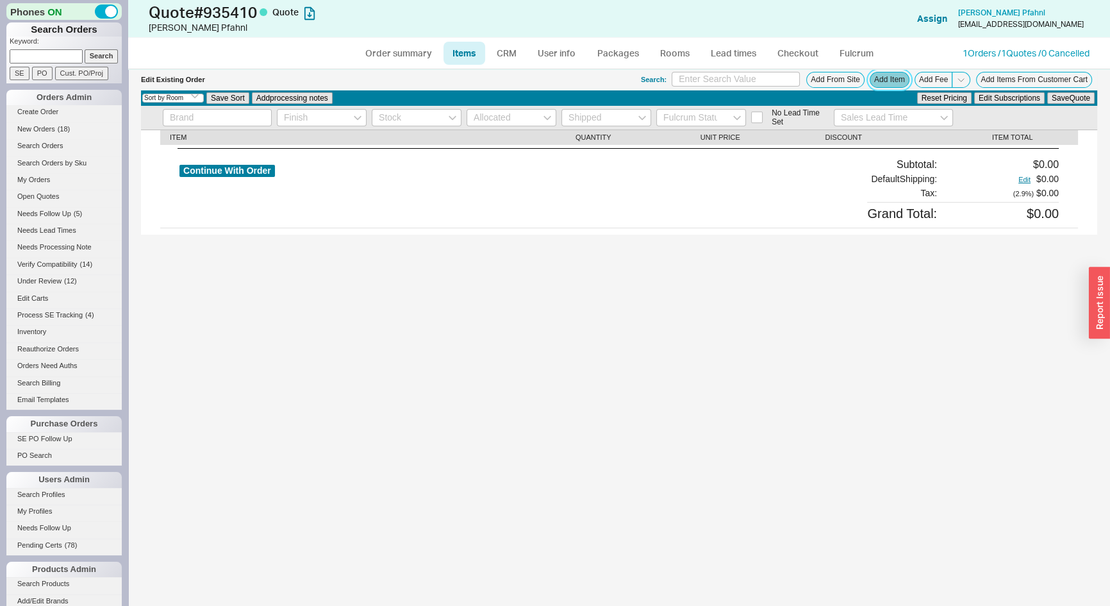
click at [877, 76] on button "Add Item" at bounding box center [890, 80] width 40 height 16
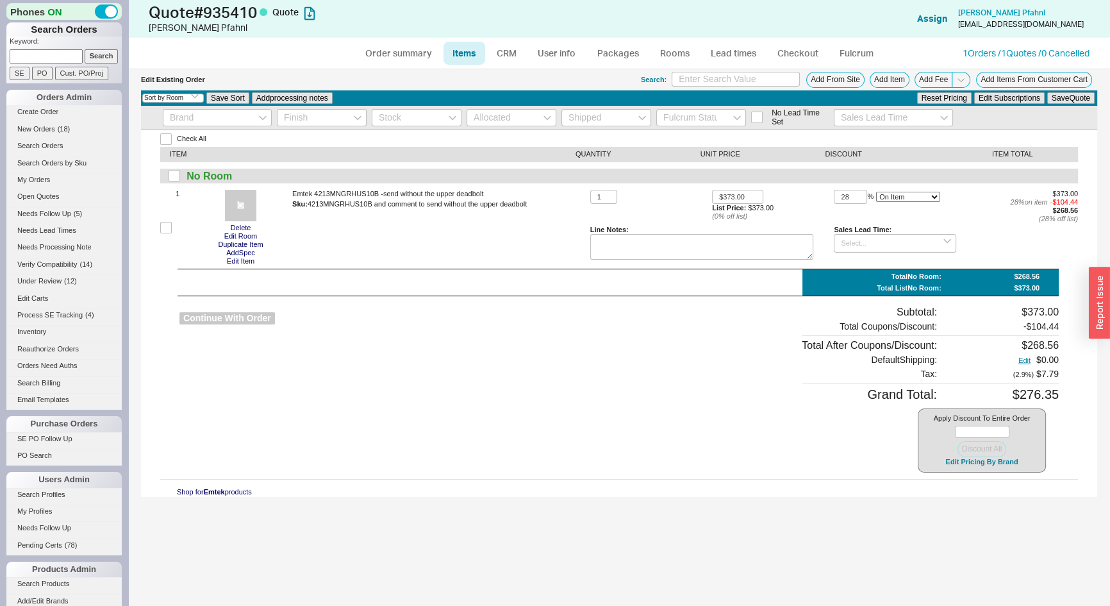
click at [239, 318] on button "Continue With Order" at bounding box center [228, 318] width 96 height 12
select select "*"
select select "LOW"
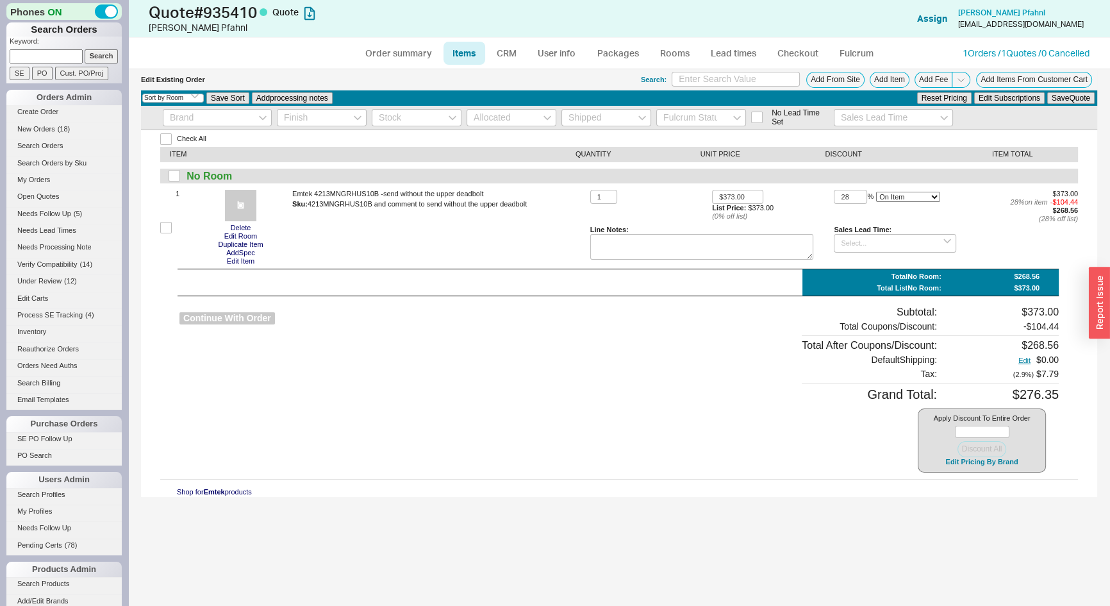
select select "3"
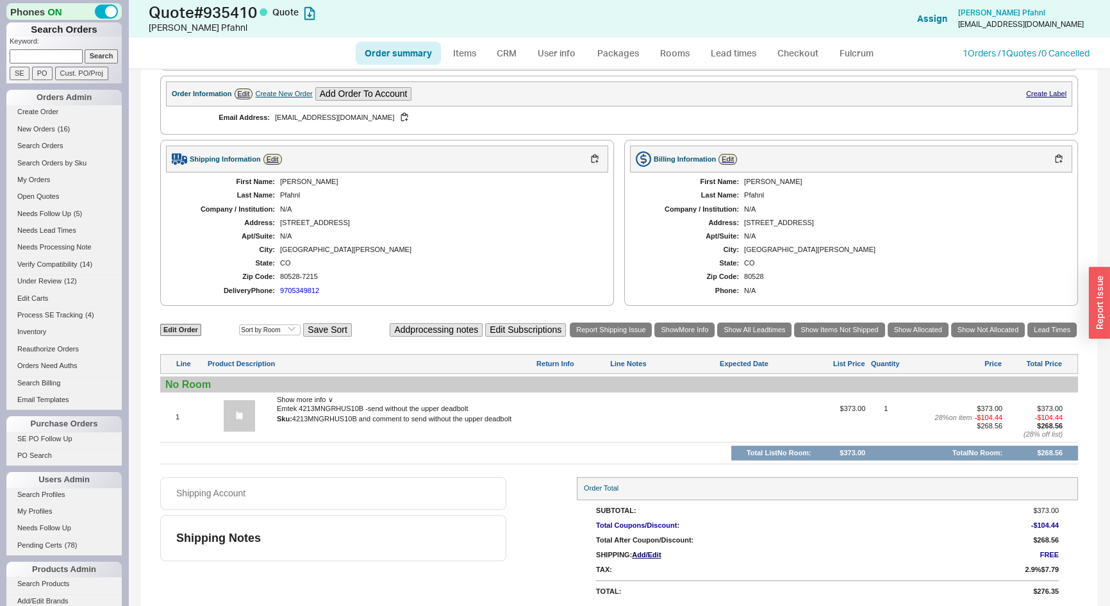
scroll to position [39, 0]
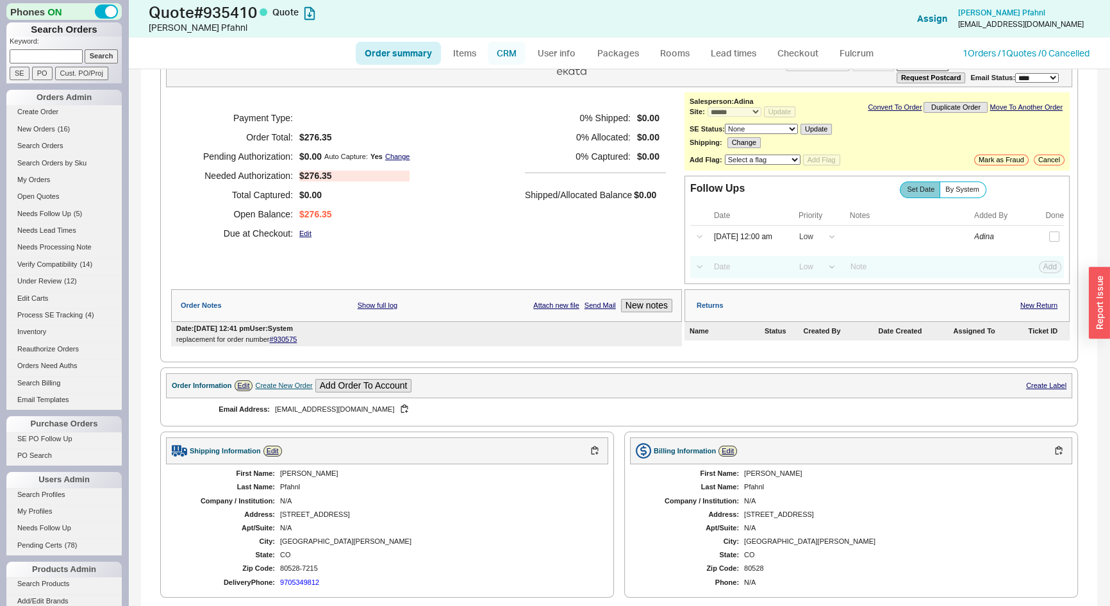
click at [509, 56] on link "CRM" at bounding box center [507, 53] width 38 height 23
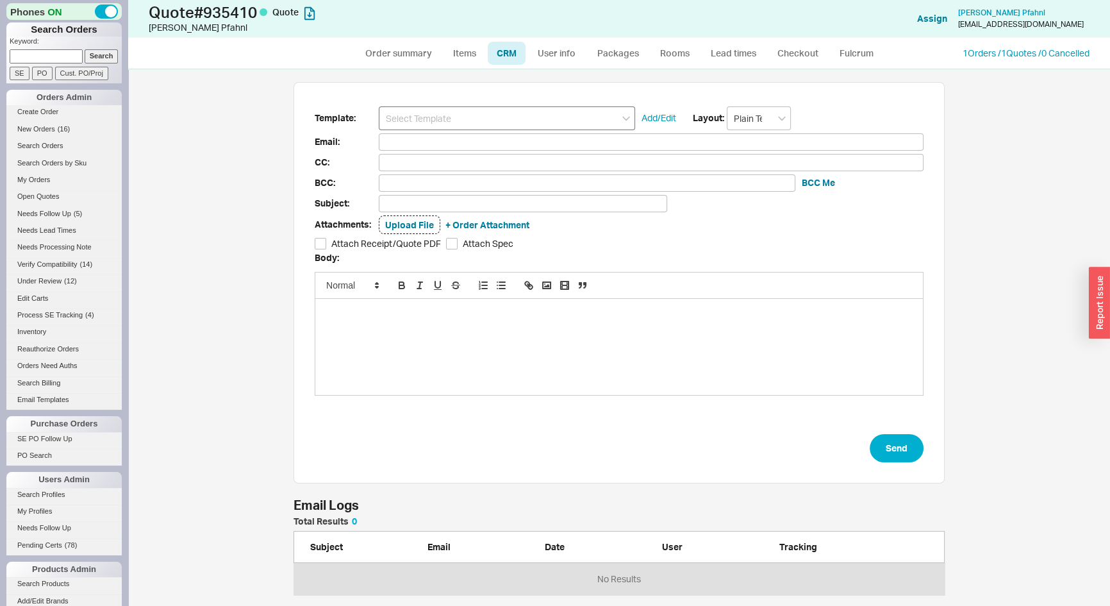
scroll to position [528, 964]
click at [510, 114] on input at bounding box center [507, 118] width 256 height 24
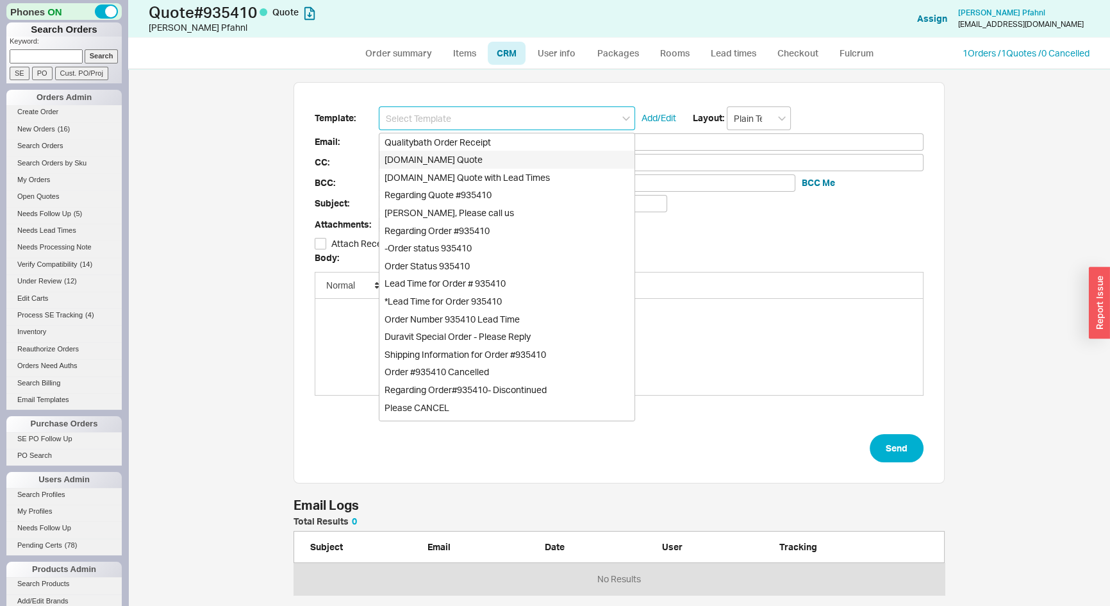
click at [475, 162] on div "[DOMAIN_NAME] Quote" at bounding box center [507, 160] width 255 height 18
type input "[DOMAIN_NAME] Quote"
type input "Receipt"
type input "[EMAIL_ADDRESS][DOMAIN_NAME]"
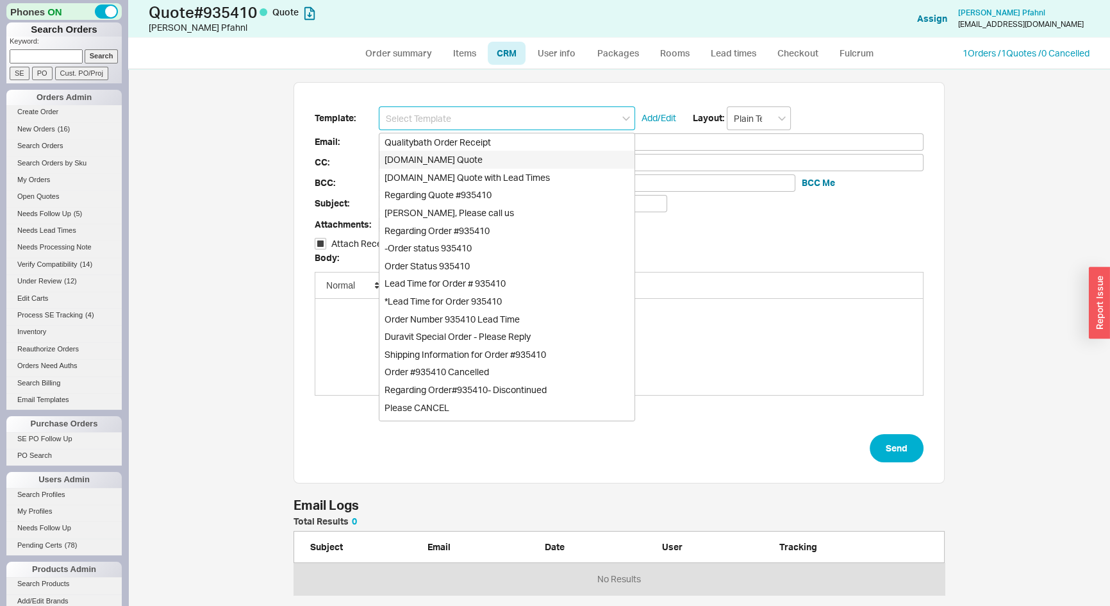
type input "Quality Bath Quote #935410"
checkbox input "true"
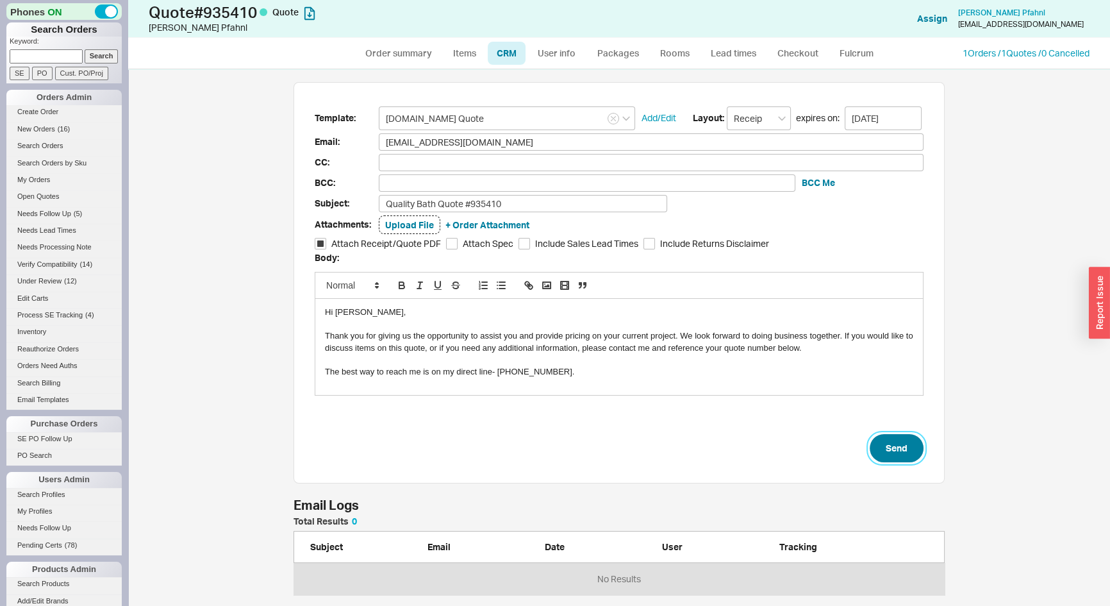
click at [891, 444] on button "Send" at bounding box center [897, 448] width 54 height 28
select select "*"
select select "LOW"
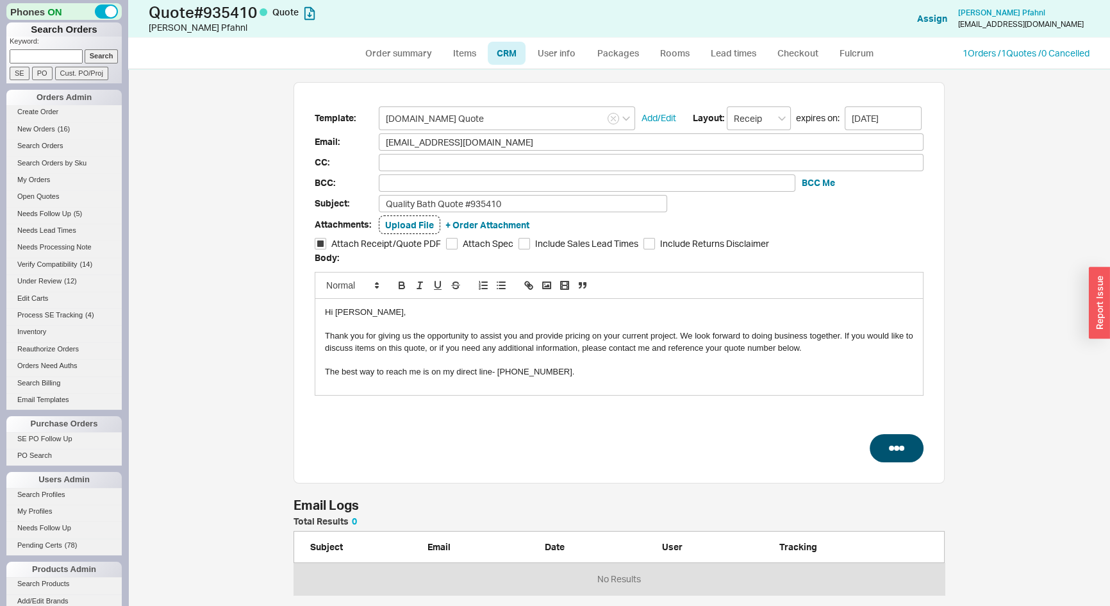
select select "3"
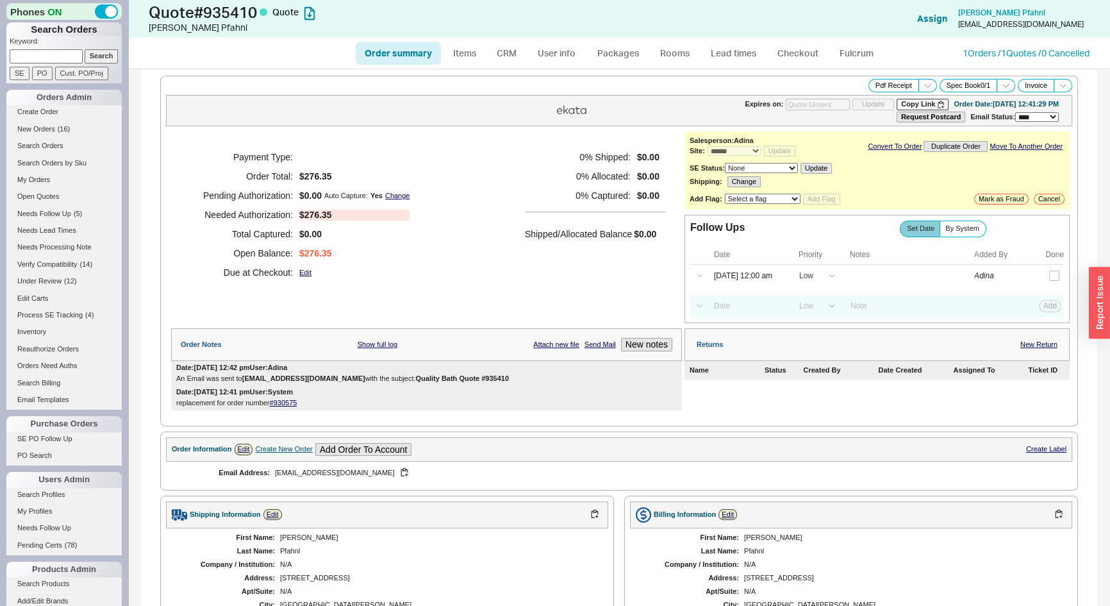
type input "[DATE]"
drag, startPoint x: 32, startPoint y: 58, endPoint x: 0, endPoint y: 40, distance: 36.7
click at [32, 58] on input at bounding box center [46, 55] width 73 height 13
type input "935343"
click at [85, 49] on input "Search" at bounding box center [102, 55] width 34 height 13
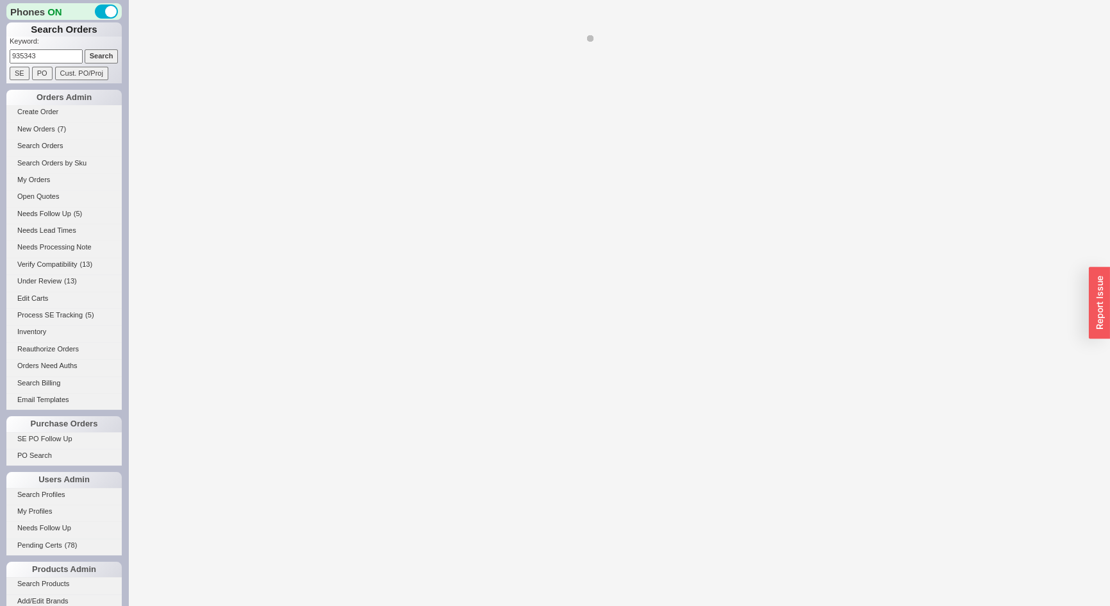
select select "*"
select select "LOW"
select select "3"
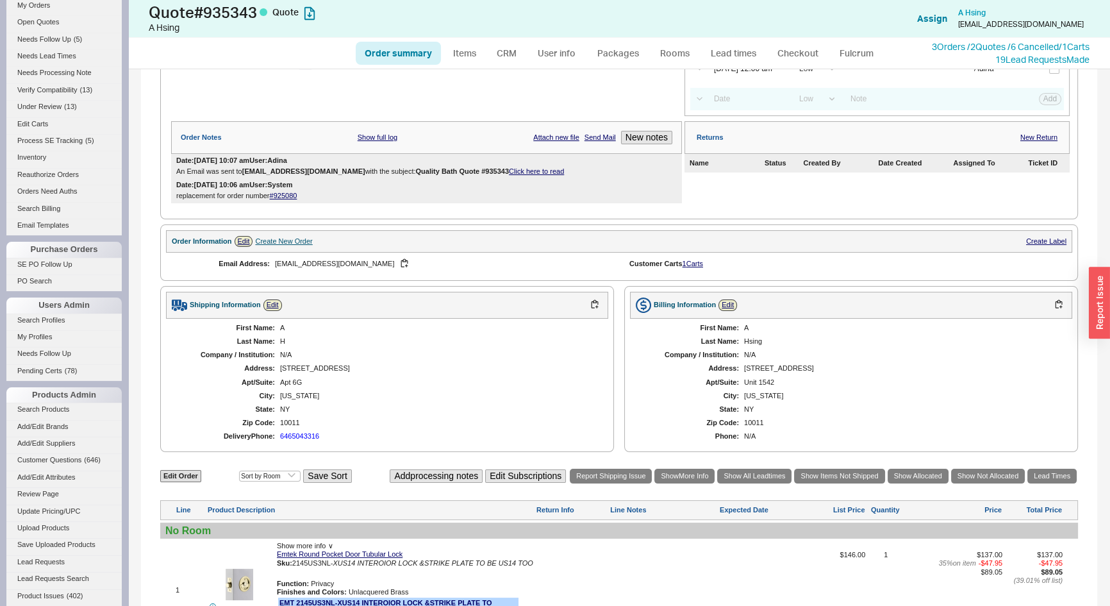
scroll to position [58, 0]
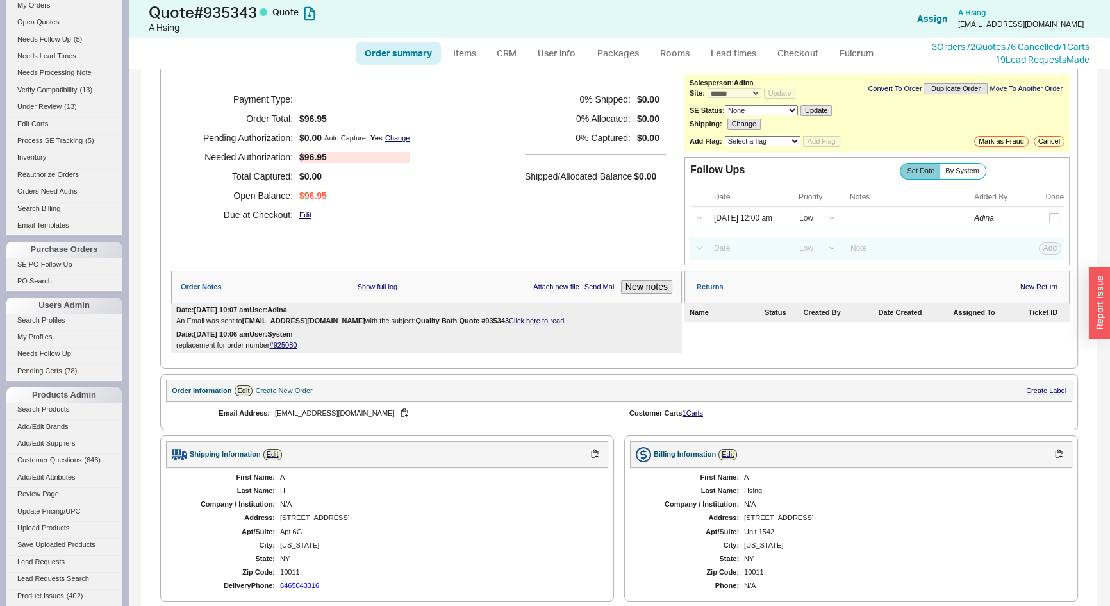
click at [282, 346] on link "#925080" at bounding box center [284, 345] width 28 height 8
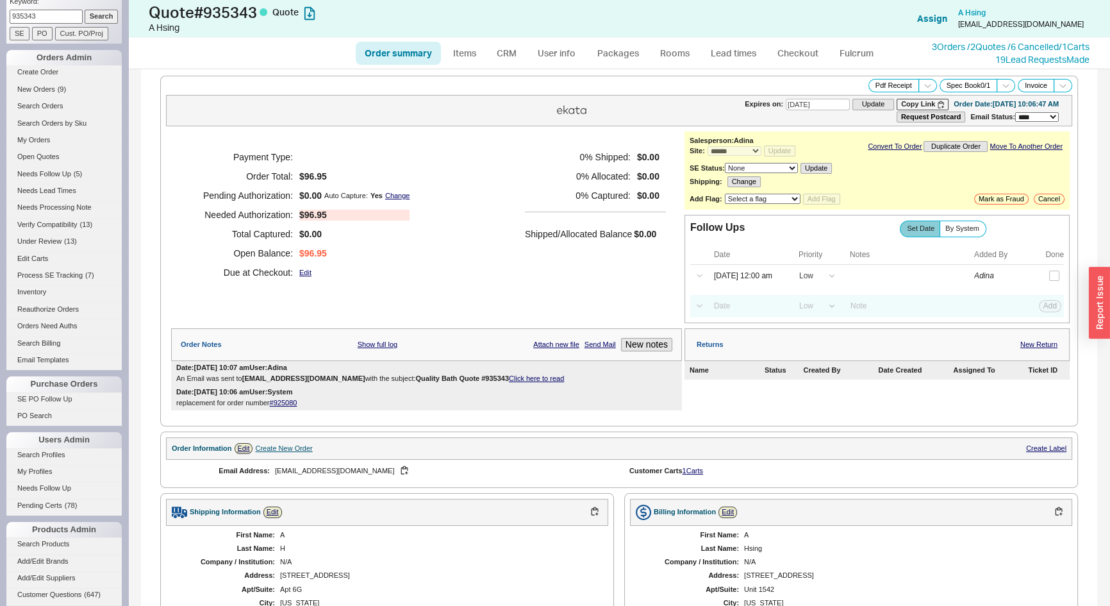
scroll to position [0, 0]
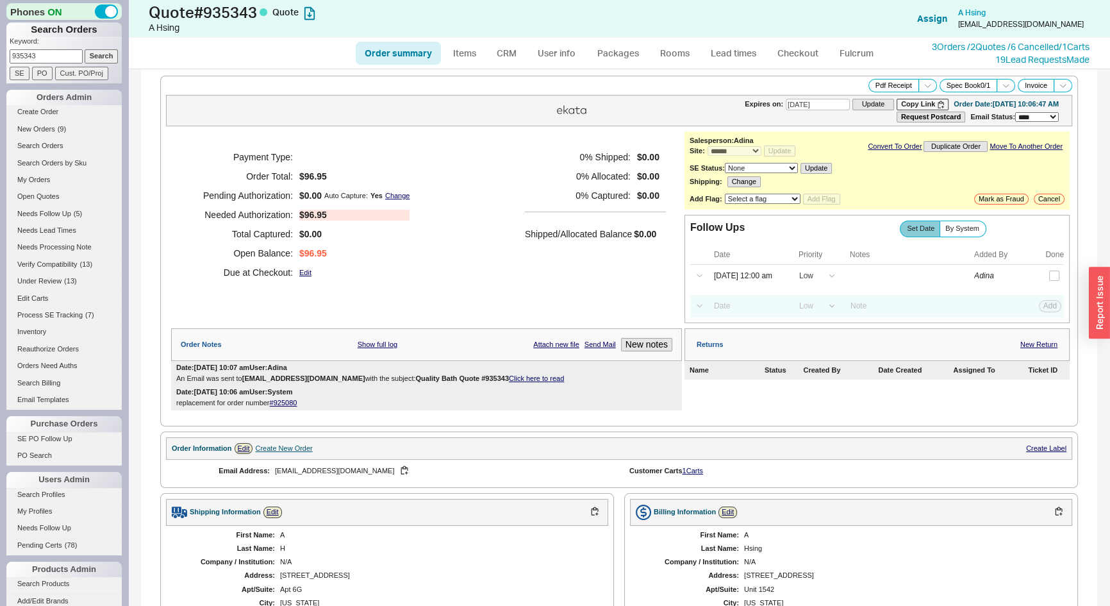
drag, startPoint x: 46, startPoint y: 58, endPoint x: 0, endPoint y: 58, distance: 46.2
click at [0, 58] on div "Phones ON Search Orders Keyword: 935343 Search SE PO Cust. PO/Proj Orders Admin…" at bounding box center [64, 303] width 128 height 606
type input "928701"
click at [85, 49] on input "Search" at bounding box center [102, 55] width 34 height 13
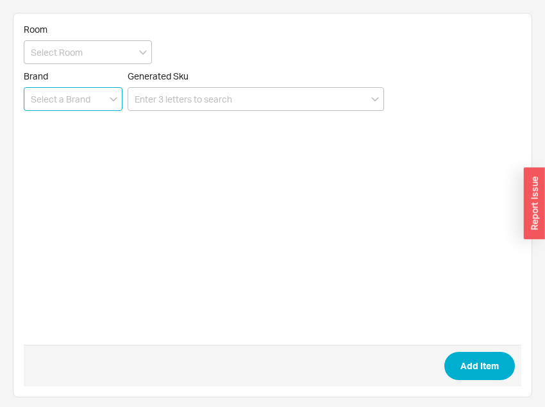
drag, startPoint x: 241, startPoint y: 54, endPoint x: 56, endPoint y: 93, distance: 188.8
click at [56, 93] on input at bounding box center [73, 99] width 99 height 24
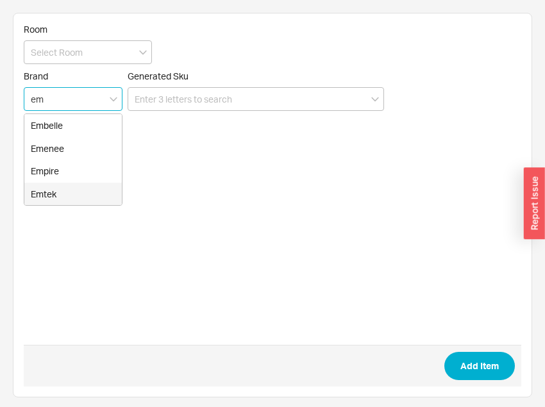
click at [58, 196] on div "Emtek" at bounding box center [72, 194] width 97 height 23
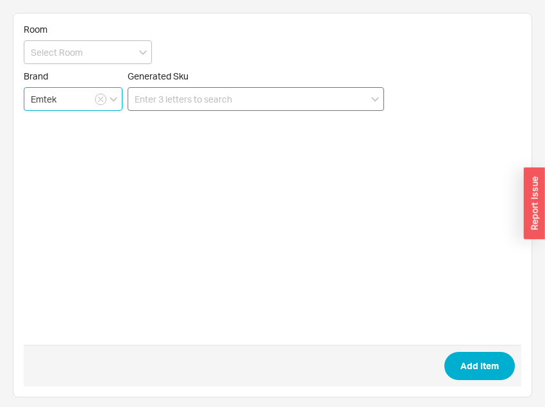
type input "Emtek"
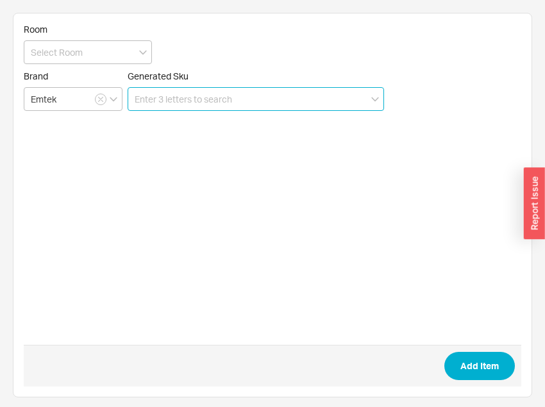
click at [217, 97] on input at bounding box center [256, 99] width 256 height 24
paste input "4213MNGRHUS10B and comment to send without the upper deadbolt"
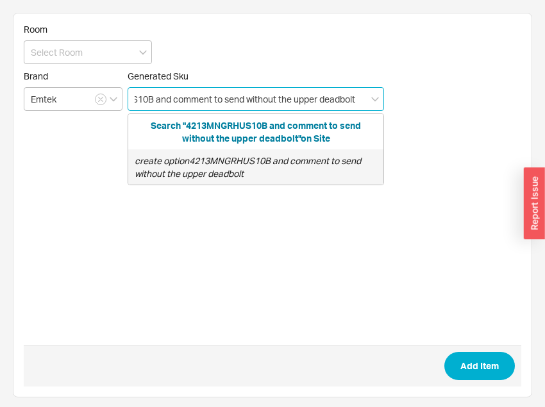
click at [205, 162] on icon "create option 4213MNGRHUS10B and comment to send without the upper deadbolt" at bounding box center [248, 167] width 226 height 24
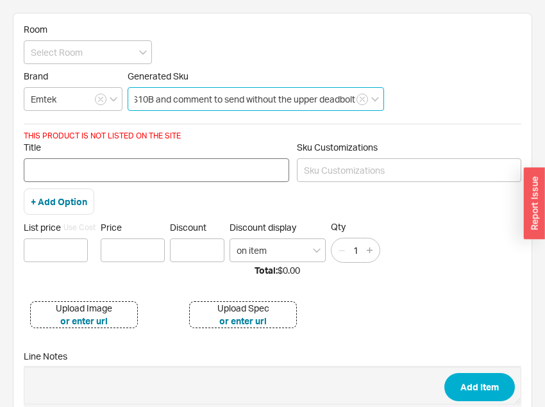
type input "4213MNGRHUS10B and comment to send without the upper deadbolt"
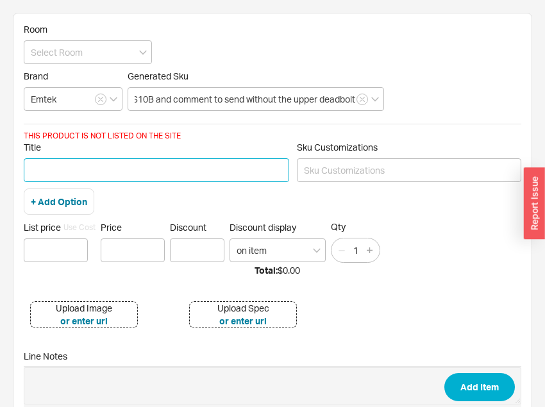
scroll to position [0, 0]
click at [163, 169] on input "Title" at bounding box center [156, 170] width 265 height 24
paste input "4213MNGRHUS10B and comment to send without the upper deadbolt"
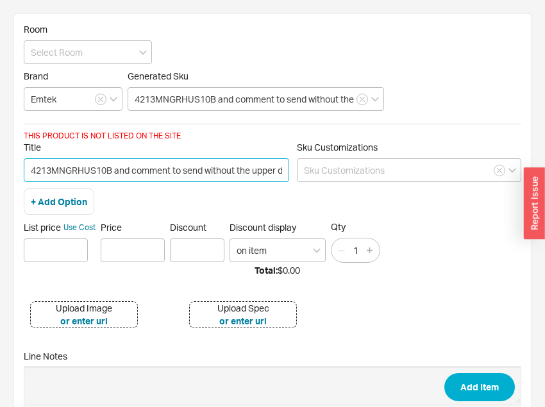
scroll to position [0, 33]
drag, startPoint x: 149, startPoint y: 168, endPoint x: 83, endPoint y: 163, distance: 66.2
click at [83, 163] on input "4213MNGRHUS10B and comment to send without the upper deadbolt" at bounding box center [156, 170] width 265 height 24
type input "4213MNGRHUS10B -send without the upper deadbolt"
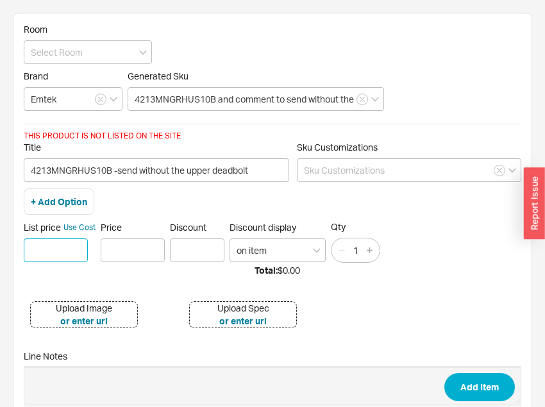
click at [79, 255] on input at bounding box center [56, 251] width 64 height 24
type input "$ 373"
click at [175, 254] on input "Discount" at bounding box center [197, 251] width 54 height 24
click at [156, 253] on input "Price" at bounding box center [133, 251] width 64 height 24
click at [185, 245] on input "Discount" at bounding box center [197, 251] width 54 height 24
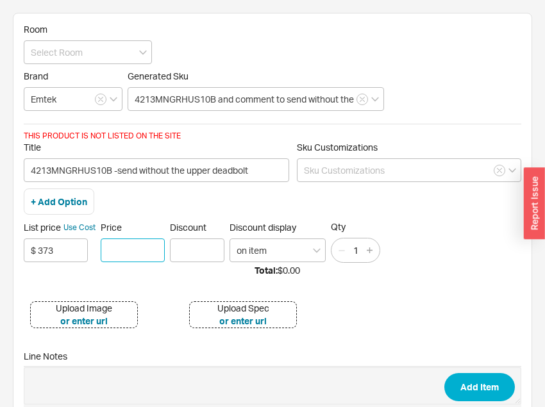
click at [133, 250] on input "Price" at bounding box center [133, 251] width 64 height 24
type input "$373.00"
click at [186, 248] on input "Discount" at bounding box center [197, 251] width 54 height 24
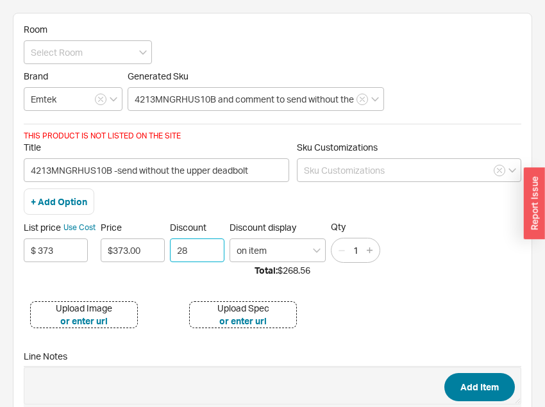
type input "28"
click at [484, 391] on button "Add Item" at bounding box center [479, 387] width 71 height 28
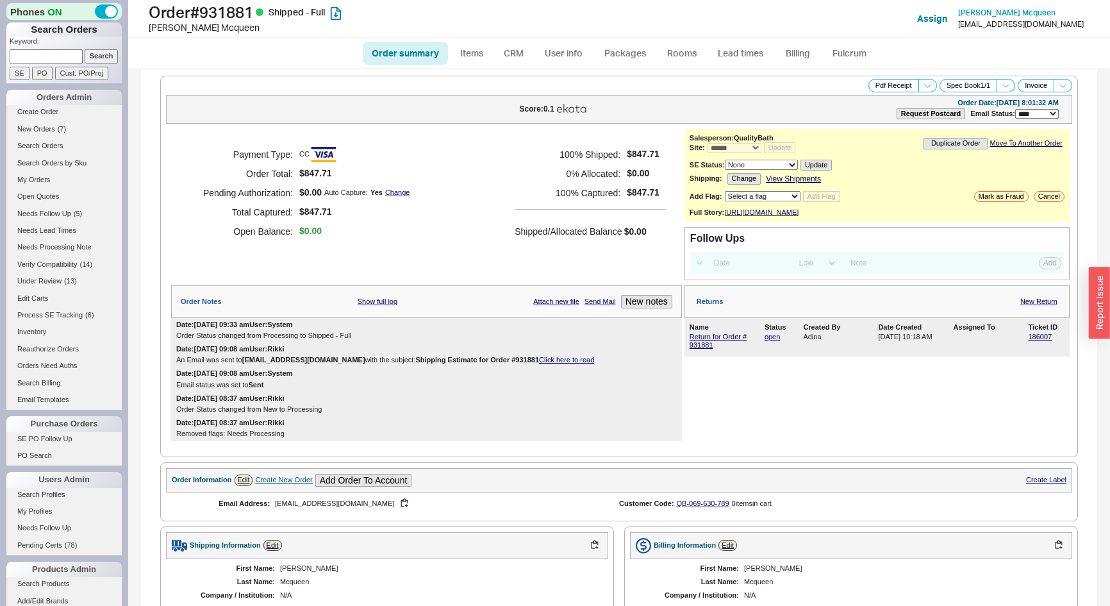
select select "*"
select select "LOW"
select select "3"
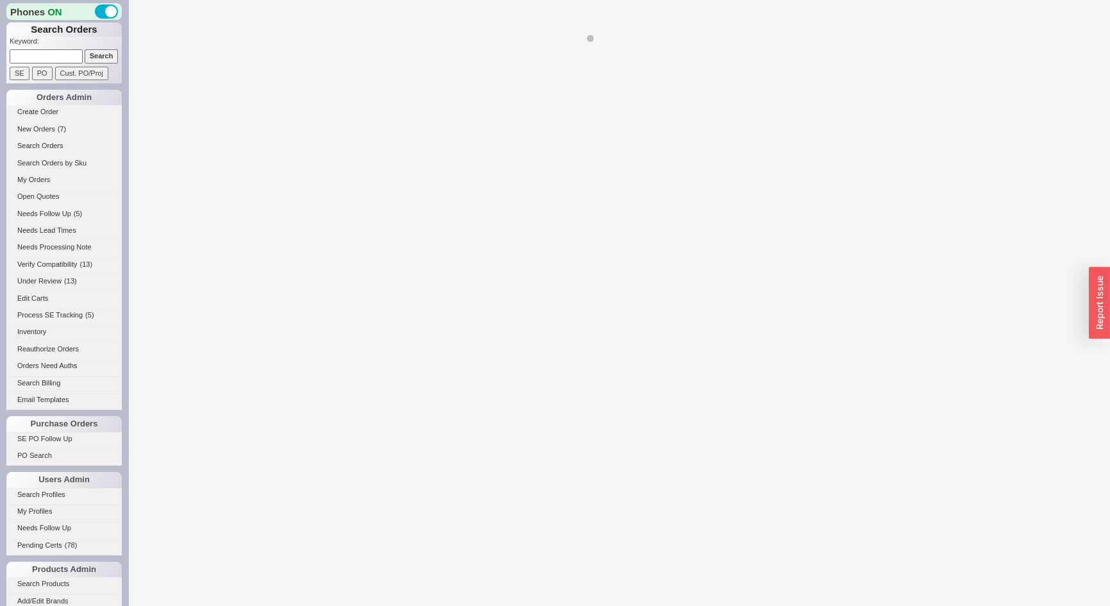
select select "LOW"
select select "3"
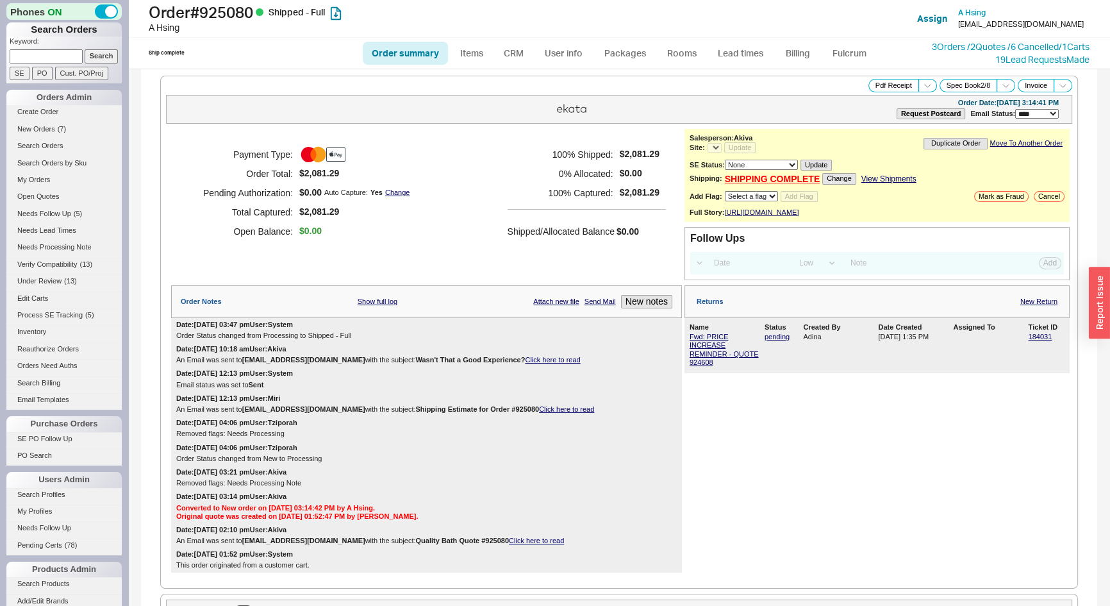
select select "*"
click at [1034, 340] on link "184031" at bounding box center [1040, 337] width 24 height 8
click at [974, 46] on link "3 Orders / 2 Quotes / 6 Cancelled" at bounding box center [995, 46] width 127 height 11
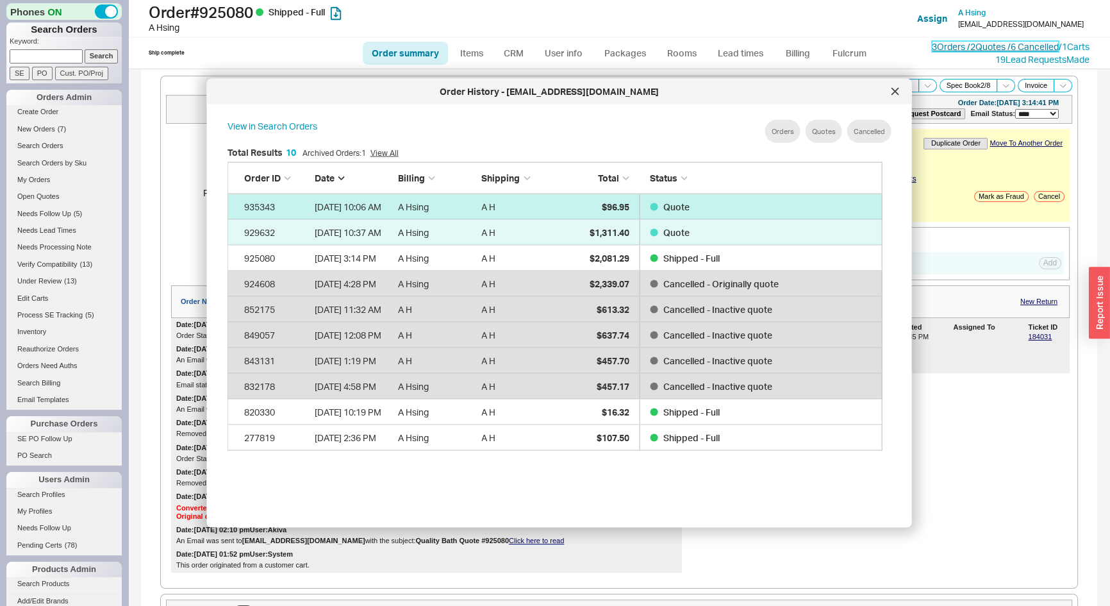
scroll to position [383, 667]
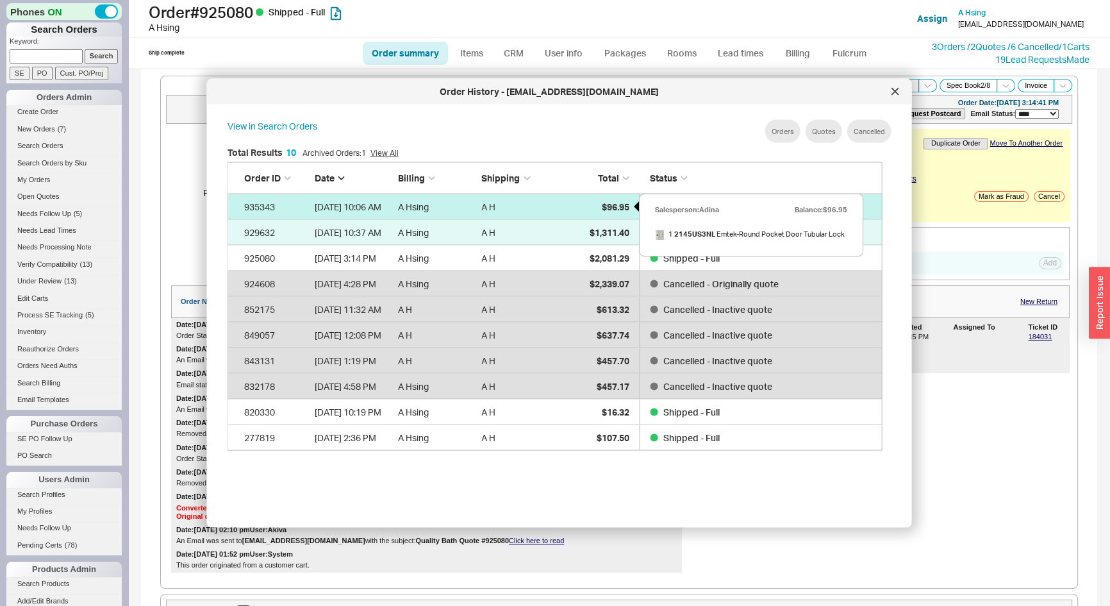
click at [591, 208] on div "$96.95" at bounding box center [597, 207] width 64 height 26
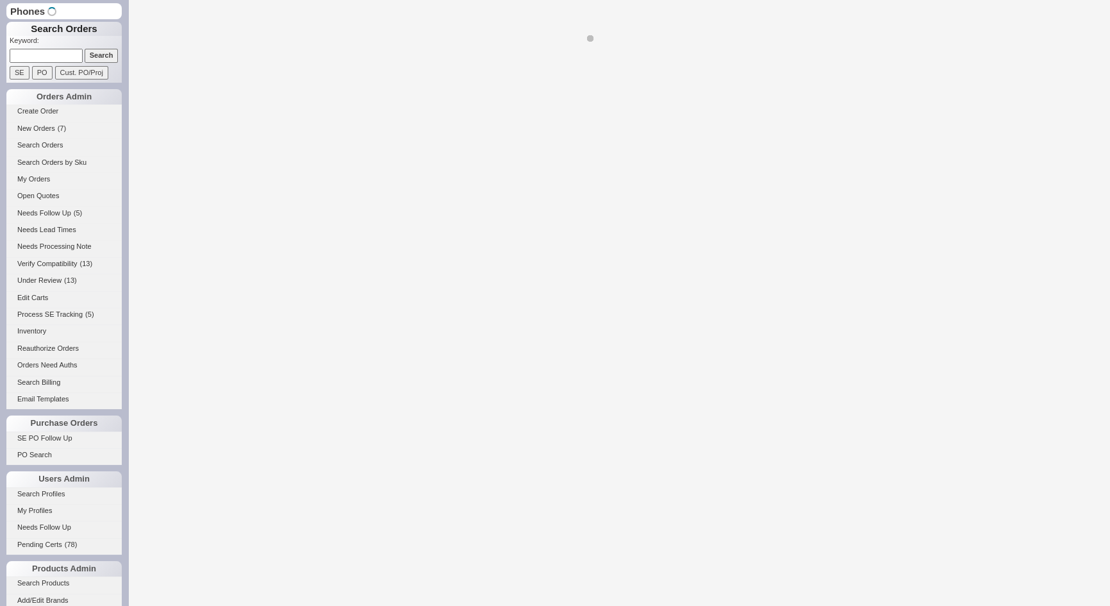
select select "*"
select select "LOW"
select select "3"
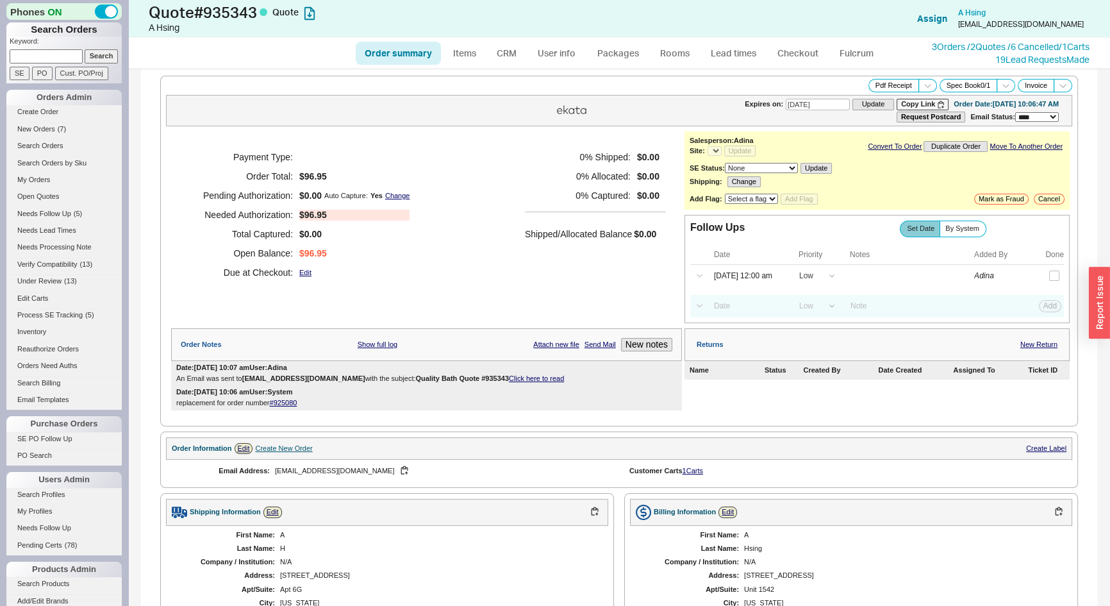
scroll to position [203, 0]
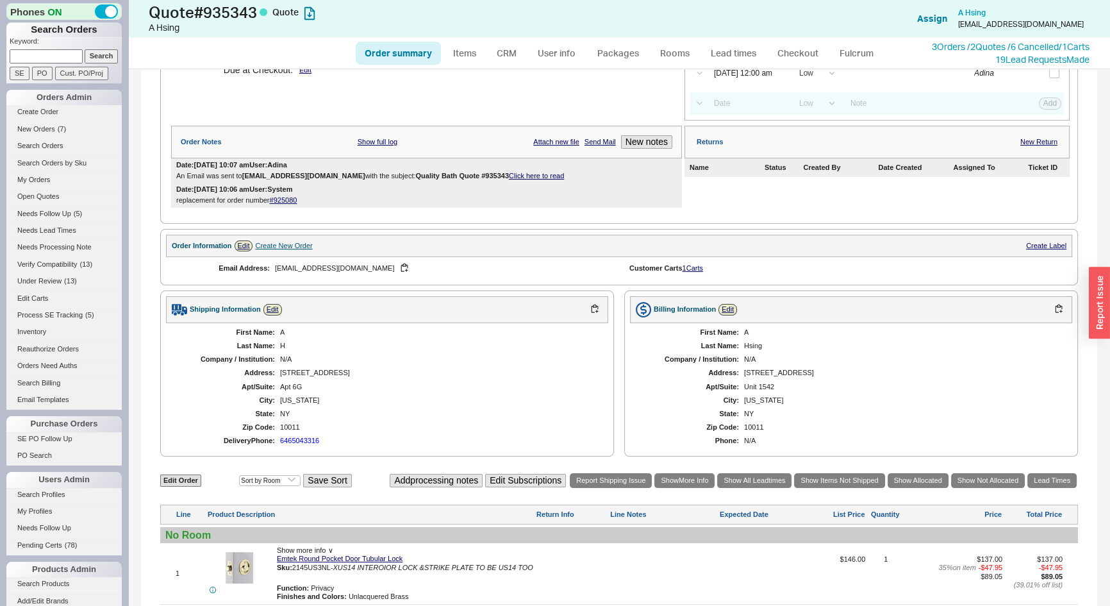
select select "*"
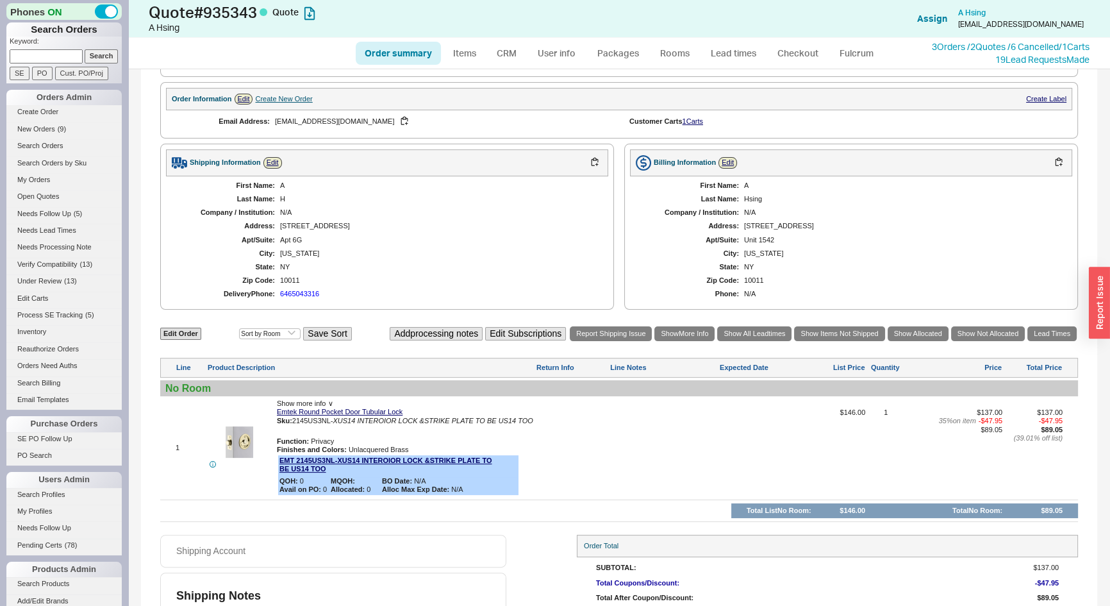
scroll to position [407, 0]
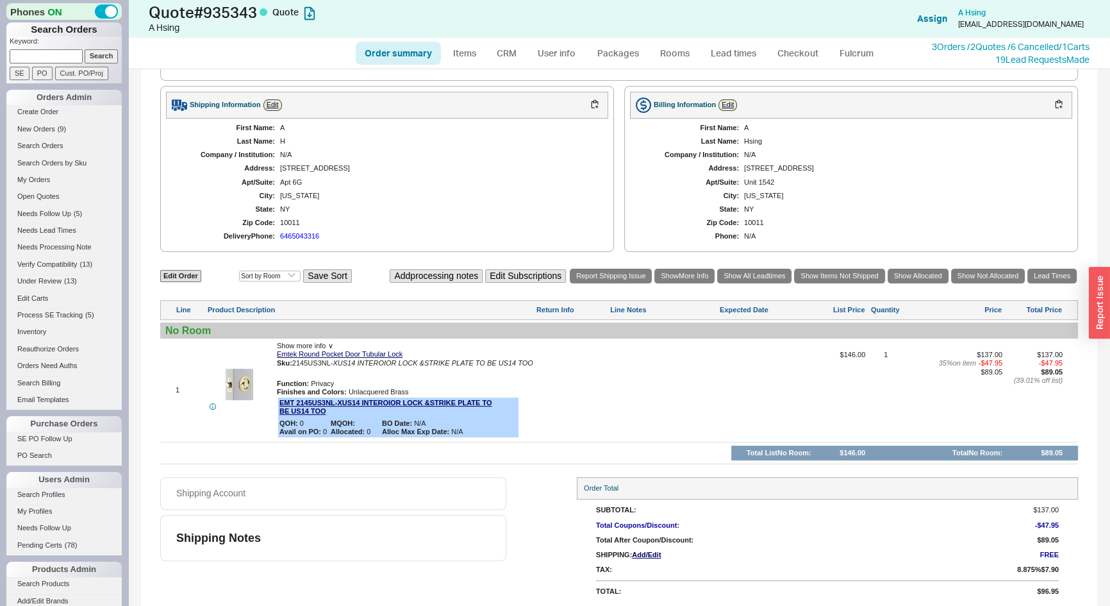
click at [619, 398] on div at bounding box center [663, 395] width 107 height 88
type textarea "On the pocket door lock - split finish: * > *Interior lock and strike plate - p…"
click at [620, 380] on button "SAVE" at bounding box center [624, 379] width 28 height 11
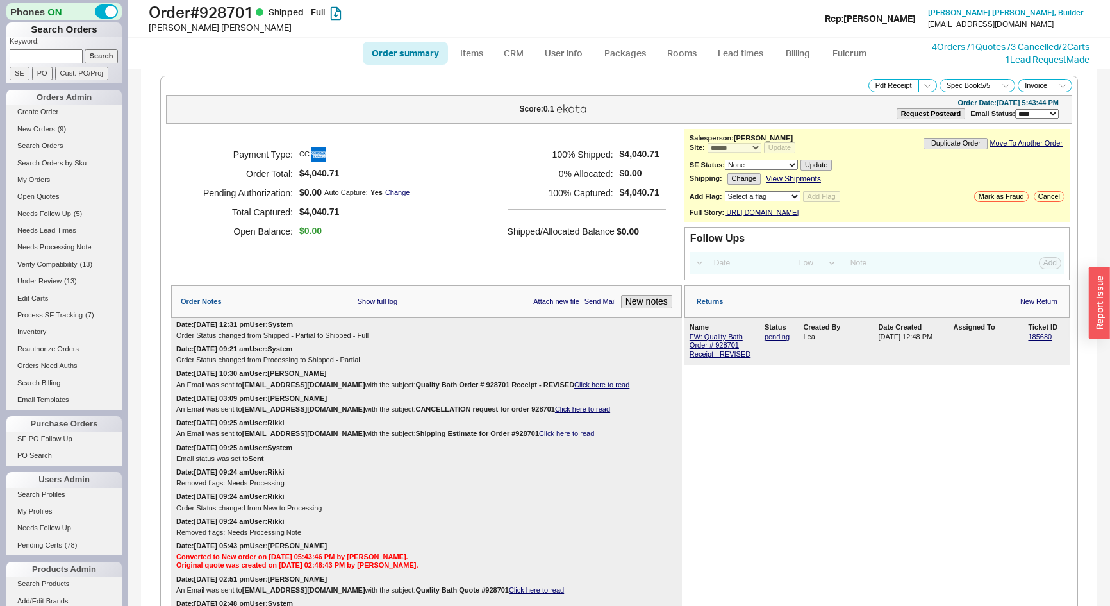
select select "*"
select select "LOW"
select select "3"
click at [1032, 306] on link "New Return" at bounding box center [1039, 302] width 37 height 8
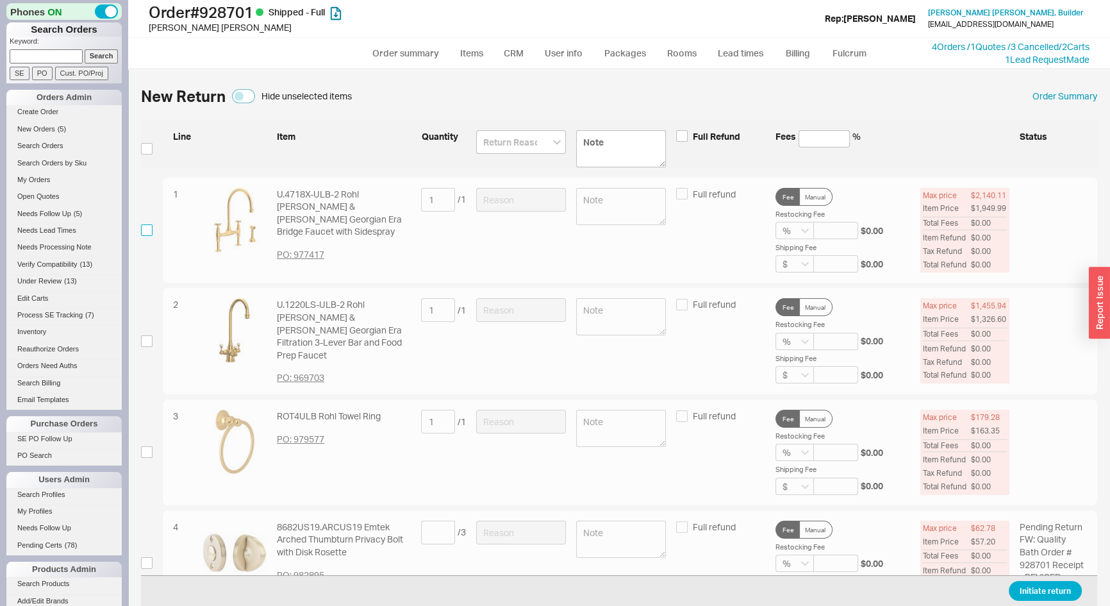
click at [147, 231] on input "checkbox" at bounding box center [147, 230] width 12 height 12
checkbox input "true"
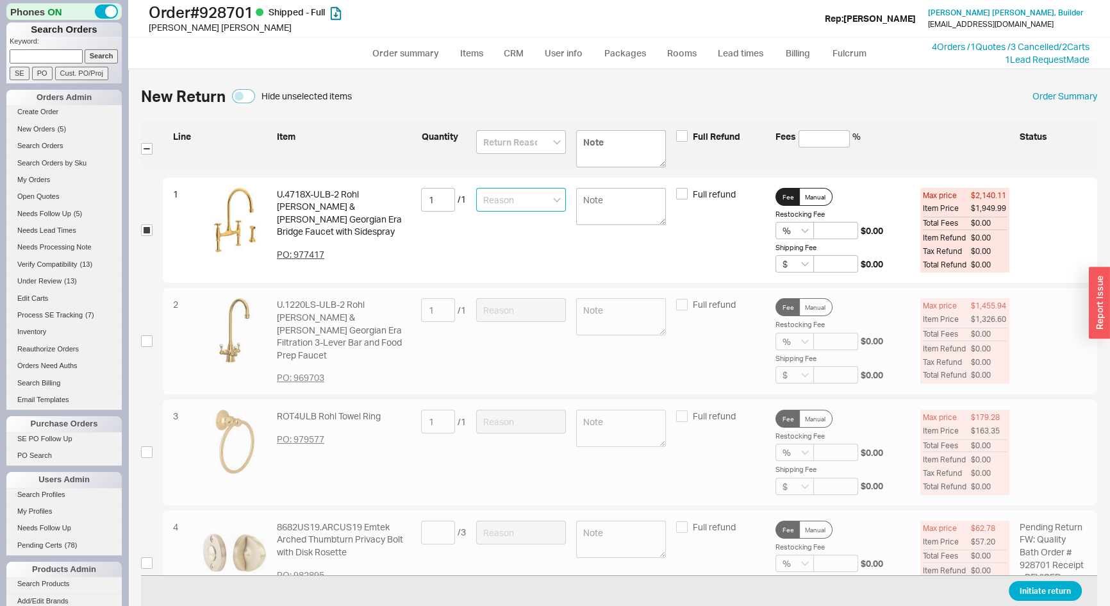
click at [510, 198] on input at bounding box center [521, 200] width 90 height 24
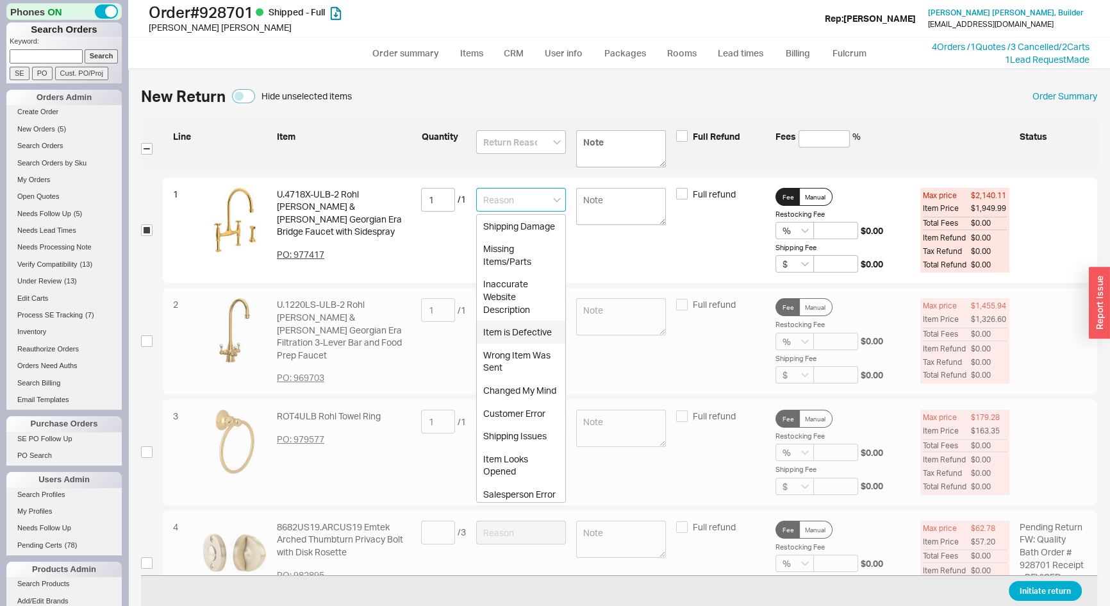
click at [513, 343] on div "Item is Defective" at bounding box center [521, 332] width 88 height 23
type input "Item is Defective"
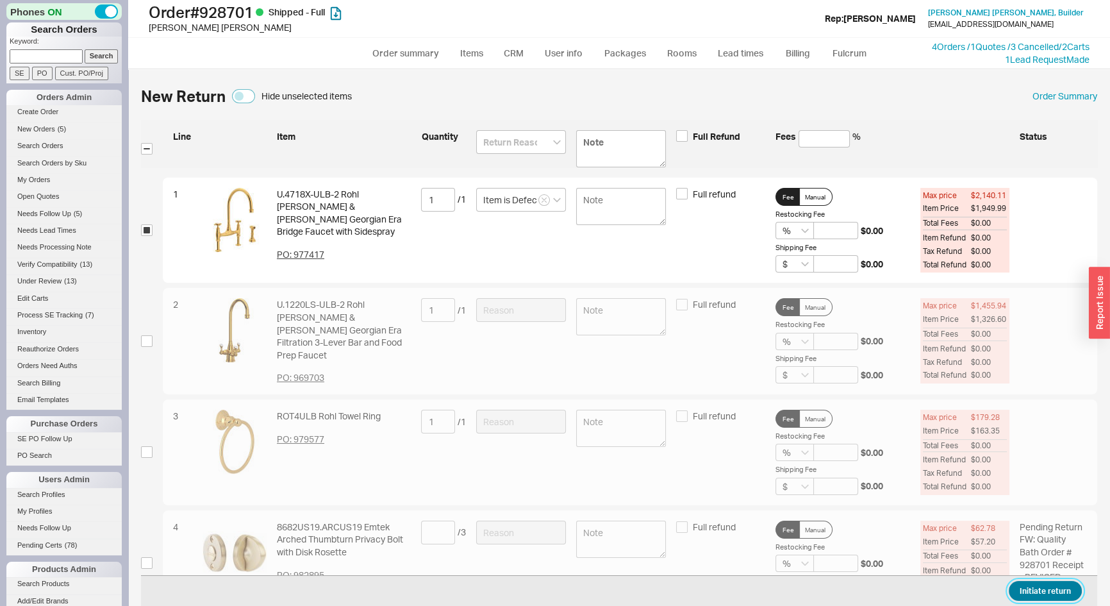
click at [1030, 596] on button "Initiate return" at bounding box center [1045, 591] width 73 height 20
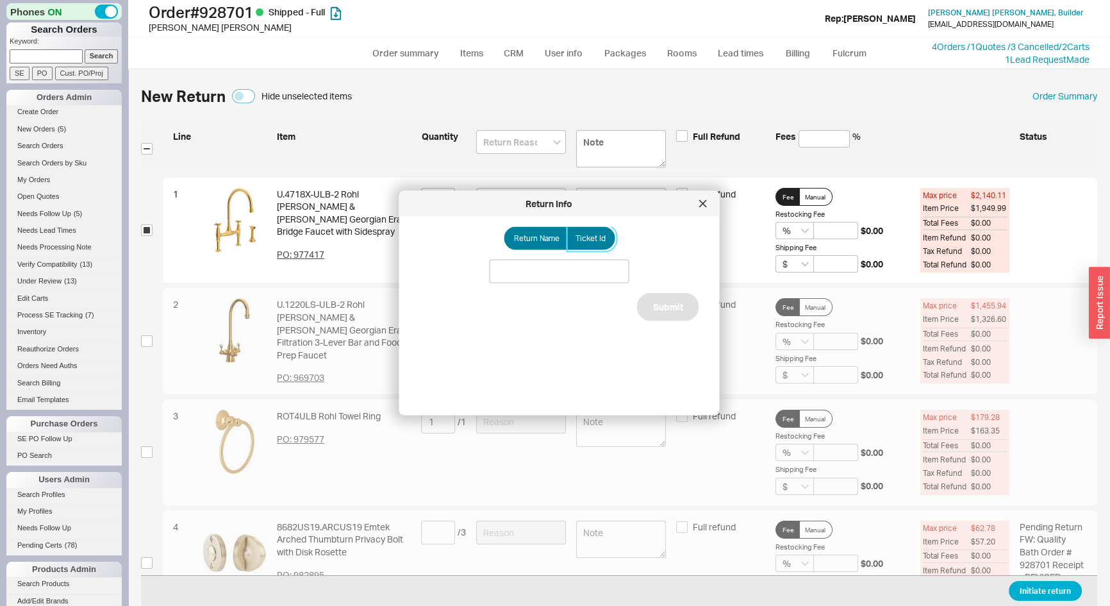
click at [580, 239] on span "Ticket Id" at bounding box center [591, 238] width 30 height 10
click at [0, 0] on input "Ticket Id" at bounding box center [0, 0] width 0 height 0
click at [585, 265] on input at bounding box center [560, 272] width 140 height 24
type input "186070"
click at [665, 314] on button "Submit" at bounding box center [668, 322] width 62 height 28
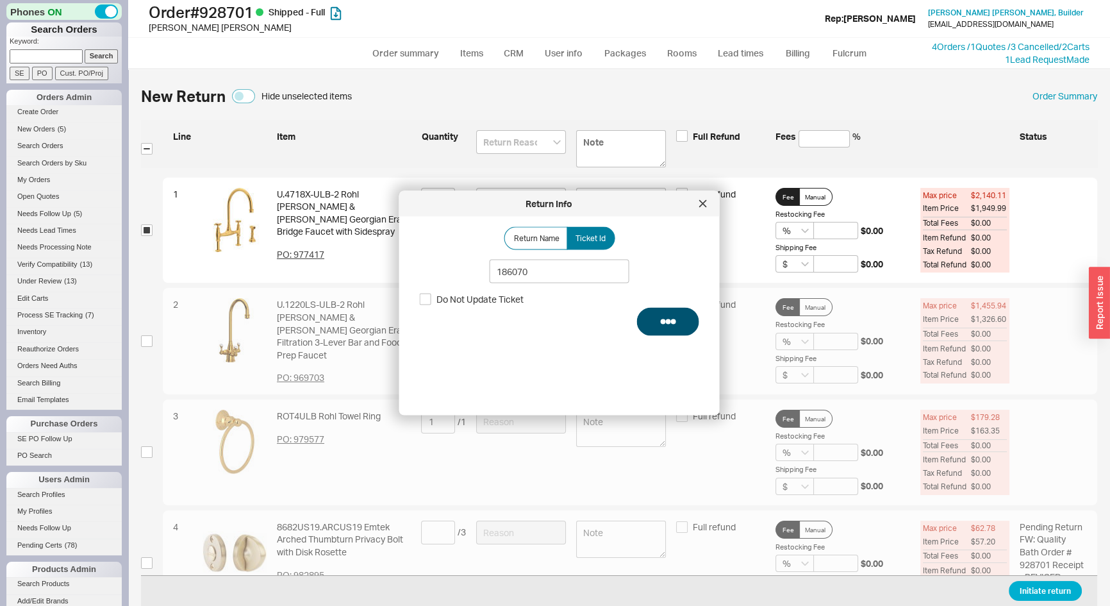
select select "*"
select select "LOW"
select select "3"
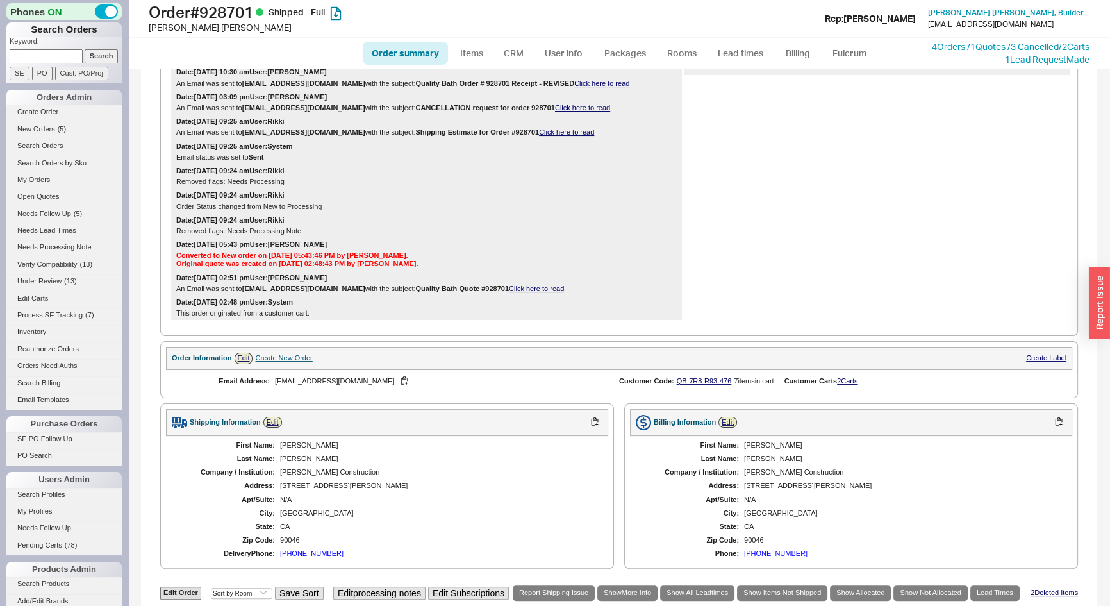
scroll to position [466, 0]
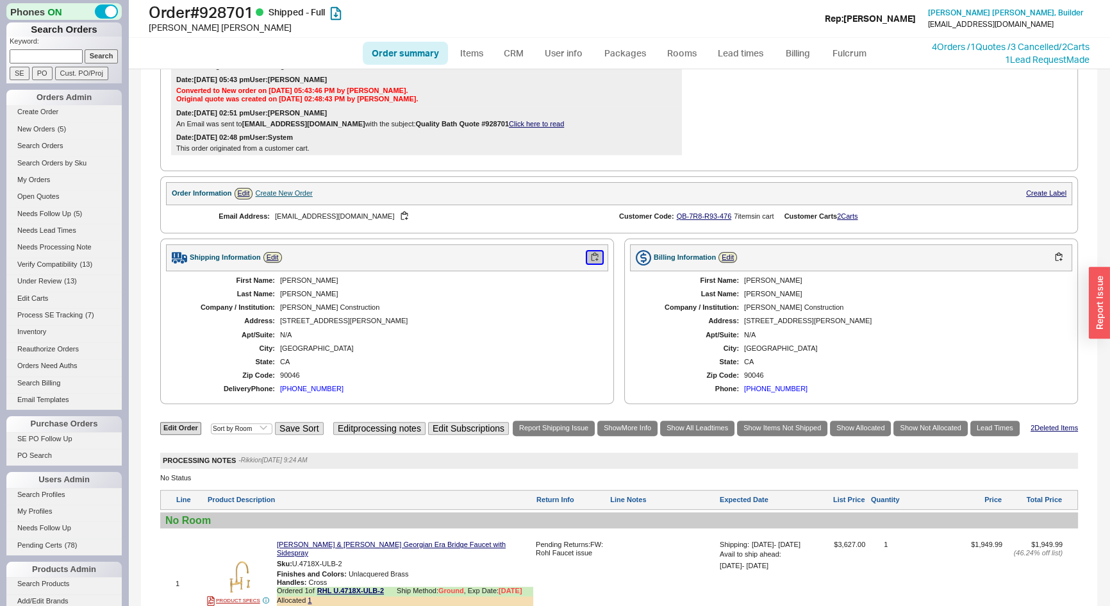
click at [591, 264] on button "button" at bounding box center [594, 257] width 15 height 12
click at [52, 58] on input at bounding box center [46, 55] width 73 height 13
type input "935343"
click at [85, 49] on input "Search" at bounding box center [102, 55] width 34 height 13
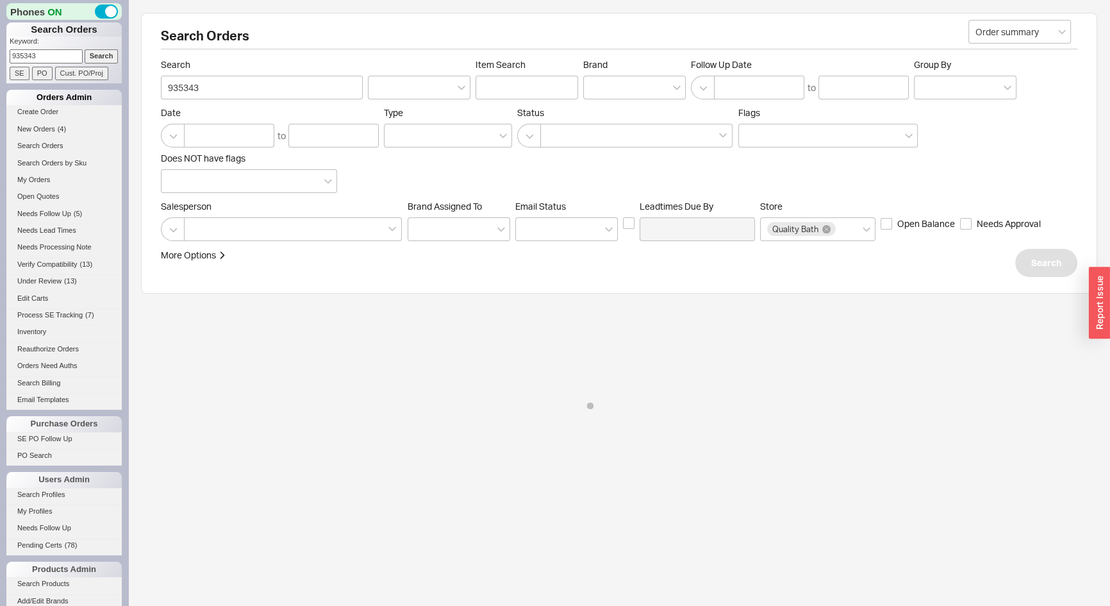
select select "*"
select select "LOW"
select select "3"
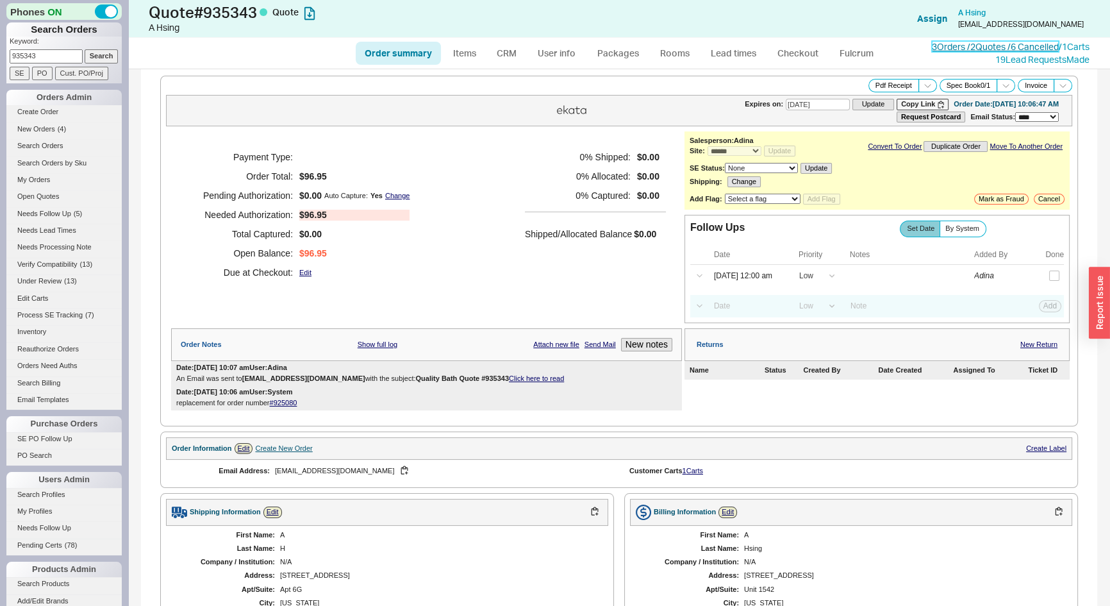
click at [937, 47] on link "3 Orders / 2 Quotes / 6 Cancelled" at bounding box center [995, 46] width 127 height 11
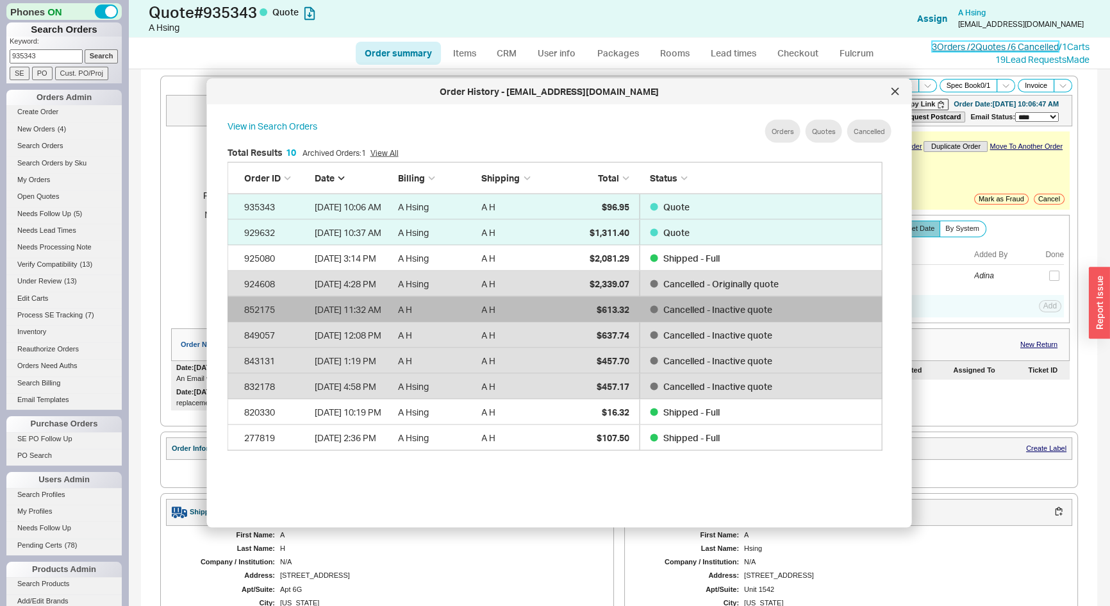
scroll to position [383, 667]
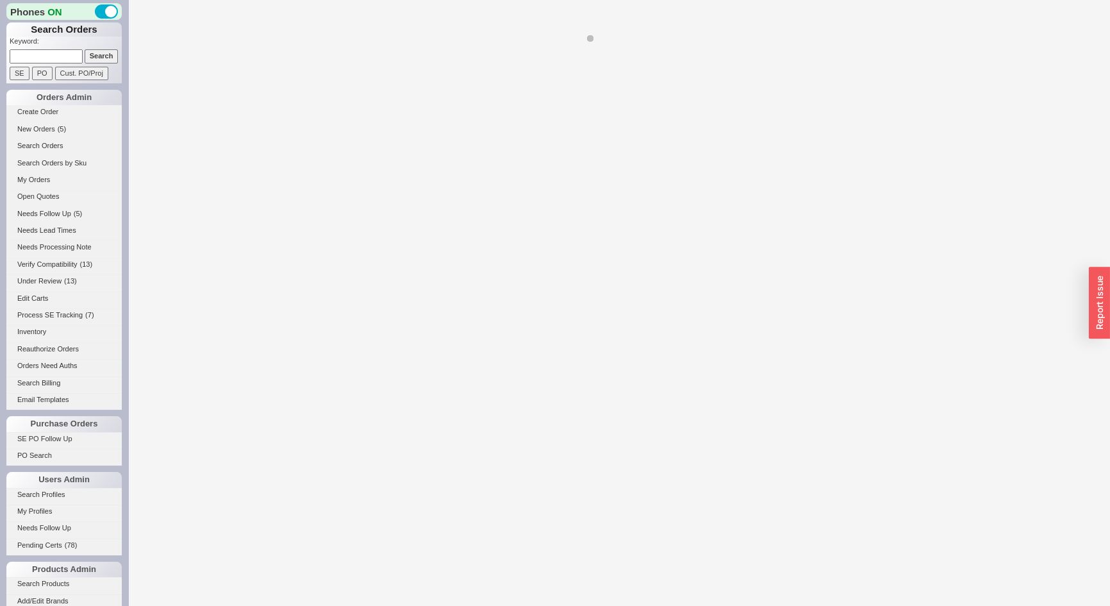
select select "LOW"
select select "3"
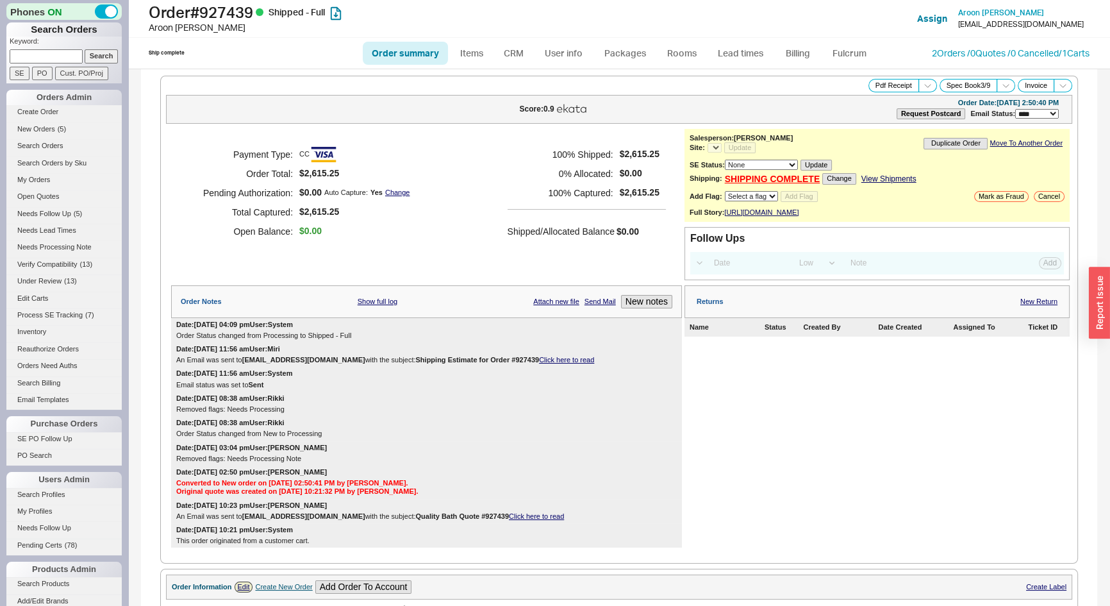
select select "*"
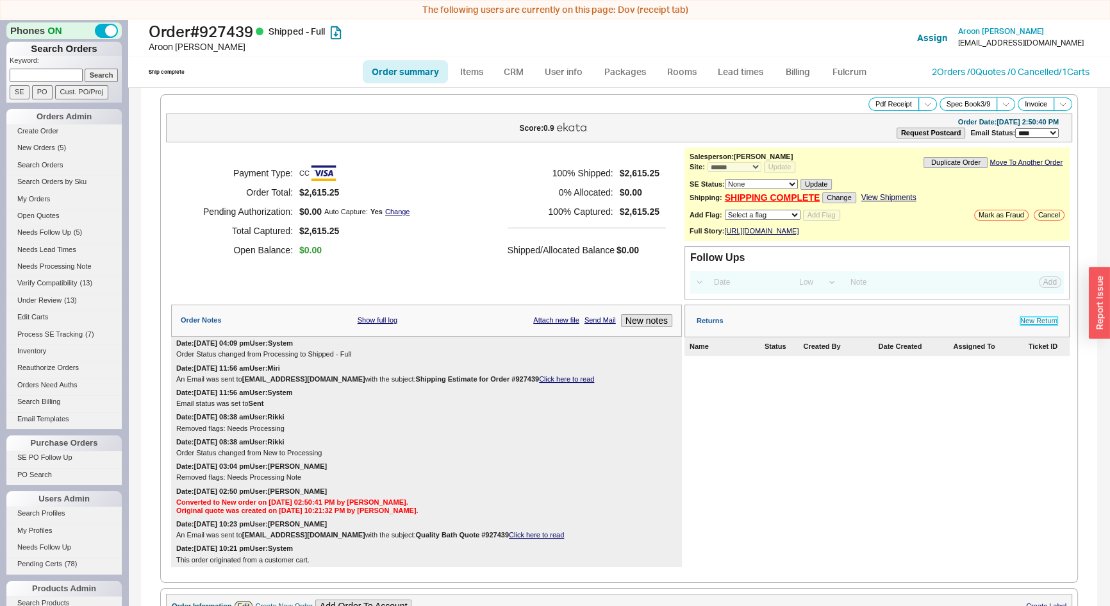
click at [1028, 325] on link "New Return" at bounding box center [1039, 321] width 37 height 8
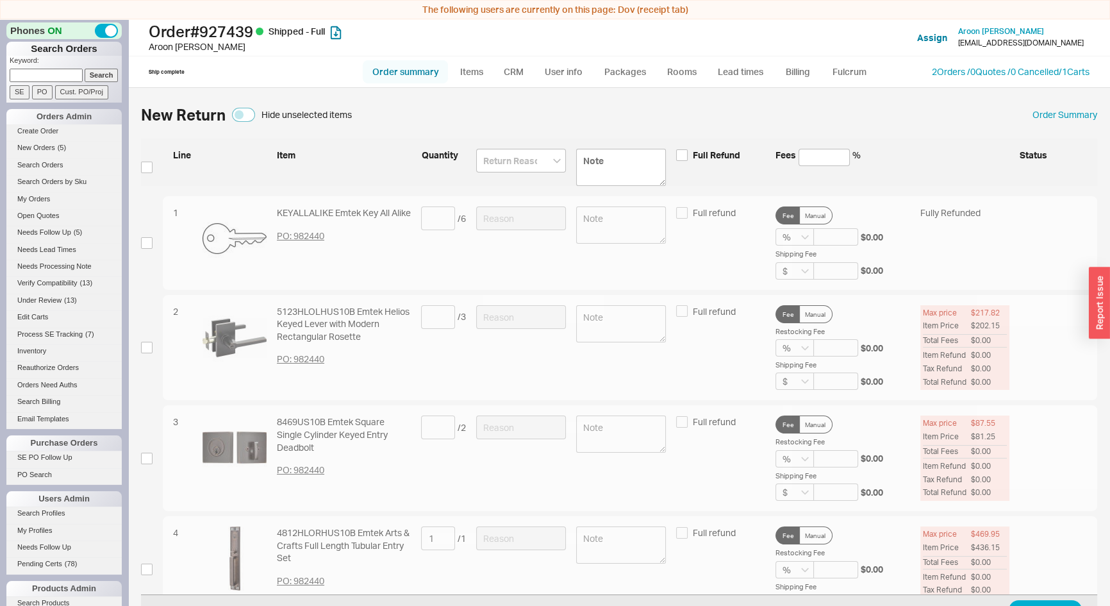
click at [398, 74] on link "Order summary" at bounding box center [405, 71] width 85 height 23
select select "*"
select select "LOW"
select select "3"
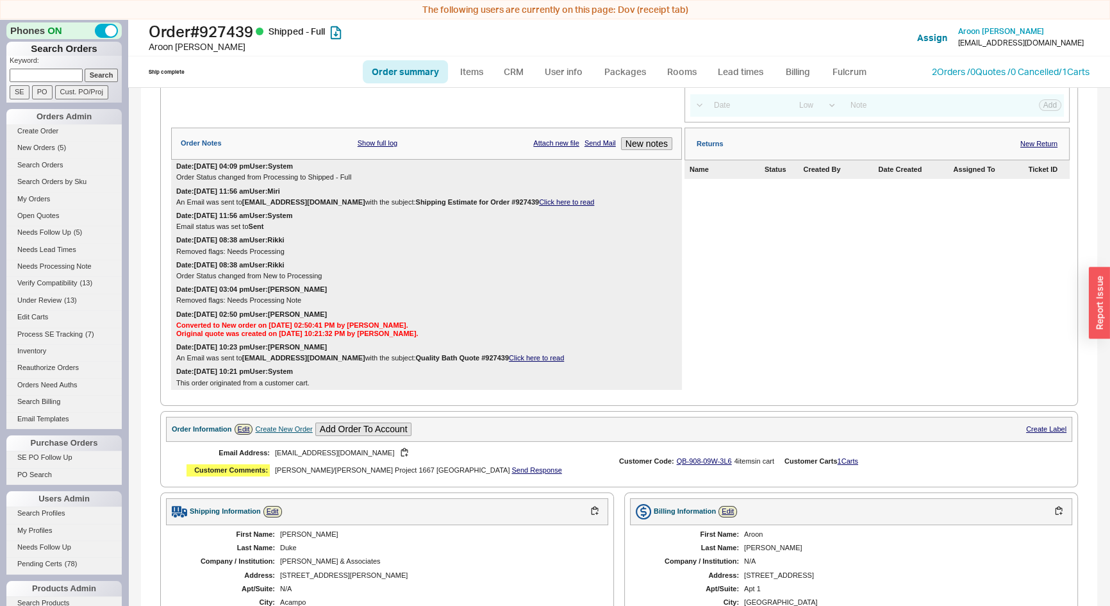
scroll to position [58, 0]
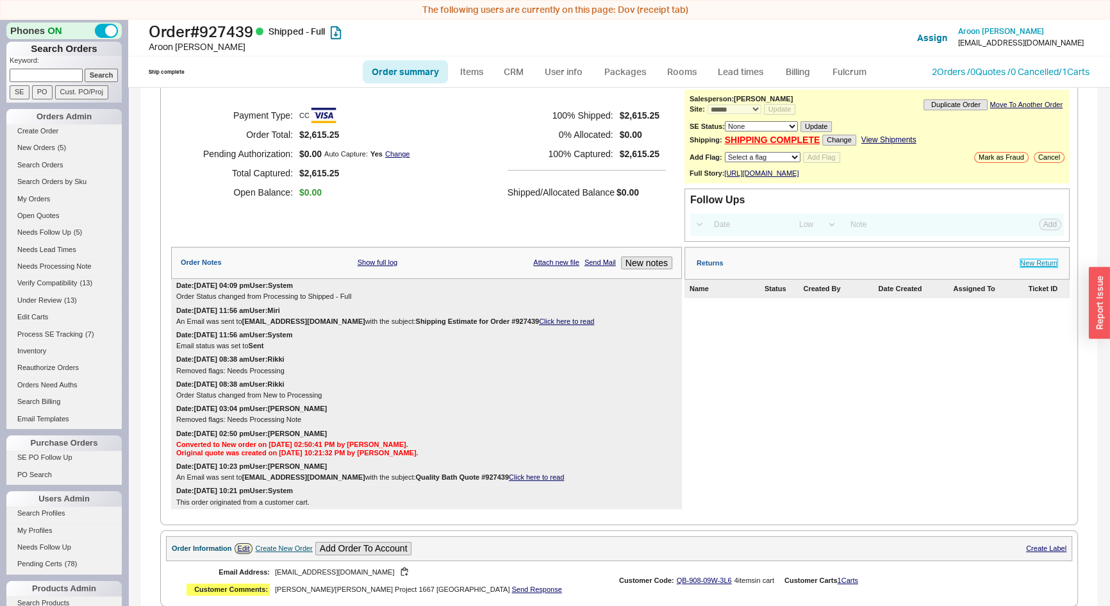
click at [1041, 267] on link "New Return" at bounding box center [1039, 263] width 37 height 8
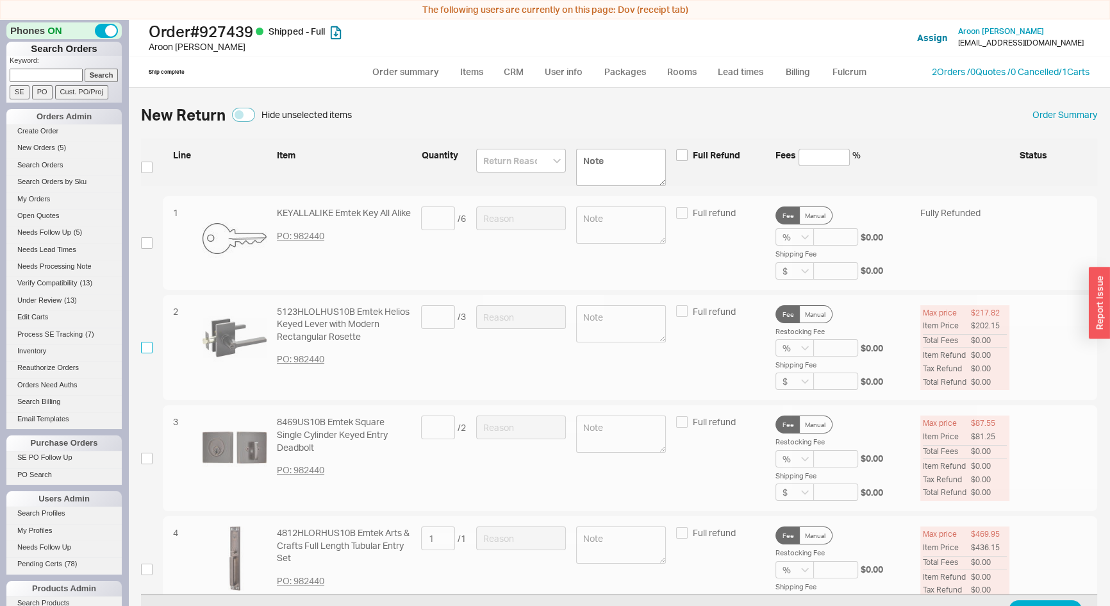
click at [147, 344] on input "checkbox" at bounding box center [147, 348] width 12 height 12
checkbox input "true"
click at [432, 310] on input at bounding box center [438, 317] width 34 height 24
type input "2"
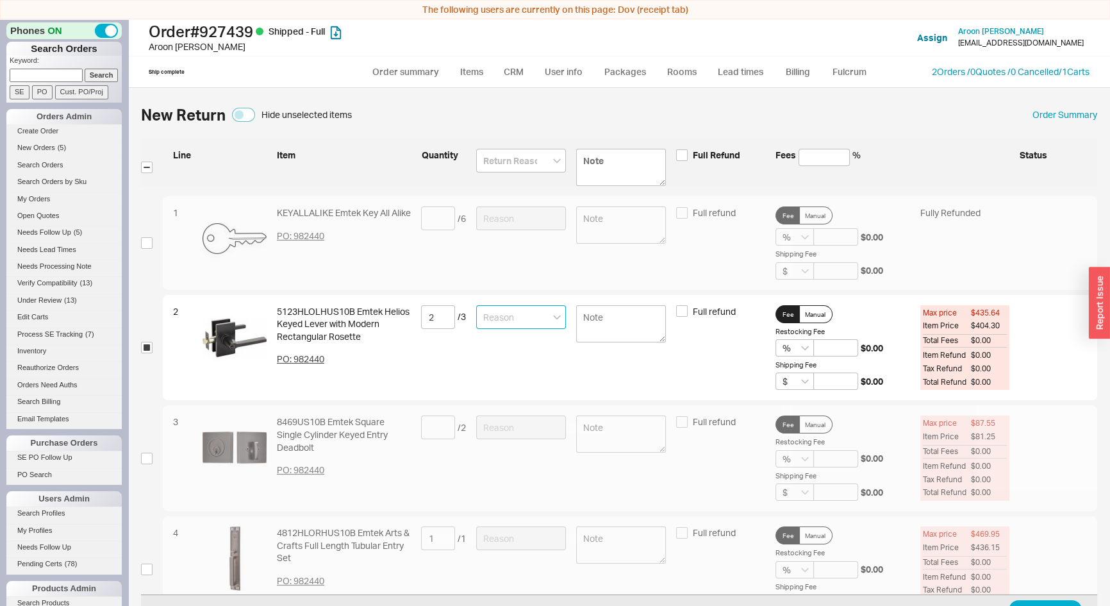
click at [489, 319] on input at bounding box center [521, 317] width 90 height 24
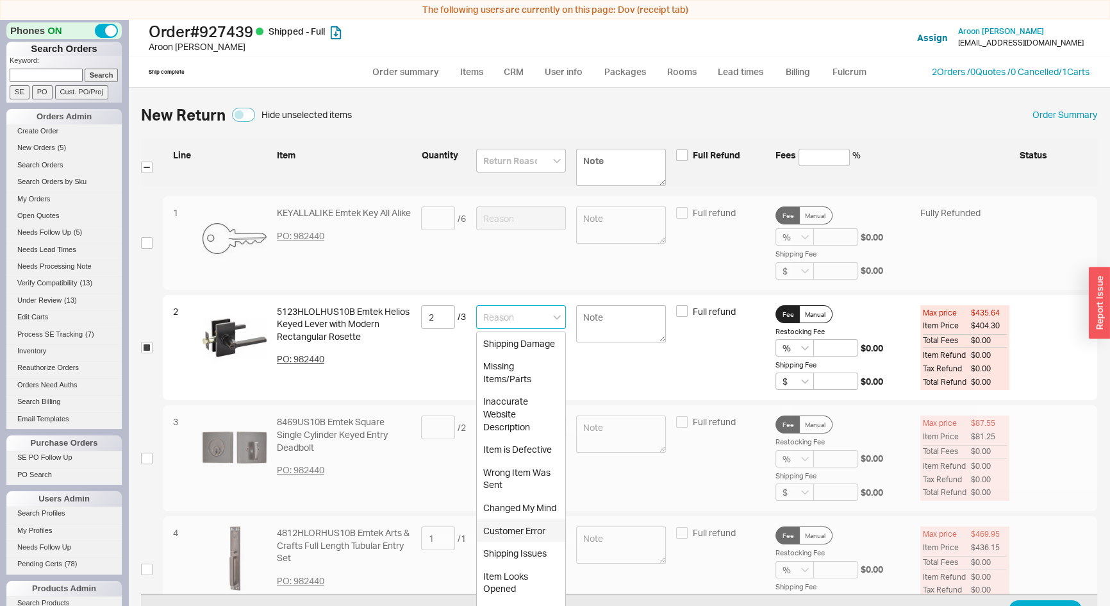
click at [510, 542] on div "Customer Error" at bounding box center [521, 530] width 88 height 23
type input "Customer Error"
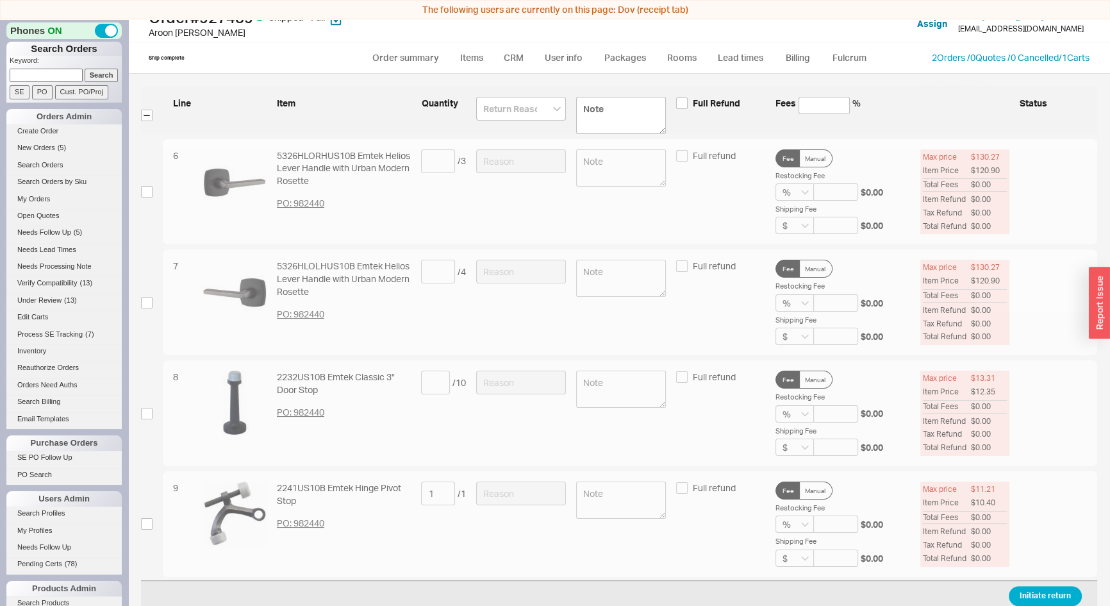
scroll to position [19, 0]
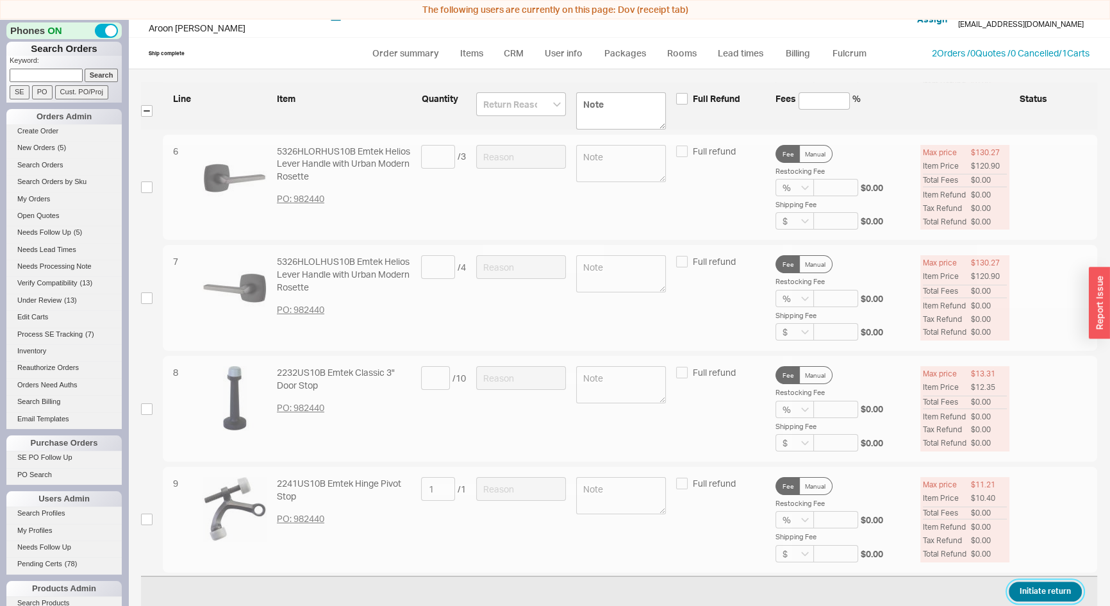
click at [1041, 595] on button "Initiate return" at bounding box center [1045, 592] width 73 height 20
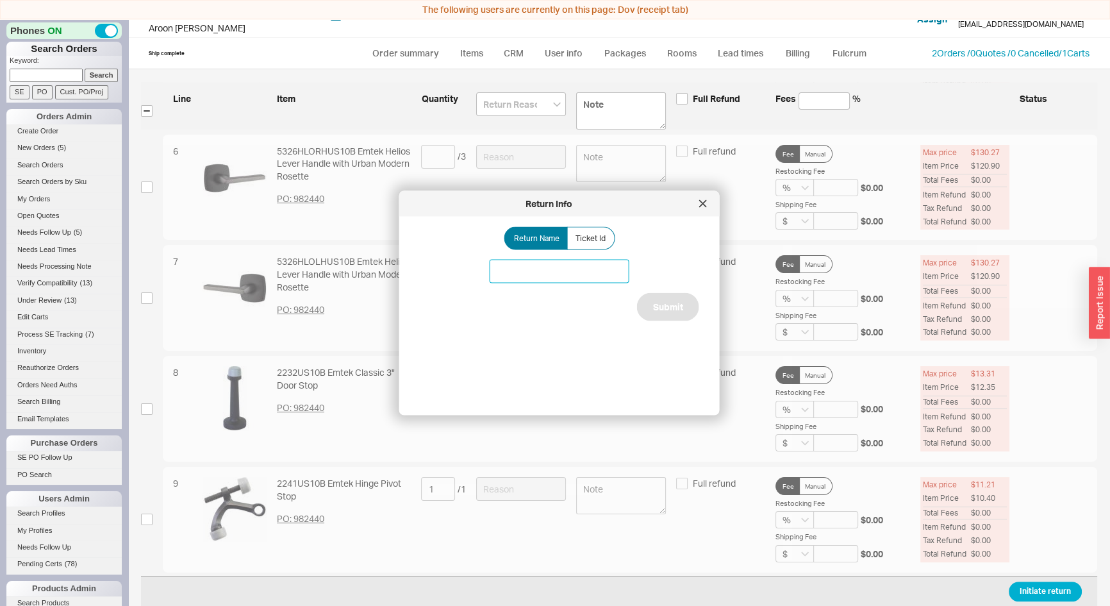
click at [548, 278] on input at bounding box center [560, 272] width 140 height 24
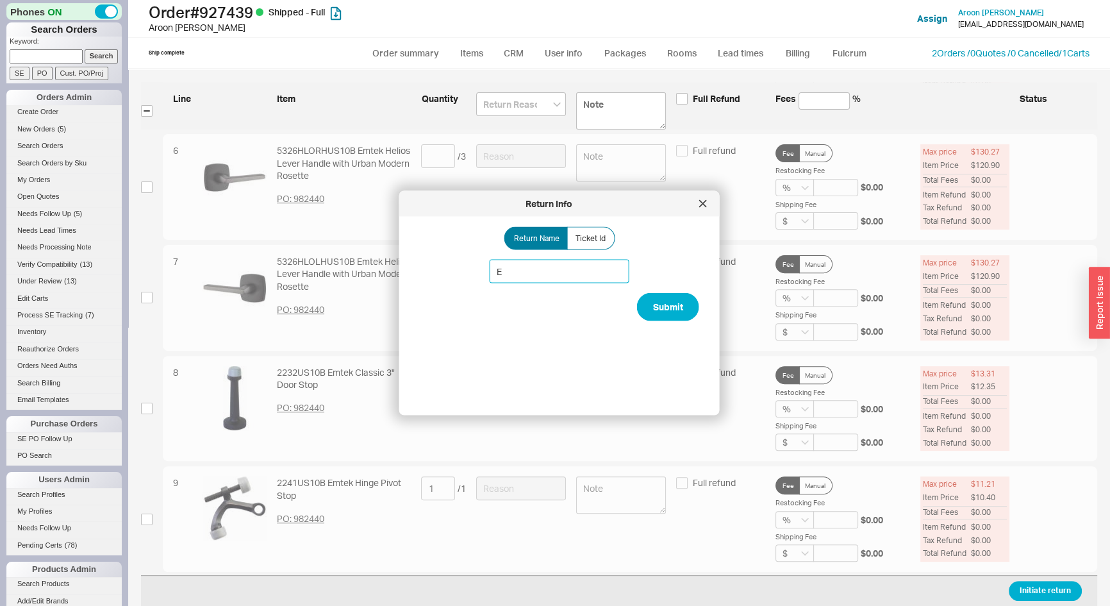
scroll to position [0, 0]
type input "Emtek return"
click at [683, 309] on button "Submit" at bounding box center [668, 307] width 62 height 28
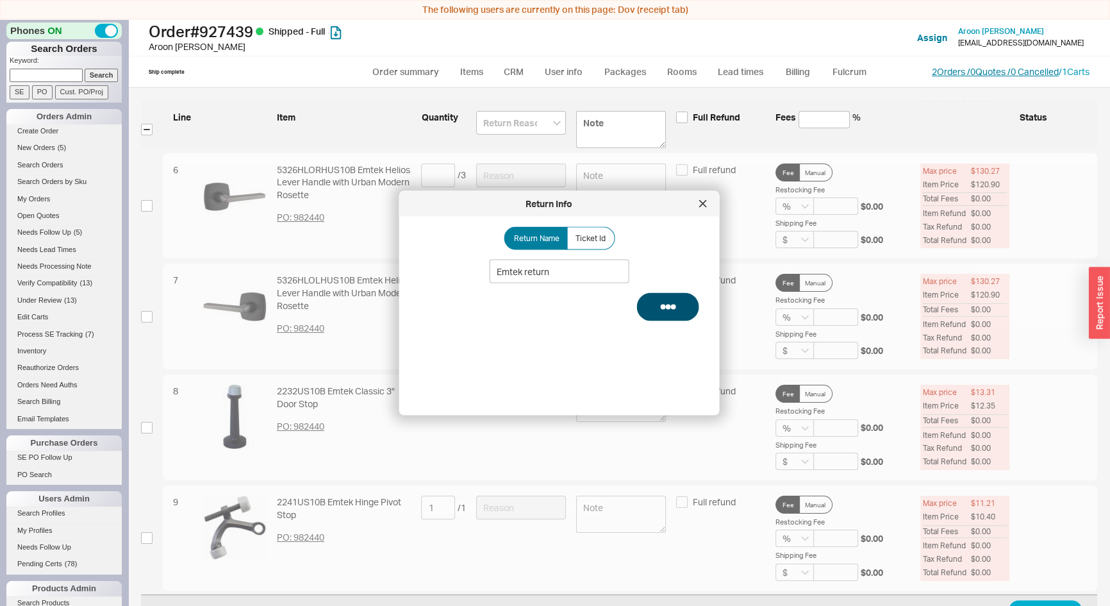
select select "*"
select select "LOW"
select select "3"
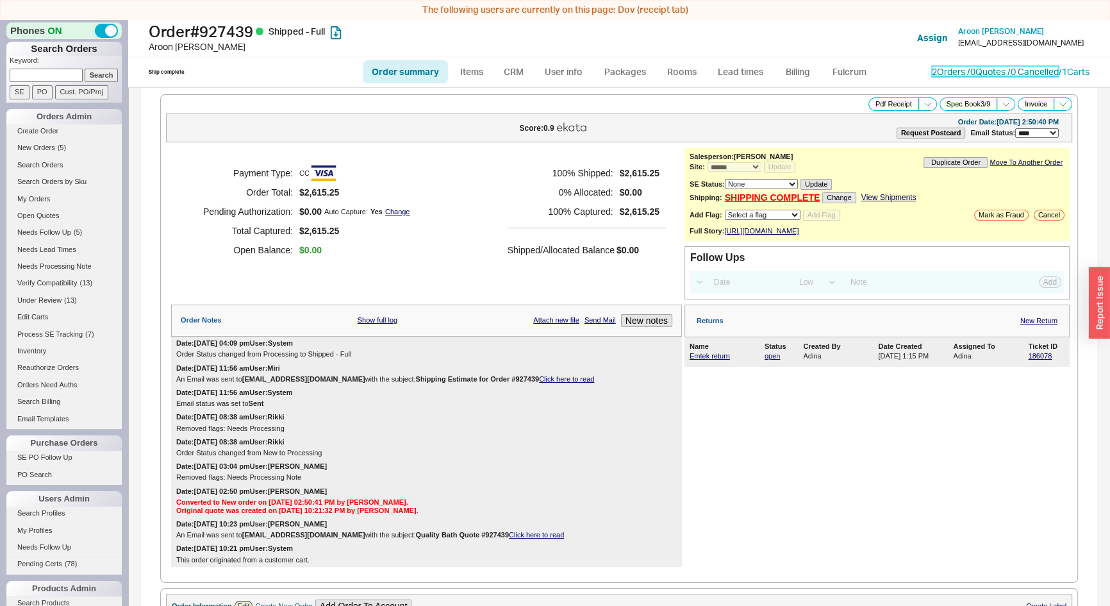
click at [932, 76] on link "2 Orders / 0 Quotes / 0 Cancelled" at bounding box center [995, 71] width 127 height 11
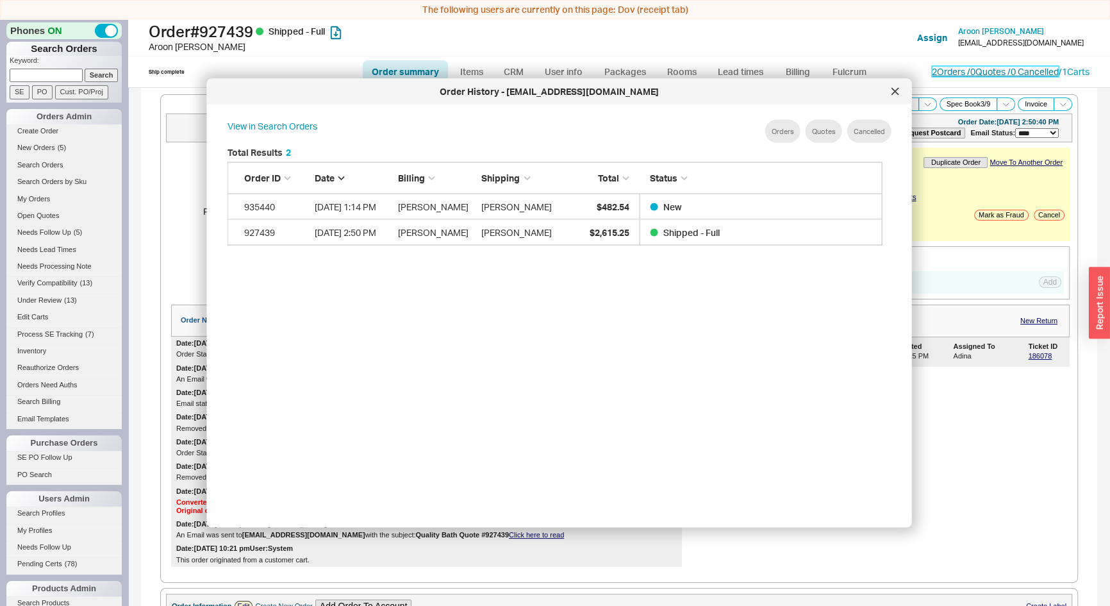
scroll to position [383, 667]
click at [897, 90] on icon at bounding box center [896, 92] width 8 height 8
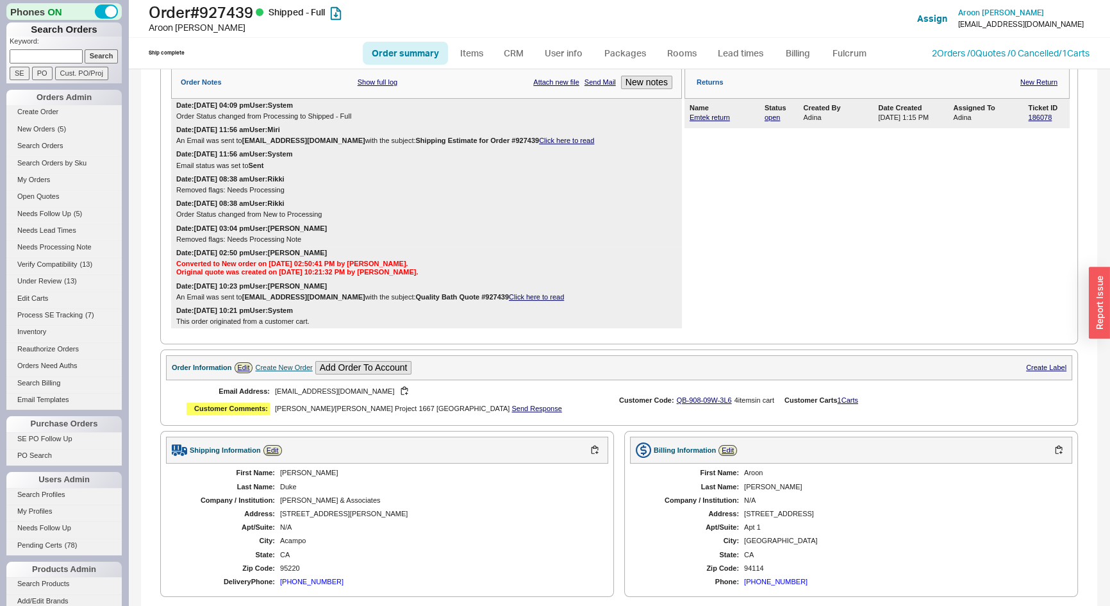
scroll to position [58, 0]
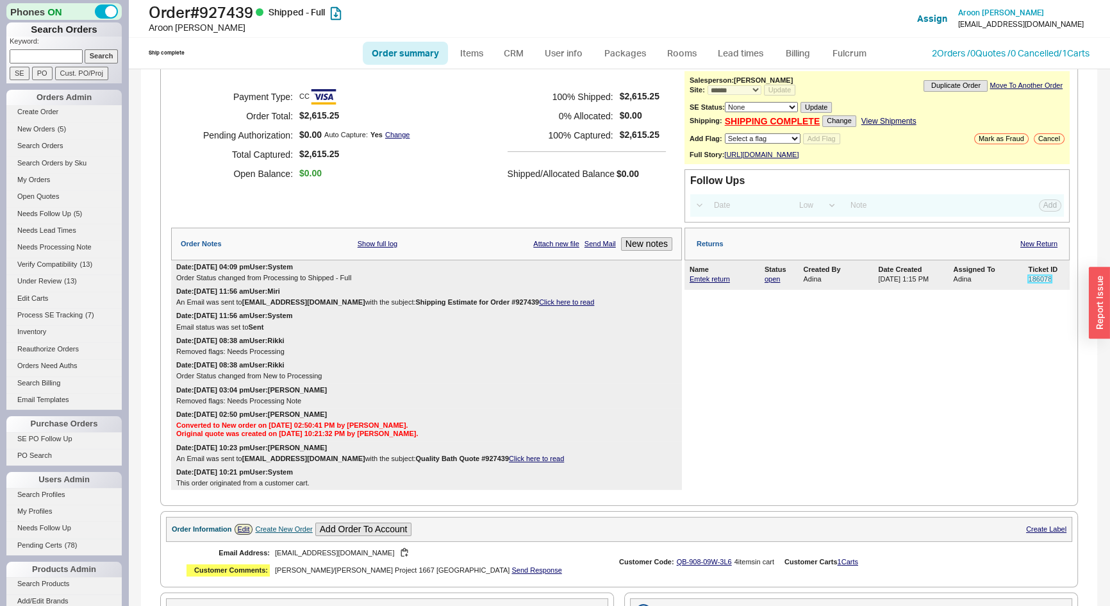
click at [1028, 283] on link "186078" at bounding box center [1040, 279] width 24 height 8
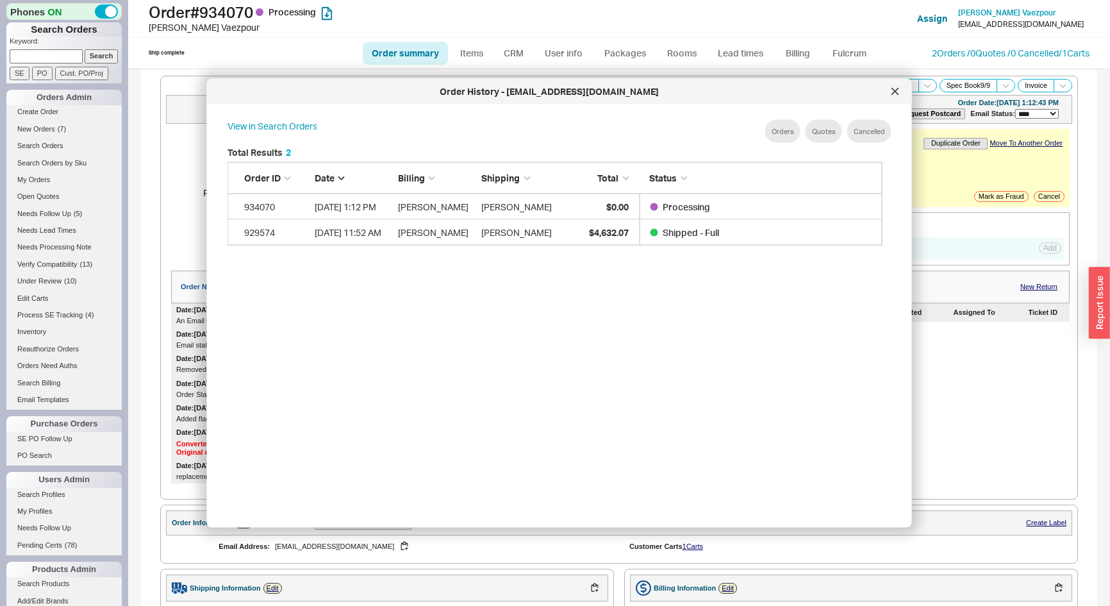
select select "*"
select select "LOW"
select select "3"
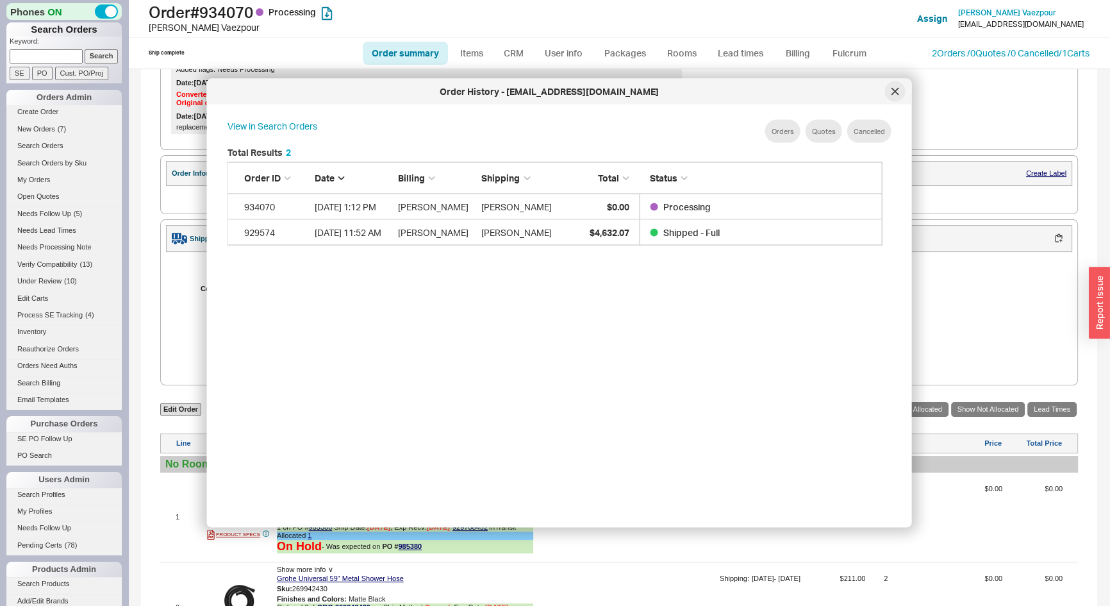
click at [898, 95] on icon at bounding box center [896, 92] width 8 height 8
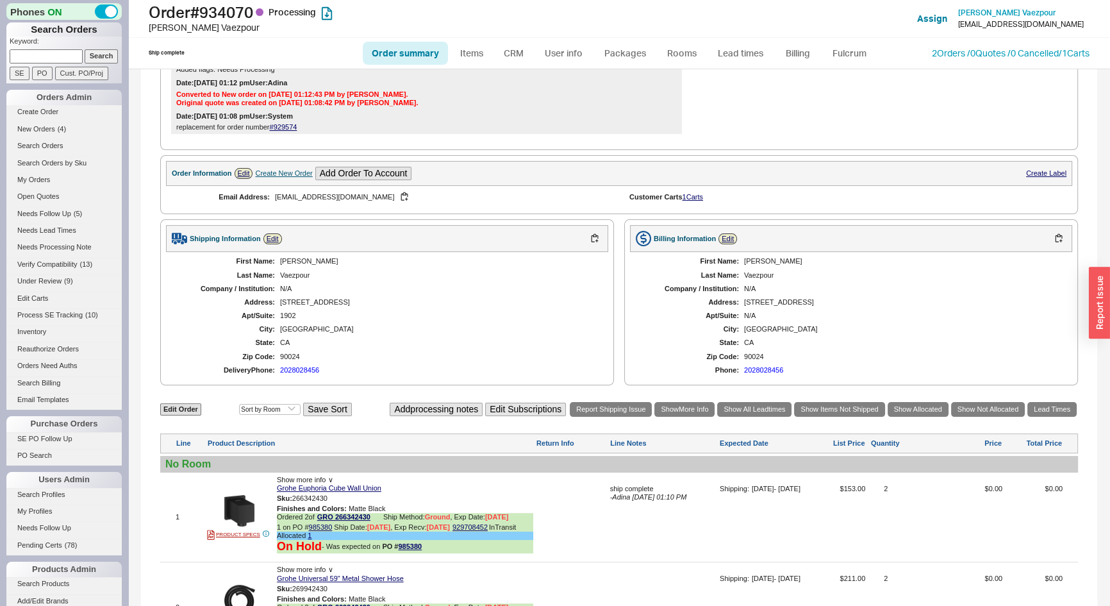
click at [50, 58] on input at bounding box center [46, 55] width 73 height 13
type input "927584"
click at [85, 49] on input "Search" at bounding box center [102, 55] width 34 height 13
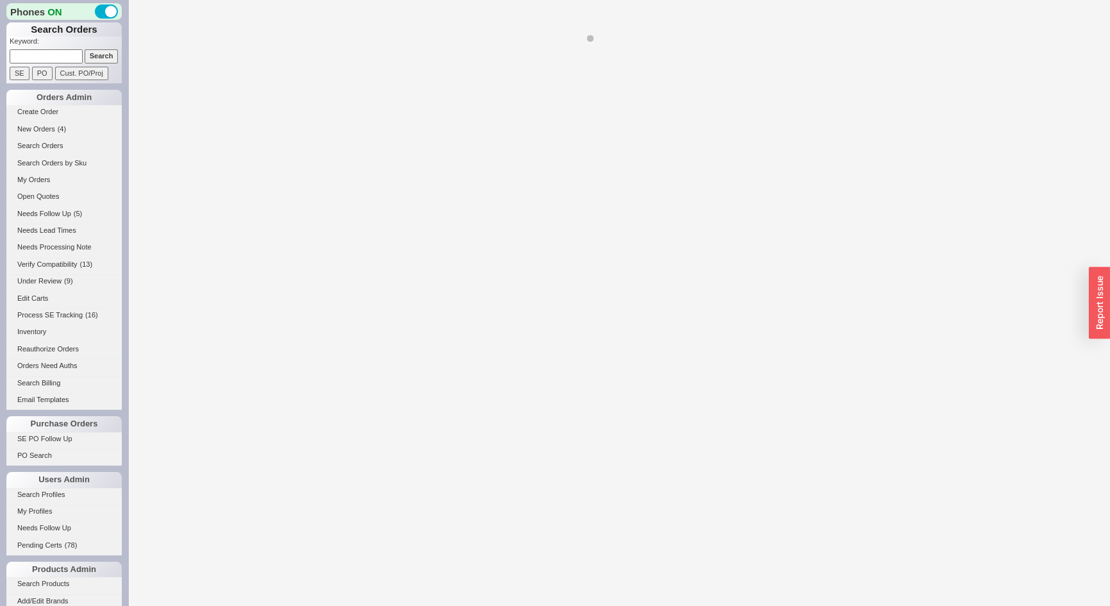
select select "LOW"
select select "3"
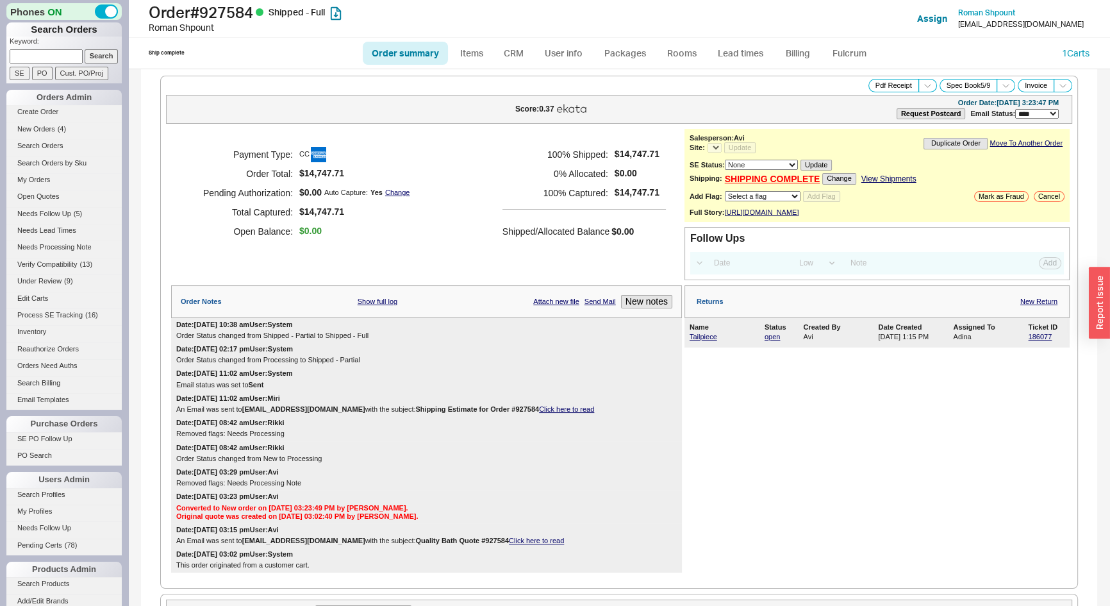
select select "*"
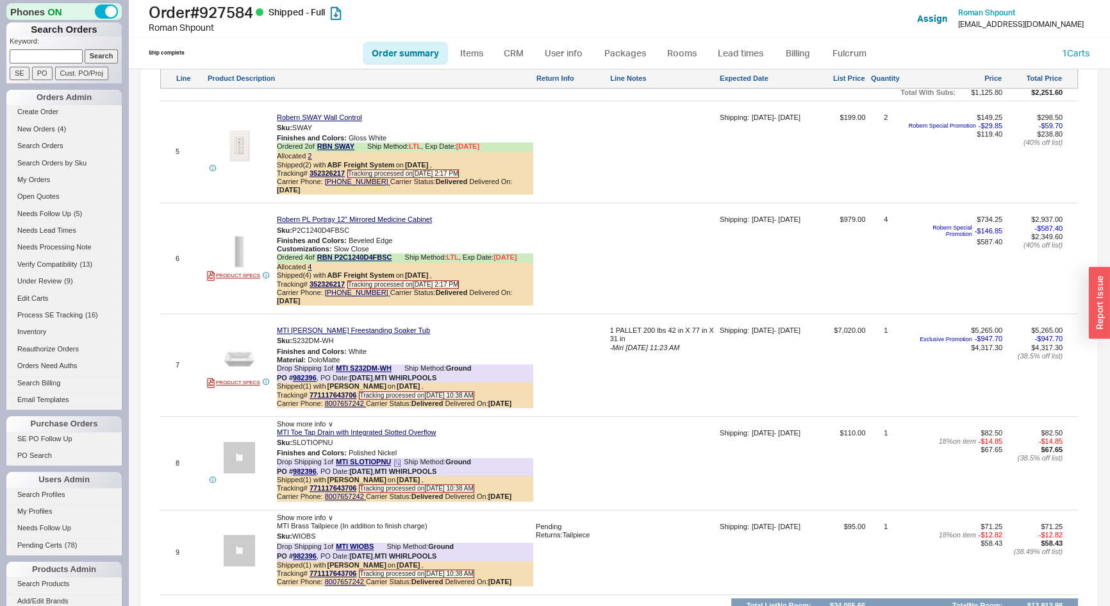
scroll to position [1504, 0]
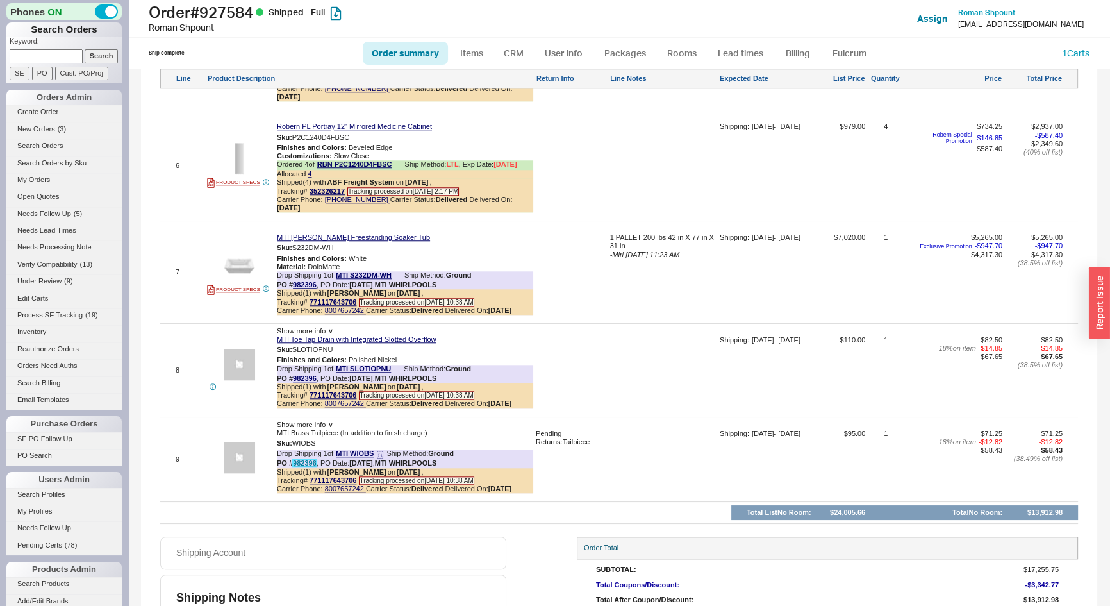
click at [303, 459] on link "982396" at bounding box center [305, 463] width 24 height 8
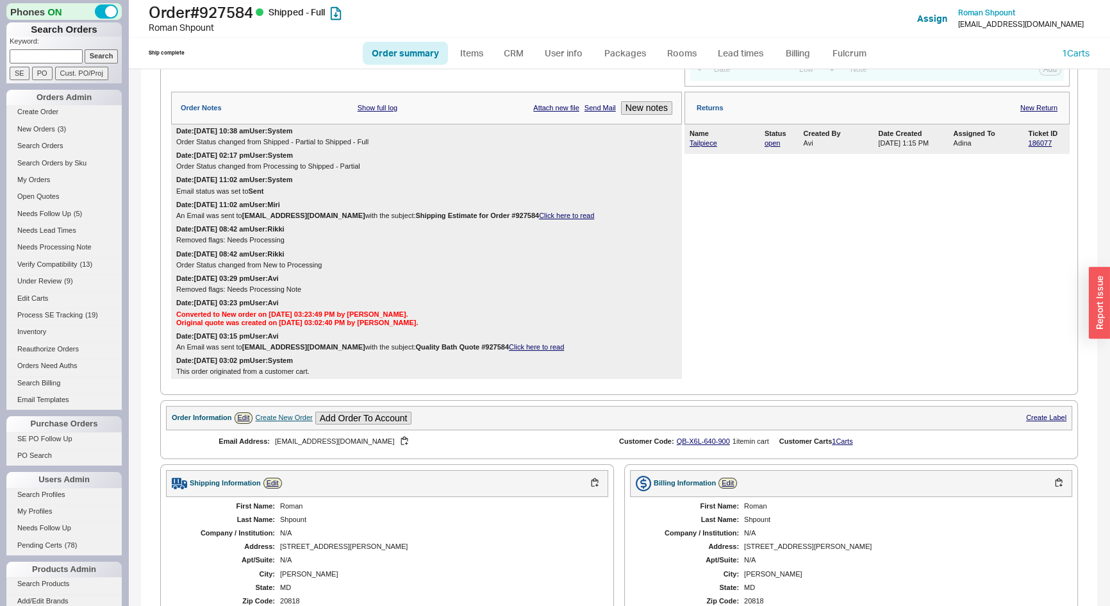
scroll to position [46, 0]
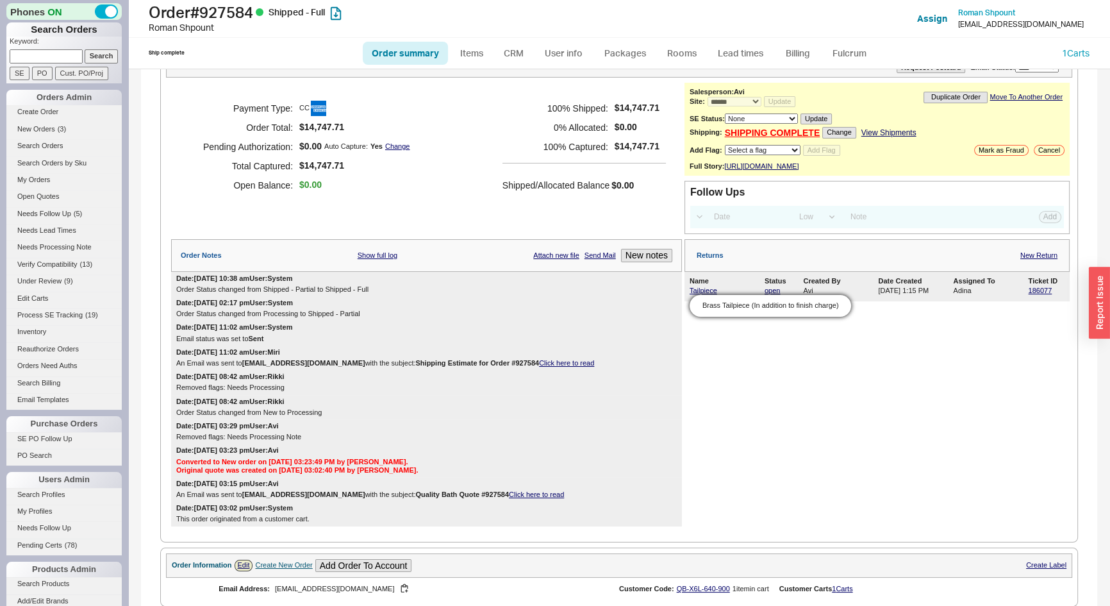
click at [704, 301] on div "Brass Tailpiece (In addition to finish charge)" at bounding box center [771, 305] width 162 height 21
click at [702, 294] on link "Tailpiece" at bounding box center [704, 291] width 28 height 8
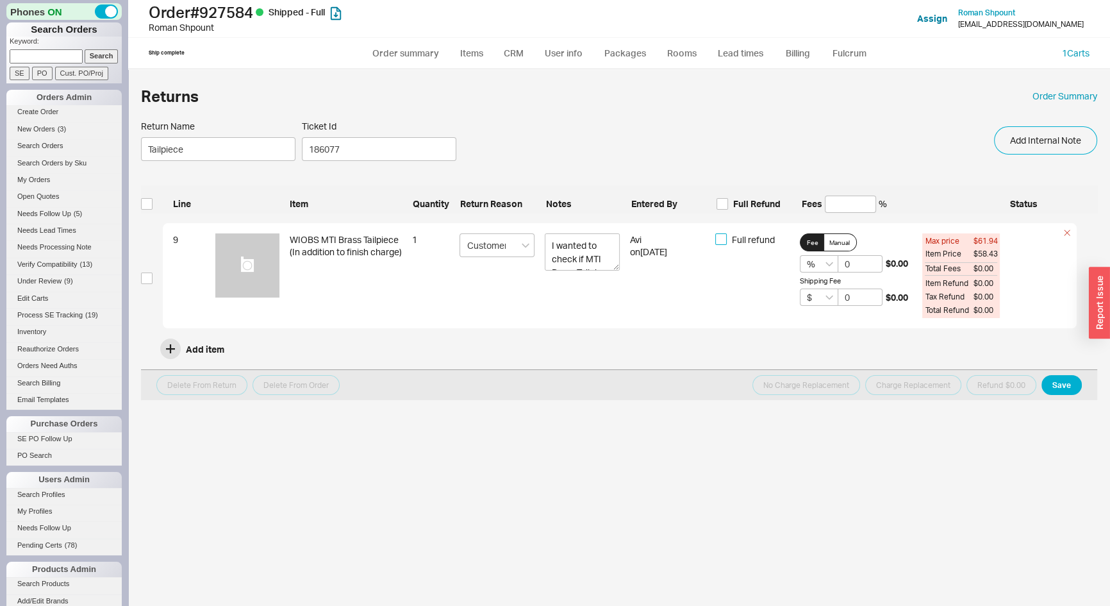
click at [719, 240] on input "Full refund" at bounding box center [722, 239] width 12 height 12
checkbox input "true"
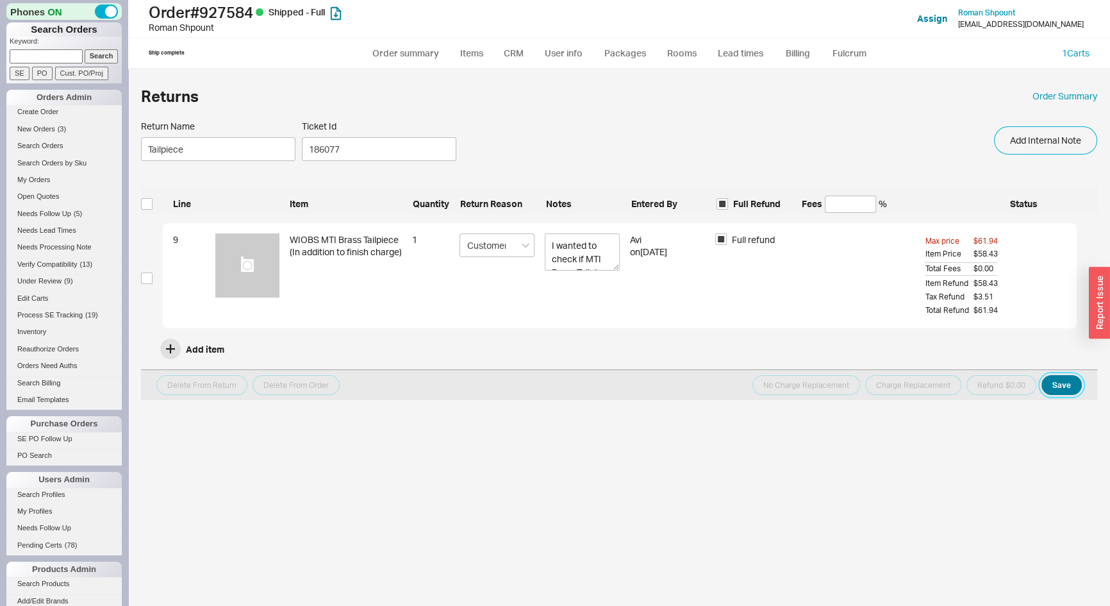
click at [1060, 390] on button "Save" at bounding box center [1062, 385] width 40 height 20
click at [149, 277] on input "checkbox" at bounding box center [147, 278] width 12 height 12
checkbox input "true"
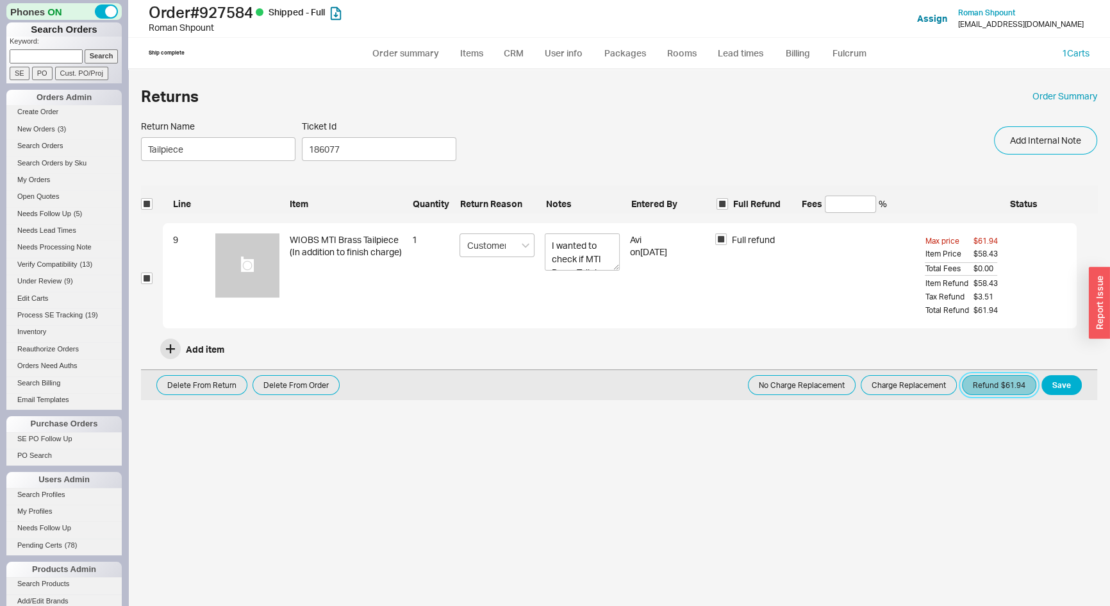
click at [994, 383] on button "Refund $61.94" at bounding box center [999, 385] width 74 height 20
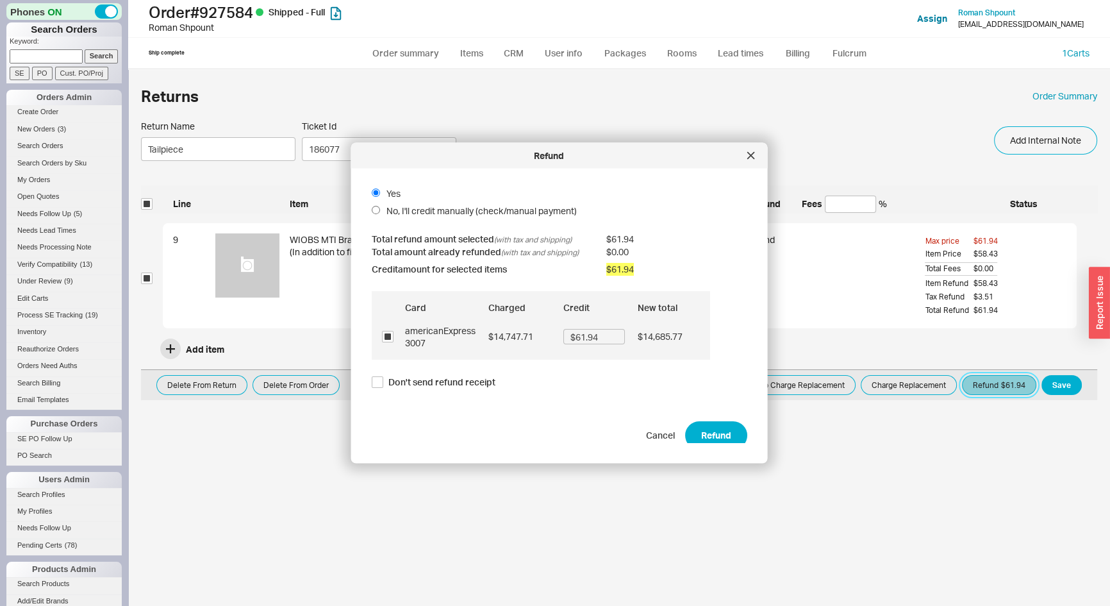
scroll to position [19, 0]
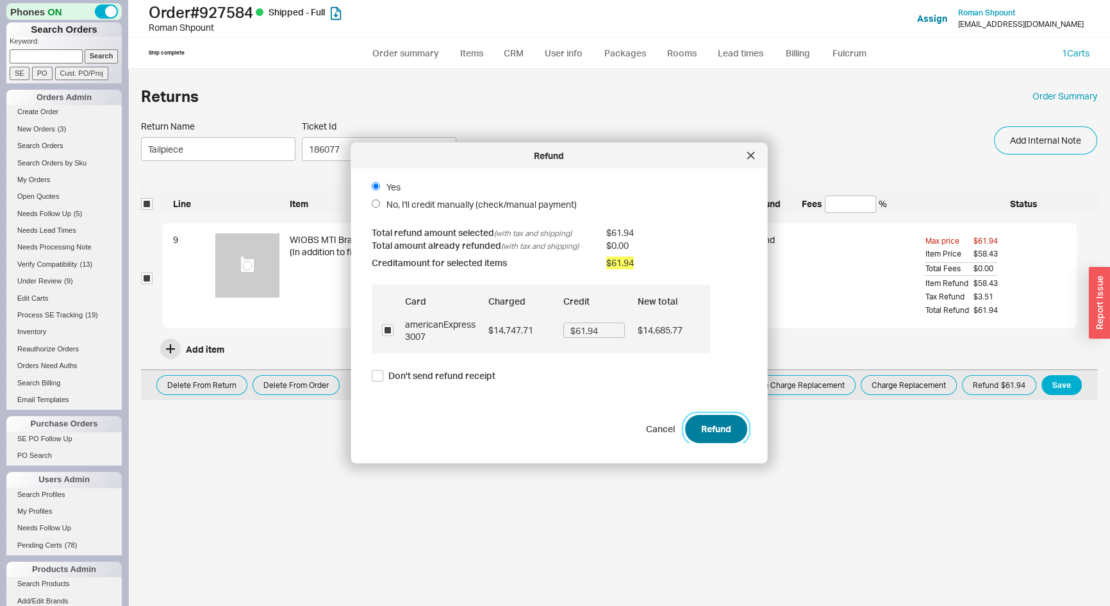
click at [725, 423] on button "Refund" at bounding box center [716, 429] width 62 height 28
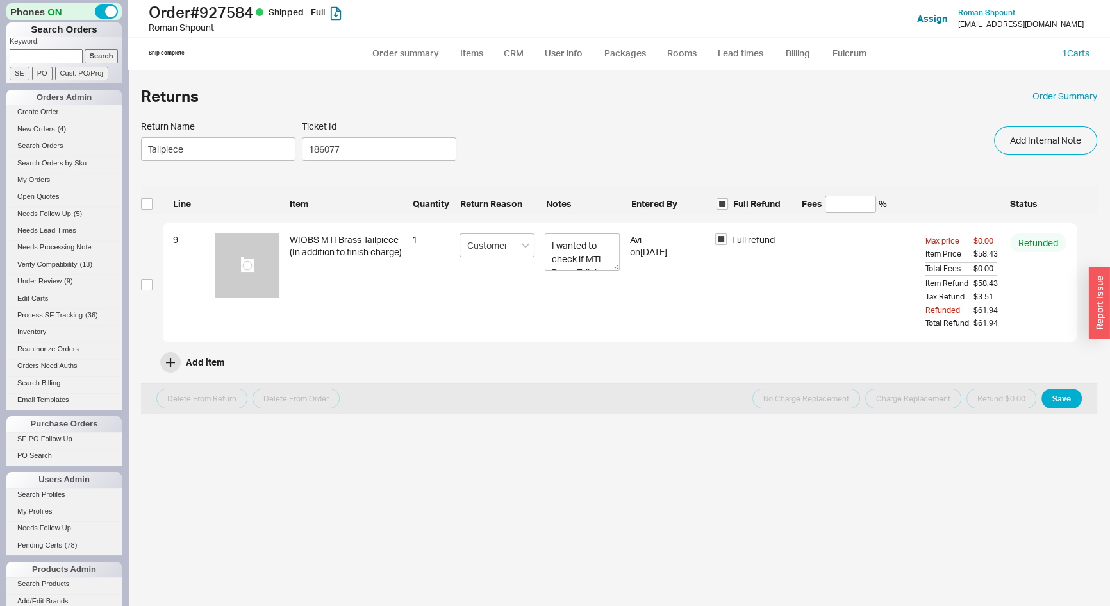
click at [46, 51] on input at bounding box center [46, 55] width 73 height 13
type input "971462"
click at [85, 49] on input "Search" at bounding box center [102, 55] width 34 height 13
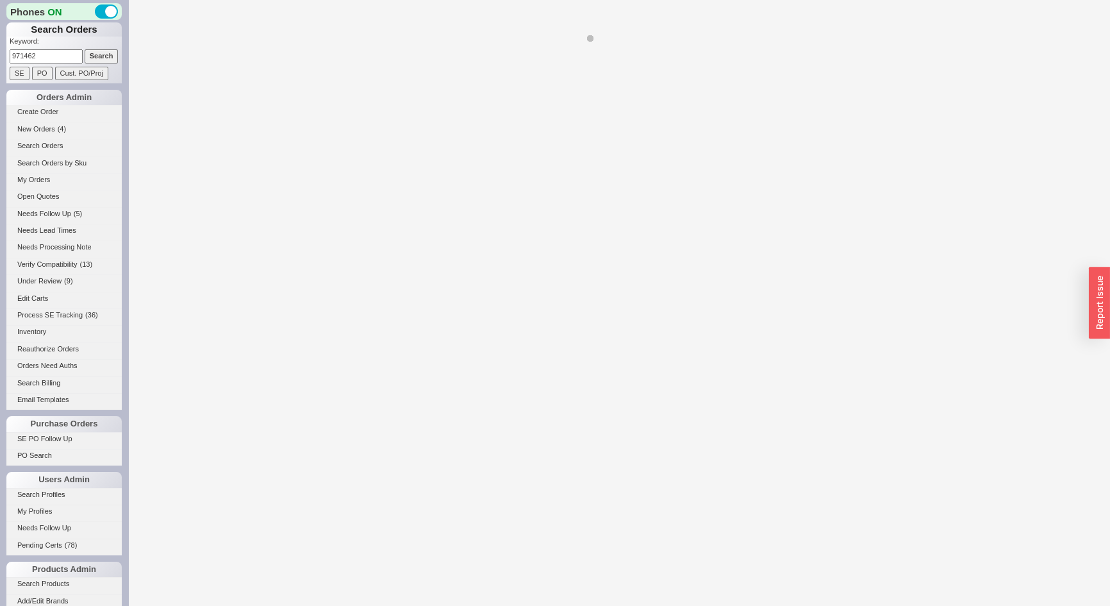
select select "*"
select select "LOW"
select select "3"
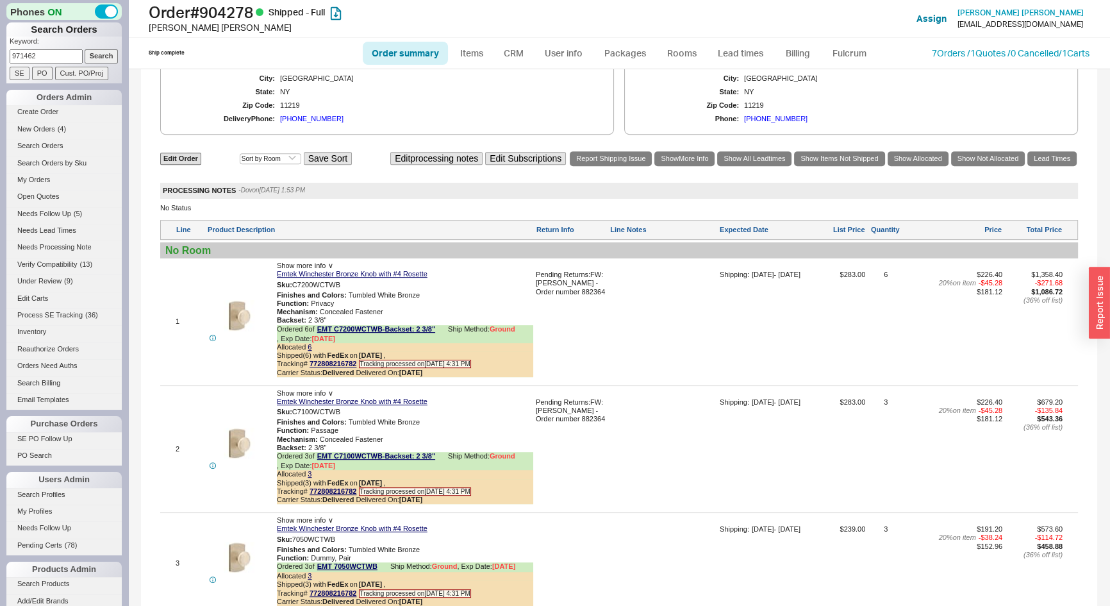
scroll to position [699, 0]
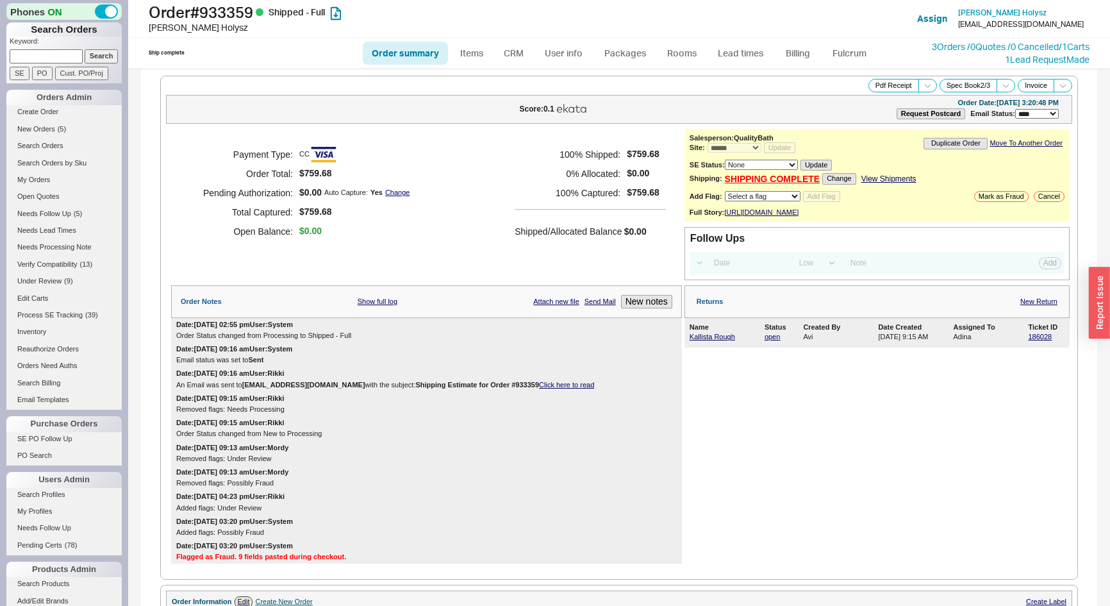
select select "*"
select select "LOW"
select select "3"
click at [39, 122] on link "New Orders ( 5 )" at bounding box center [63, 128] width 115 height 13
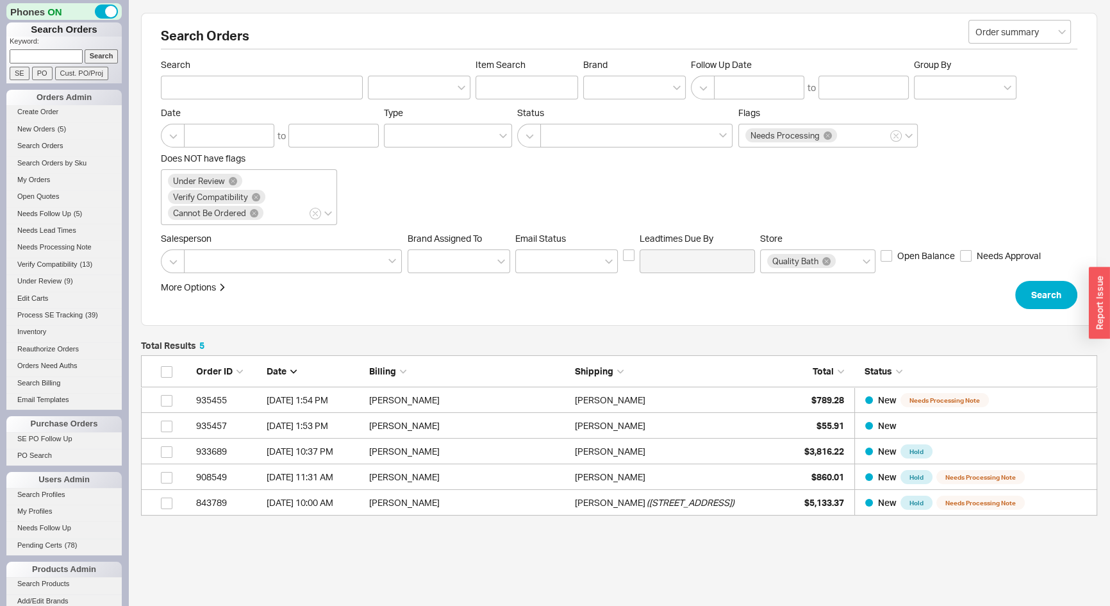
scroll to position [151, 948]
click at [464, 31] on h2 "Search Orders" at bounding box center [619, 39] width 917 height 20
click at [133, 25] on div "Search Orders Order summary Search Item Search Brand Follow Up Date to Group By…" at bounding box center [619, 332] width 982 height 664
drag, startPoint x: 64, startPoint y: 54, endPoint x: 56, endPoint y: 63, distance: 11.8
click at [63, 54] on input at bounding box center [46, 55] width 73 height 13
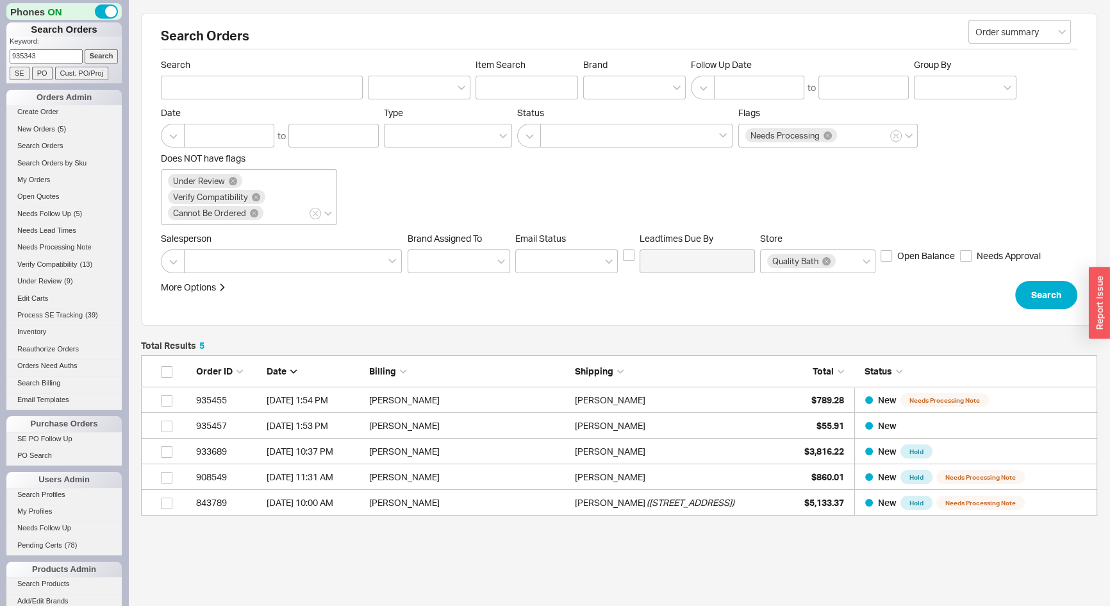
type input "935343"
click at [85, 49] on input "Search" at bounding box center [102, 55] width 34 height 13
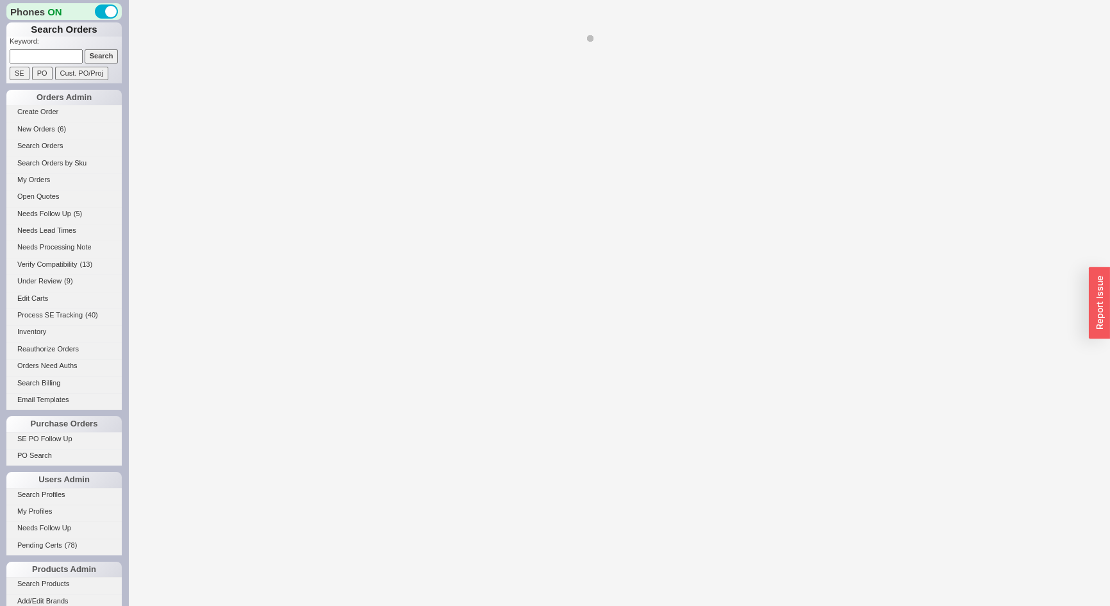
select select "*"
select select "LOW"
select select "3"
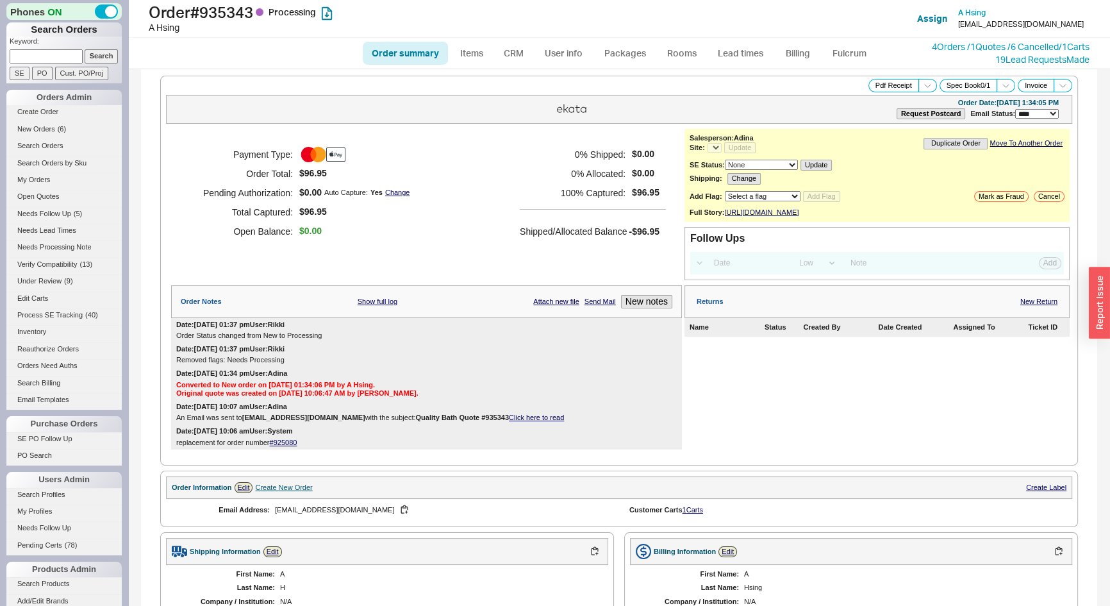
select select "*"
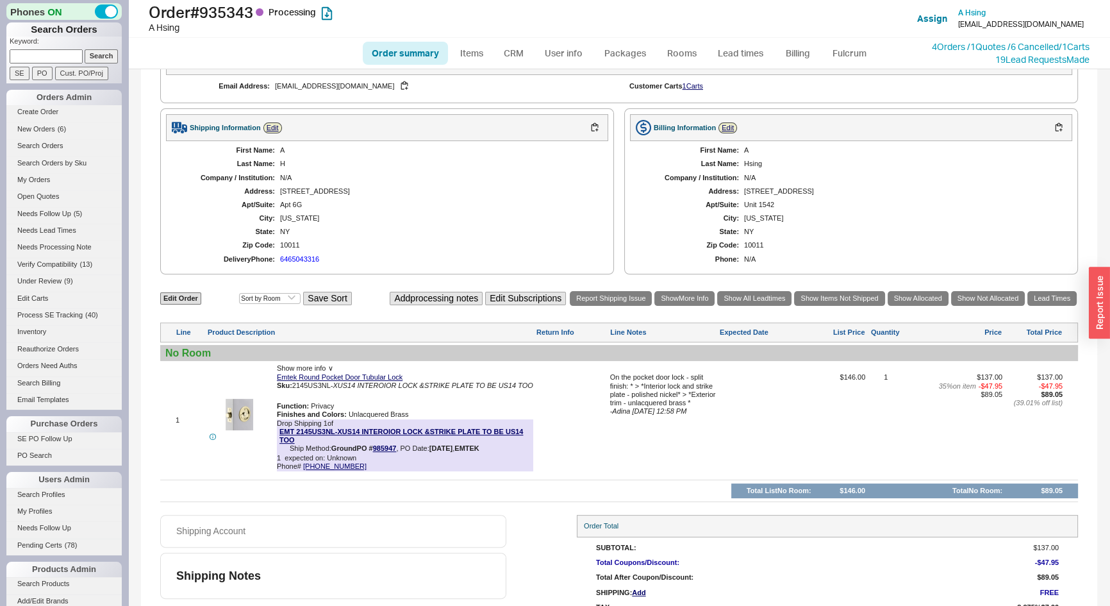
scroll to position [470, 0]
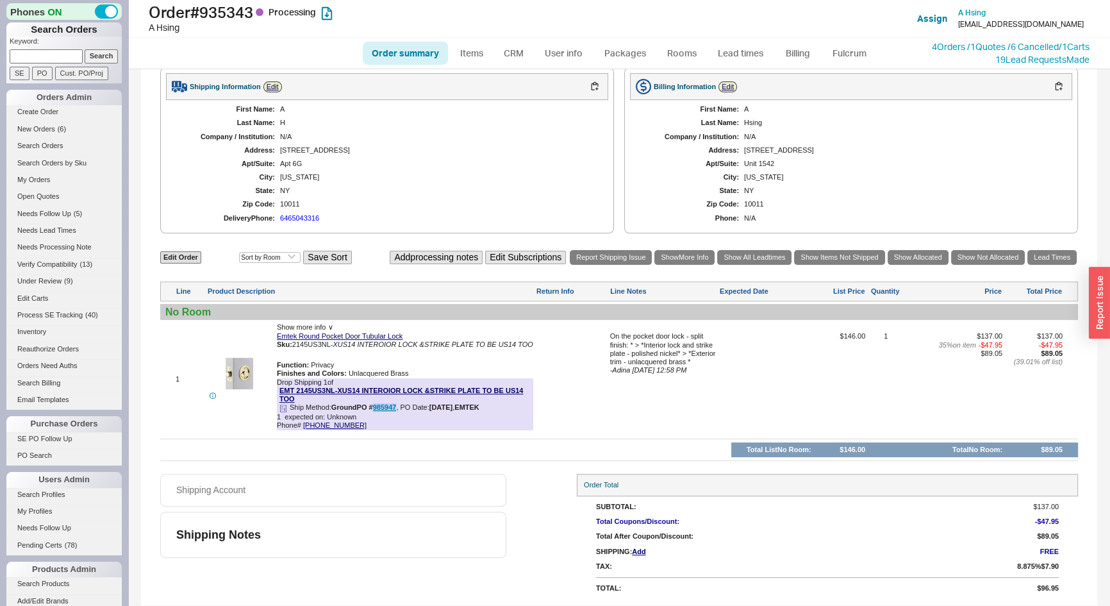
drag, startPoint x: 398, startPoint y: 409, endPoint x: 374, endPoint y: 406, distance: 23.9
click at [374, 406] on div "PO # 985947 , PO Date: [DATE] , EMTEK" at bounding box center [418, 408] width 122 height 10
copy link "985947"
